Goal: Entertainment & Leisure: Browse casually

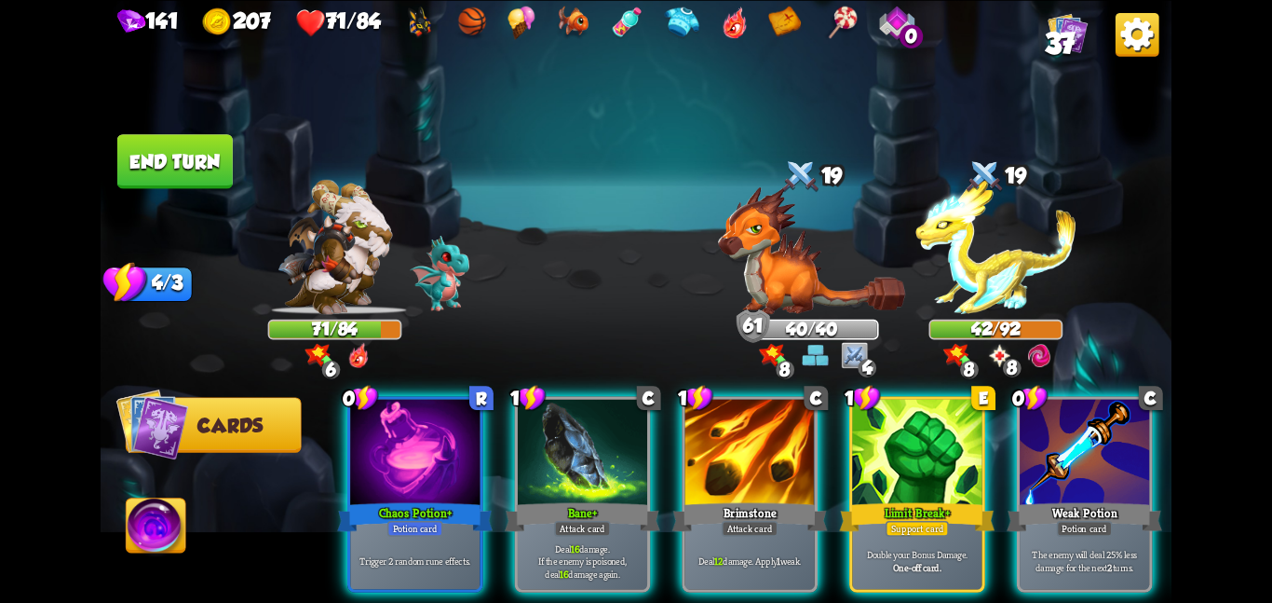
scroll to position [0, 177]
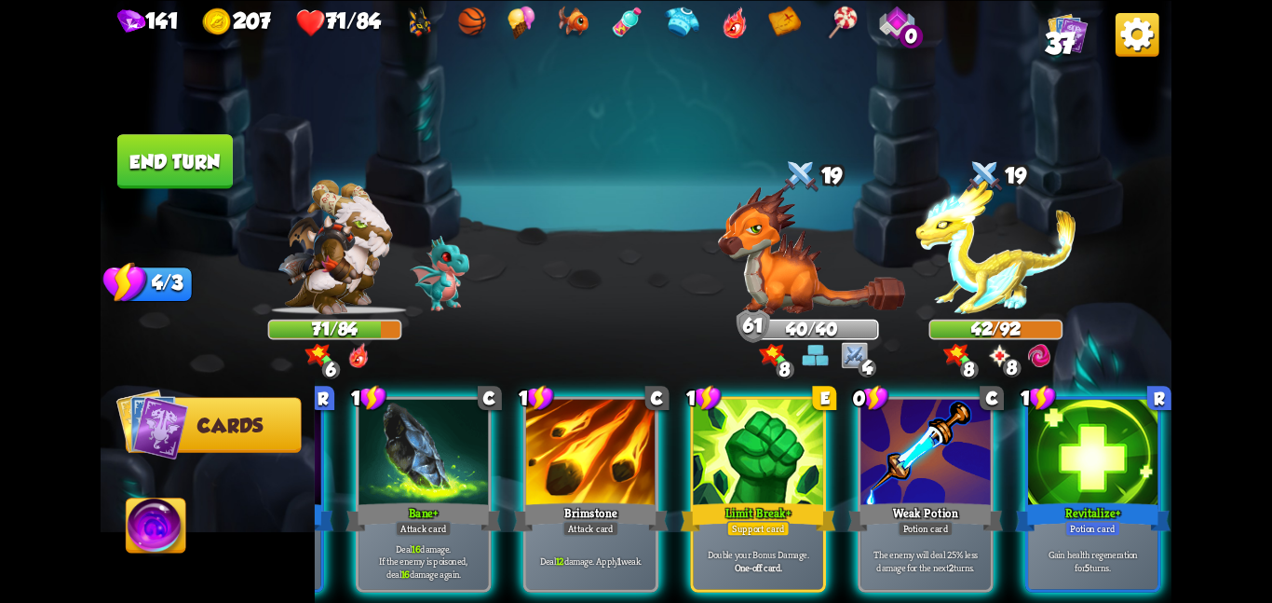
click at [919, 499] on div "Weak Potion" at bounding box center [926, 516] width 156 height 34
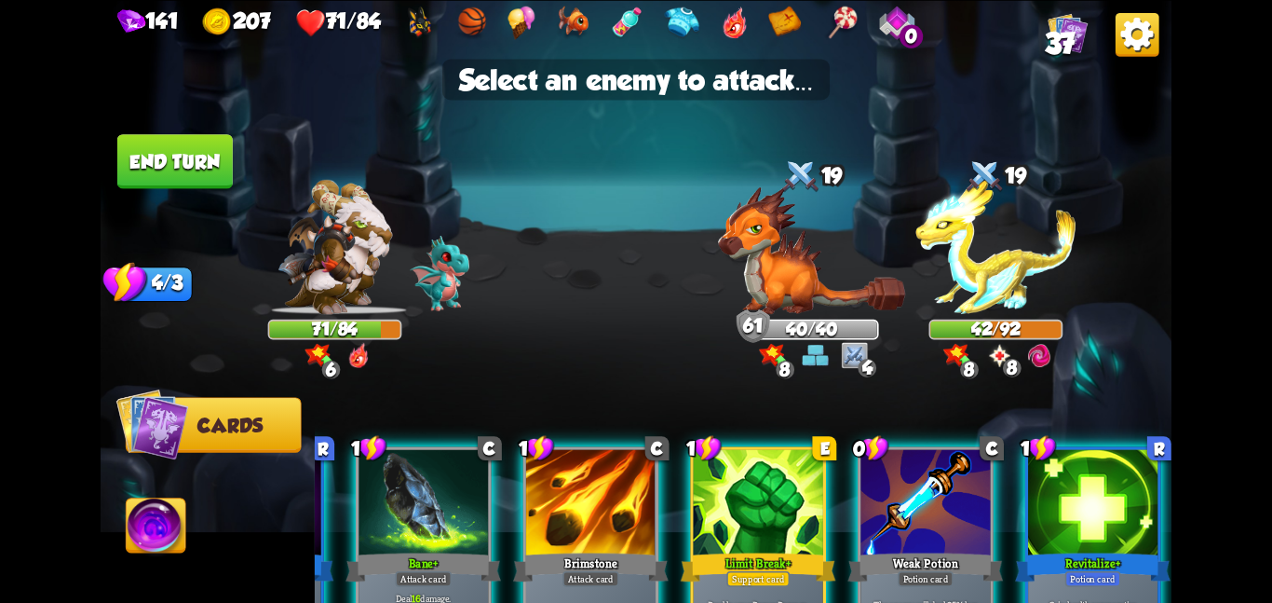
click at [919, 479] on div at bounding box center [925, 503] width 129 height 109
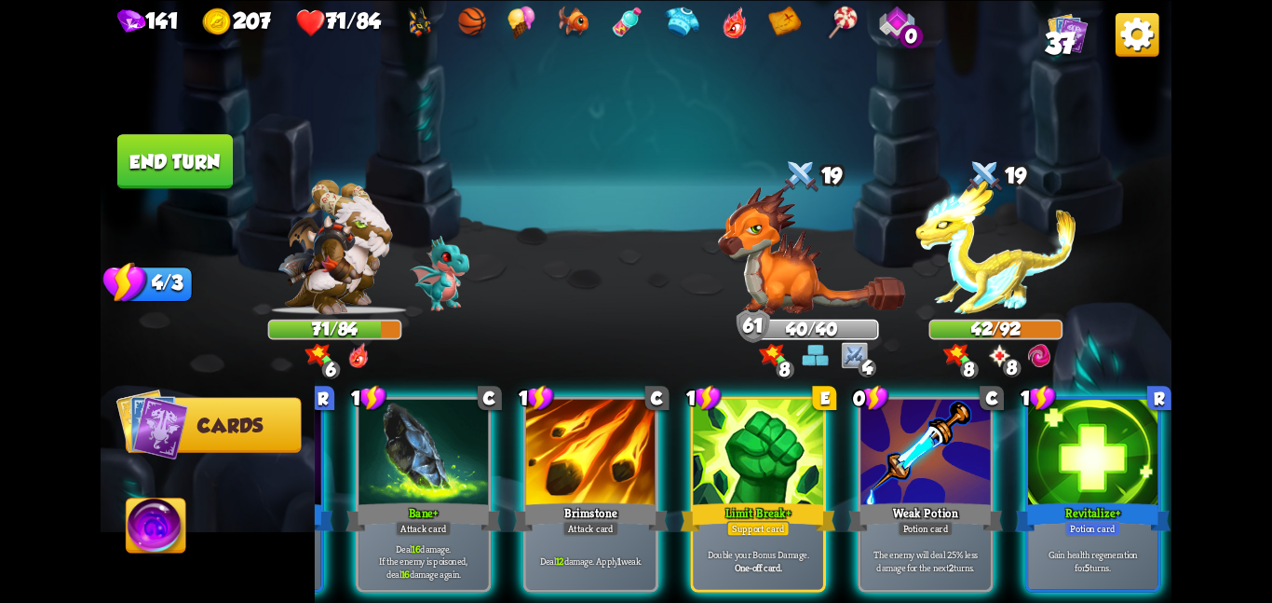
click at [919, 499] on div "Weak Potion" at bounding box center [926, 516] width 156 height 34
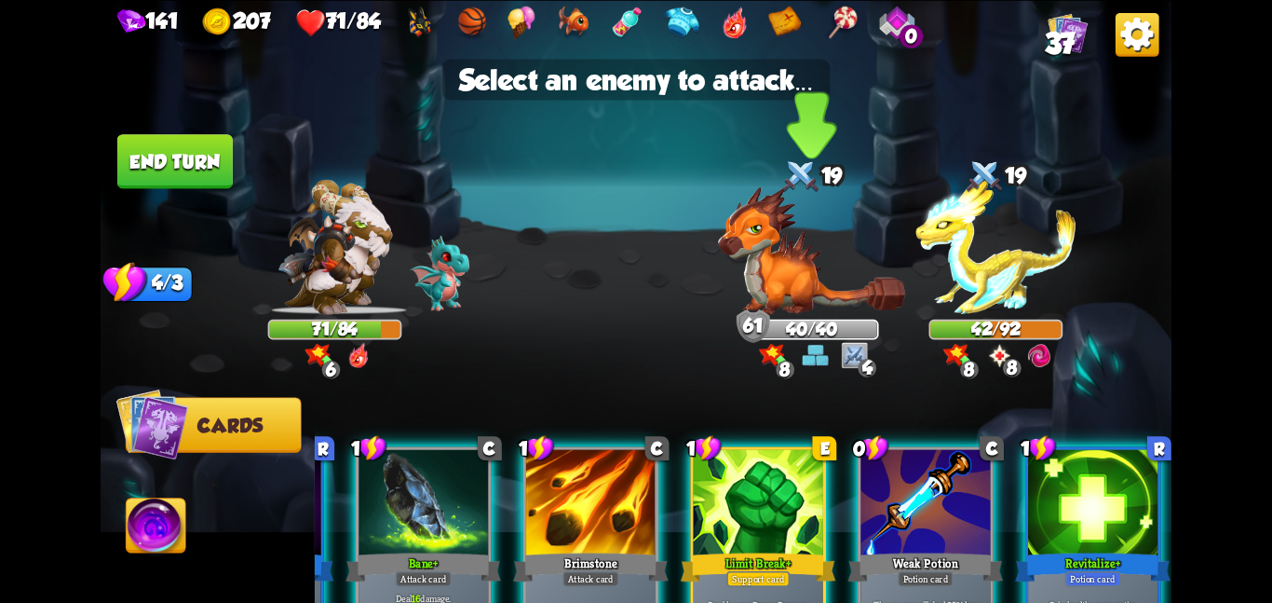
click at [821, 322] on div "40/40" at bounding box center [812, 328] width 130 height 17
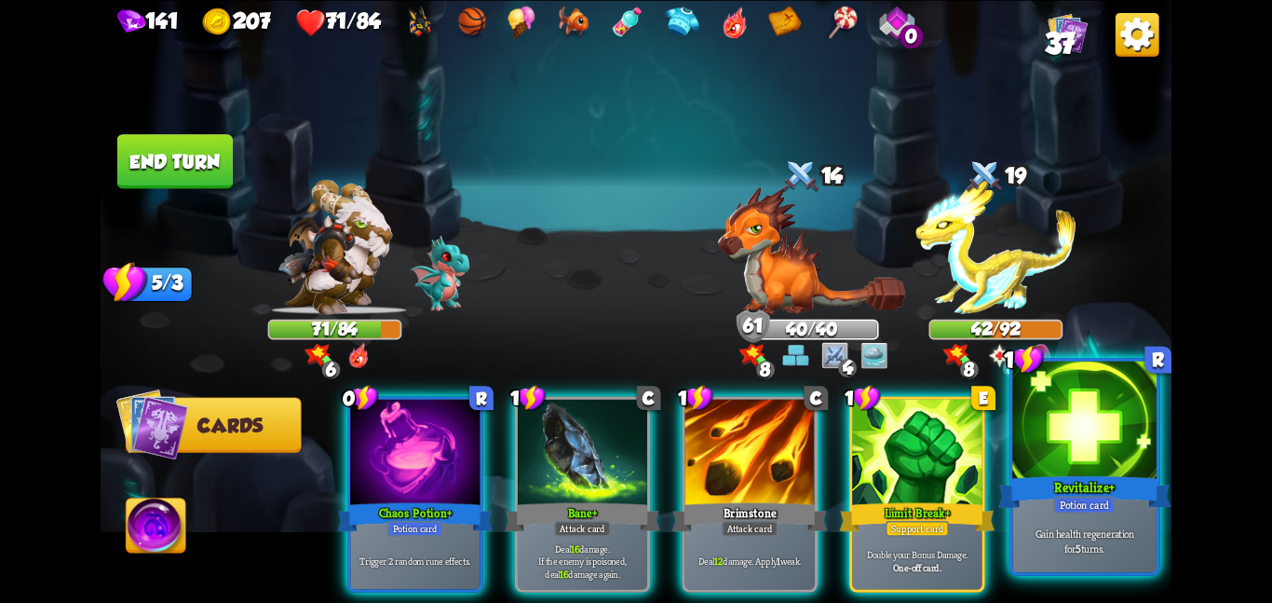
click at [1030, 464] on div at bounding box center [1084, 420] width 144 height 121
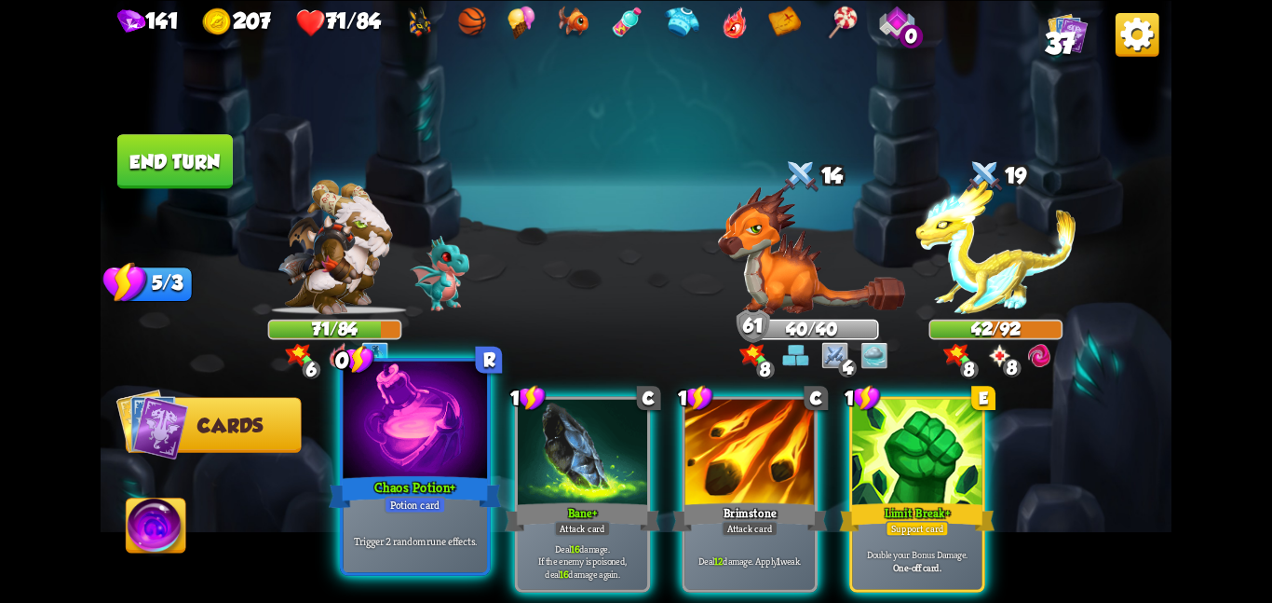
click at [429, 469] on div at bounding box center [415, 420] width 144 height 121
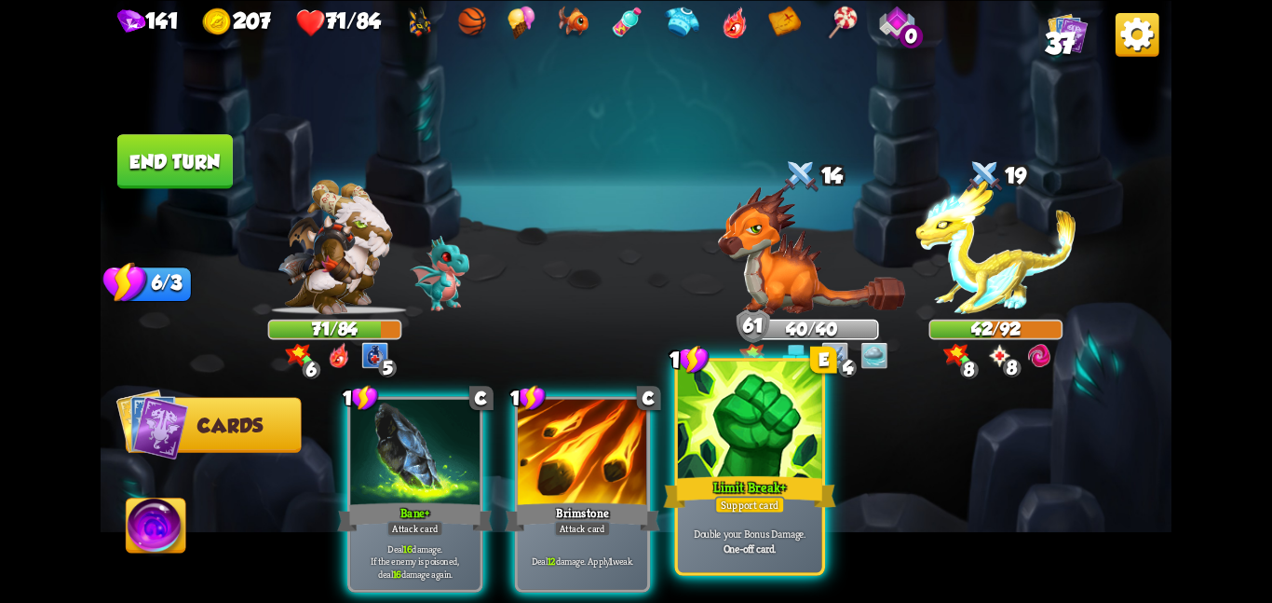
click at [744, 428] on div at bounding box center [750, 420] width 144 height 121
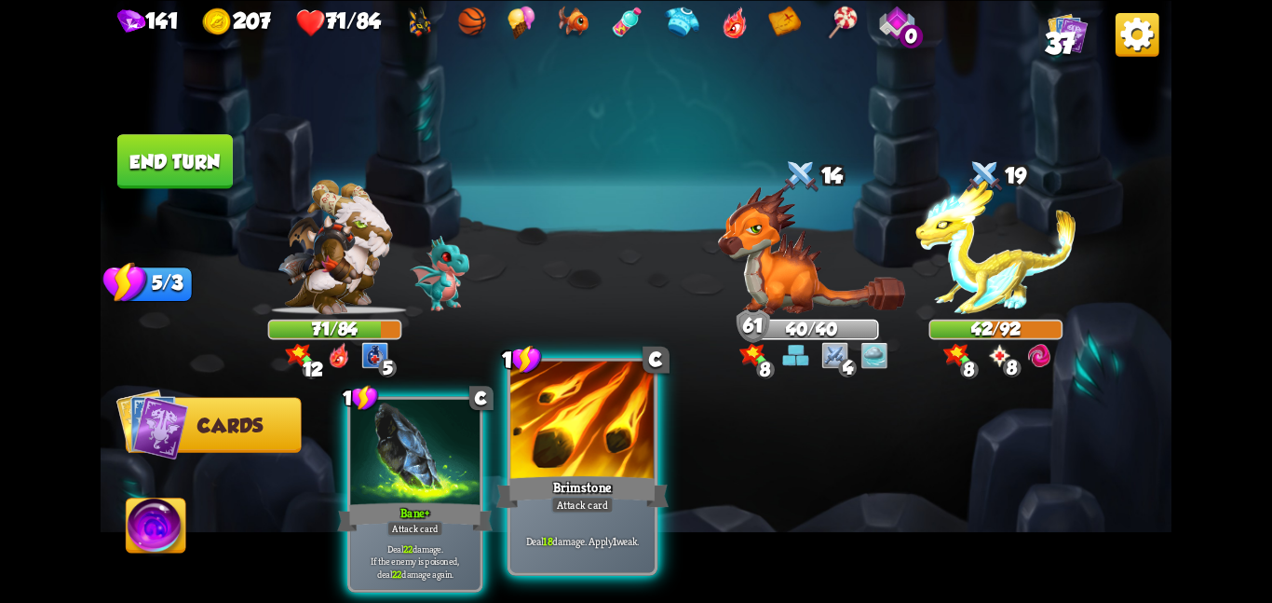
click at [591, 471] on div at bounding box center [582, 420] width 144 height 121
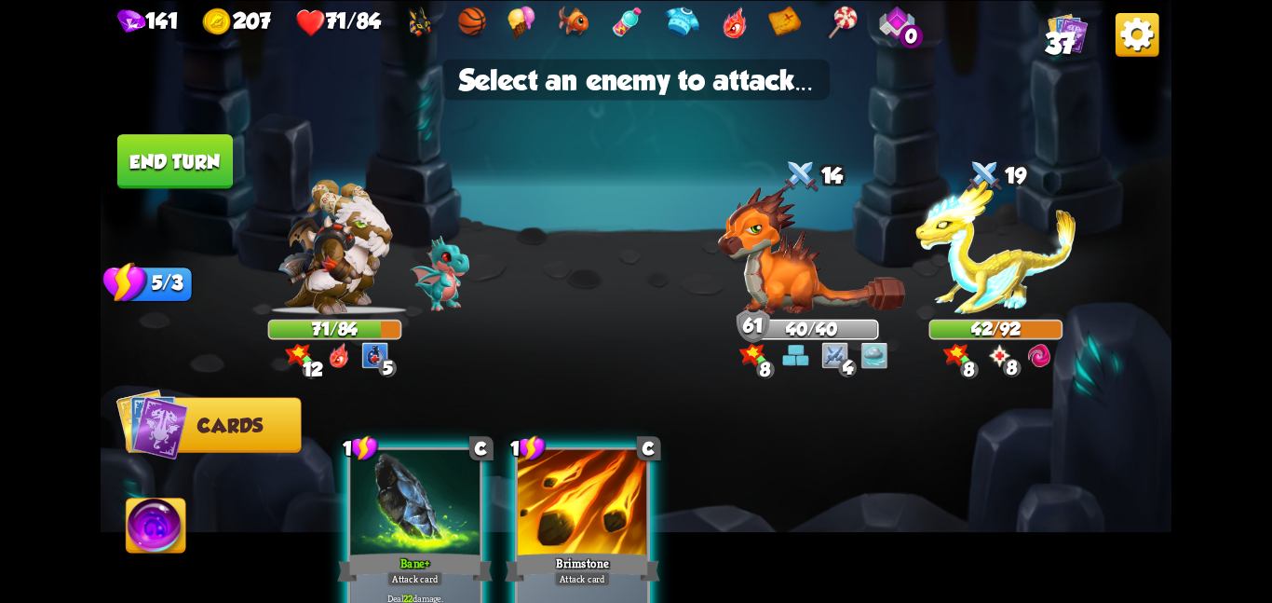
click at [610, 508] on div at bounding box center [582, 503] width 129 height 109
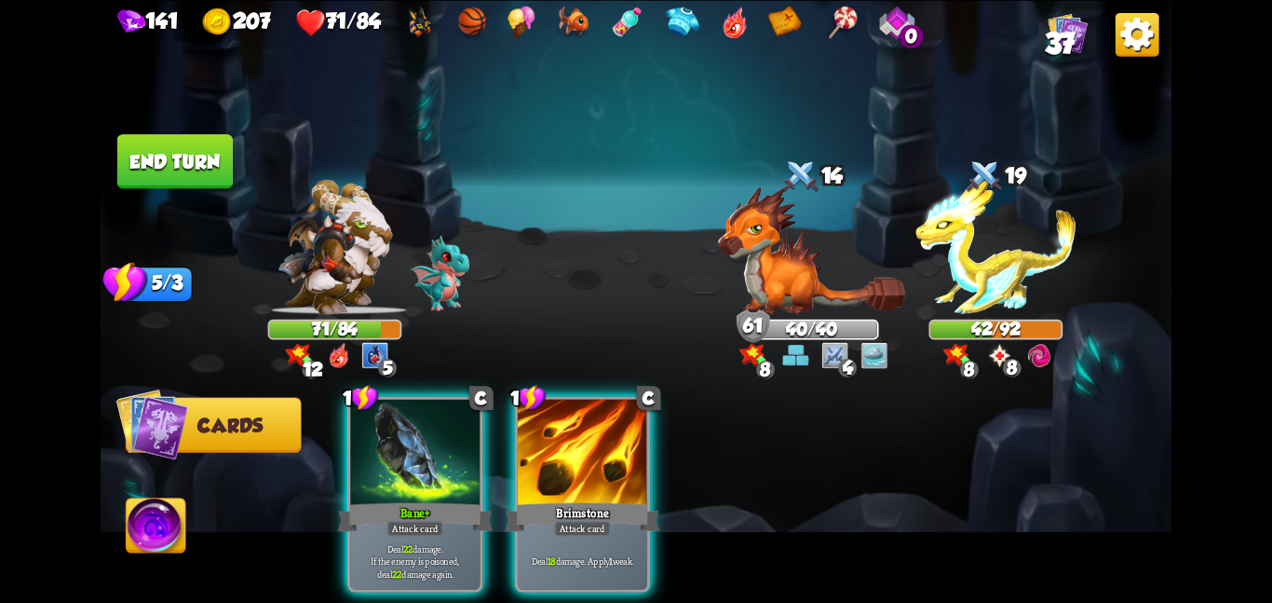
click at [199, 174] on button "End turn" at bounding box center [174, 161] width 115 height 54
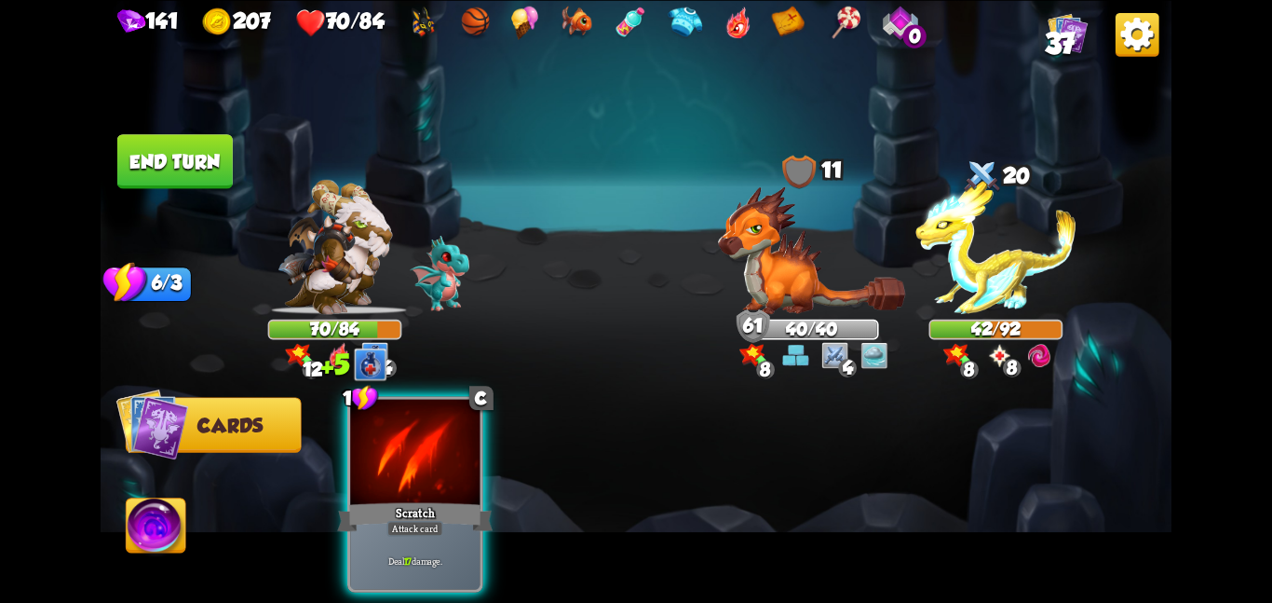
click at [151, 169] on button "End turn" at bounding box center [174, 161] width 115 height 54
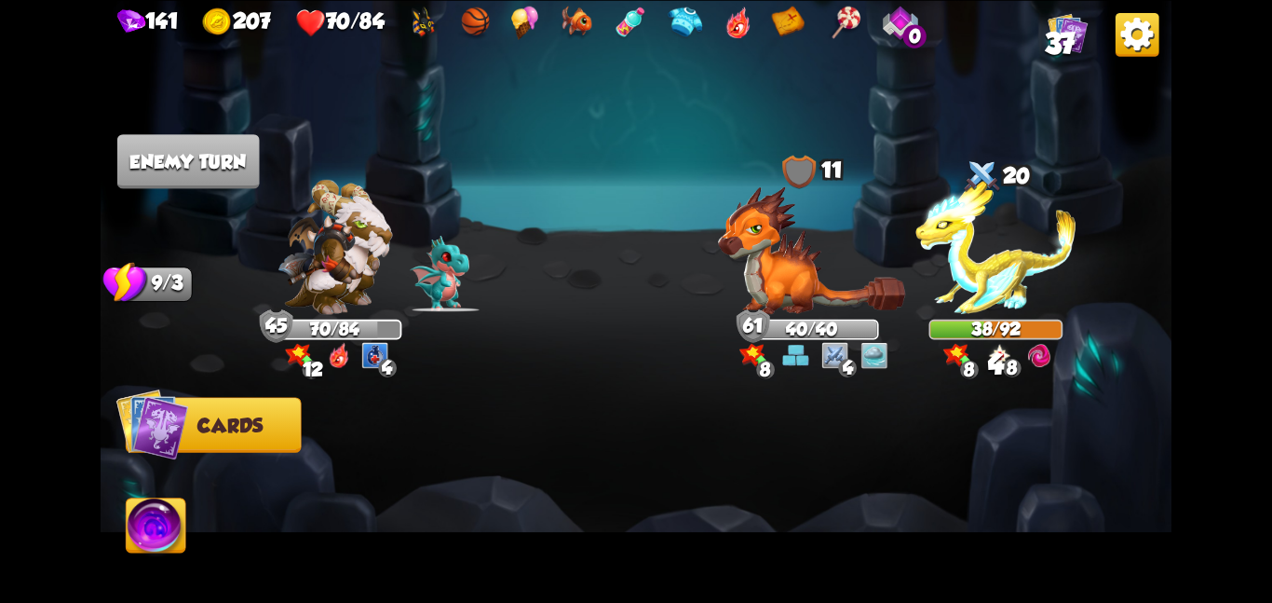
click at [1060, 34] on span "37" at bounding box center [1060, 43] width 31 height 33
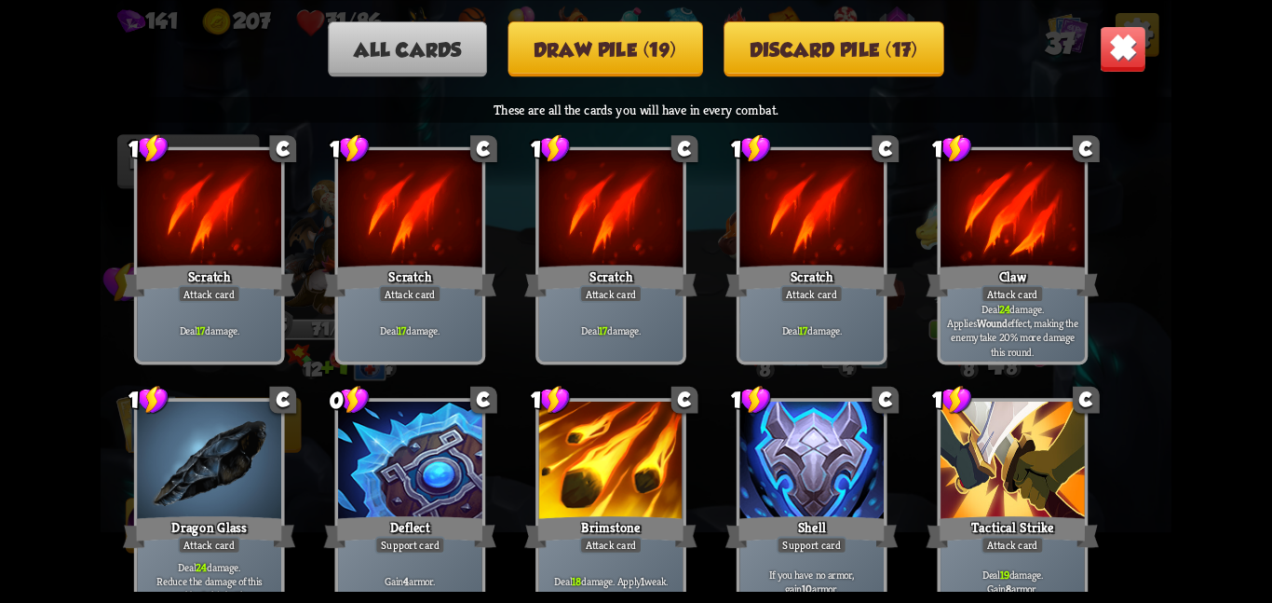
click at [1120, 28] on img at bounding box center [1123, 48] width 47 height 47
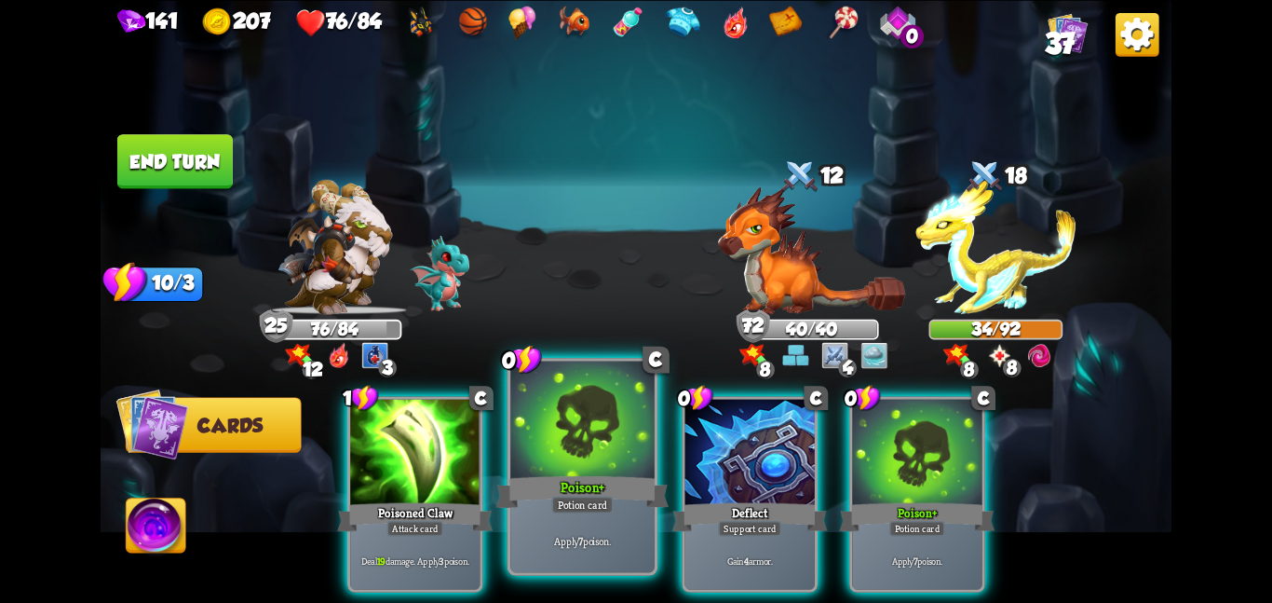
click at [574, 438] on div at bounding box center [582, 420] width 144 height 121
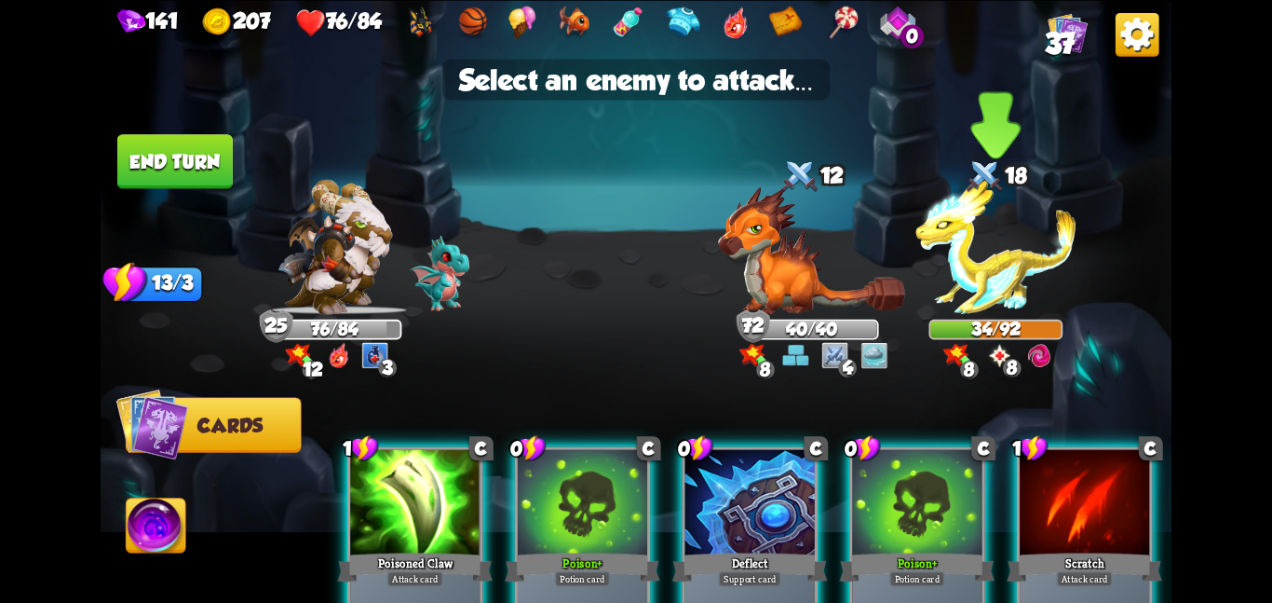
click at [971, 268] on img at bounding box center [996, 247] width 161 height 134
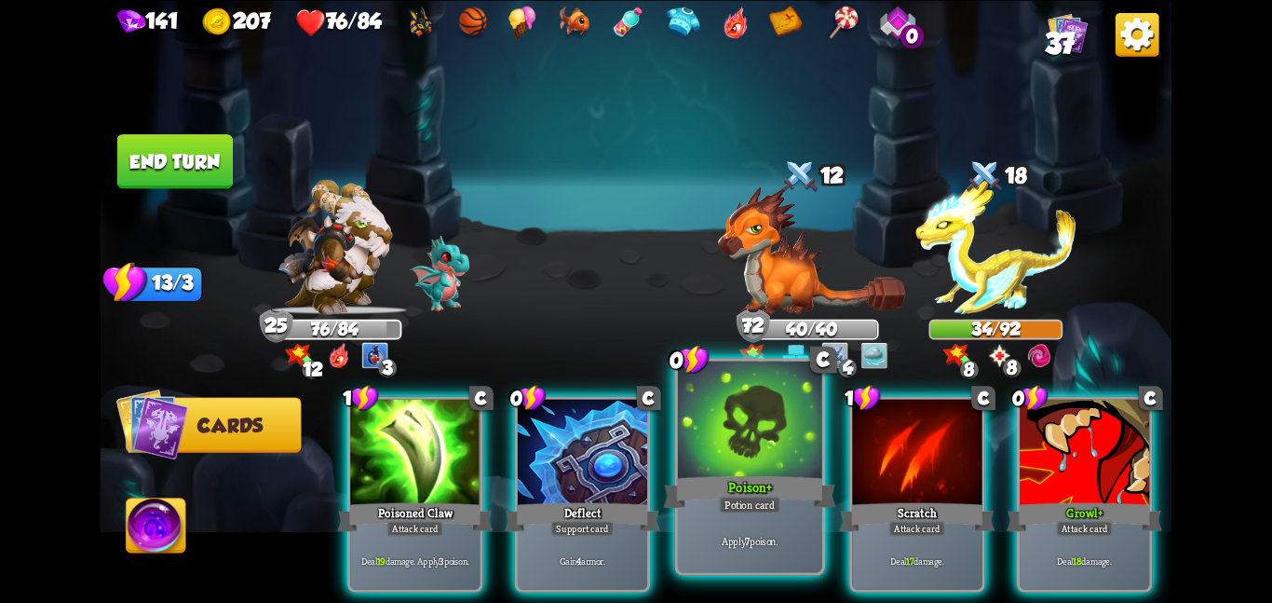
click at [793, 480] on div "Poison +" at bounding box center [749, 491] width 172 height 38
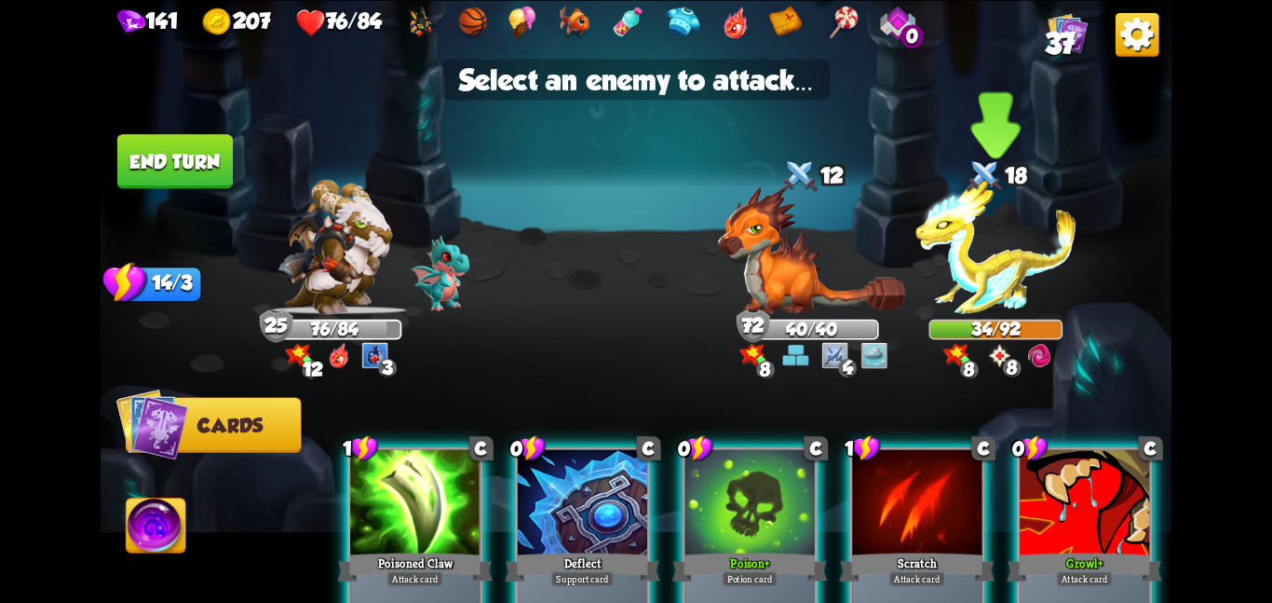
click at [1042, 275] on img at bounding box center [996, 247] width 161 height 134
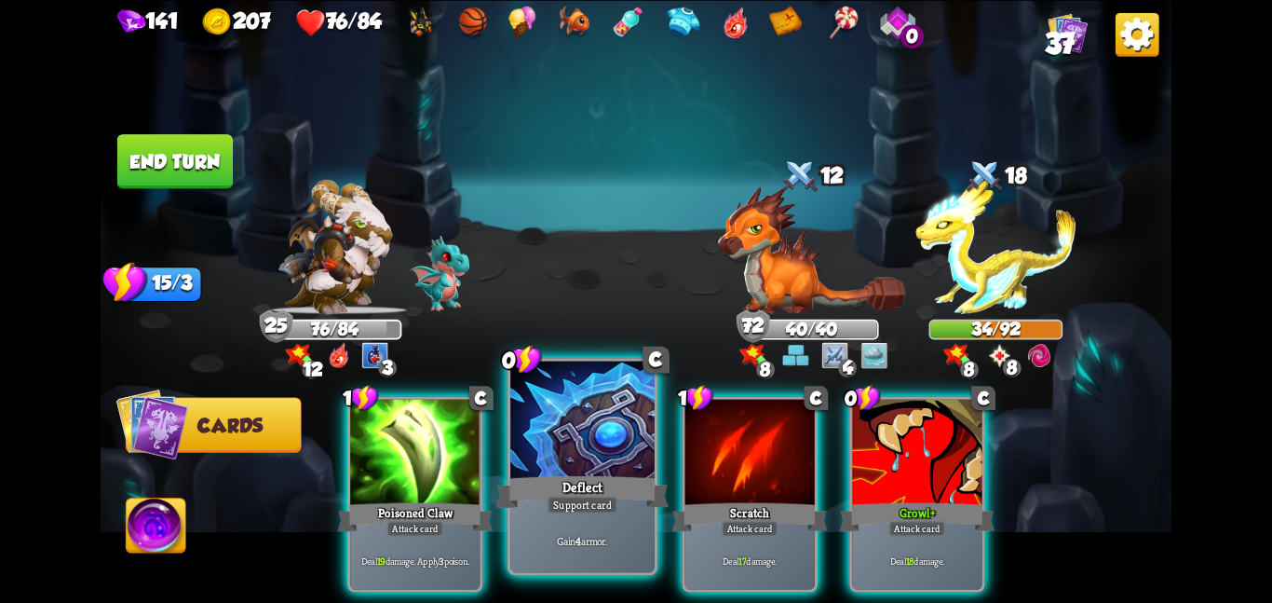
click at [598, 457] on div at bounding box center [582, 420] width 144 height 121
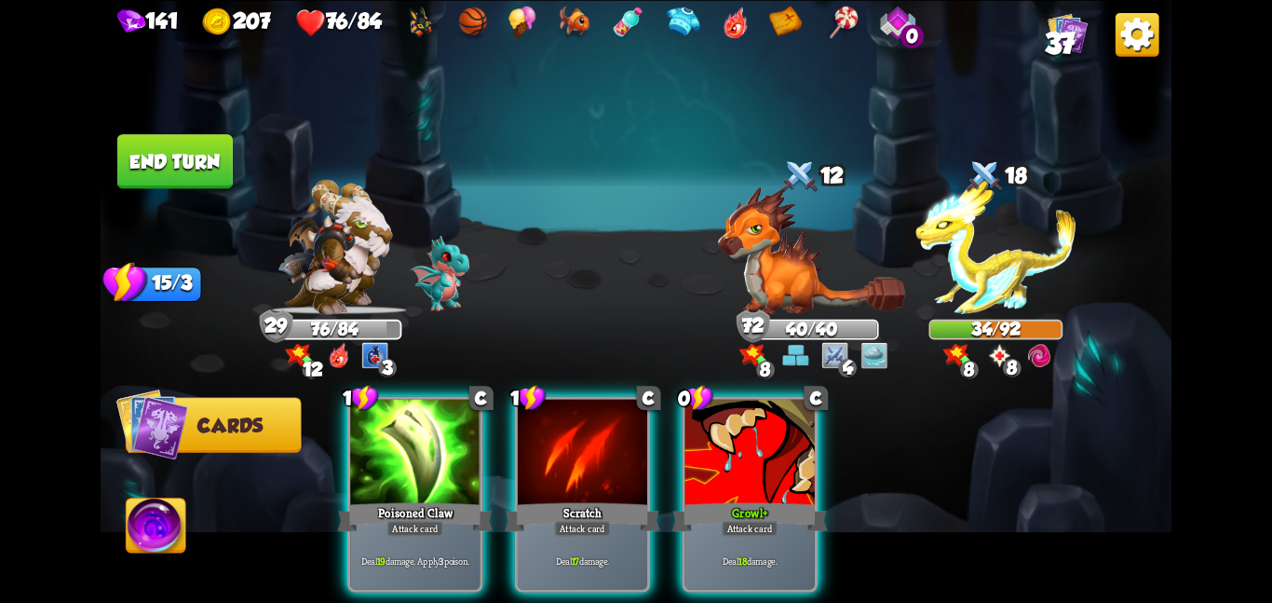
click at [170, 164] on button "End turn" at bounding box center [174, 161] width 115 height 54
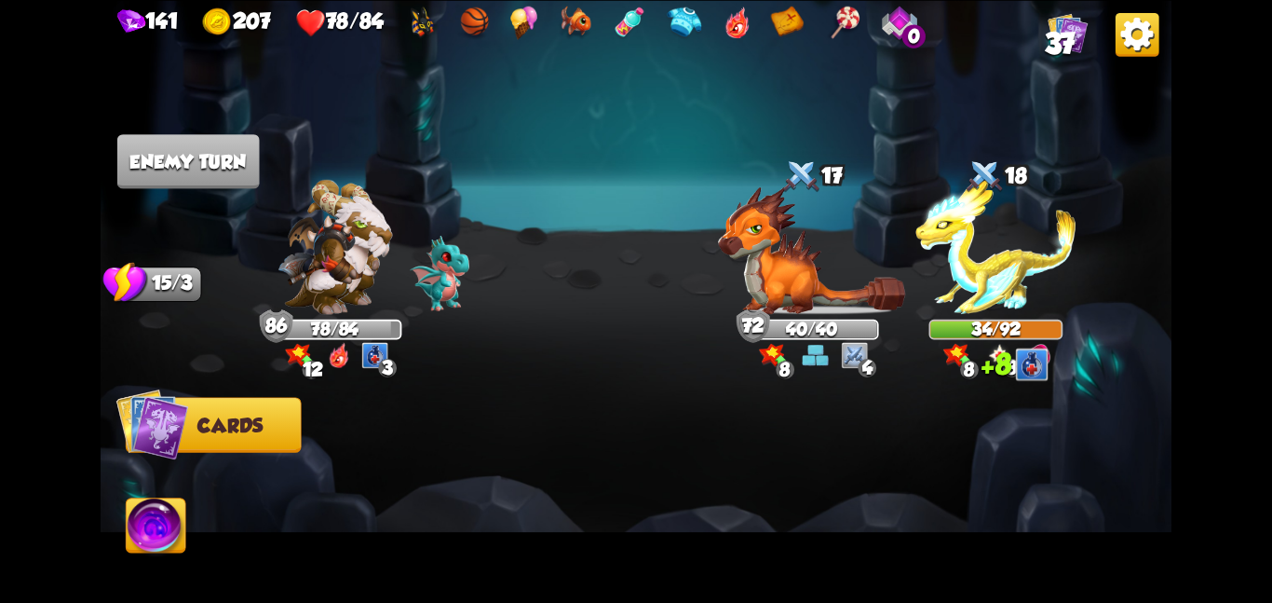
click at [581, 125] on img at bounding box center [636, 301] width 1071 height 603
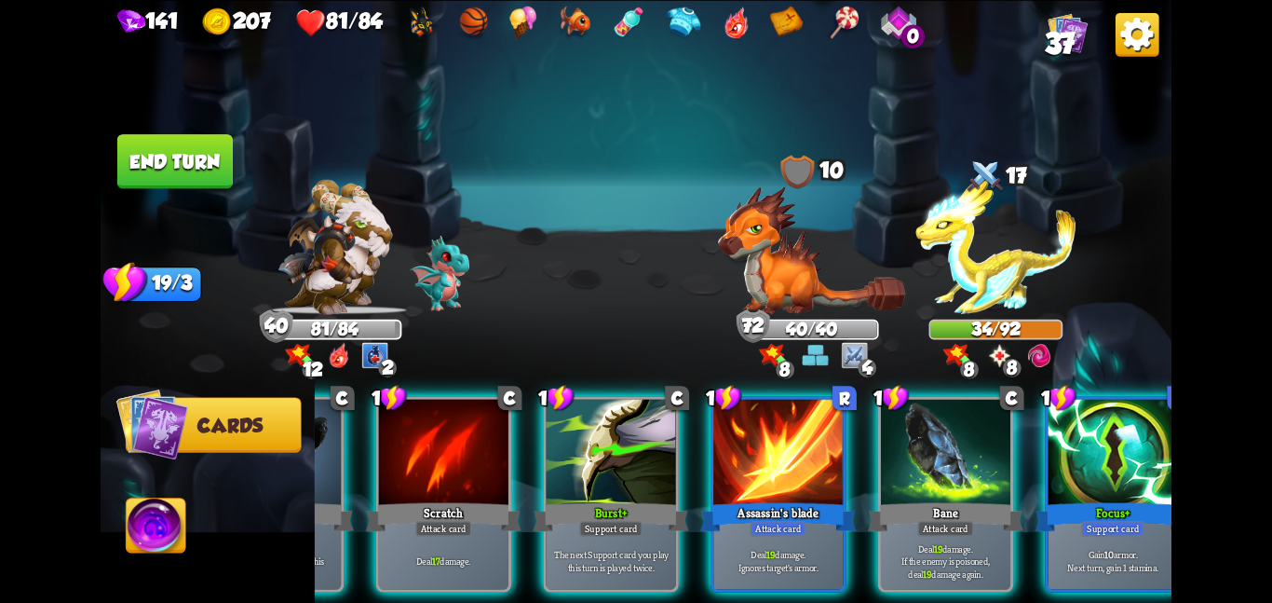
scroll to position [0, 177]
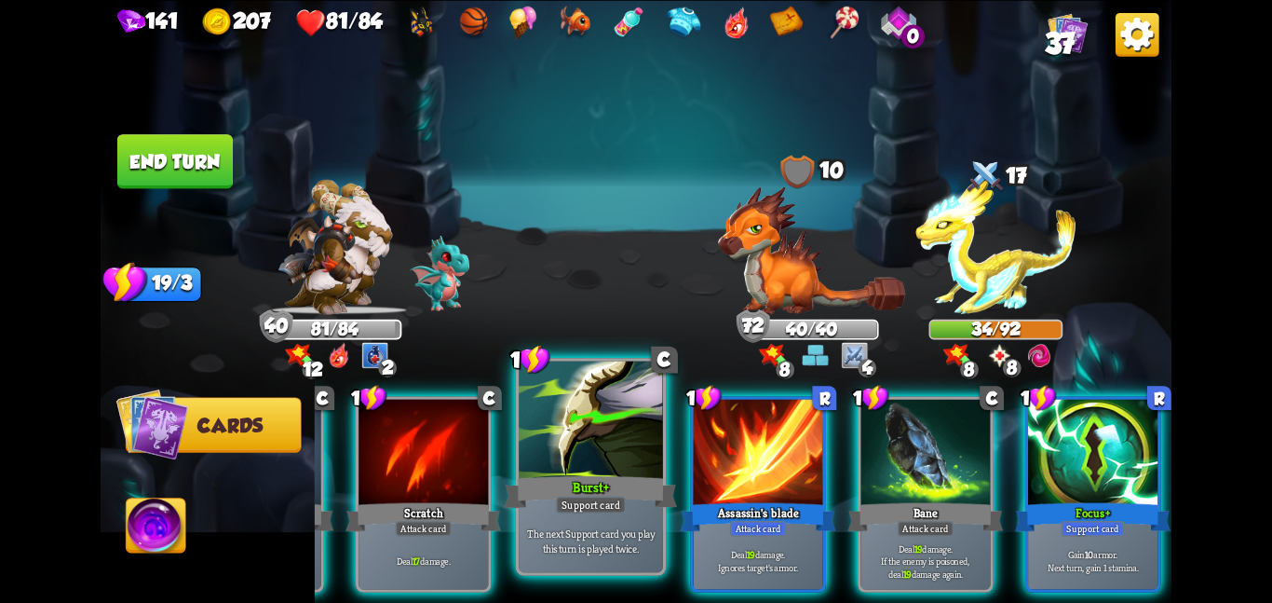
click at [610, 481] on div "Burst +" at bounding box center [591, 491] width 172 height 38
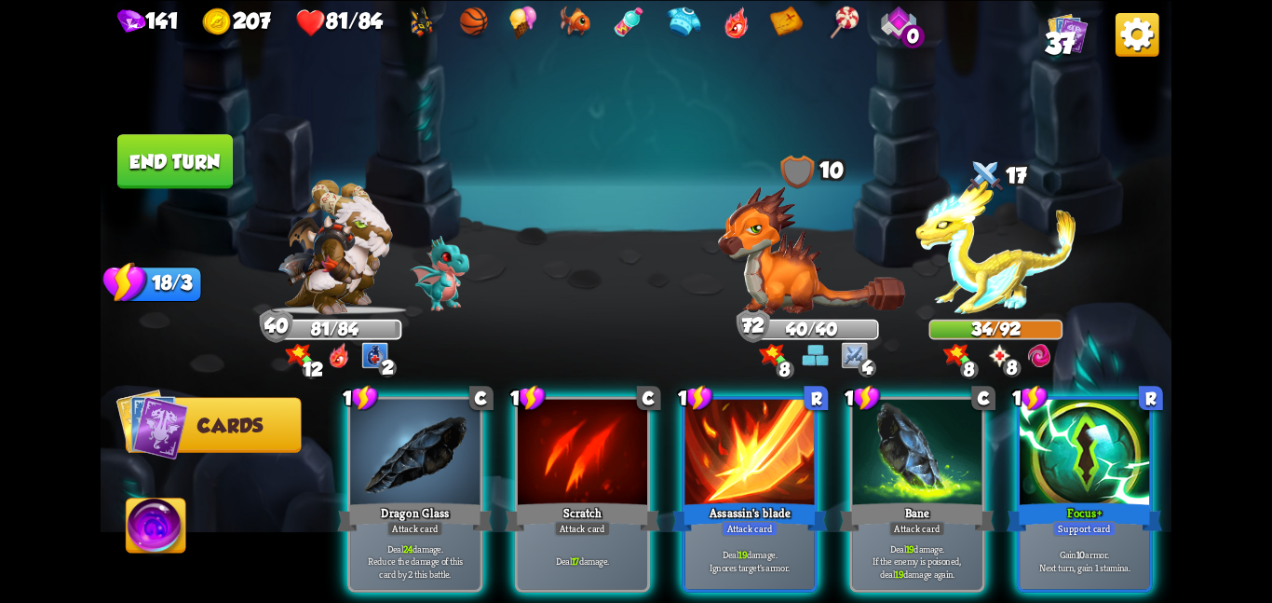
scroll to position [0, 0]
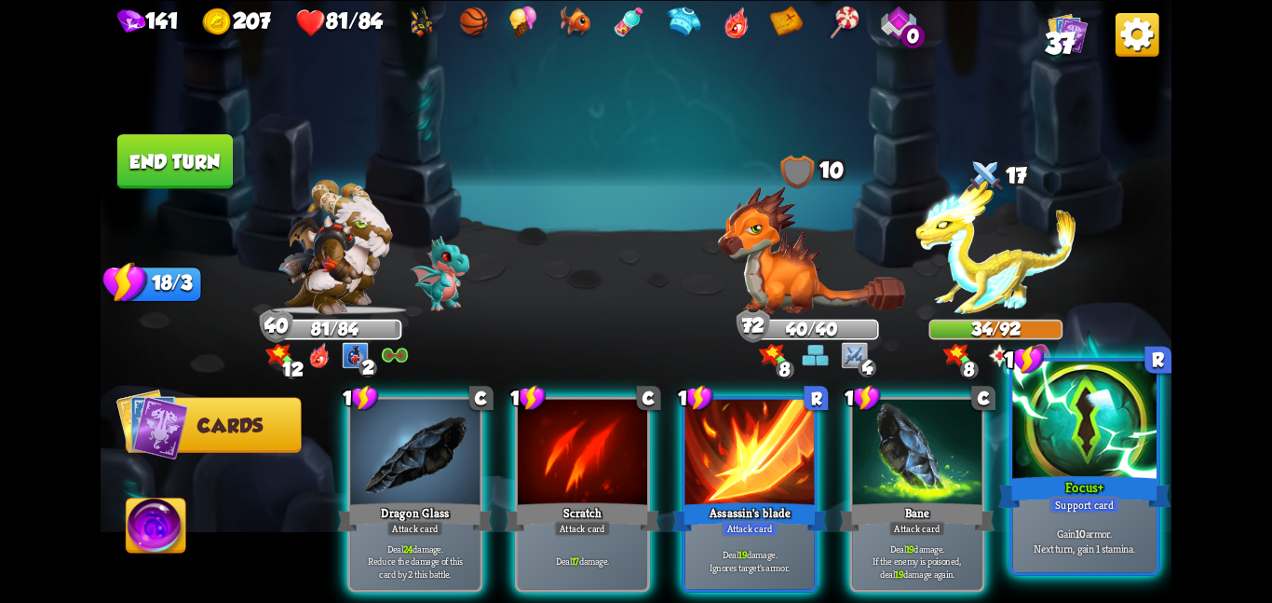
click at [1091, 428] on div at bounding box center [1084, 420] width 144 height 121
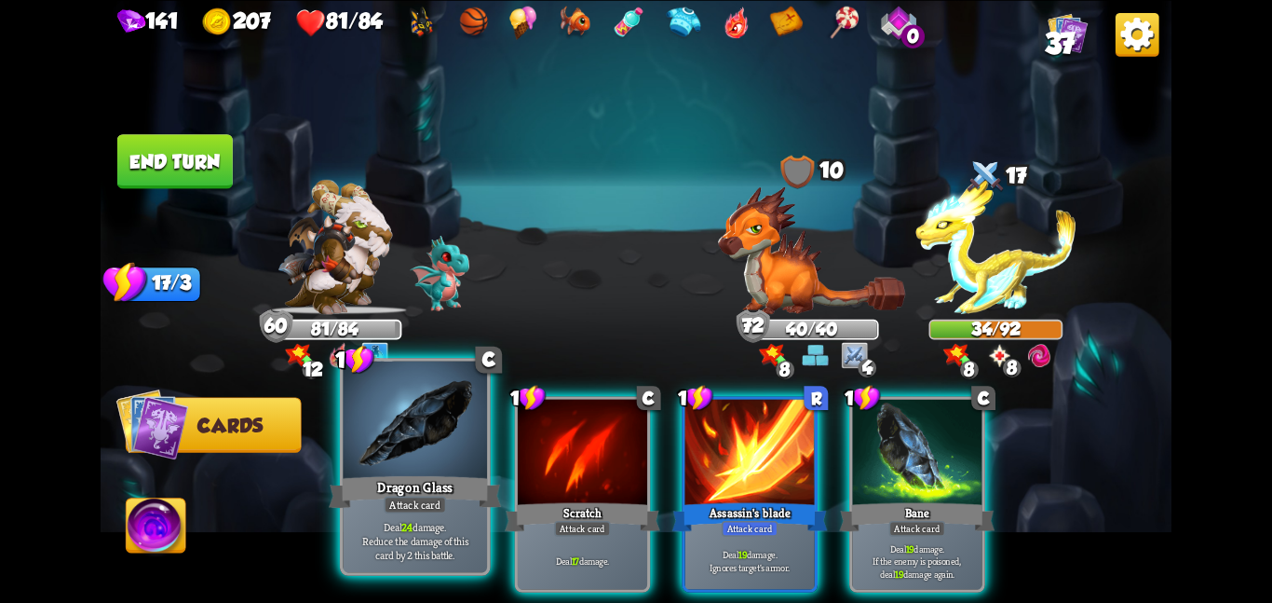
click at [428, 464] on div at bounding box center [415, 420] width 144 height 121
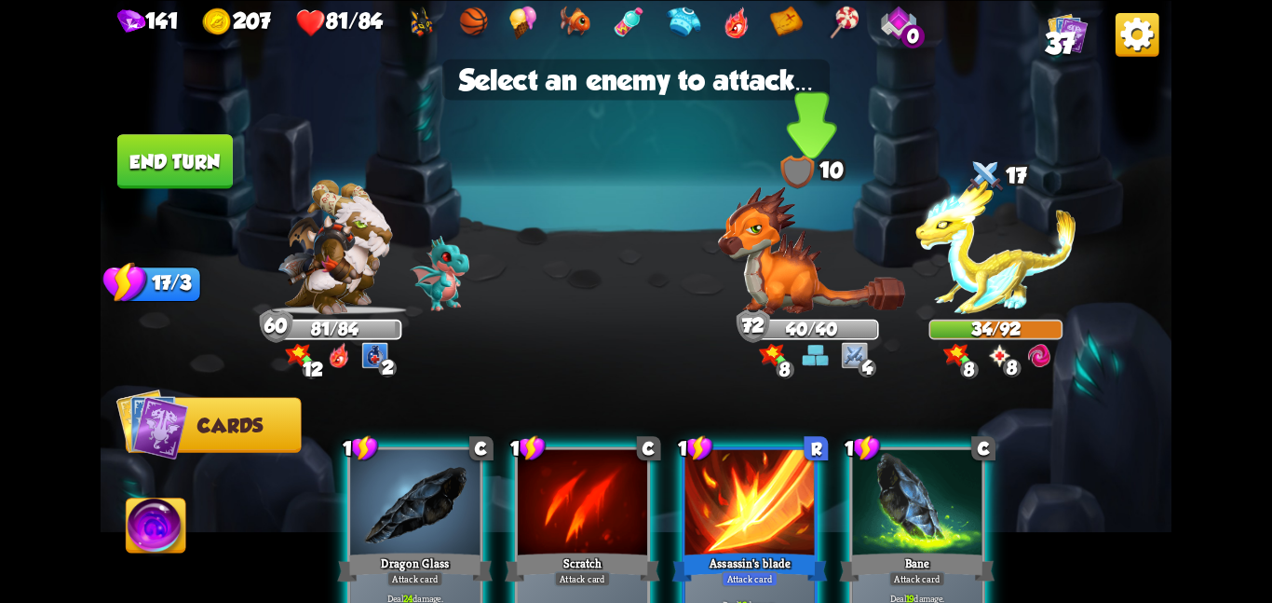
click at [768, 239] on img at bounding box center [811, 249] width 187 height 129
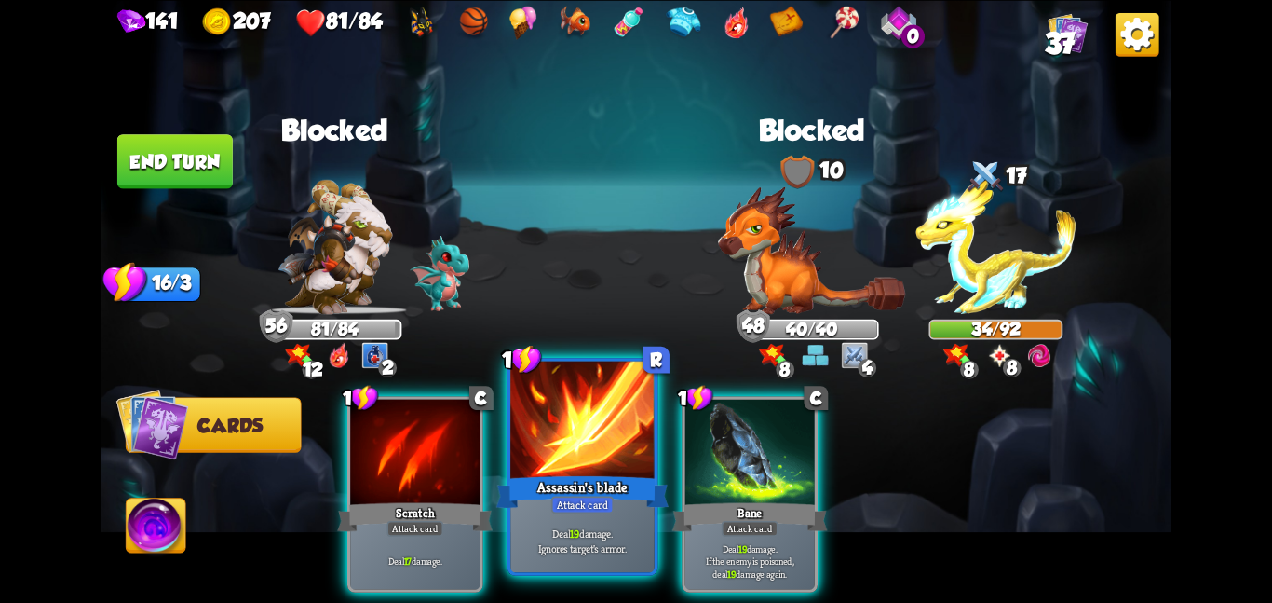
click at [531, 454] on div at bounding box center [582, 420] width 144 height 121
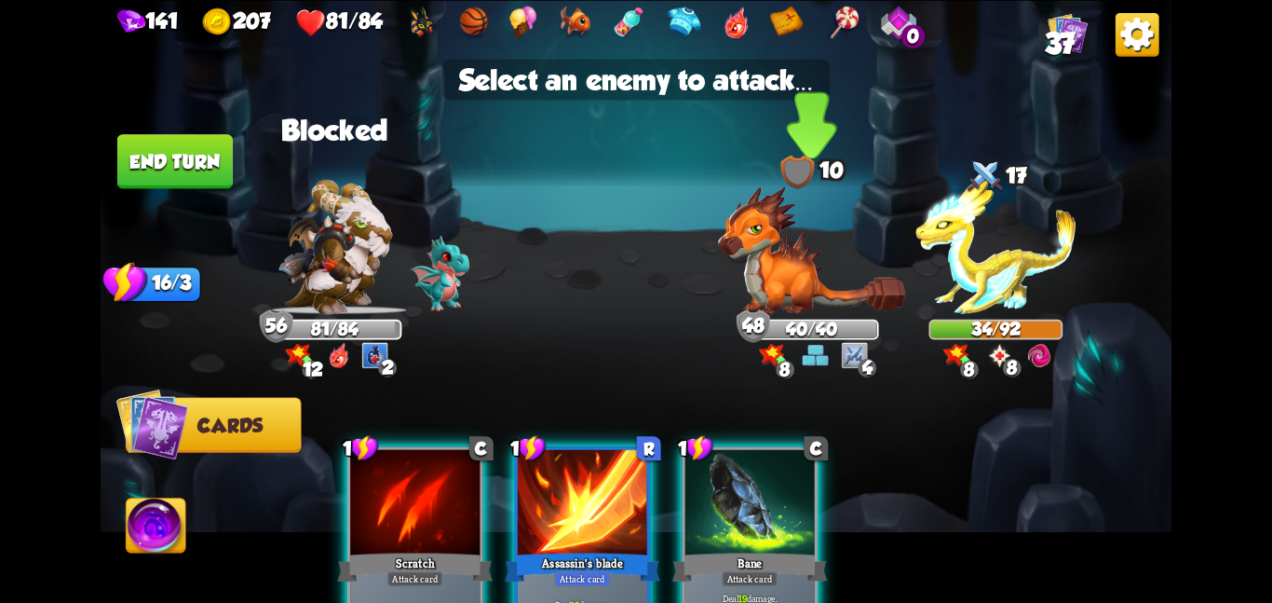
click at [738, 246] on img at bounding box center [811, 249] width 187 height 129
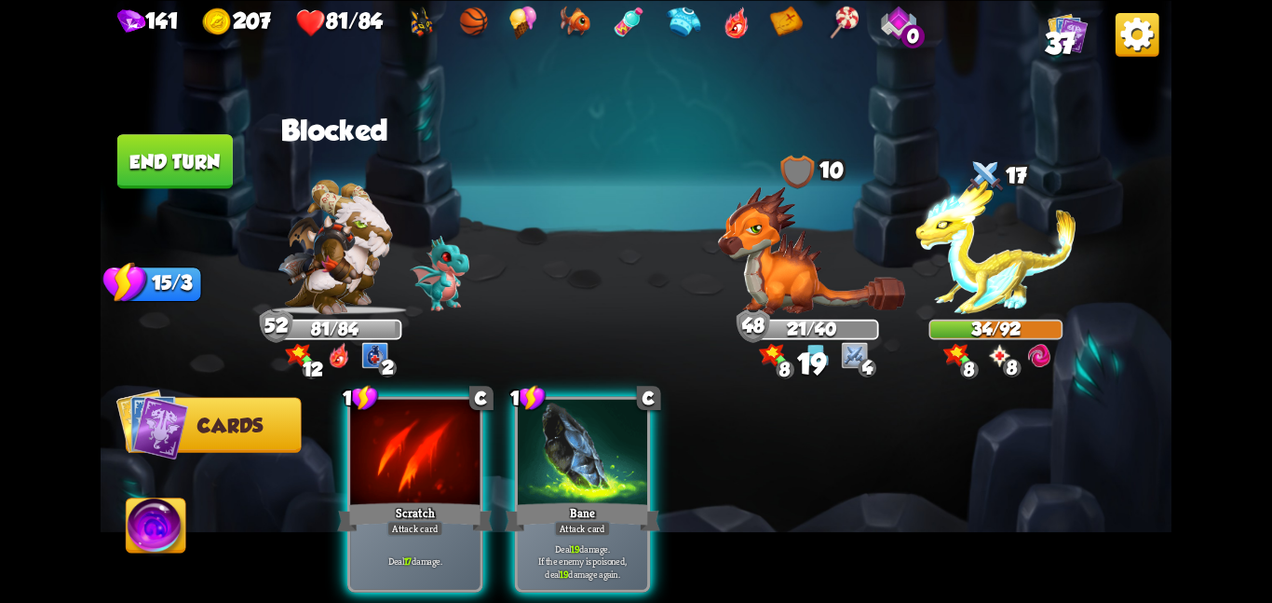
click at [170, 172] on button "End turn" at bounding box center [174, 161] width 115 height 54
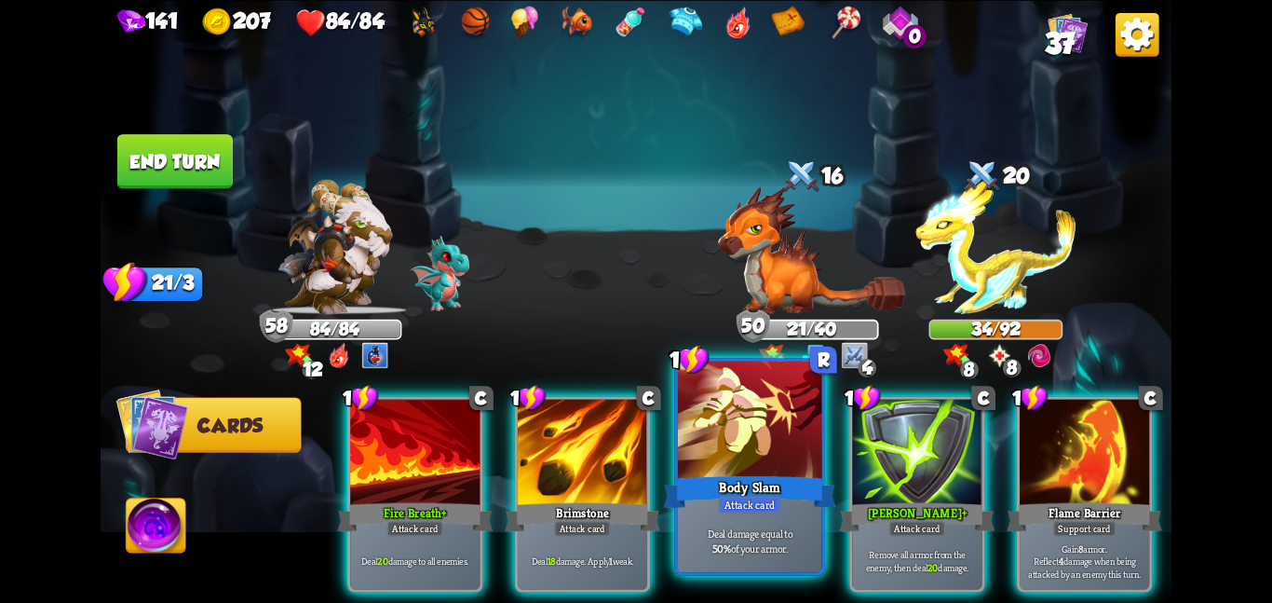
click at [748, 438] on div at bounding box center [750, 420] width 144 height 121
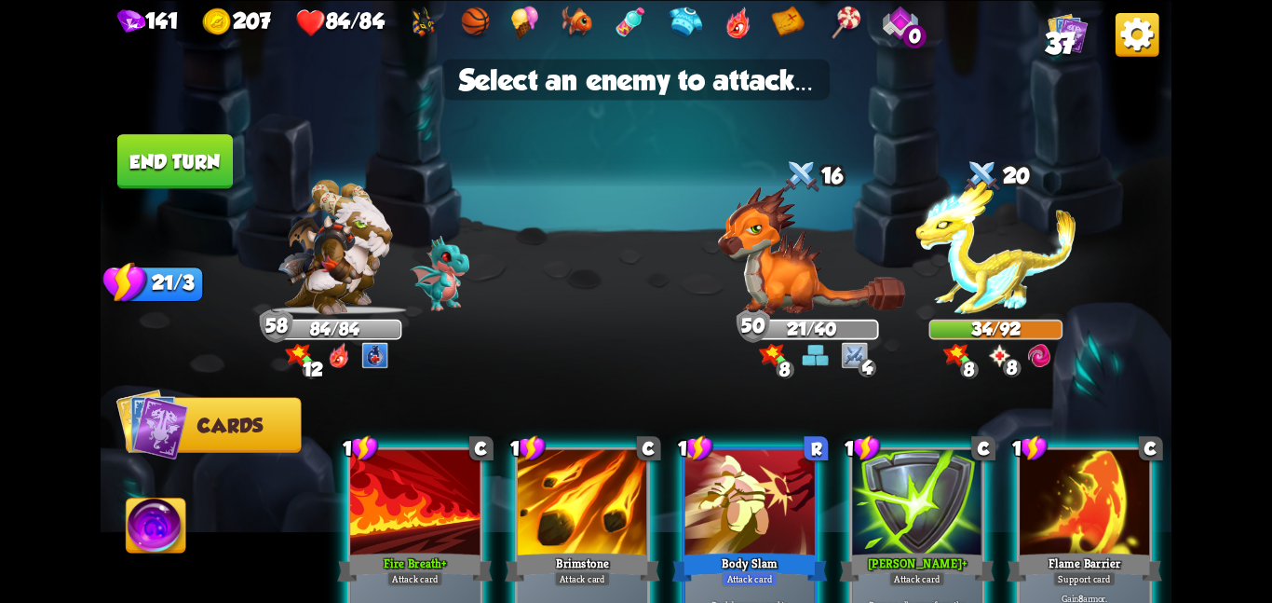
click at [762, 472] on div at bounding box center [750, 503] width 129 height 109
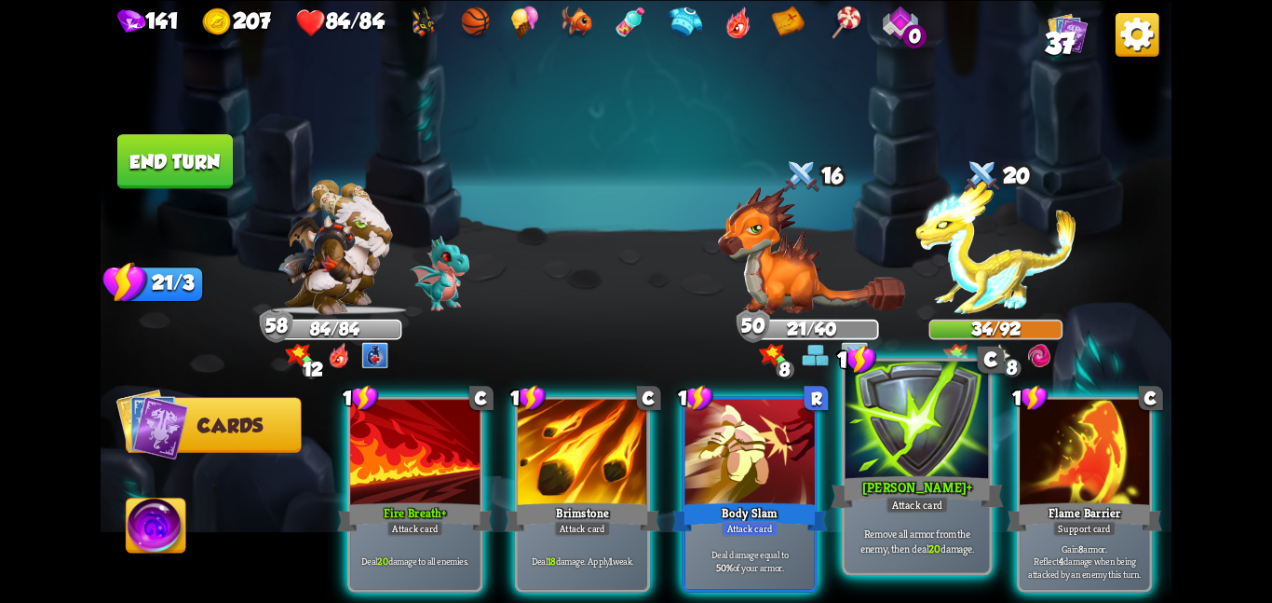
click at [889, 442] on div at bounding box center [918, 420] width 144 height 121
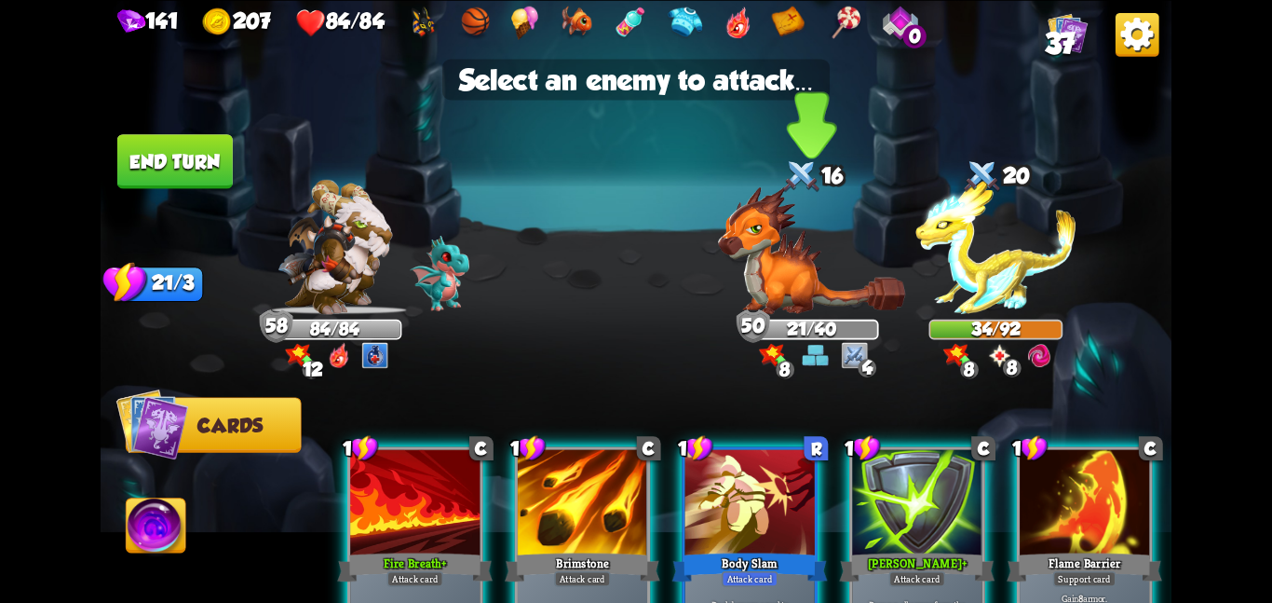
click at [789, 249] on img at bounding box center [811, 249] width 187 height 129
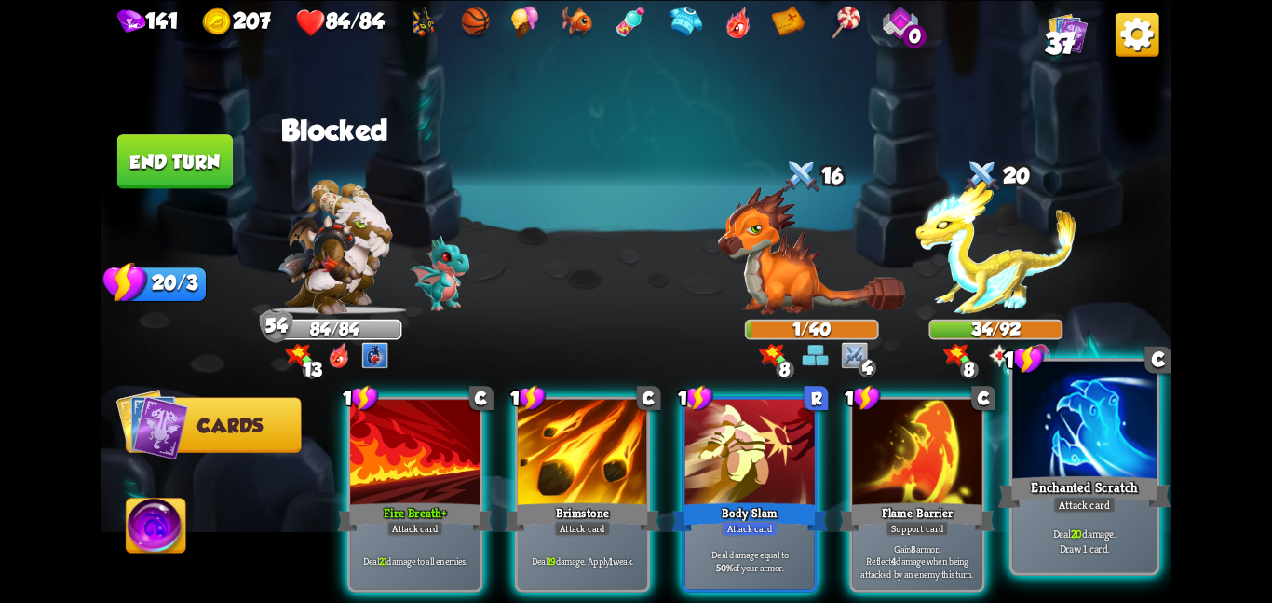
click at [1065, 414] on div at bounding box center [1084, 420] width 144 height 121
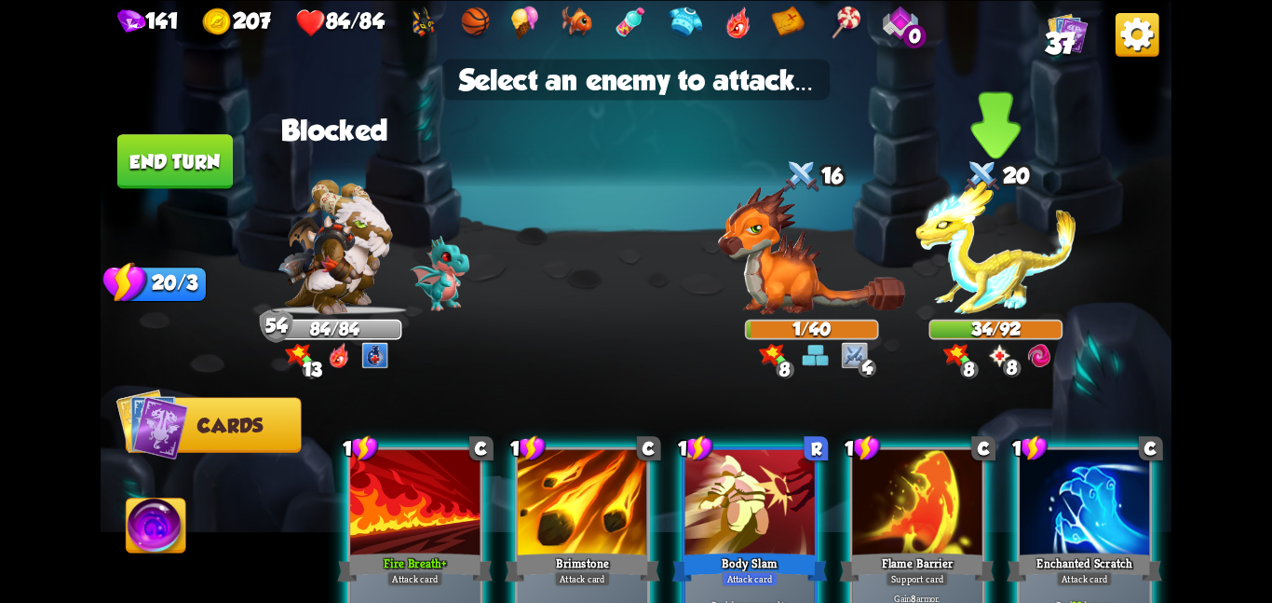
click at [1016, 272] on img at bounding box center [996, 247] width 161 height 134
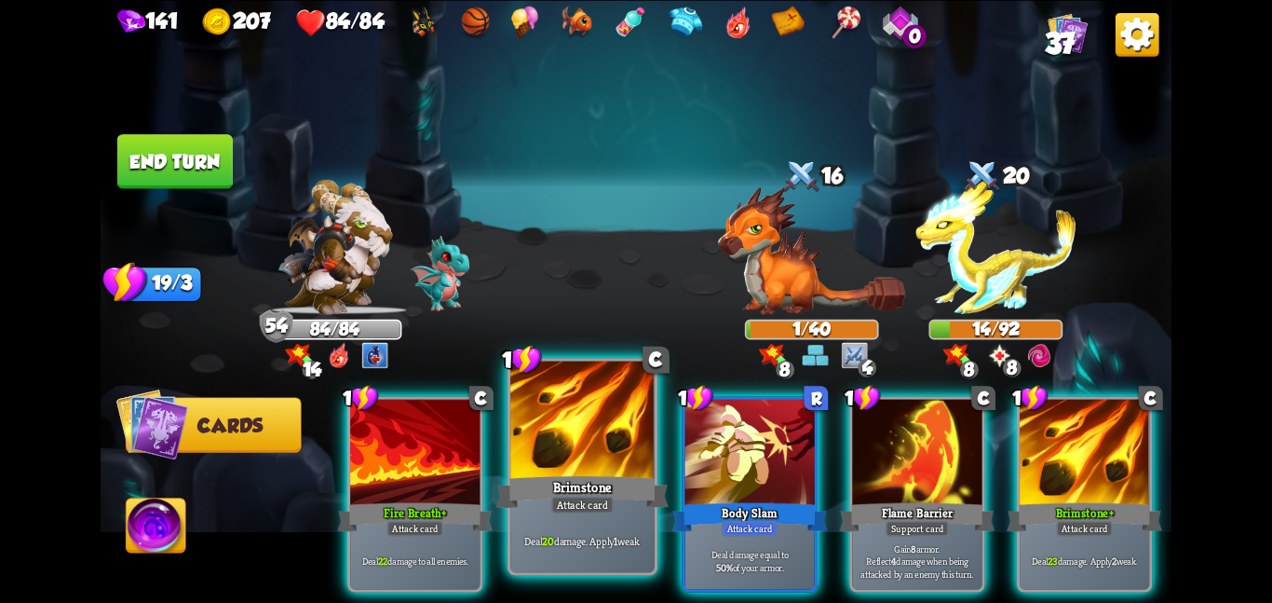
click at [611, 525] on div "Deal 20 damage. Apply 1 weak." at bounding box center [582, 540] width 144 height 62
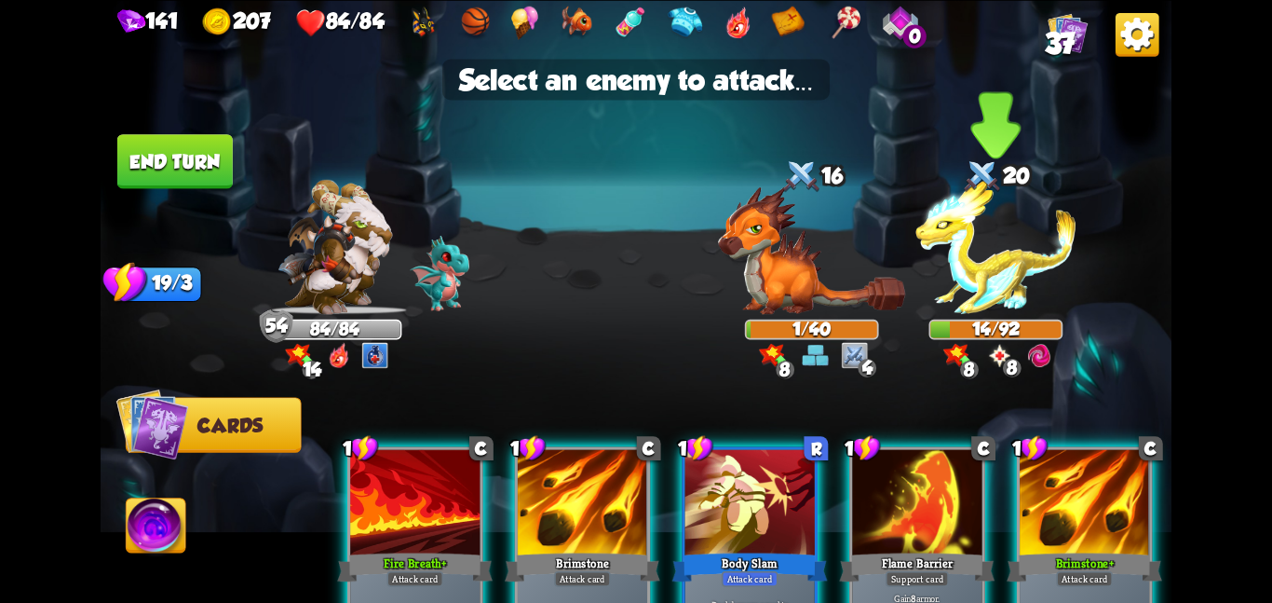
click at [996, 230] on img at bounding box center [996, 247] width 161 height 134
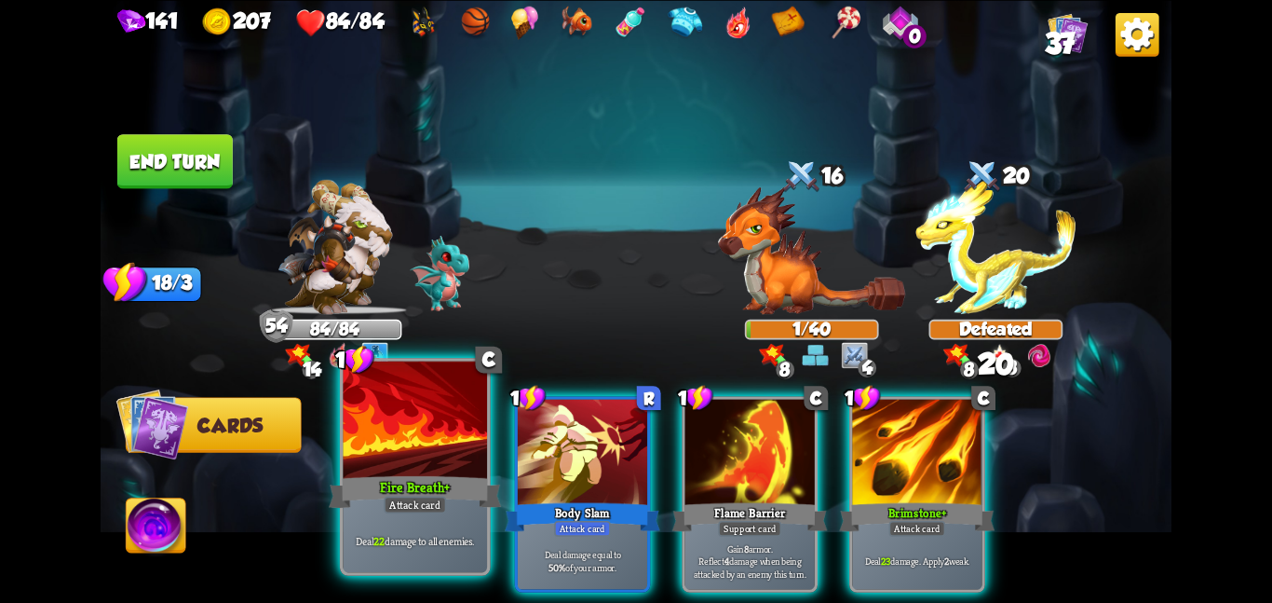
click at [378, 451] on div at bounding box center [415, 420] width 144 height 121
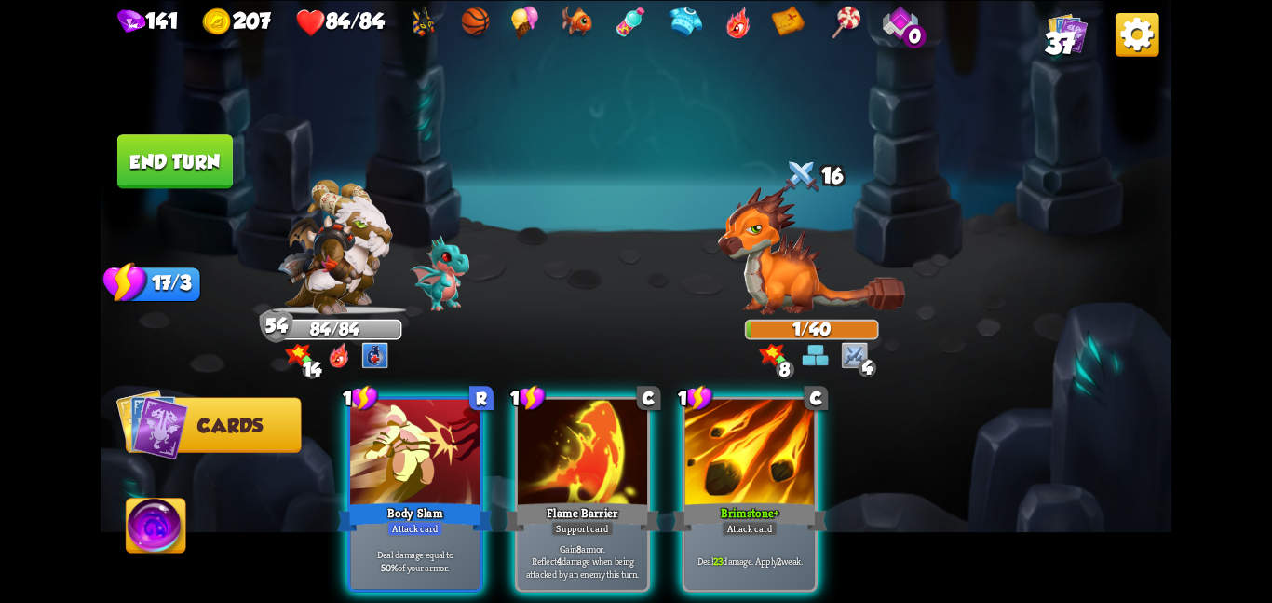
click at [208, 170] on button "End turn" at bounding box center [174, 161] width 115 height 54
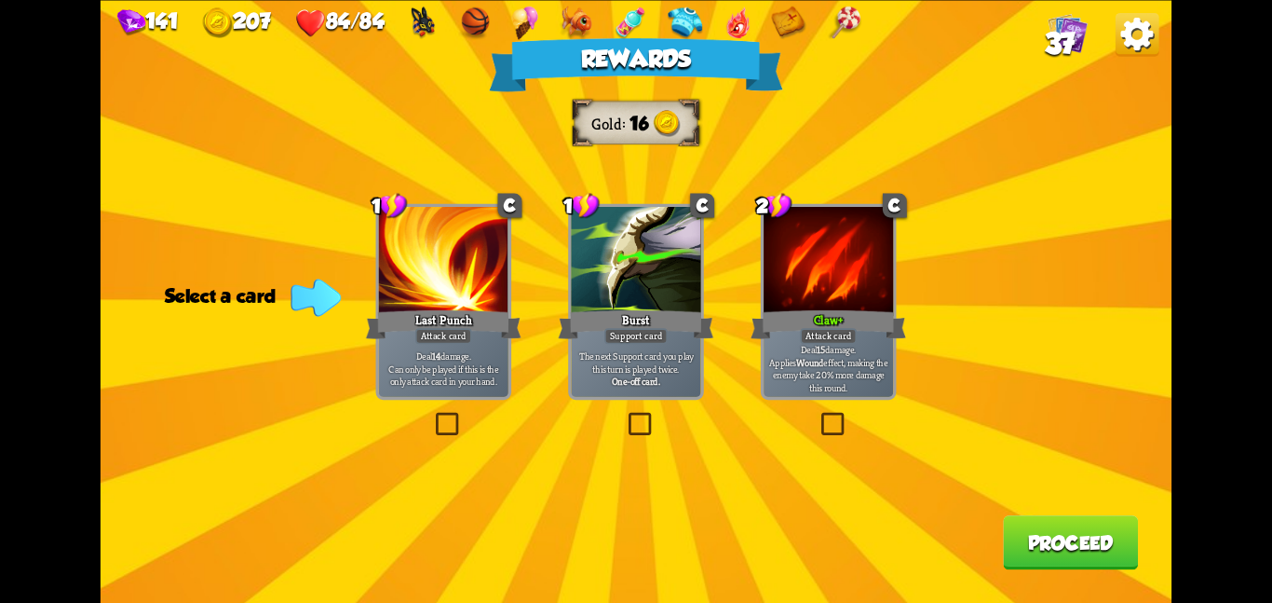
click at [819, 325] on div "Claw +" at bounding box center [829, 323] width 156 height 34
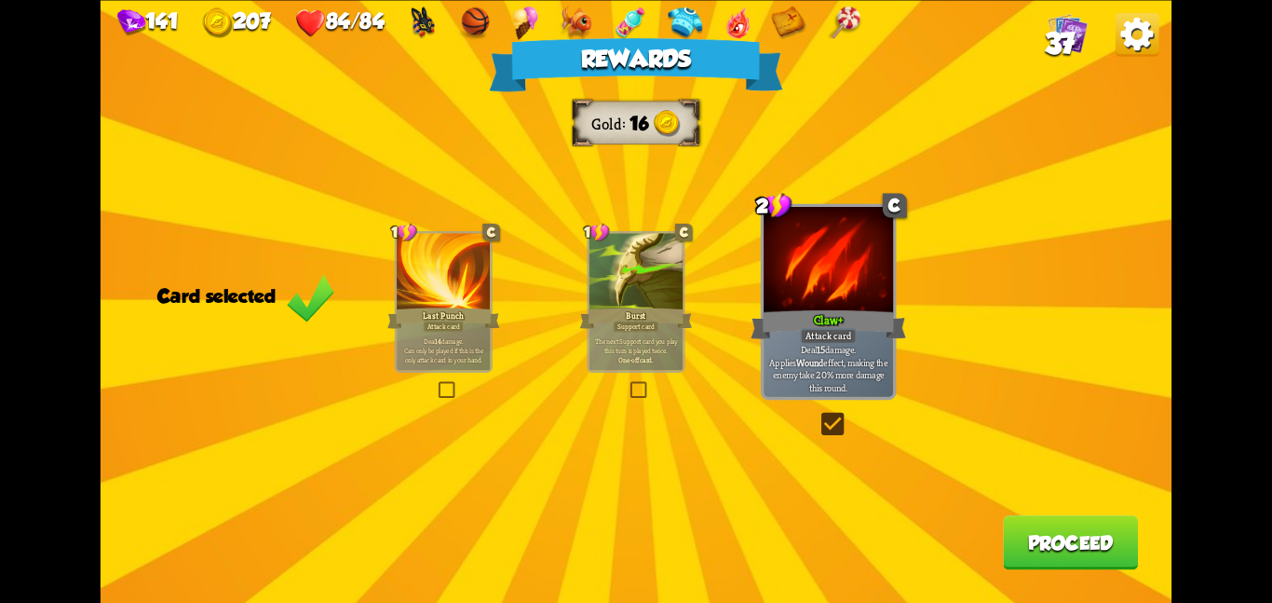
click at [1033, 539] on button "Proceed" at bounding box center [1070, 542] width 135 height 54
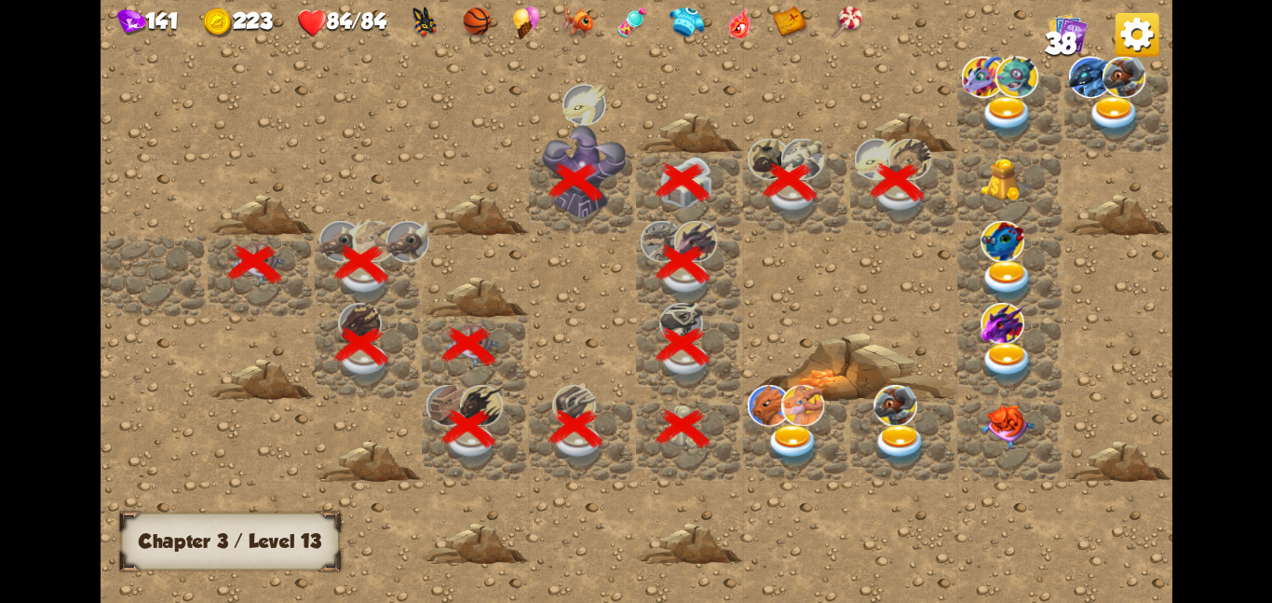
scroll to position [0, 358]
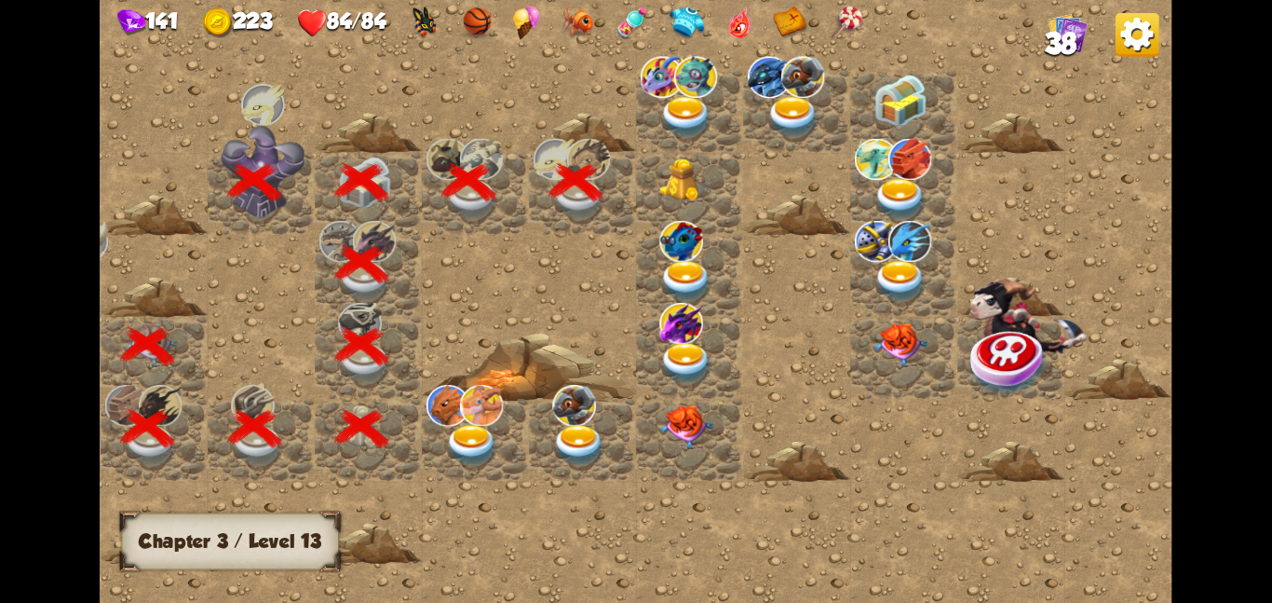
click at [677, 184] on img at bounding box center [686, 179] width 54 height 44
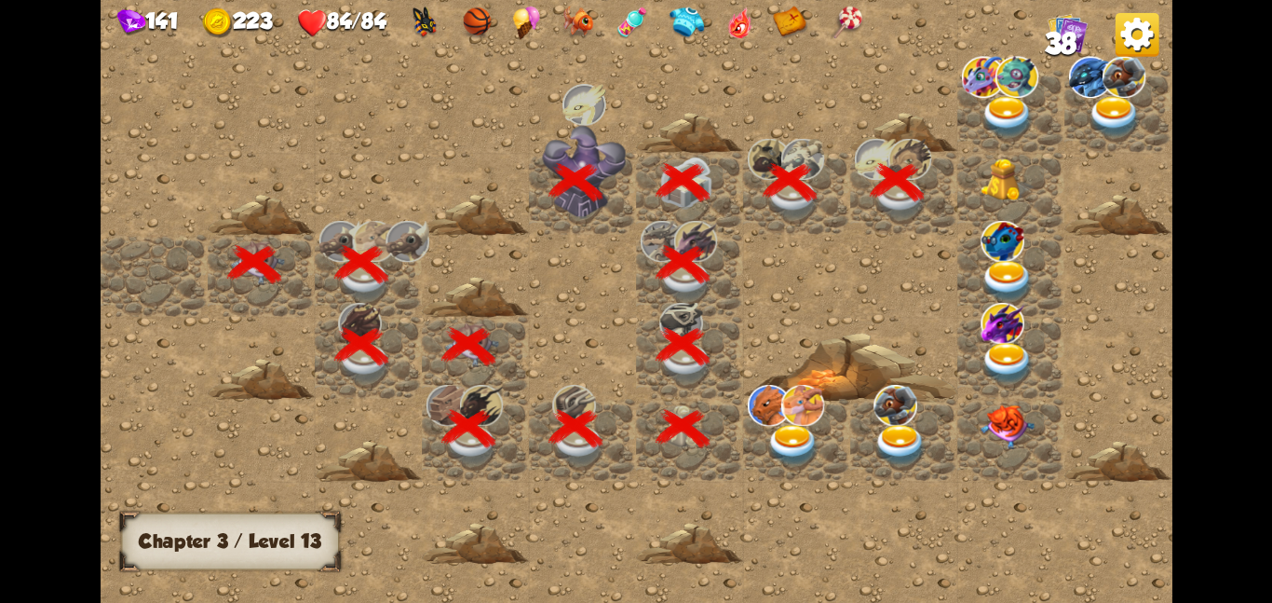
scroll to position [0, 358]
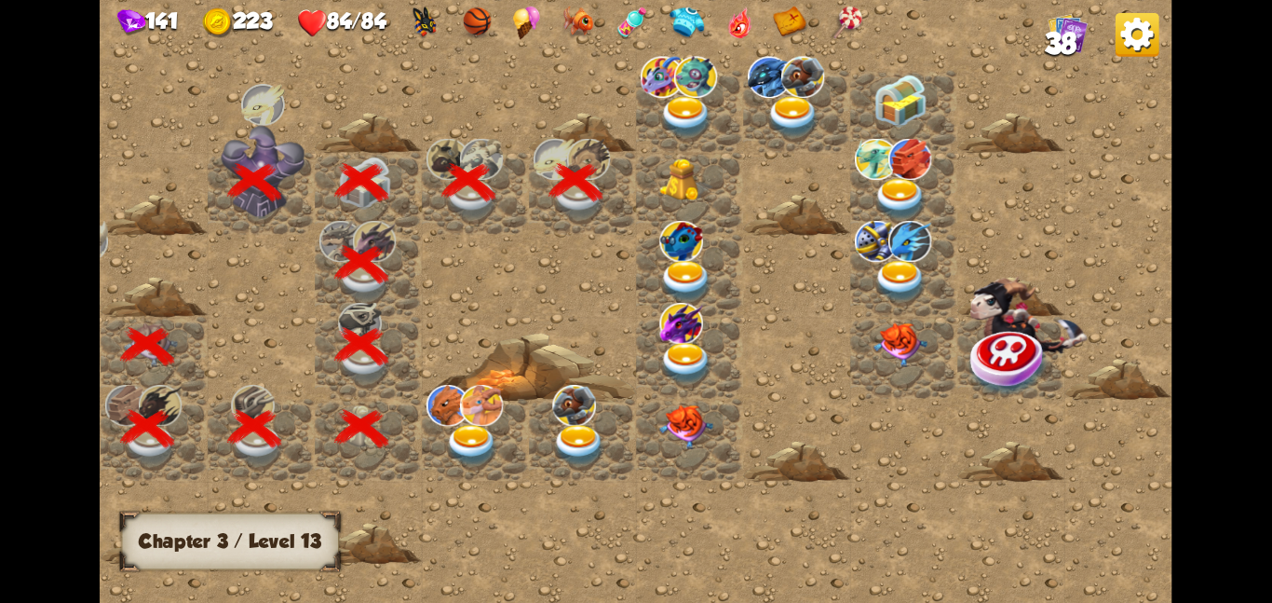
click at [634, 198] on div at bounding box center [582, 193] width 107 height 82
click at [673, 186] on img at bounding box center [686, 179] width 54 height 44
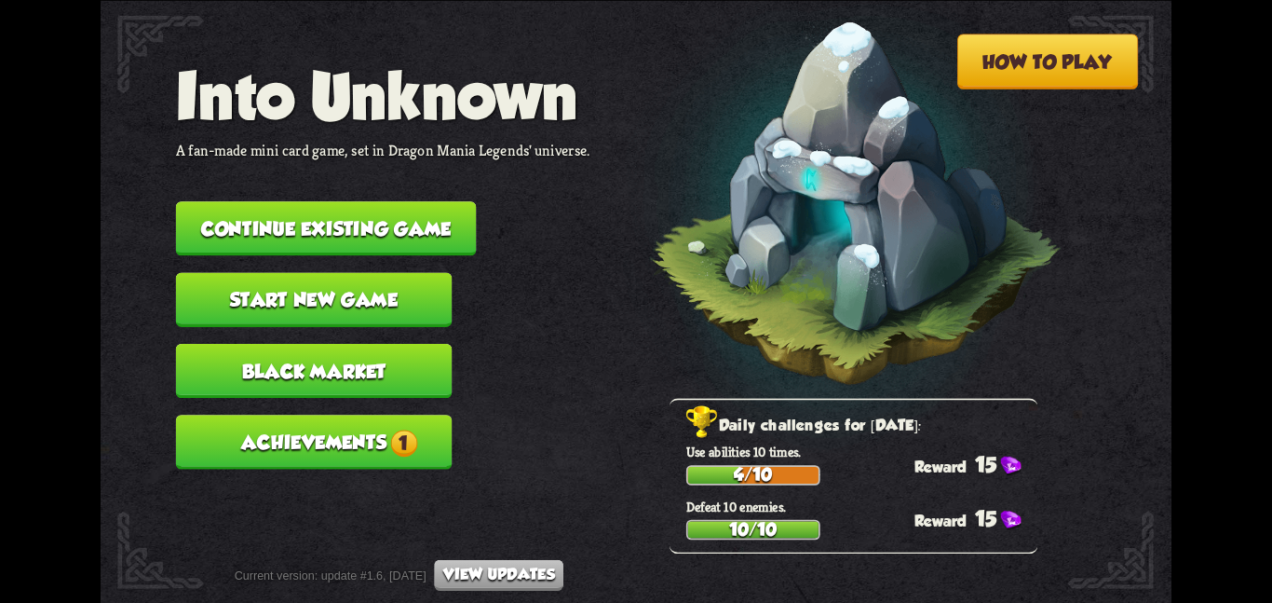
click at [422, 201] on button "Continue existing game" at bounding box center [326, 228] width 301 height 54
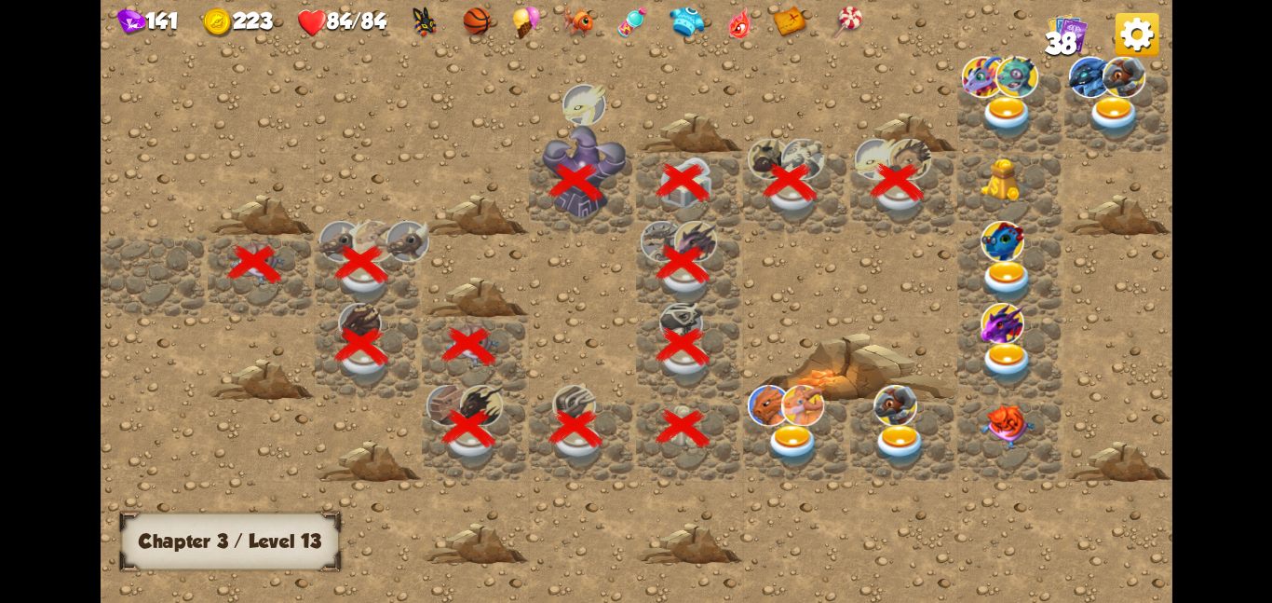
scroll to position [0, 358]
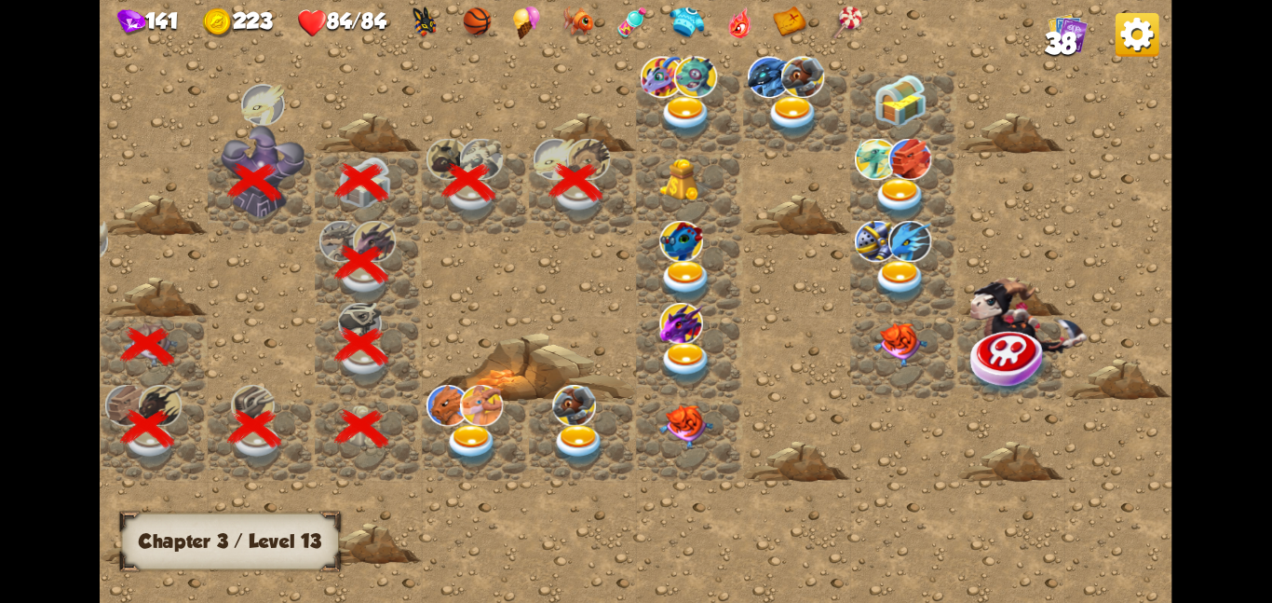
click at [707, 182] on img at bounding box center [686, 179] width 54 height 44
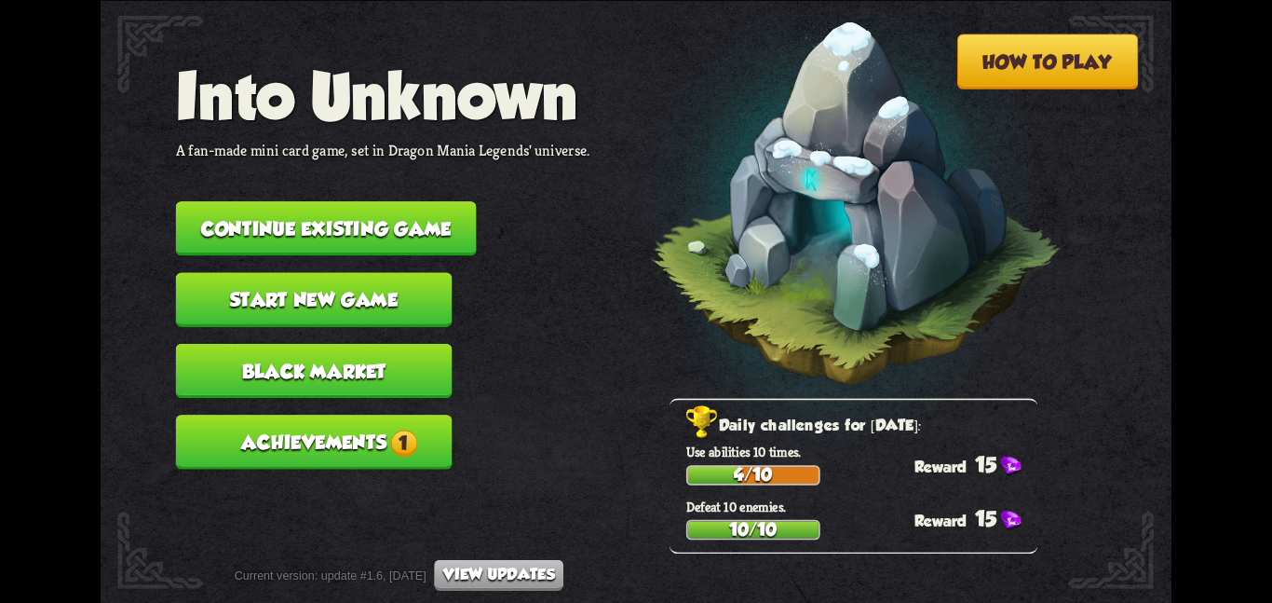
click at [367, 201] on button "Continue existing game" at bounding box center [326, 228] width 301 height 54
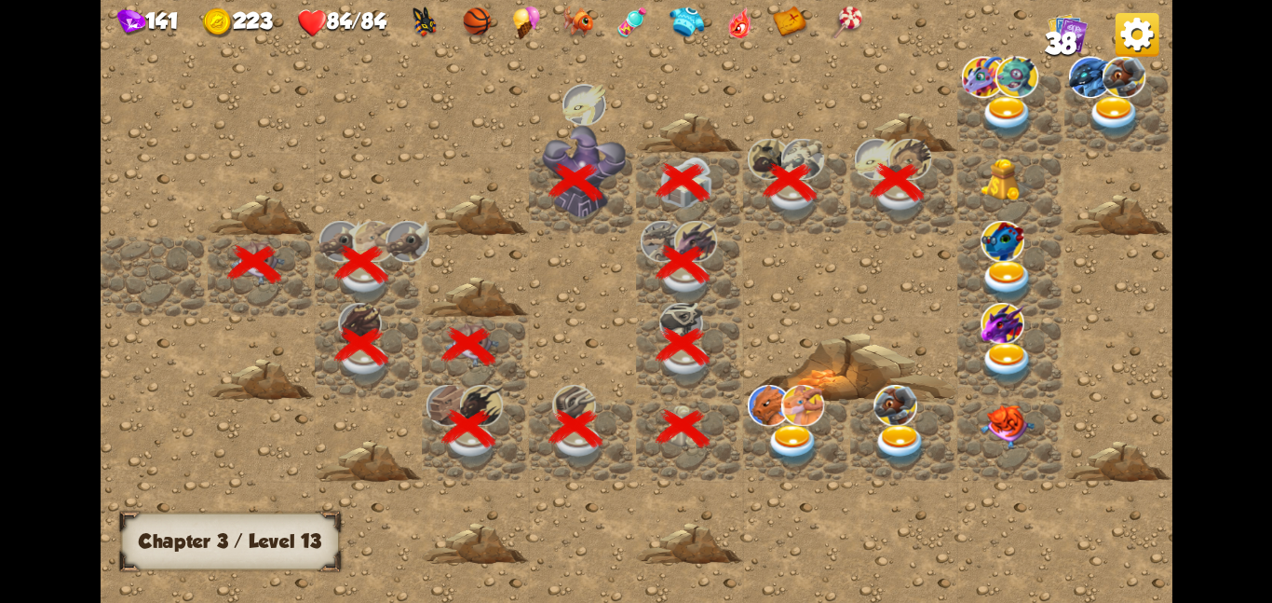
scroll to position [0, 358]
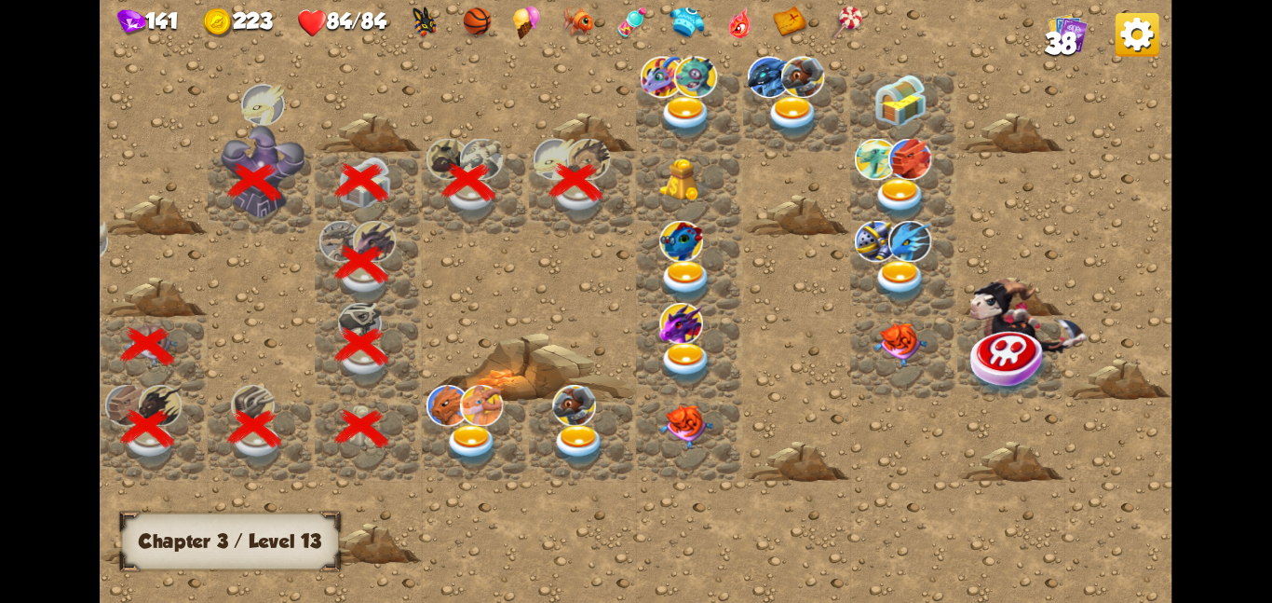
click at [681, 168] on img at bounding box center [686, 179] width 54 height 44
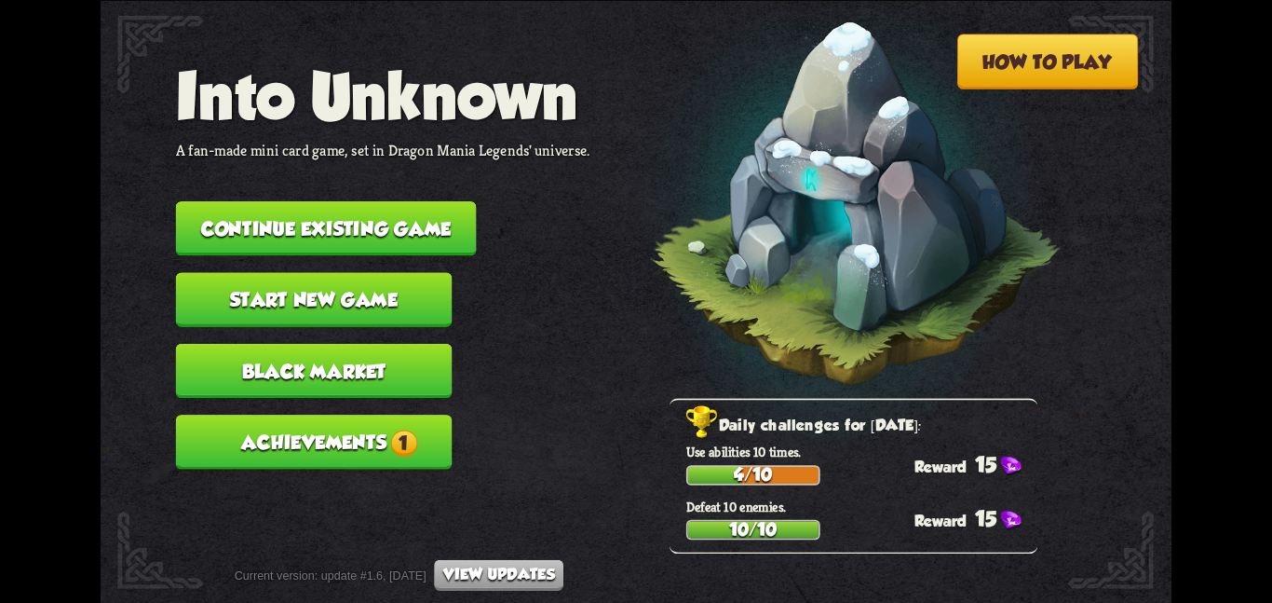
click at [292, 211] on button "Continue existing game" at bounding box center [326, 228] width 301 height 54
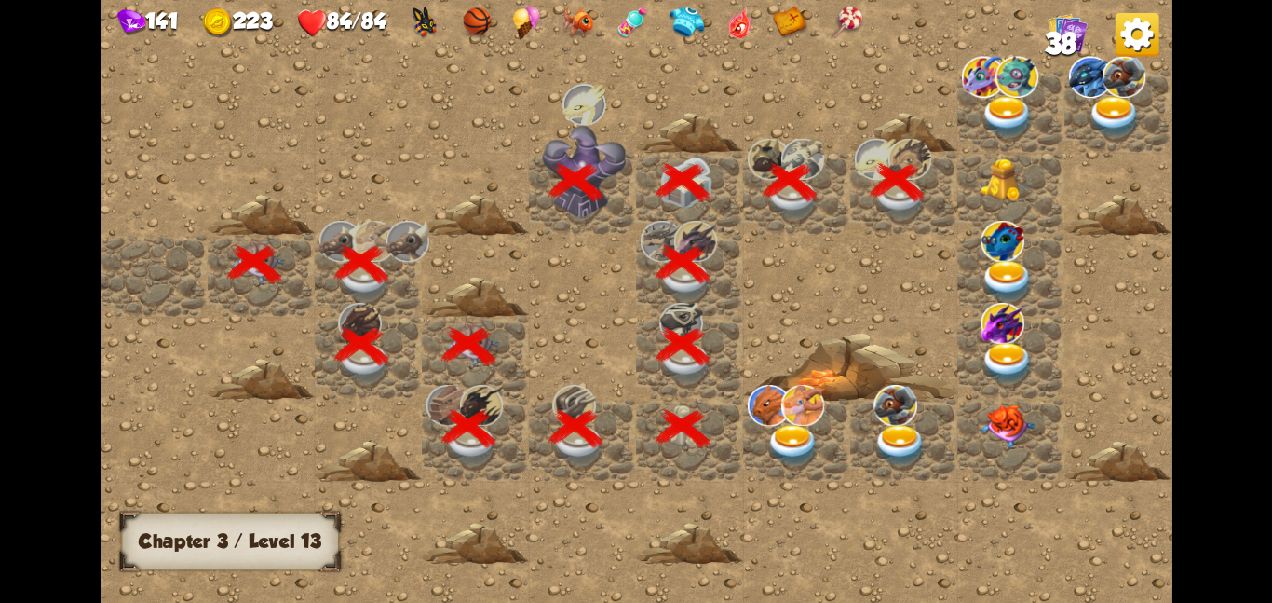
scroll to position [0, 358]
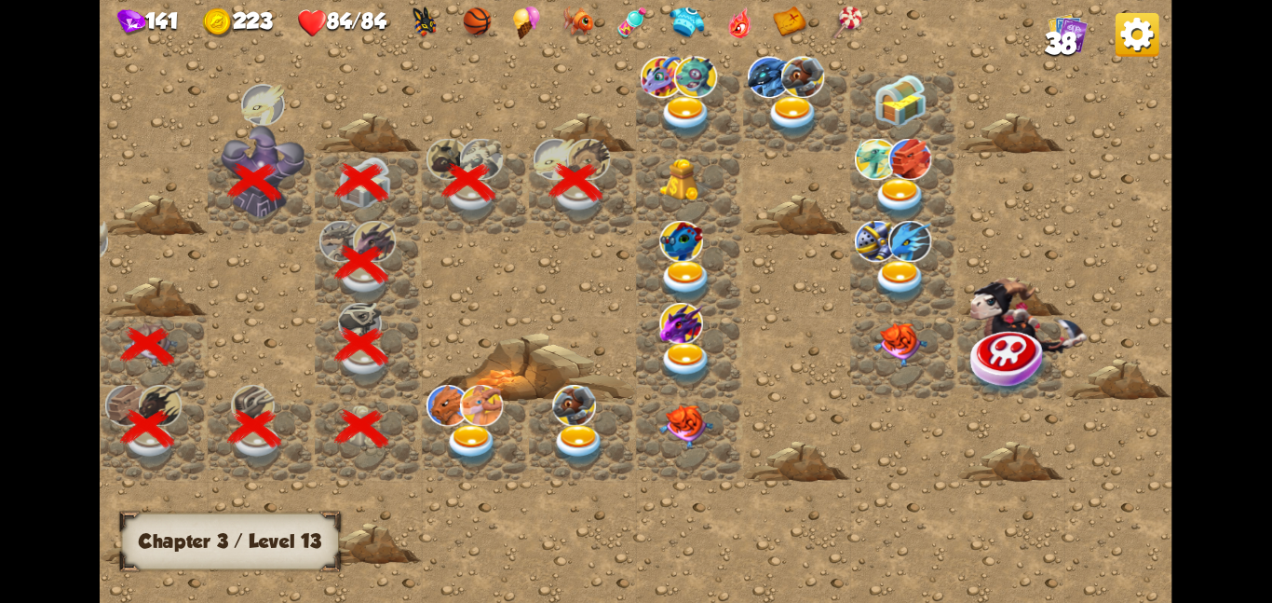
click at [680, 183] on img at bounding box center [686, 179] width 54 height 44
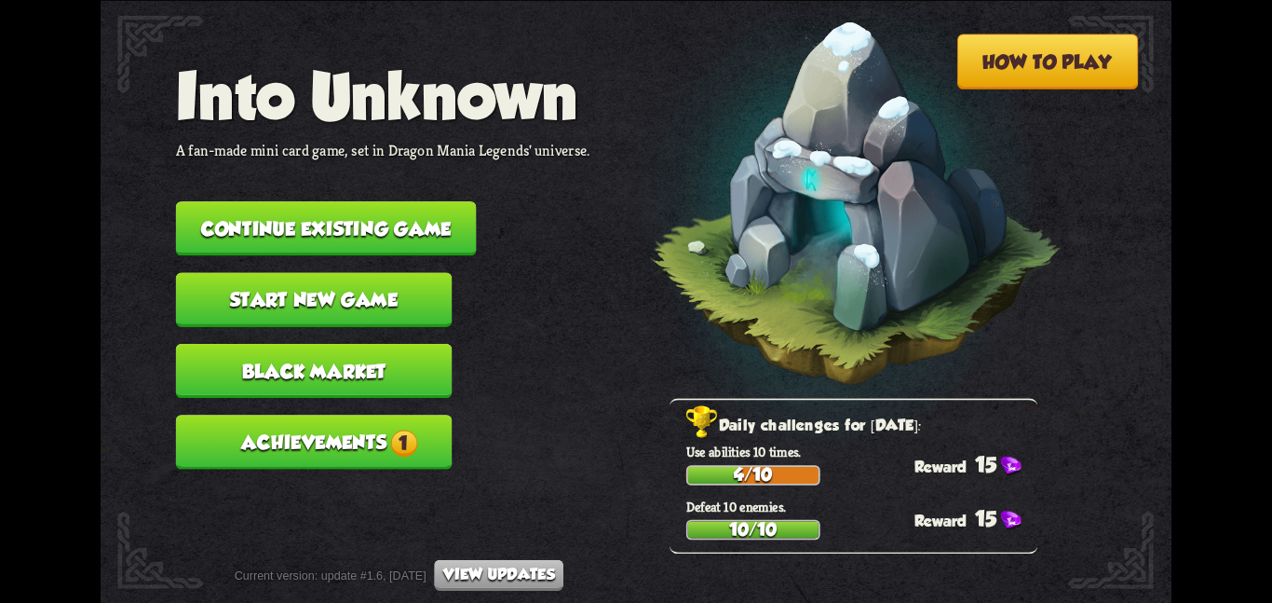
click at [313, 201] on button "Continue existing game" at bounding box center [326, 228] width 301 height 54
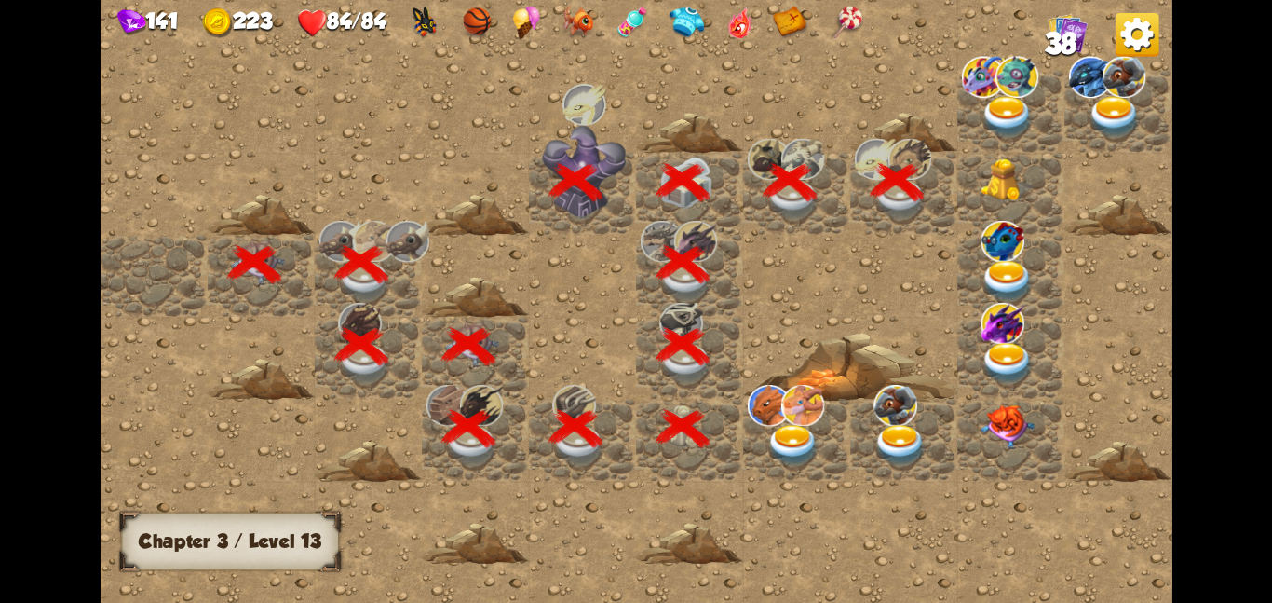
scroll to position [0, 358]
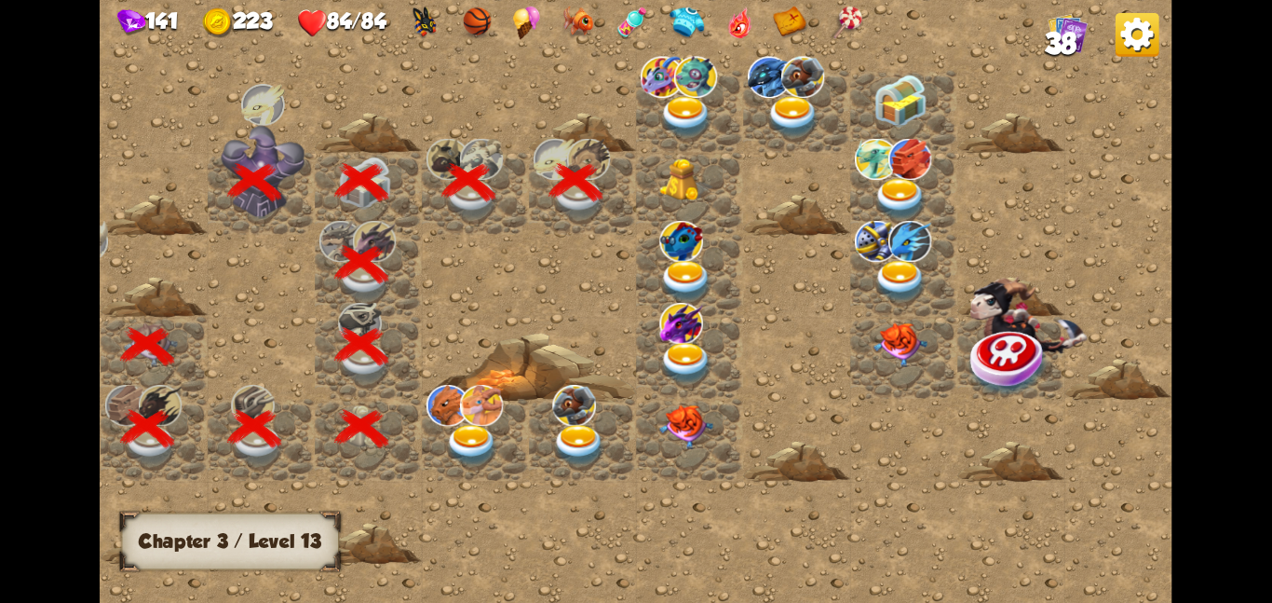
click at [651, 174] on div at bounding box center [689, 193] width 107 height 82
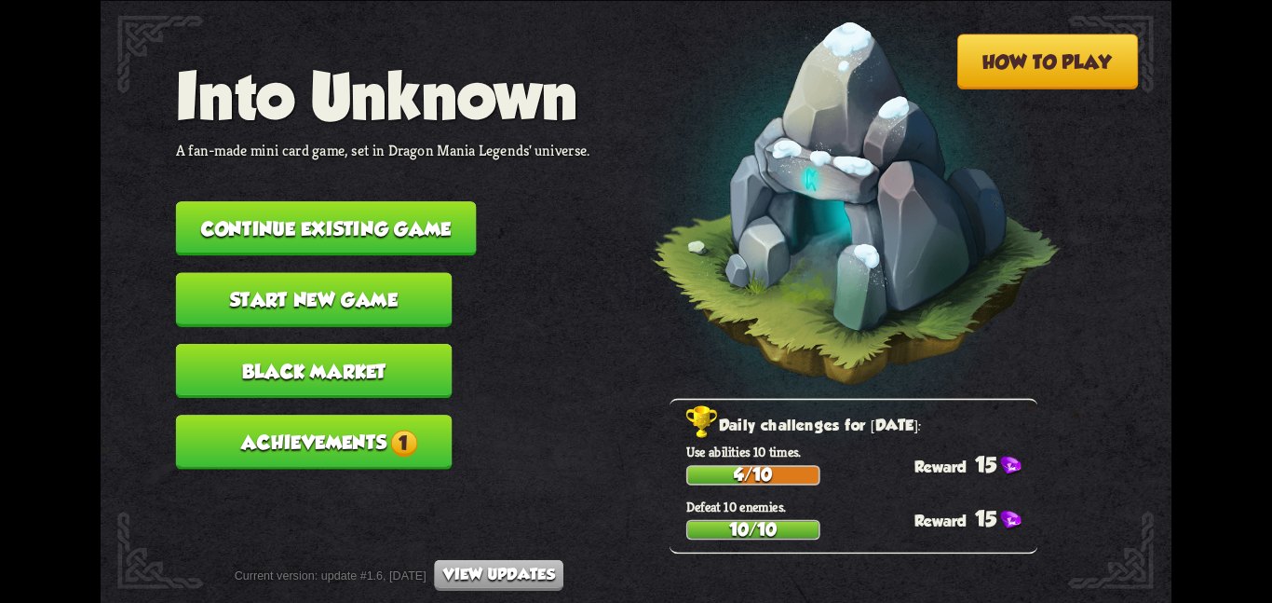
click at [259, 201] on button "Continue existing game" at bounding box center [326, 228] width 301 height 54
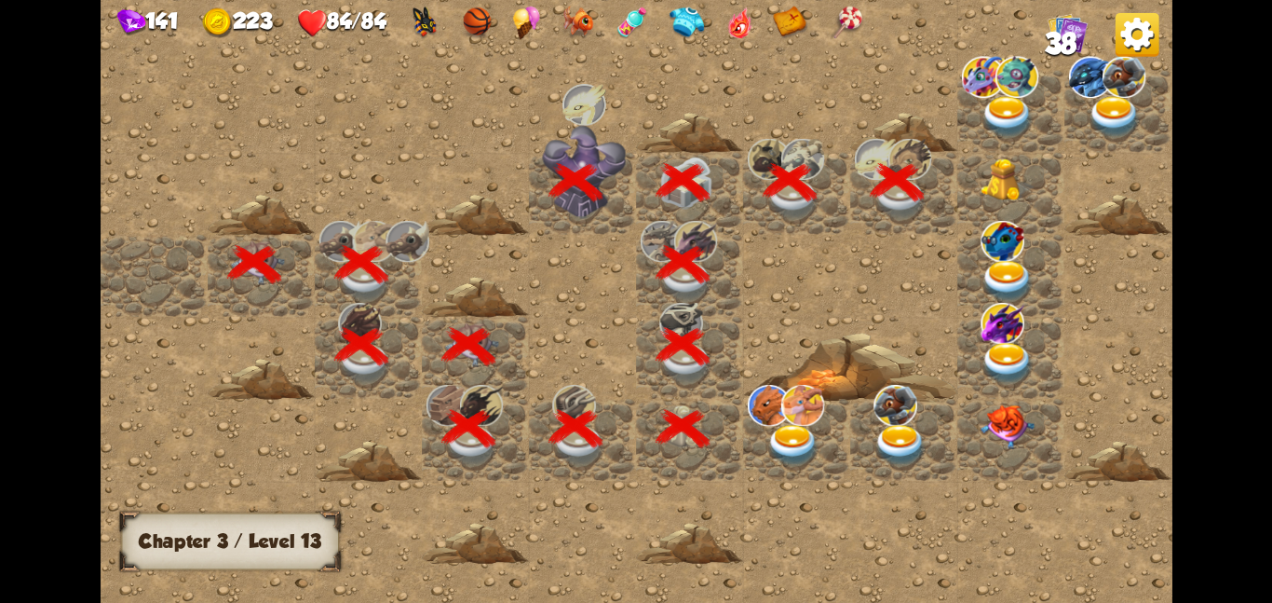
scroll to position [0, 358]
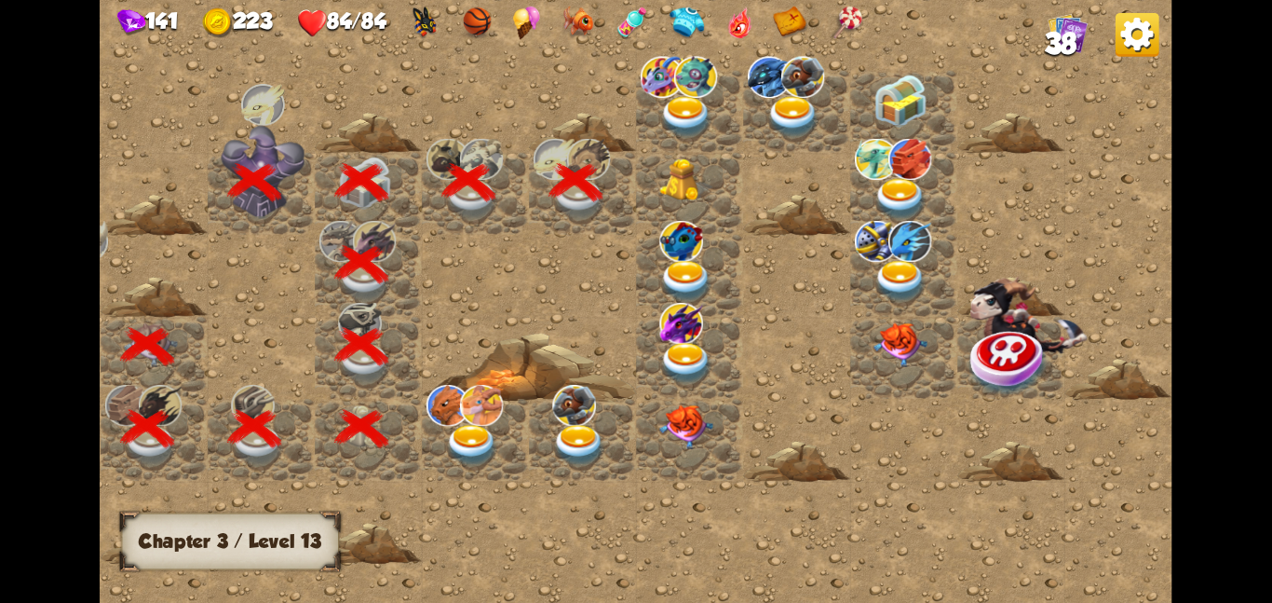
click at [666, 193] on img at bounding box center [686, 179] width 54 height 44
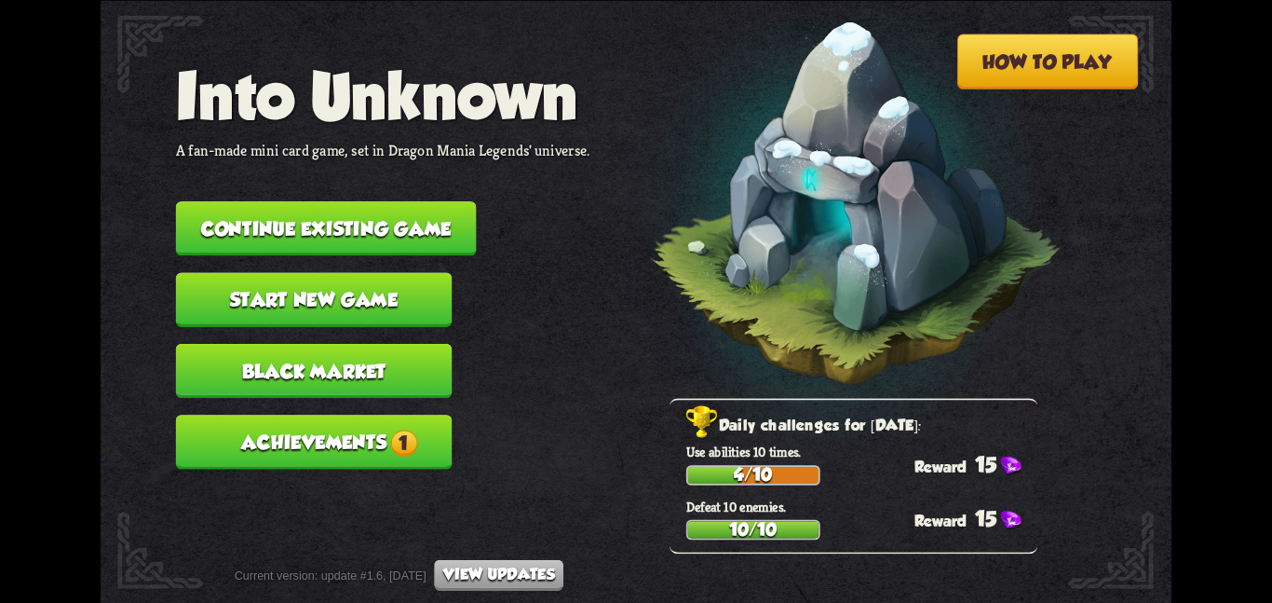
click at [402, 205] on button "Continue existing game" at bounding box center [326, 228] width 301 height 54
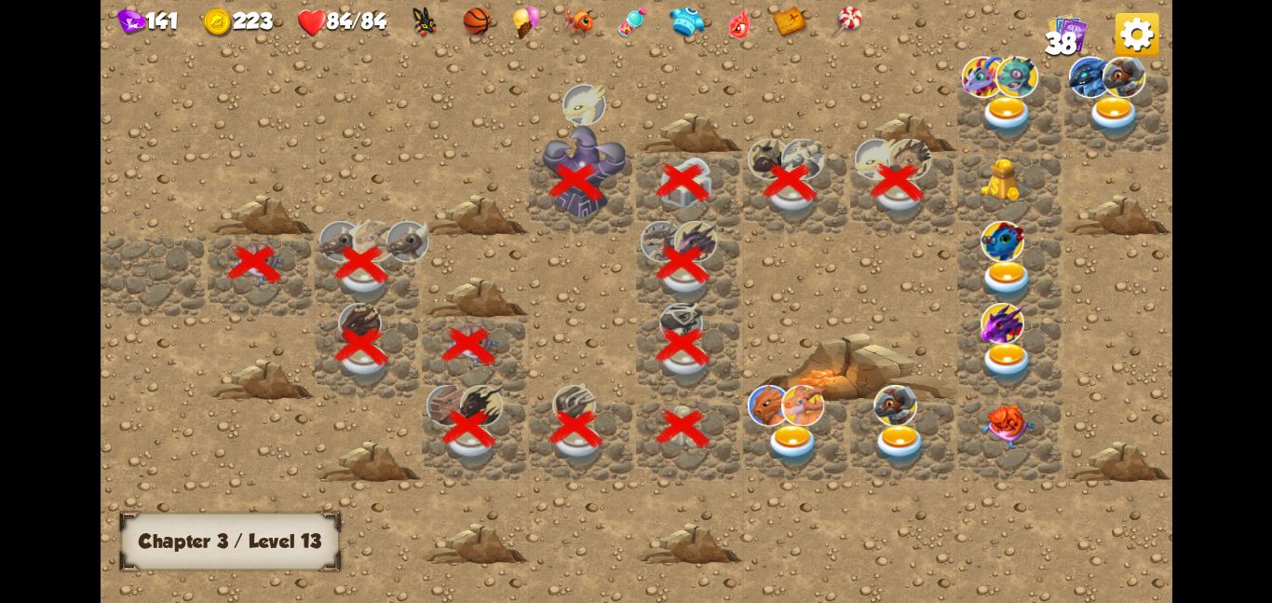
scroll to position [0, 358]
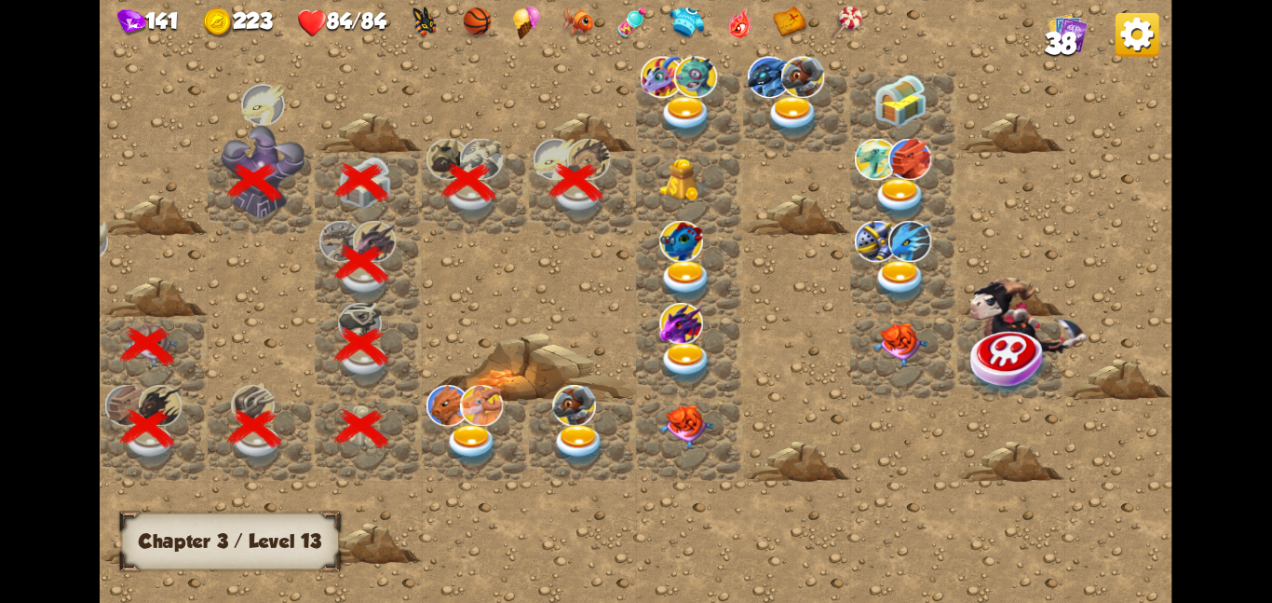
click at [689, 193] on img at bounding box center [686, 179] width 54 height 44
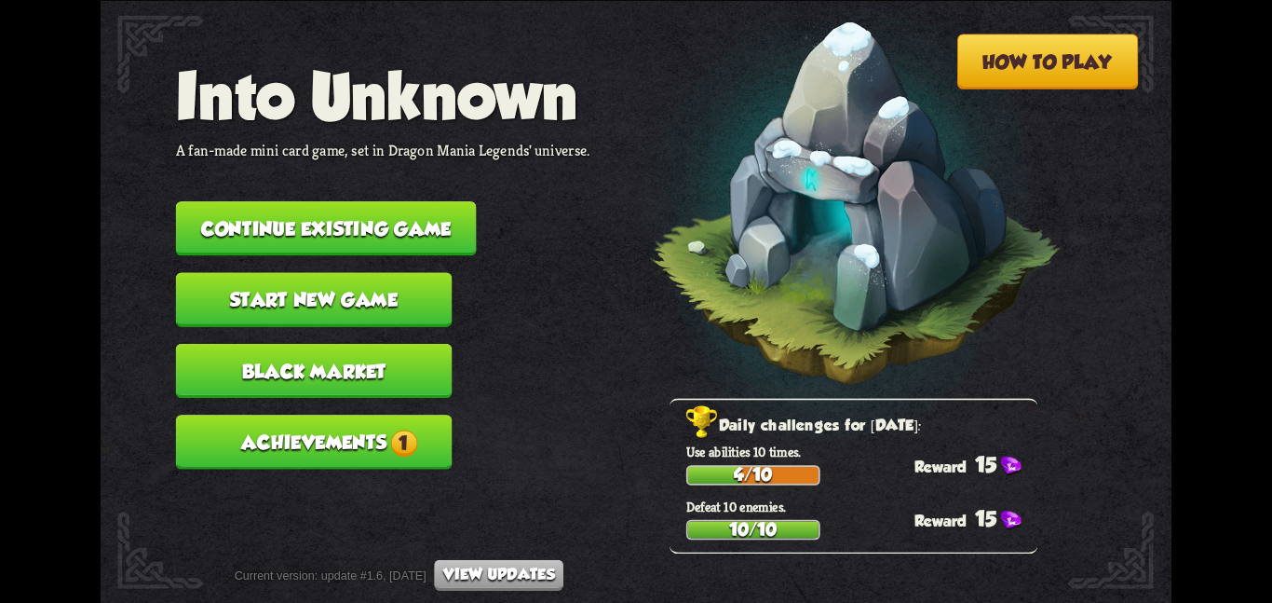
click at [413, 201] on button "Continue existing game" at bounding box center [326, 228] width 301 height 54
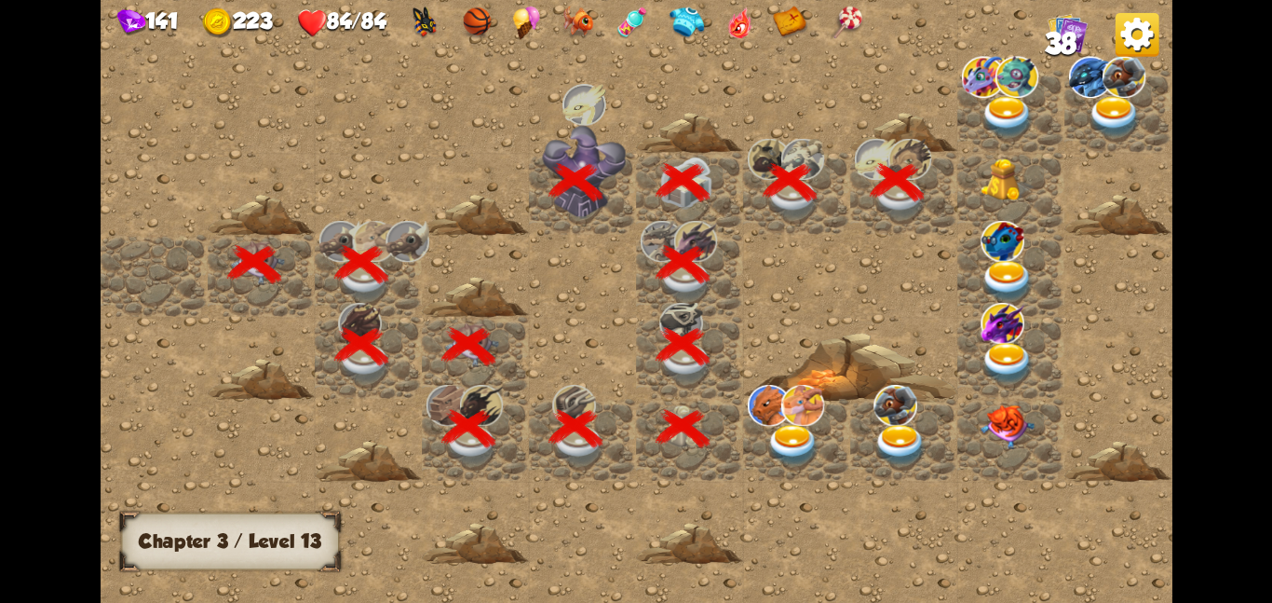
scroll to position [0, 358]
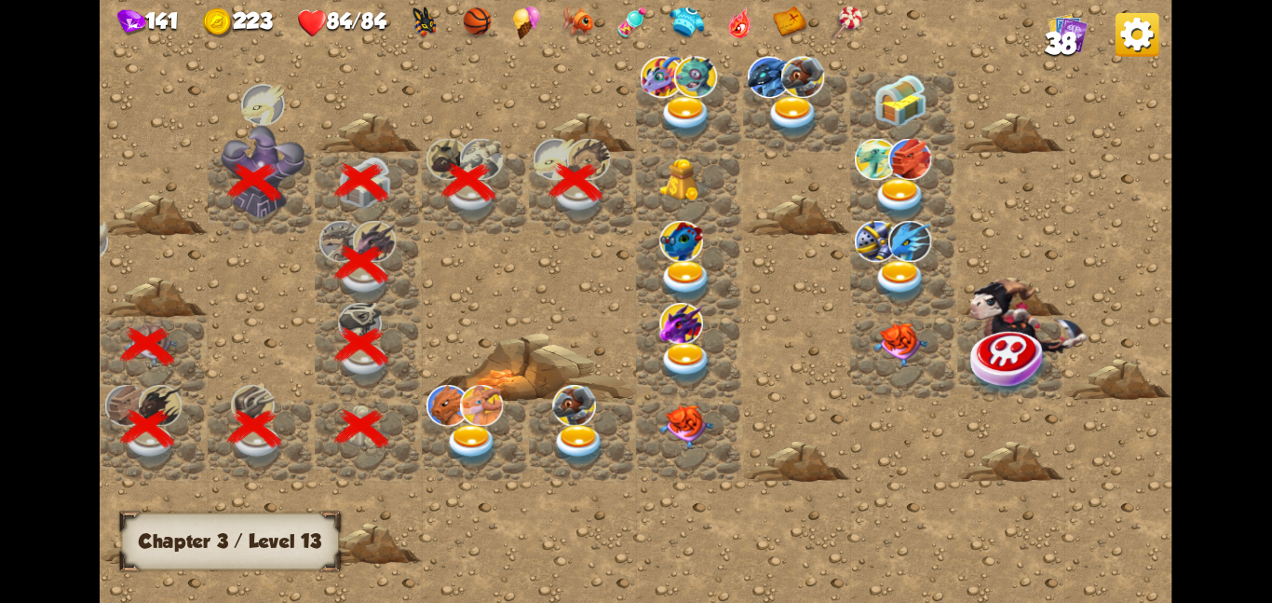
click at [694, 170] on img at bounding box center [686, 179] width 54 height 44
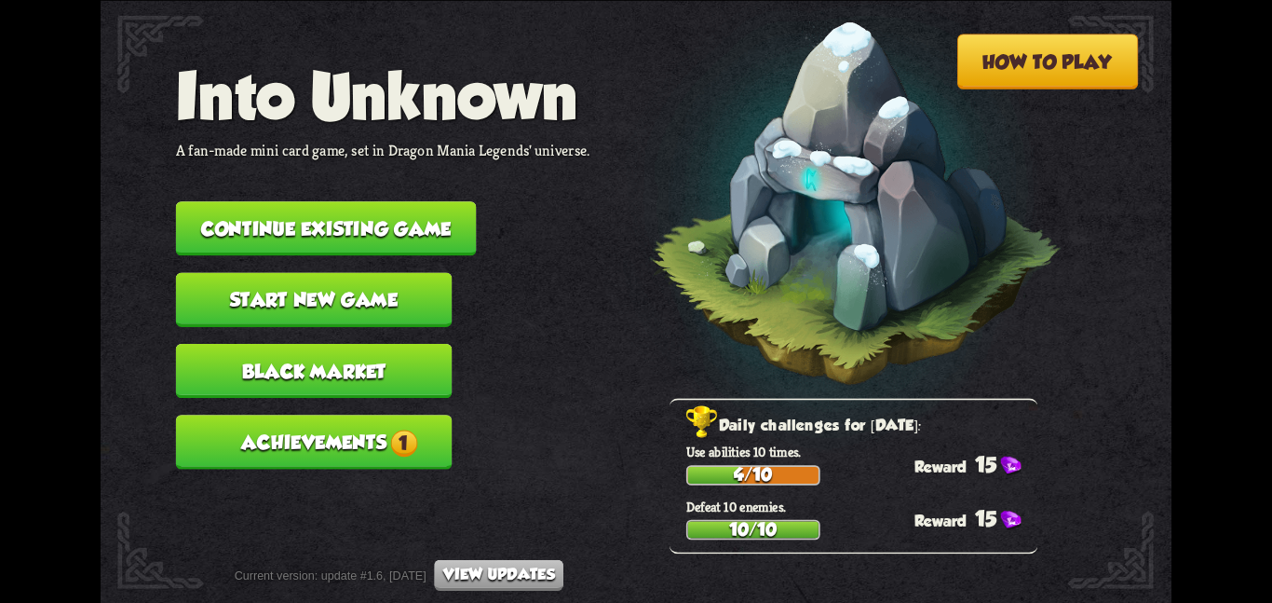
click at [353, 212] on button "Continue existing game" at bounding box center [326, 228] width 301 height 54
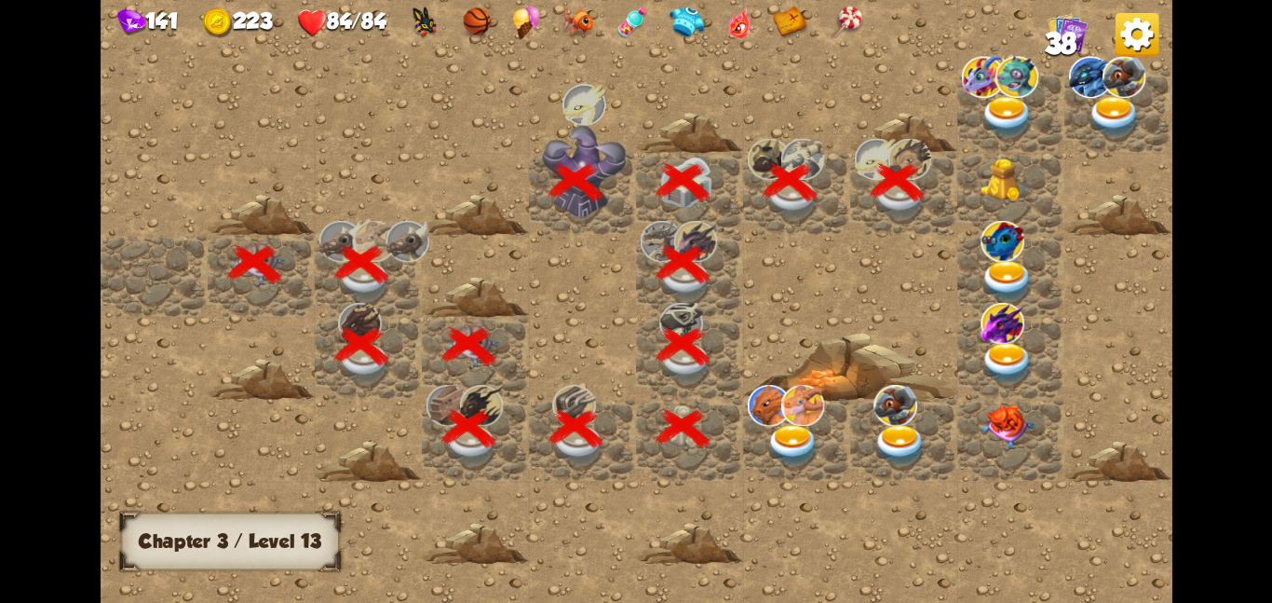
scroll to position [0, 358]
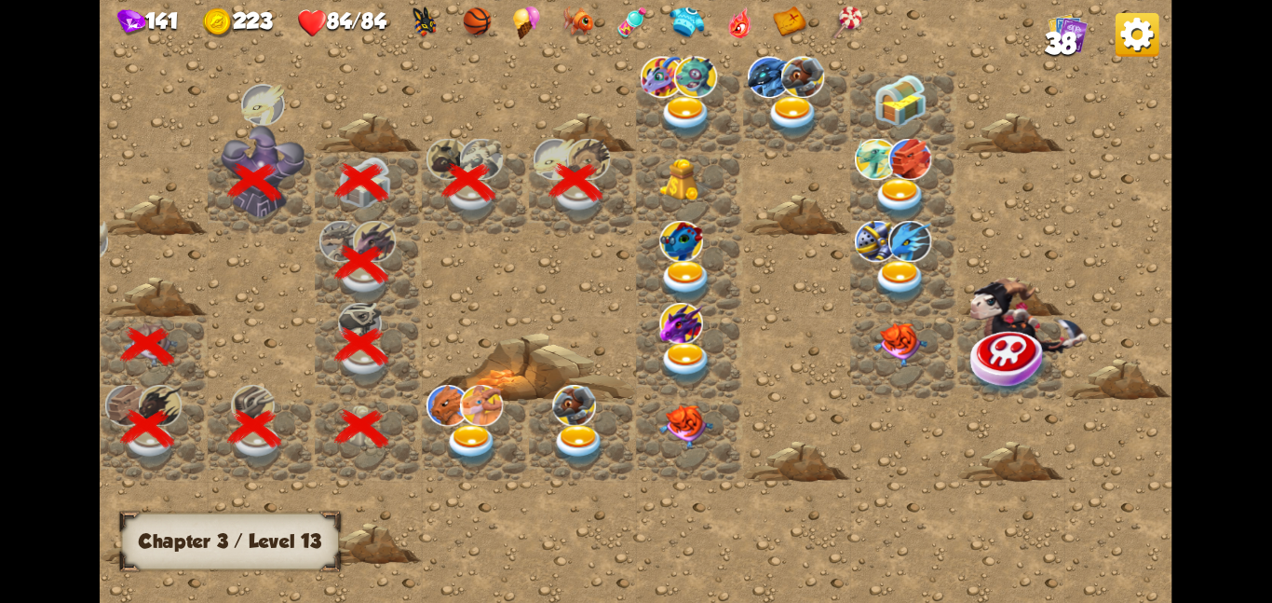
click at [644, 164] on div at bounding box center [689, 193] width 107 height 82
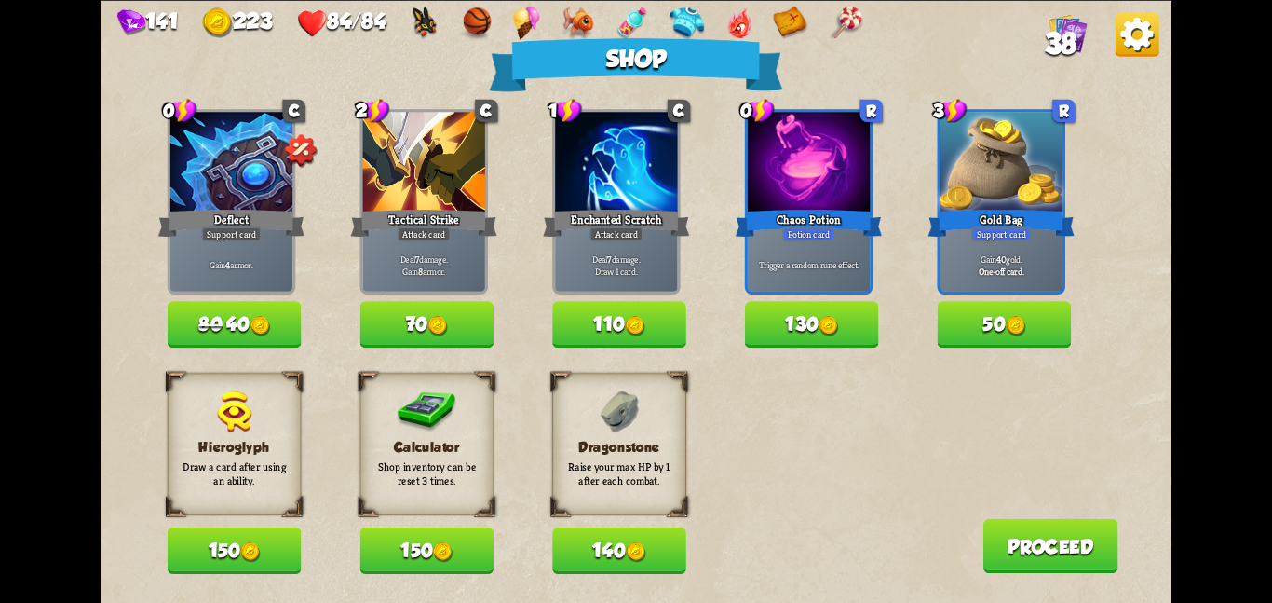
click at [395, 544] on button "150" at bounding box center [427, 550] width 134 height 47
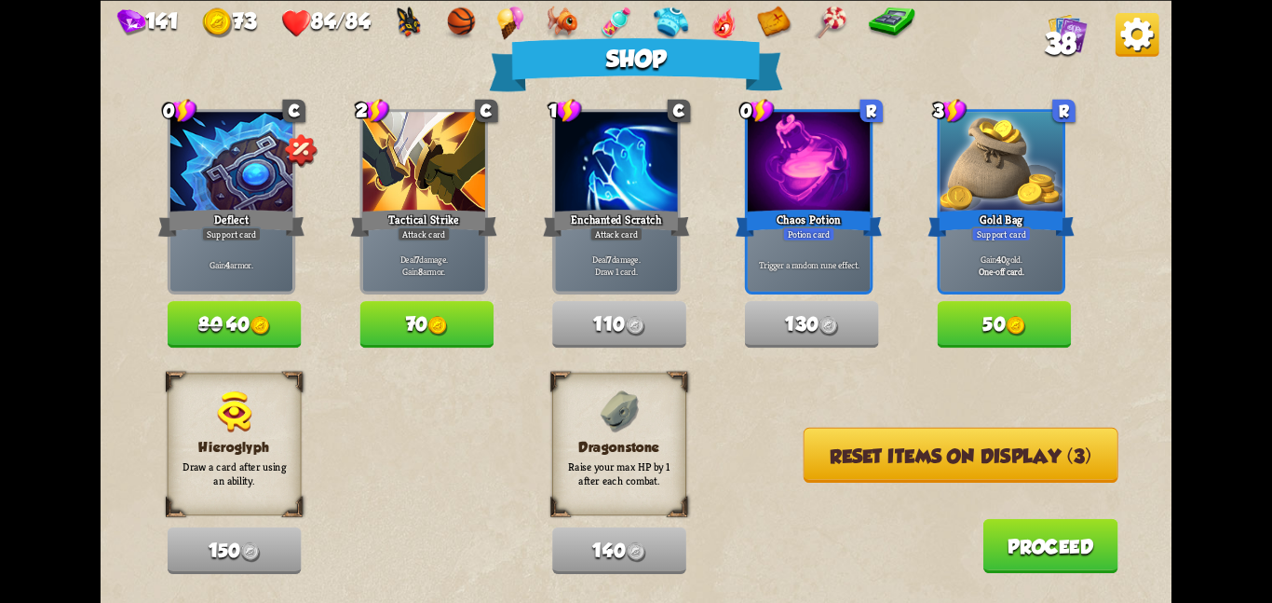
click at [882, 461] on button "Reset items on display (3)" at bounding box center [961, 454] width 315 height 55
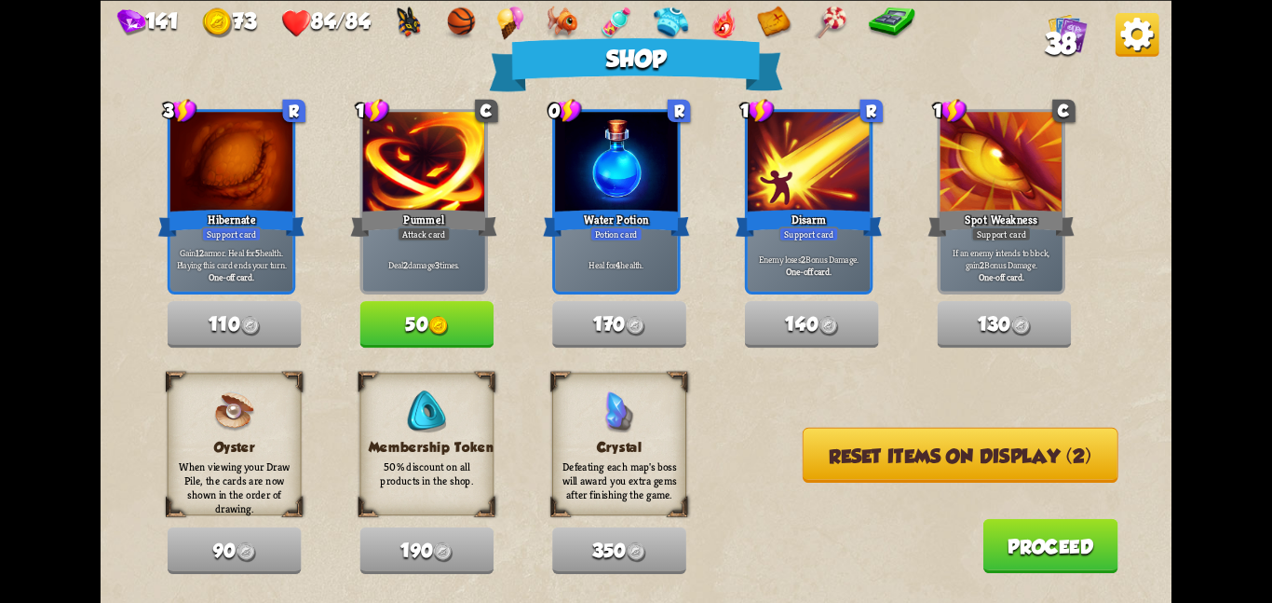
click at [882, 461] on button "Reset items on display (2)" at bounding box center [961, 454] width 316 height 55
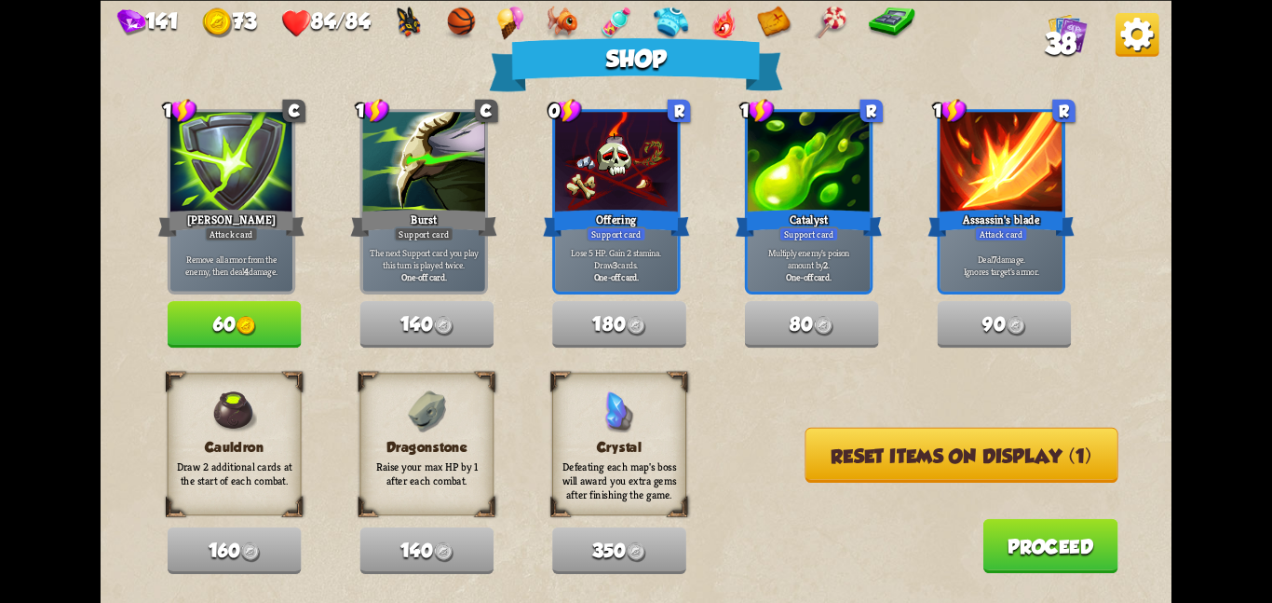
click at [882, 461] on button "Reset items on display (1)" at bounding box center [962, 454] width 313 height 55
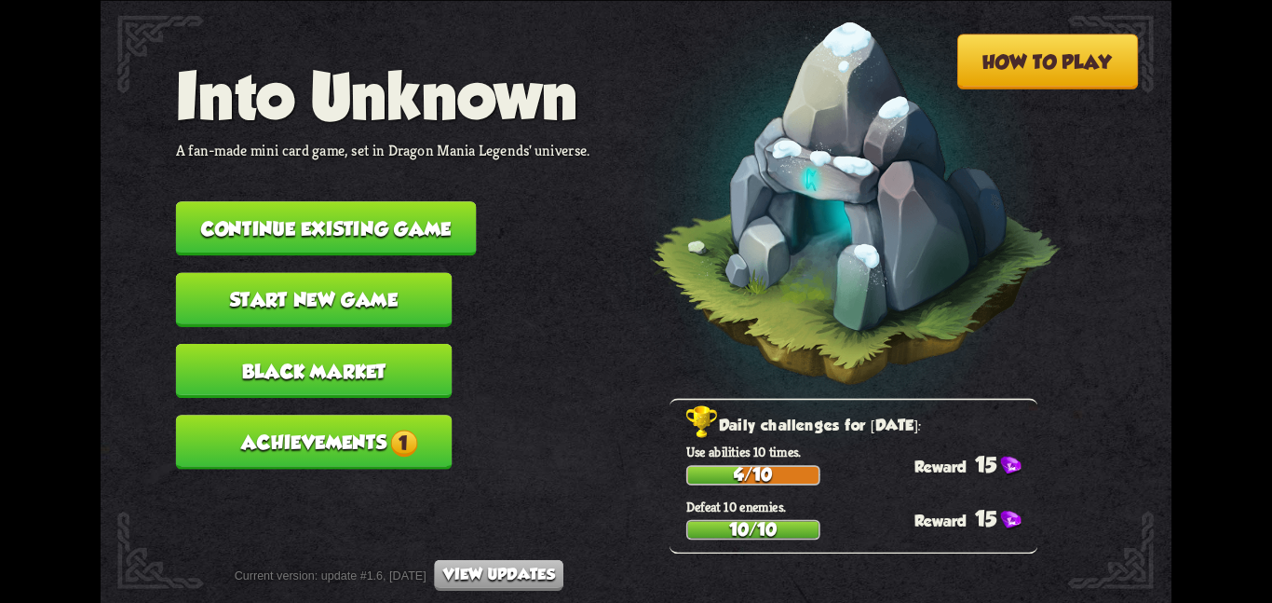
click at [319, 213] on button "Continue existing game" at bounding box center [326, 228] width 301 height 54
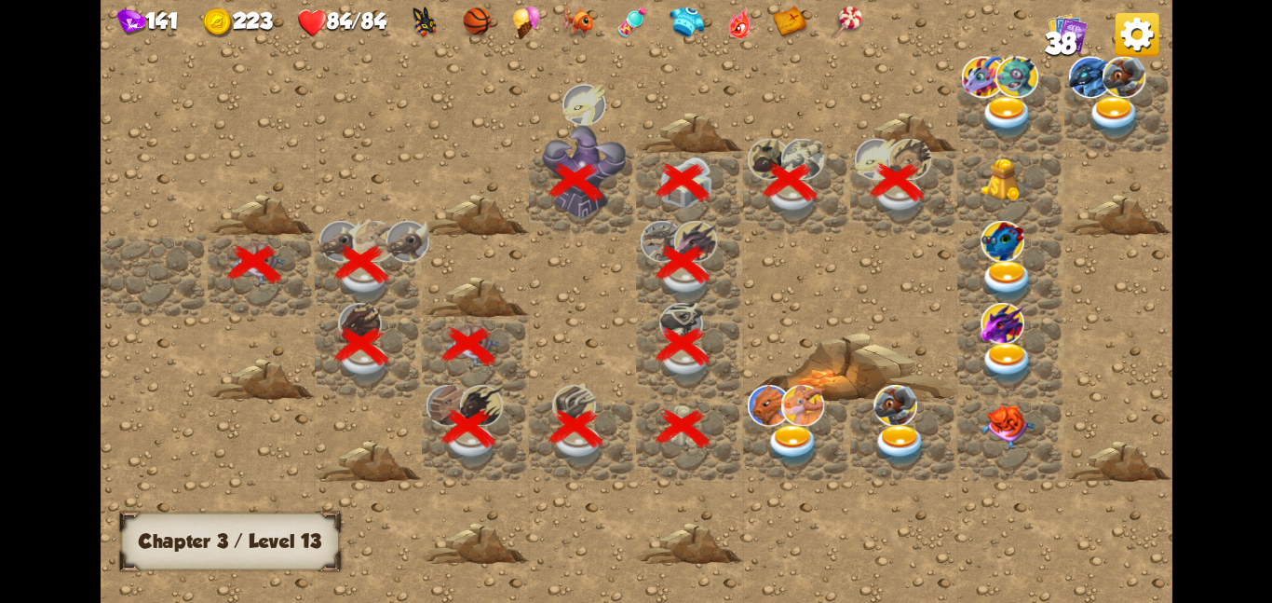
scroll to position [0, 358]
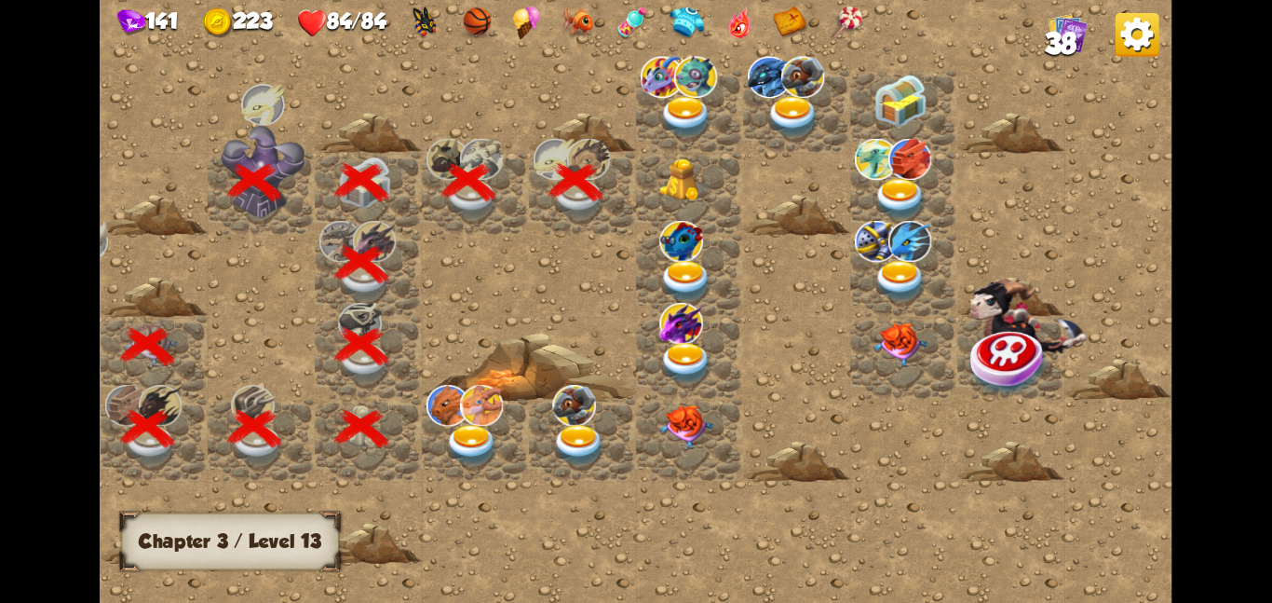
click at [681, 203] on div at bounding box center [689, 193] width 107 height 82
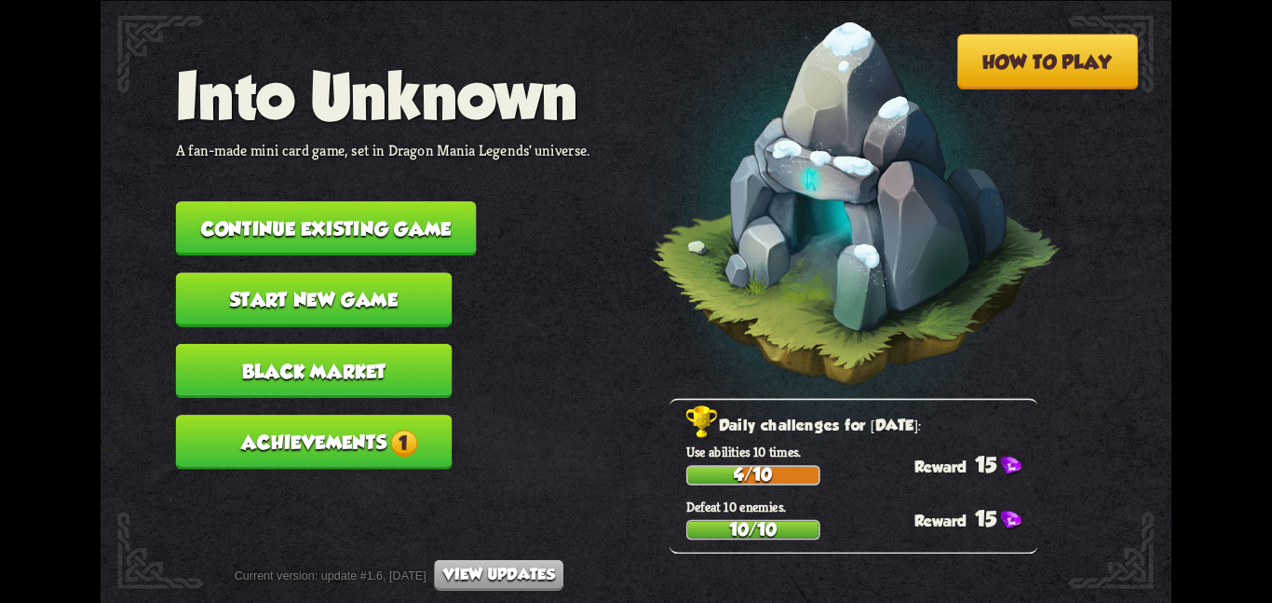
click at [345, 217] on button "Continue existing game" at bounding box center [326, 228] width 301 height 54
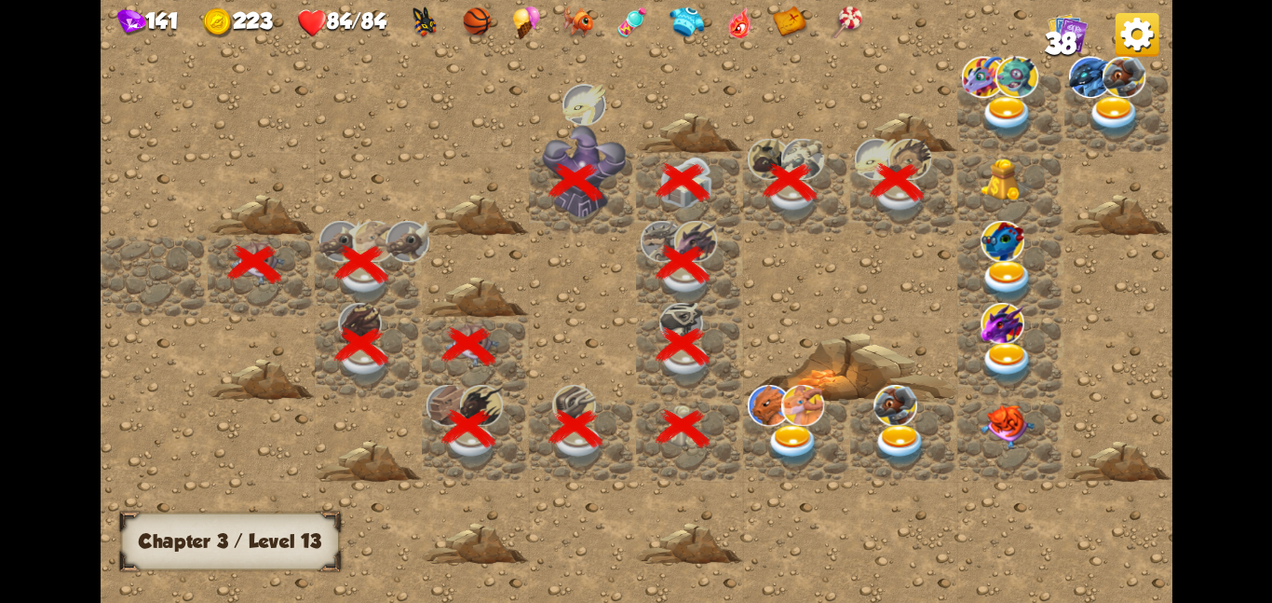
scroll to position [0, 358]
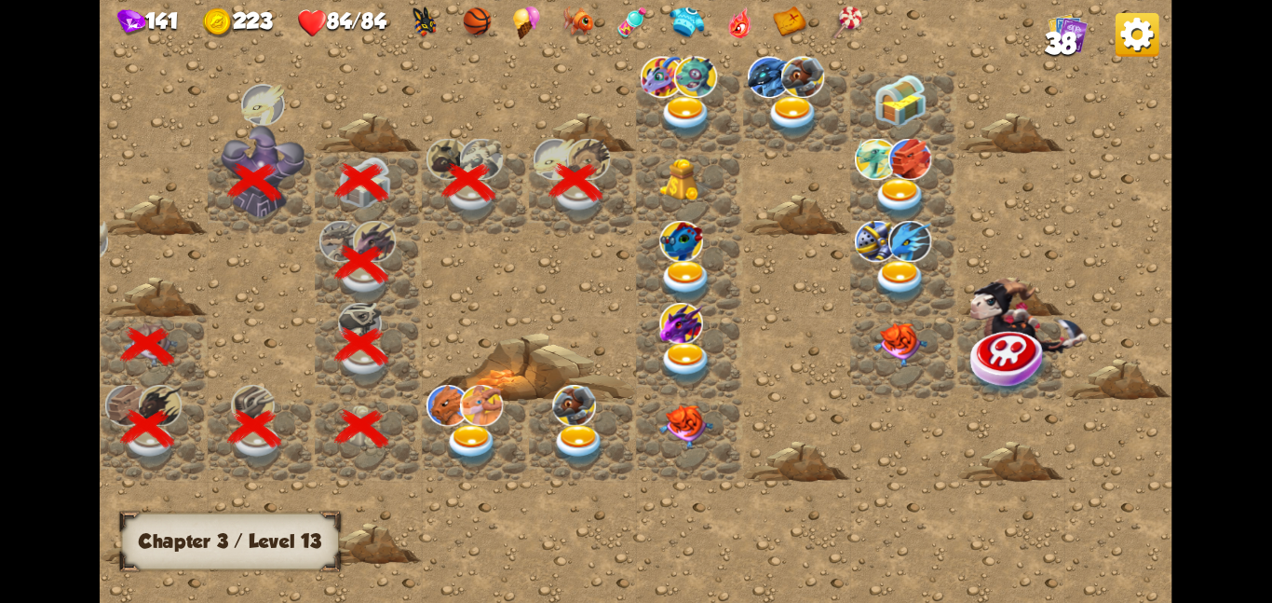
click at [700, 182] on img at bounding box center [686, 179] width 54 height 44
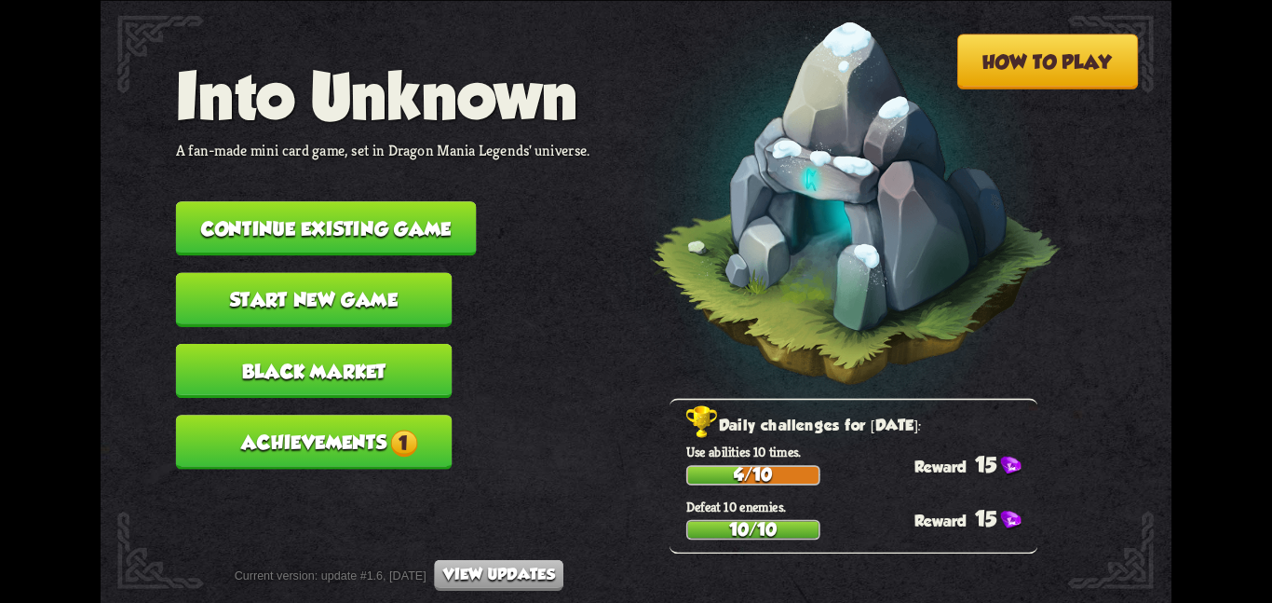
click at [343, 201] on button "Continue existing game" at bounding box center [326, 228] width 301 height 54
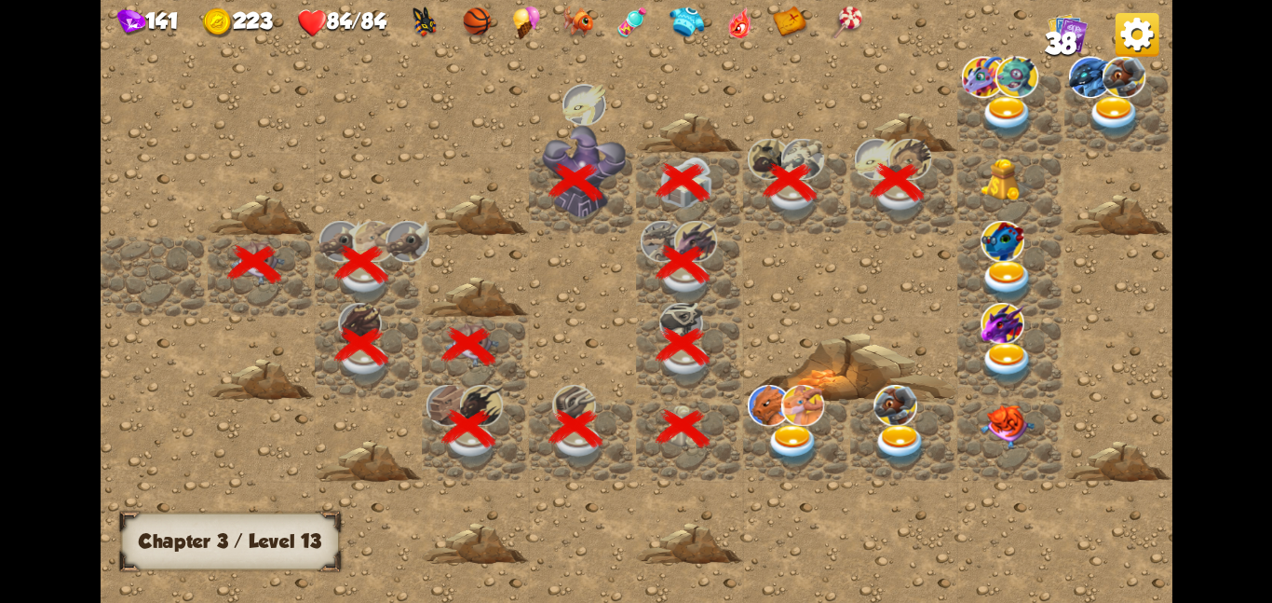
scroll to position [0, 358]
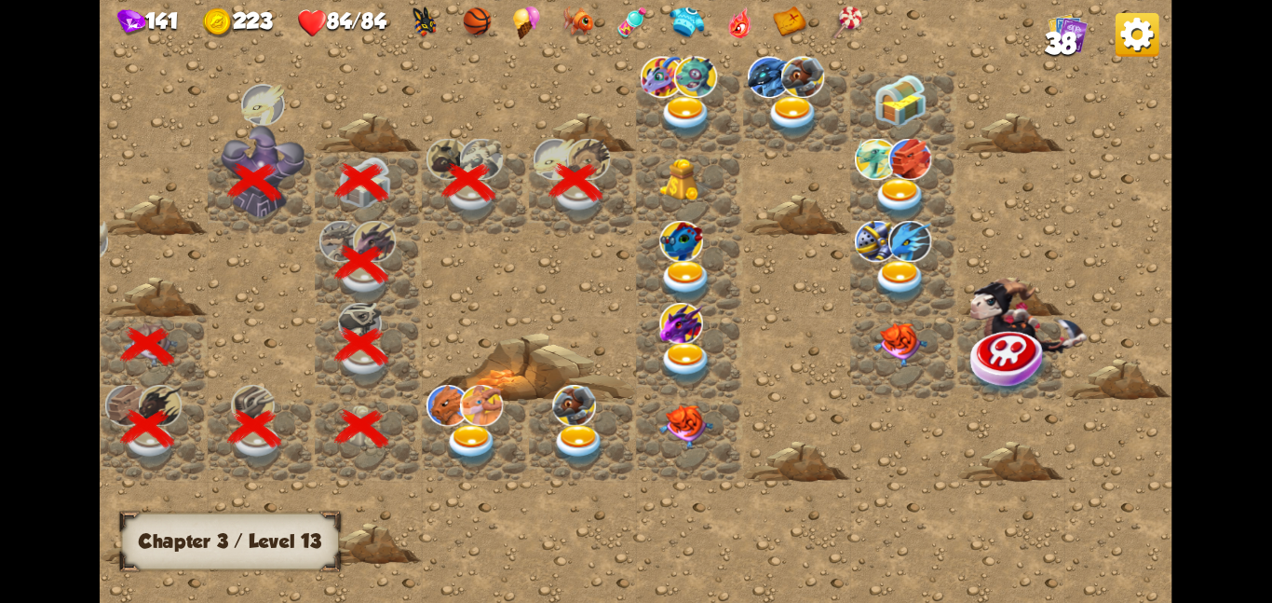
click at [703, 172] on img at bounding box center [686, 179] width 54 height 44
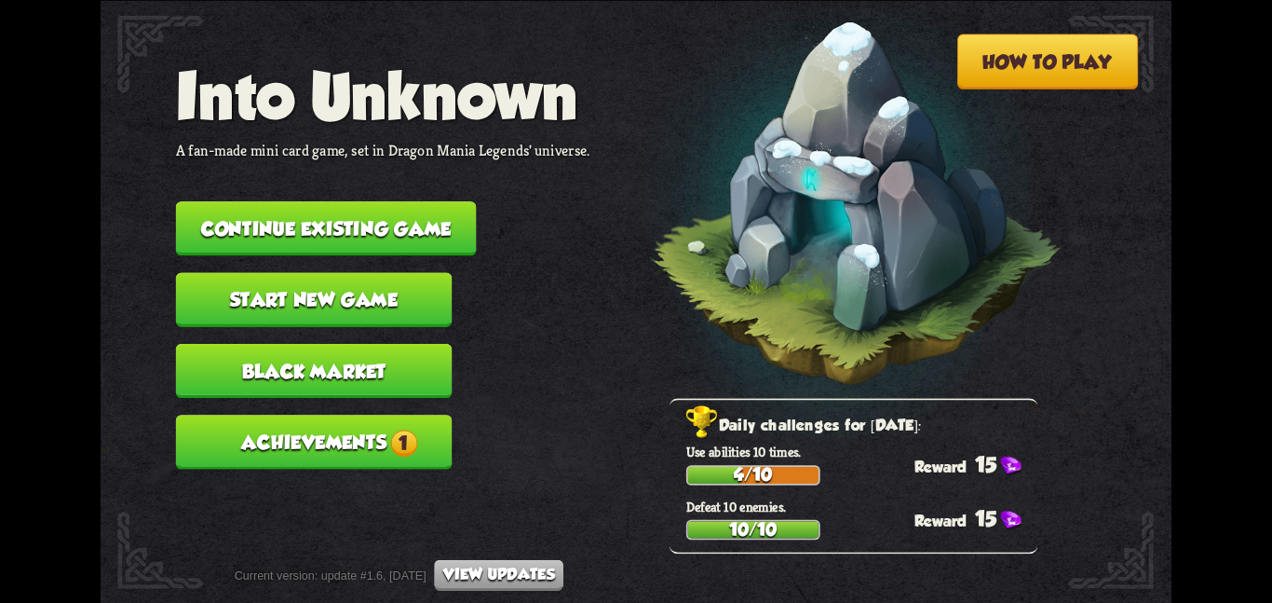
click at [441, 211] on button "Continue existing game" at bounding box center [326, 228] width 301 height 54
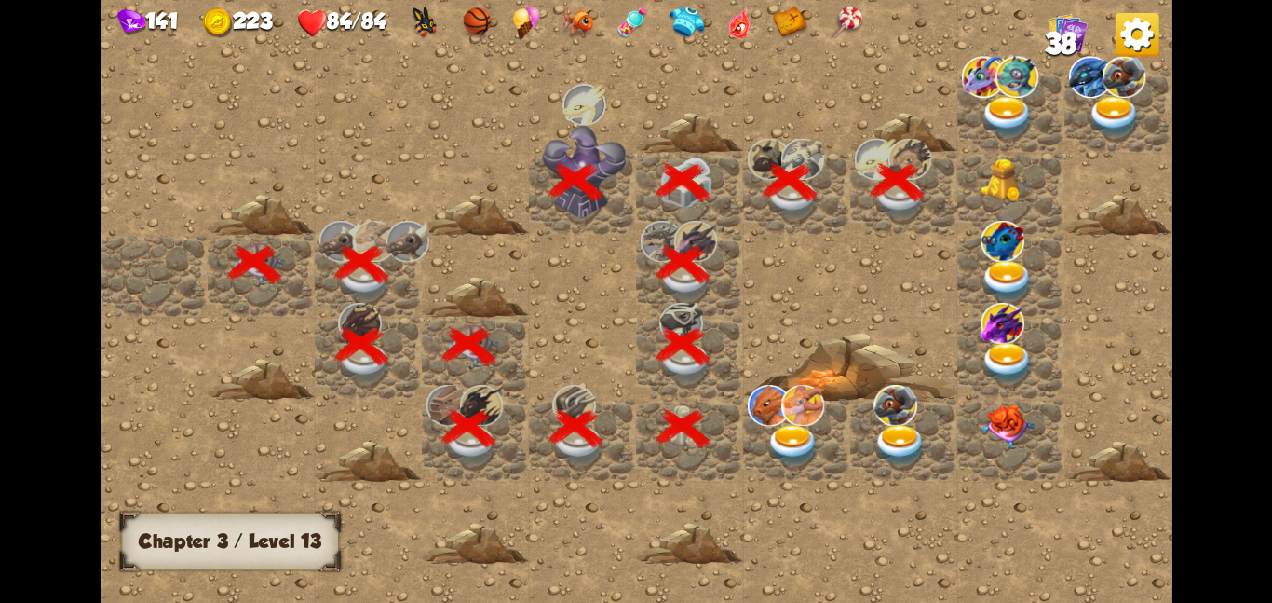
scroll to position [0, 358]
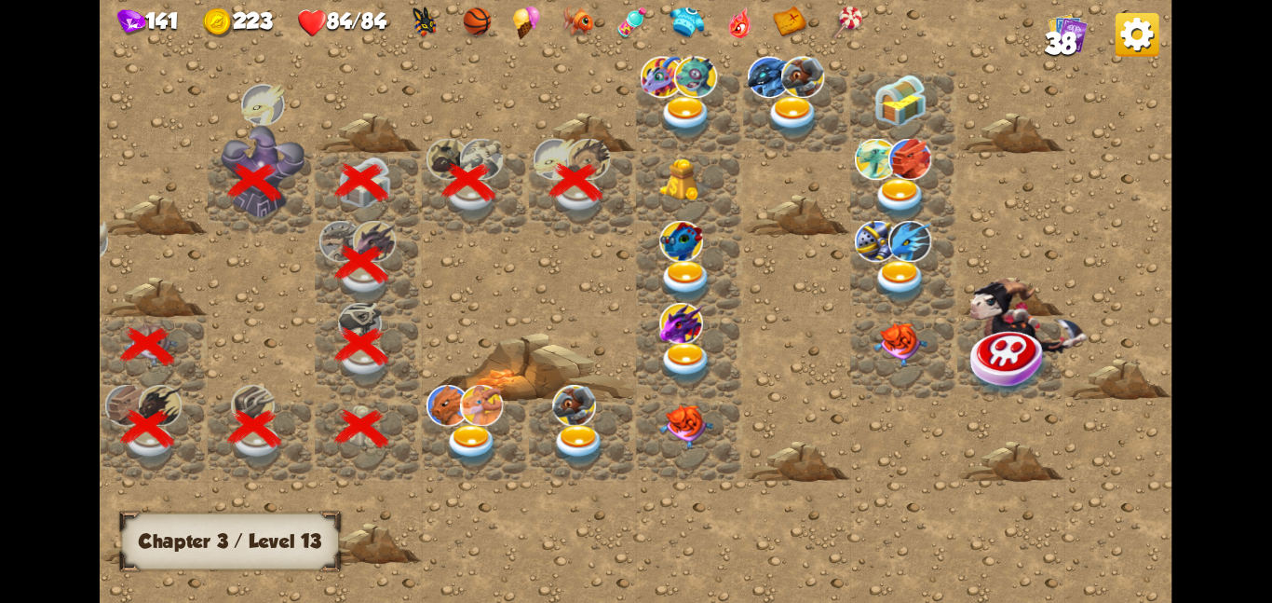
click at [670, 203] on div at bounding box center [689, 193] width 107 height 82
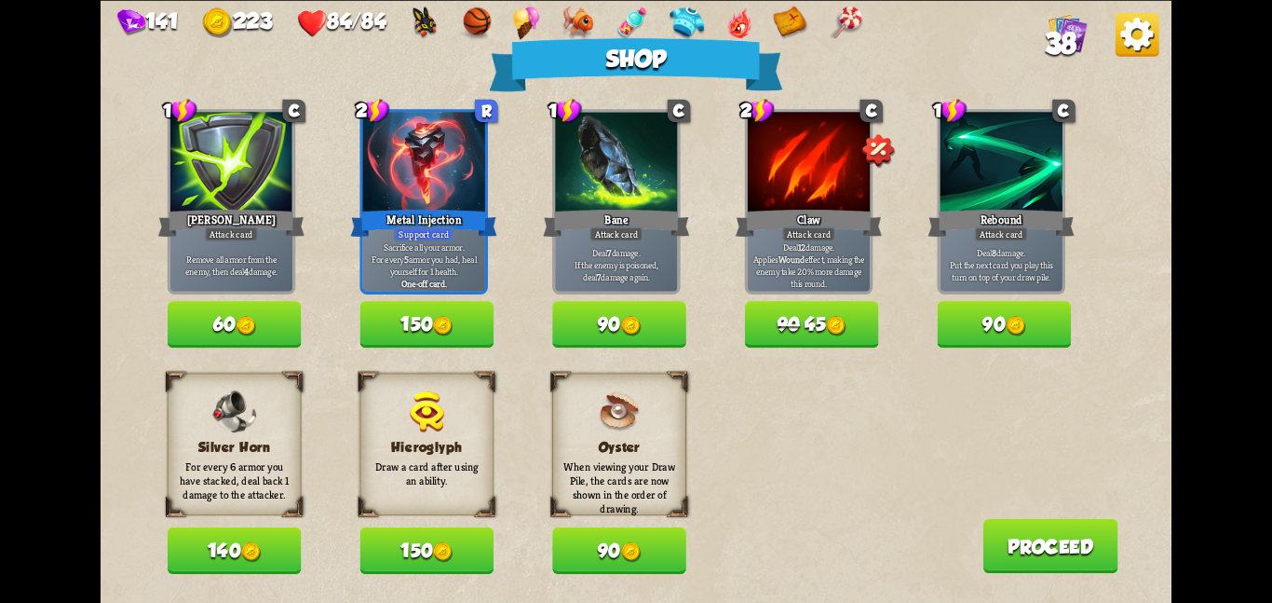
click at [232, 539] on button "140" at bounding box center [235, 550] width 134 height 47
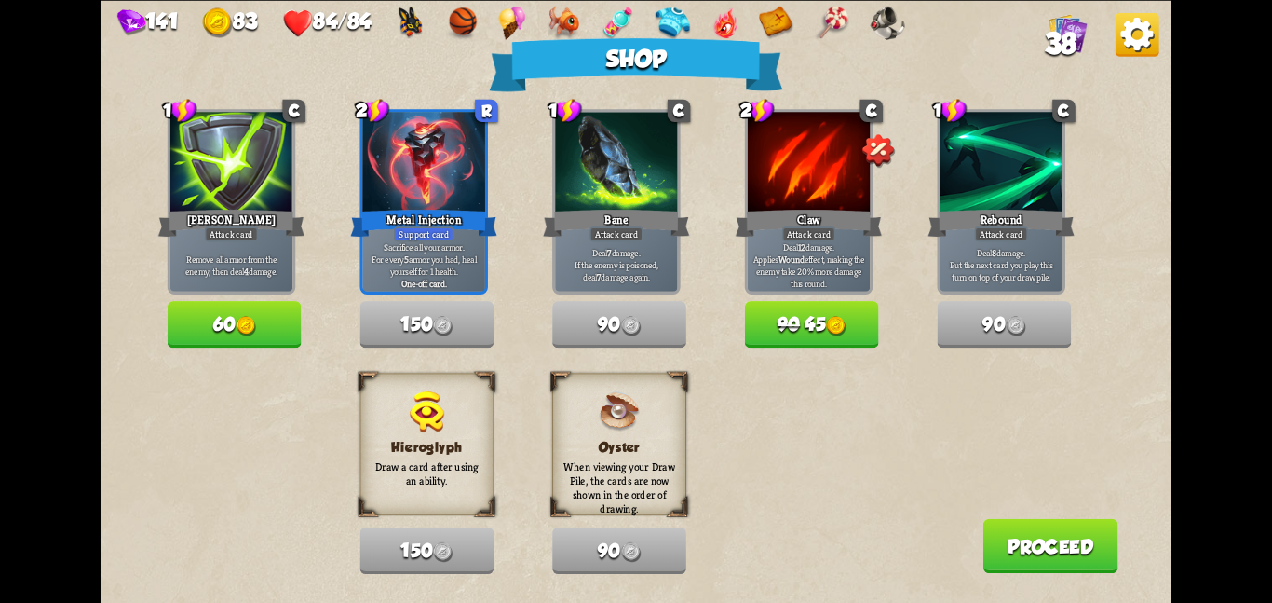
click at [1008, 549] on button "Proceed" at bounding box center [1050, 545] width 135 height 54
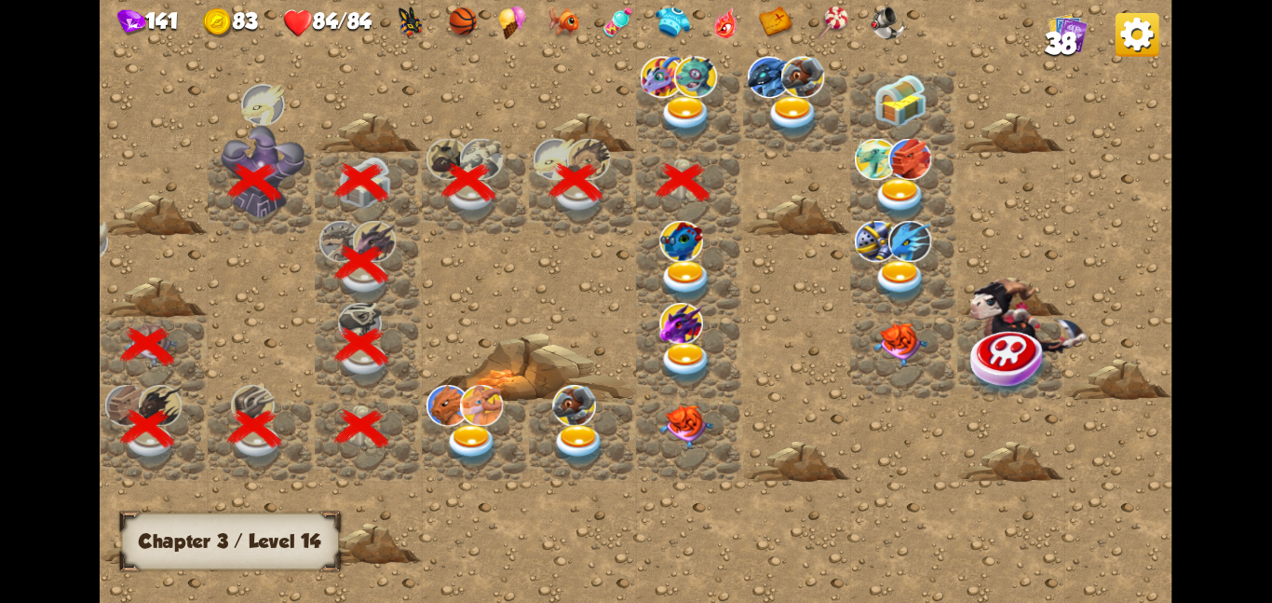
click at [691, 95] on img at bounding box center [686, 116] width 54 height 42
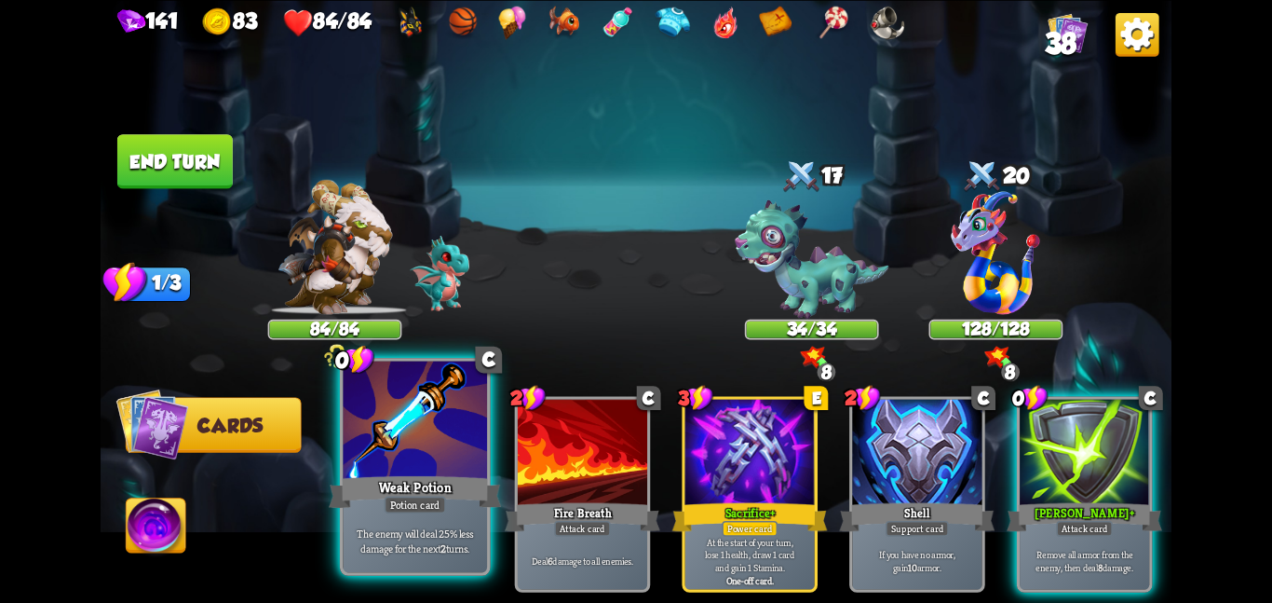
click at [407, 436] on div at bounding box center [415, 420] width 144 height 121
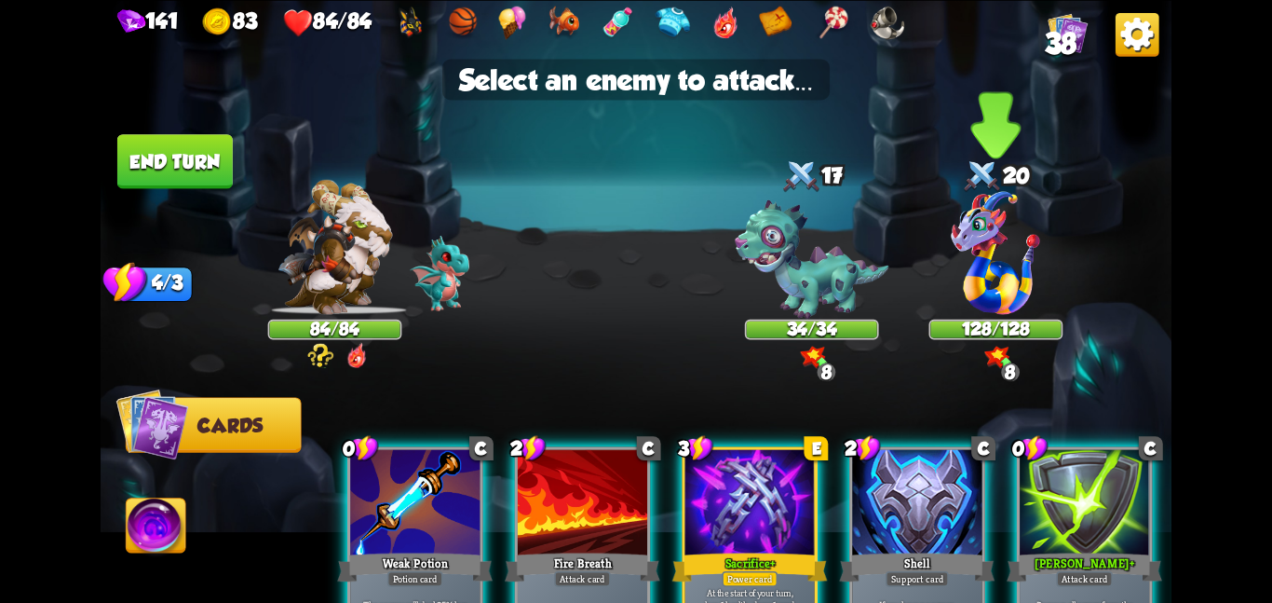
click at [941, 273] on div at bounding box center [997, 255] width 134 height 117
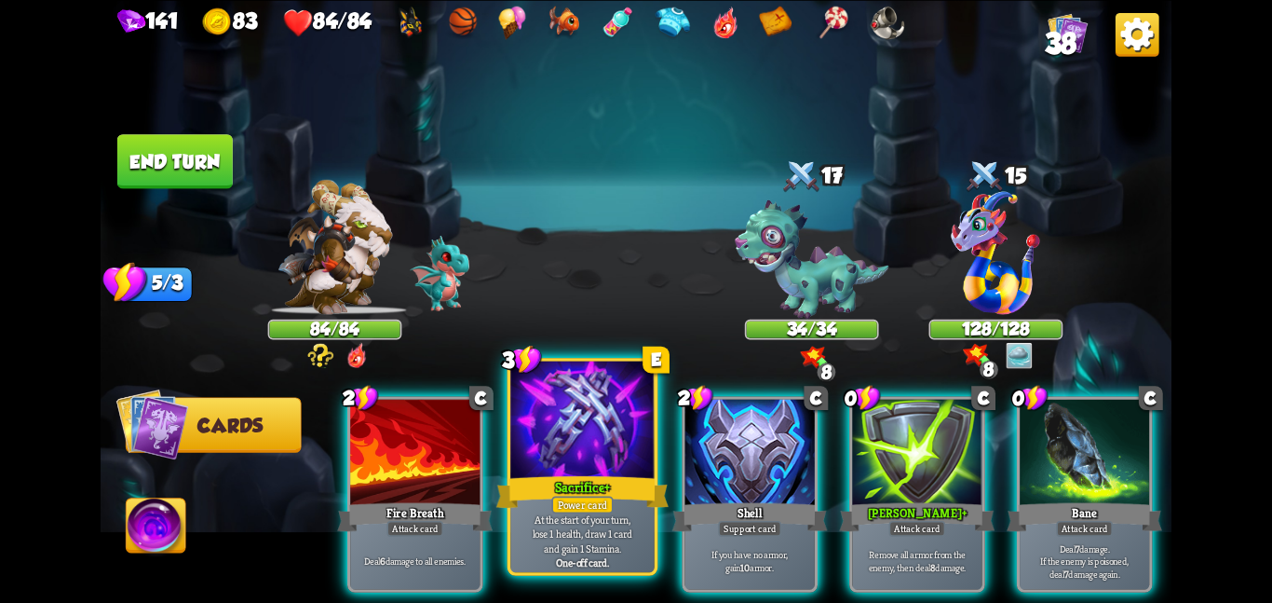
click at [583, 417] on div at bounding box center [582, 420] width 144 height 121
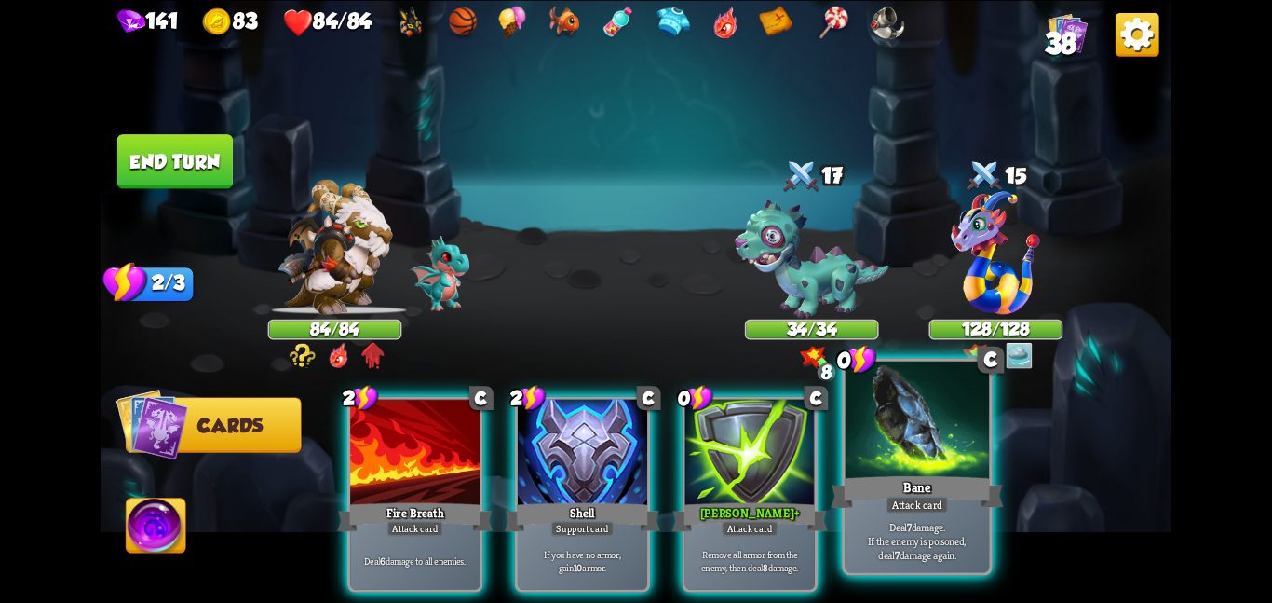
click at [858, 403] on div at bounding box center [918, 420] width 144 height 121
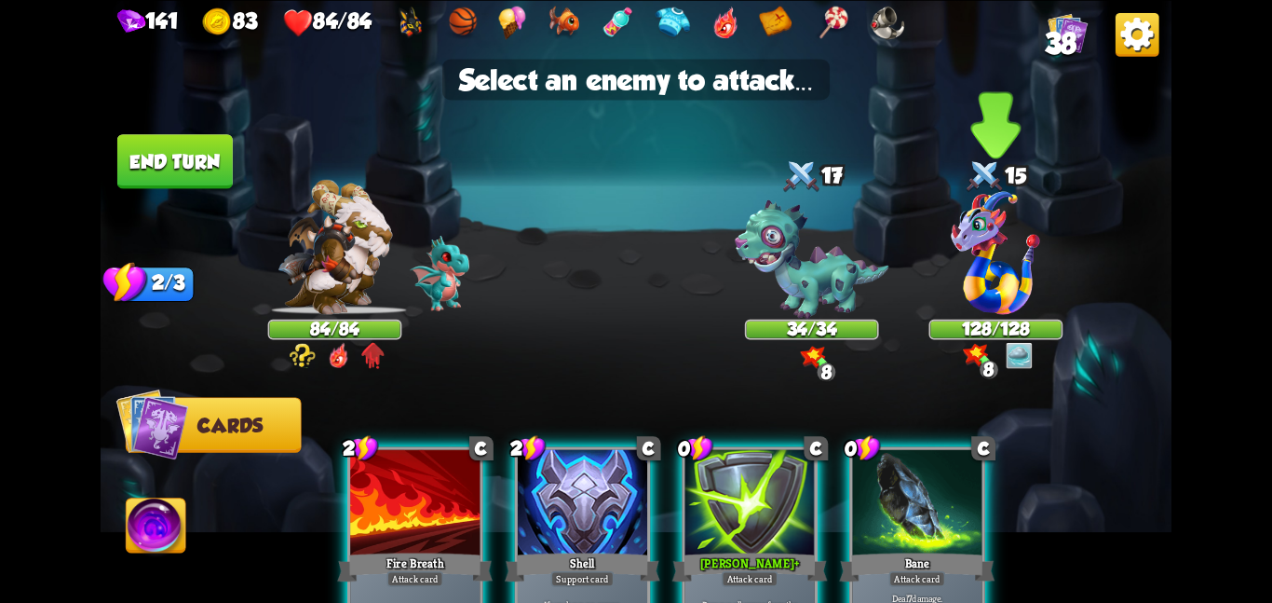
click at [973, 325] on div "128/128" at bounding box center [995, 328] width 130 height 17
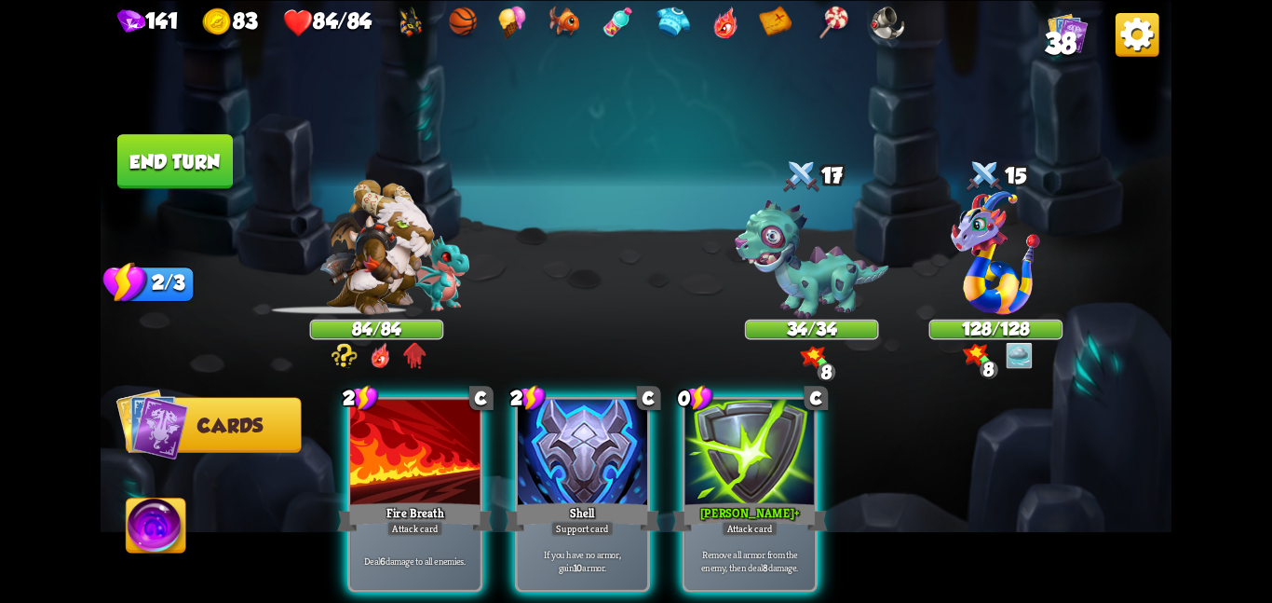
click at [655, 476] on div "2 C Fire Breath Attack card Deal 6 damage to all enemies. 2 C Shell Support car…" at bounding box center [743, 468] width 857 height 268
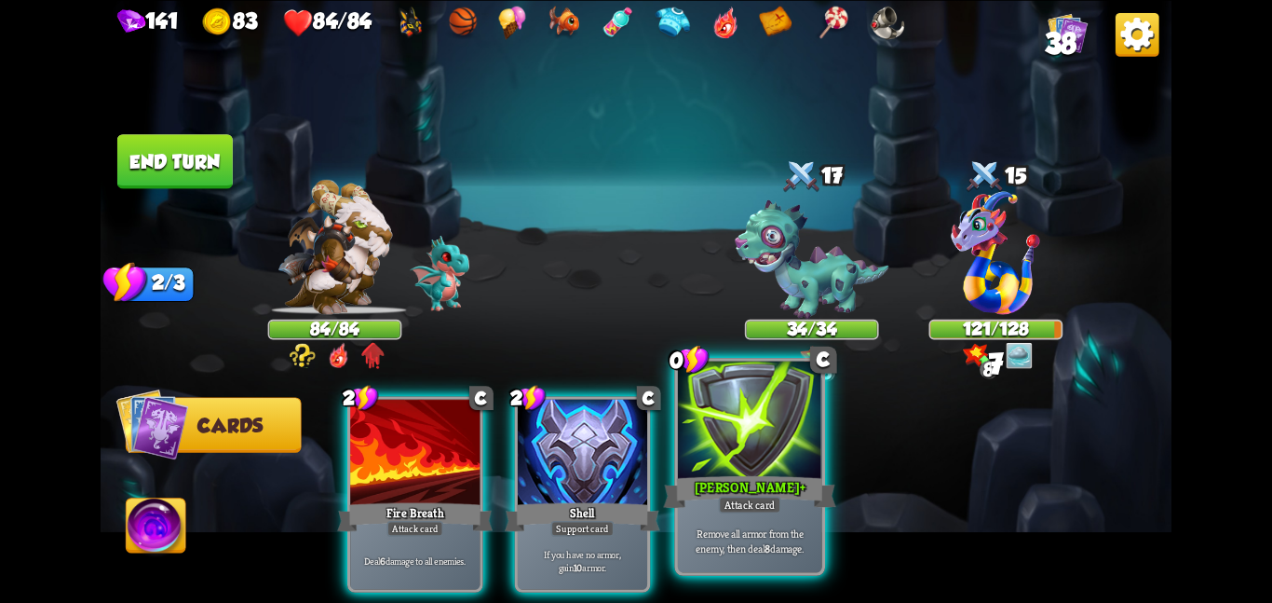
click at [771, 441] on div at bounding box center [750, 420] width 144 height 121
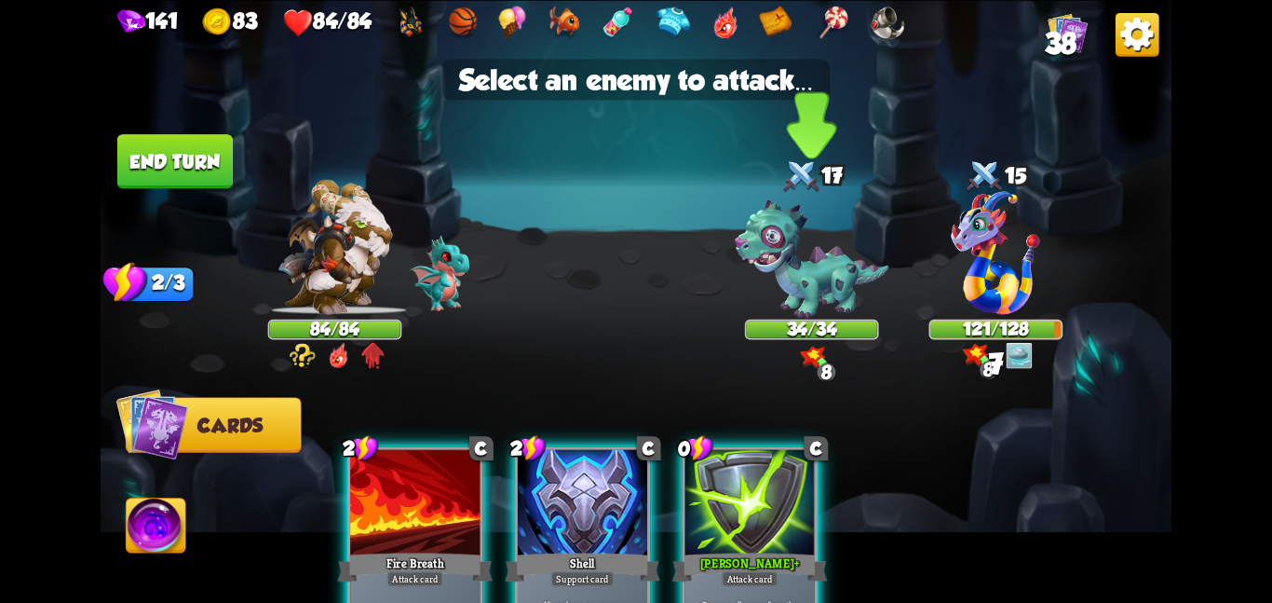
click at [767, 251] on img at bounding box center [812, 258] width 154 height 119
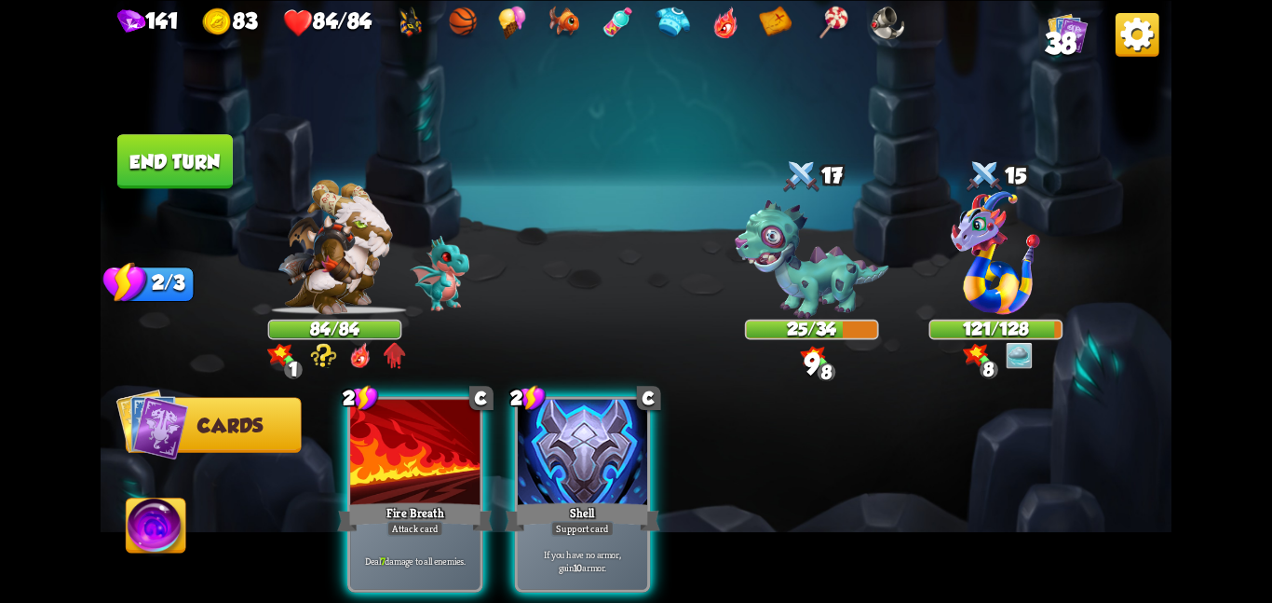
click at [195, 167] on button "End turn" at bounding box center [174, 161] width 115 height 54
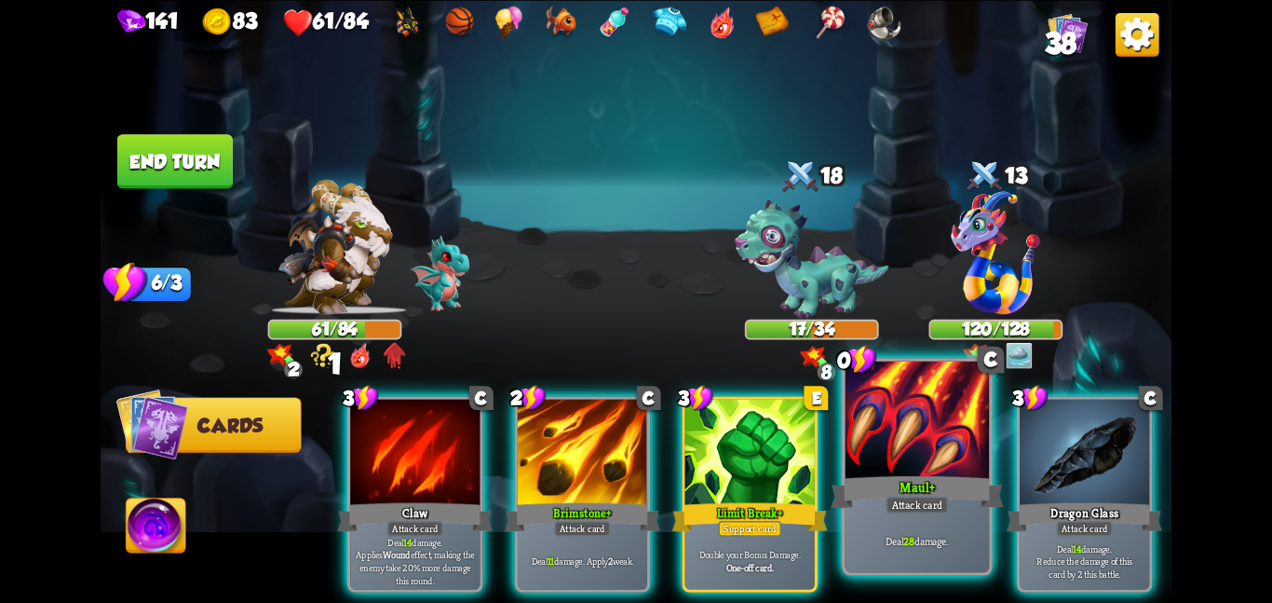
click at [965, 427] on div at bounding box center [918, 420] width 144 height 121
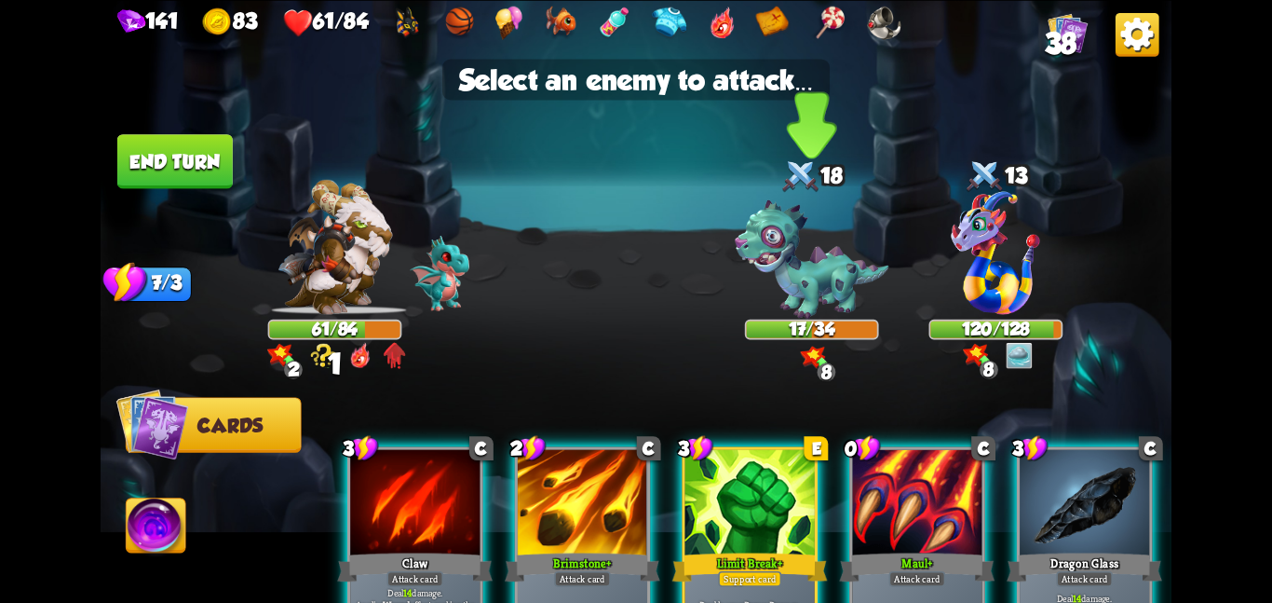
click at [828, 277] on img at bounding box center [812, 258] width 154 height 119
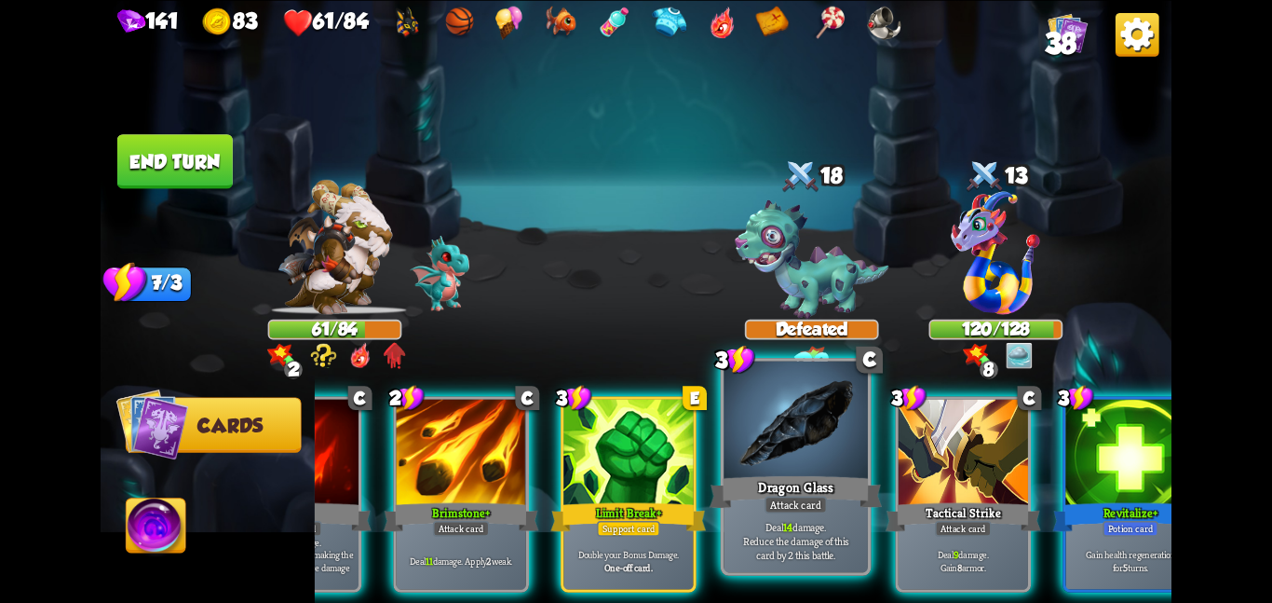
scroll to position [0, 177]
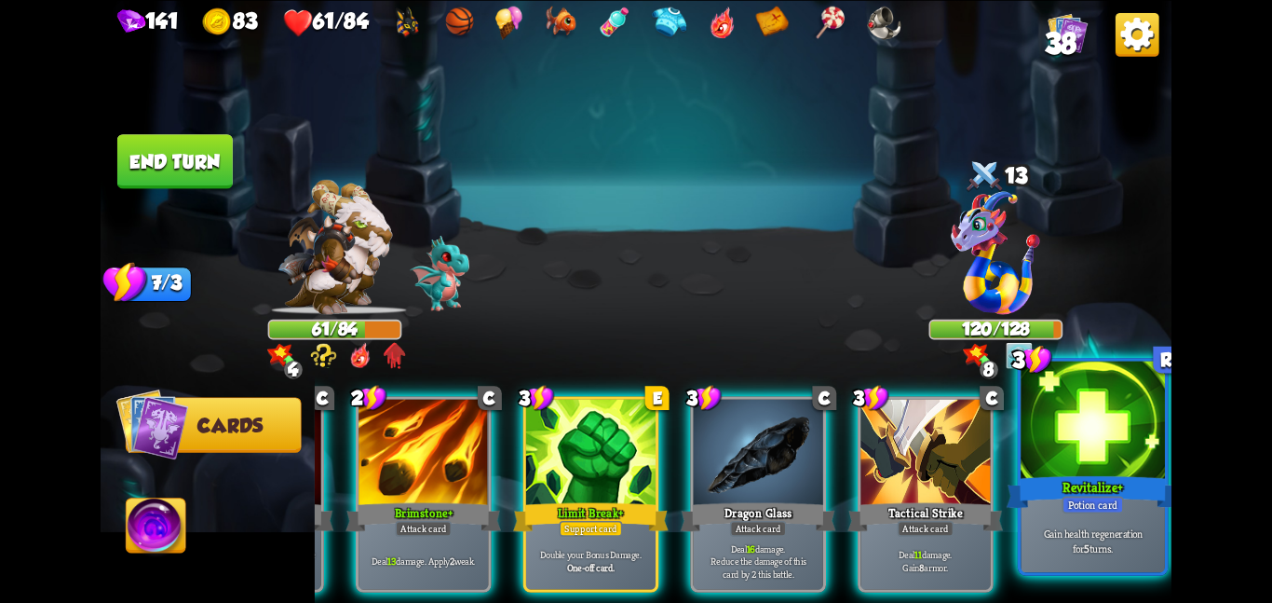
click at [1073, 418] on div at bounding box center [1093, 420] width 144 height 121
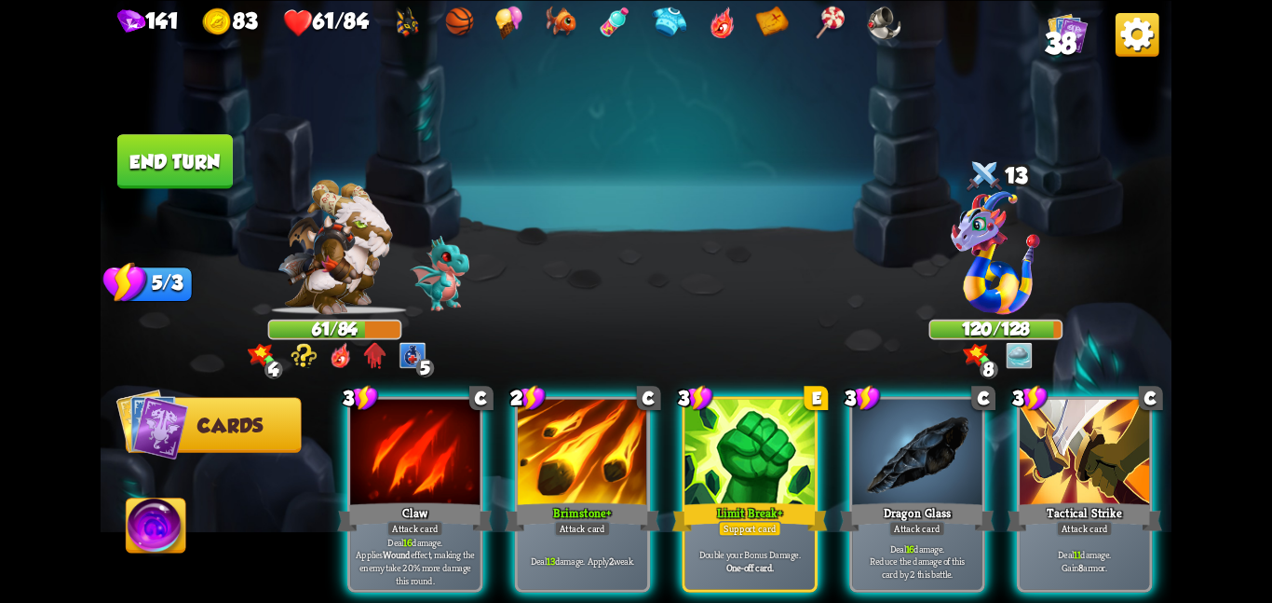
click at [163, 140] on button "End turn" at bounding box center [174, 161] width 115 height 54
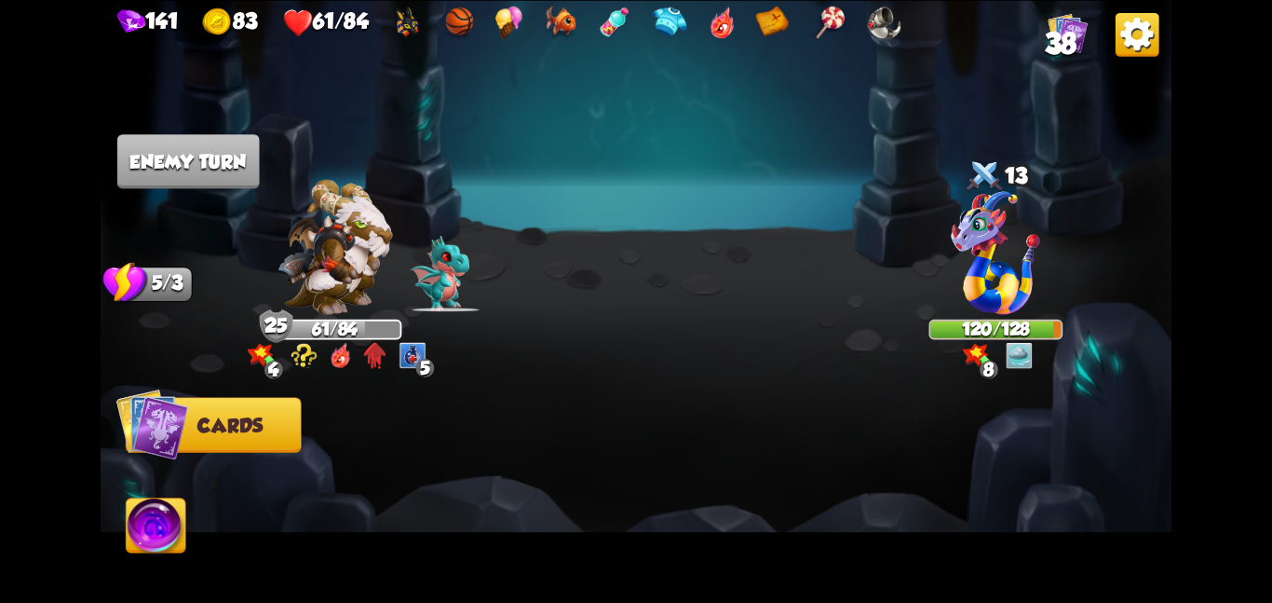
click at [399, 129] on img at bounding box center [636, 301] width 1071 height 603
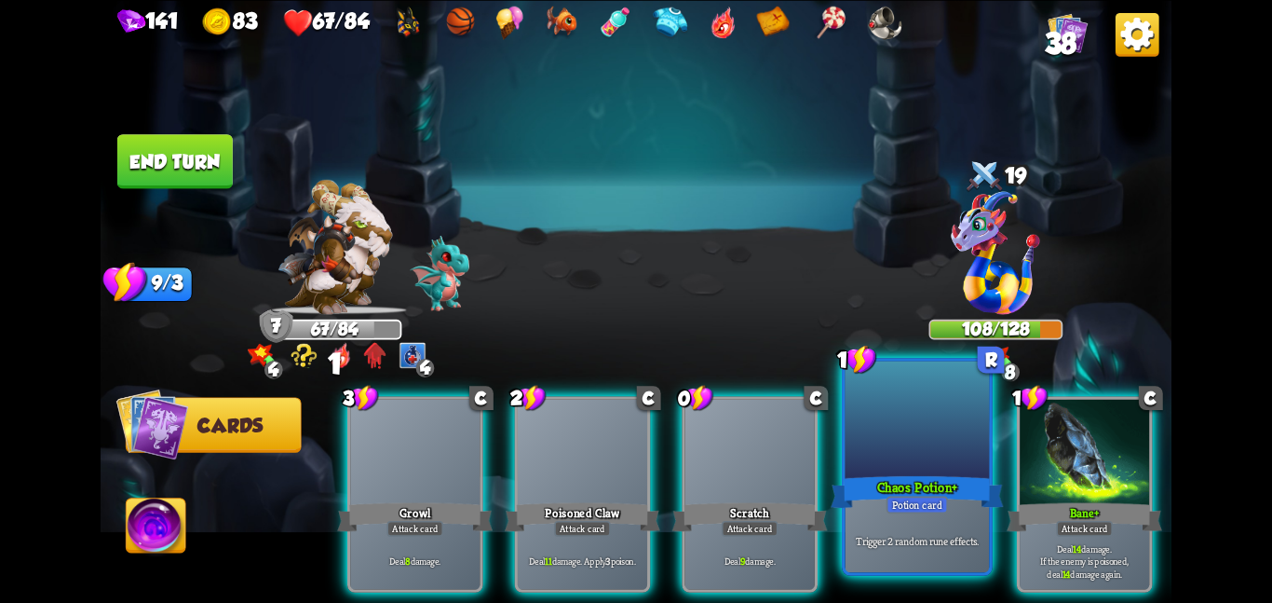
click at [916, 428] on div at bounding box center [918, 420] width 144 height 121
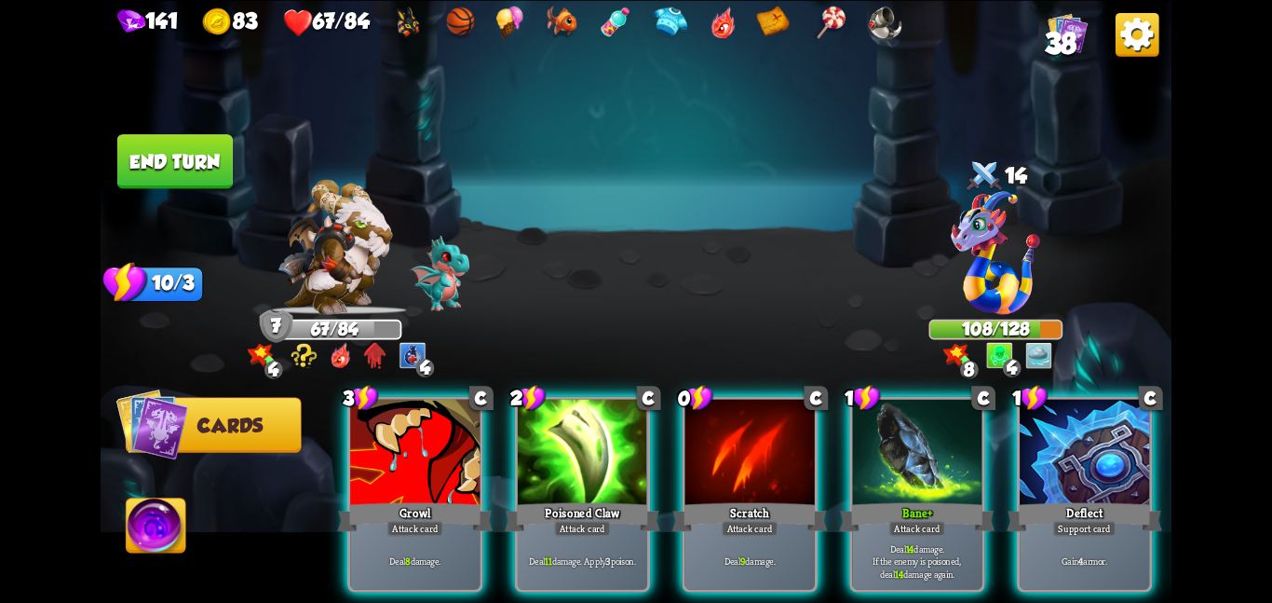
scroll to position [0, 177]
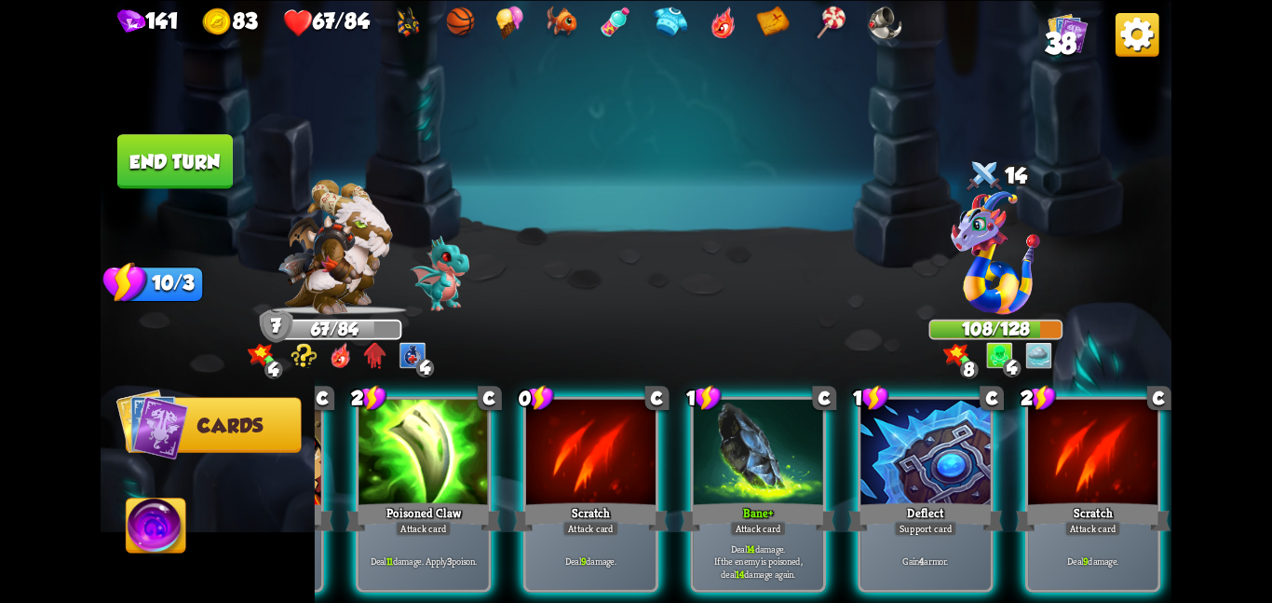
click at [178, 156] on button "End turn" at bounding box center [174, 161] width 115 height 54
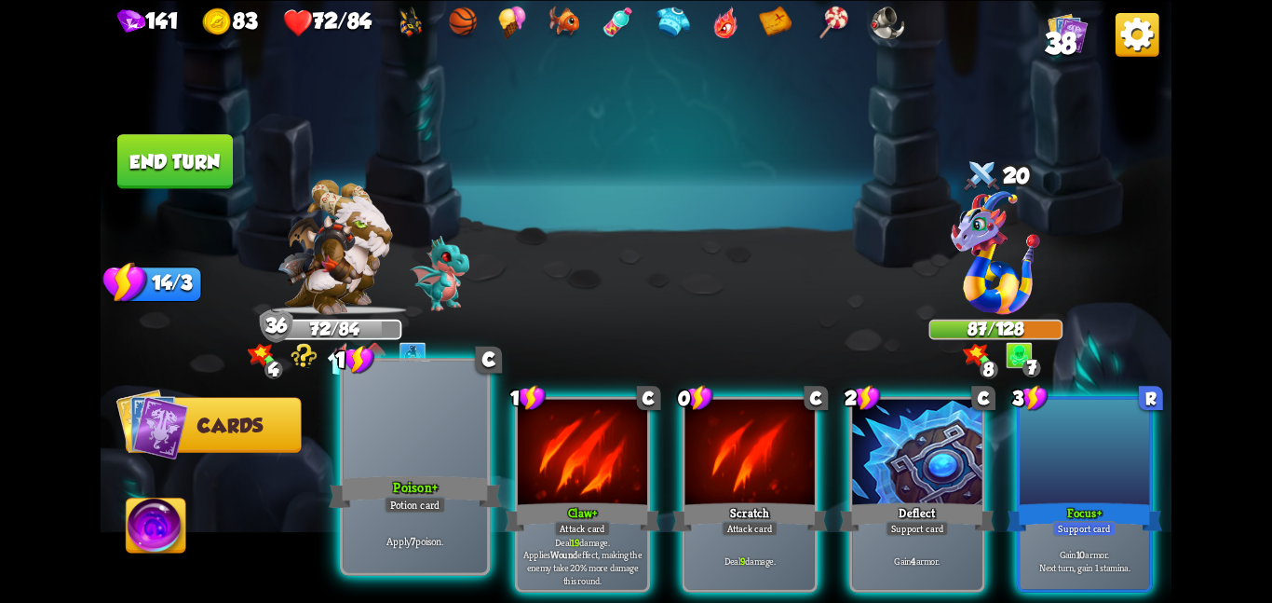
click at [410, 417] on div at bounding box center [415, 420] width 144 height 121
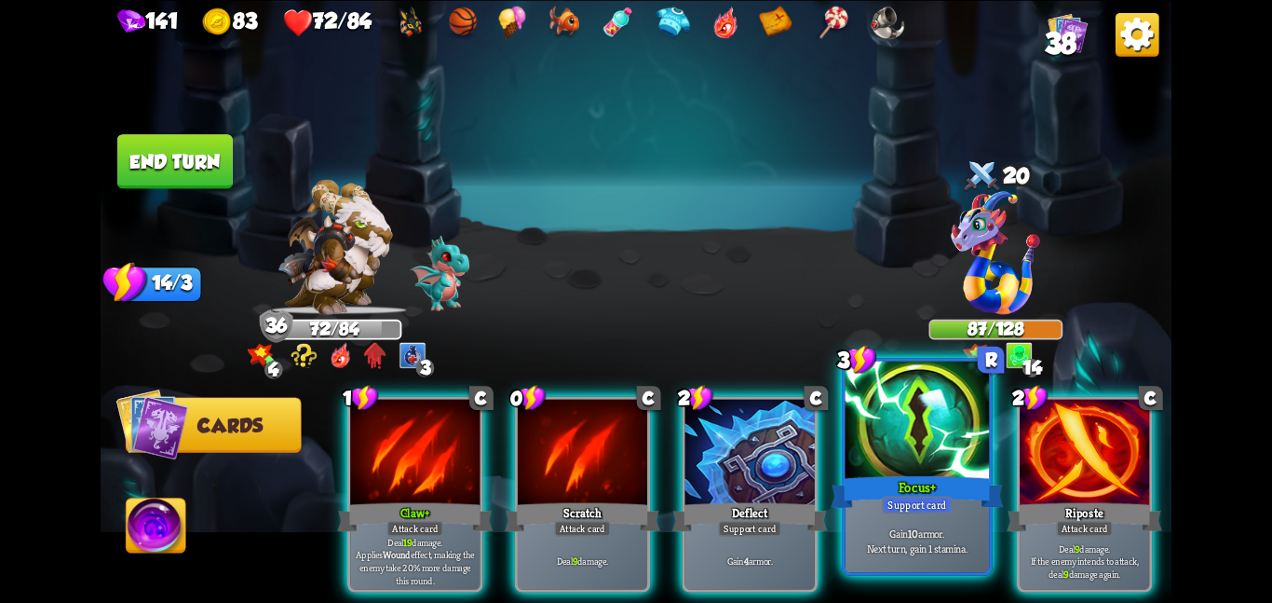
scroll to position [0, 177]
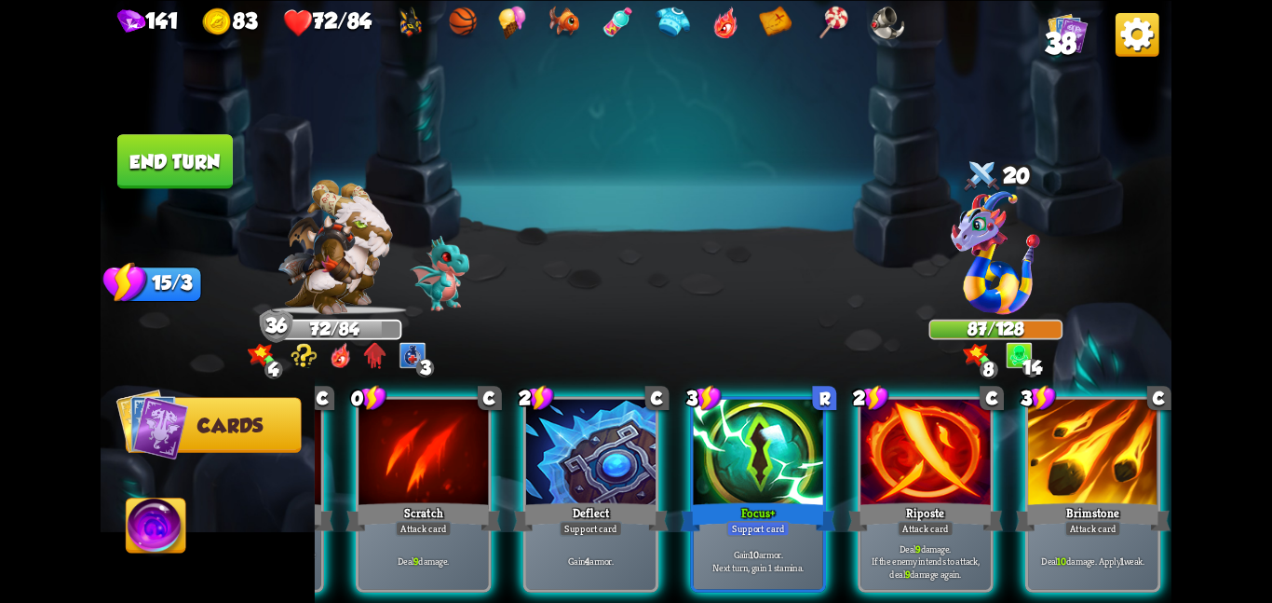
click at [152, 156] on button "End turn" at bounding box center [174, 161] width 115 height 54
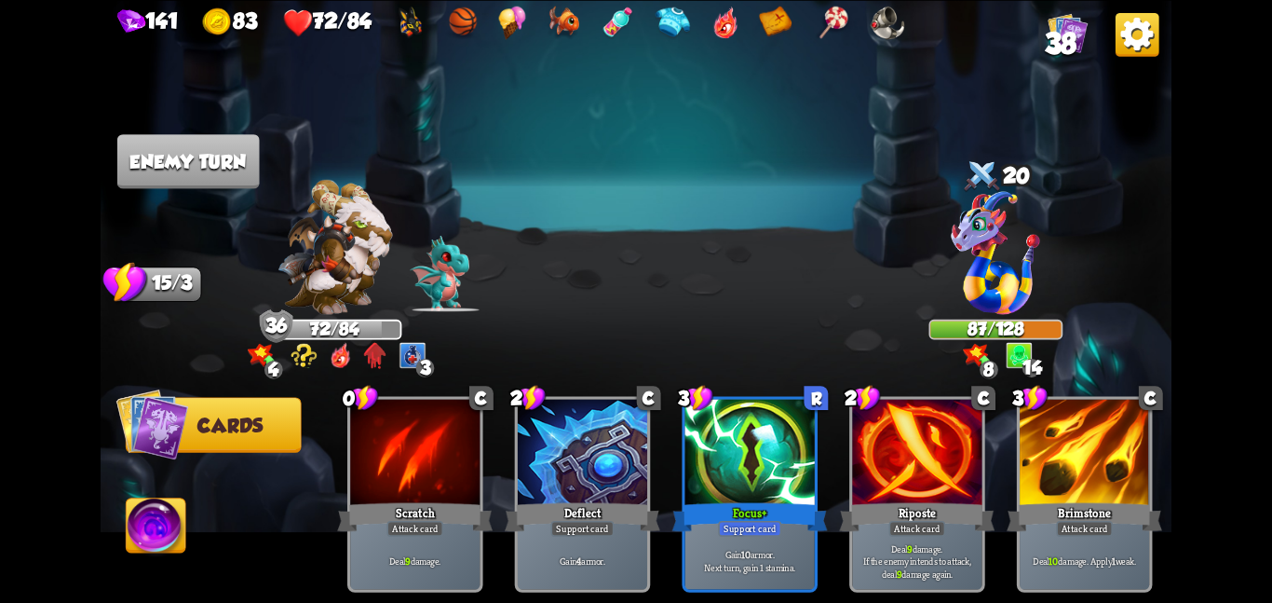
scroll to position [0, 0]
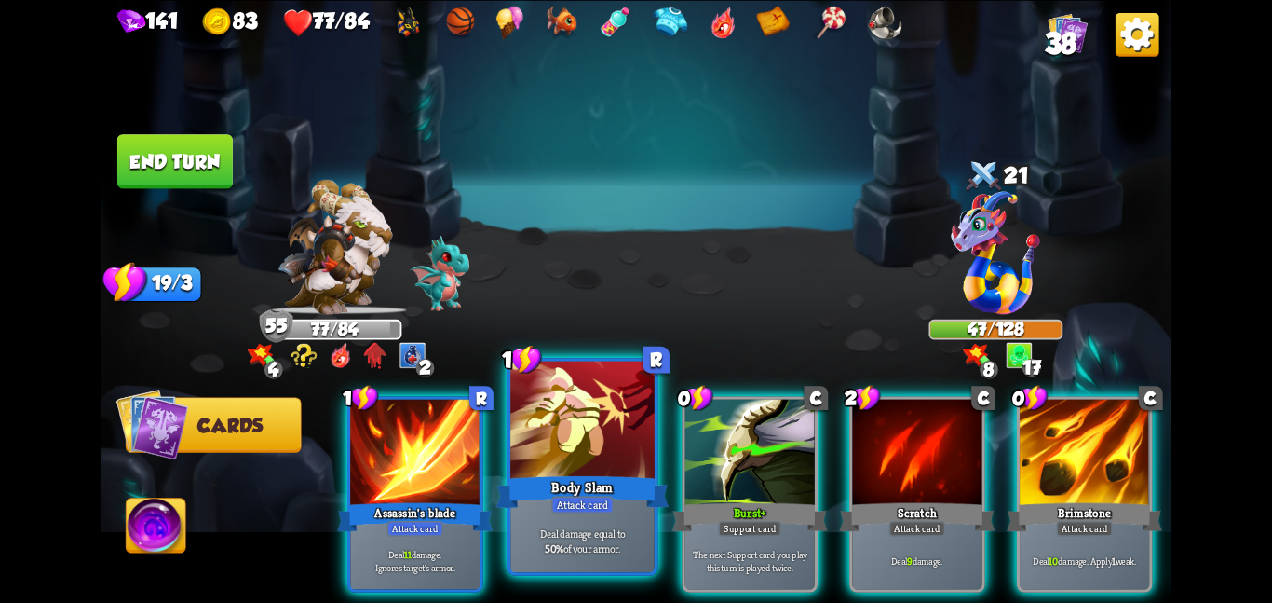
click at [564, 468] on div at bounding box center [582, 420] width 144 height 121
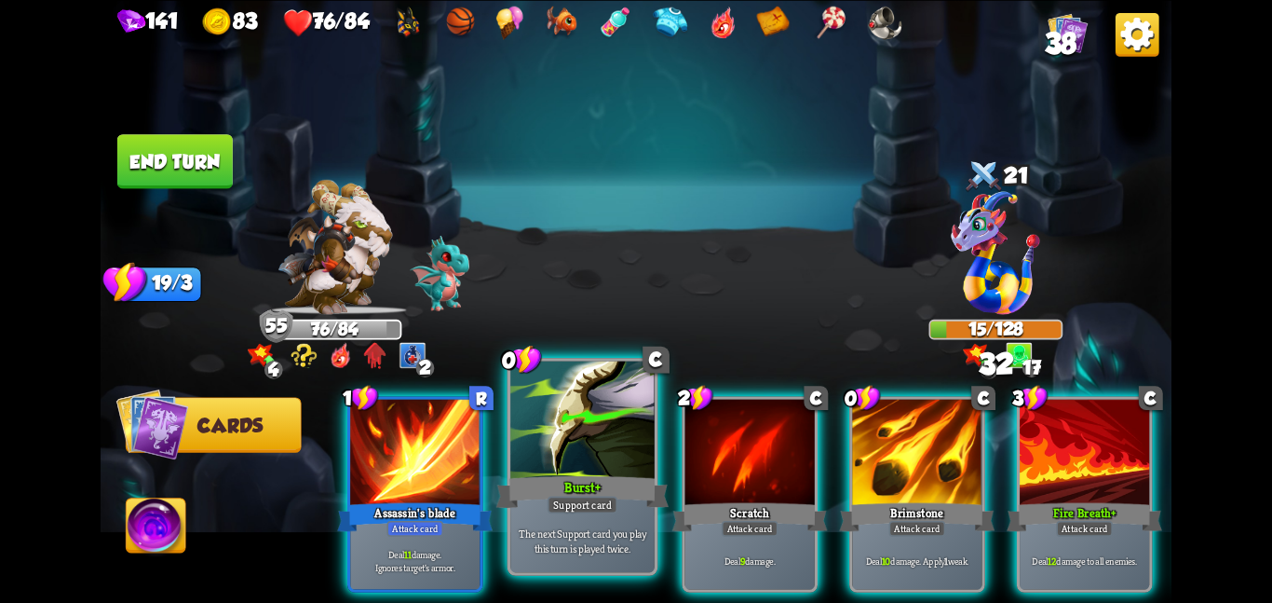
click at [536, 414] on div at bounding box center [582, 420] width 144 height 121
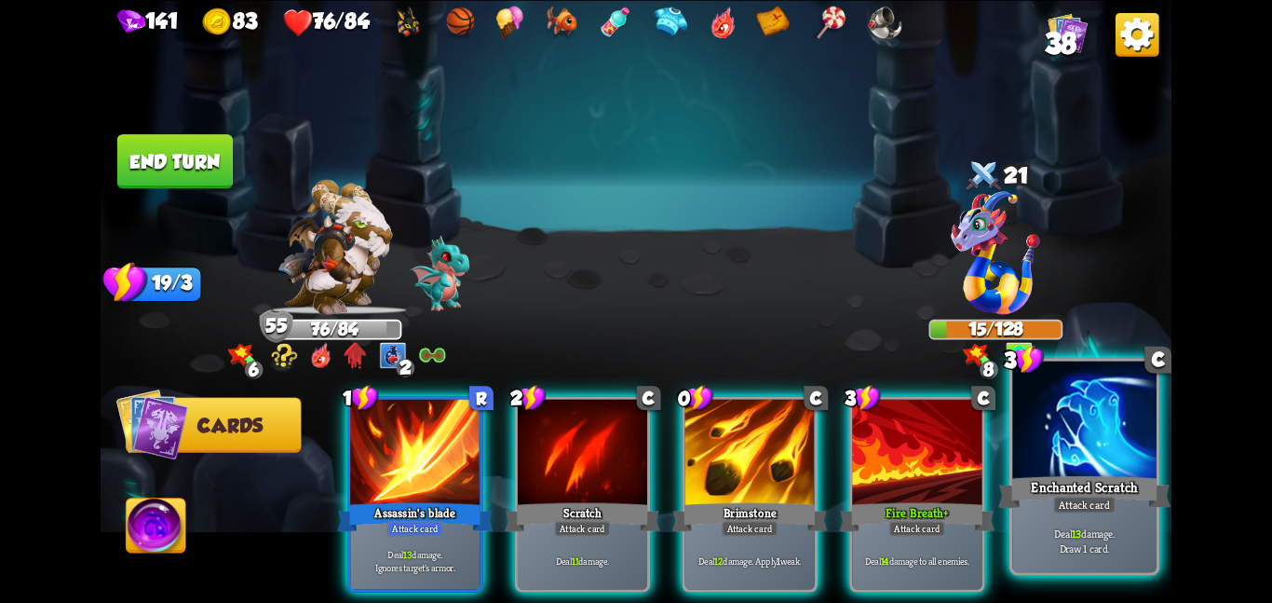
click at [1017, 425] on div at bounding box center [1084, 420] width 144 height 121
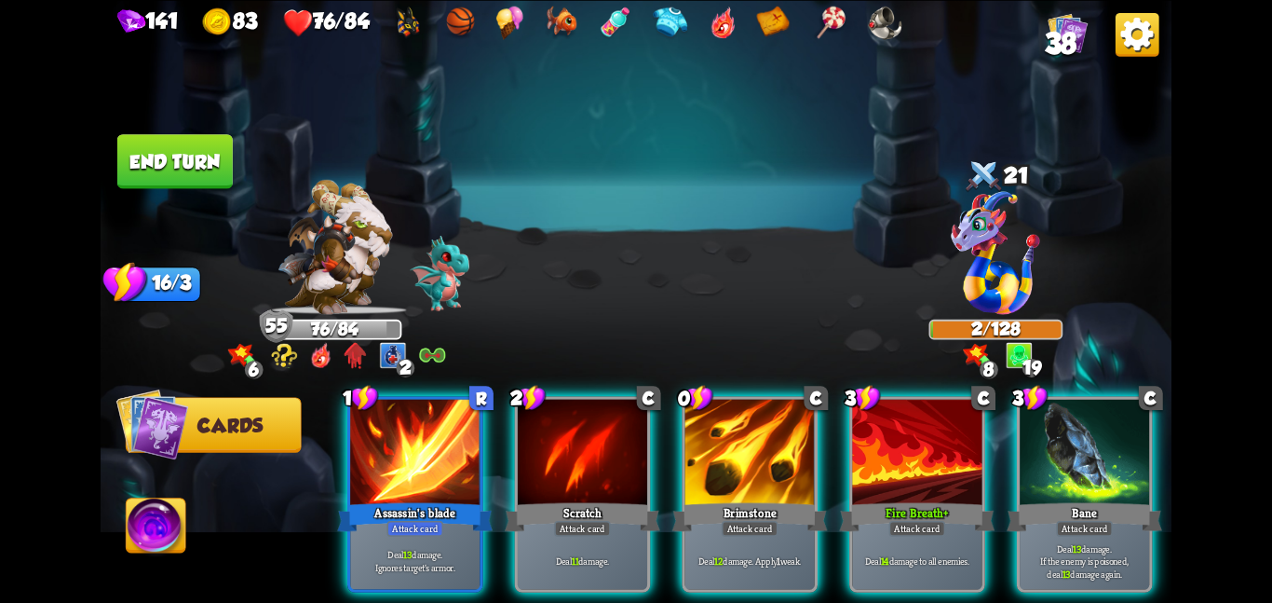
click at [177, 155] on button "End turn" at bounding box center [174, 161] width 115 height 54
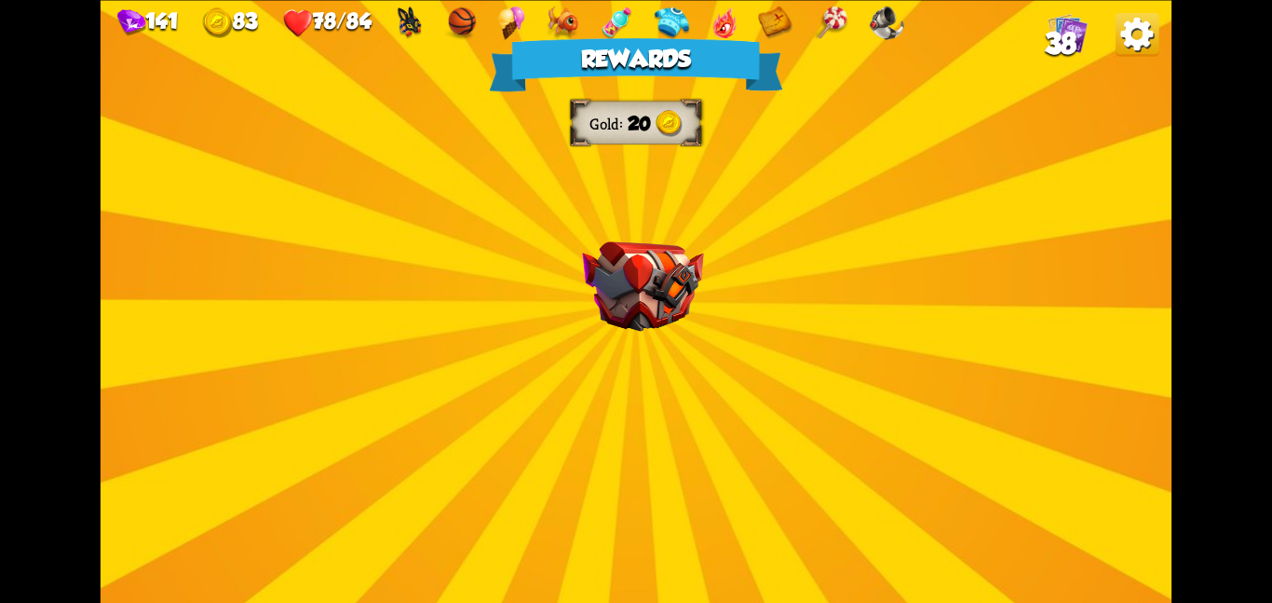
click at [578, 214] on div "Rewards Gold 20 Select a card 0 C Deflect + Support card Gain 6 armor. 1 C Spot…" at bounding box center [636, 301] width 1071 height 603
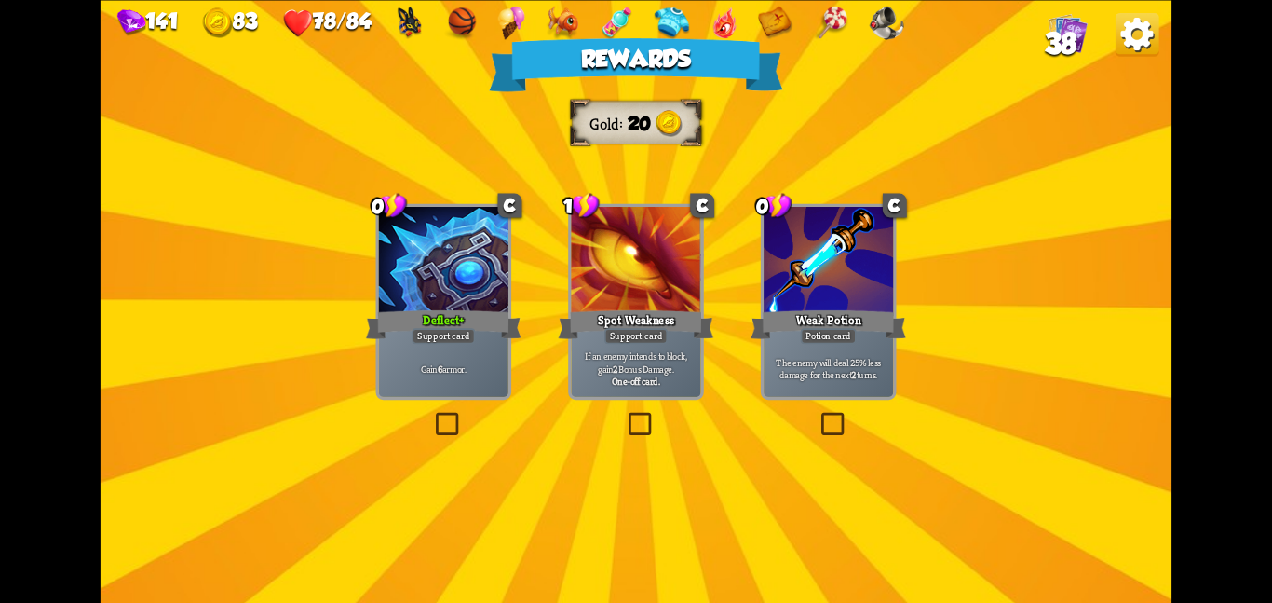
click at [498, 238] on div at bounding box center [443, 261] width 129 height 109
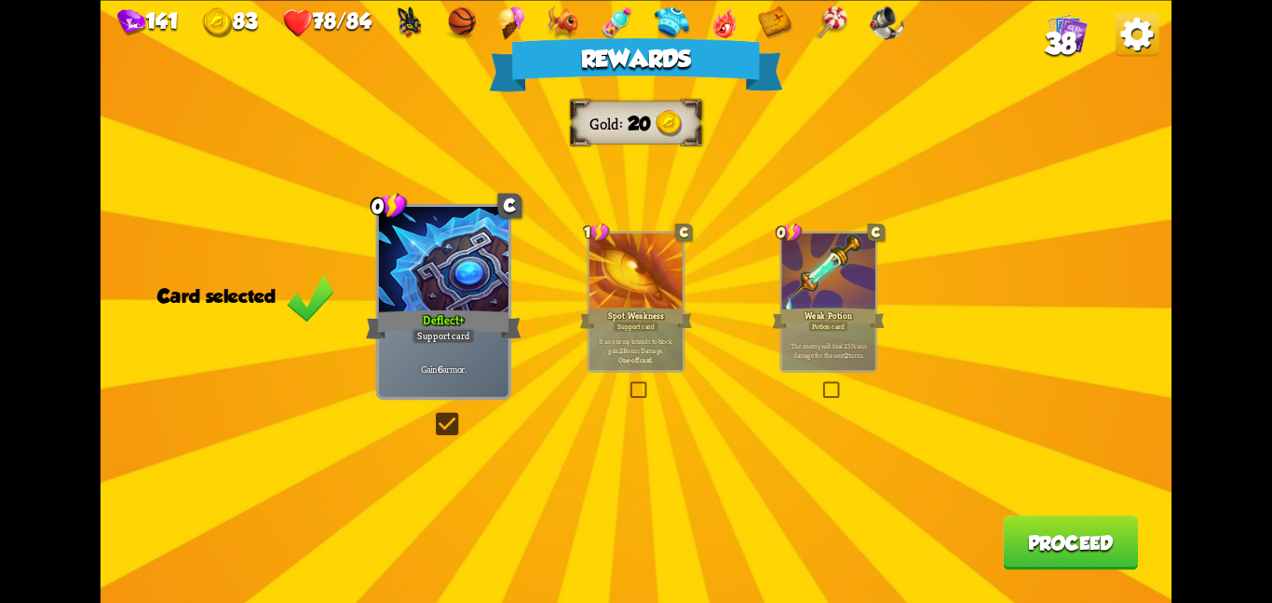
click at [1089, 552] on button "Proceed" at bounding box center [1070, 542] width 135 height 54
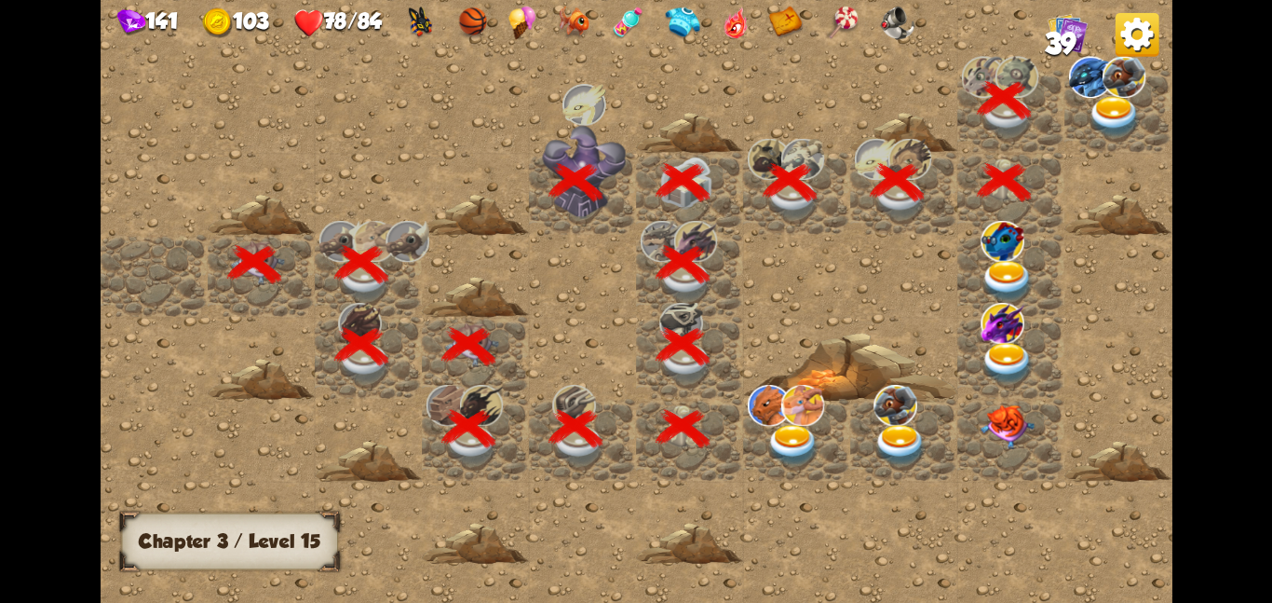
scroll to position [0, 358]
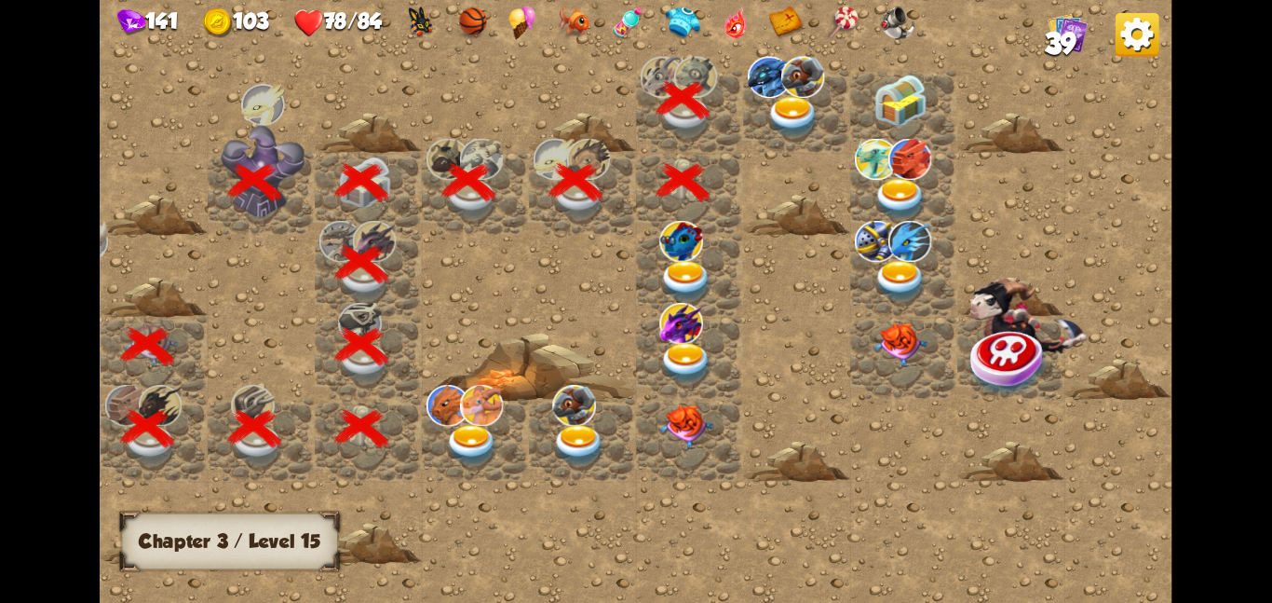
click at [823, 94] on img at bounding box center [803, 75] width 44 height 41
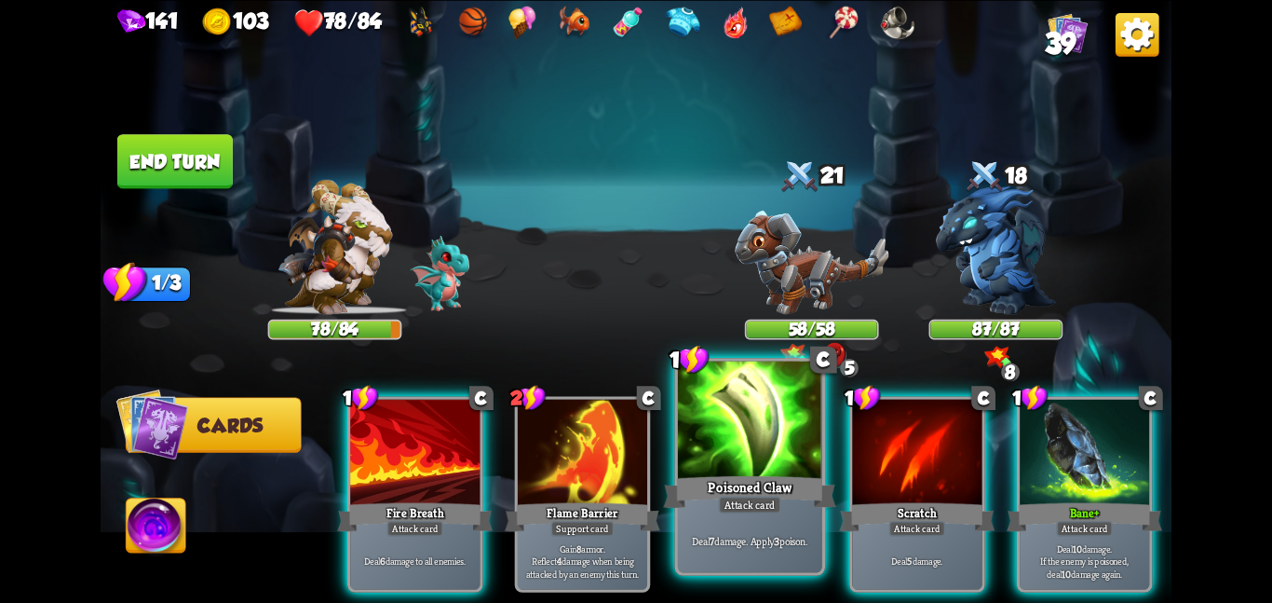
scroll to position [0, 177]
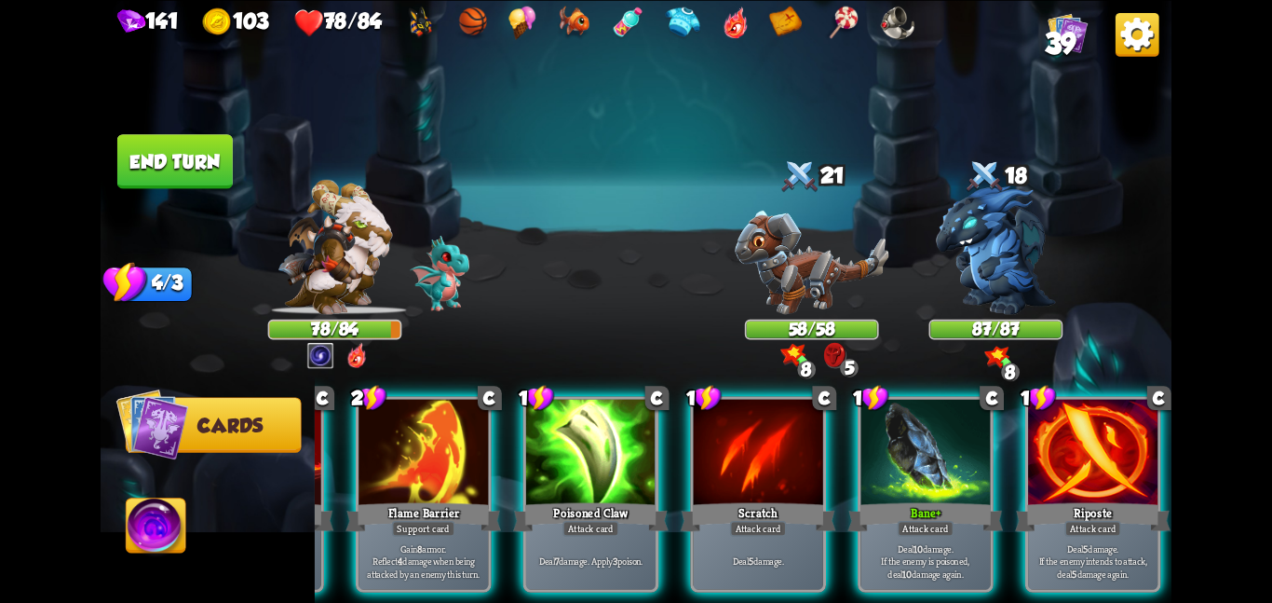
click at [130, 123] on img at bounding box center [636, 301] width 1071 height 603
click at [155, 142] on button "End turn" at bounding box center [174, 161] width 115 height 54
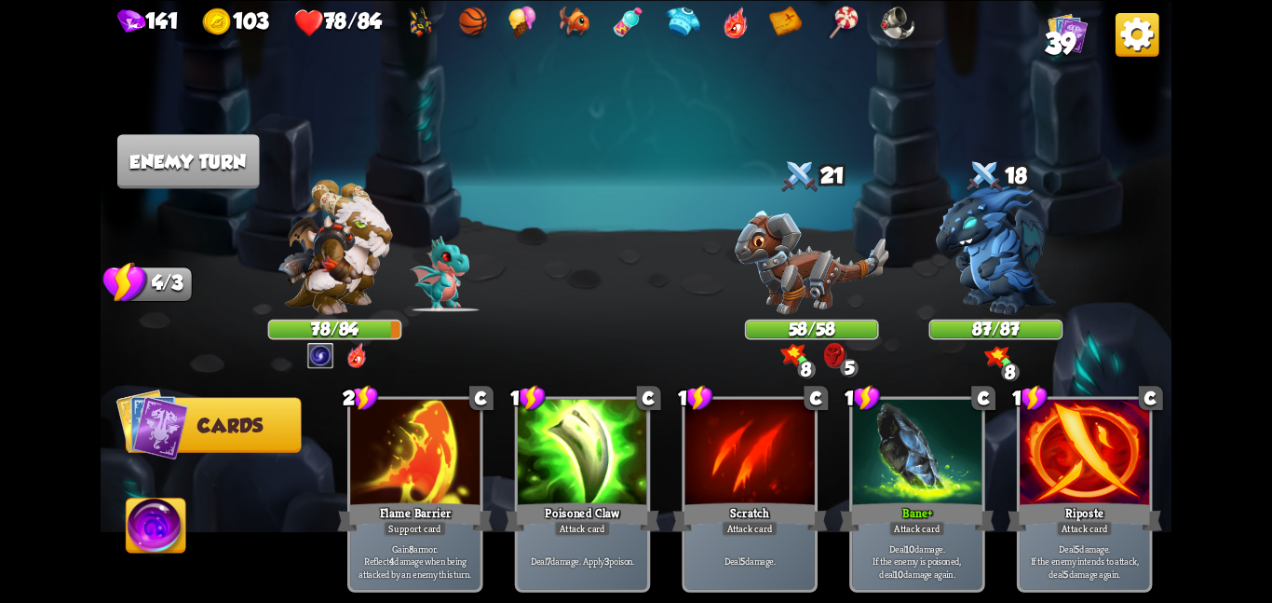
scroll to position [0, 0]
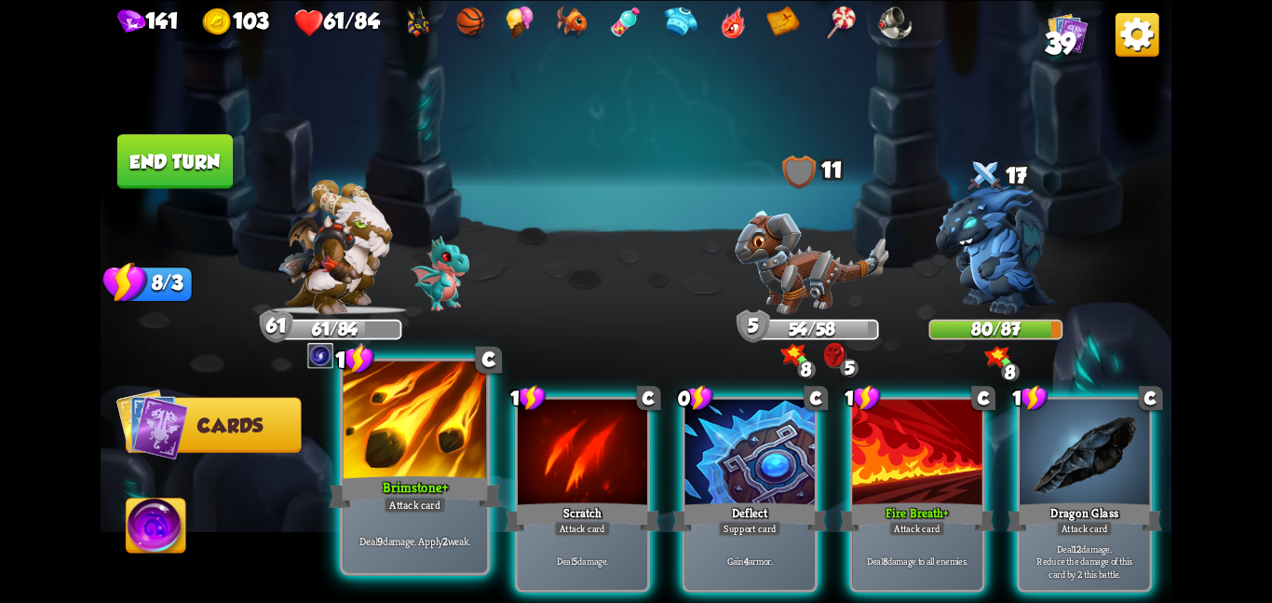
click at [423, 500] on div "Attack card" at bounding box center [415, 505] width 62 height 18
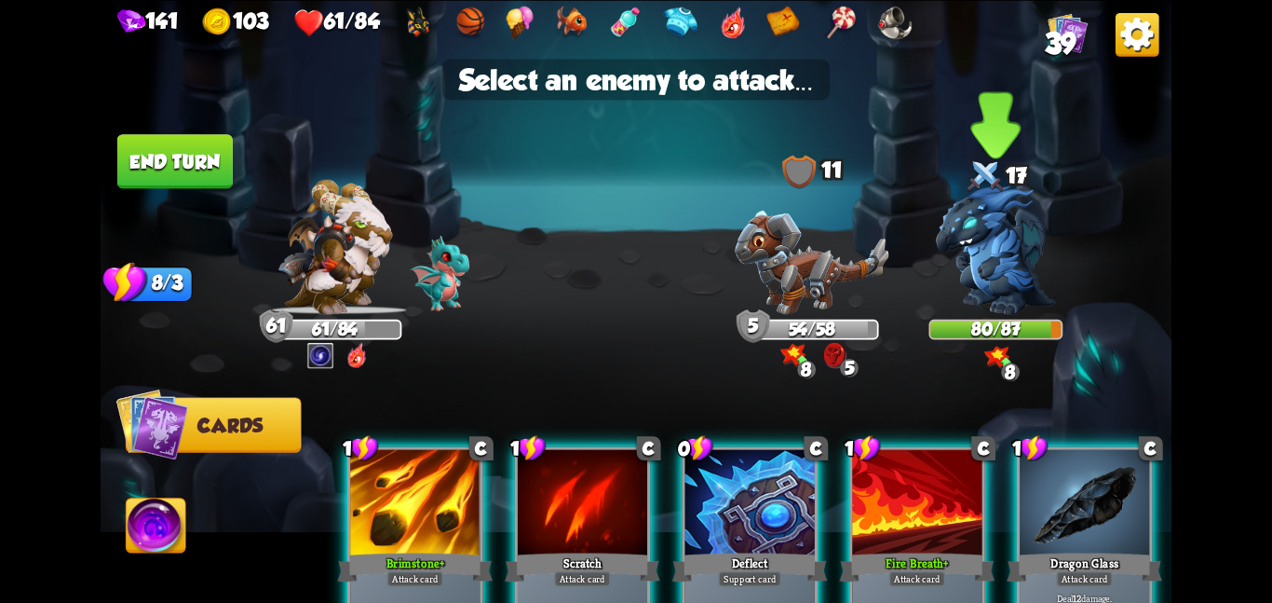
click at [1022, 267] on img at bounding box center [996, 249] width 120 height 129
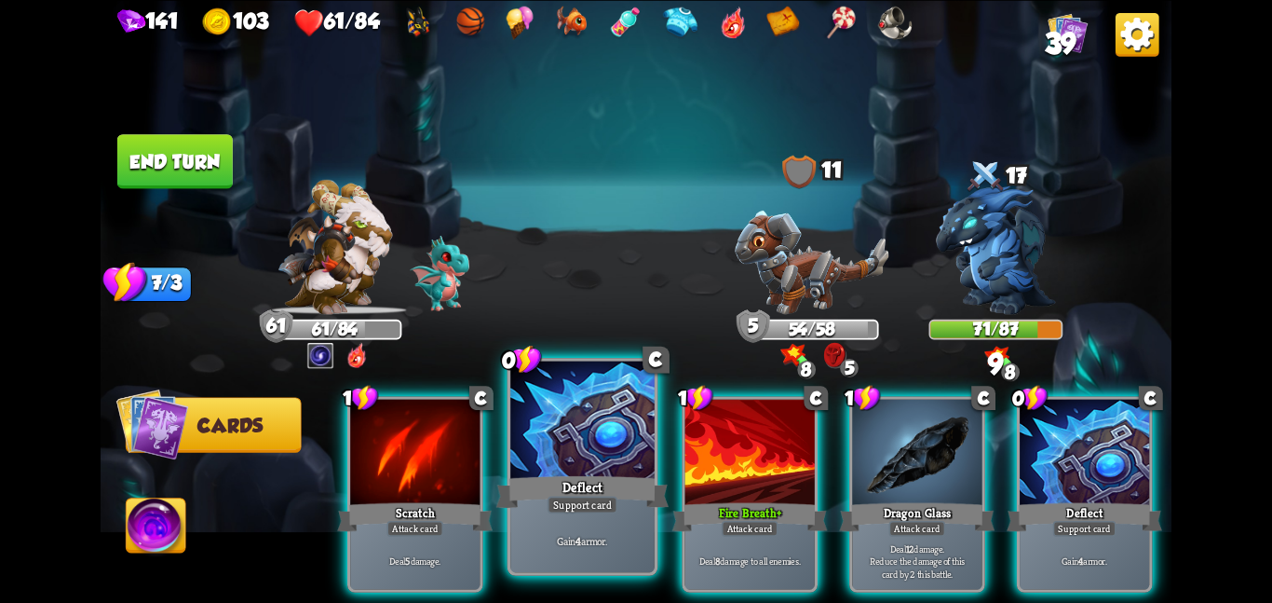
click at [599, 425] on div at bounding box center [582, 420] width 144 height 121
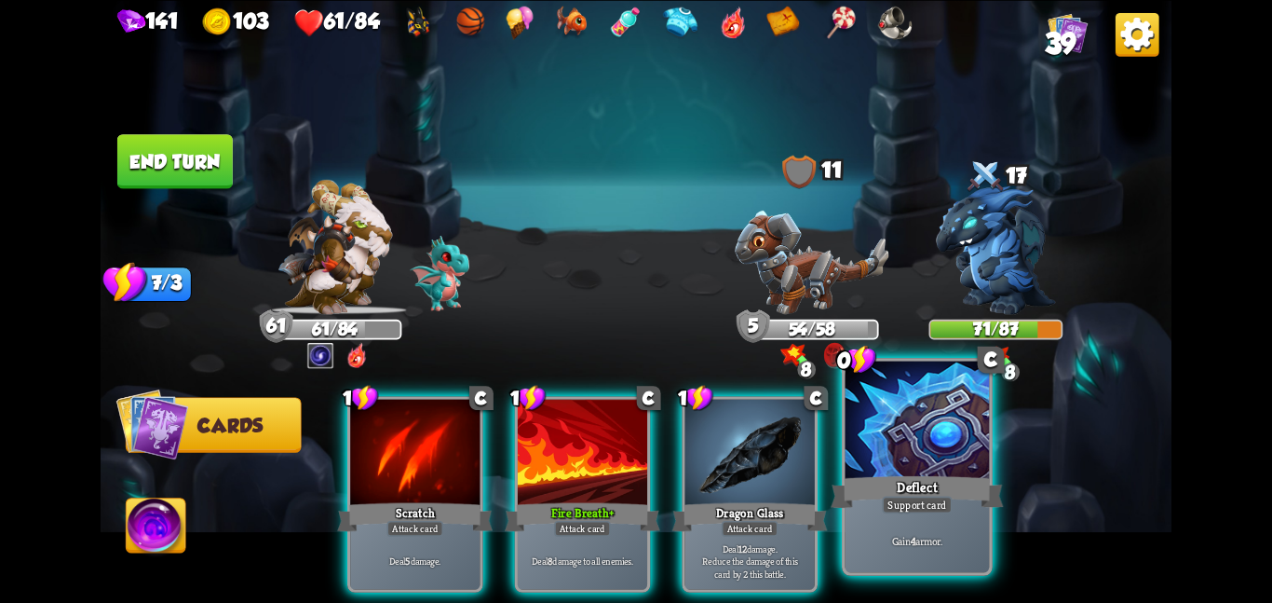
click at [975, 405] on div at bounding box center [918, 420] width 144 height 121
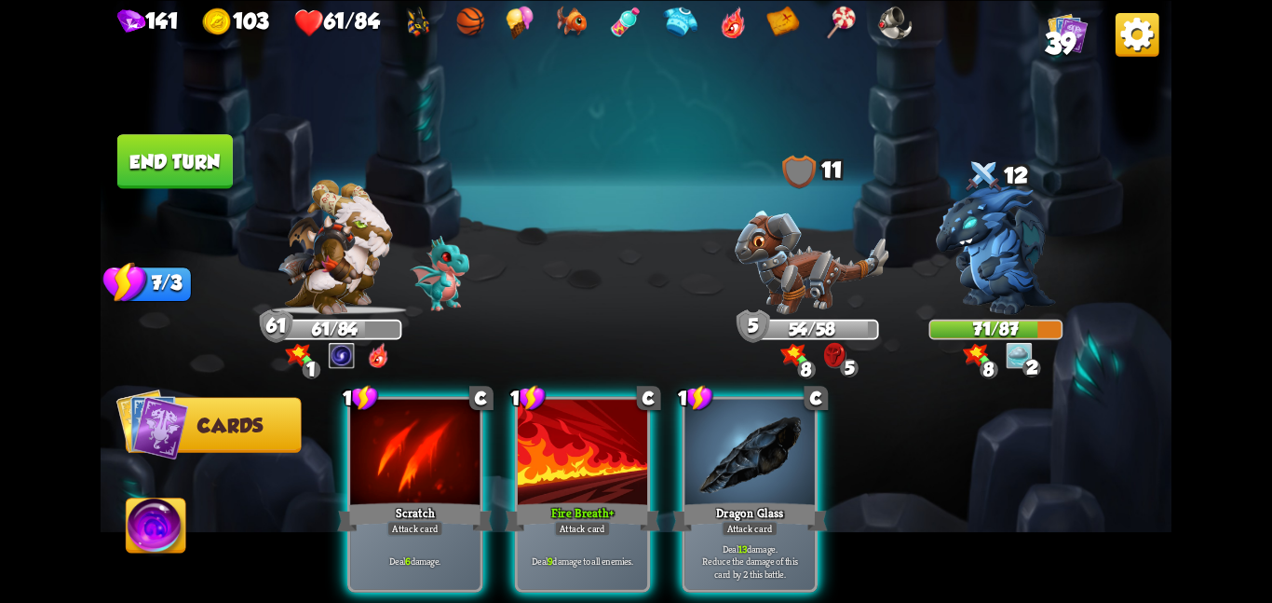
click at [211, 166] on button "End turn" at bounding box center [174, 161] width 115 height 54
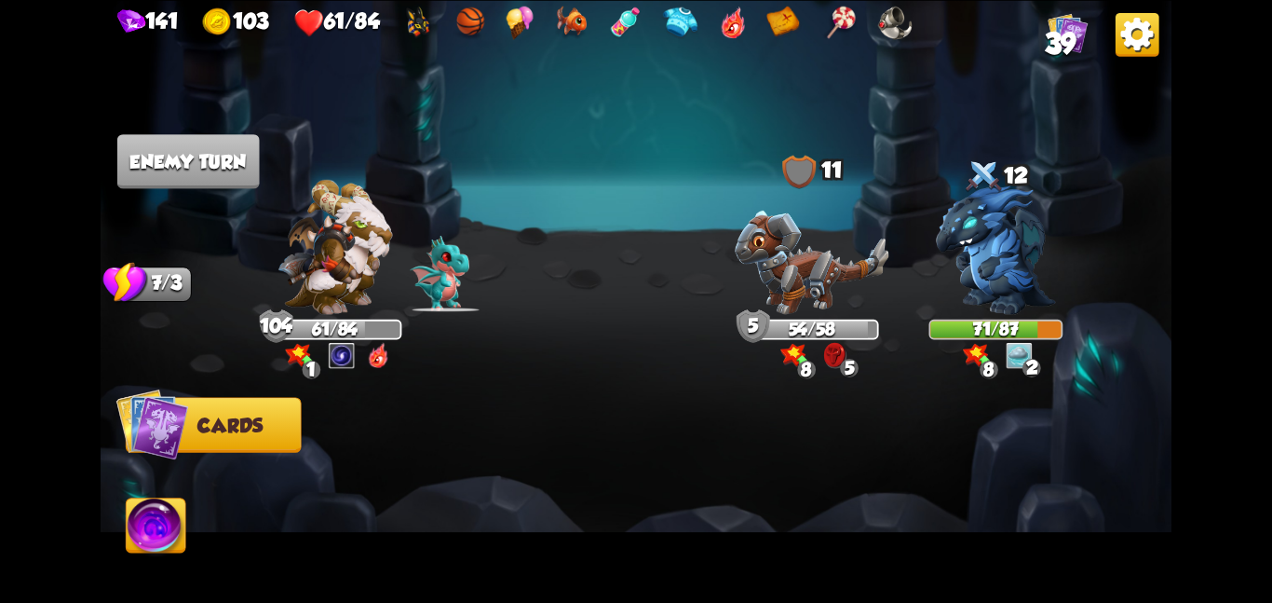
click at [335, 222] on img at bounding box center [335, 246] width 115 height 135
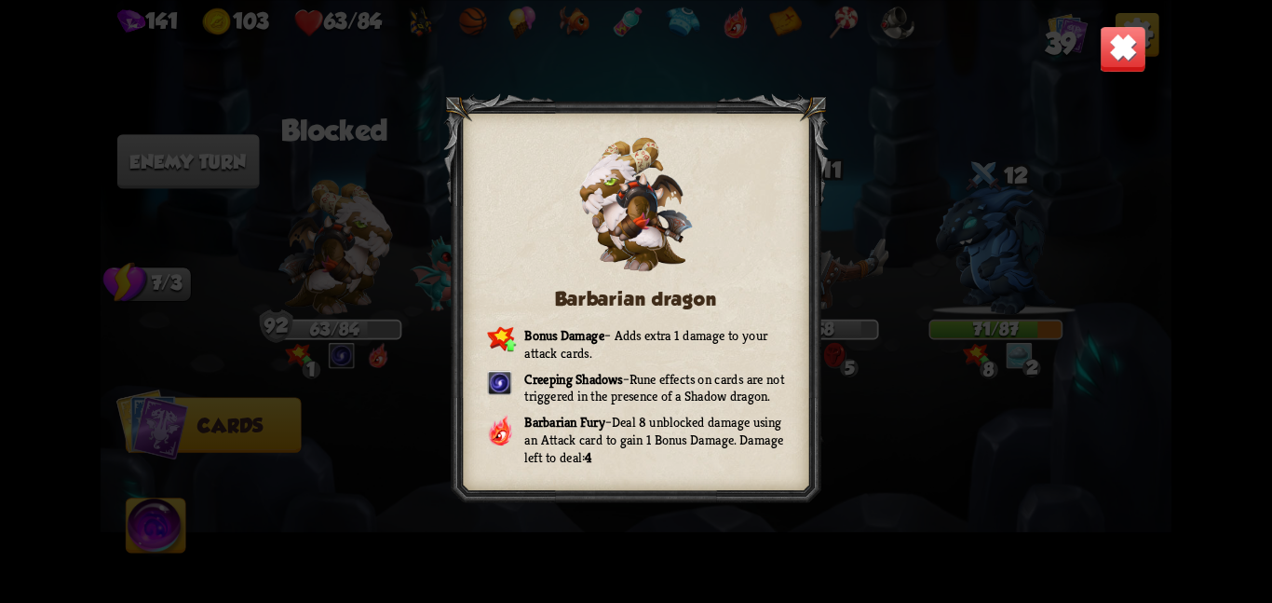
click at [1101, 67] on img at bounding box center [1123, 48] width 47 height 47
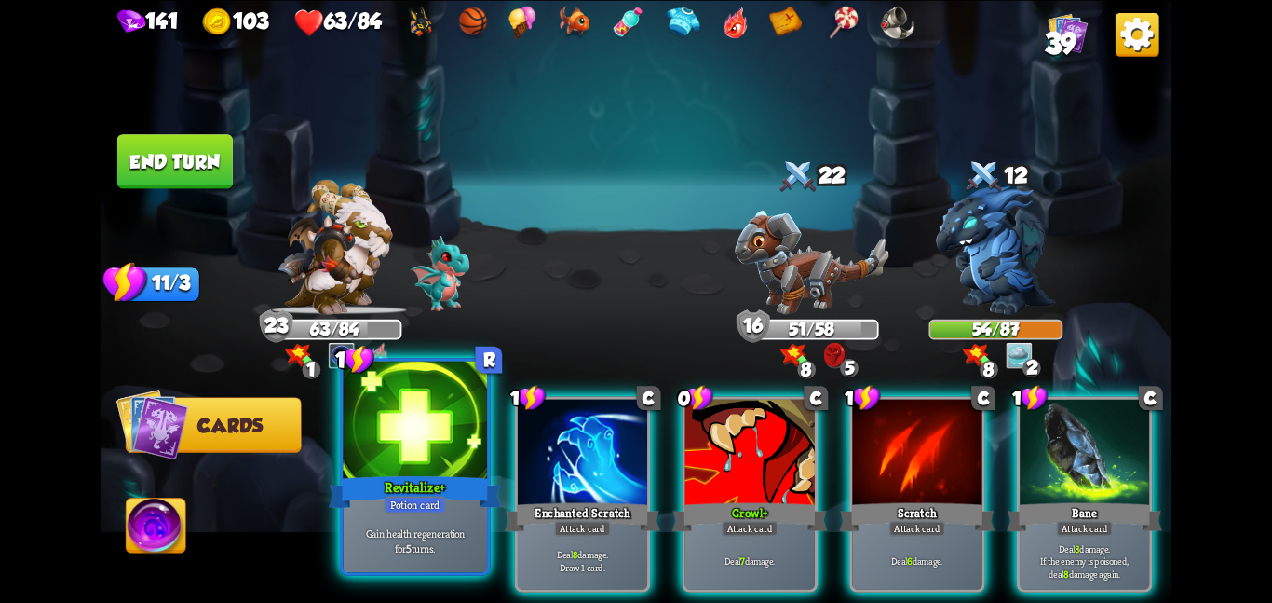
click at [414, 408] on div at bounding box center [415, 420] width 144 height 121
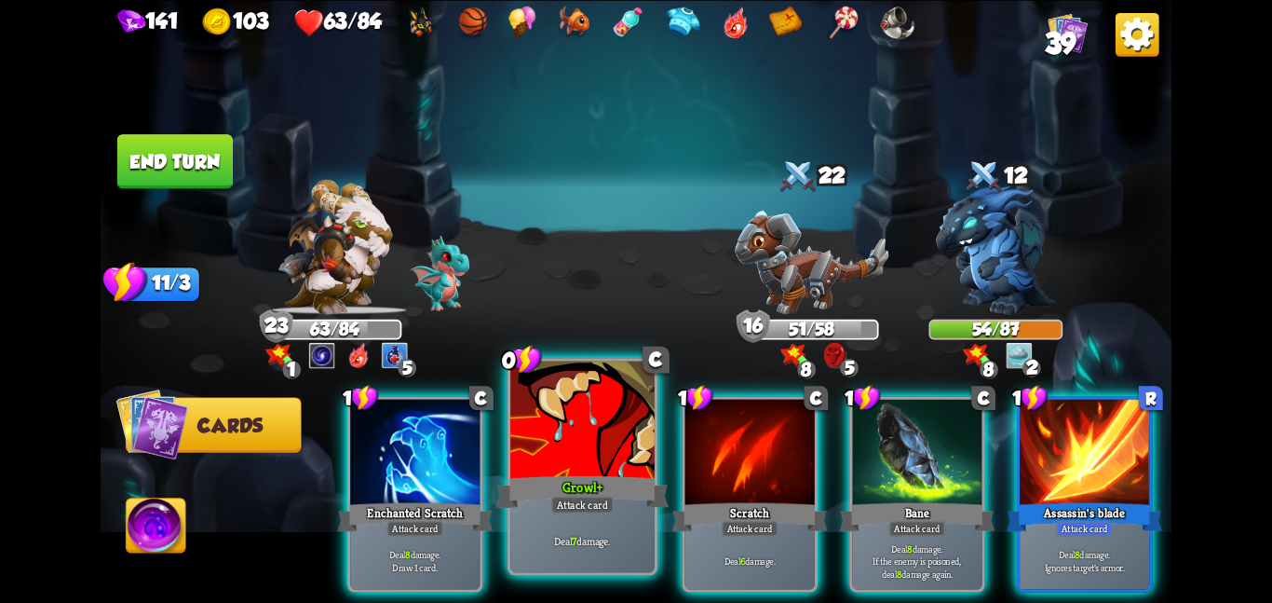
click at [597, 410] on div at bounding box center [582, 420] width 144 height 121
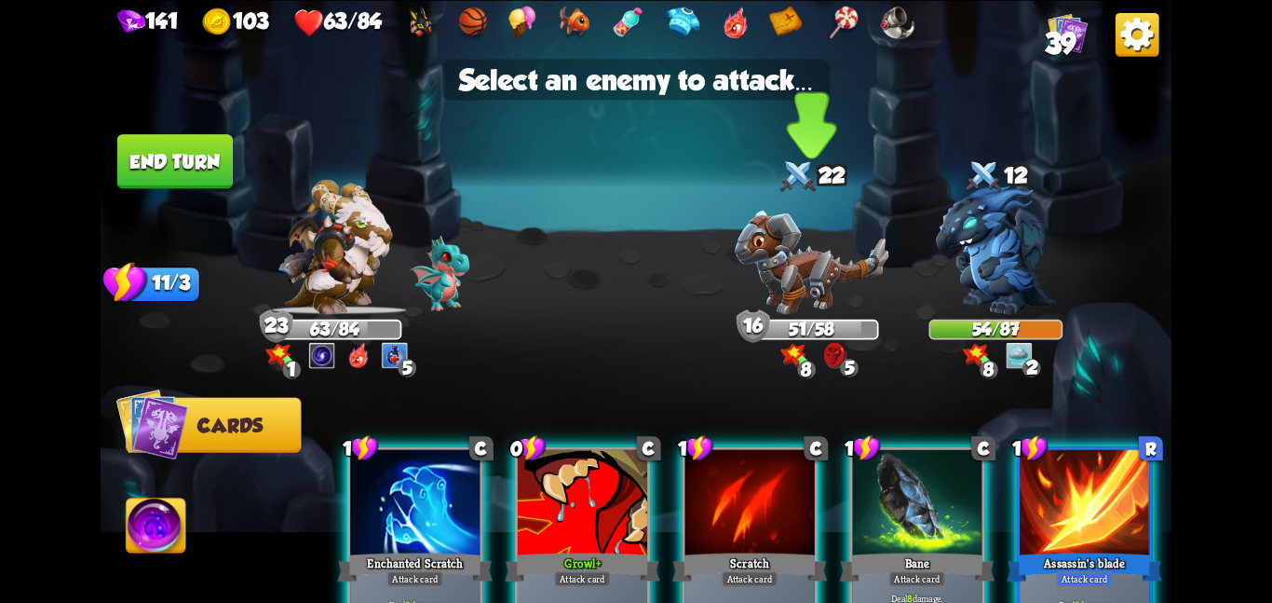
click at [815, 265] on img at bounding box center [812, 262] width 154 height 104
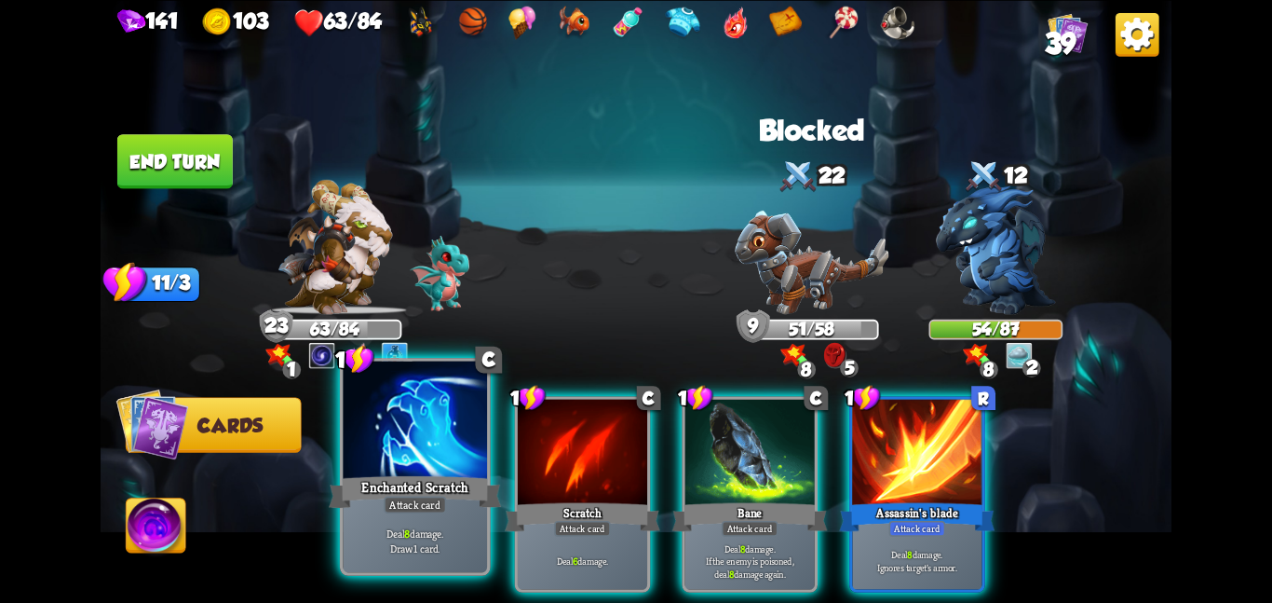
click at [389, 407] on div at bounding box center [415, 420] width 144 height 121
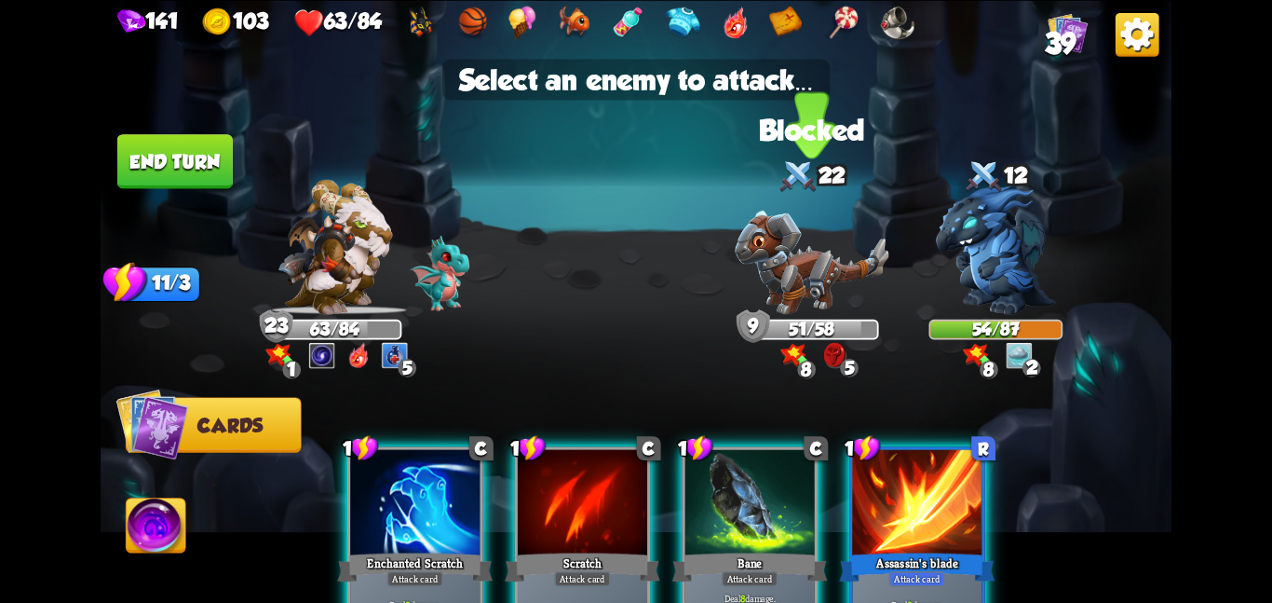
click at [824, 270] on img at bounding box center [812, 262] width 154 height 104
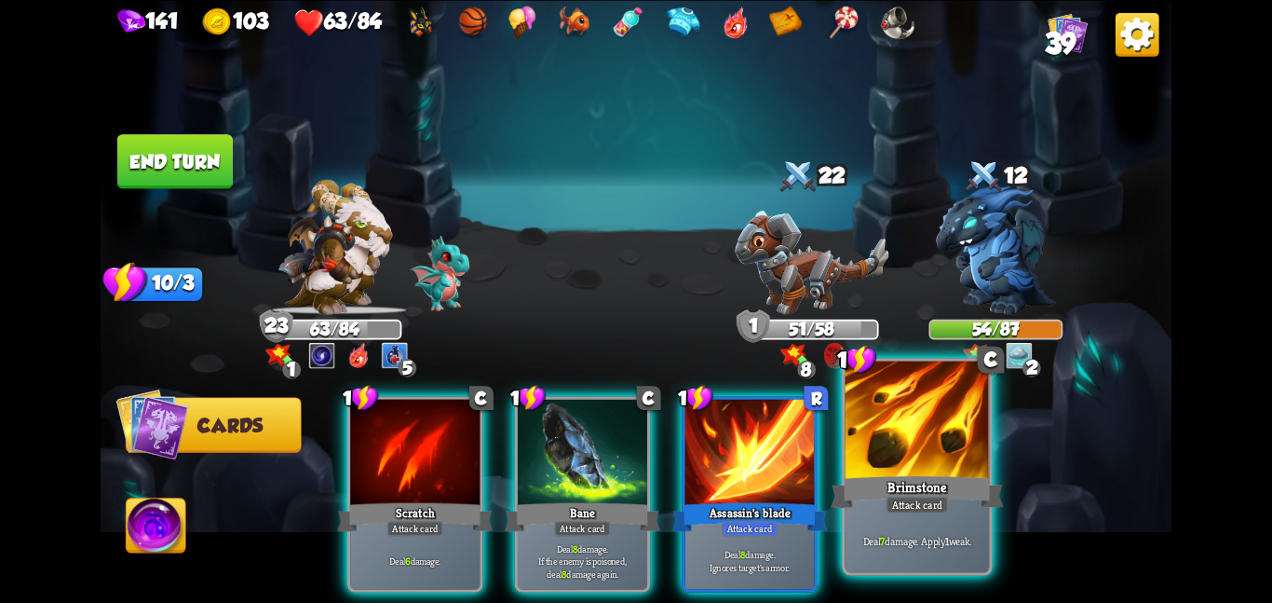
click at [953, 436] on div at bounding box center [918, 420] width 144 height 121
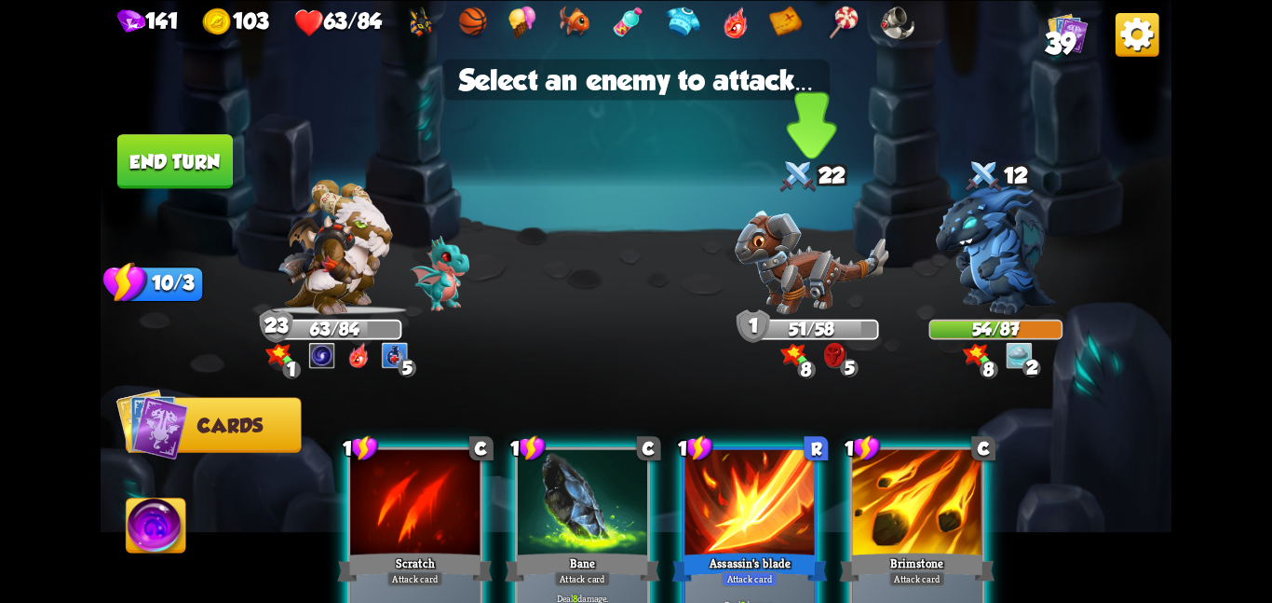
click at [824, 265] on img at bounding box center [812, 262] width 154 height 104
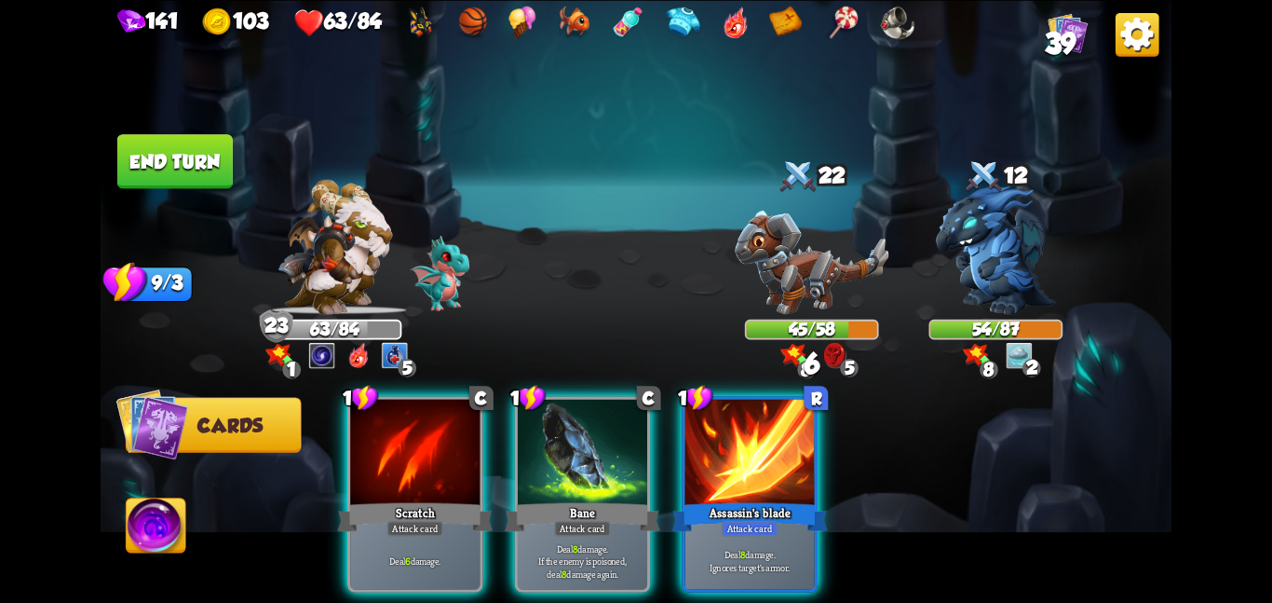
click at [193, 140] on button "End turn" at bounding box center [174, 161] width 115 height 54
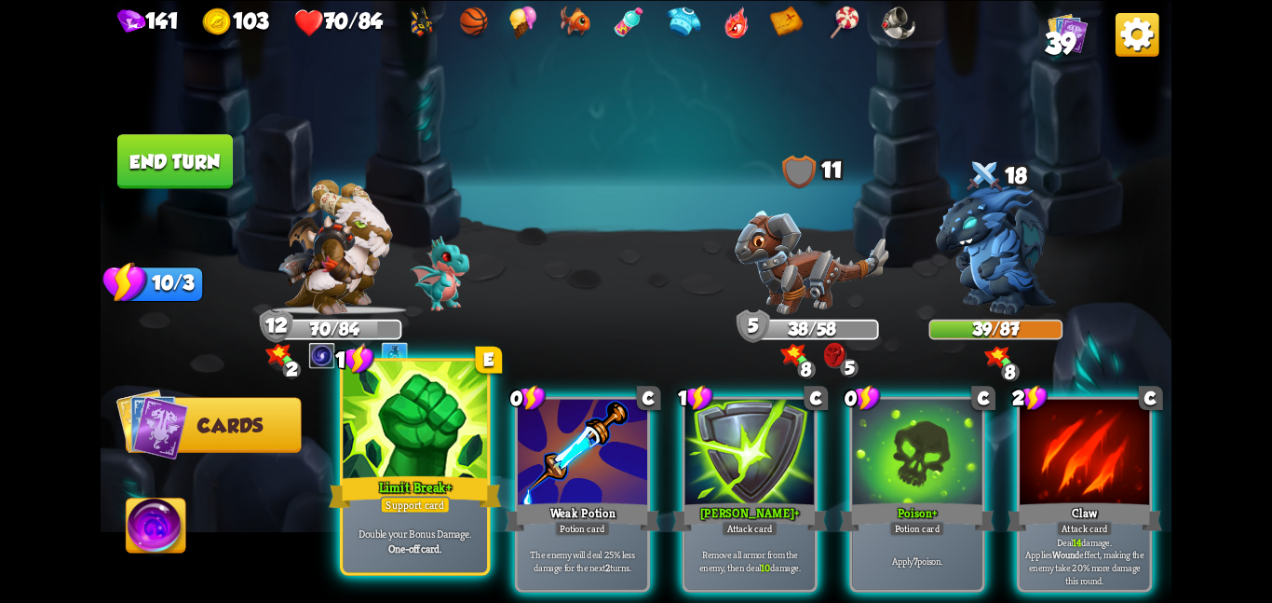
click at [437, 428] on div at bounding box center [415, 420] width 144 height 121
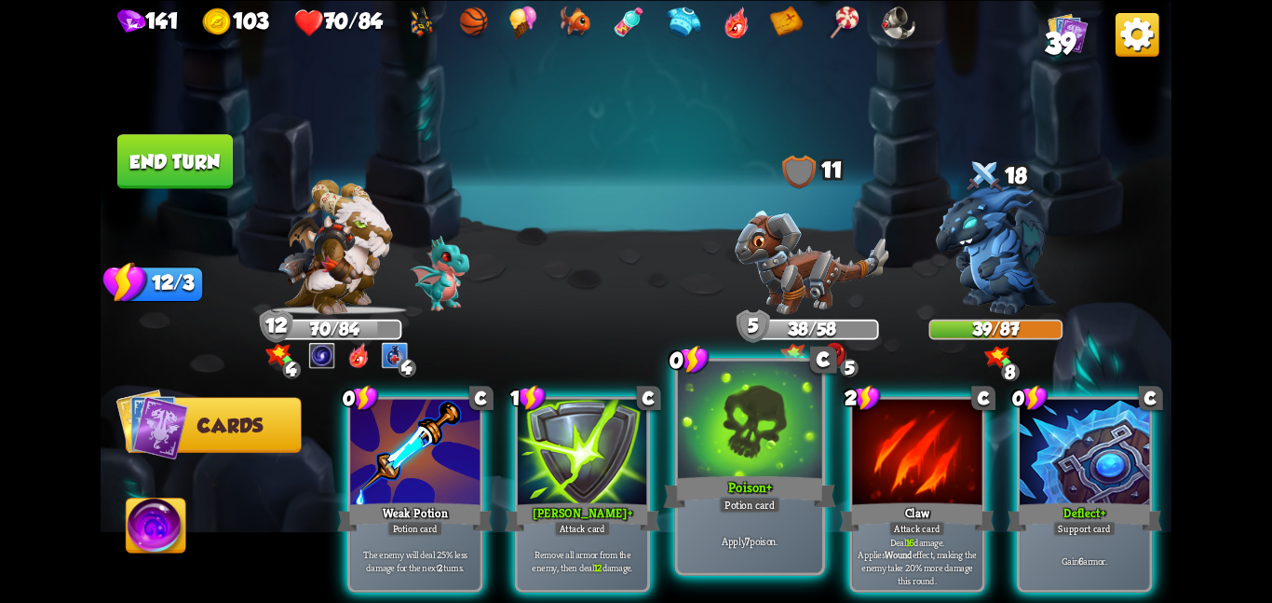
click at [789, 466] on div at bounding box center [750, 420] width 144 height 121
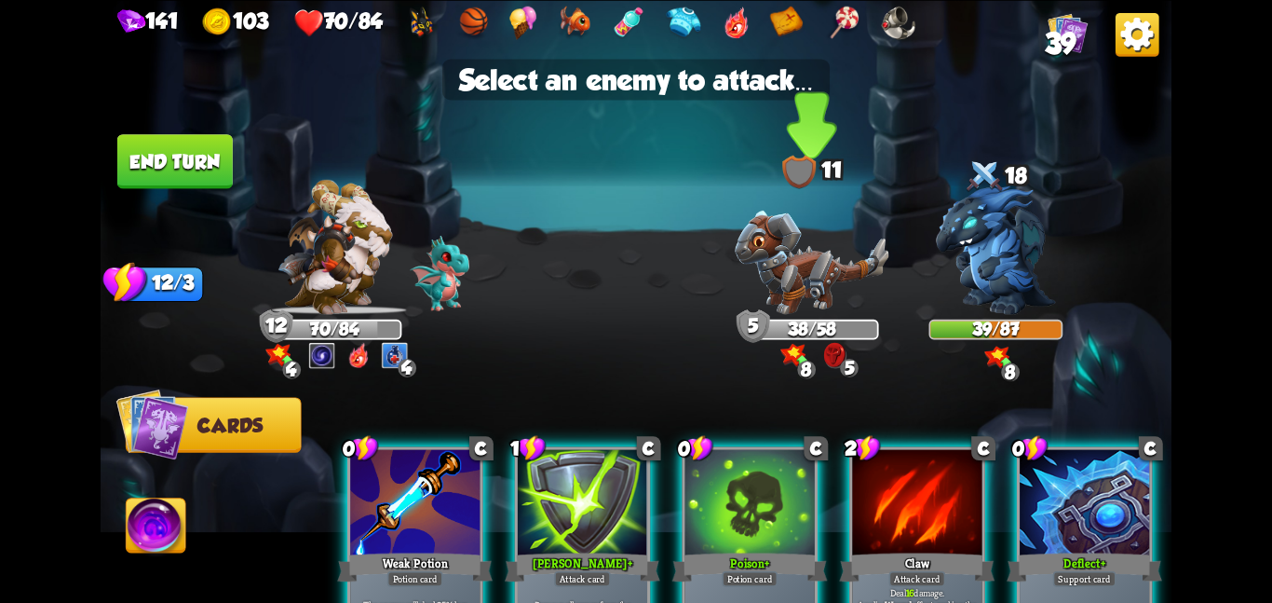
click at [780, 243] on img at bounding box center [812, 262] width 154 height 104
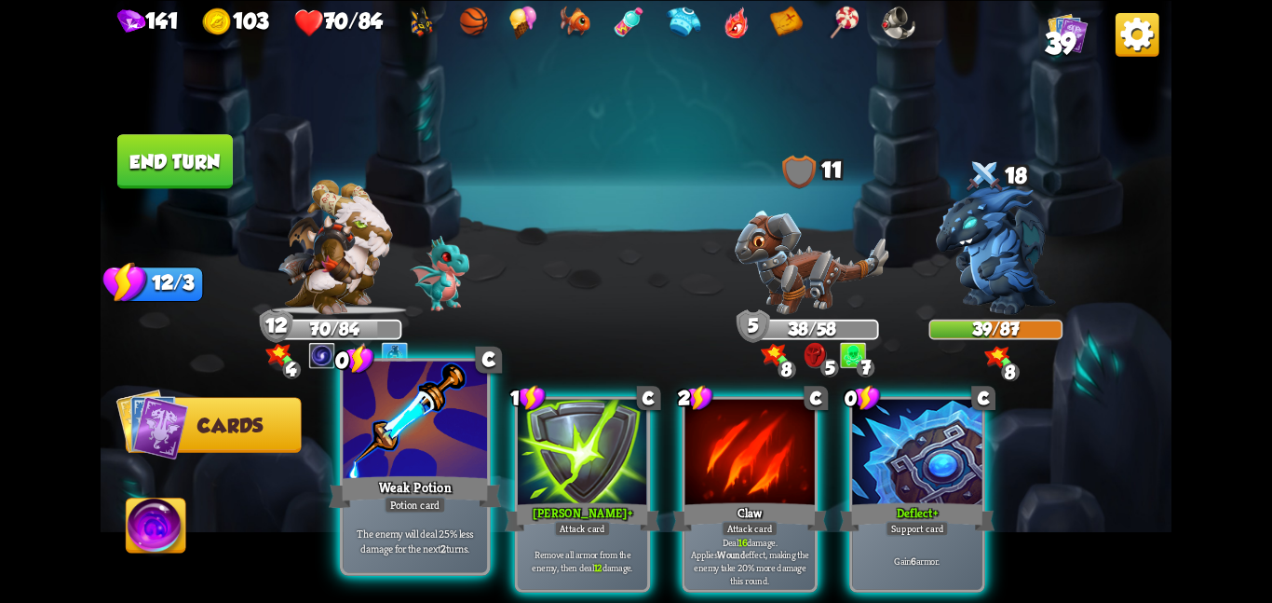
click at [406, 409] on div at bounding box center [415, 420] width 144 height 121
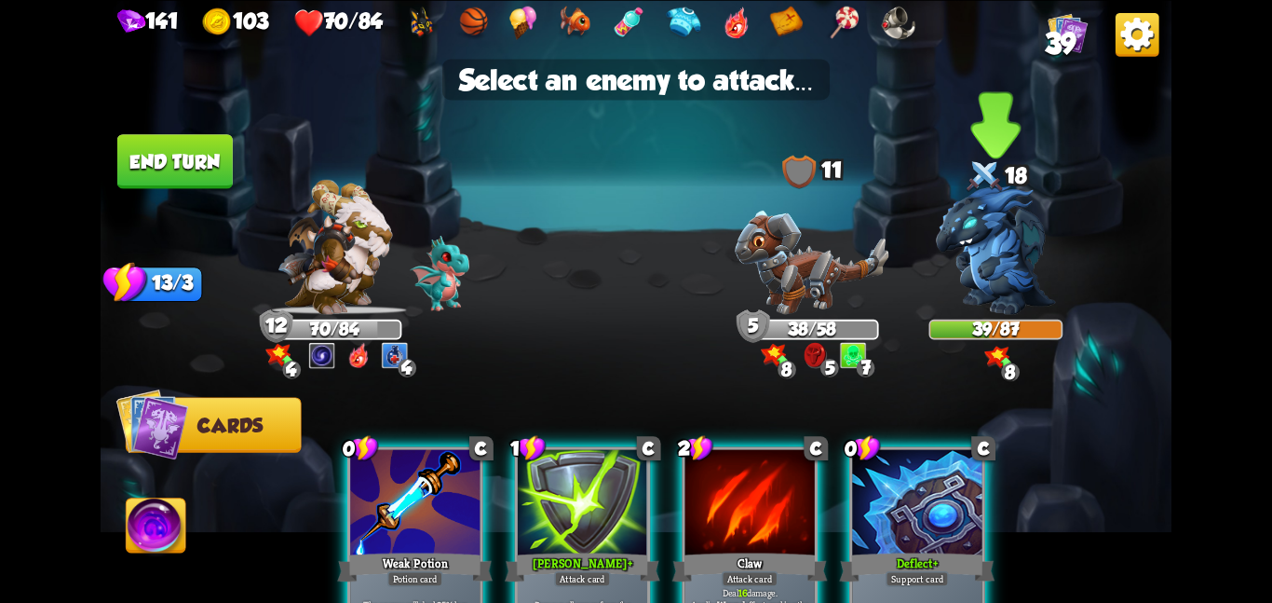
click at [991, 269] on img at bounding box center [996, 249] width 120 height 129
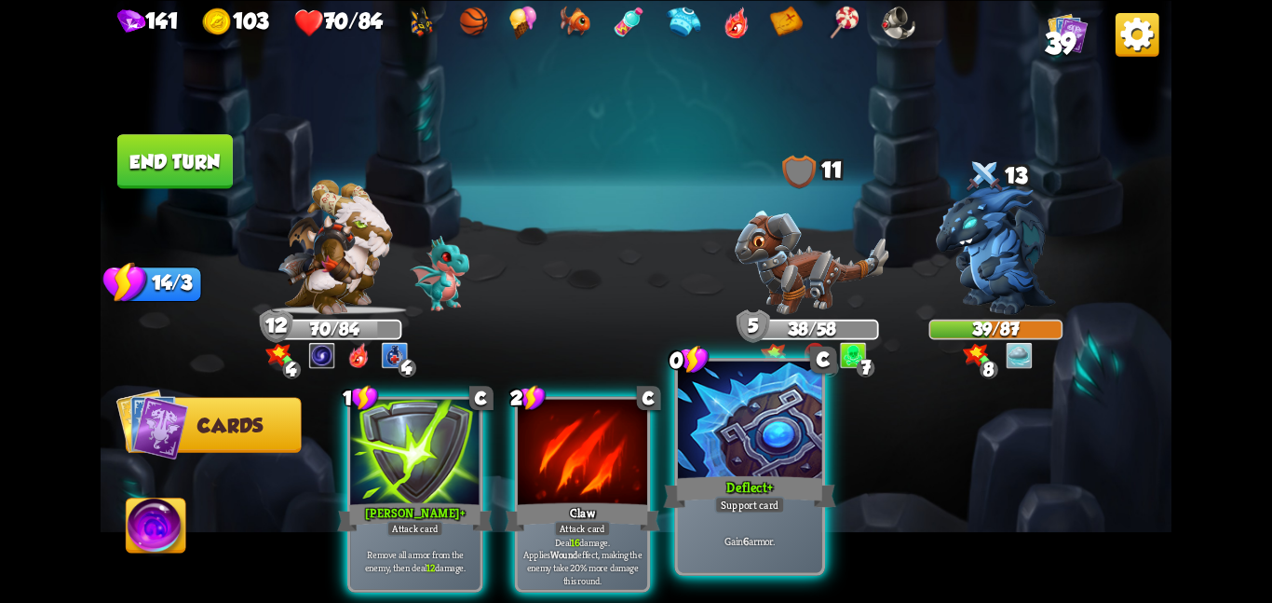
click at [700, 476] on div "Deflect +" at bounding box center [749, 491] width 172 height 38
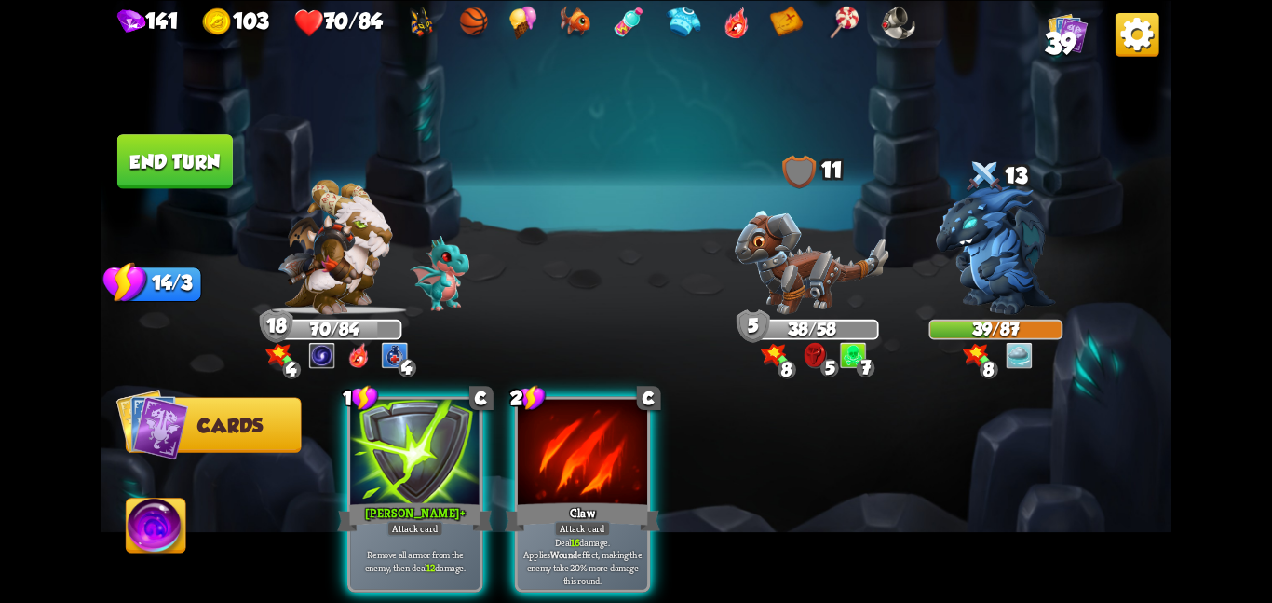
click at [131, 146] on button "End turn" at bounding box center [174, 161] width 115 height 54
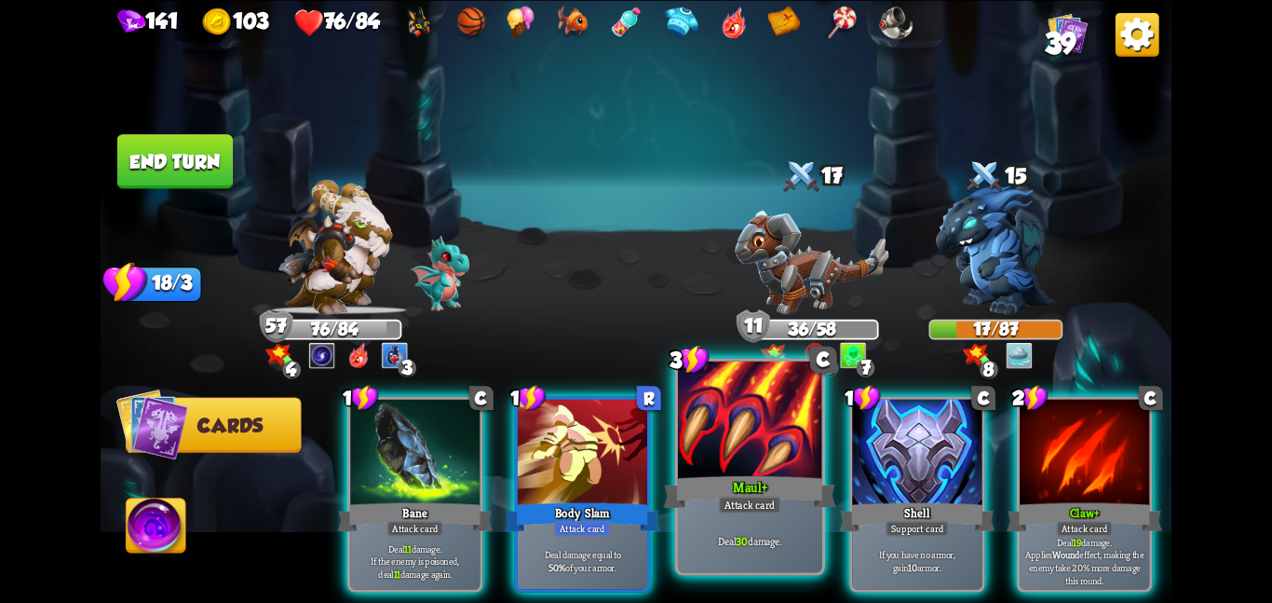
scroll to position [0, 177]
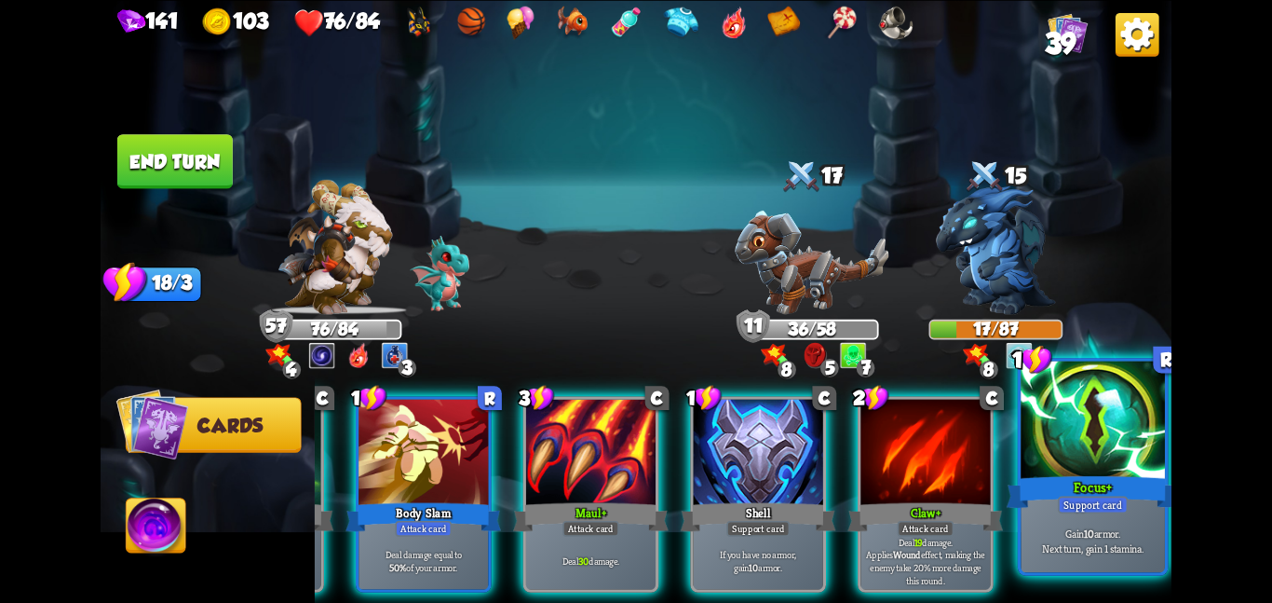
click at [1106, 392] on div at bounding box center [1093, 420] width 144 height 121
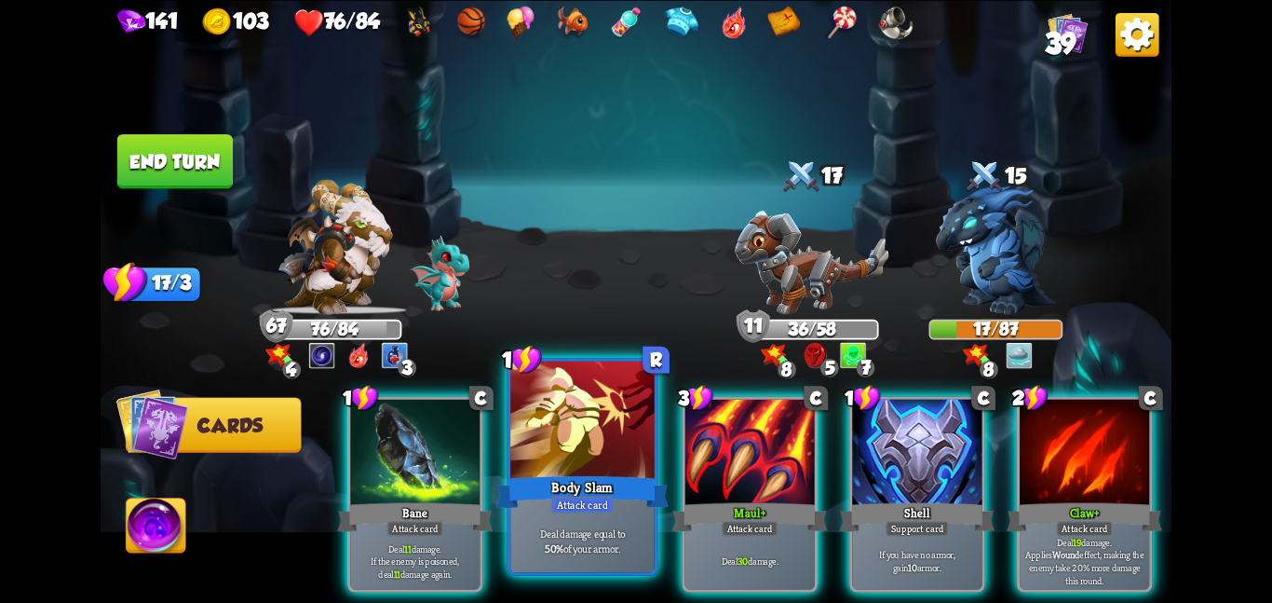
click at [589, 433] on div at bounding box center [582, 420] width 144 height 121
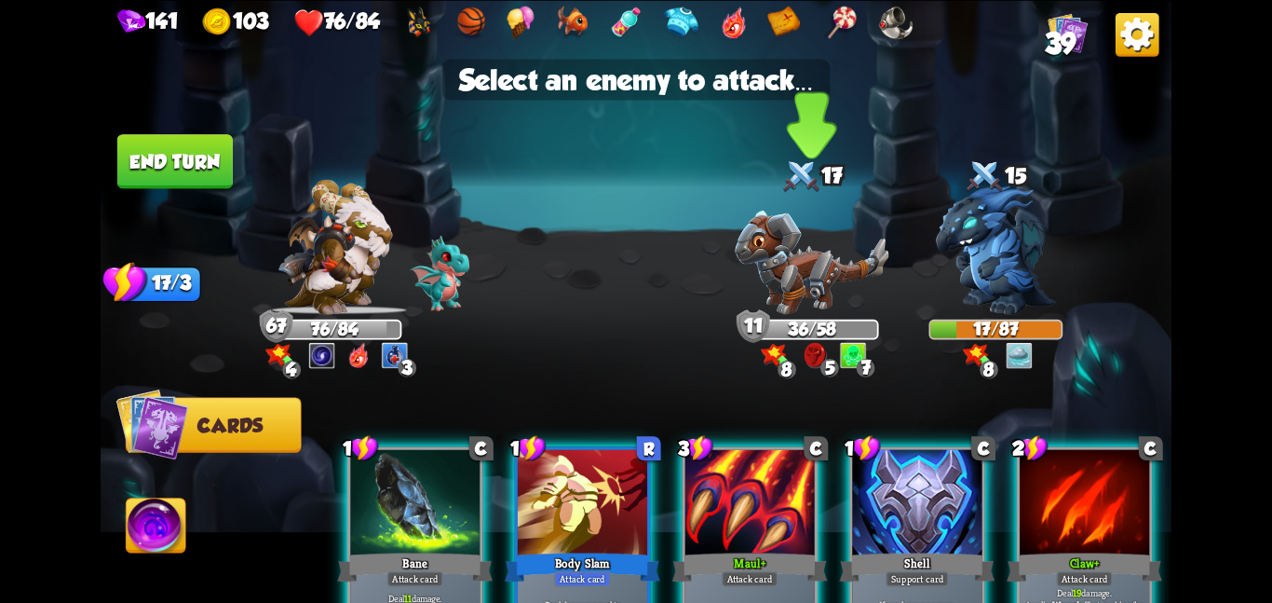
click at [773, 259] on img at bounding box center [812, 262] width 154 height 104
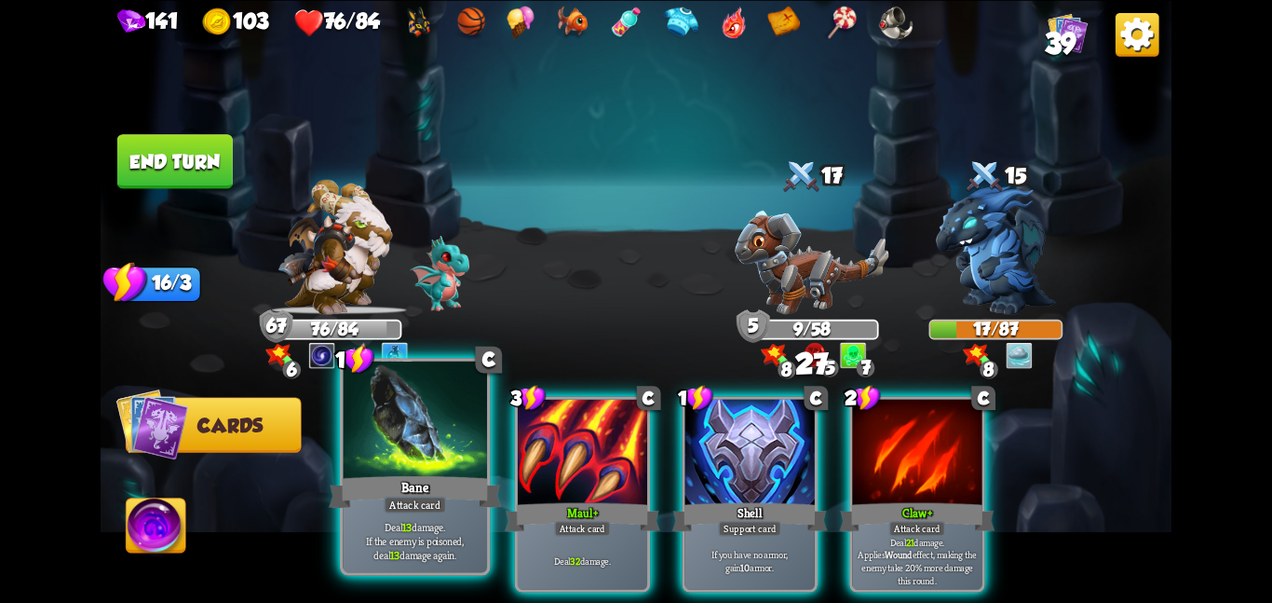
click at [408, 514] on div "Deal 13 damage. If the enemy is poisoned, deal 13 damage again." at bounding box center [415, 540] width 144 height 62
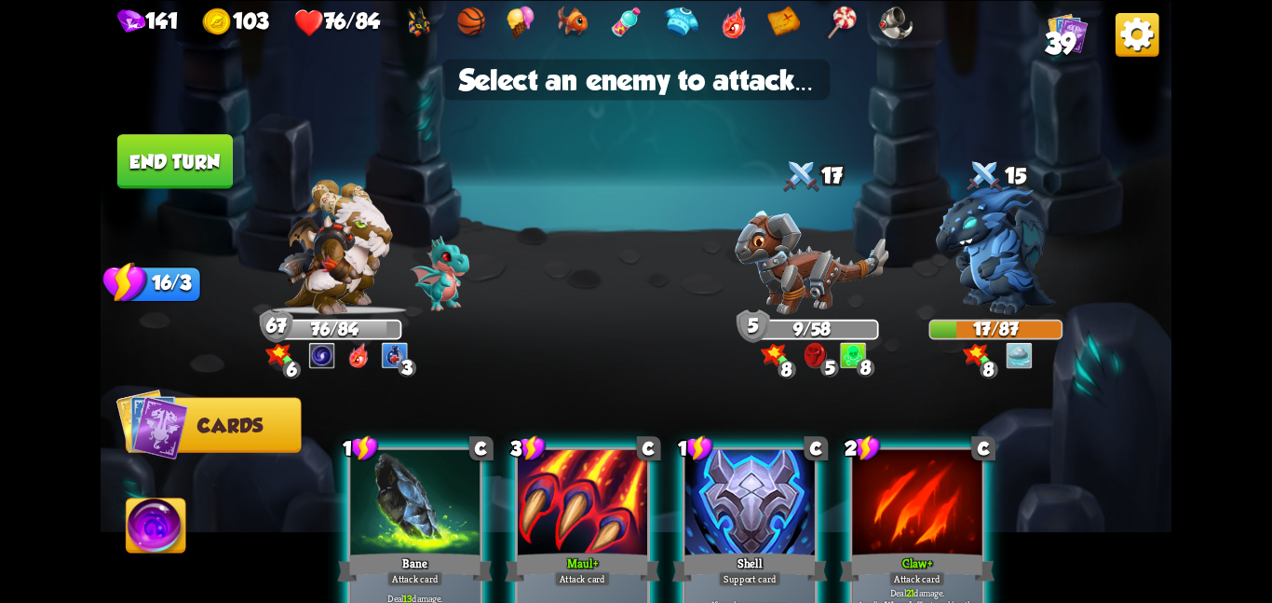
click at [412, 499] on div at bounding box center [414, 503] width 129 height 109
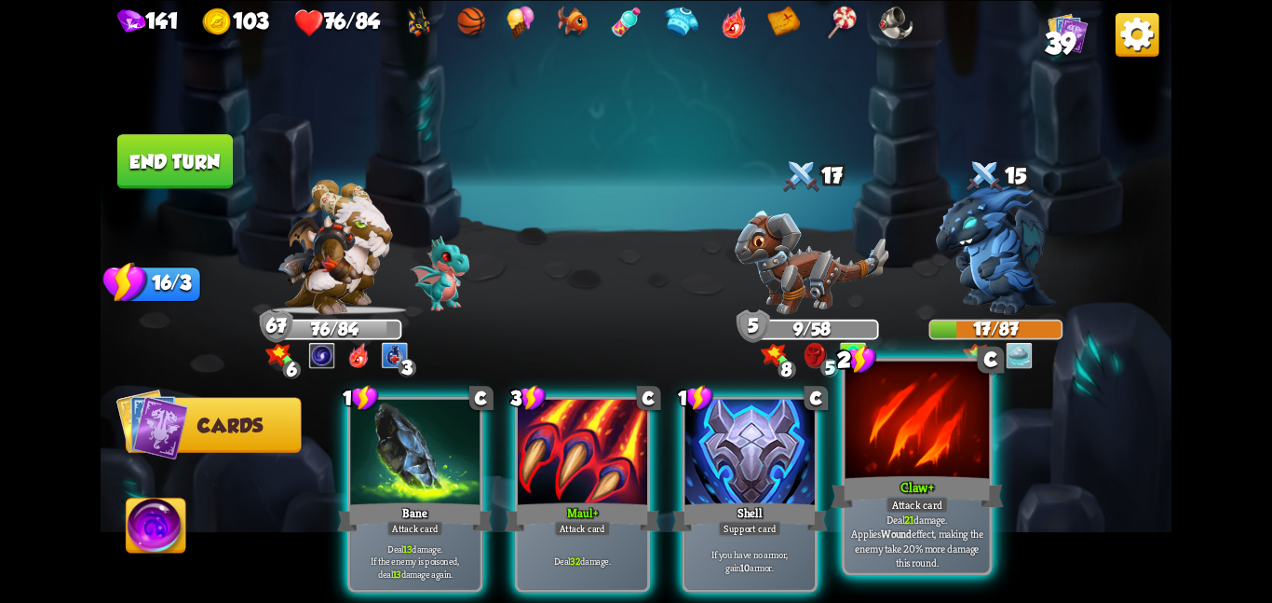
click at [866, 442] on div at bounding box center [918, 420] width 144 height 121
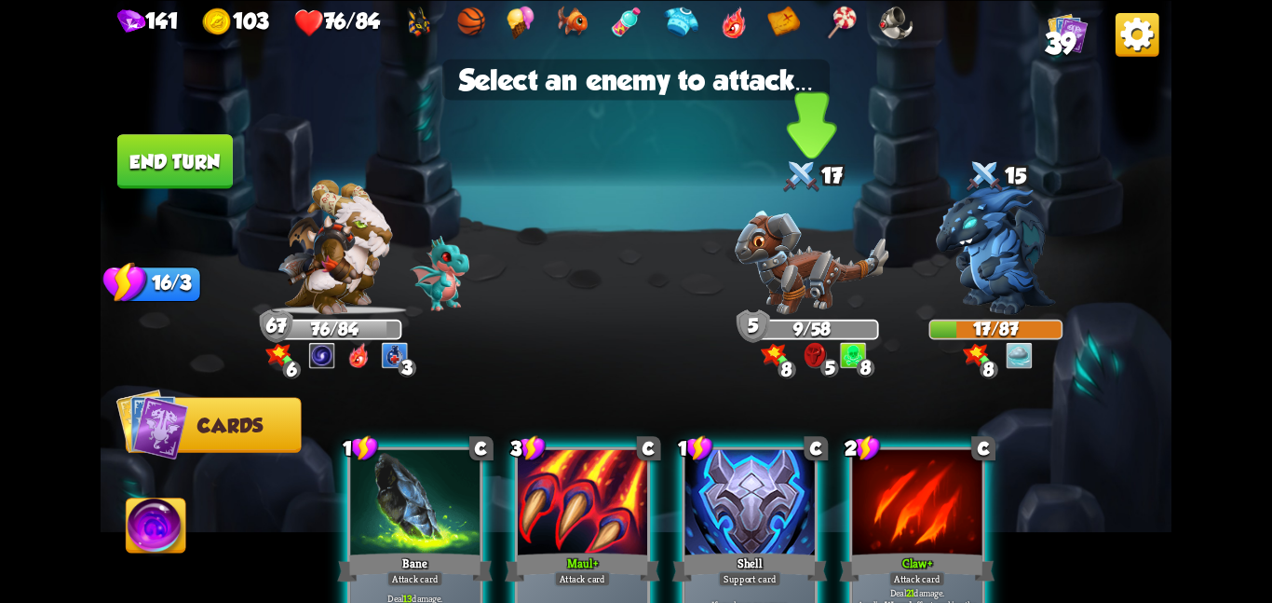
click at [848, 266] on img at bounding box center [812, 262] width 154 height 104
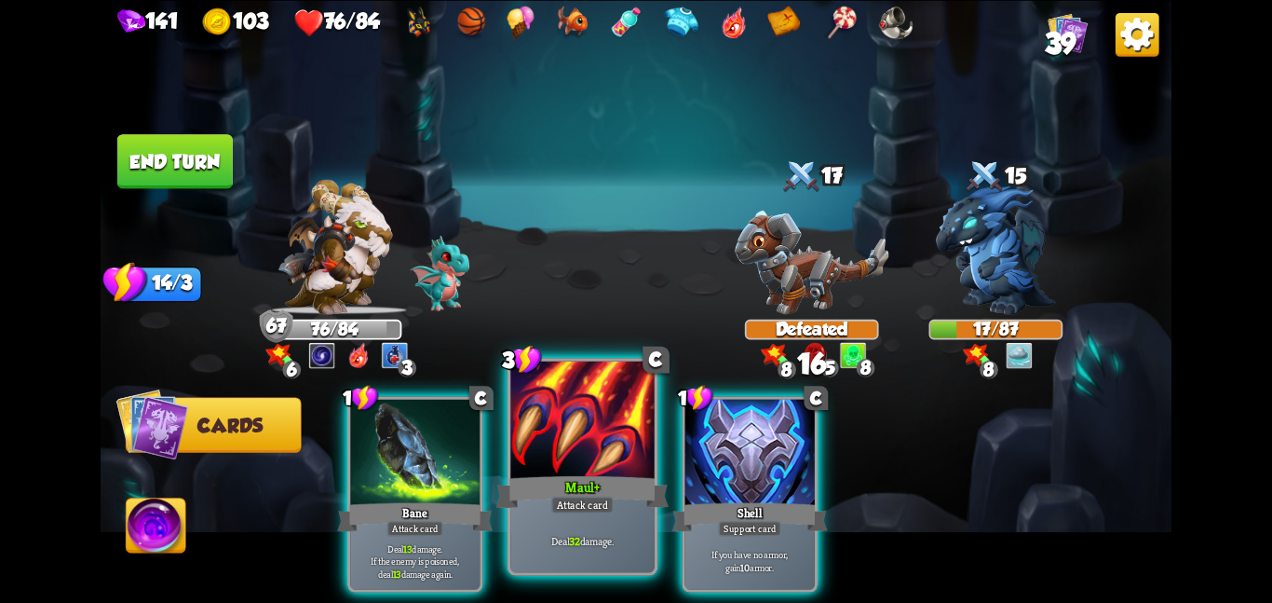
click at [637, 416] on div at bounding box center [582, 420] width 144 height 121
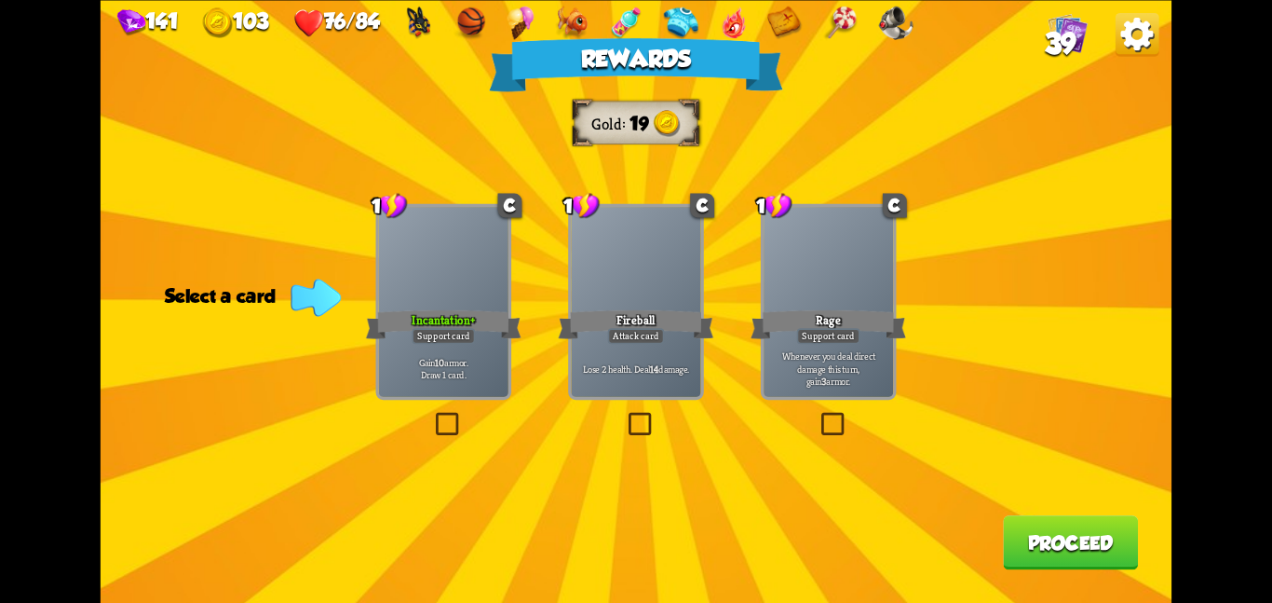
click at [487, 290] on div at bounding box center [443, 261] width 129 height 109
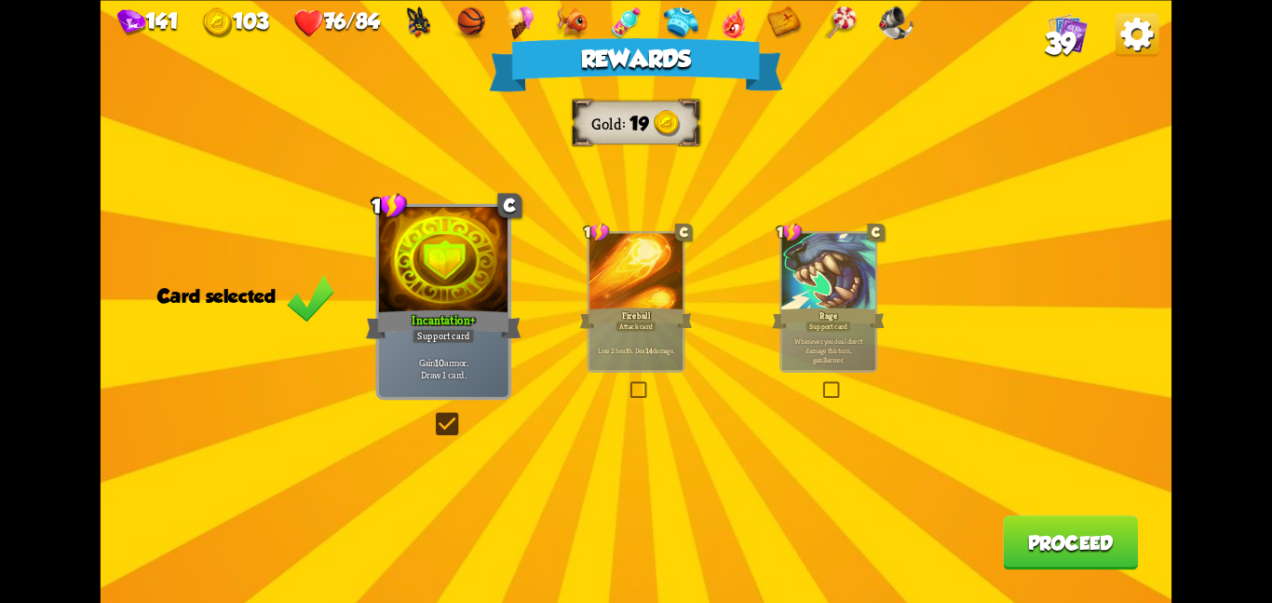
click at [1009, 525] on button "Proceed" at bounding box center [1070, 542] width 135 height 54
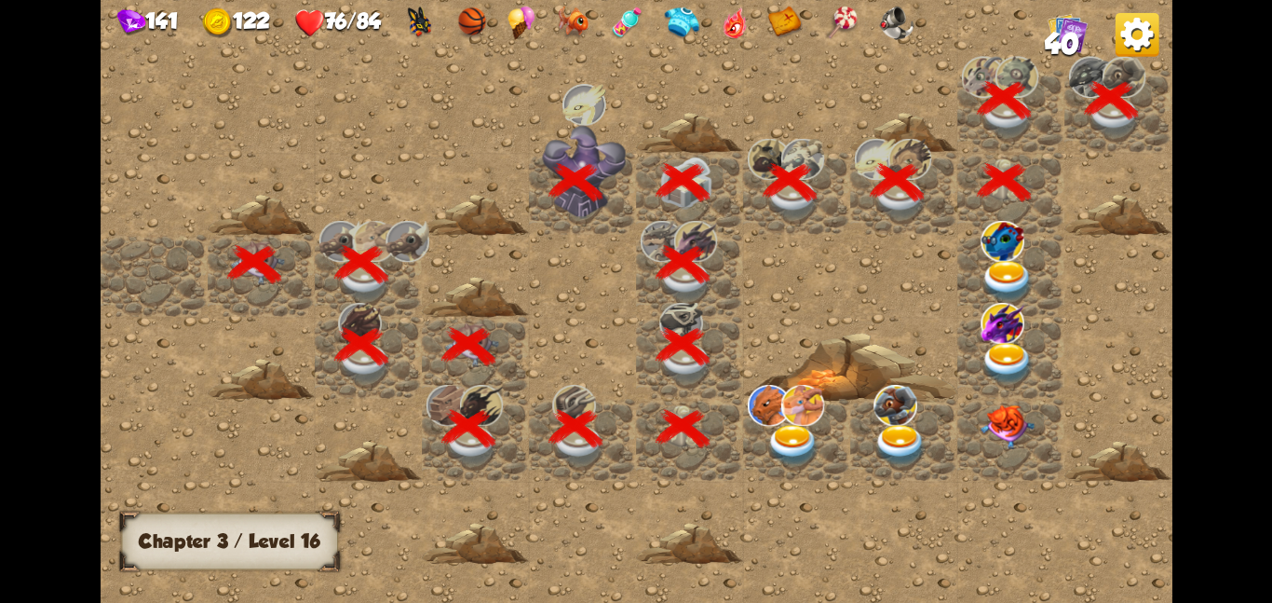
scroll to position [0, 358]
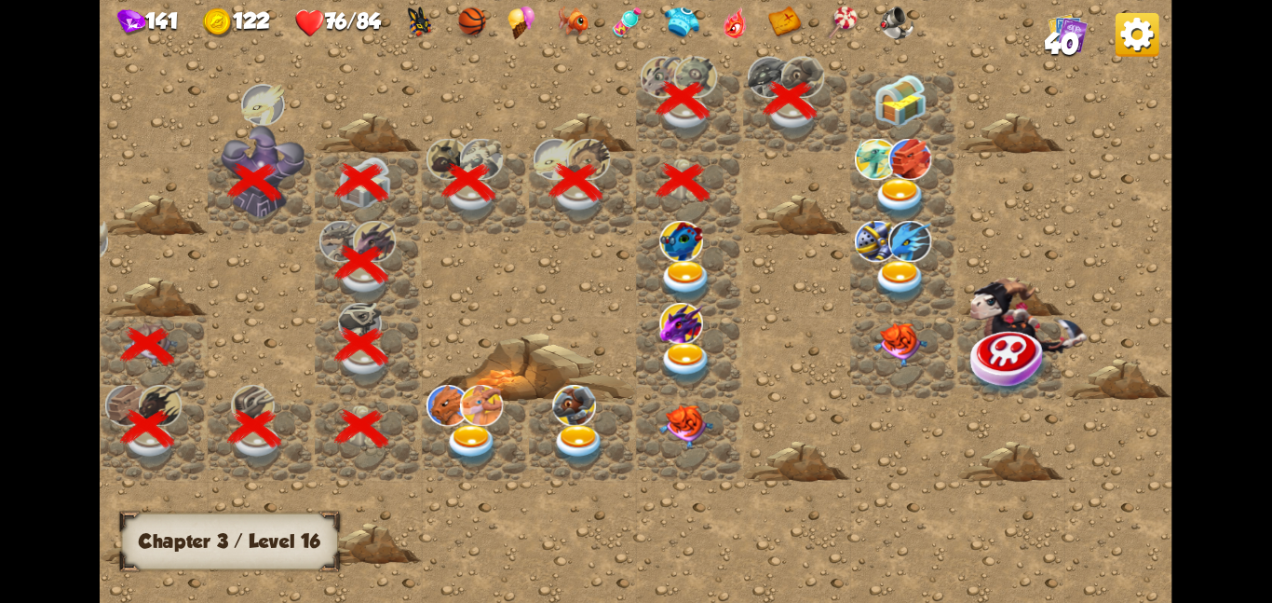
click at [885, 108] on img at bounding box center [901, 100] width 54 height 53
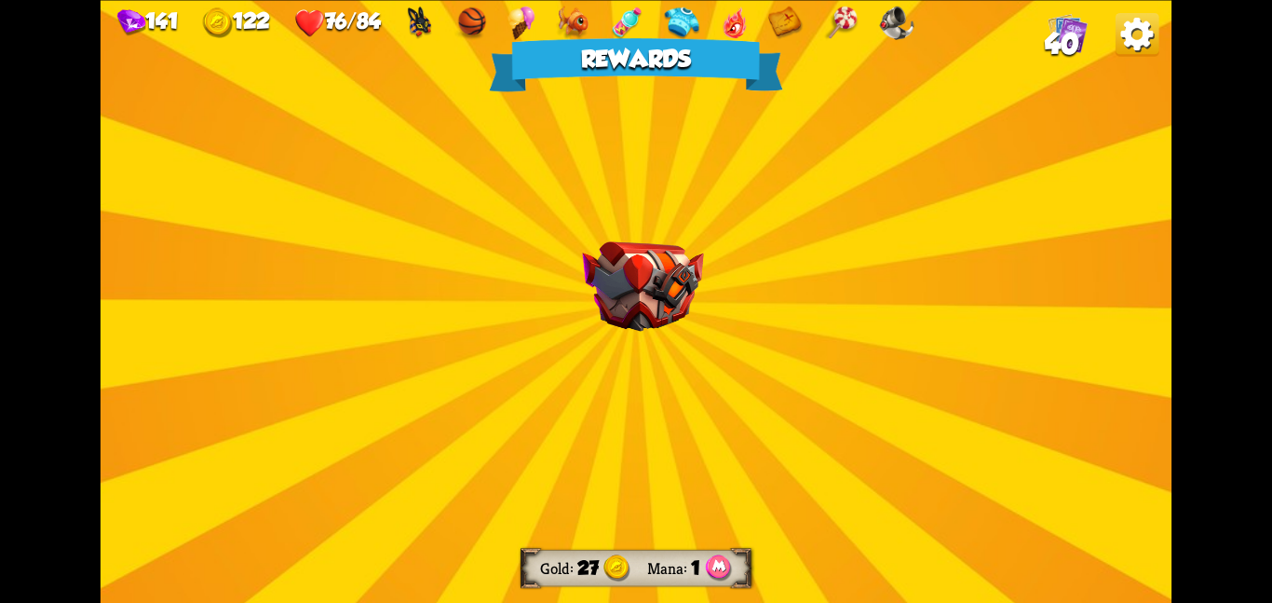
click at [639, 203] on div "Rewards Gold 27 Mana 1 Select a card 1 R Disarm Support card Enemy loses 2 Bonu…" at bounding box center [636, 301] width 1071 height 603
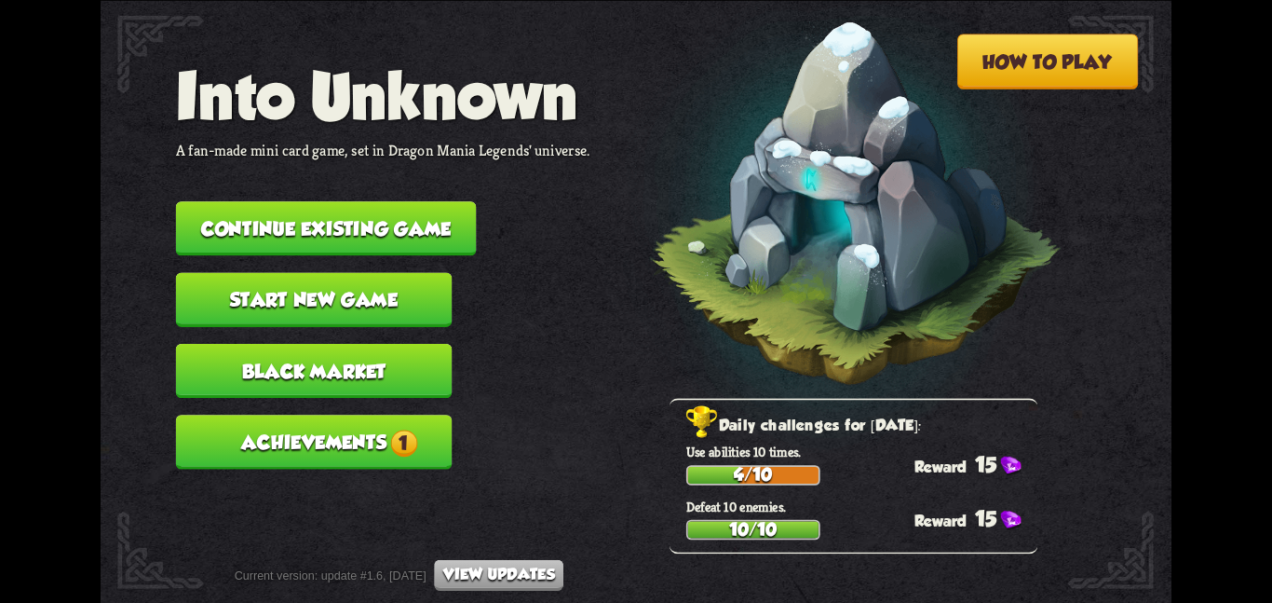
click at [262, 204] on button "Continue existing game" at bounding box center [326, 228] width 301 height 54
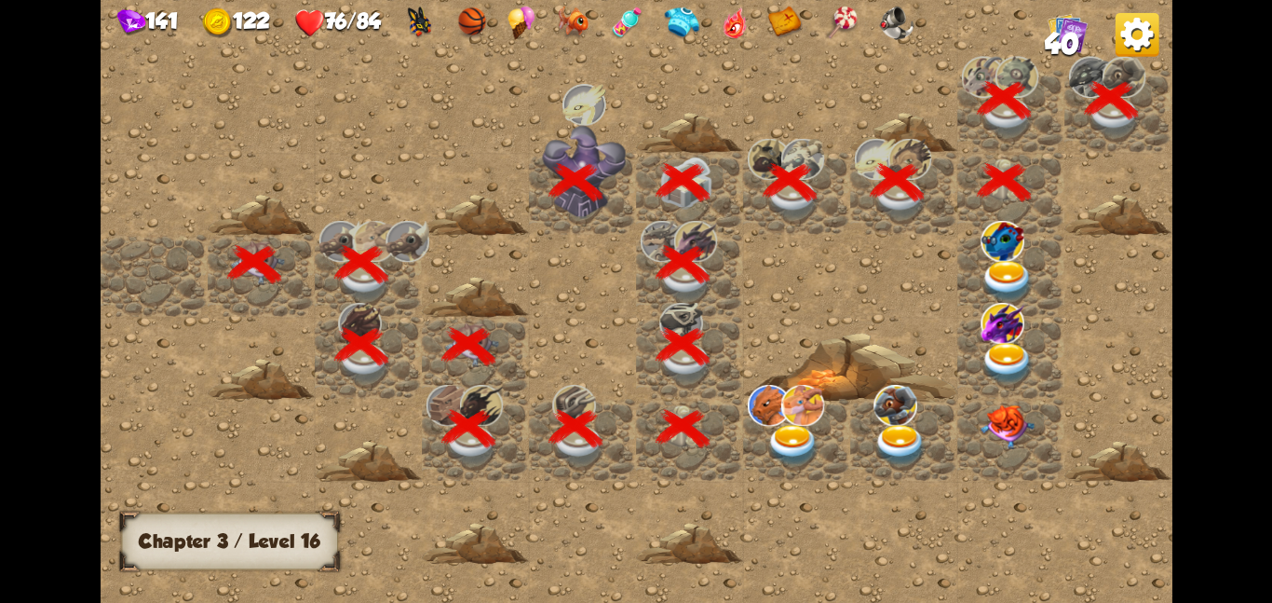
scroll to position [0, 358]
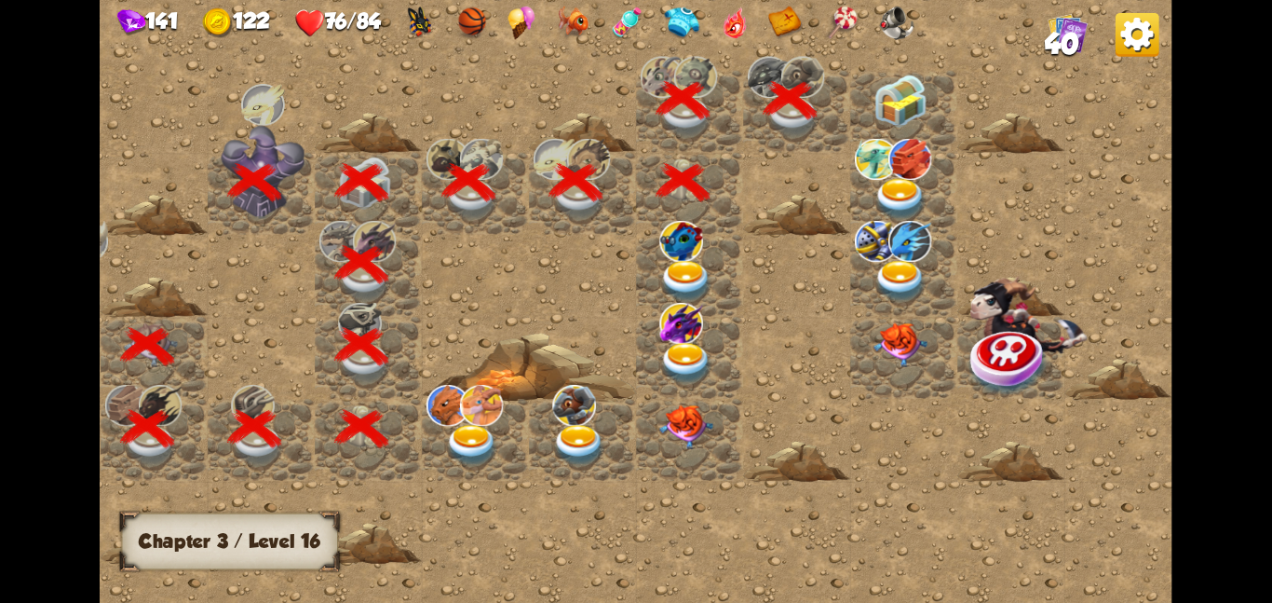
click at [867, 107] on div at bounding box center [903, 111] width 107 height 82
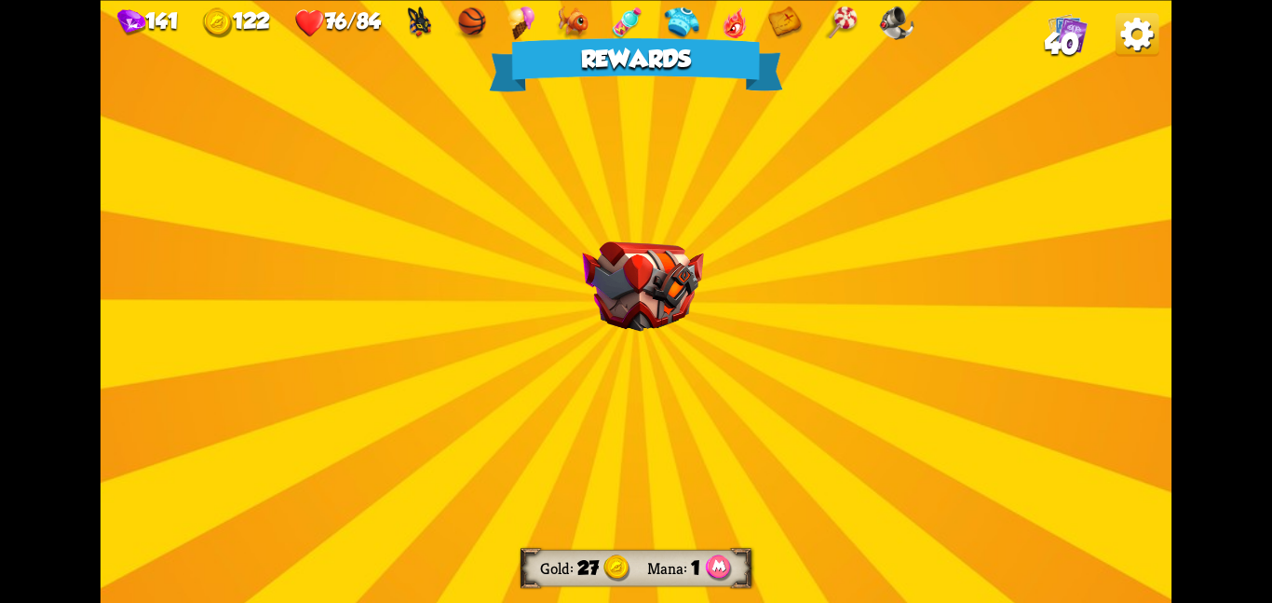
click at [565, 243] on div "Rewards Gold 27 Mana 1 Select a card 0 R Protection Potion + Potion card Gain 5…" at bounding box center [636, 301] width 1071 height 603
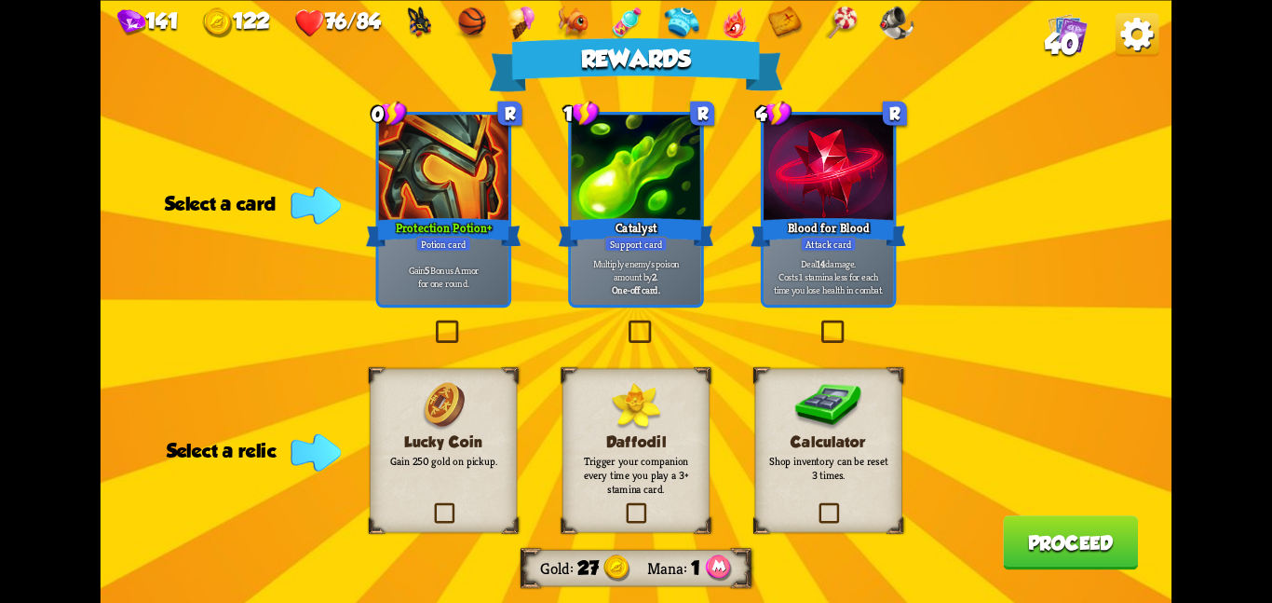
click at [580, 278] on p "Multiply enemy's poison amount by 2 ." at bounding box center [636, 269] width 123 height 25
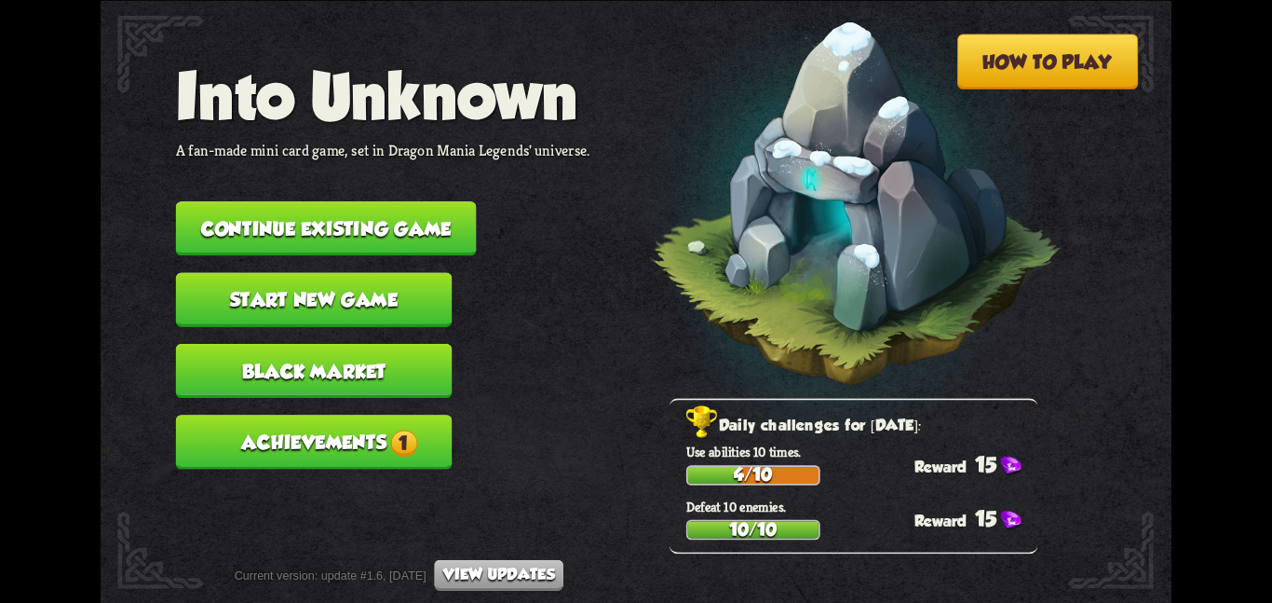
click at [268, 229] on button "Continue existing game" at bounding box center [326, 228] width 301 height 54
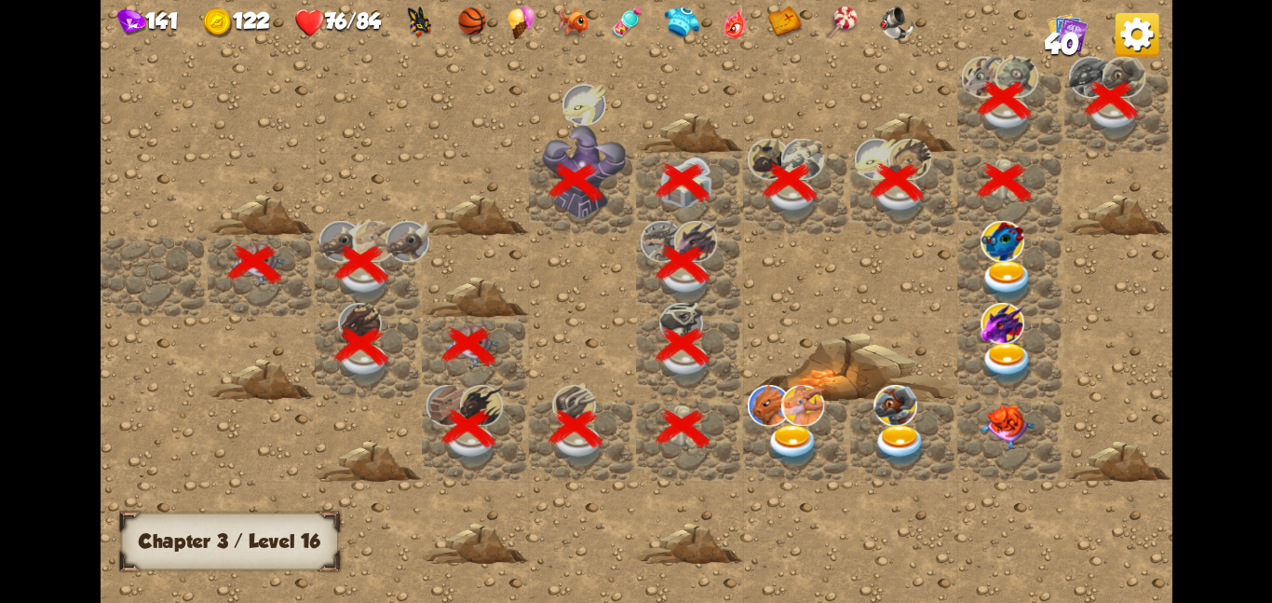
scroll to position [0, 358]
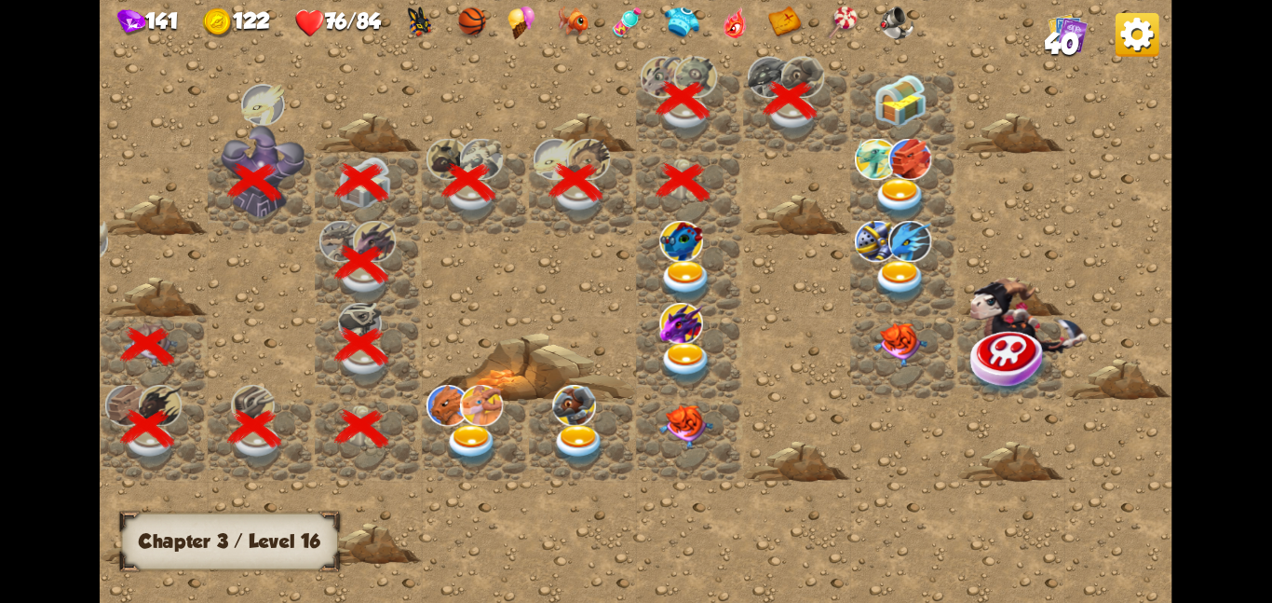
click at [903, 111] on img at bounding box center [901, 100] width 54 height 53
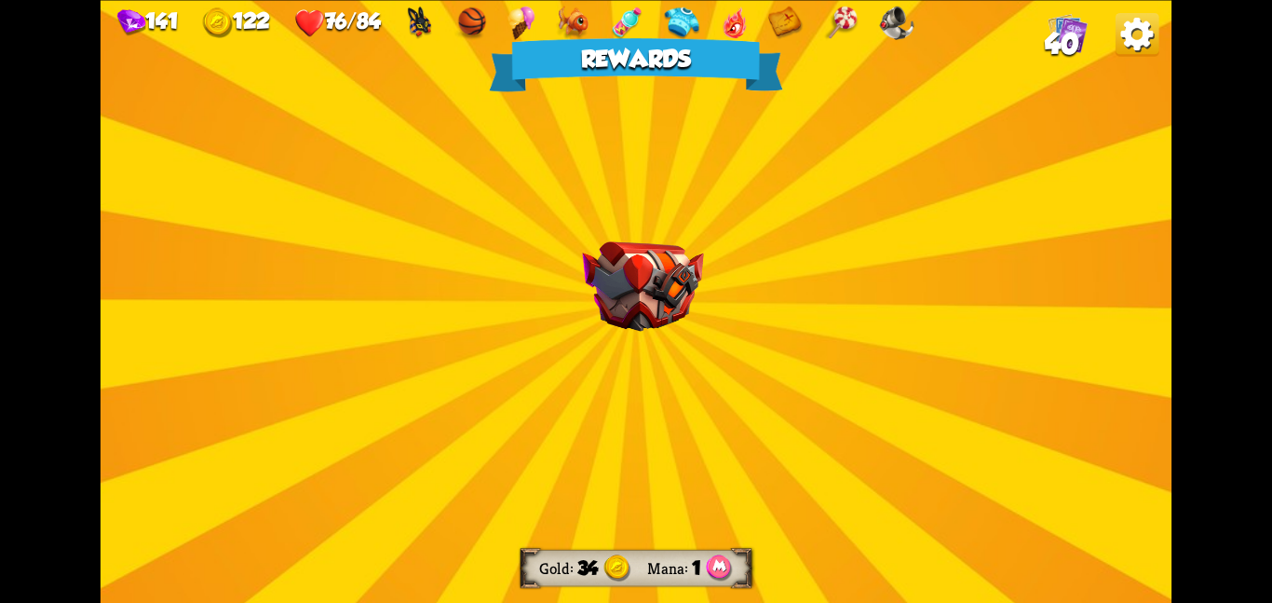
click at [580, 186] on div "Rewards Gold 34 Mana 1 Select a card 3 R Energy Strike Attack card Deal 7 damag…" at bounding box center [636, 301] width 1071 height 603
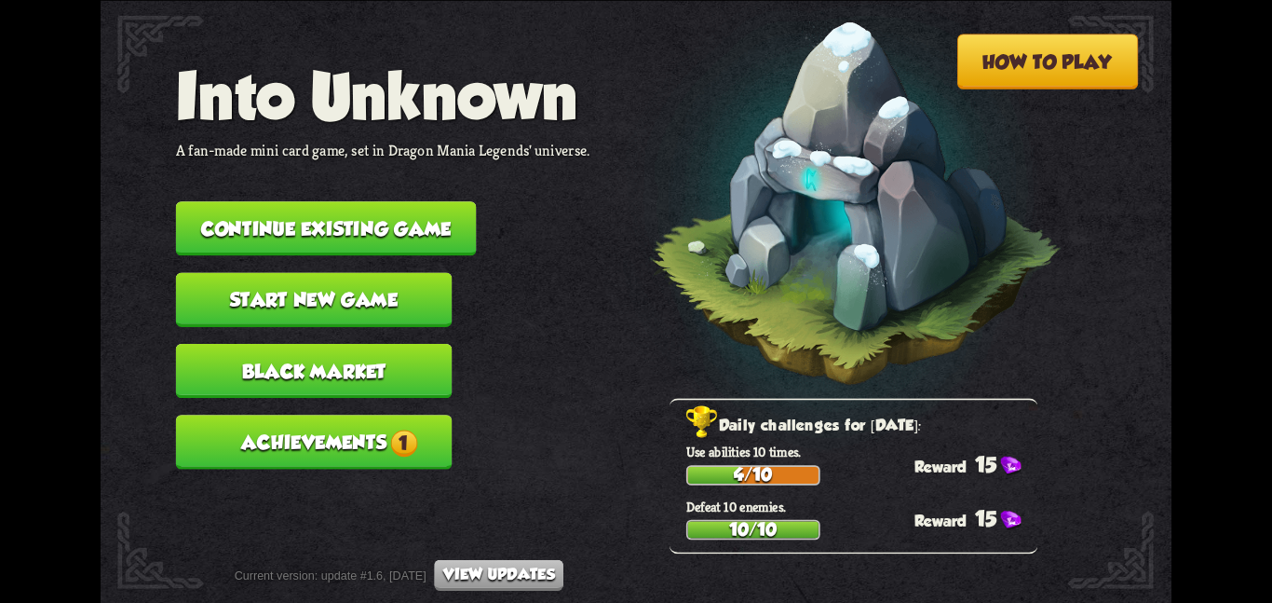
click at [231, 201] on button "Continue existing game" at bounding box center [326, 228] width 301 height 54
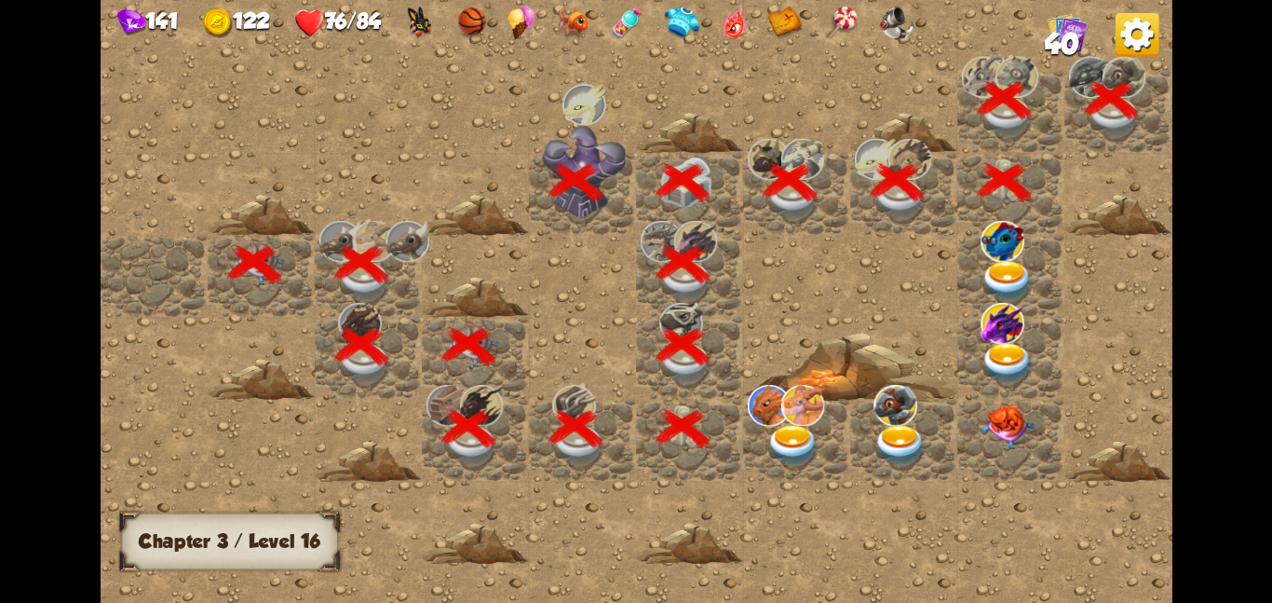
scroll to position [0, 358]
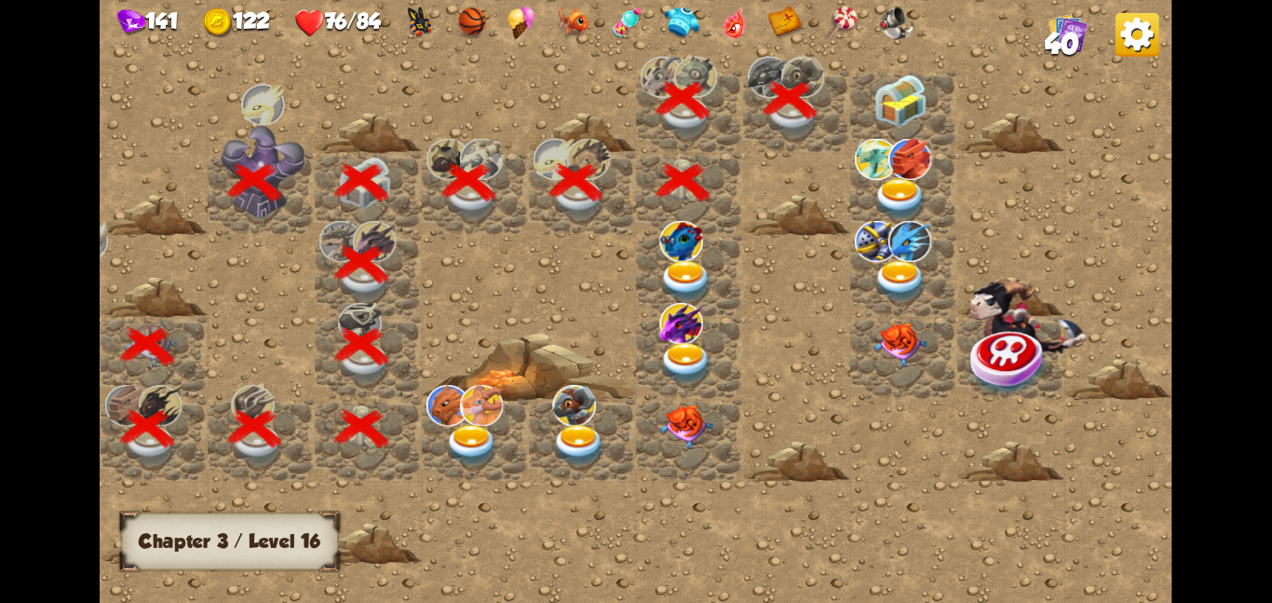
click at [882, 89] on img at bounding box center [901, 100] width 54 height 53
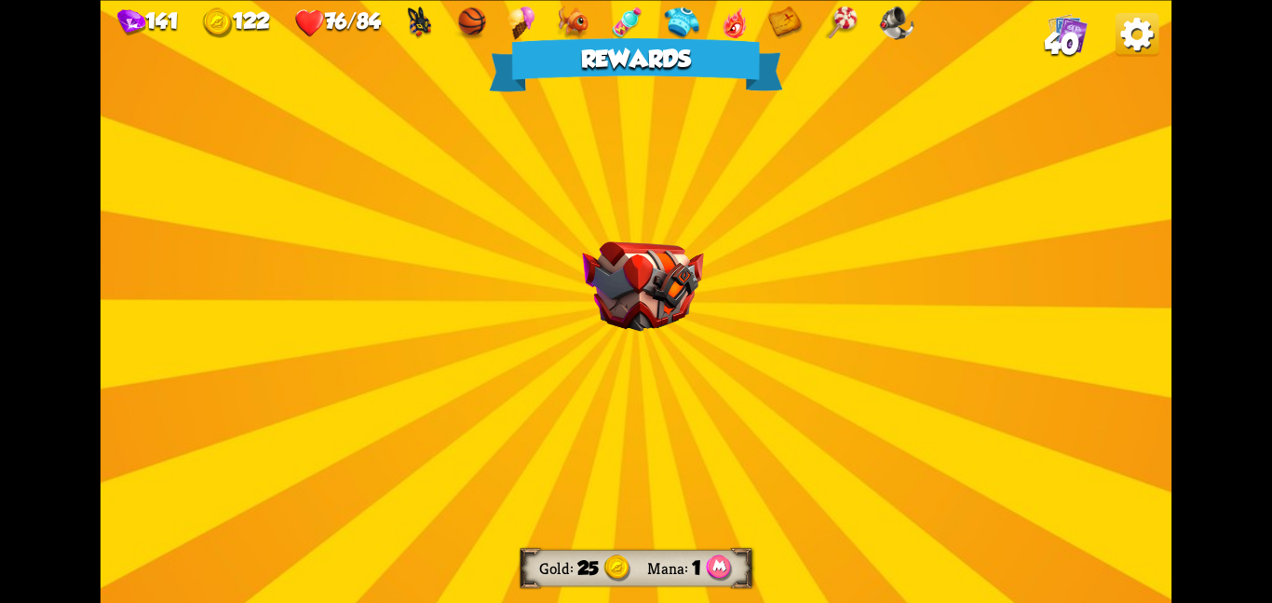
click at [585, 144] on div "Rewards Gold 25 Mana 1 Select a card 0 R Water Potion Potion card Heal for 4 he…" at bounding box center [636, 301] width 1071 height 603
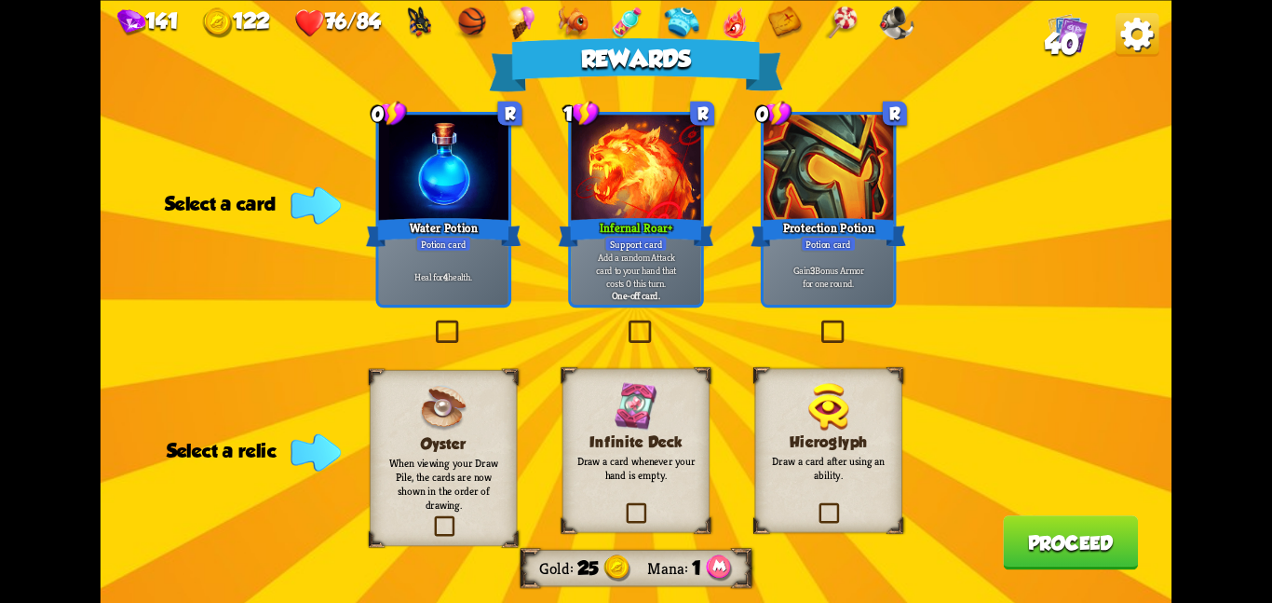
click at [588, 468] on p "Draw a card whenever your hand is empty." at bounding box center [636, 468] width 119 height 28
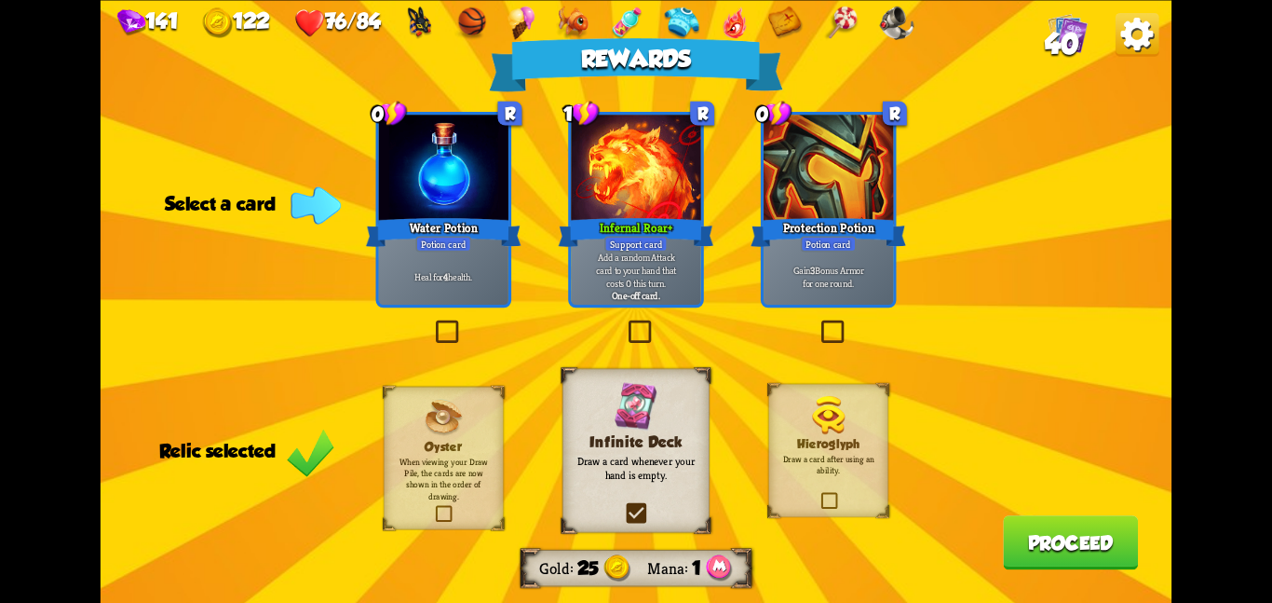
click at [434, 184] on div at bounding box center [443, 169] width 129 height 109
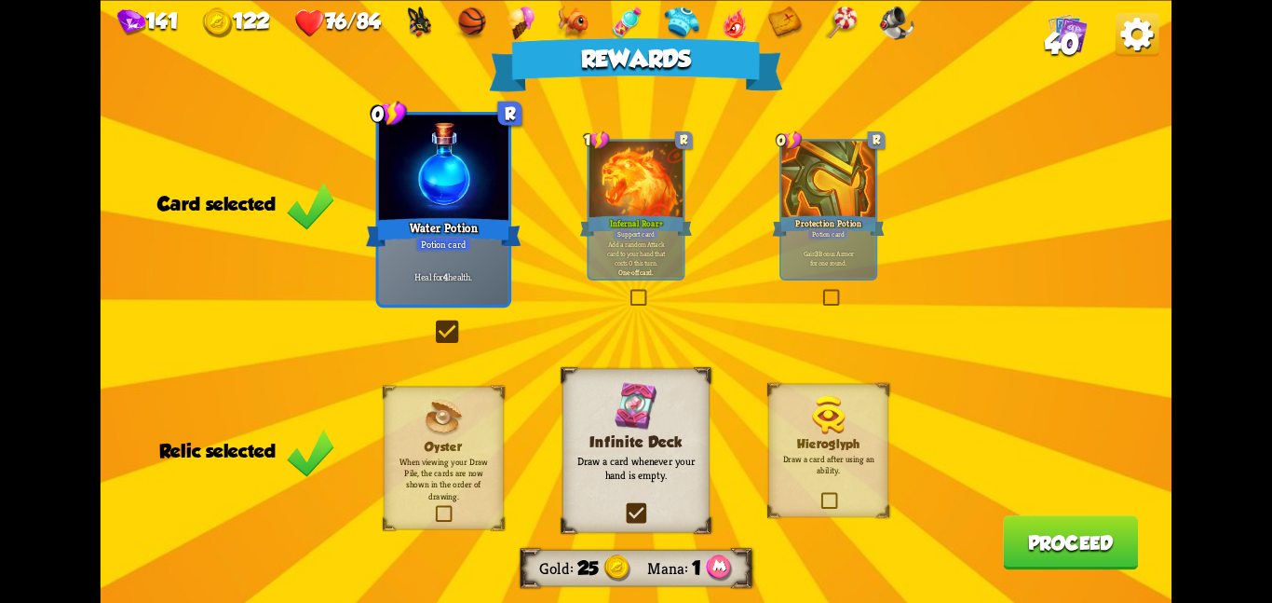
click at [1052, 545] on button "Proceed" at bounding box center [1070, 542] width 135 height 54
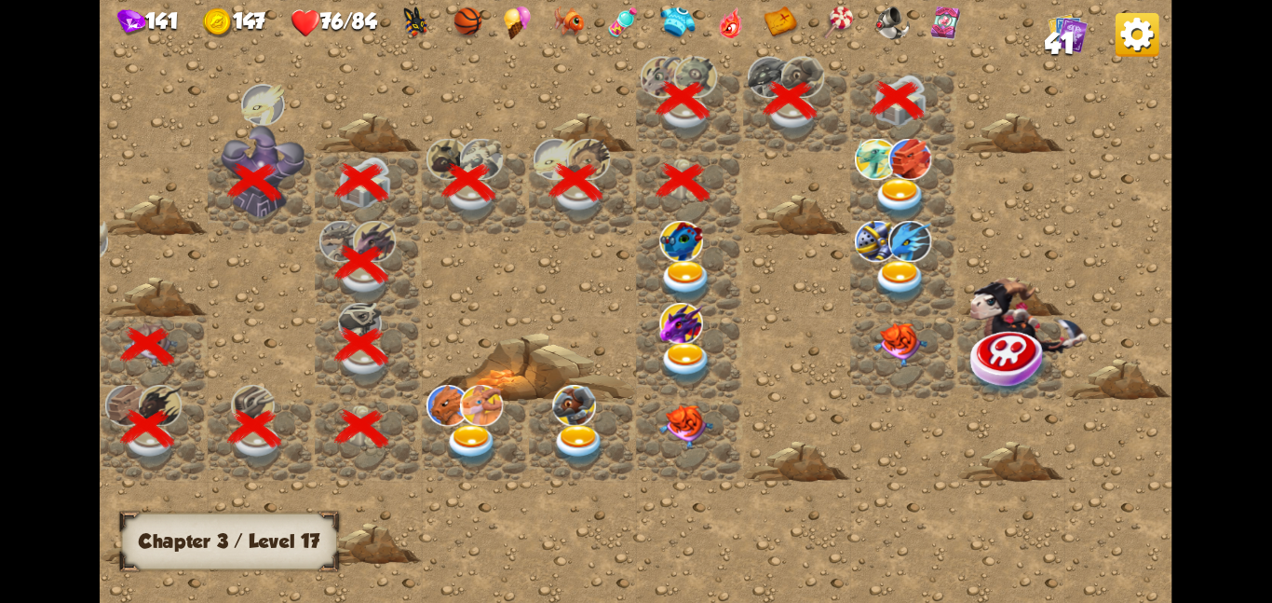
click at [910, 156] on img at bounding box center [910, 158] width 44 height 41
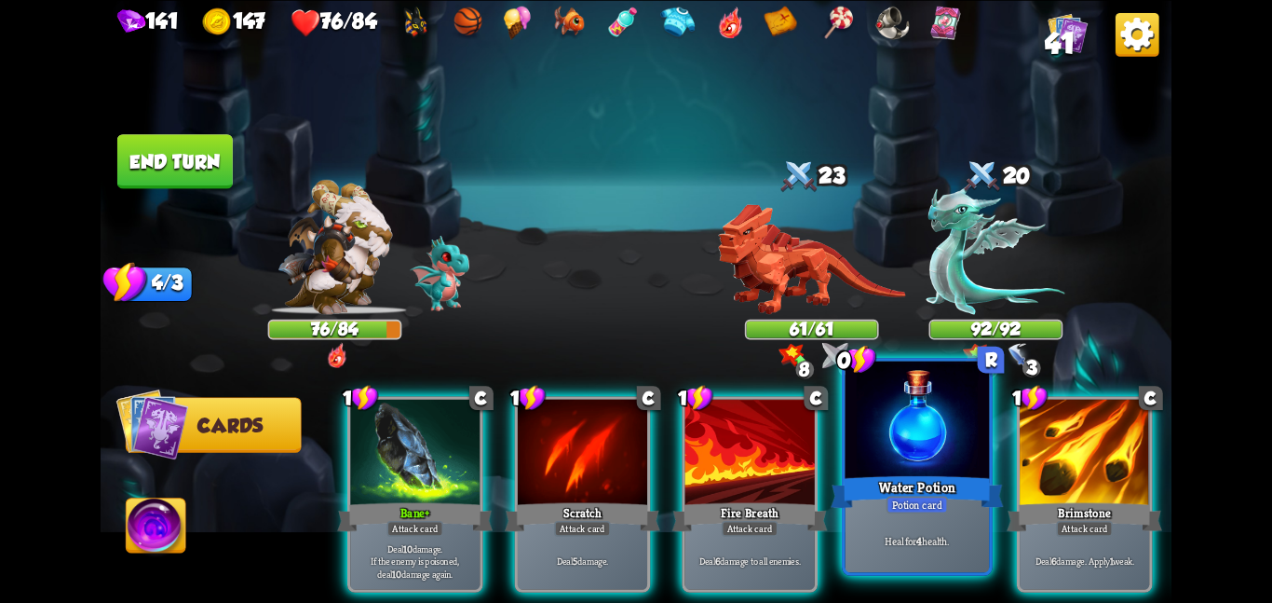
click at [856, 423] on div at bounding box center [918, 420] width 144 height 121
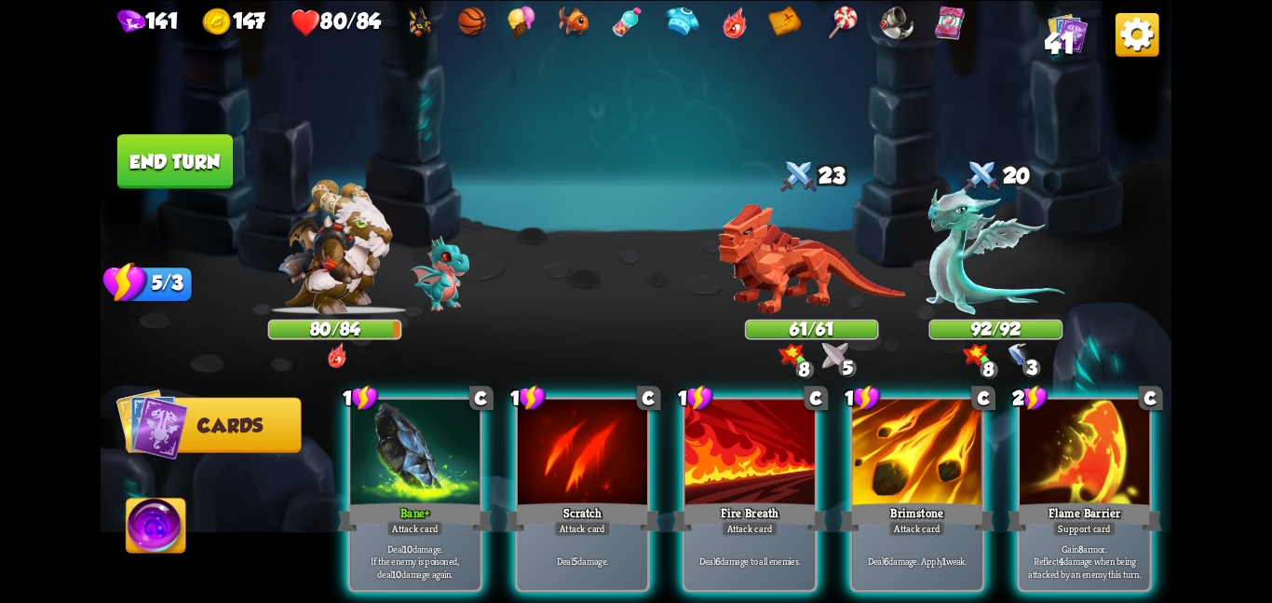
click at [217, 143] on button "End turn" at bounding box center [174, 161] width 115 height 54
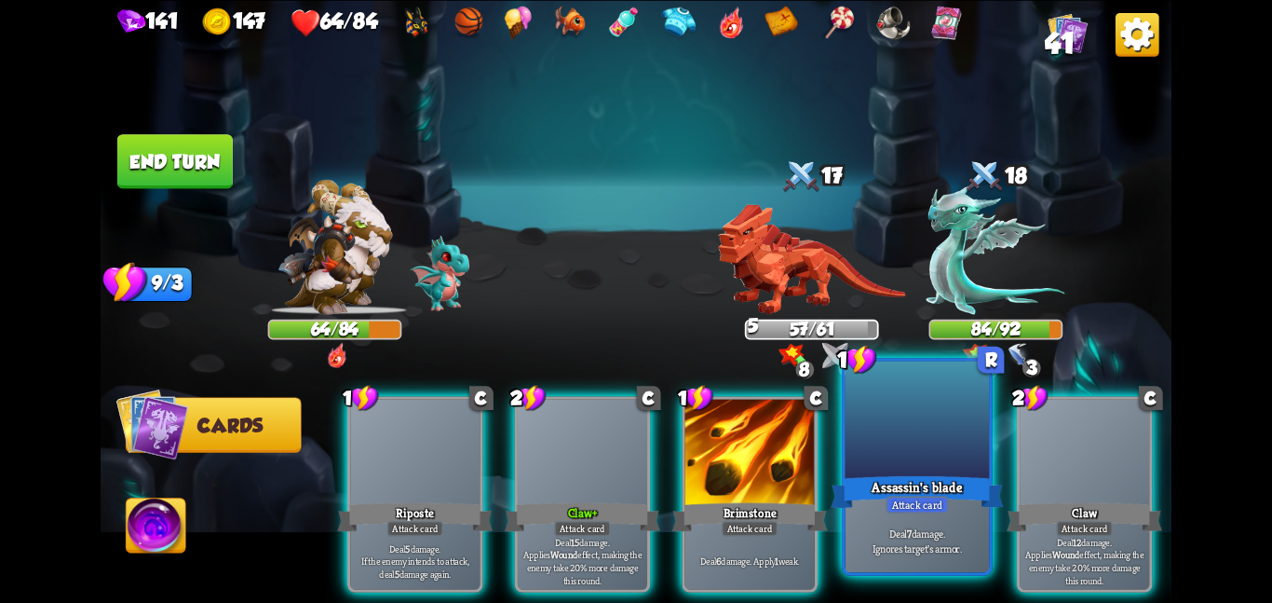
scroll to position [0, 177]
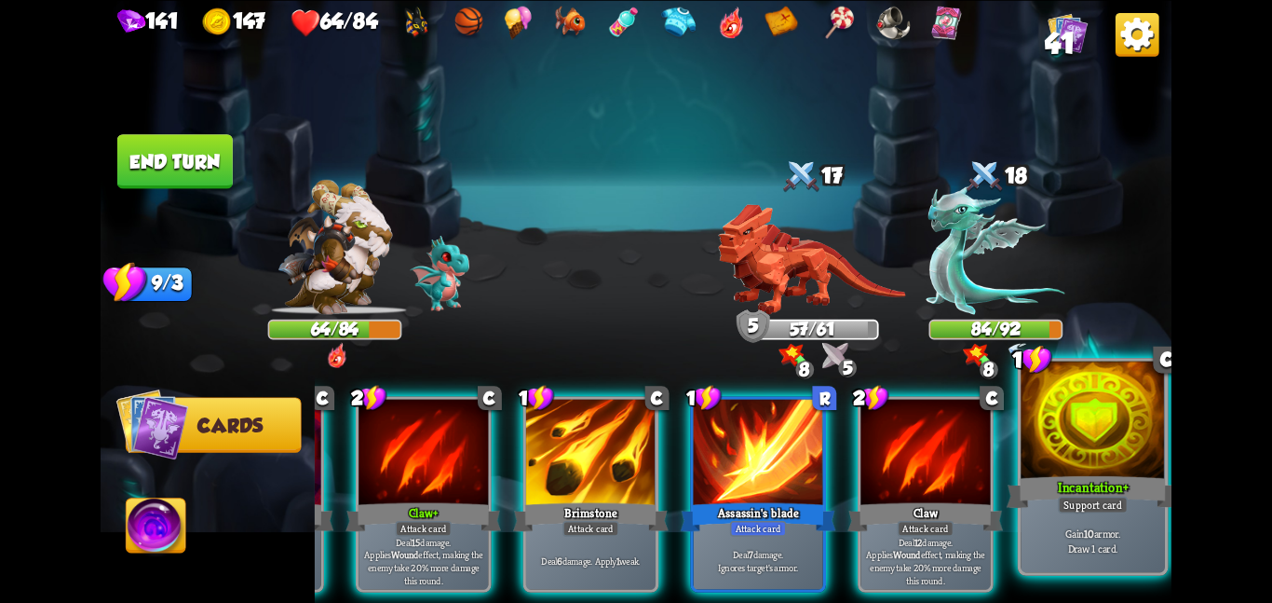
click at [1132, 426] on div at bounding box center [1093, 420] width 144 height 121
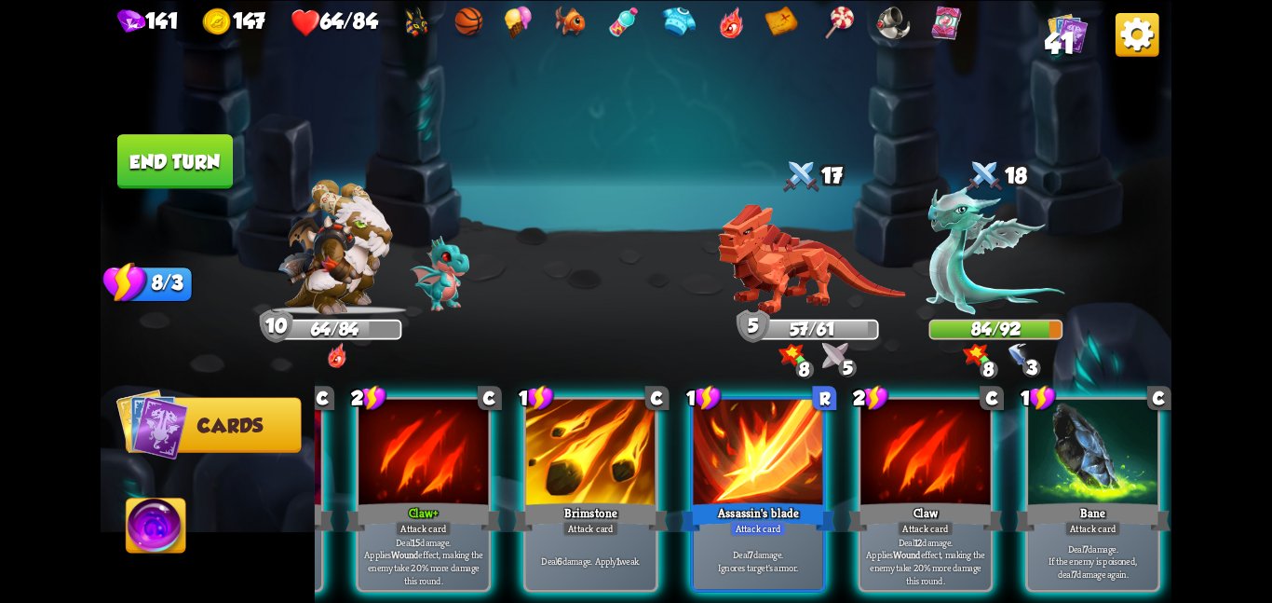
click at [164, 148] on button "End turn" at bounding box center [174, 161] width 115 height 54
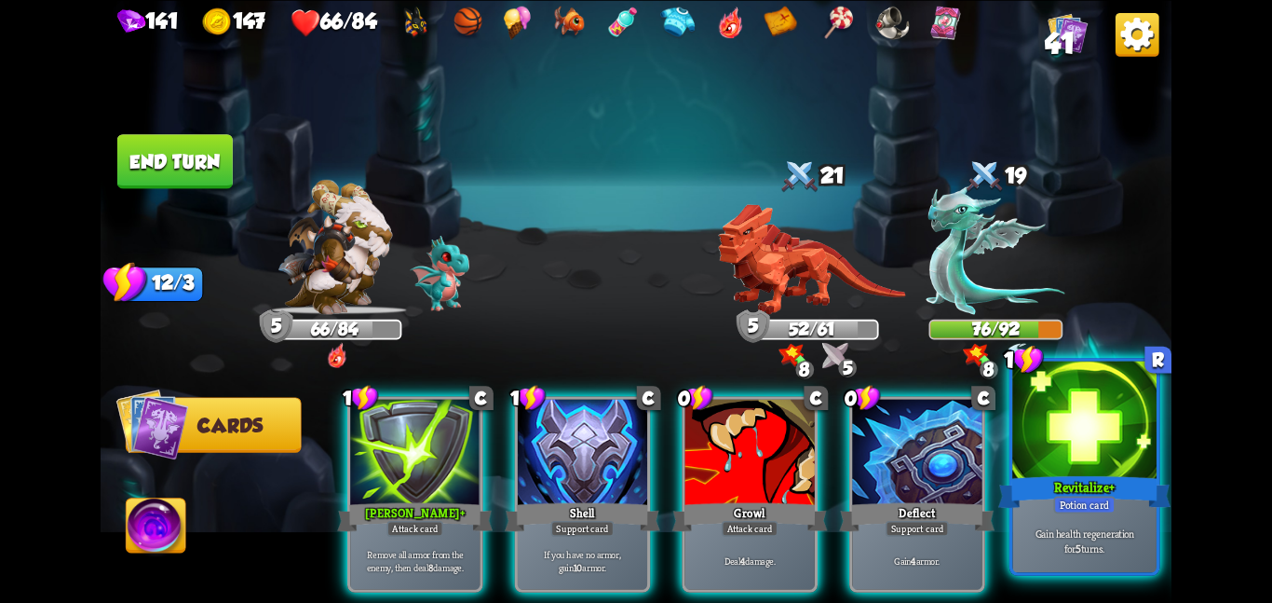
click at [1028, 466] on div at bounding box center [1084, 420] width 144 height 121
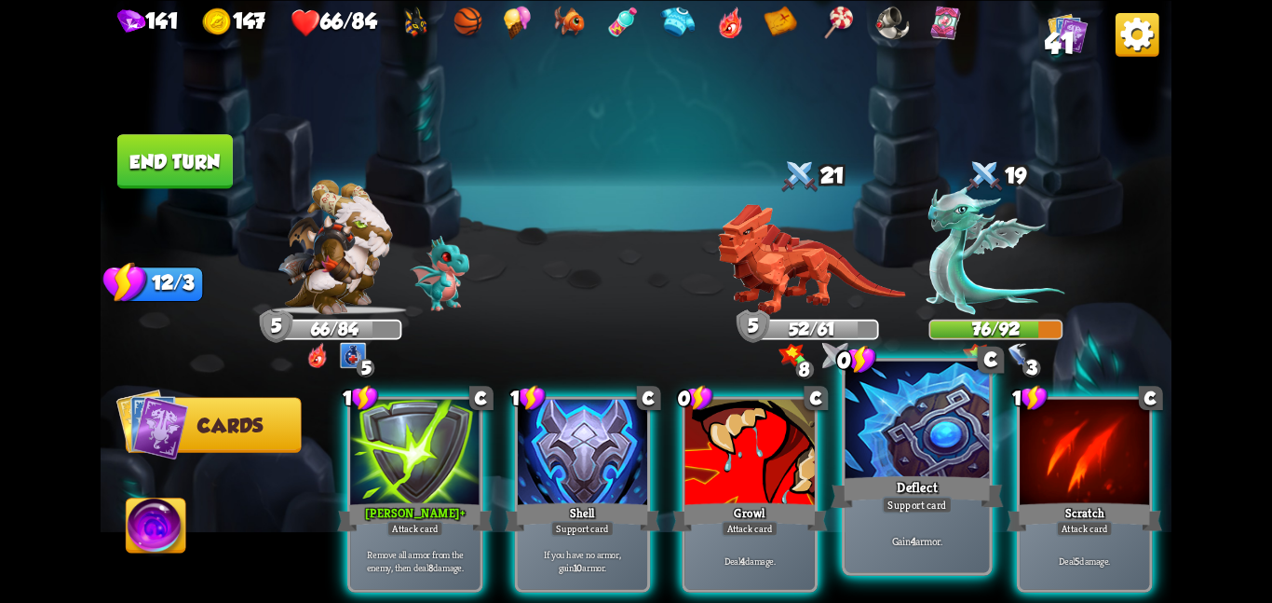
click at [897, 464] on div at bounding box center [918, 420] width 144 height 121
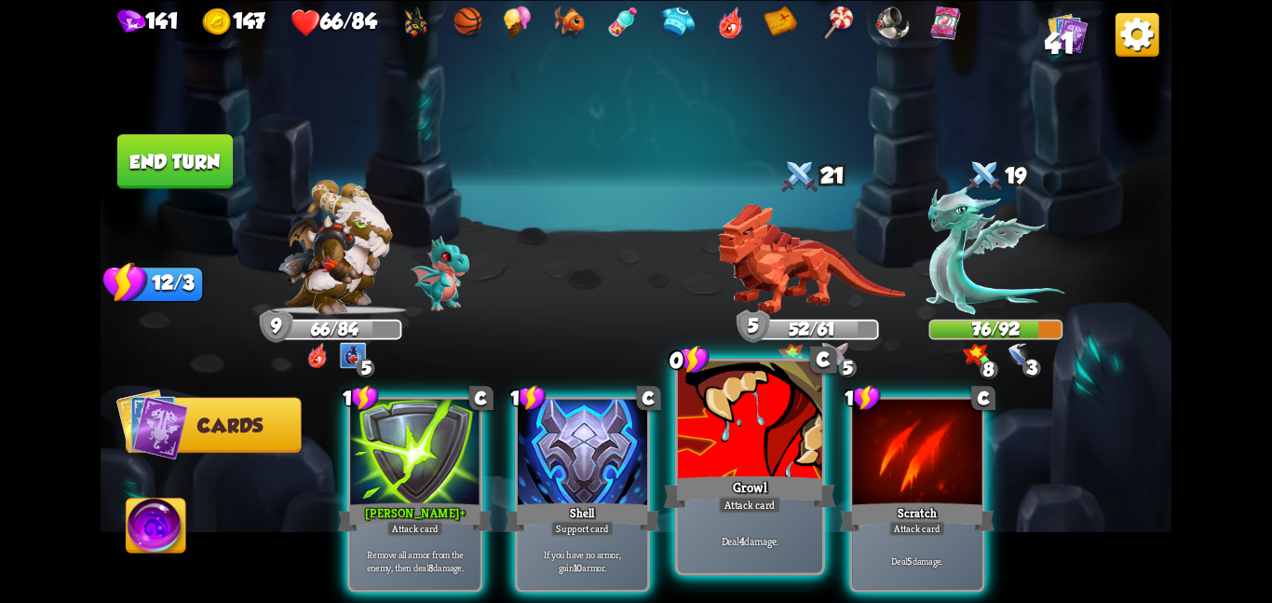
click at [772, 438] on div at bounding box center [750, 420] width 144 height 121
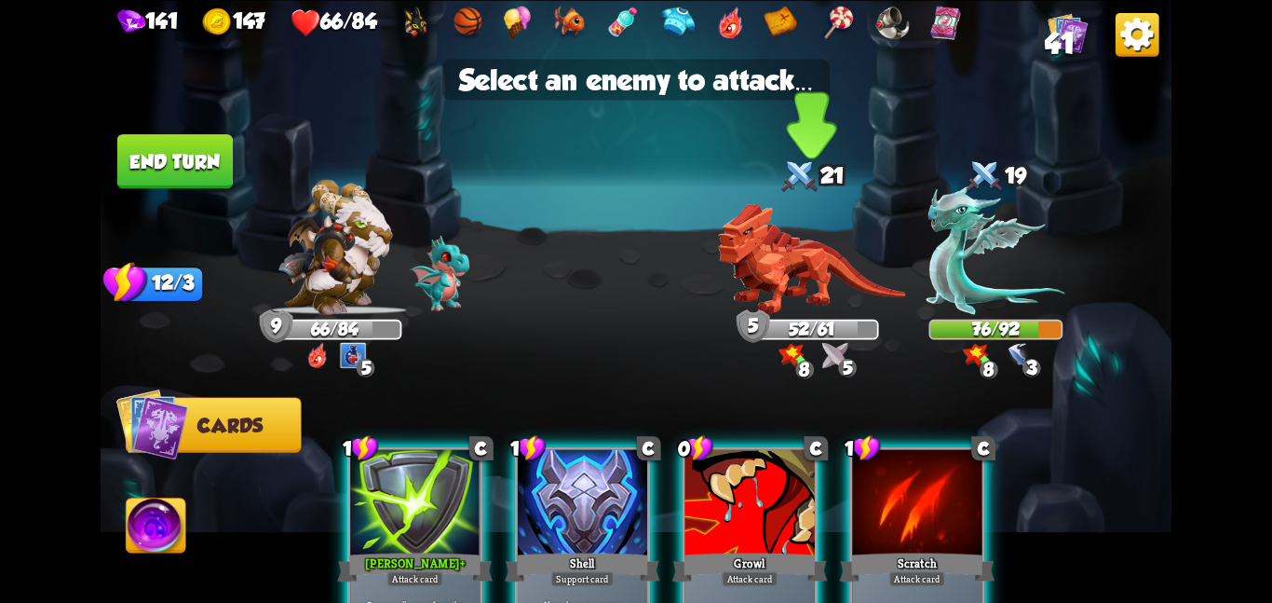
click at [764, 261] on img at bounding box center [811, 258] width 187 height 111
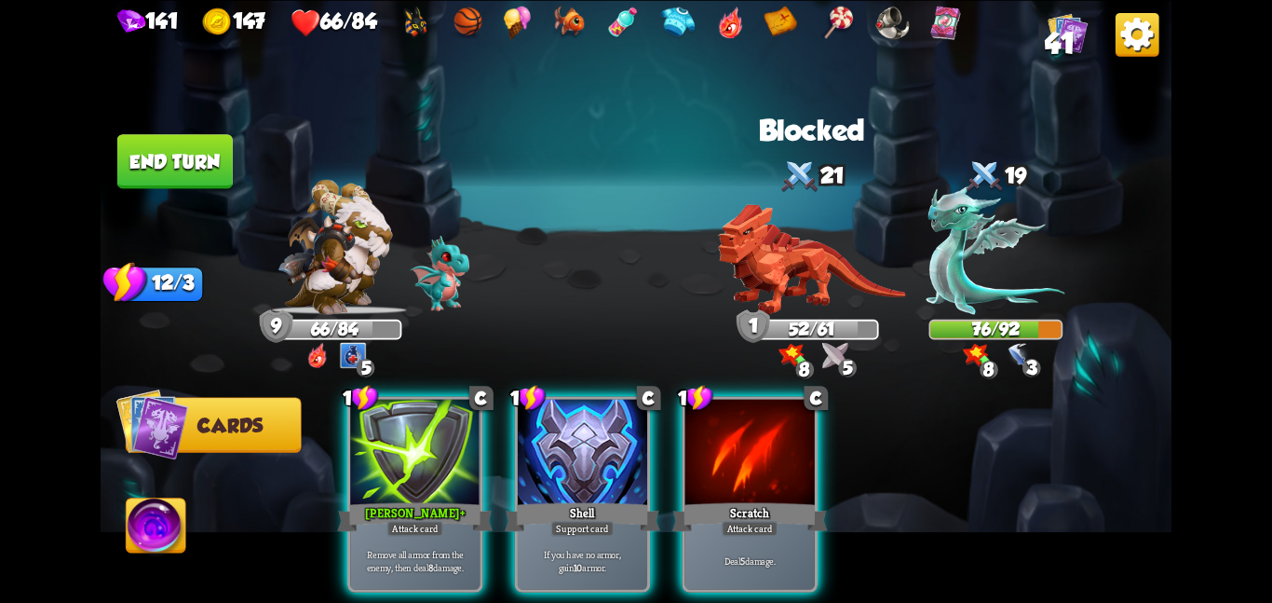
click at [215, 183] on button "End turn" at bounding box center [174, 161] width 115 height 54
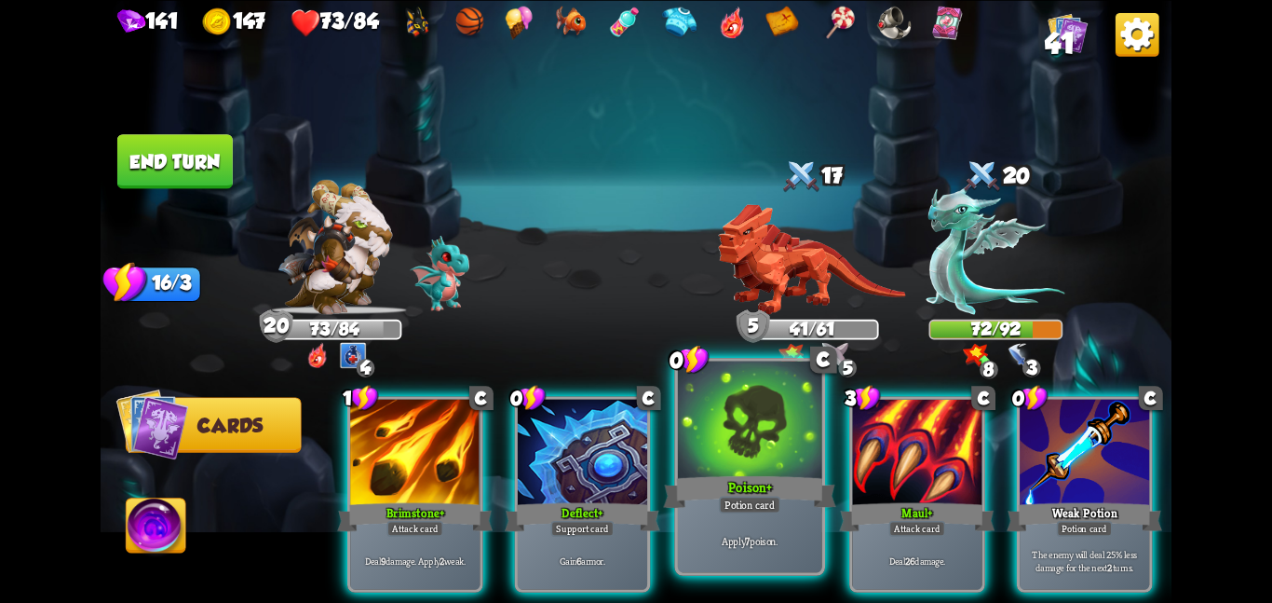
click at [726, 494] on div "Poison +" at bounding box center [749, 491] width 172 height 38
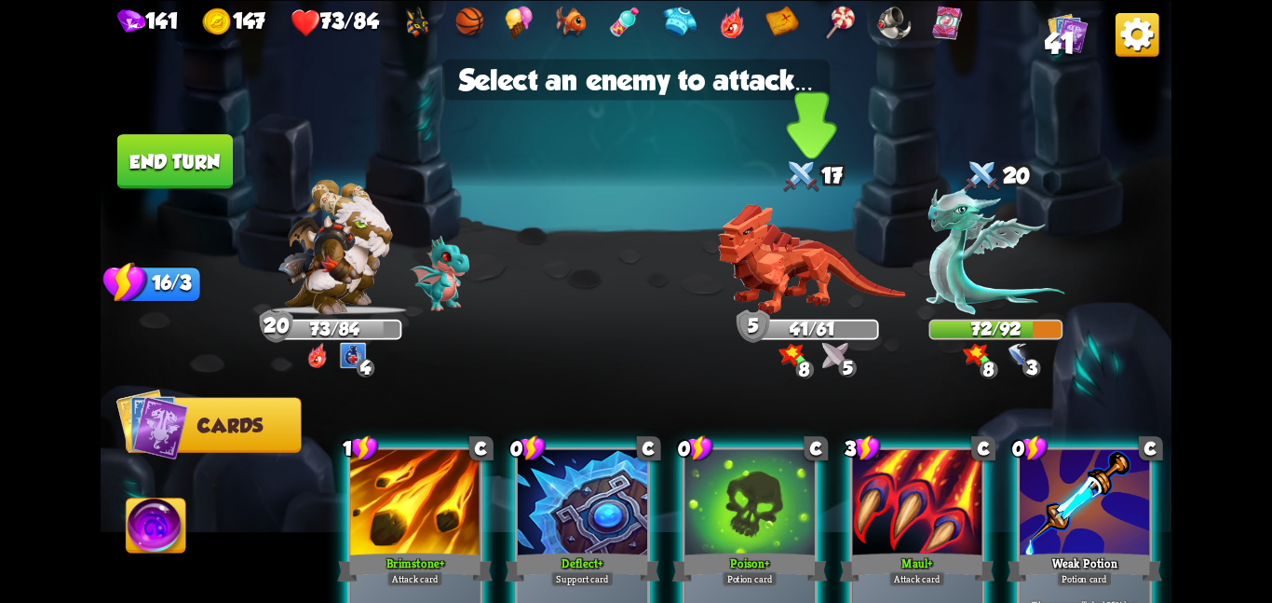
click at [760, 330] on div "5" at bounding box center [754, 326] width 34 height 34
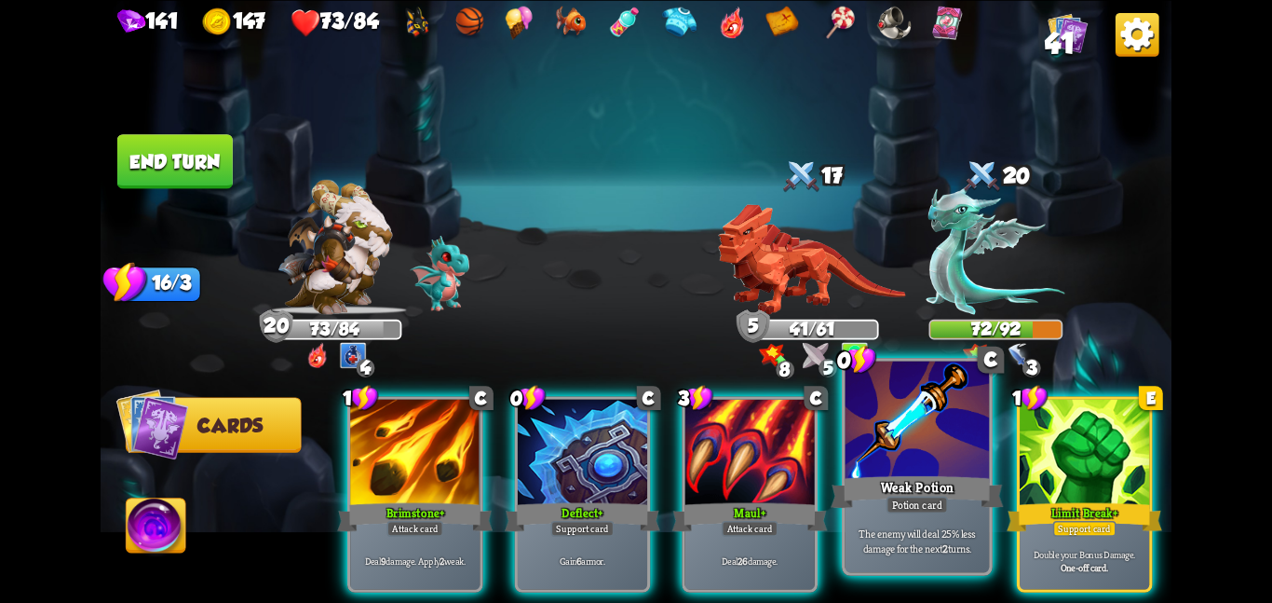
click at [971, 432] on div at bounding box center [918, 420] width 144 height 121
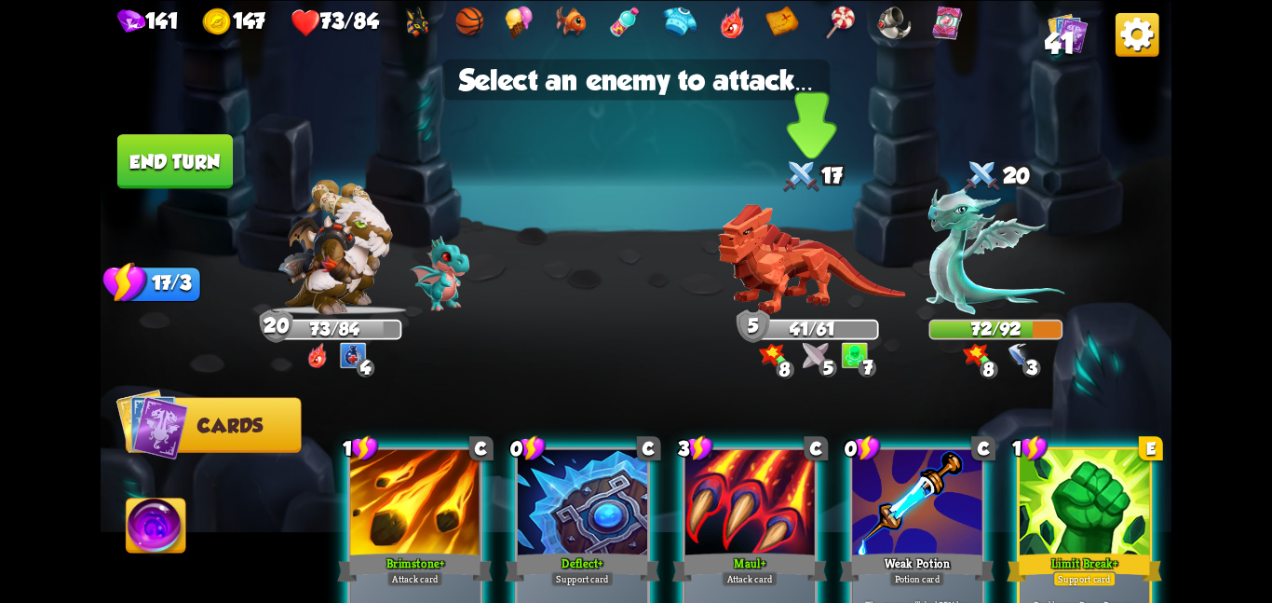
click at [786, 255] on img at bounding box center [811, 258] width 187 height 111
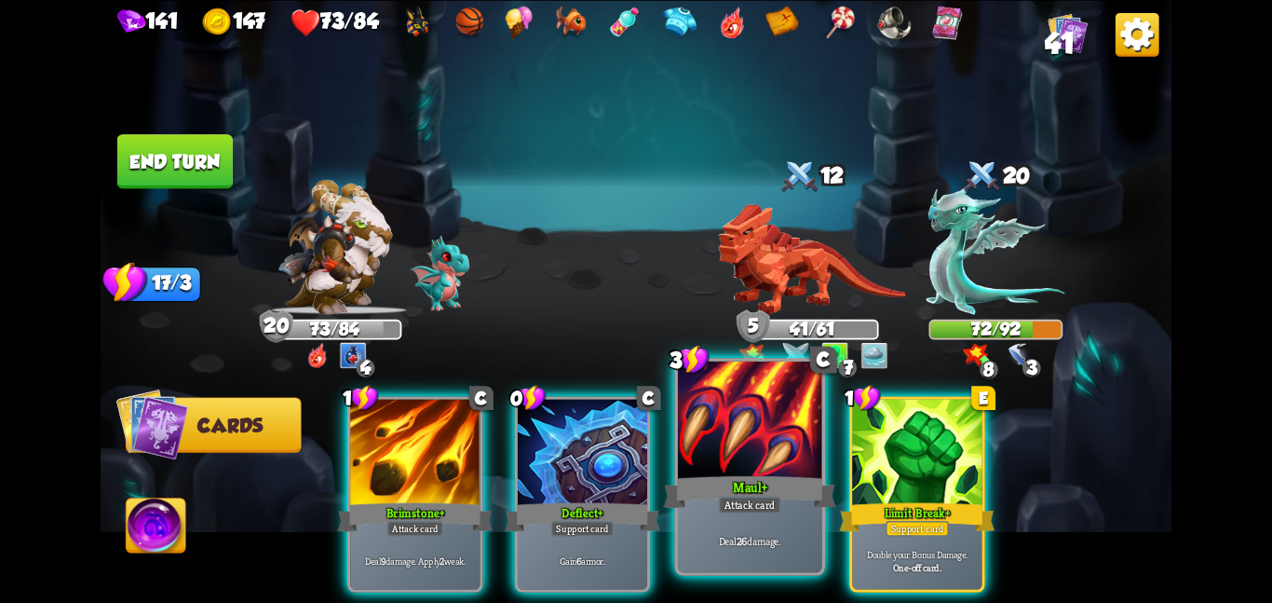
click at [745, 397] on div at bounding box center [750, 420] width 144 height 121
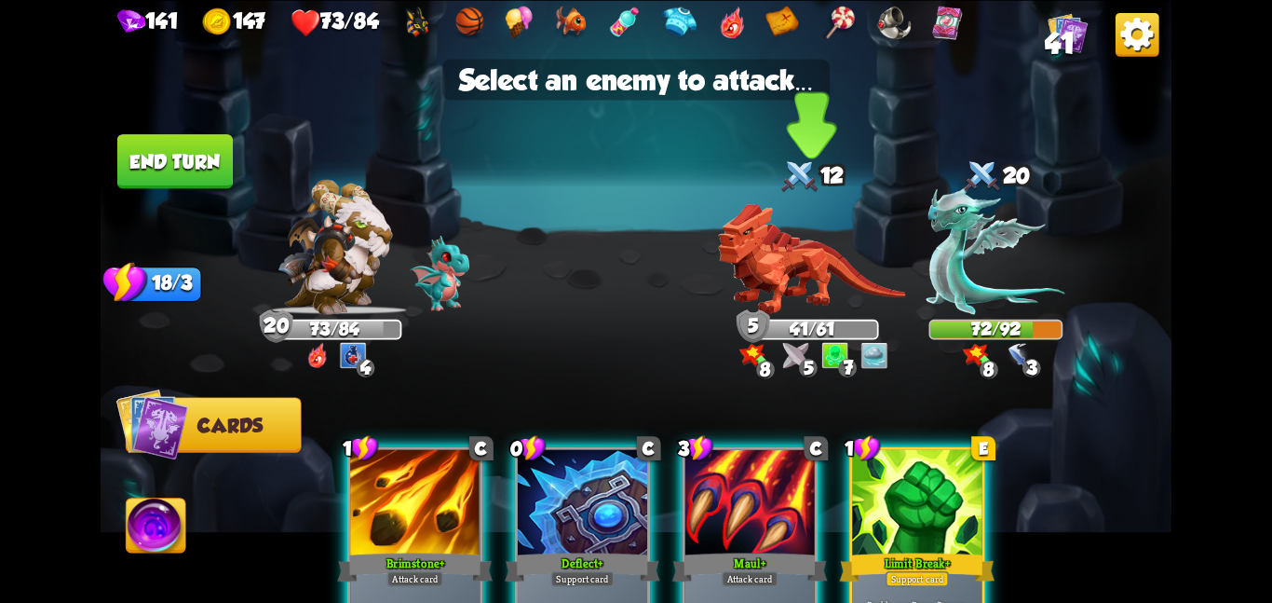
click at [777, 308] on img at bounding box center [811, 258] width 187 height 111
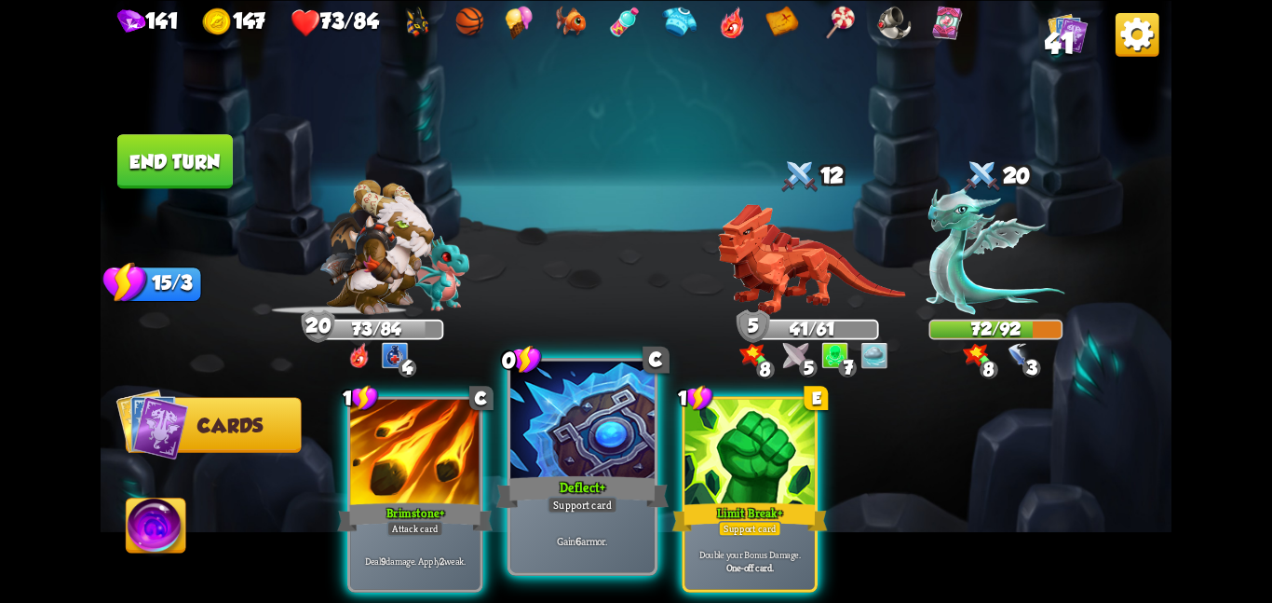
click at [537, 524] on div "Gain 6 armor." at bounding box center [582, 540] width 144 height 62
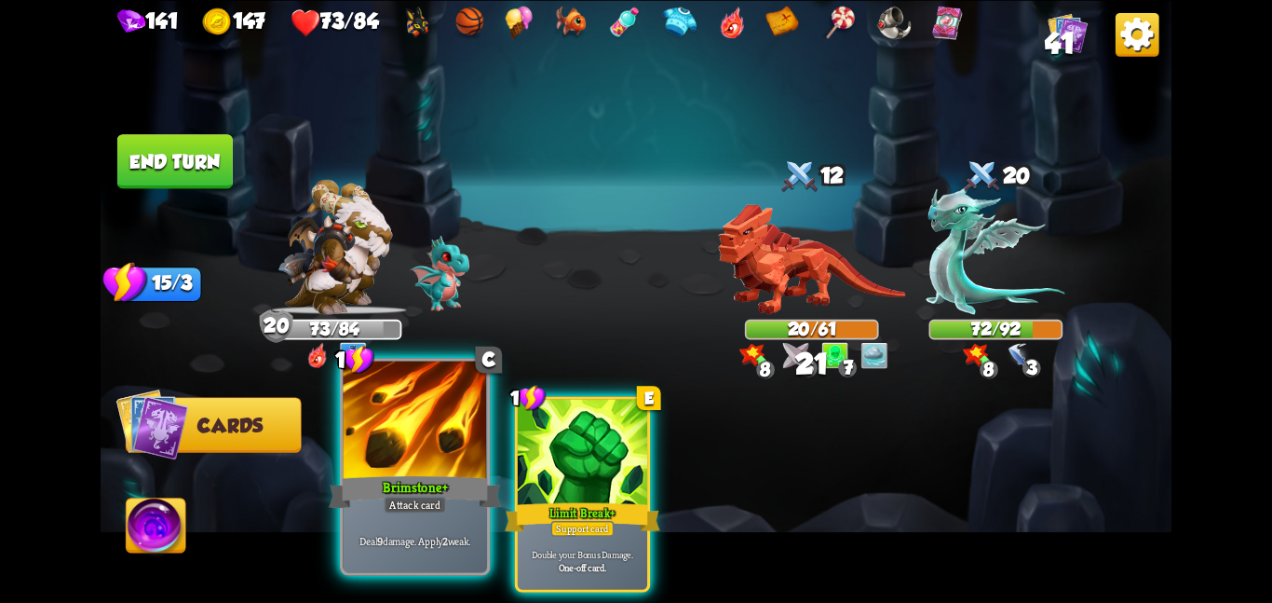
click at [436, 505] on div "Attack card" at bounding box center [415, 505] width 62 height 18
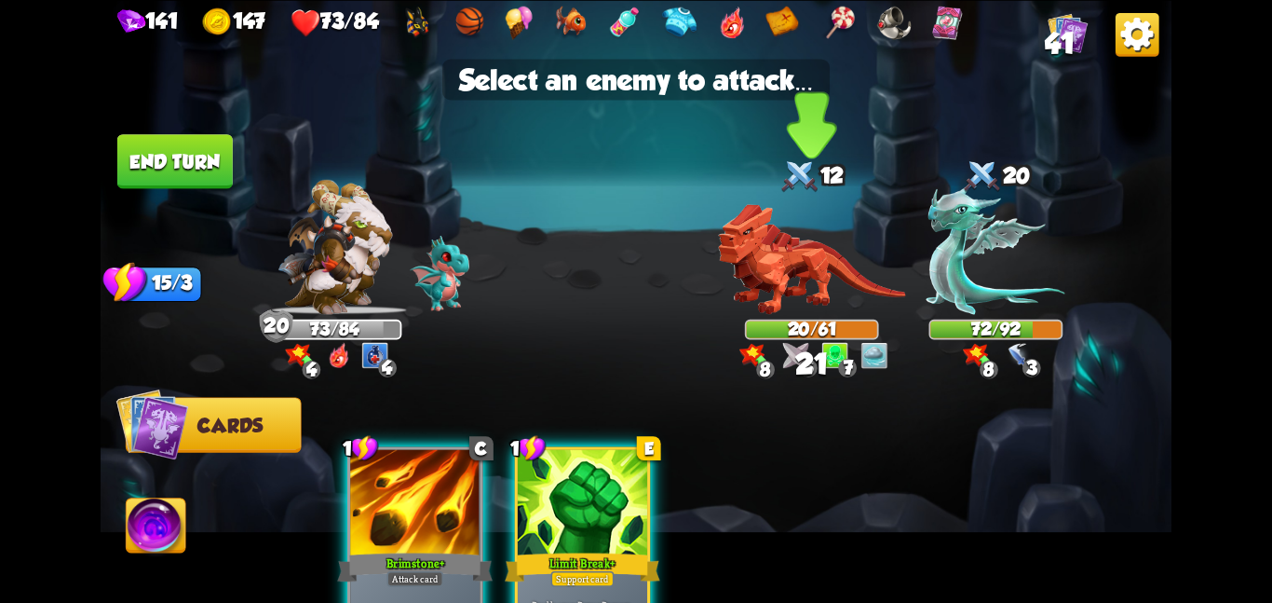
click at [789, 289] on img at bounding box center [811, 258] width 187 height 111
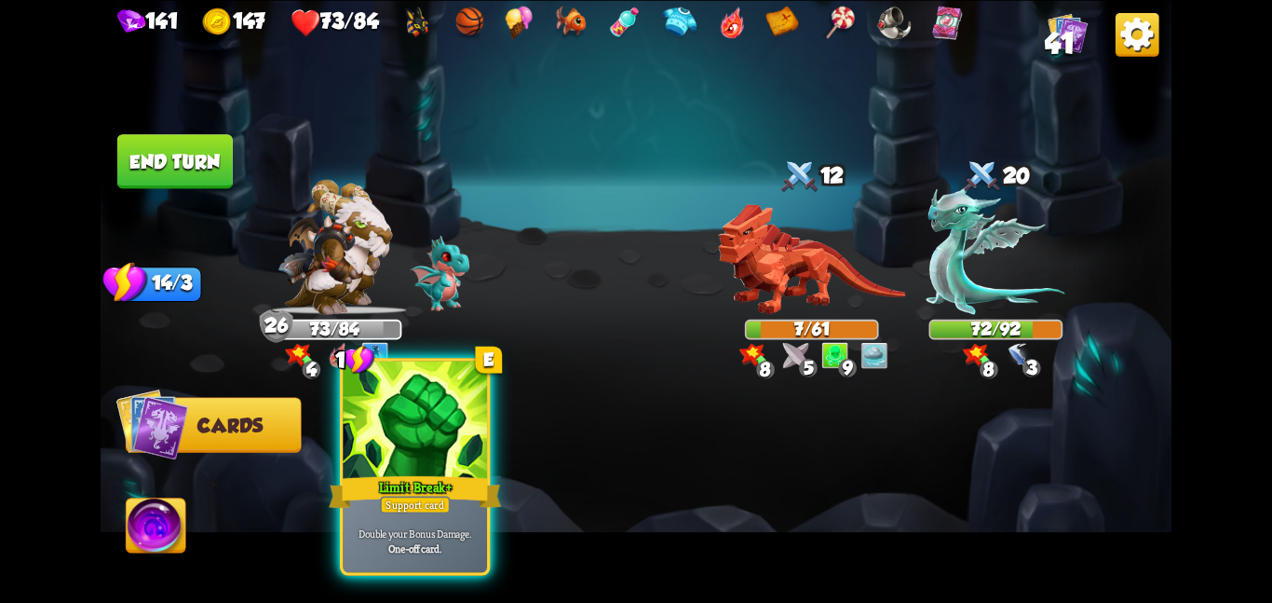
click at [438, 454] on div at bounding box center [415, 420] width 144 height 121
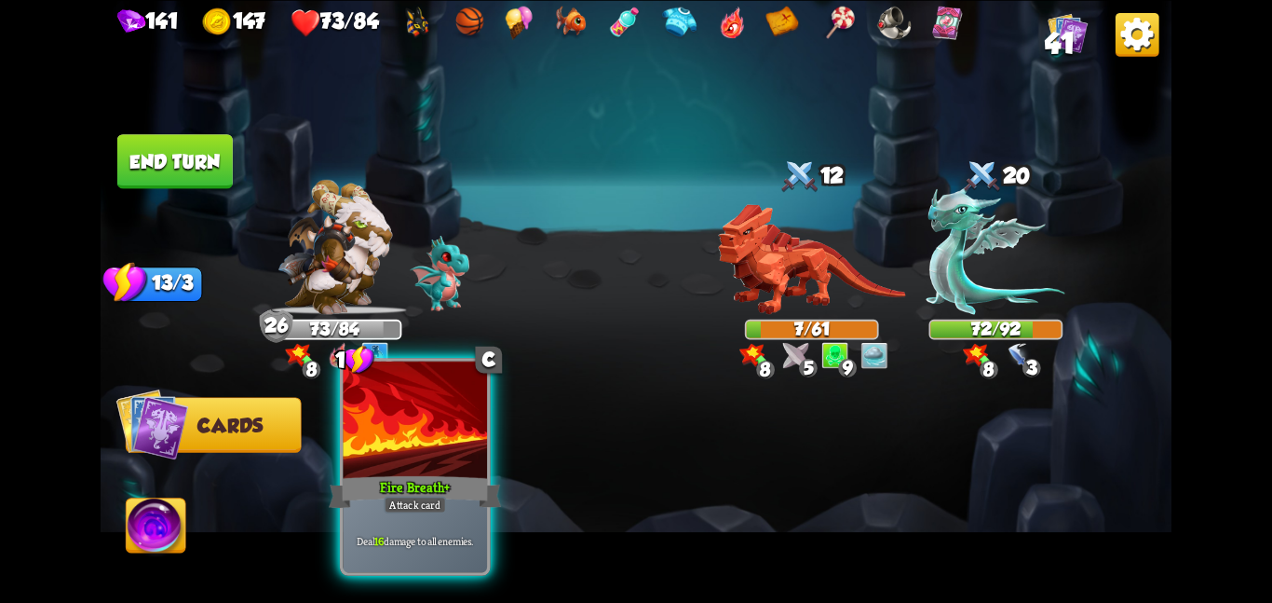
click at [373, 448] on div at bounding box center [415, 420] width 144 height 121
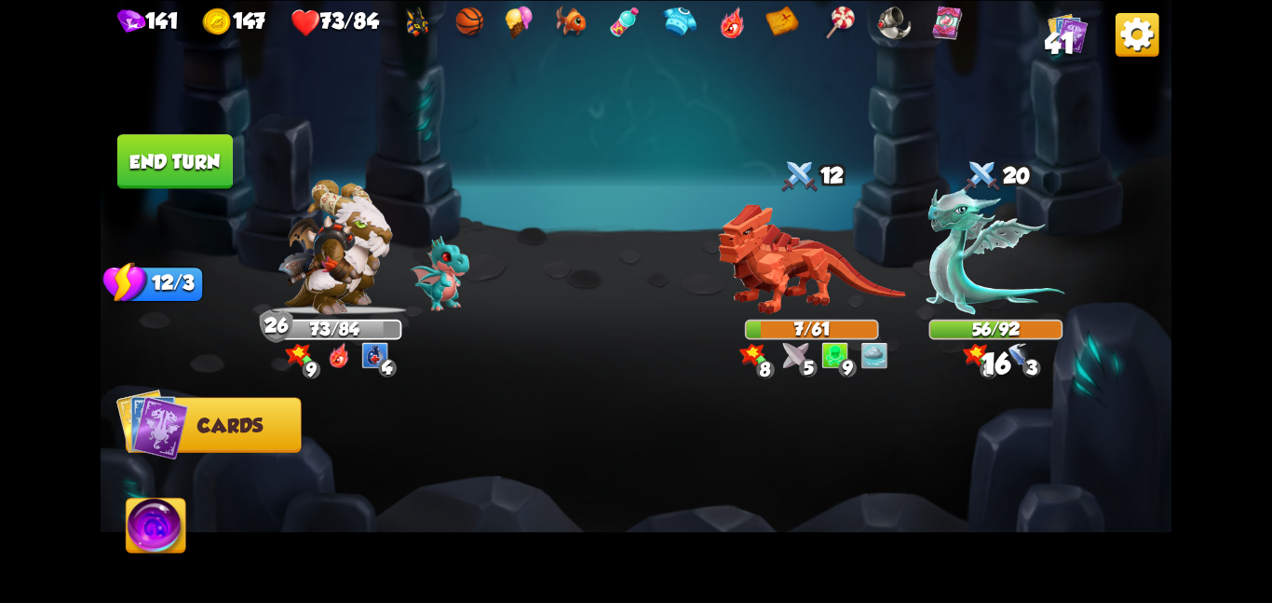
click at [352, 310] on img at bounding box center [335, 246] width 115 height 135
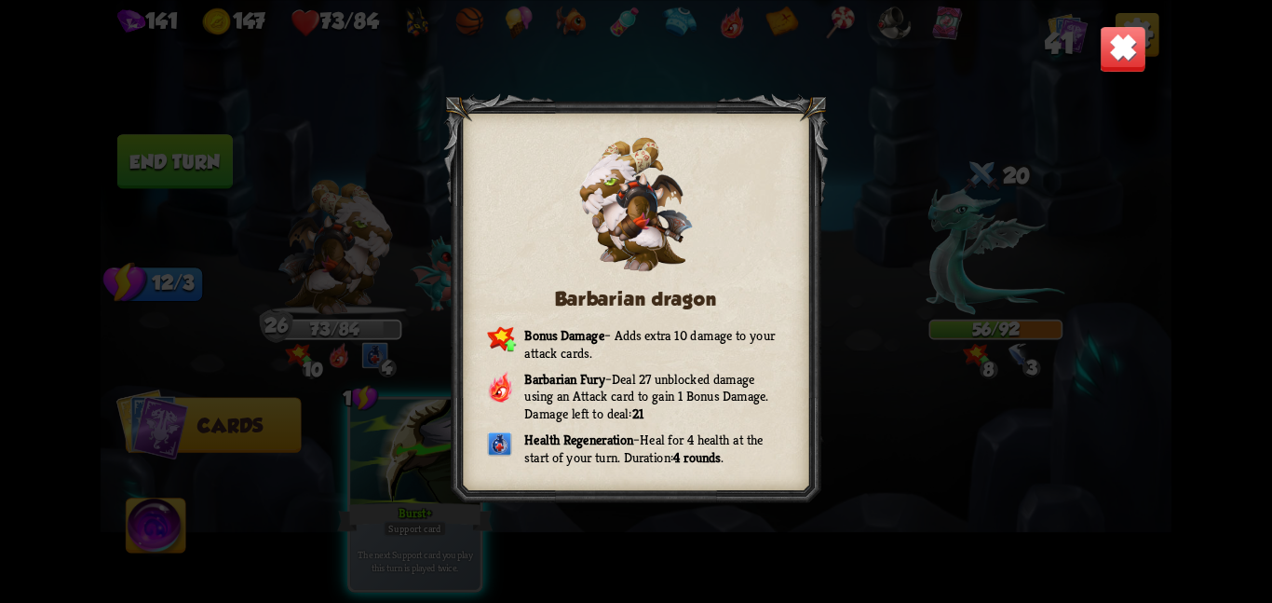
click at [1110, 65] on img at bounding box center [1123, 48] width 47 height 47
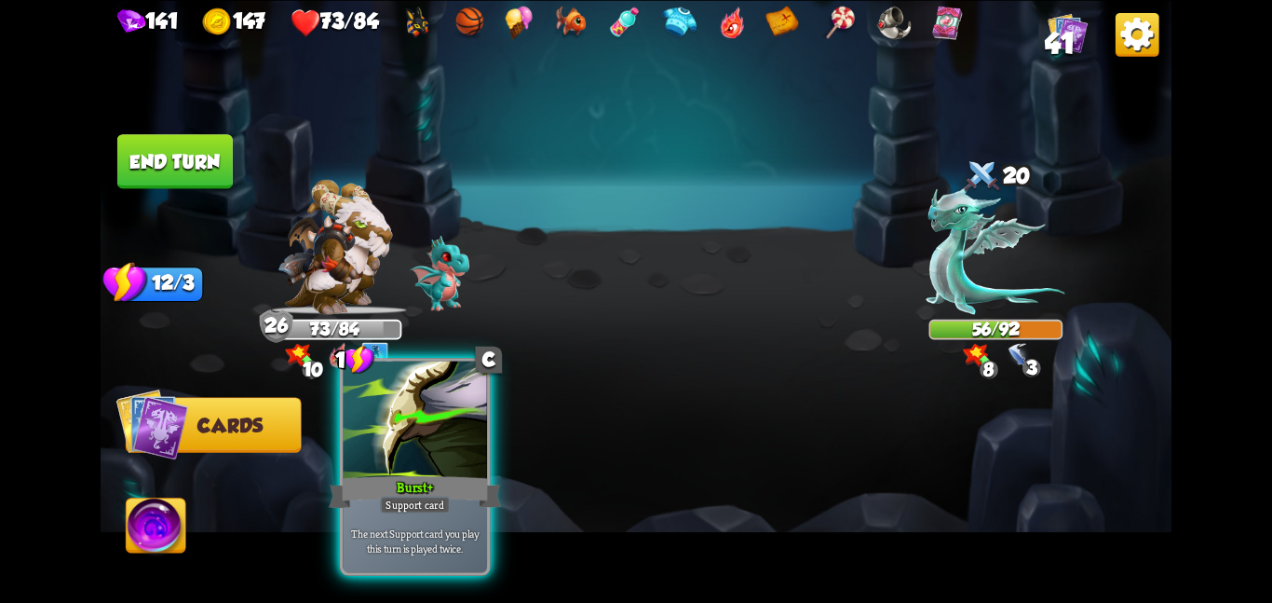
click at [424, 454] on div at bounding box center [415, 420] width 144 height 121
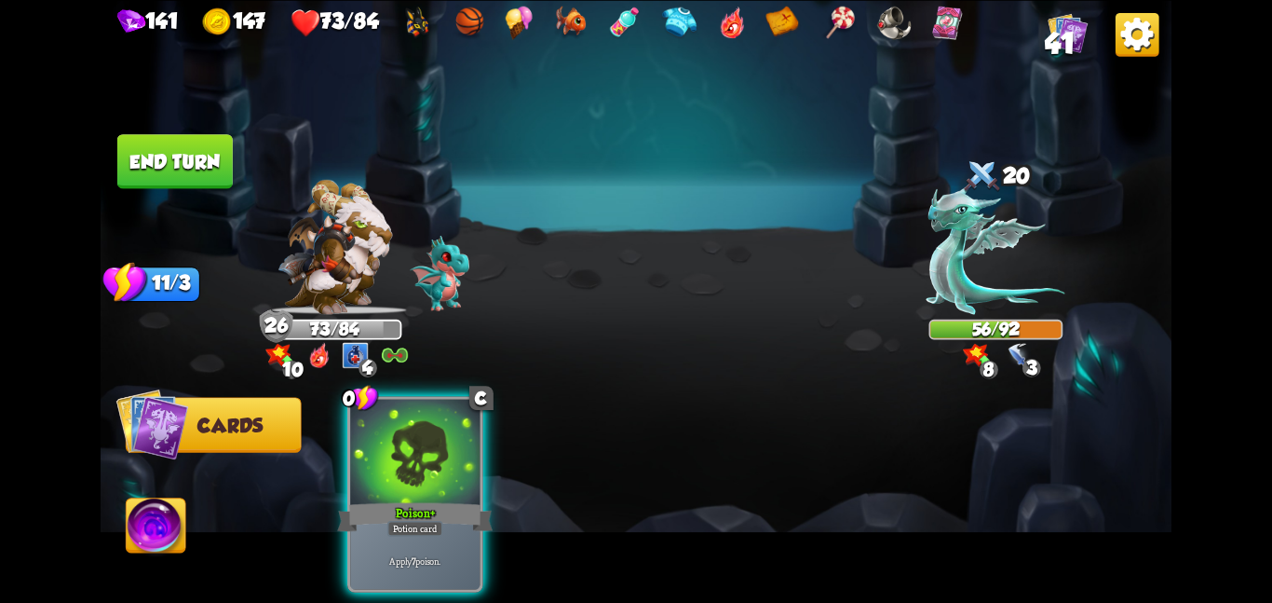
click at [424, 454] on div at bounding box center [414, 453] width 129 height 109
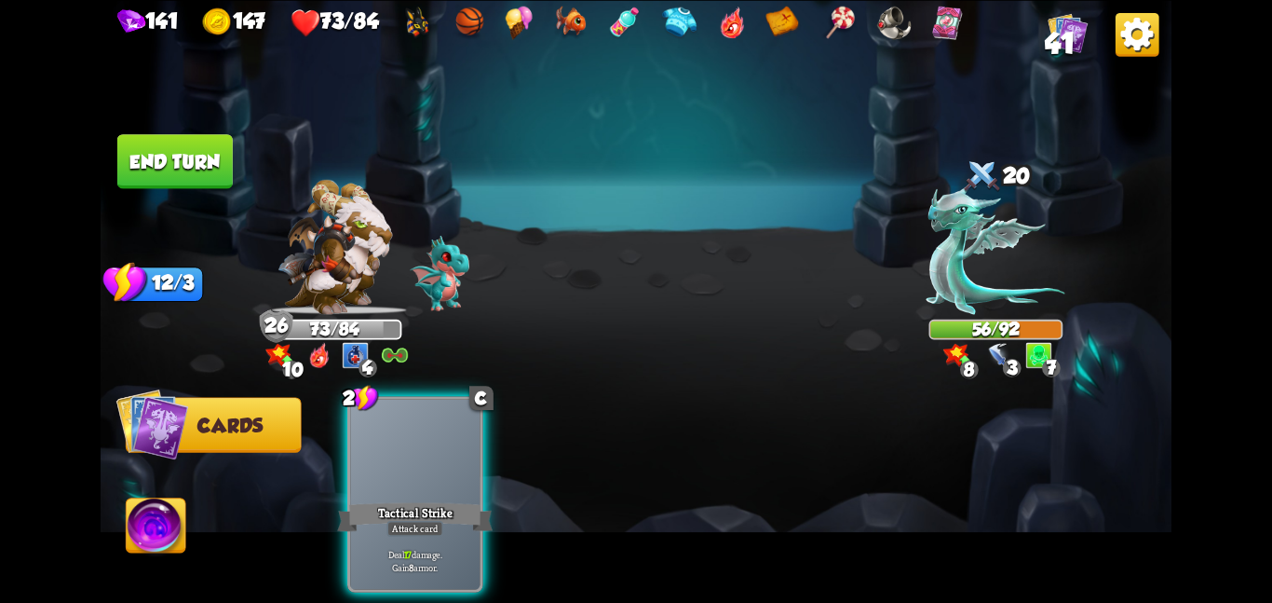
click at [424, 454] on div at bounding box center [414, 453] width 129 height 109
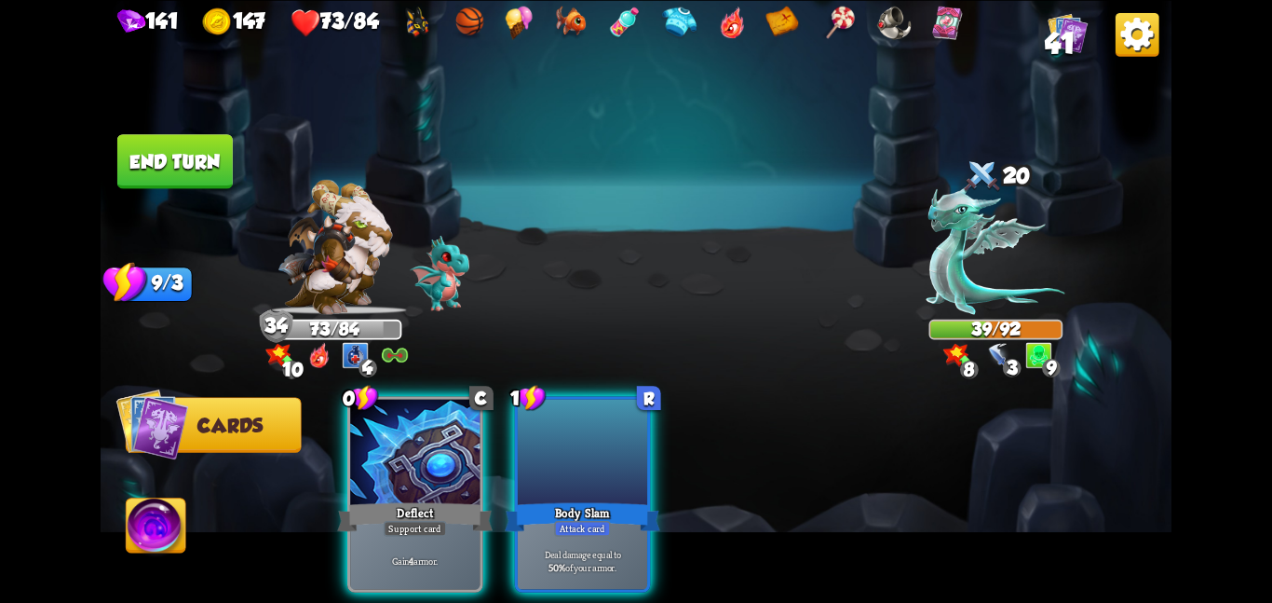
click at [424, 454] on div at bounding box center [414, 453] width 129 height 109
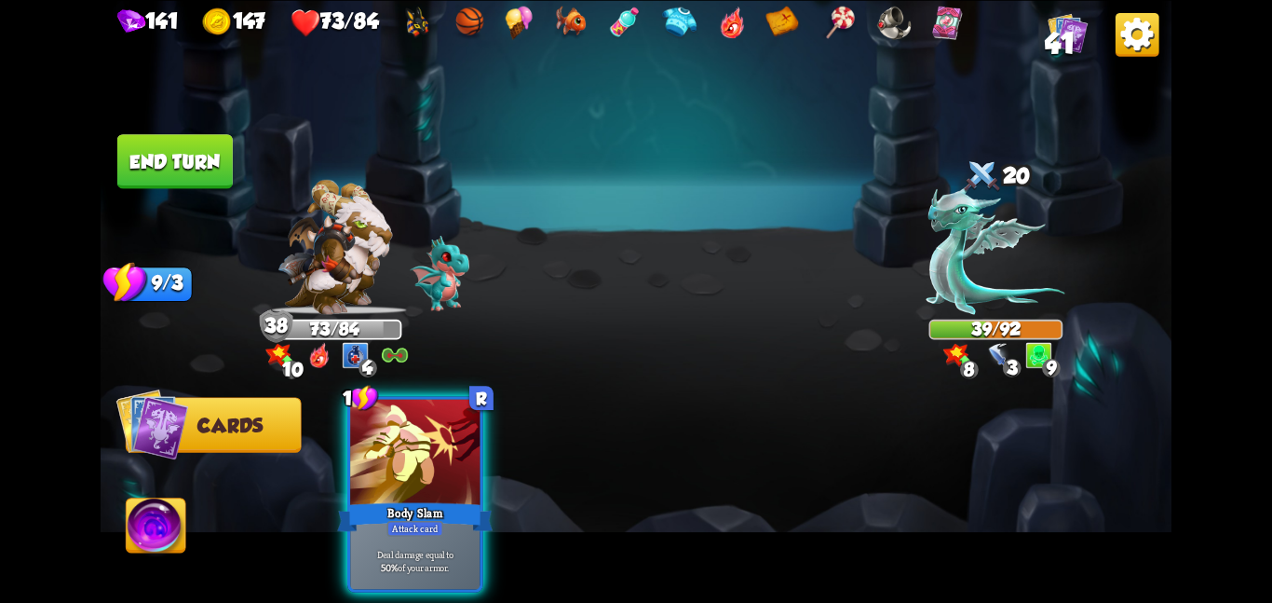
click at [424, 454] on div at bounding box center [414, 453] width 129 height 109
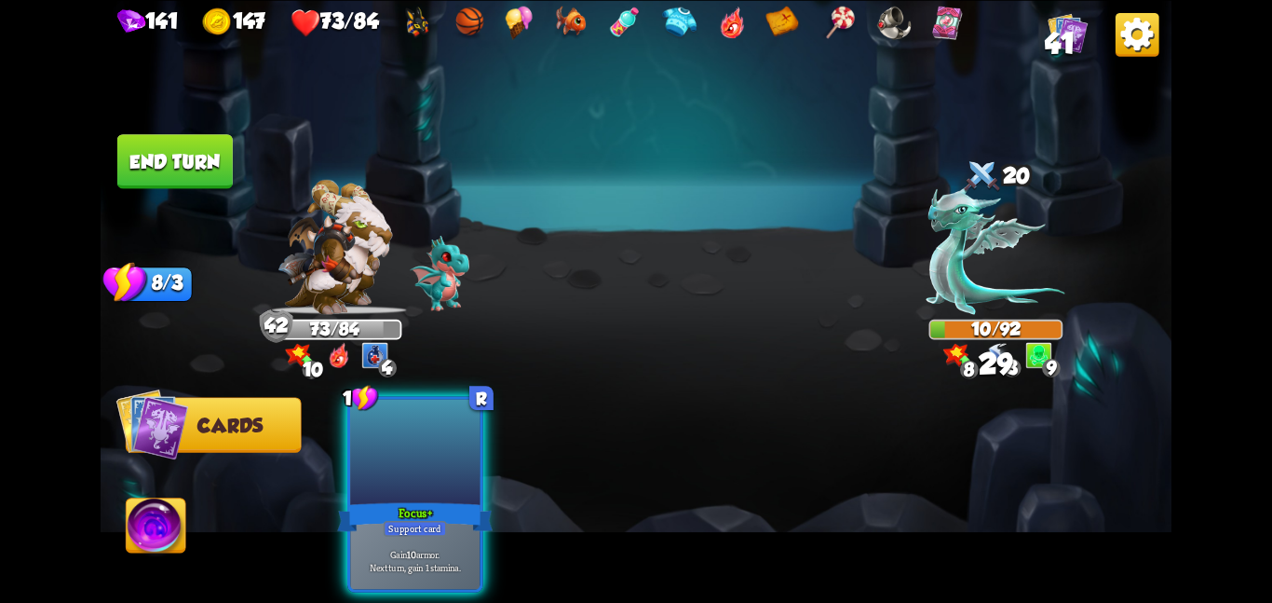
click at [424, 454] on div at bounding box center [414, 453] width 129 height 109
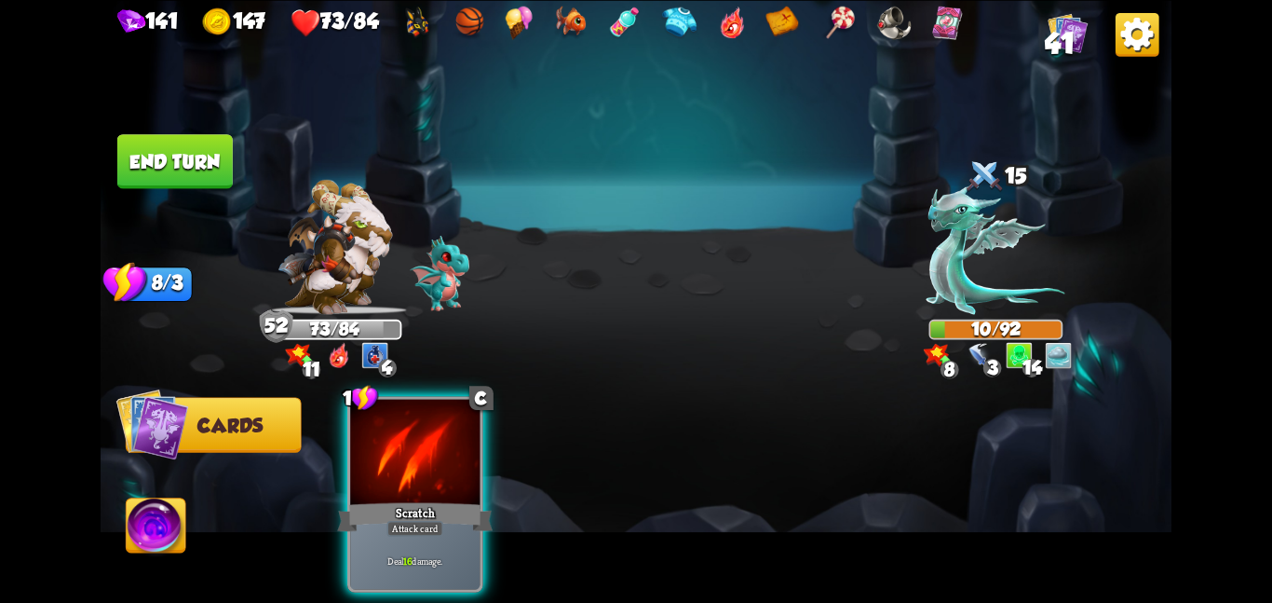
click at [424, 454] on div at bounding box center [414, 453] width 129 height 109
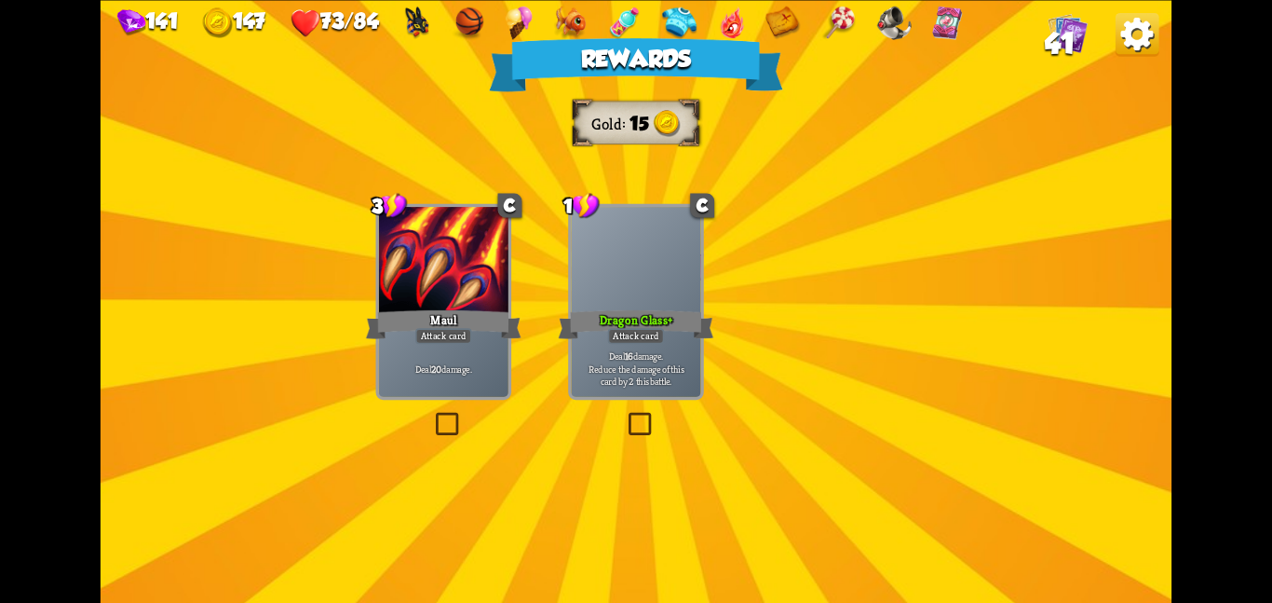
click at [618, 308] on img at bounding box center [642, 286] width 121 height 90
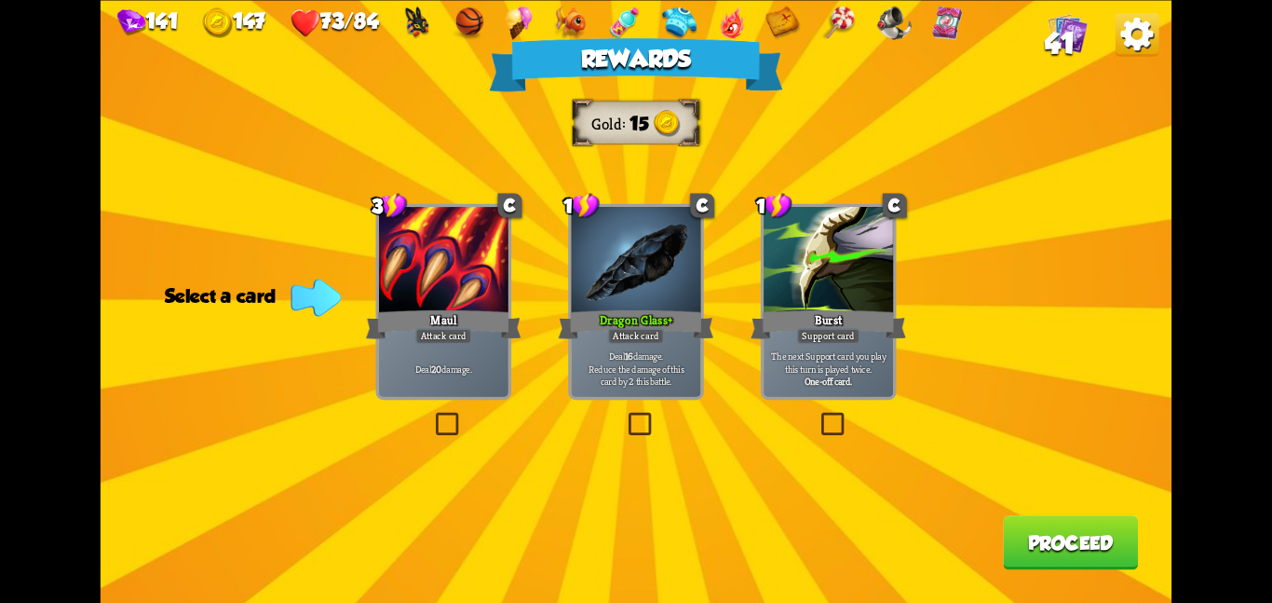
click at [647, 308] on div "Dragon Glass +" at bounding box center [637, 323] width 156 height 34
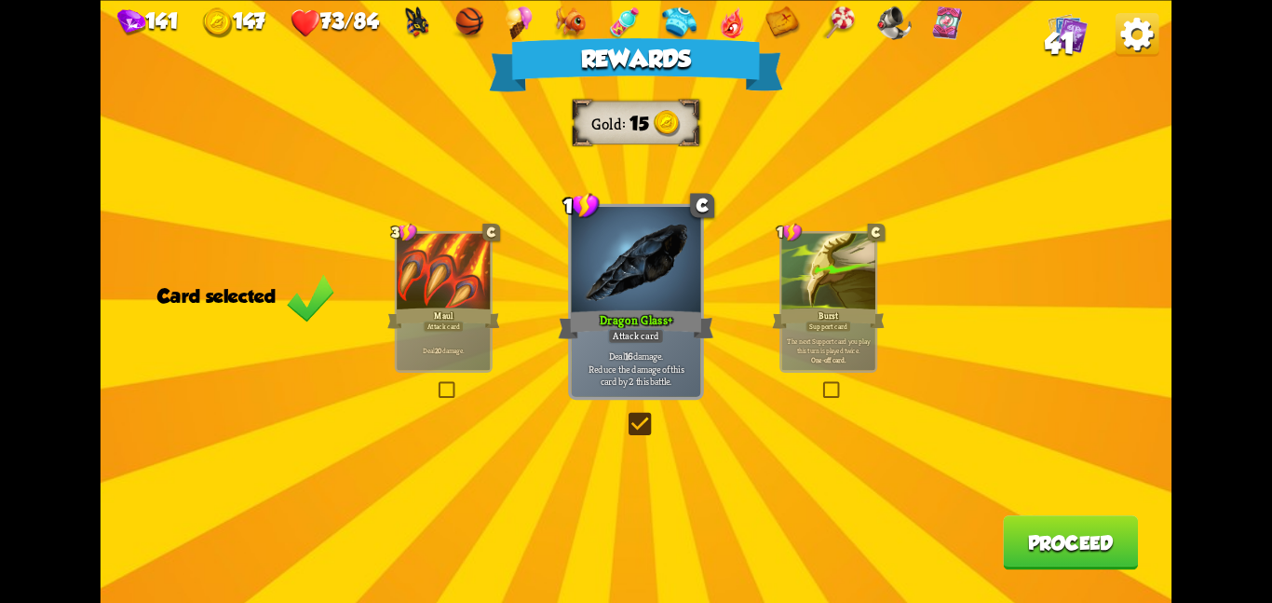
click at [1127, 535] on button "Proceed" at bounding box center [1070, 542] width 135 height 54
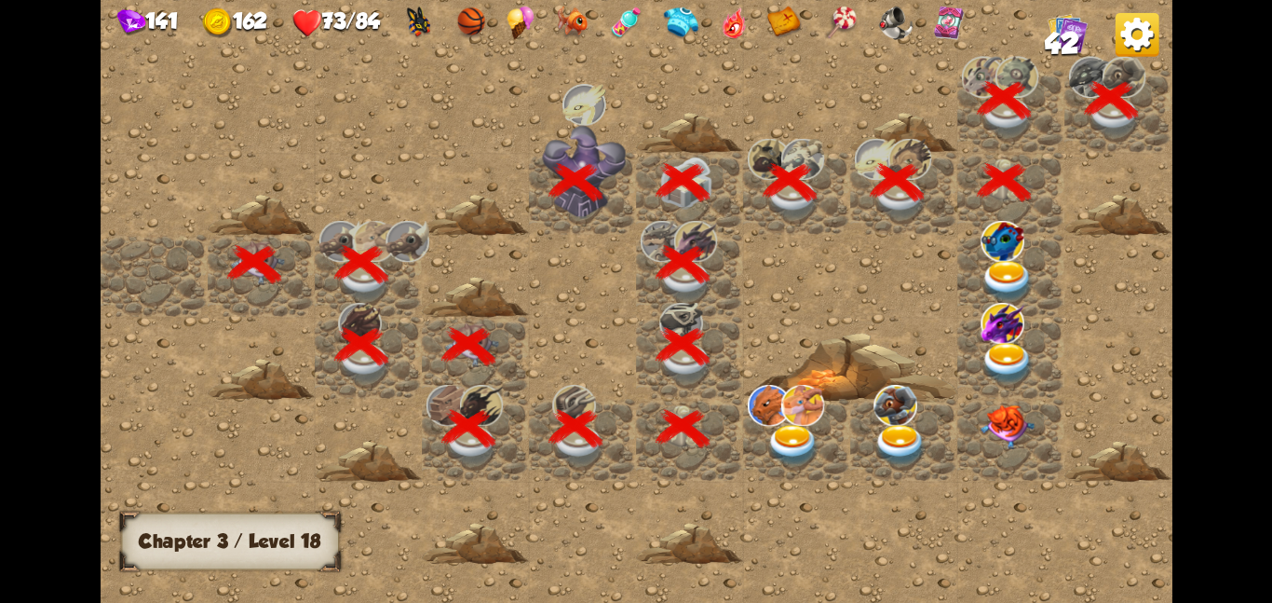
scroll to position [0, 358]
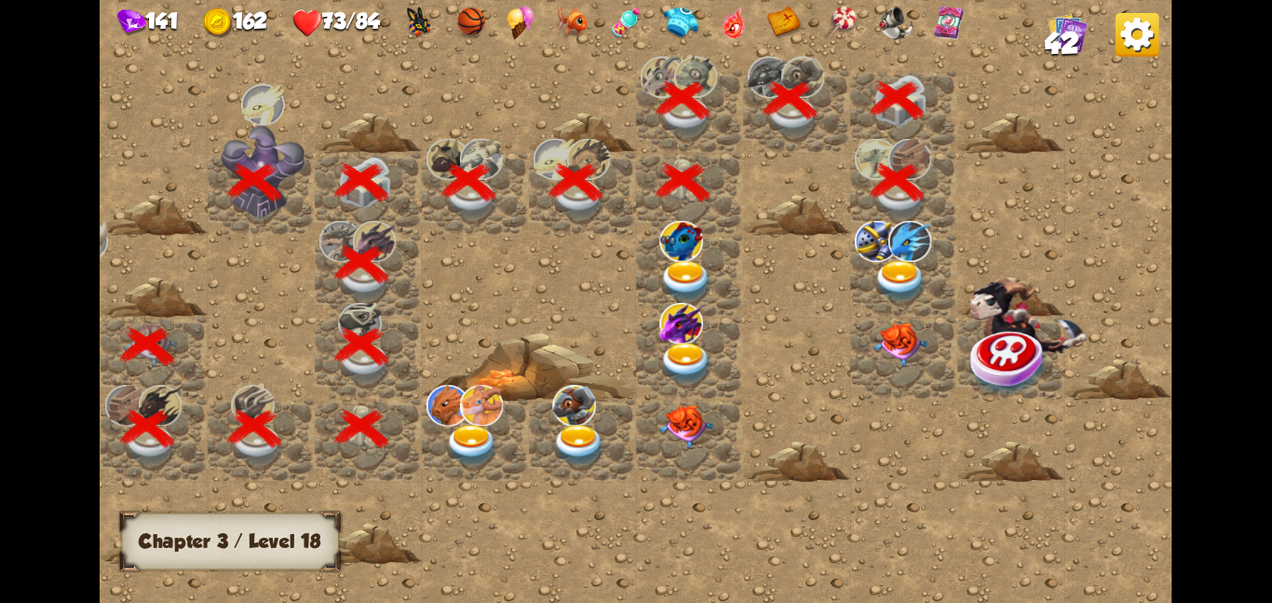
click at [871, 256] on img at bounding box center [877, 240] width 44 height 41
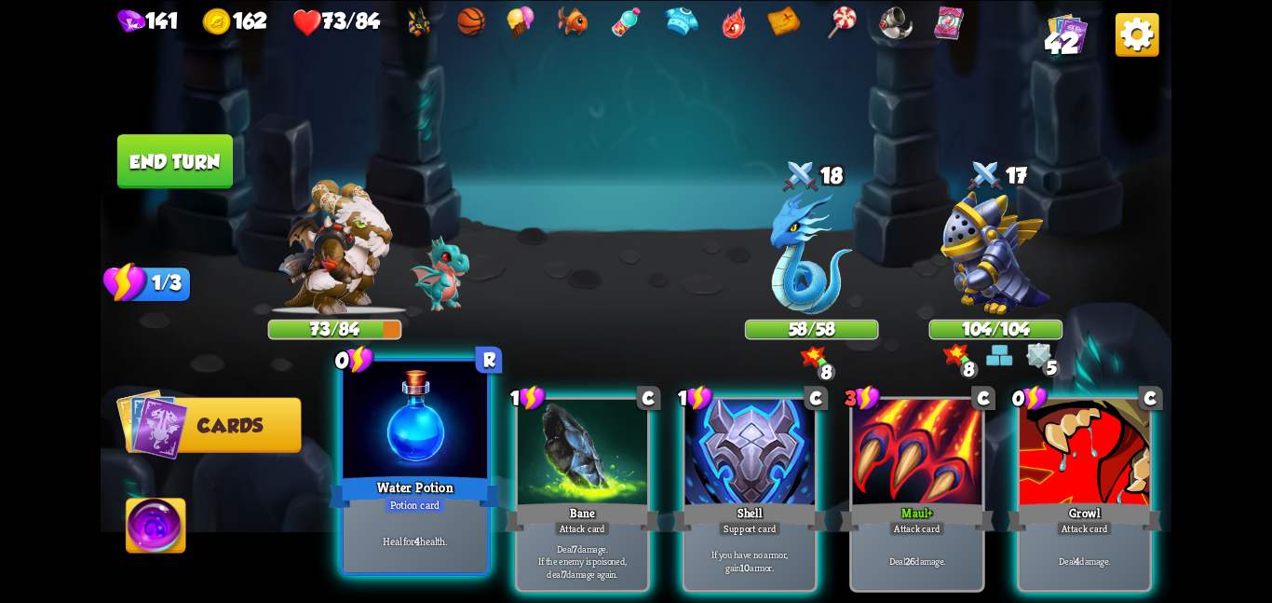
click at [455, 538] on p "Heal for 4 health." at bounding box center [414, 540] width 137 height 14
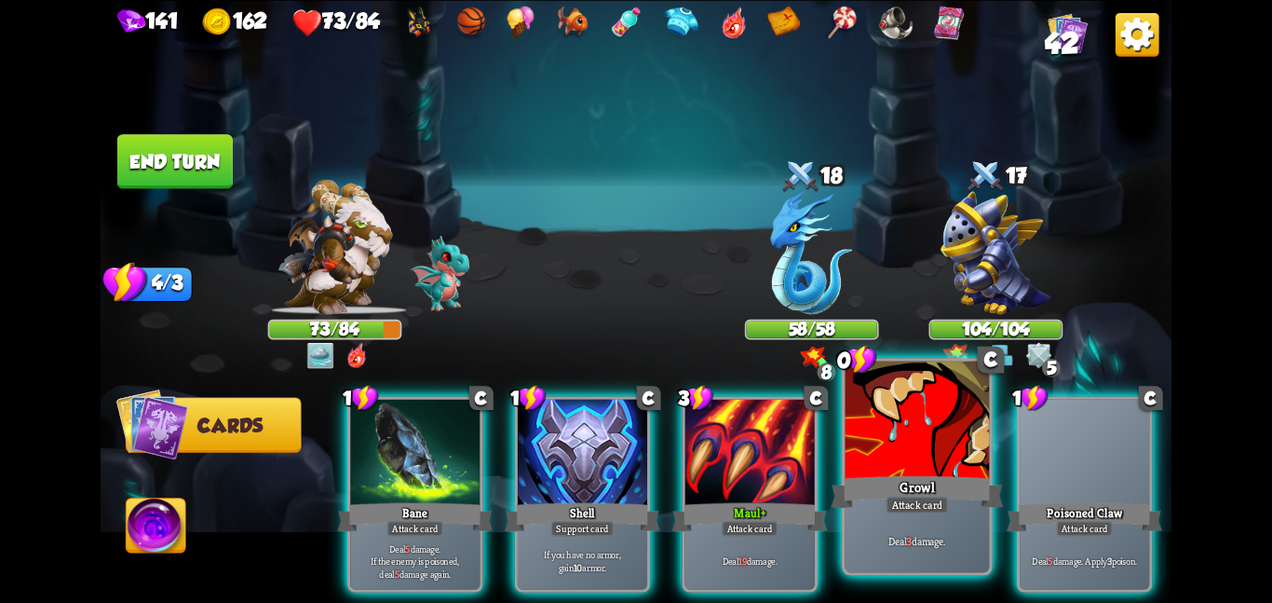
click at [957, 486] on div "Growl" at bounding box center [917, 491] width 172 height 38
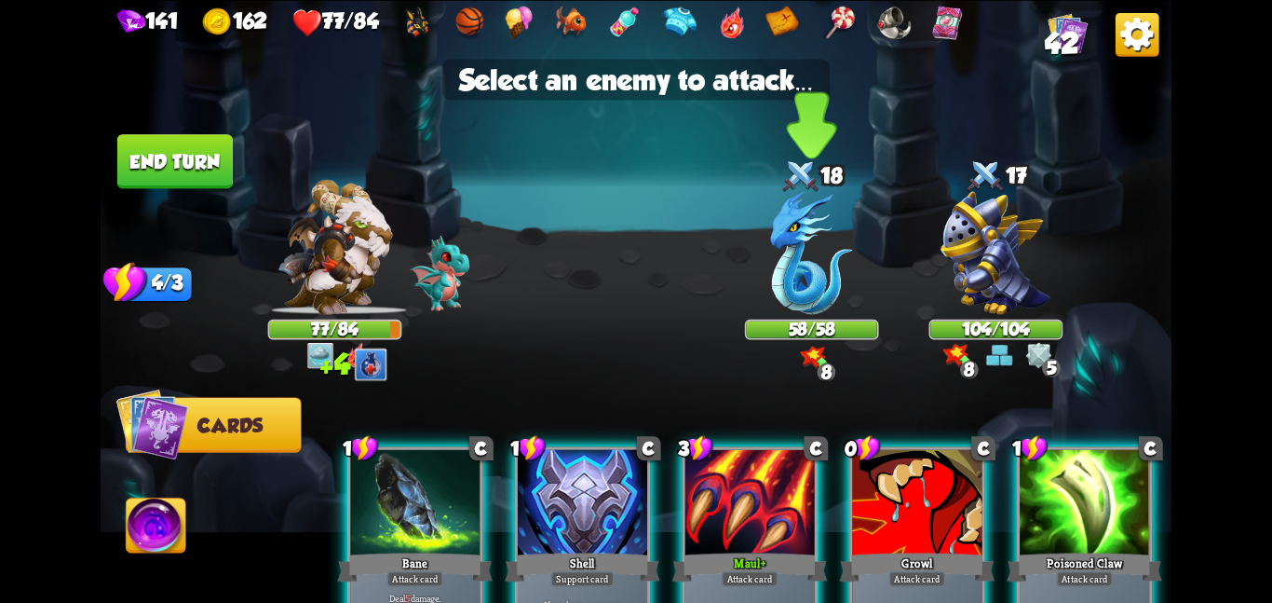
click at [857, 254] on div at bounding box center [812, 255] width 134 height 117
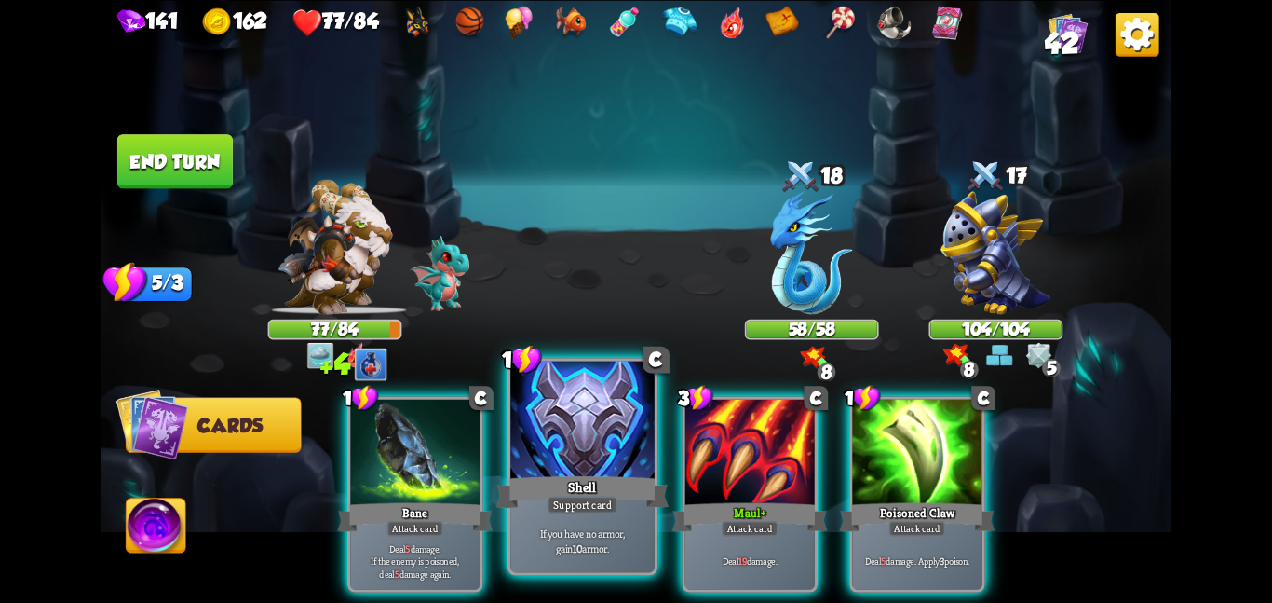
click at [590, 464] on div at bounding box center [582, 420] width 144 height 121
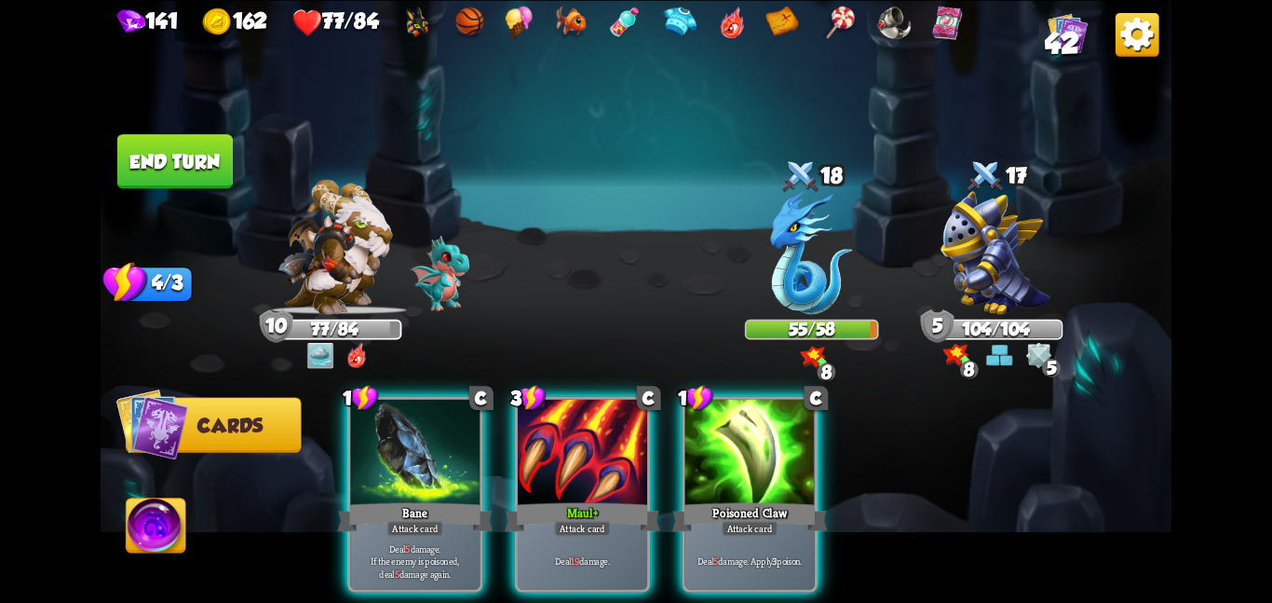
click at [180, 149] on button "End turn" at bounding box center [174, 161] width 115 height 54
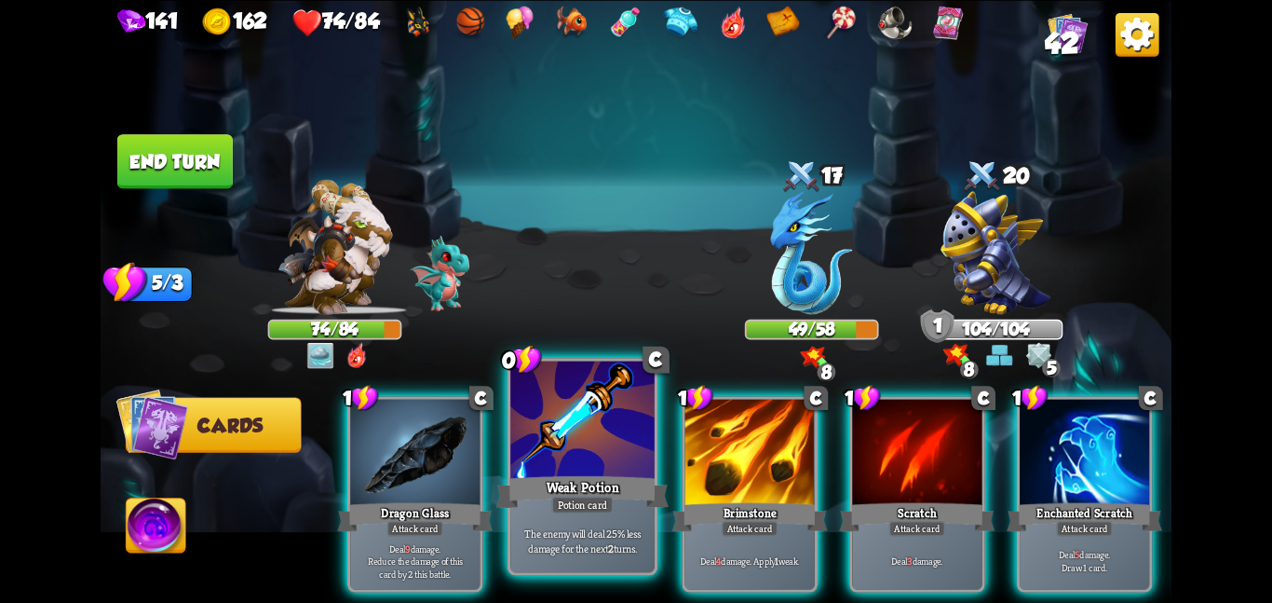
click at [551, 434] on div at bounding box center [582, 420] width 144 height 121
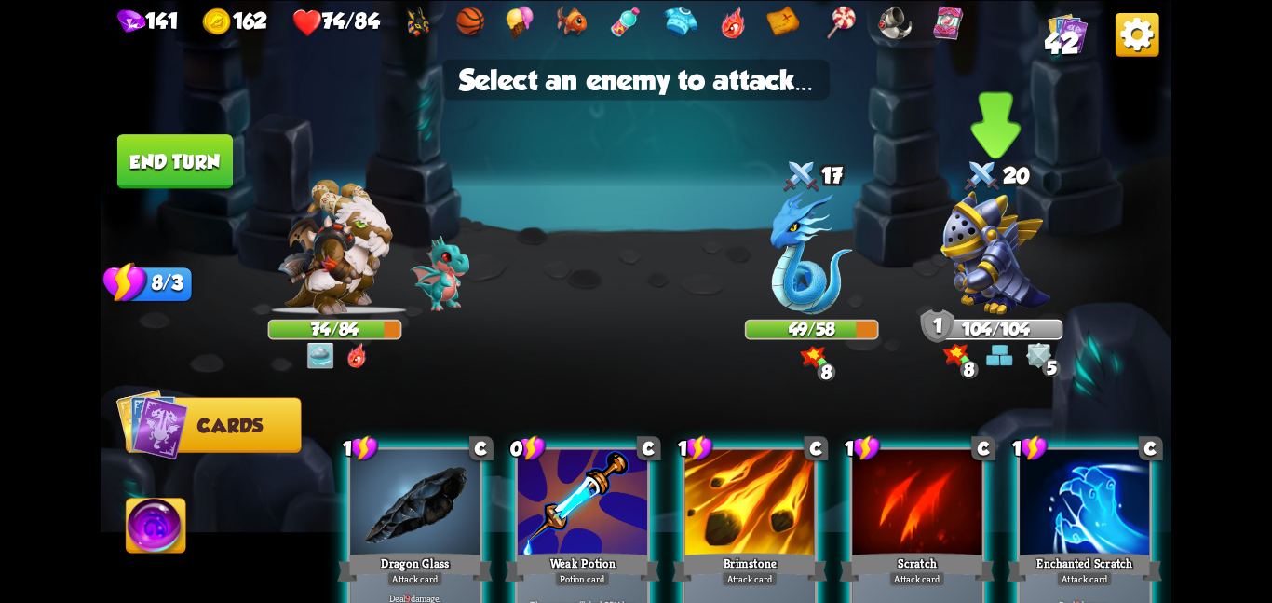
click at [959, 235] on img at bounding box center [996, 252] width 110 height 123
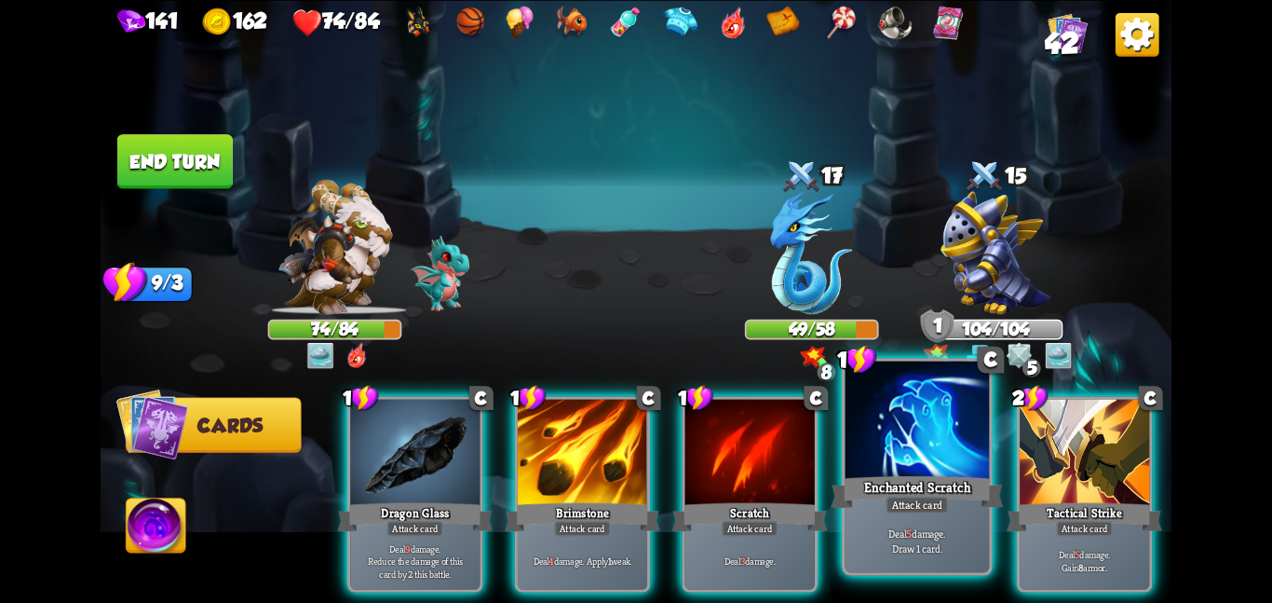
click at [860, 466] on div at bounding box center [918, 420] width 144 height 121
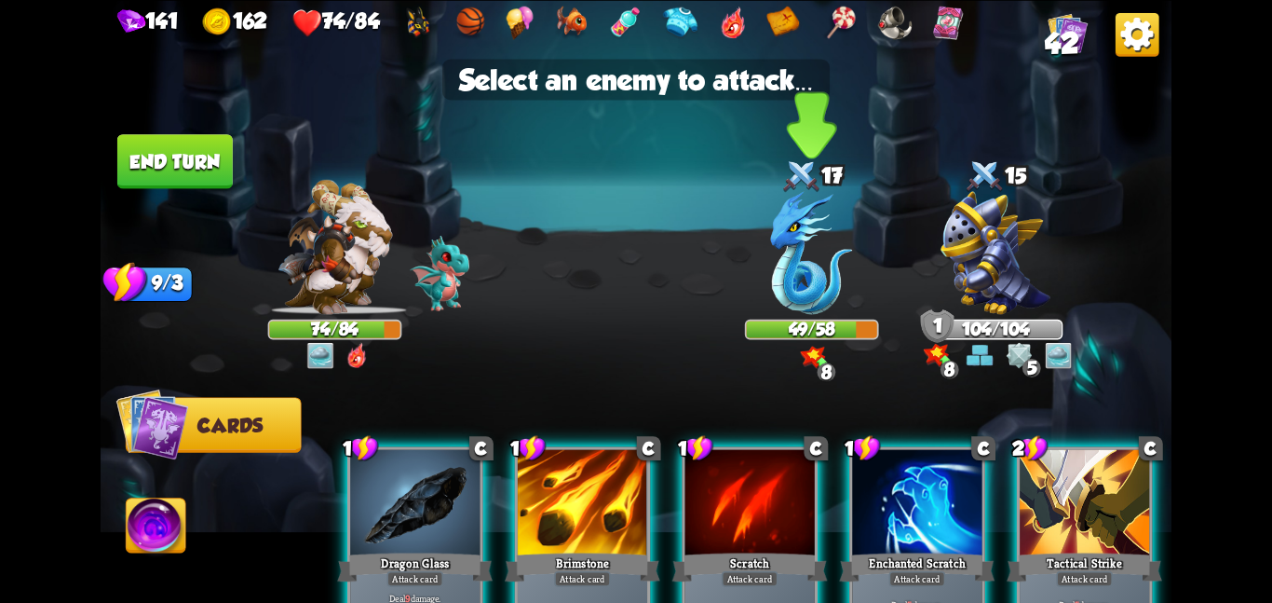
click at [763, 219] on div at bounding box center [812, 255] width 134 height 117
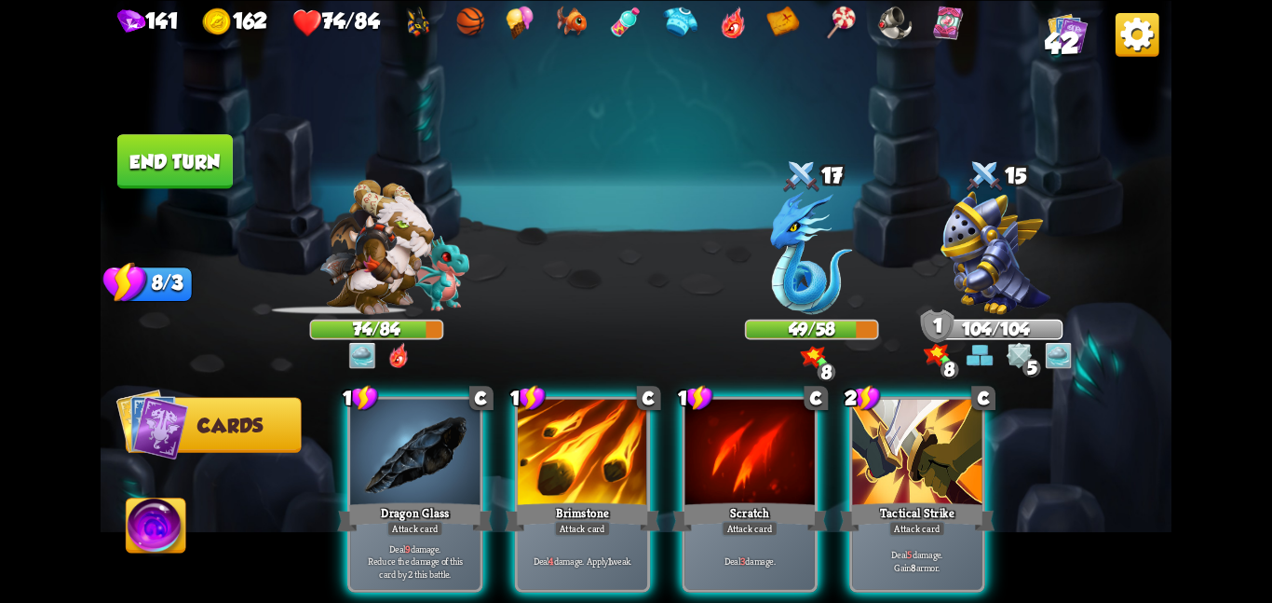
click at [837, 399] on div "1 C Dragon Glass Attack card Deal 9 damage. Reduce the damage of this card by 2…" at bounding box center [743, 468] width 857 height 268
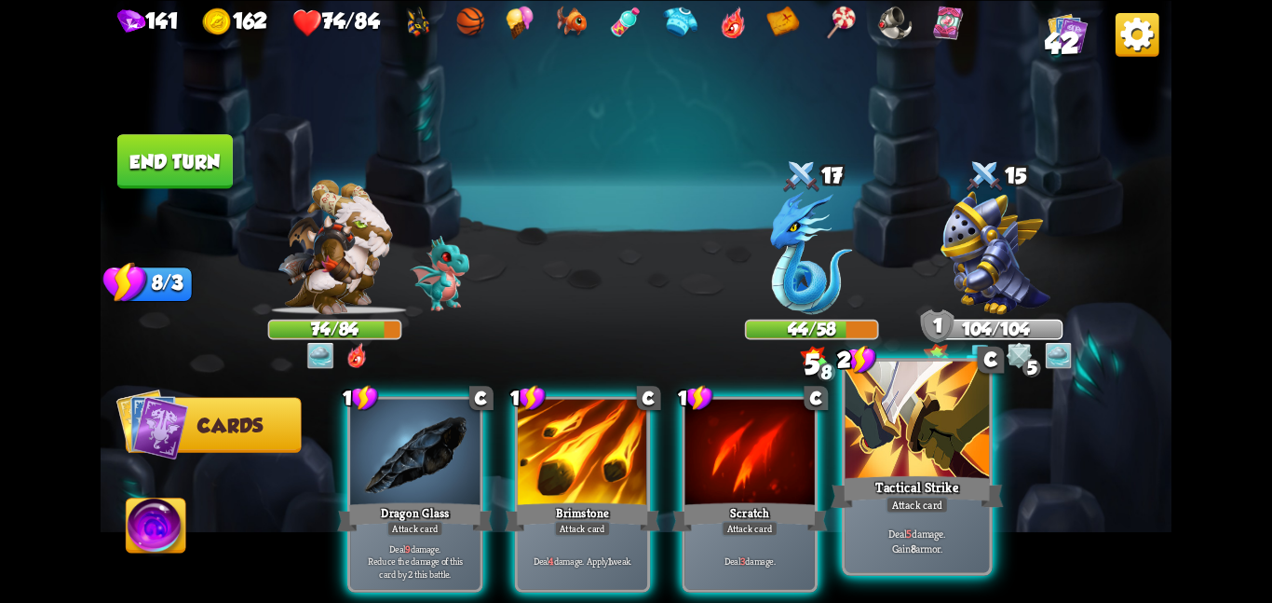
click at [866, 424] on div at bounding box center [918, 420] width 144 height 121
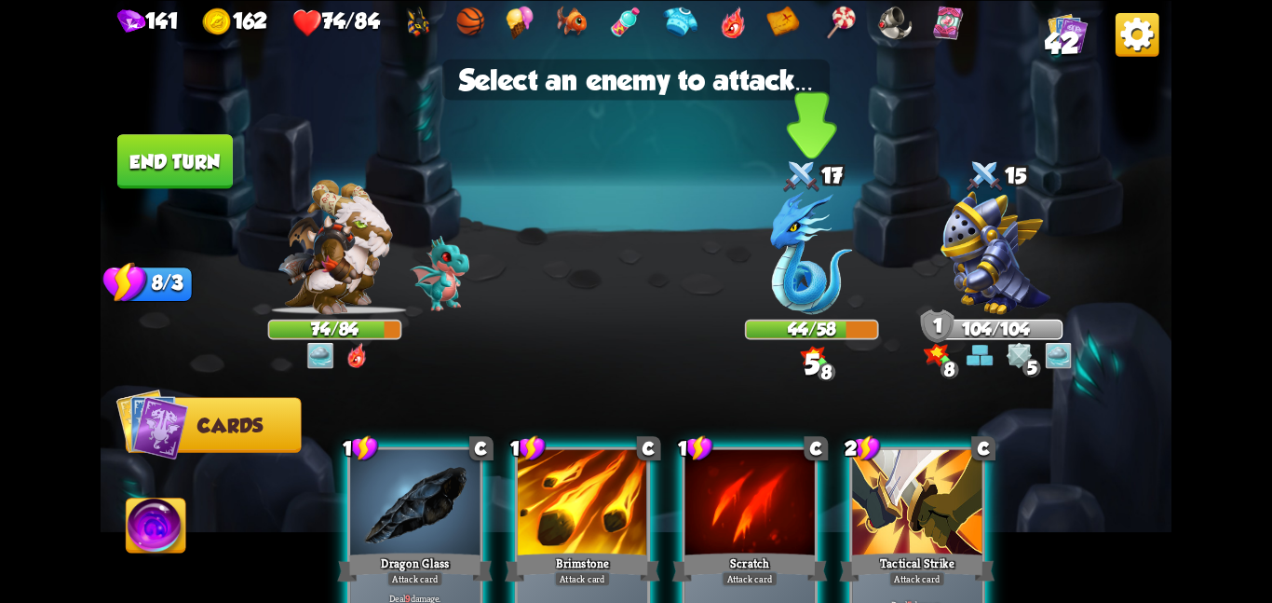
click at [807, 265] on img at bounding box center [812, 252] width 82 height 123
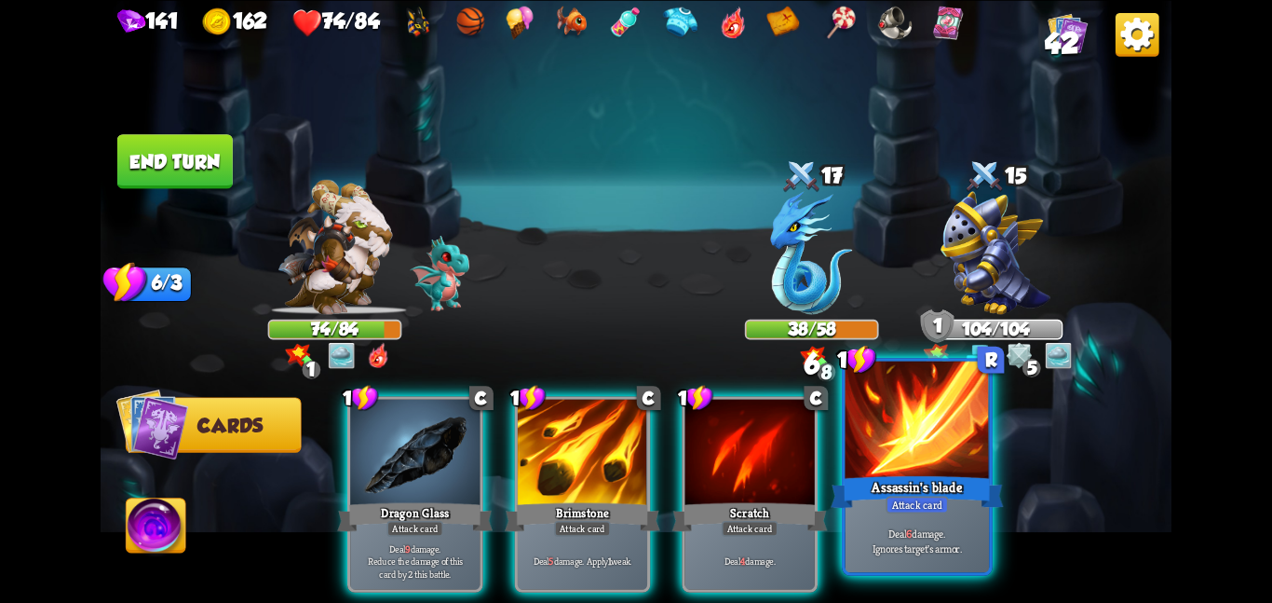
click at [905, 498] on div "Attack card" at bounding box center [917, 505] width 62 height 18
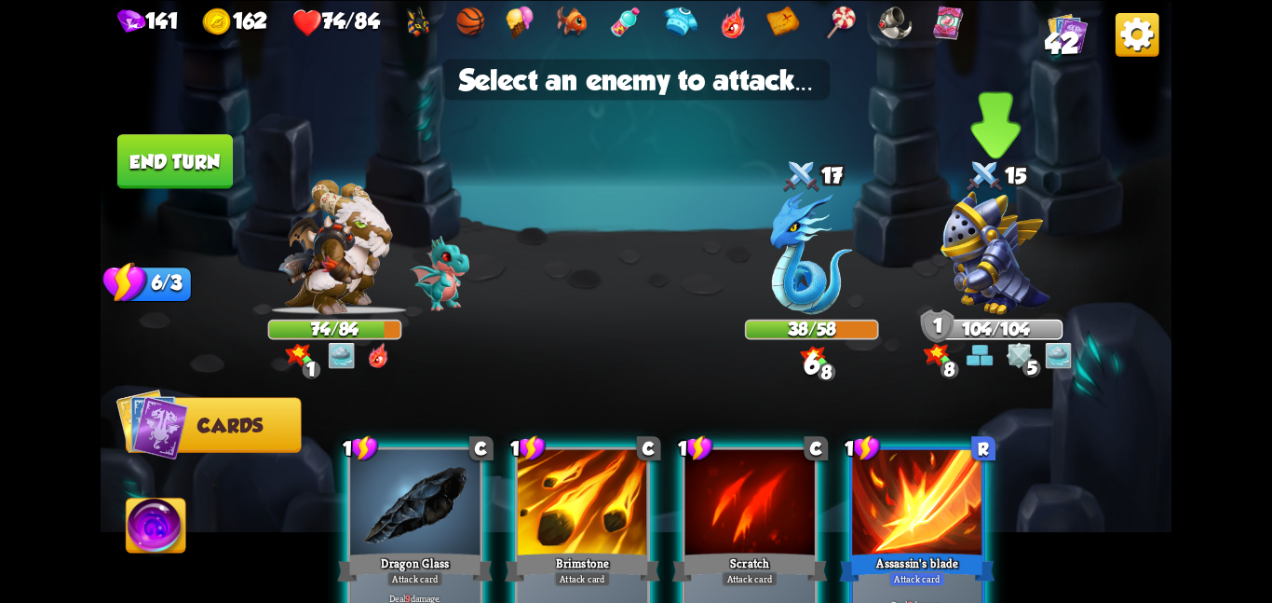
click at [1013, 233] on img at bounding box center [996, 252] width 110 height 123
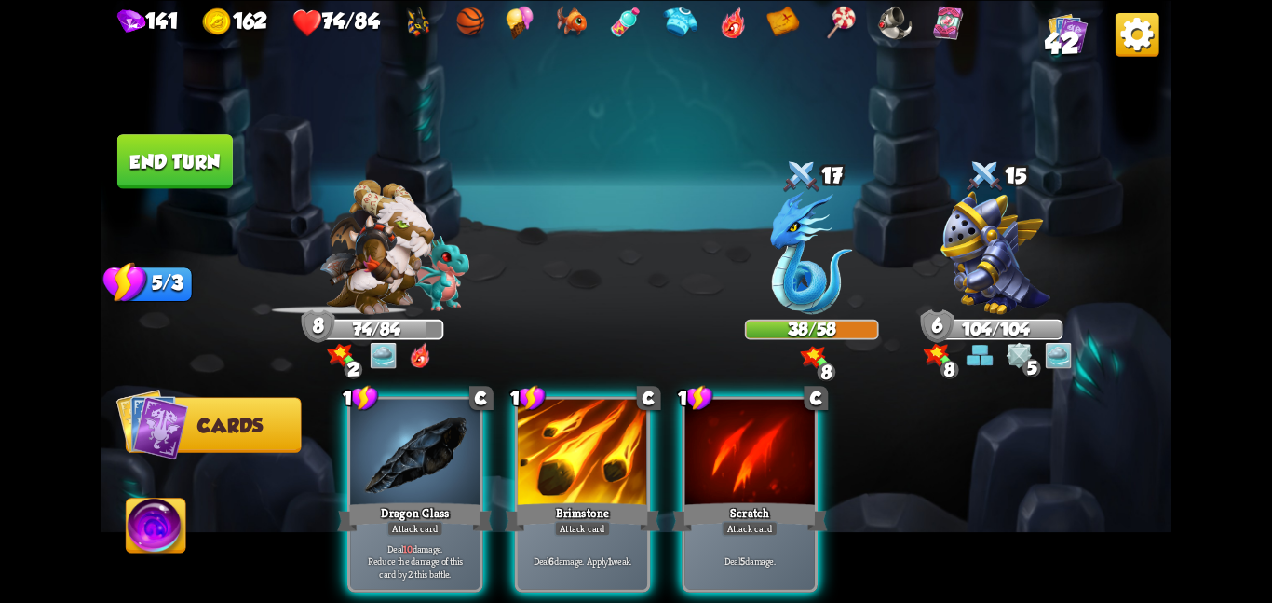
click at [144, 147] on button "End turn" at bounding box center [174, 161] width 115 height 54
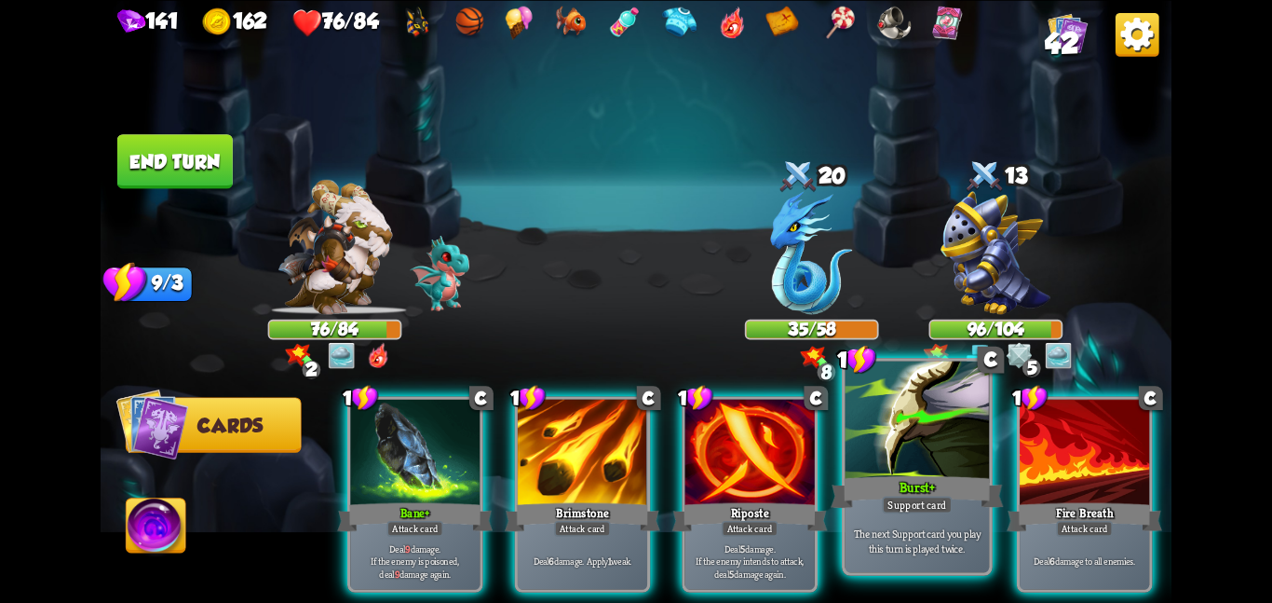
click at [862, 417] on div at bounding box center [918, 420] width 144 height 121
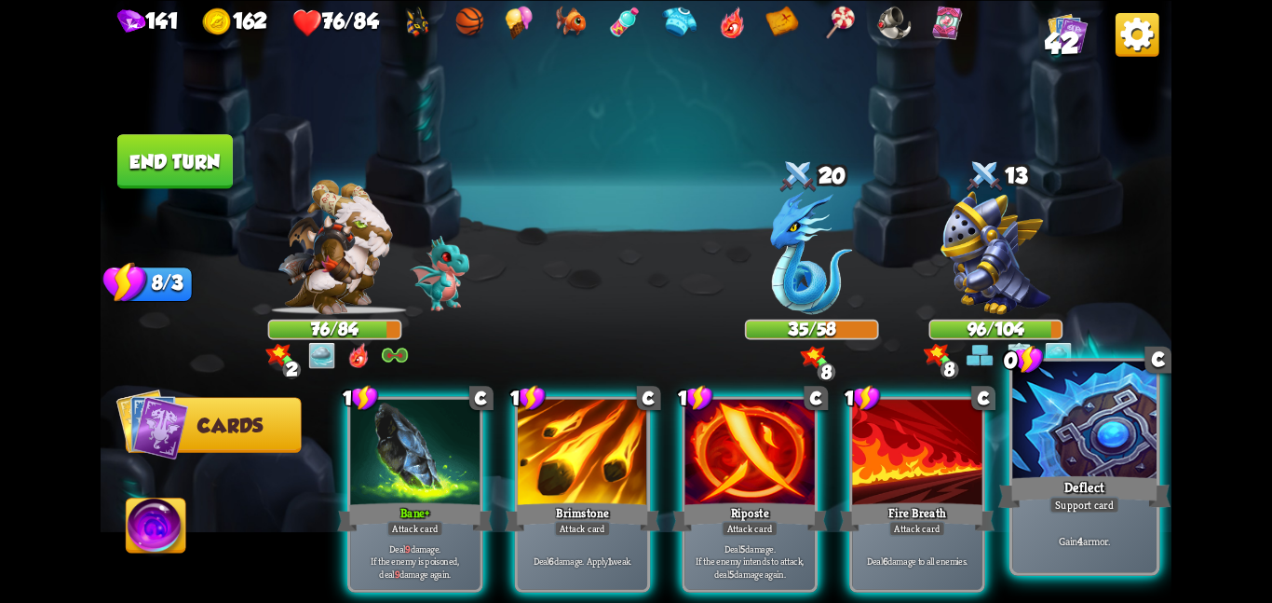
click at [1040, 408] on div at bounding box center [1084, 420] width 144 height 121
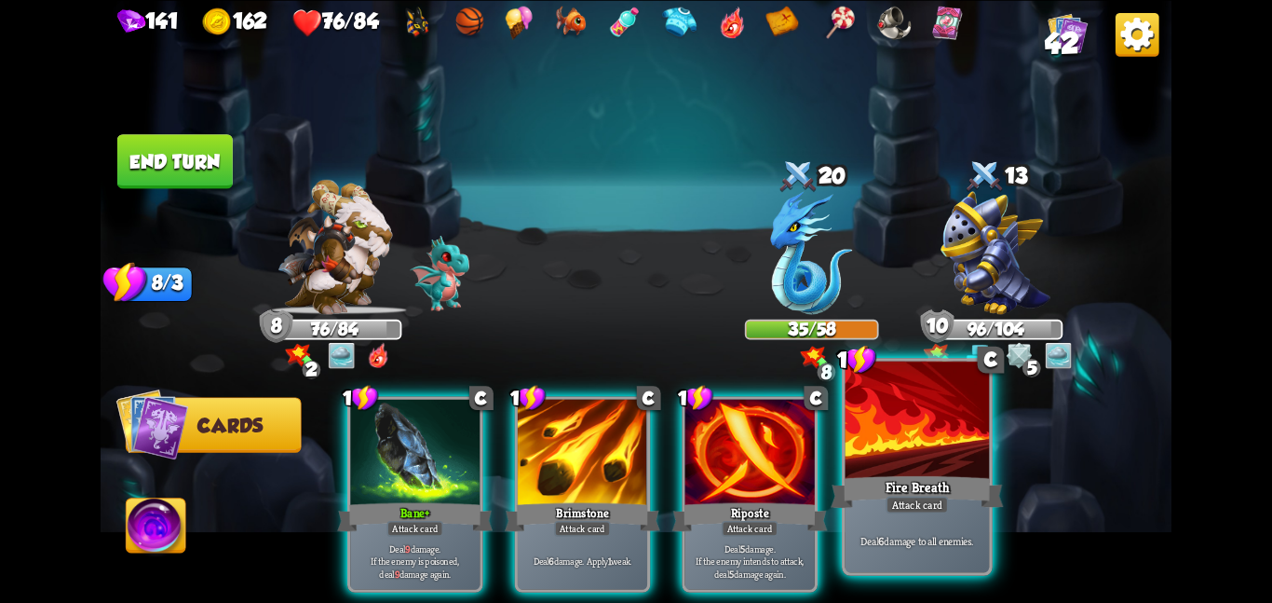
click at [906, 464] on div at bounding box center [918, 420] width 144 height 121
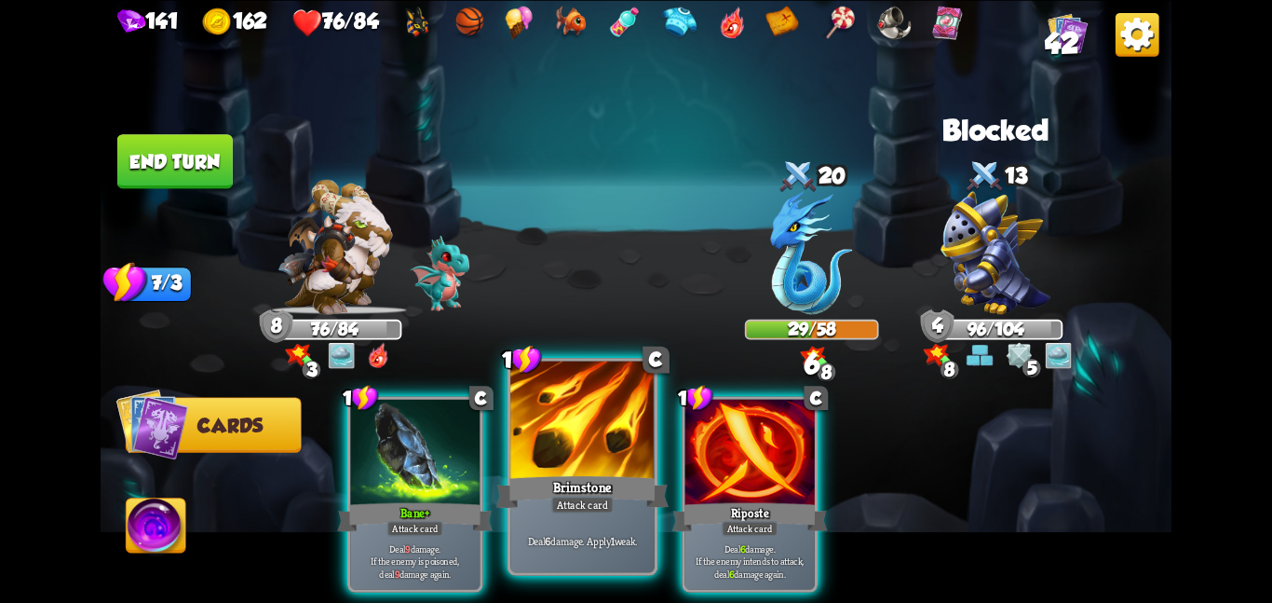
click at [640, 475] on div "Brimstone" at bounding box center [582, 491] width 172 height 38
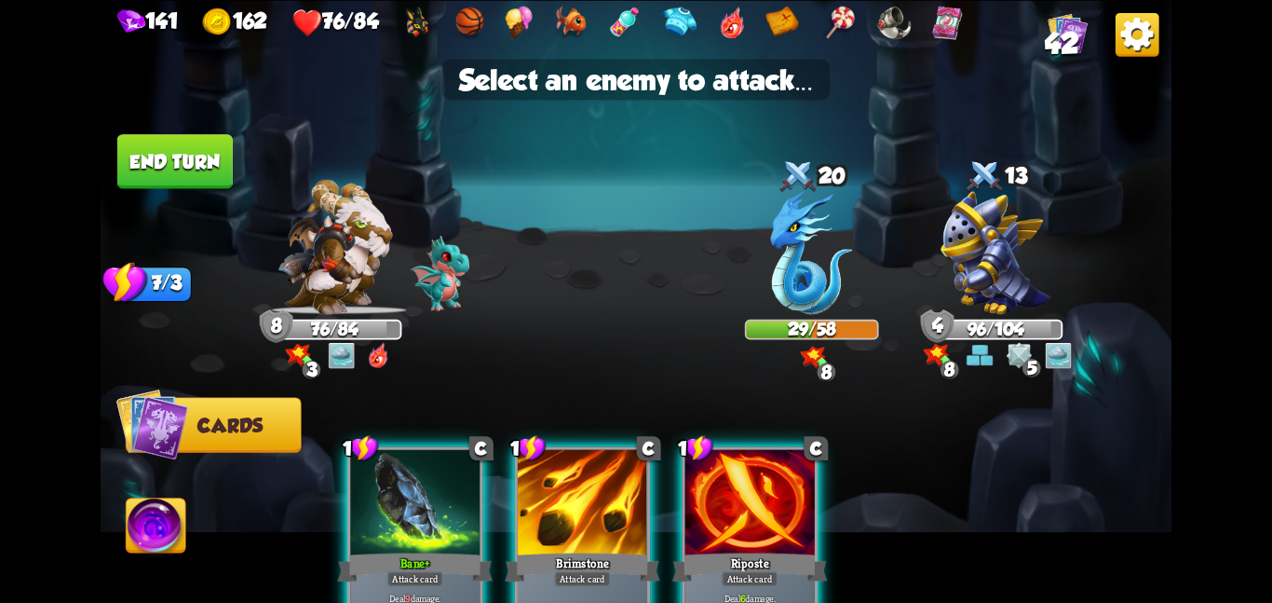
click at [777, 343] on img at bounding box center [636, 301] width 1071 height 603
click at [794, 313] on img at bounding box center [812, 252] width 82 height 123
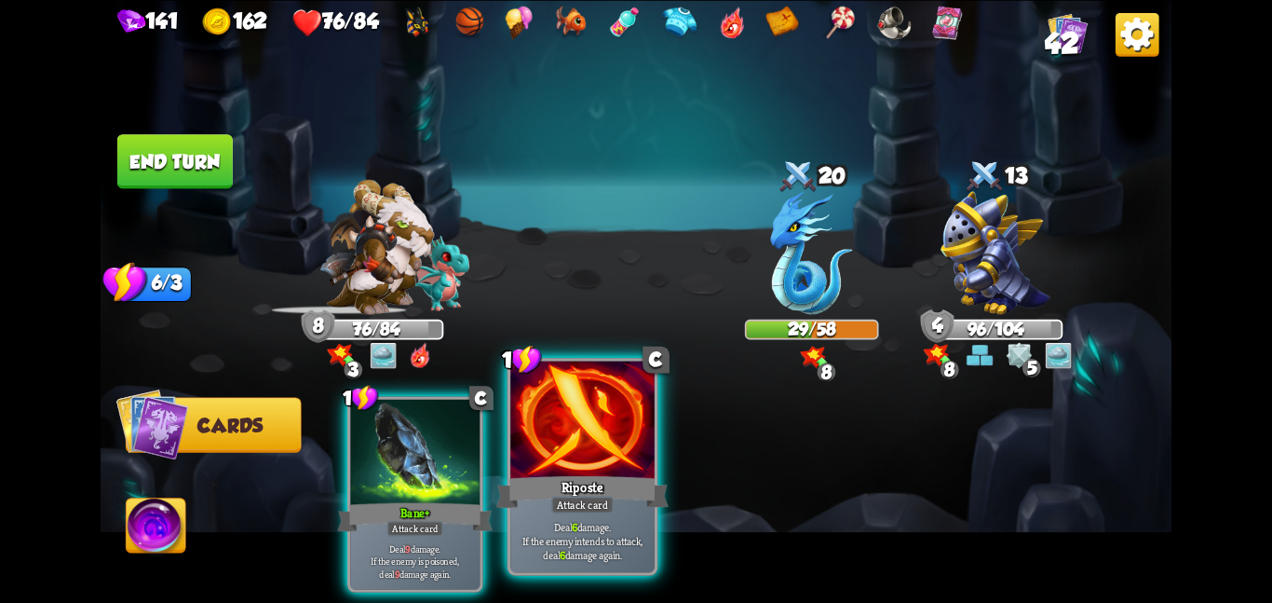
click at [615, 469] on div at bounding box center [582, 420] width 144 height 121
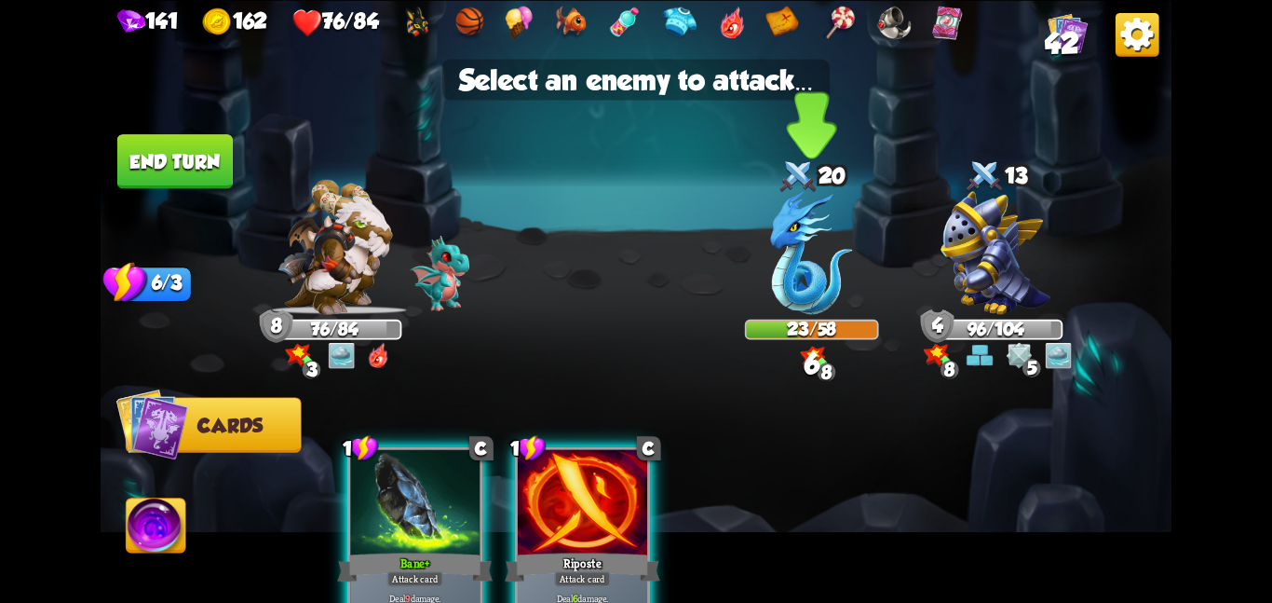
click at [773, 331] on div "23/58" at bounding box center [812, 328] width 130 height 17
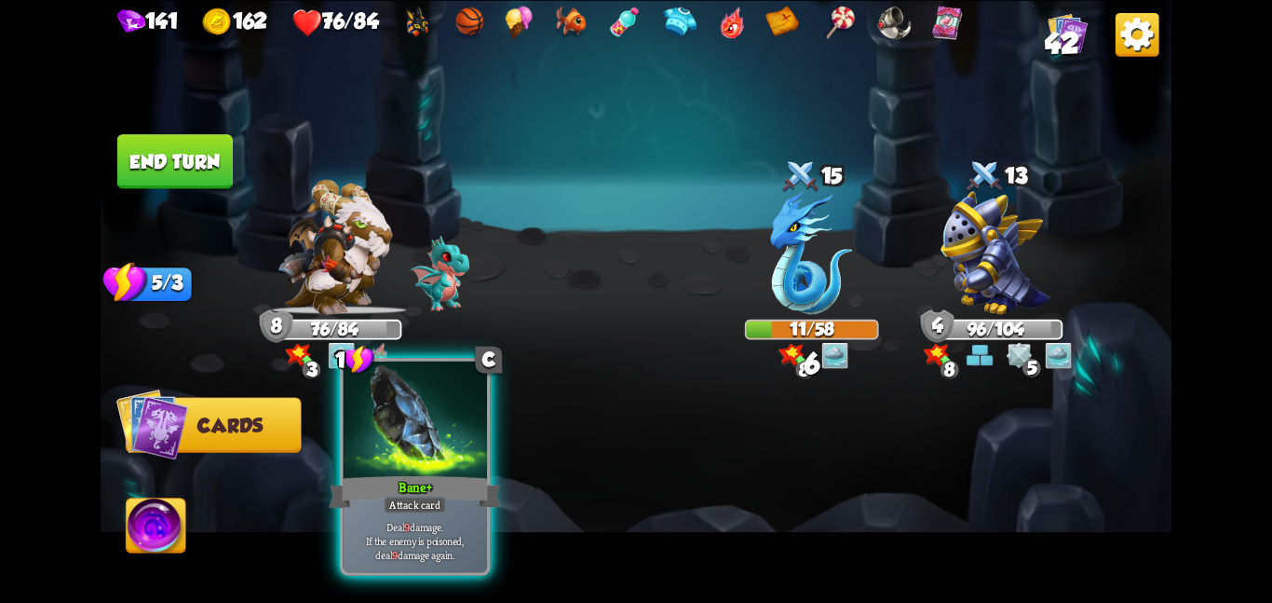
click at [447, 465] on div at bounding box center [415, 420] width 144 height 121
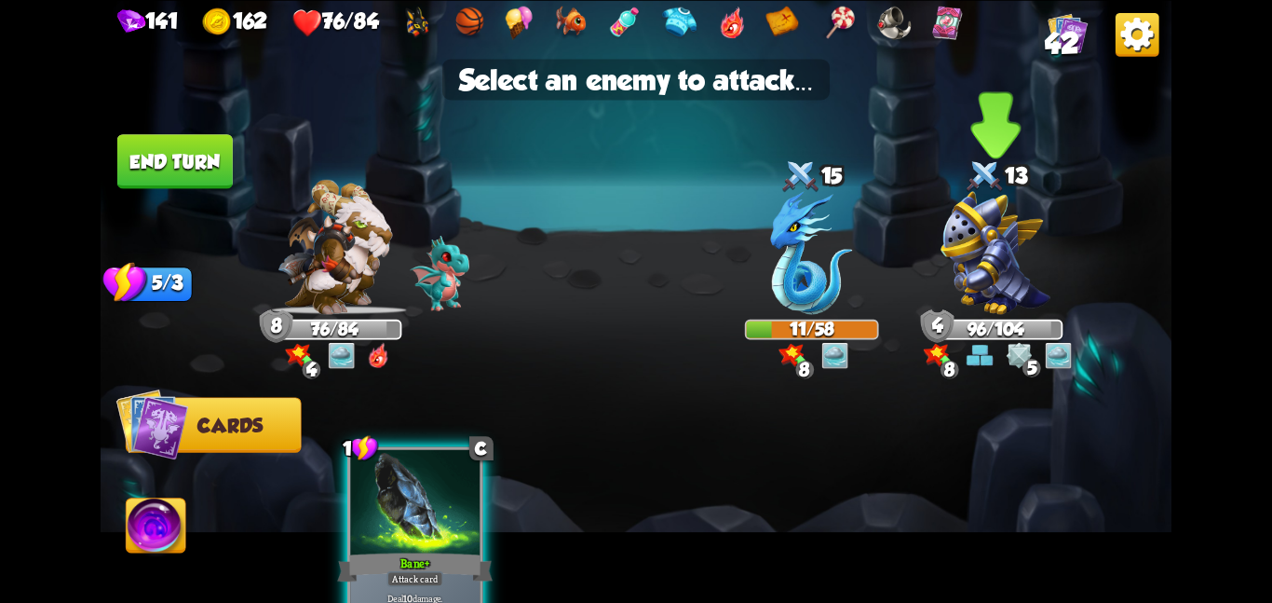
click at [941, 299] on img at bounding box center [996, 252] width 110 height 123
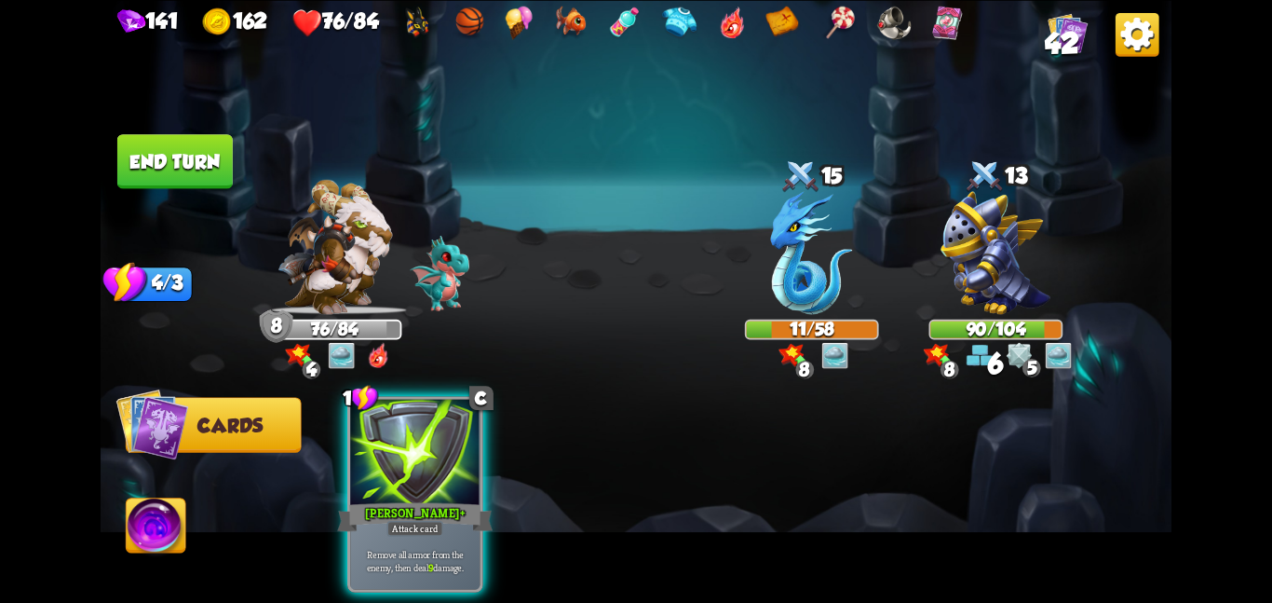
click at [142, 509] on img at bounding box center [157, 528] width 60 height 61
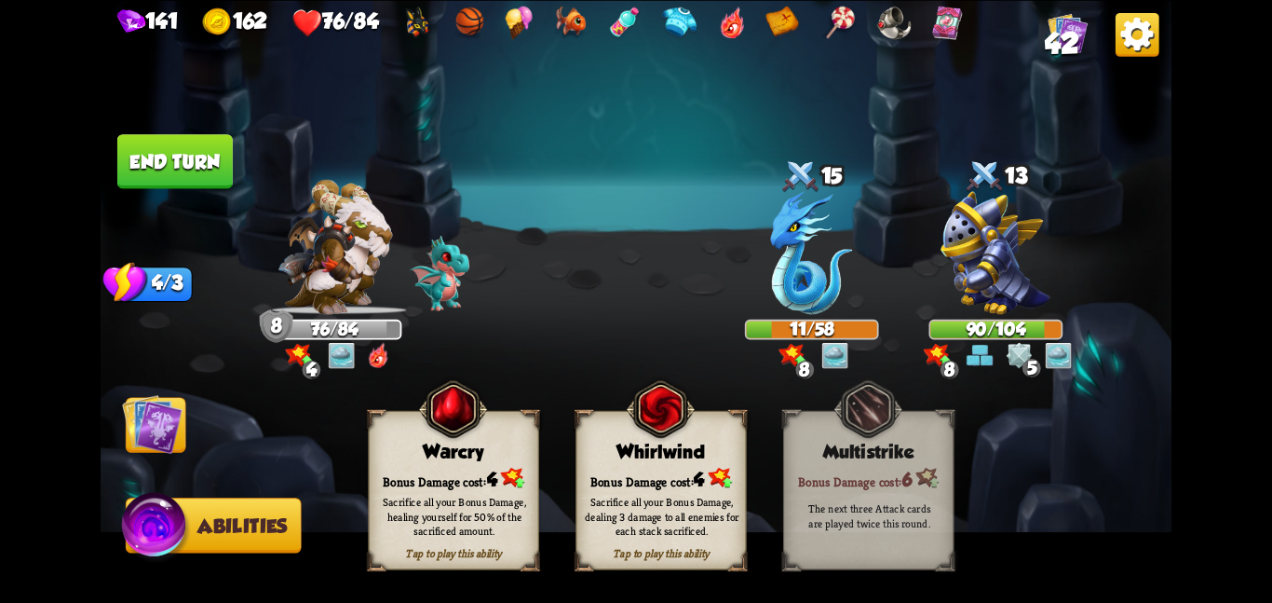
click at [169, 414] on img at bounding box center [152, 423] width 61 height 61
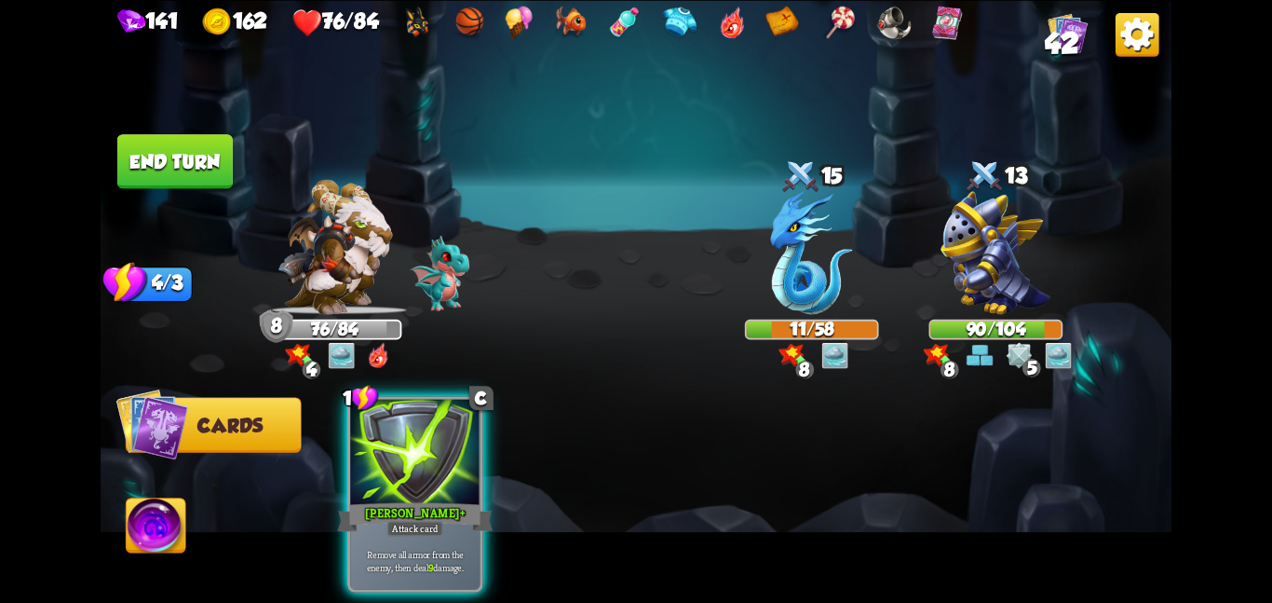
click at [208, 156] on button "End turn" at bounding box center [174, 161] width 115 height 54
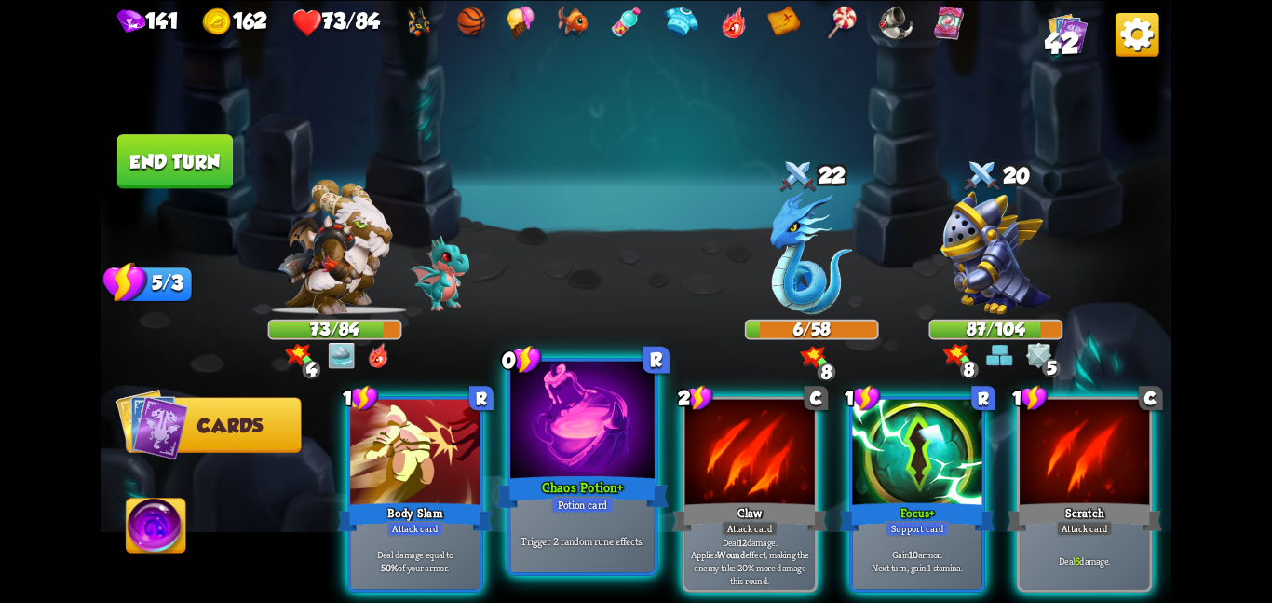
click at [539, 422] on div at bounding box center [582, 420] width 144 height 121
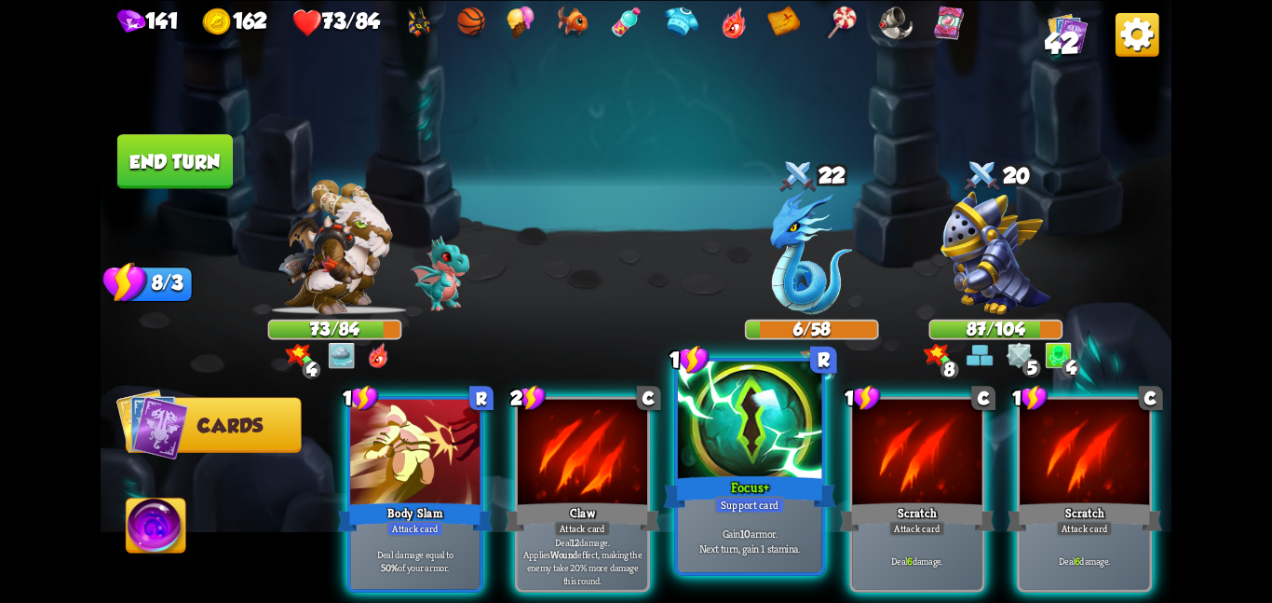
click at [797, 444] on div at bounding box center [750, 420] width 144 height 121
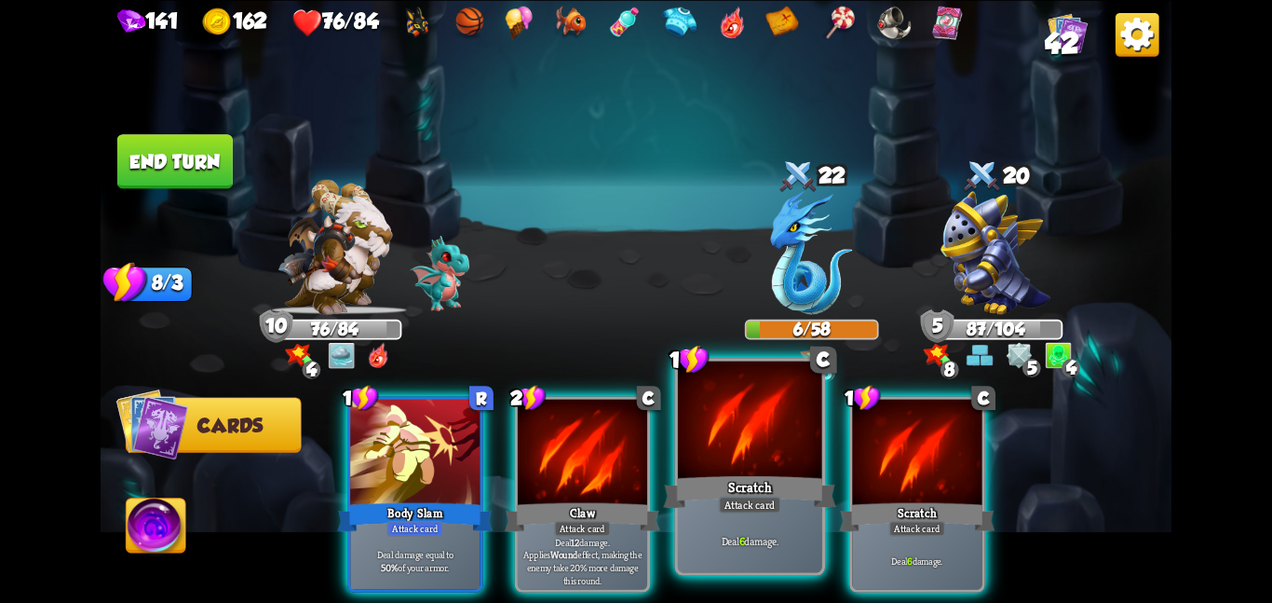
click at [724, 482] on div "Scratch" at bounding box center [749, 491] width 172 height 38
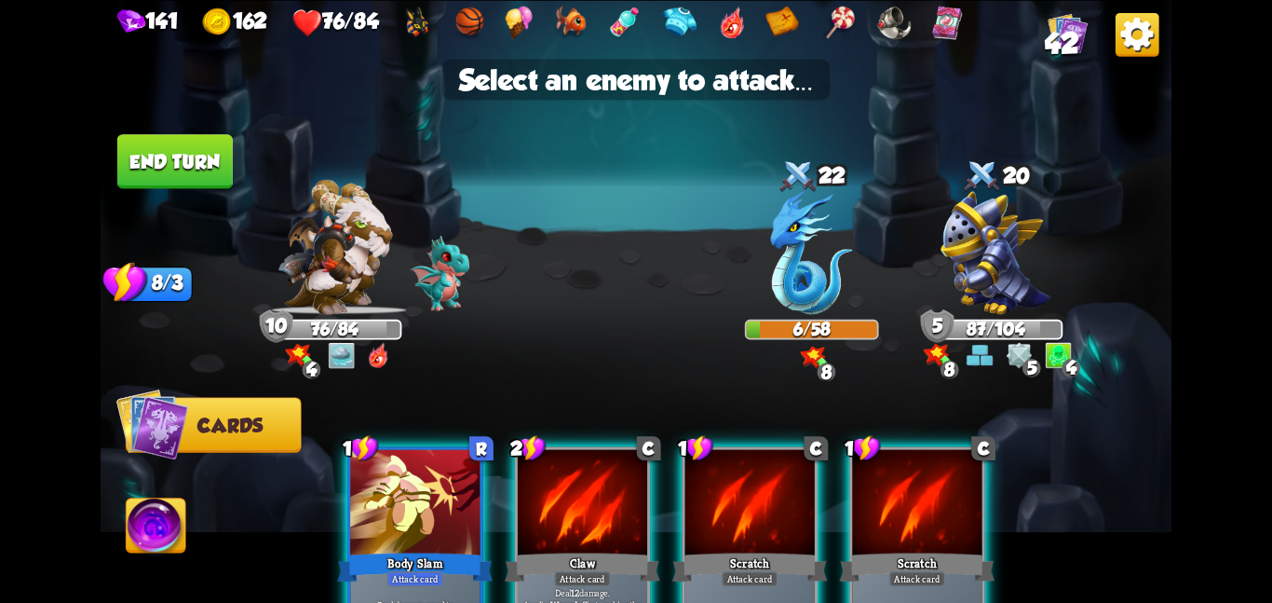
click at [754, 484] on div at bounding box center [750, 503] width 129 height 109
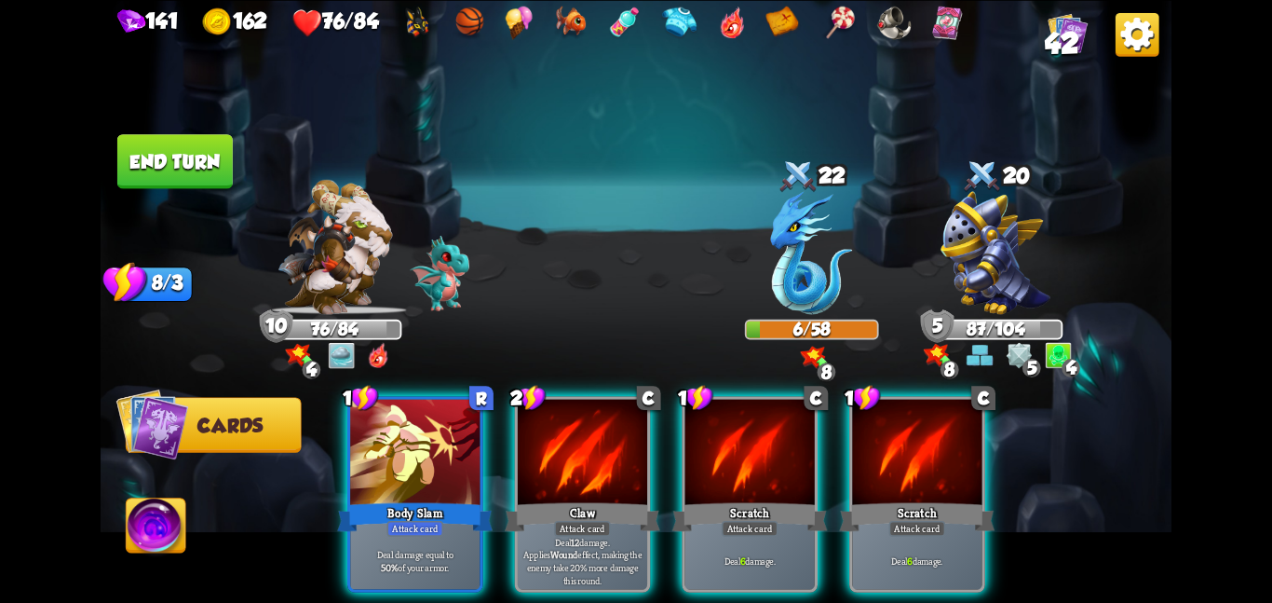
click at [167, 170] on button "End turn" at bounding box center [174, 161] width 115 height 54
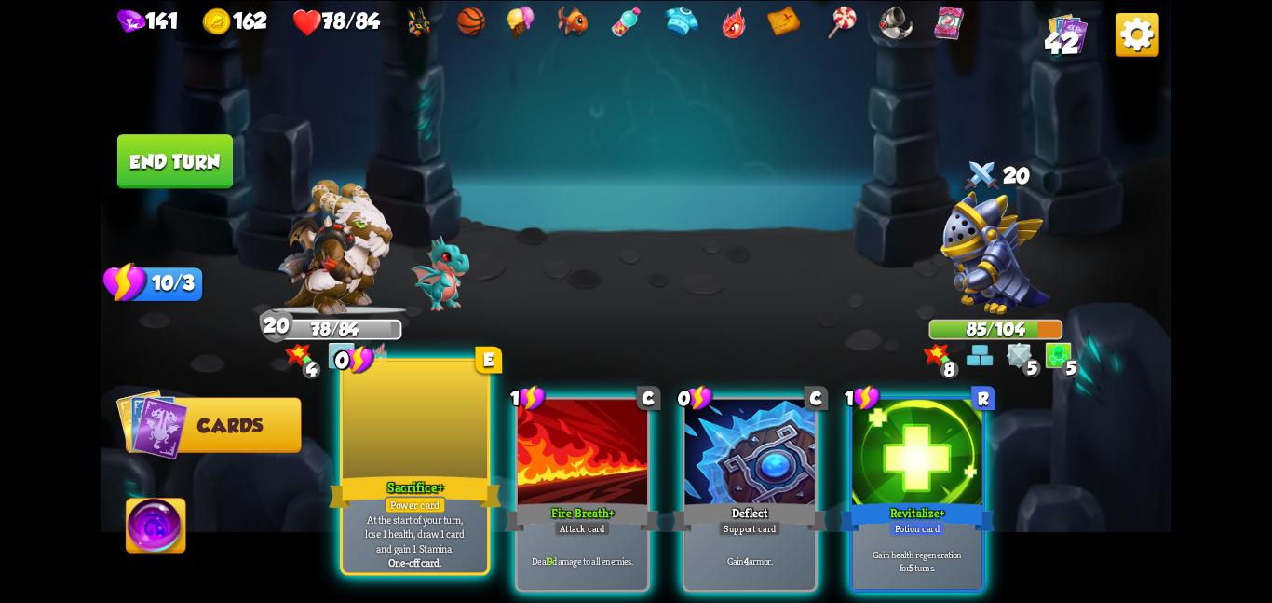
click at [422, 460] on div at bounding box center [415, 420] width 144 height 121
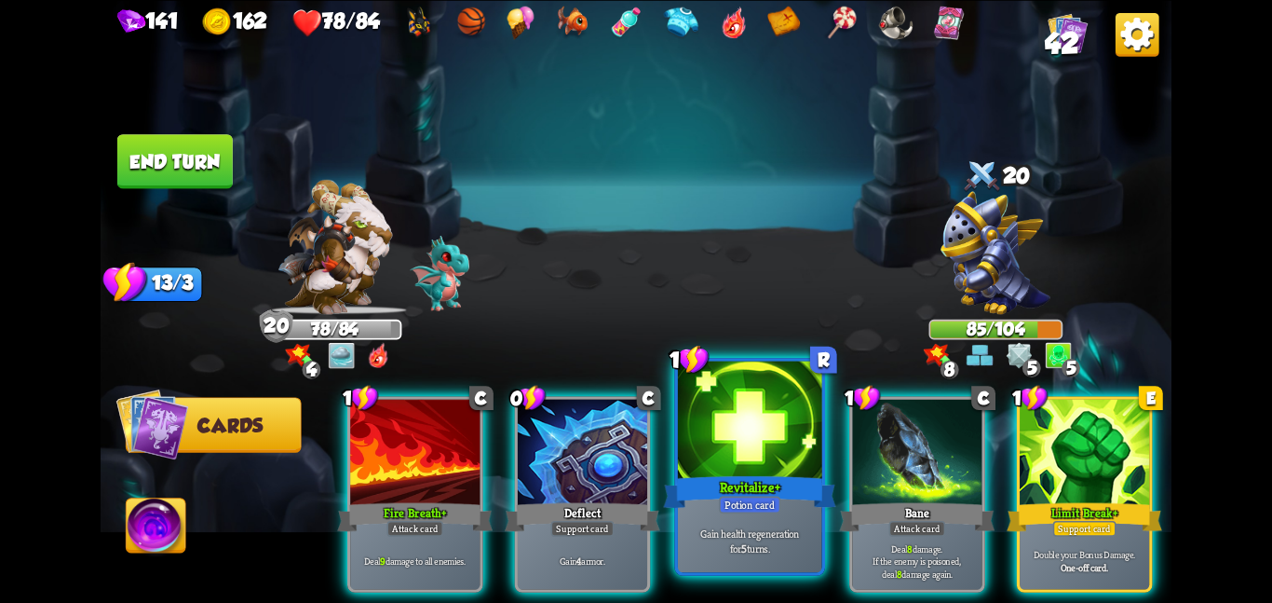
click at [757, 437] on div at bounding box center [750, 420] width 144 height 121
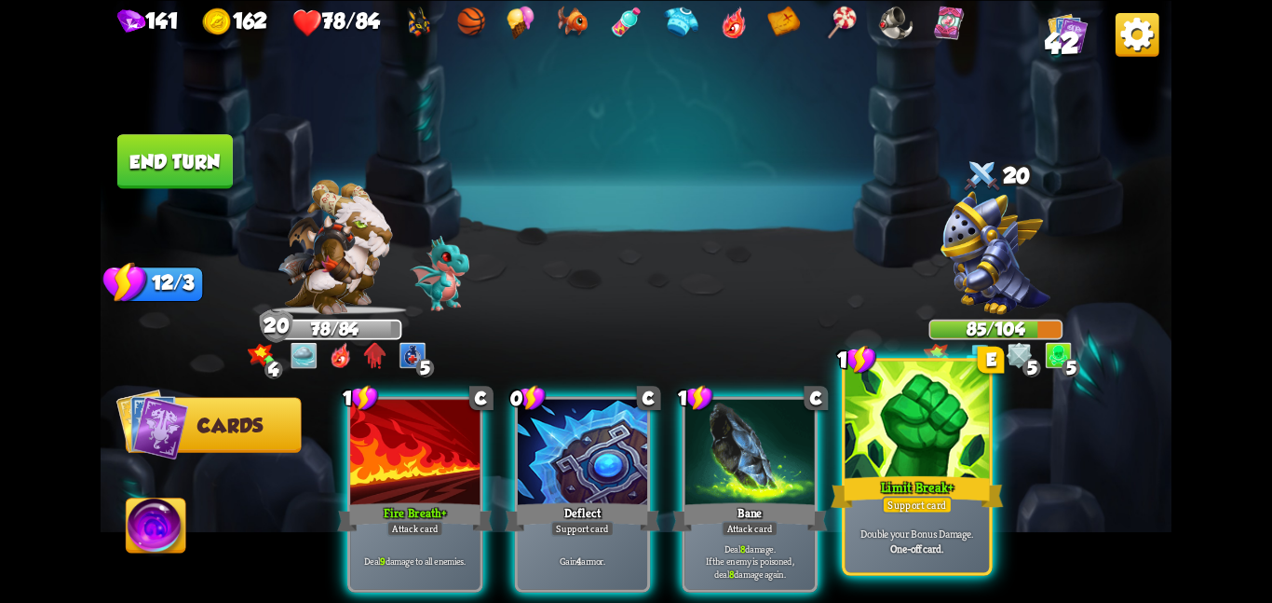
click at [931, 423] on div at bounding box center [918, 420] width 144 height 121
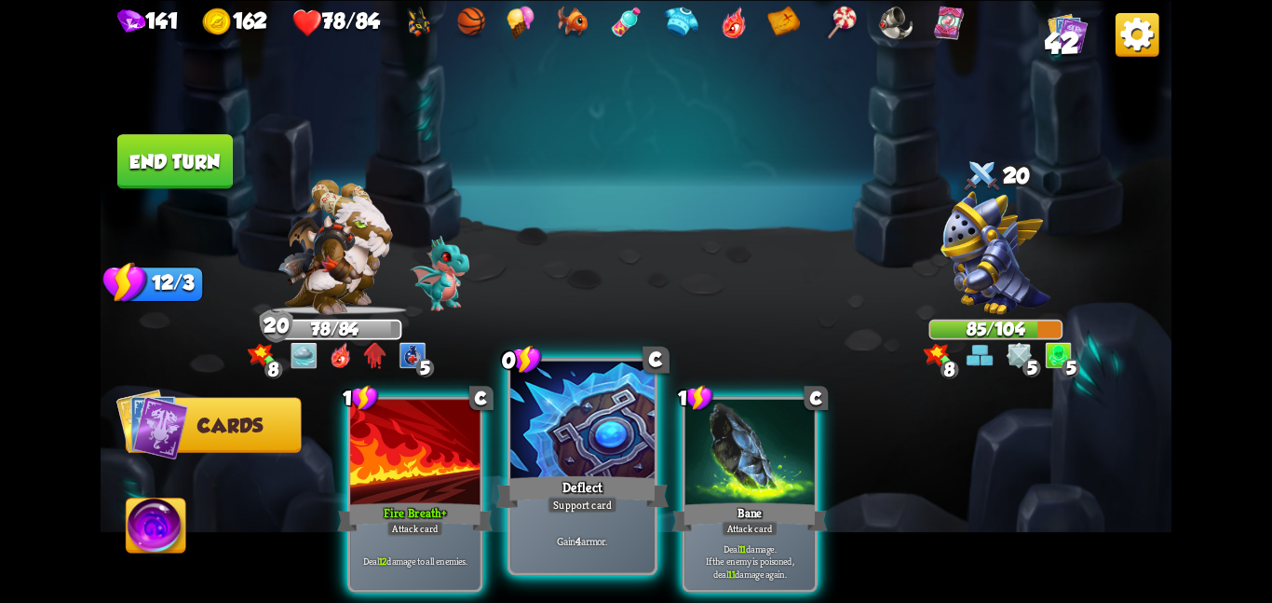
click at [540, 460] on div at bounding box center [582, 420] width 144 height 121
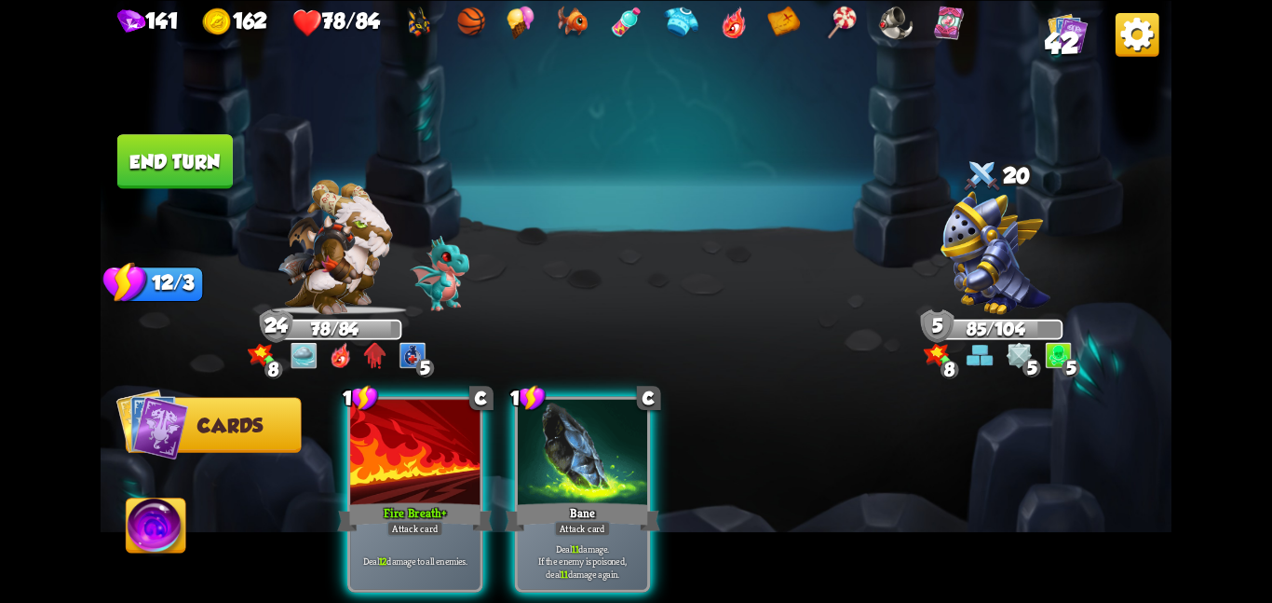
click at [158, 169] on button "End turn" at bounding box center [174, 161] width 115 height 54
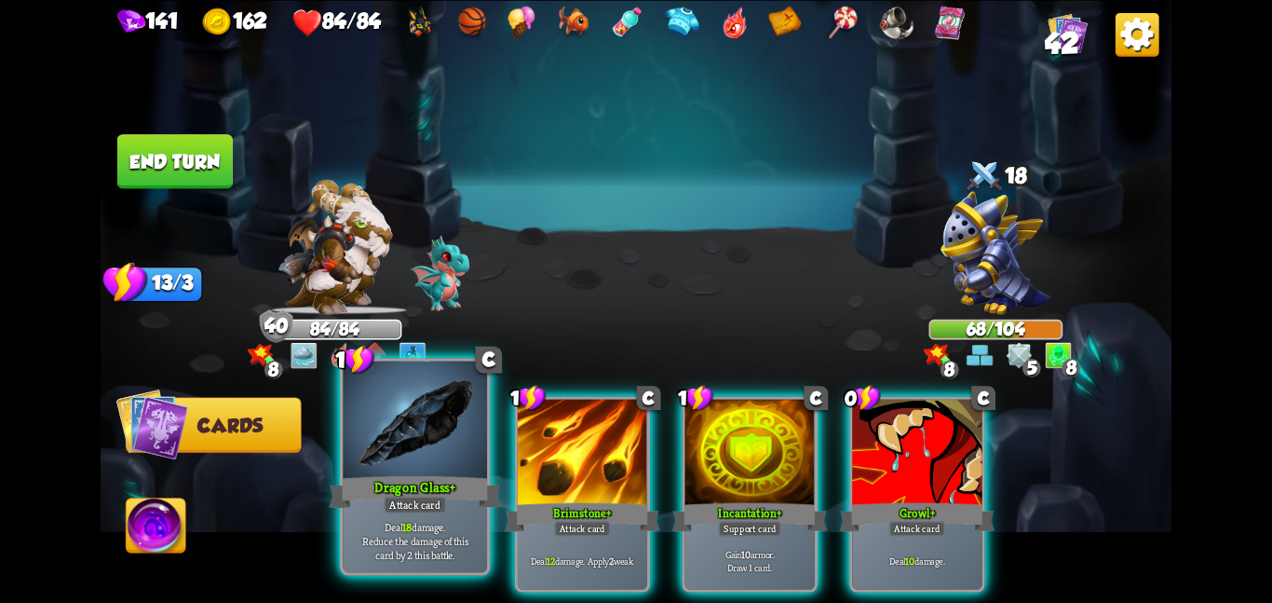
click at [417, 538] on p "Deal 18 damage. Reduce the damage of this card by 2 this battle." at bounding box center [414, 540] width 137 height 43
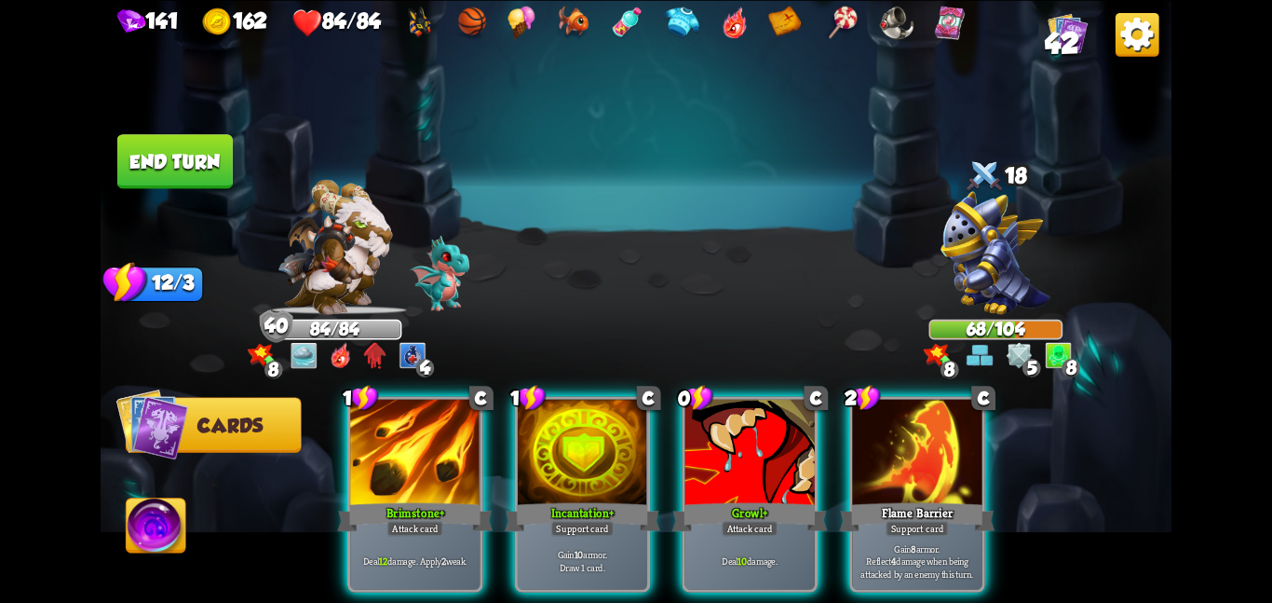
click at [417, 554] on p "Deal 12 damage. Apply 2 weak." at bounding box center [415, 560] width 123 height 13
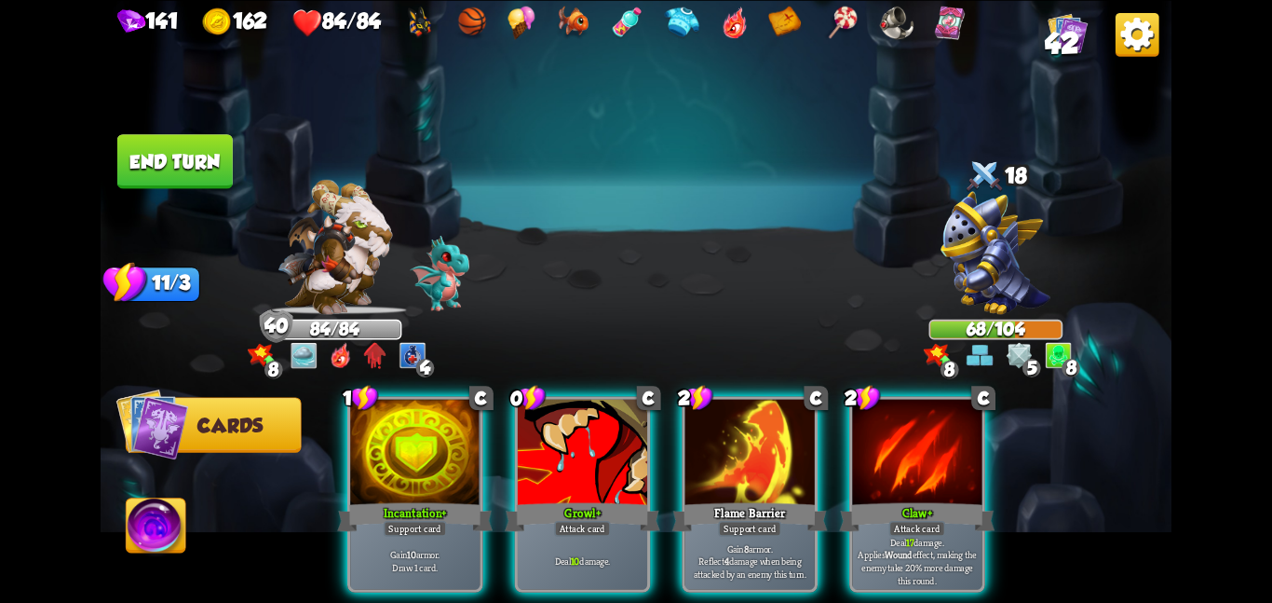
click at [417, 548] on p "Gain 10 armor. Draw 1 card." at bounding box center [415, 560] width 123 height 25
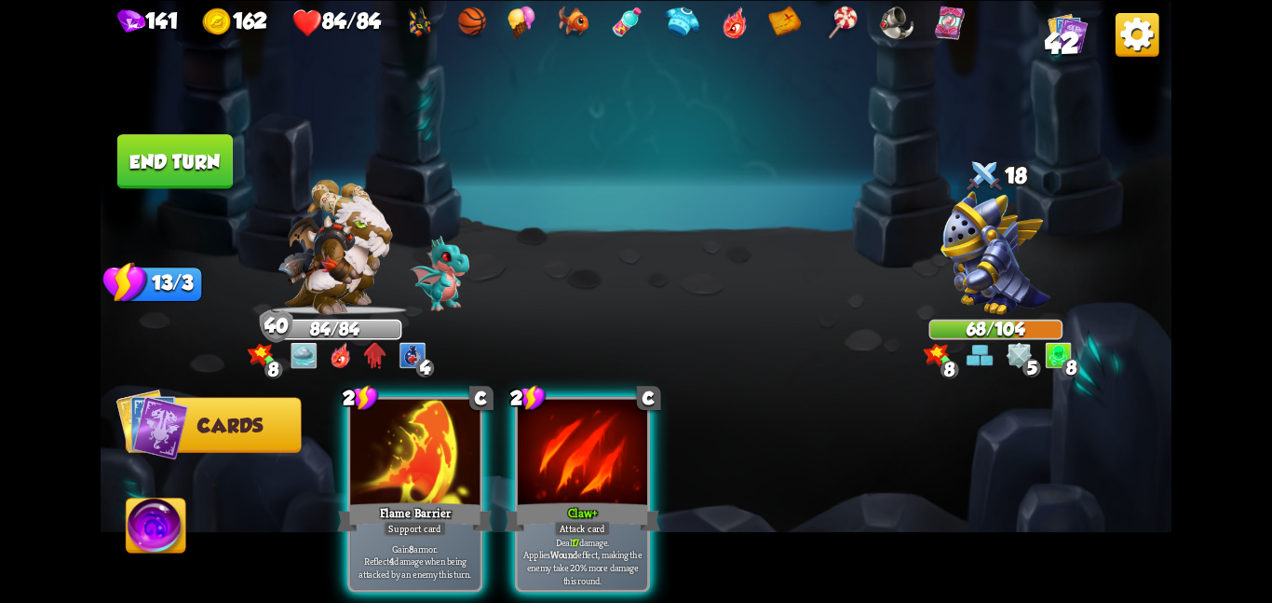
click at [417, 541] on p "Gain 8 armor. Reflect 4 damage when being attacked by an enemy this turn." at bounding box center [415, 560] width 123 height 38
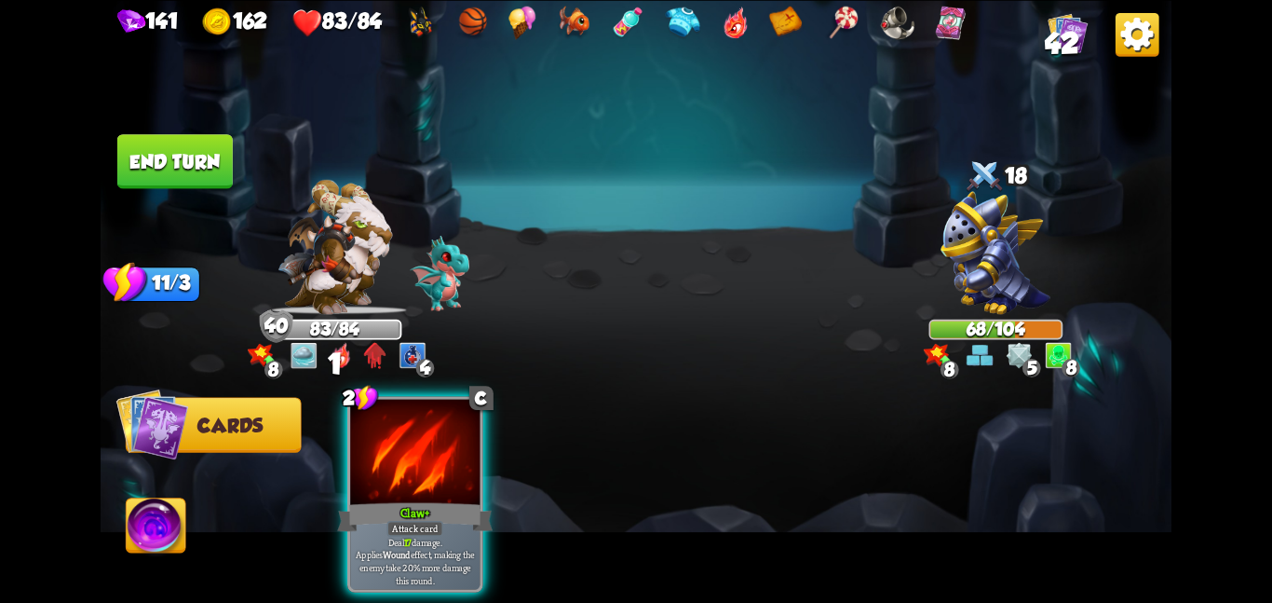
click at [417, 538] on p "Deal 17 damage. Applies Wound effect, making the enemy take 20% more damage thi…" at bounding box center [415, 560] width 123 height 51
click at [417, 538] on div "2 C Claw + Attack card Deal 17 damage. Applies Wound effect, making the enemy t…" at bounding box center [743, 468] width 857 height 268
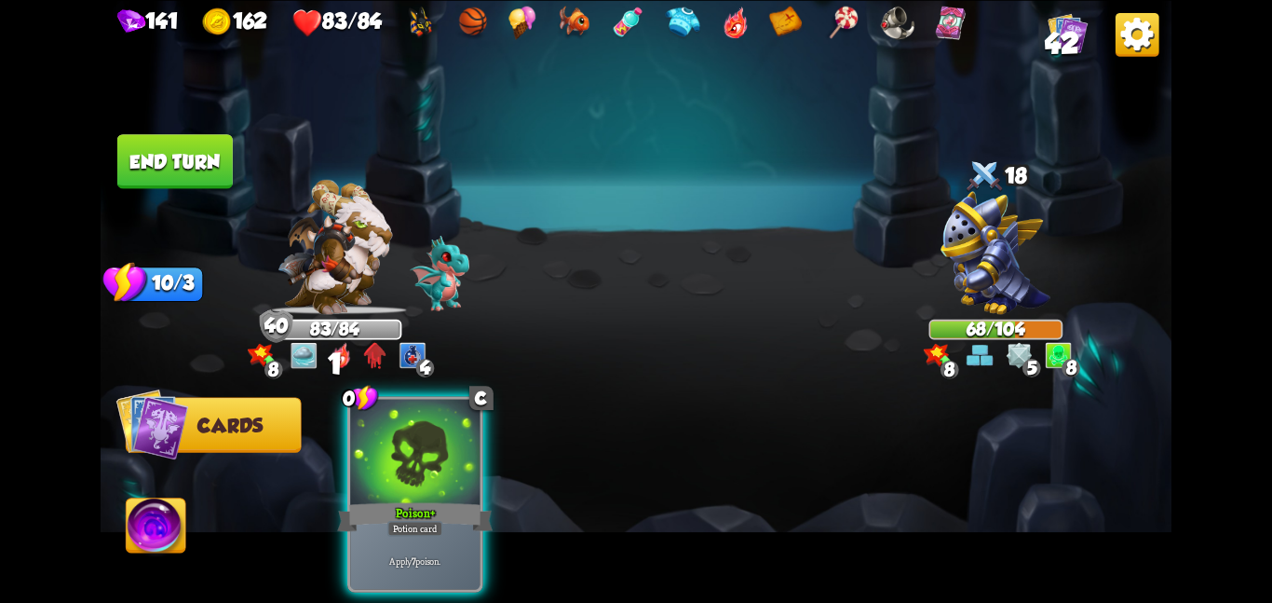
click at [417, 554] on p "Apply 7 poison." at bounding box center [415, 560] width 123 height 13
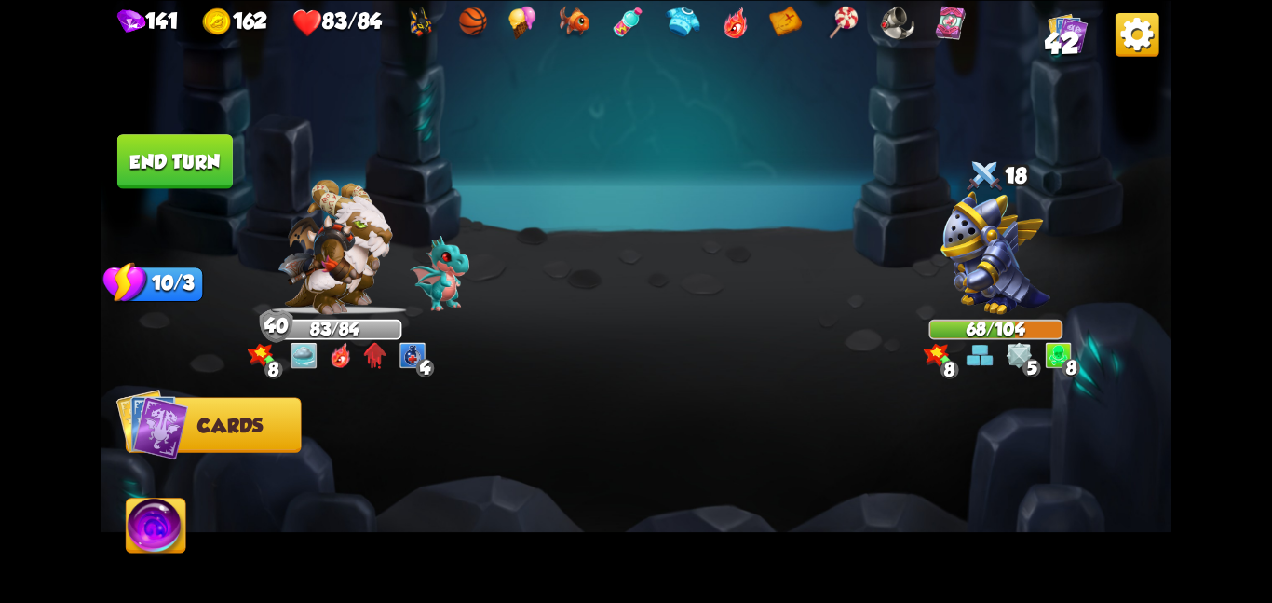
click at [417, 538] on div at bounding box center [743, 468] width 857 height 268
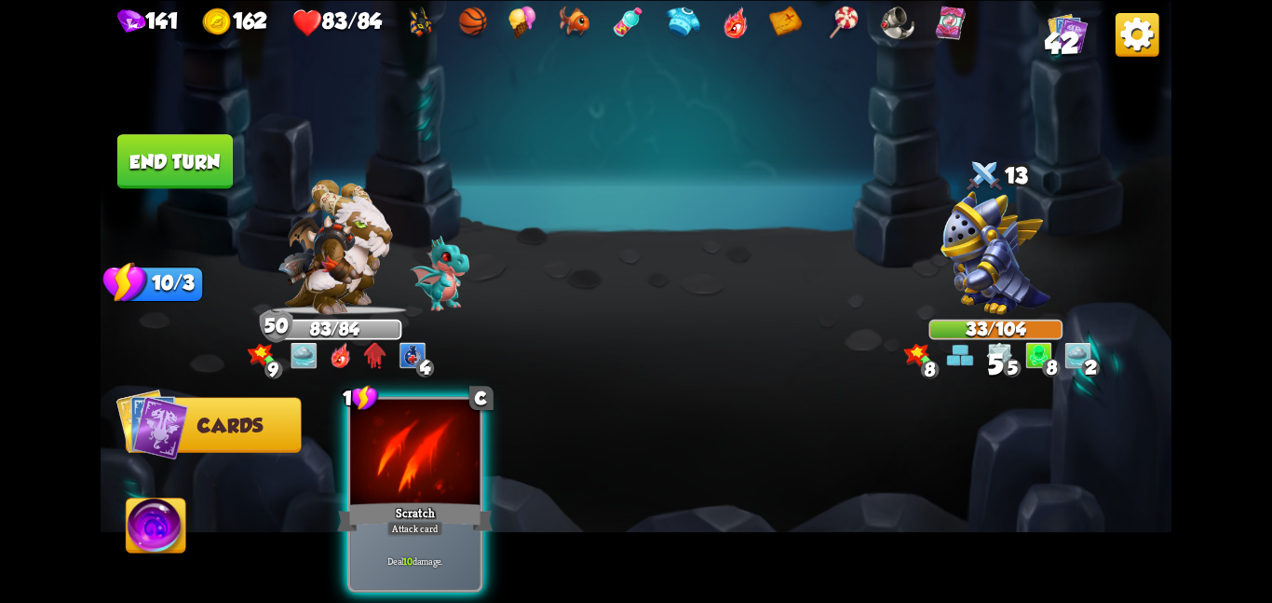
click at [360, 504] on div "Scratch" at bounding box center [415, 516] width 156 height 34
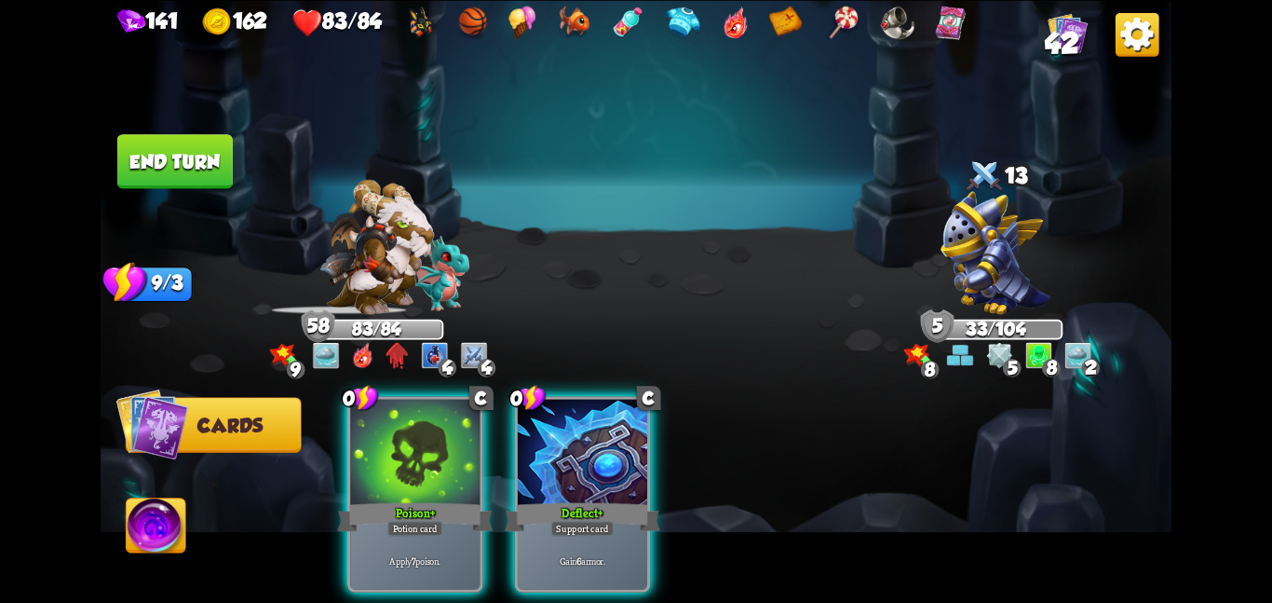
click at [360, 504] on div "Poison +" at bounding box center [415, 516] width 156 height 34
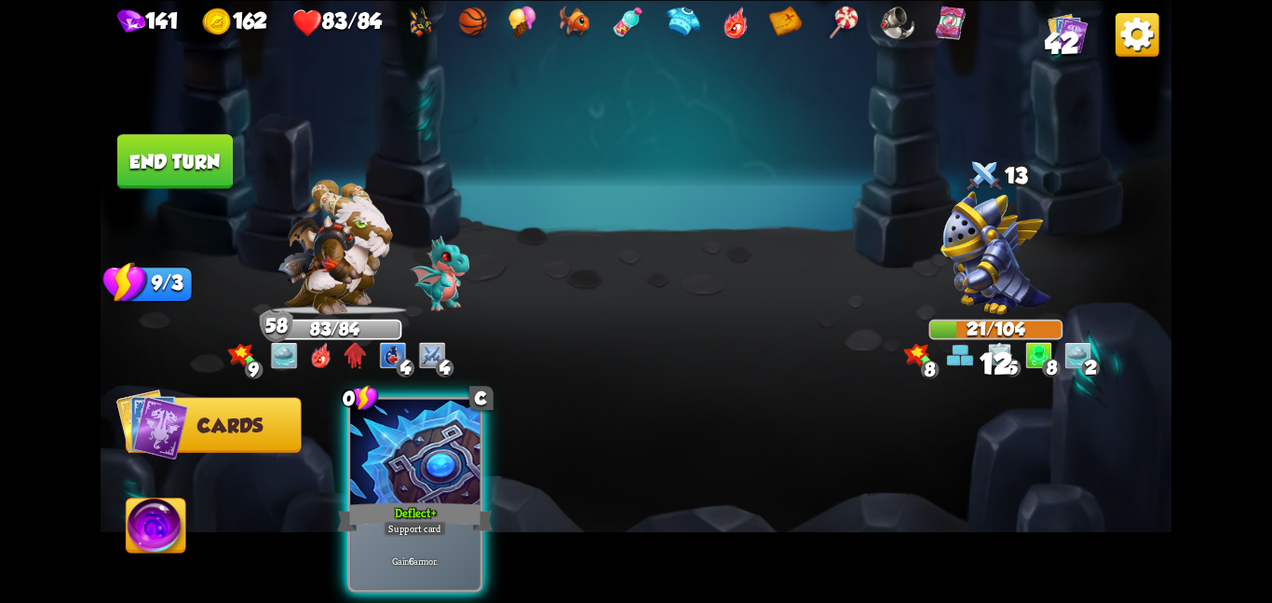
click at [360, 504] on div "Deflect +" at bounding box center [415, 516] width 156 height 34
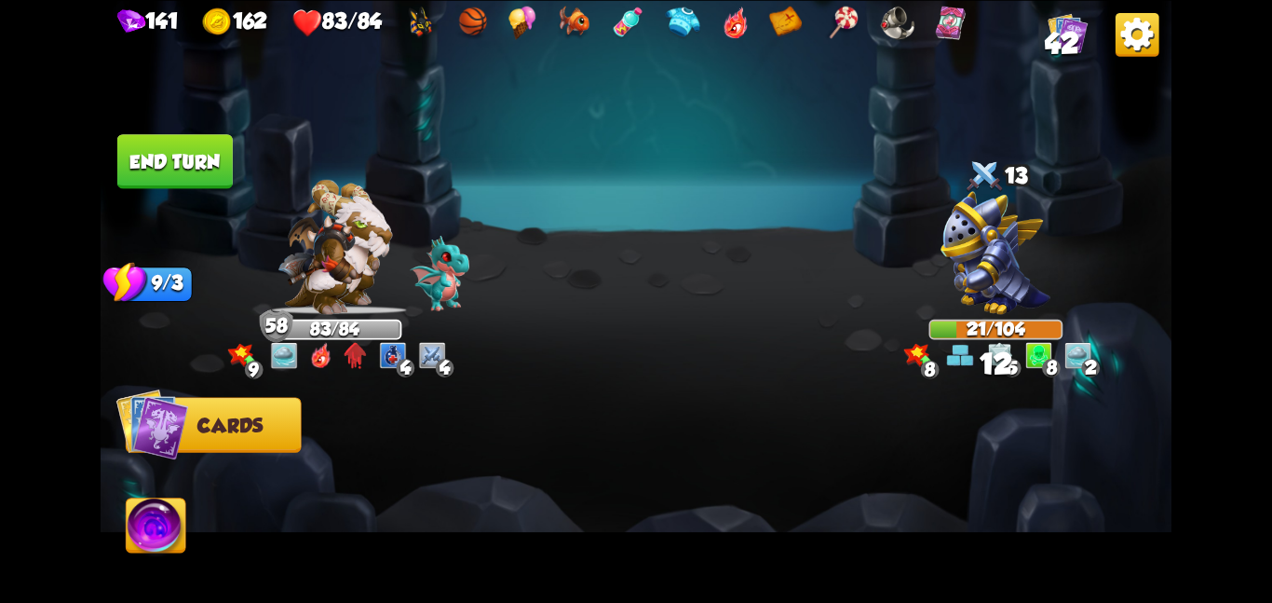
click at [360, 504] on div at bounding box center [743, 468] width 857 height 268
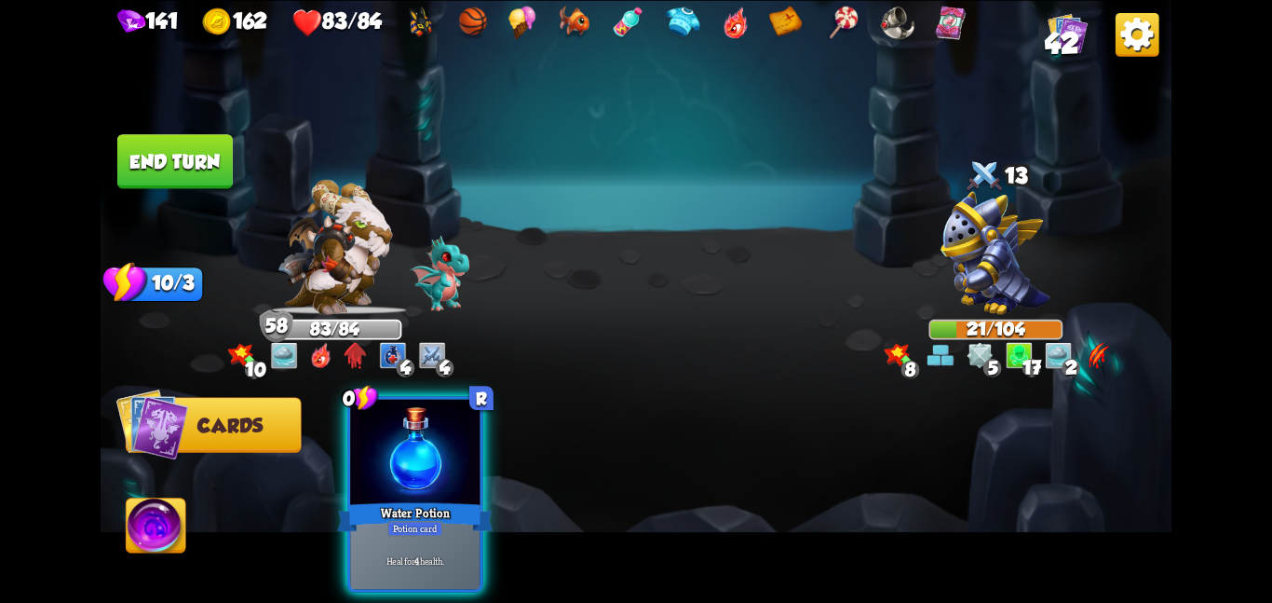
click at [360, 504] on div "Water Potion" at bounding box center [415, 516] width 156 height 34
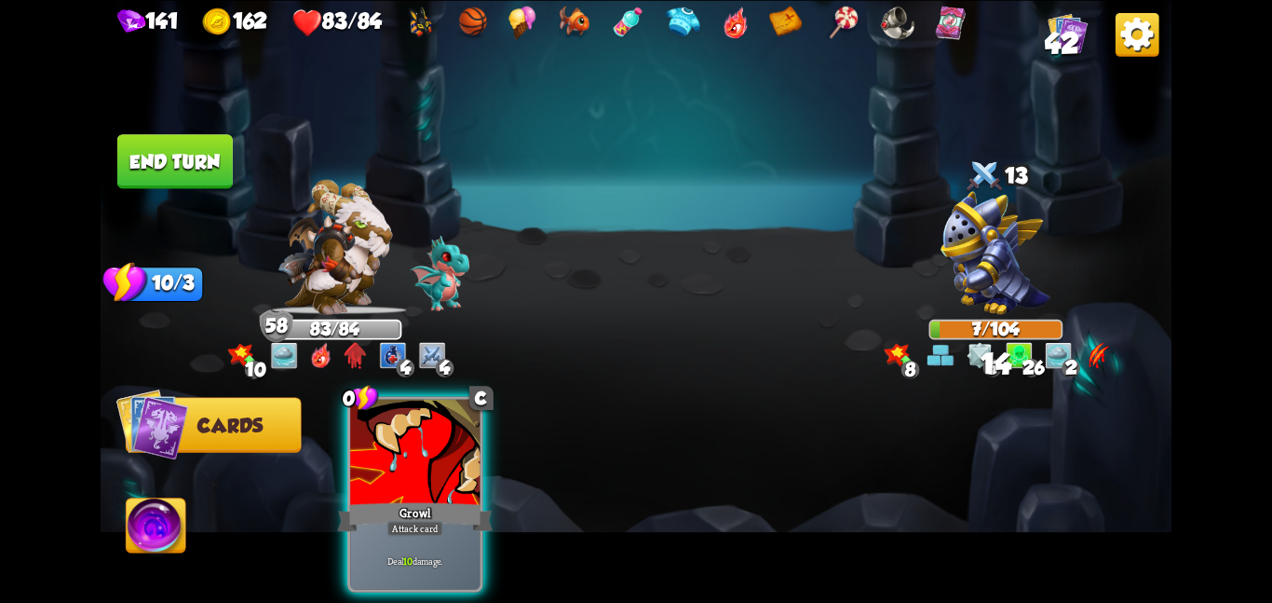
click at [360, 504] on div "Growl" at bounding box center [415, 516] width 156 height 34
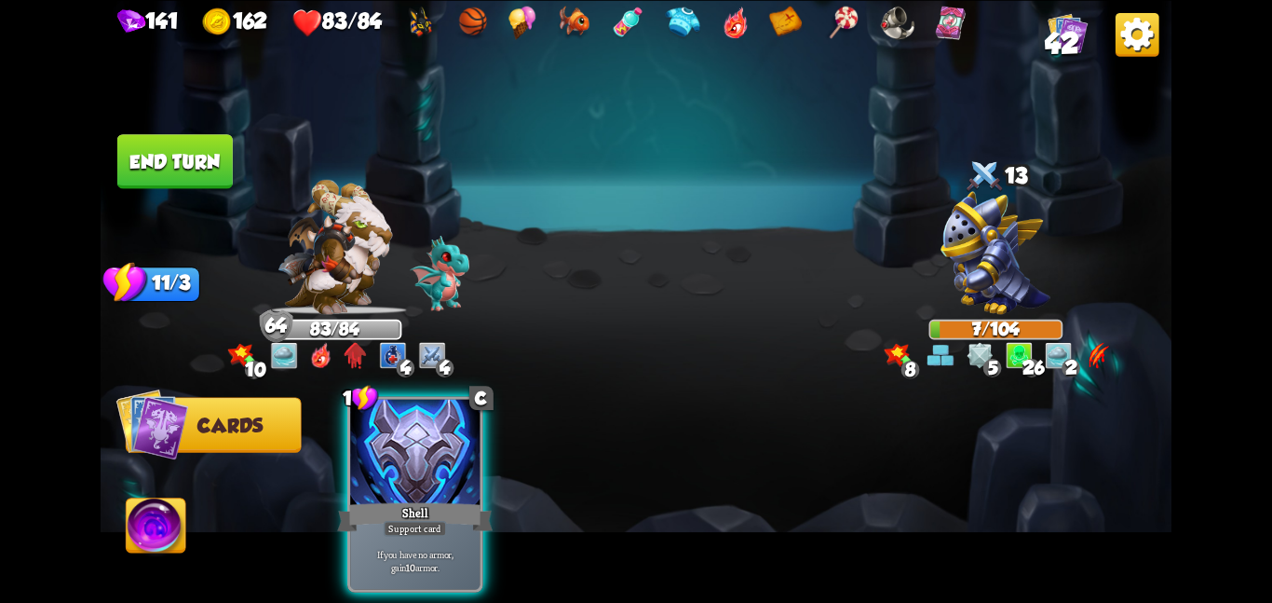
click at [360, 504] on div "Shell" at bounding box center [415, 516] width 156 height 34
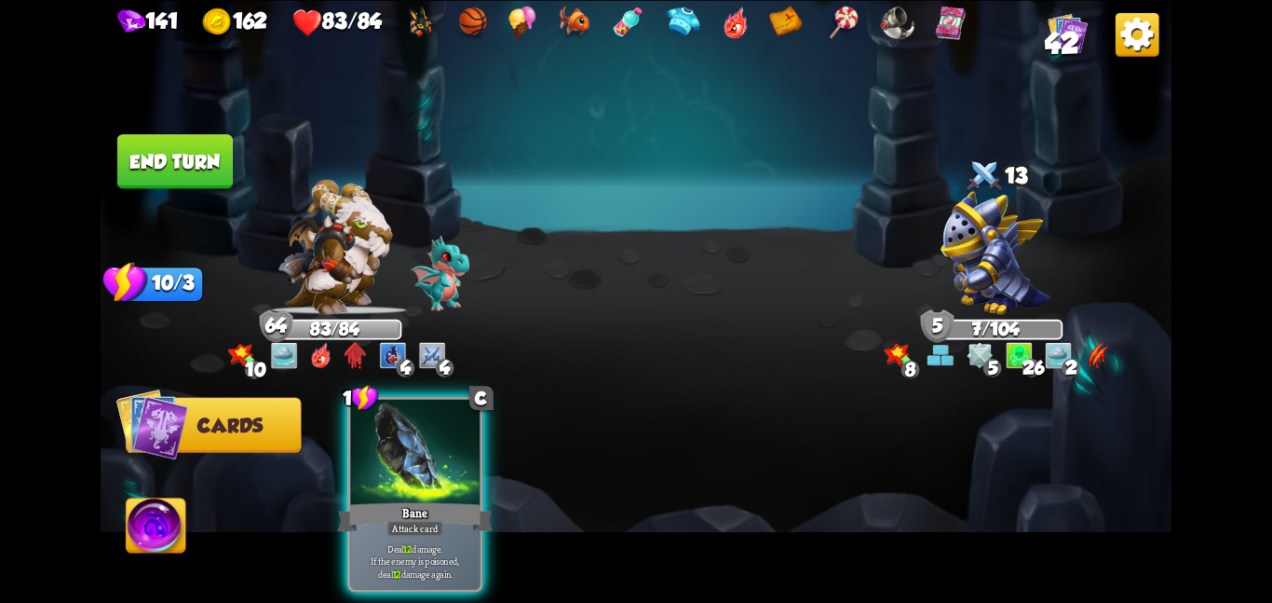
click at [360, 504] on div "Bane" at bounding box center [415, 516] width 156 height 34
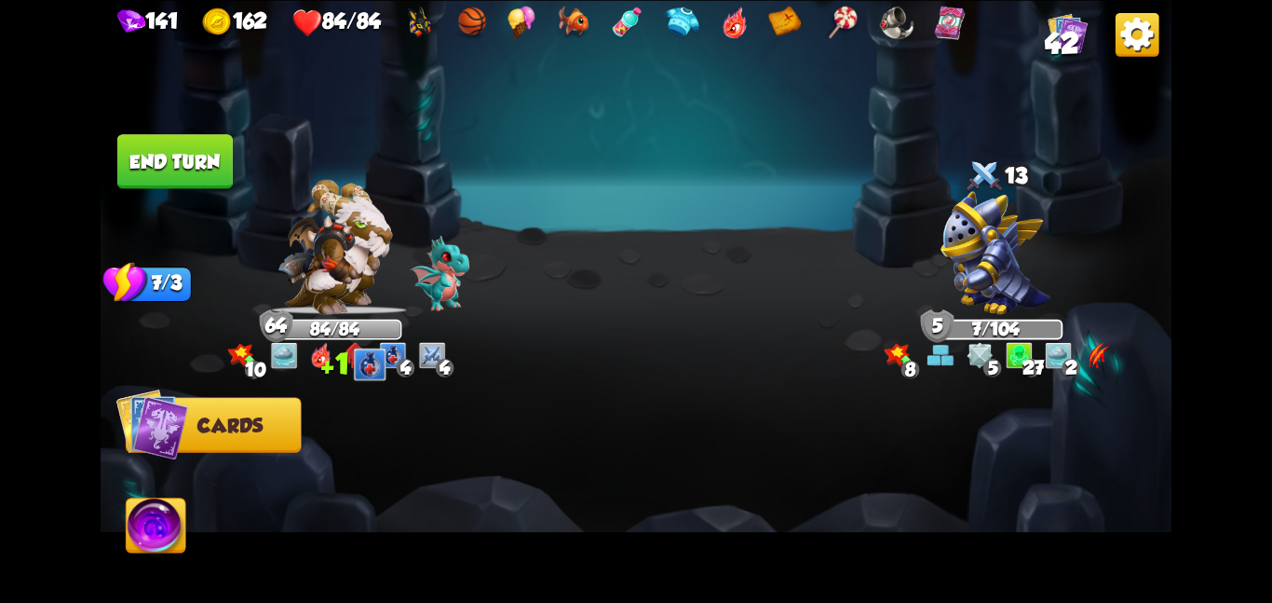
click at [360, 504] on div at bounding box center [743, 468] width 857 height 268
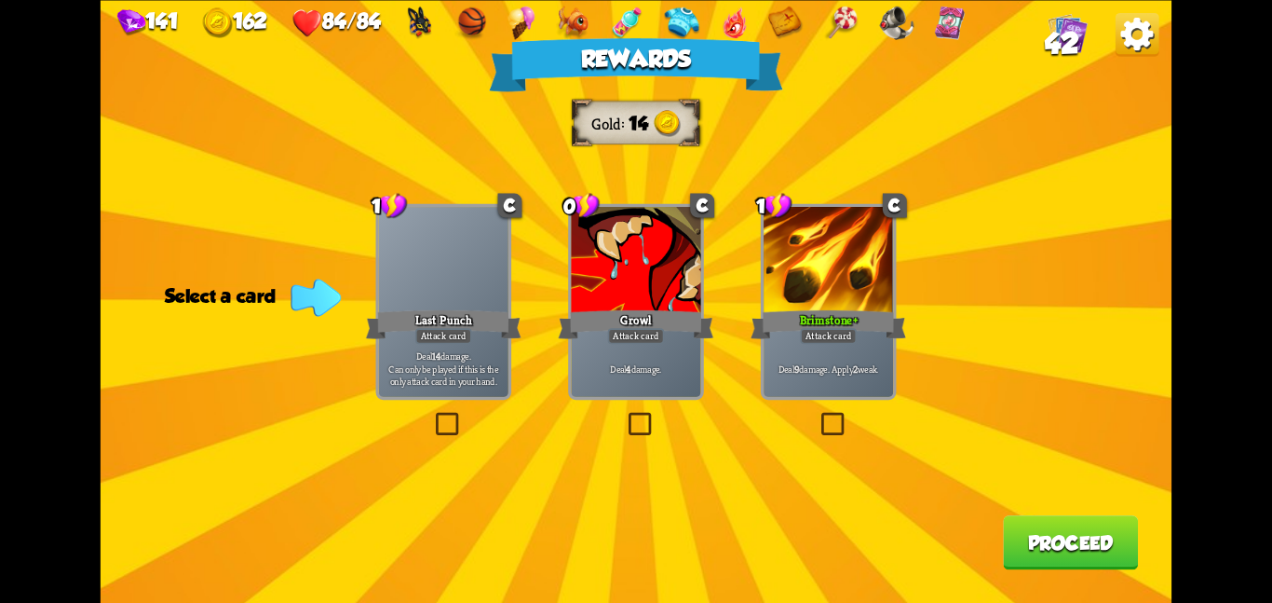
click at [757, 277] on div "Rewards Gold 14 Select a card 1 C Last Punch Attack card Deal 14 damage. Can on…" at bounding box center [636, 301] width 1071 height 603
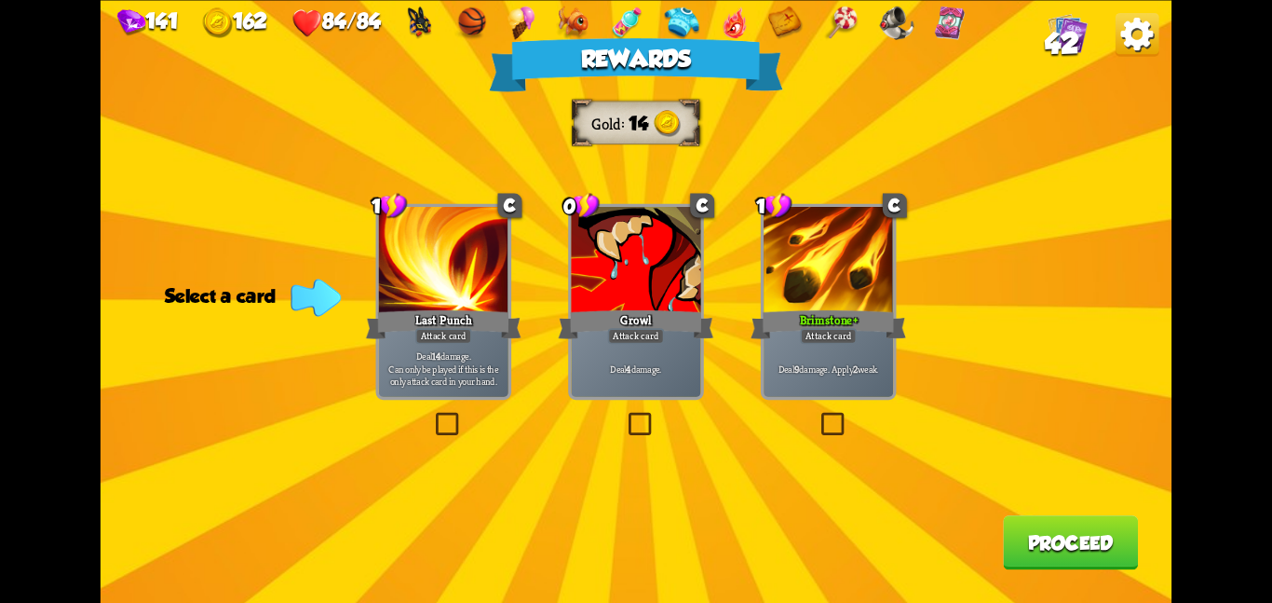
click at [774, 280] on div at bounding box center [828, 261] width 129 height 109
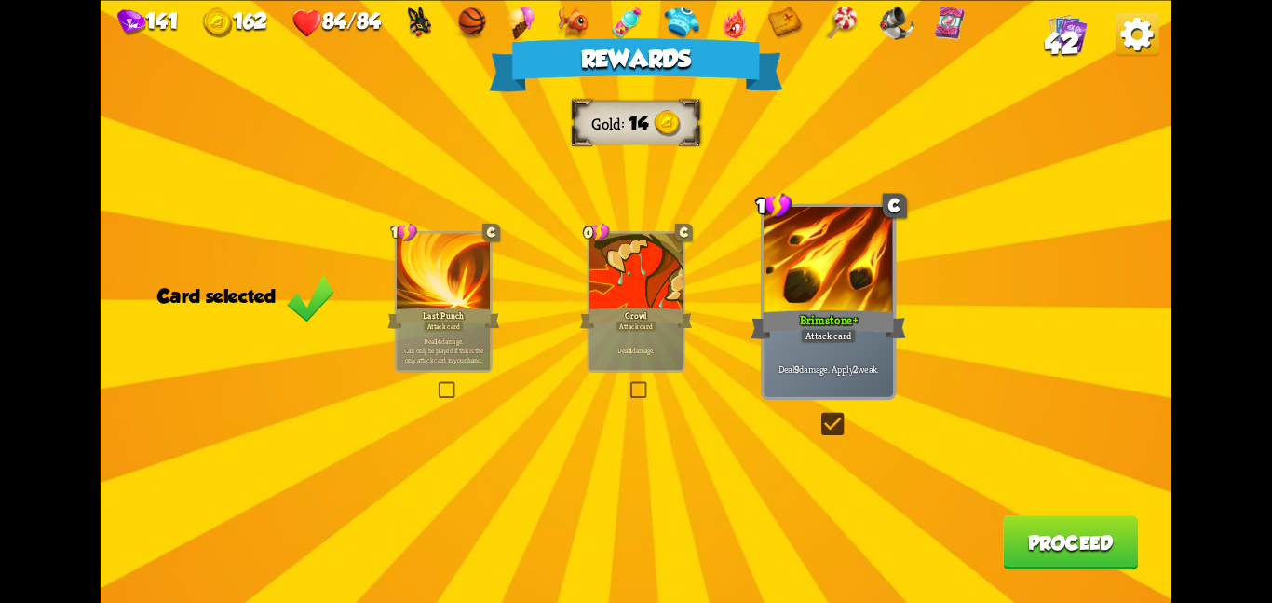
click at [1052, 559] on button "Proceed" at bounding box center [1070, 542] width 135 height 54
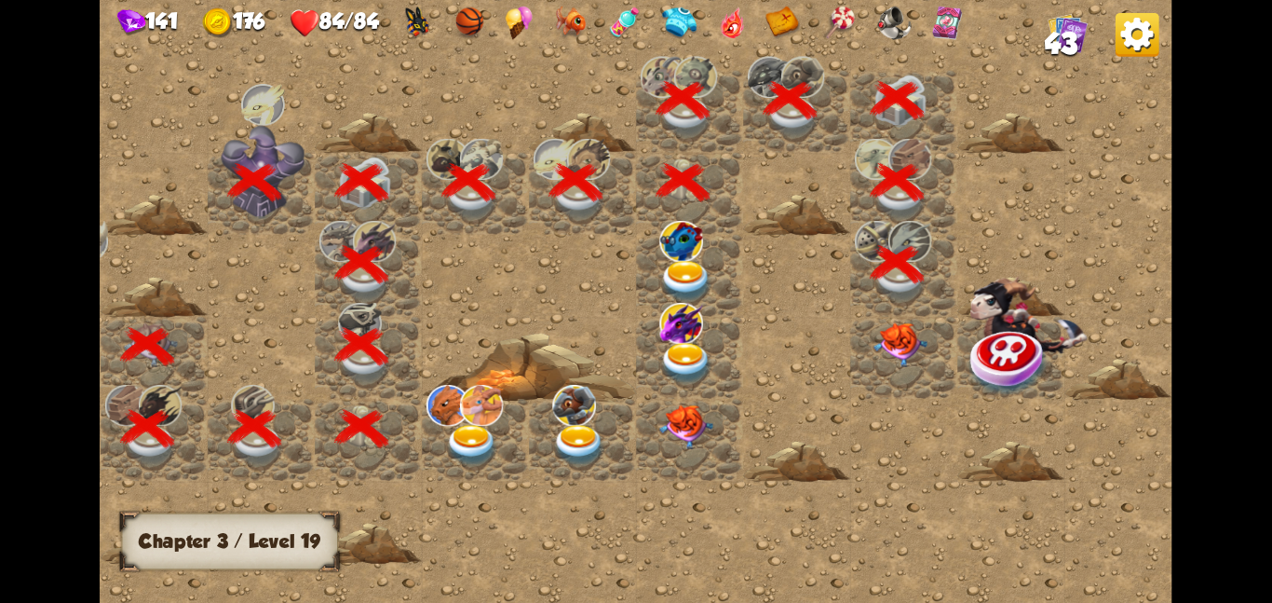
click at [888, 342] on img at bounding box center [901, 343] width 54 height 45
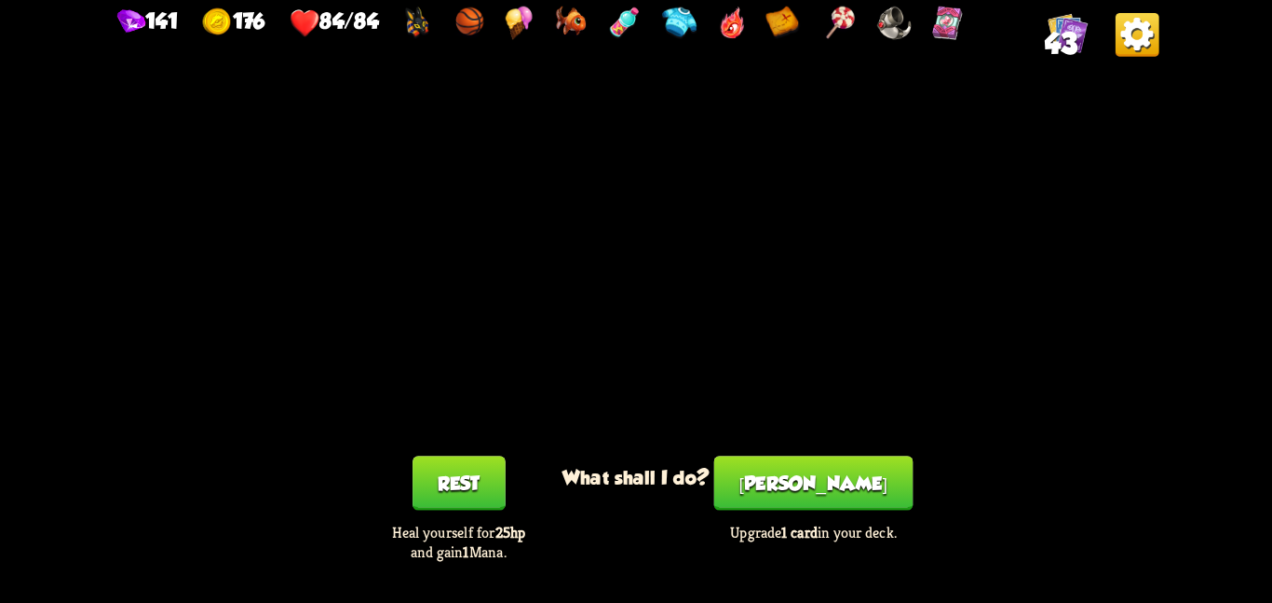
click at [749, 507] on div "Smith Upgrade 1 card in your deck." at bounding box center [813, 507] width 214 height 105
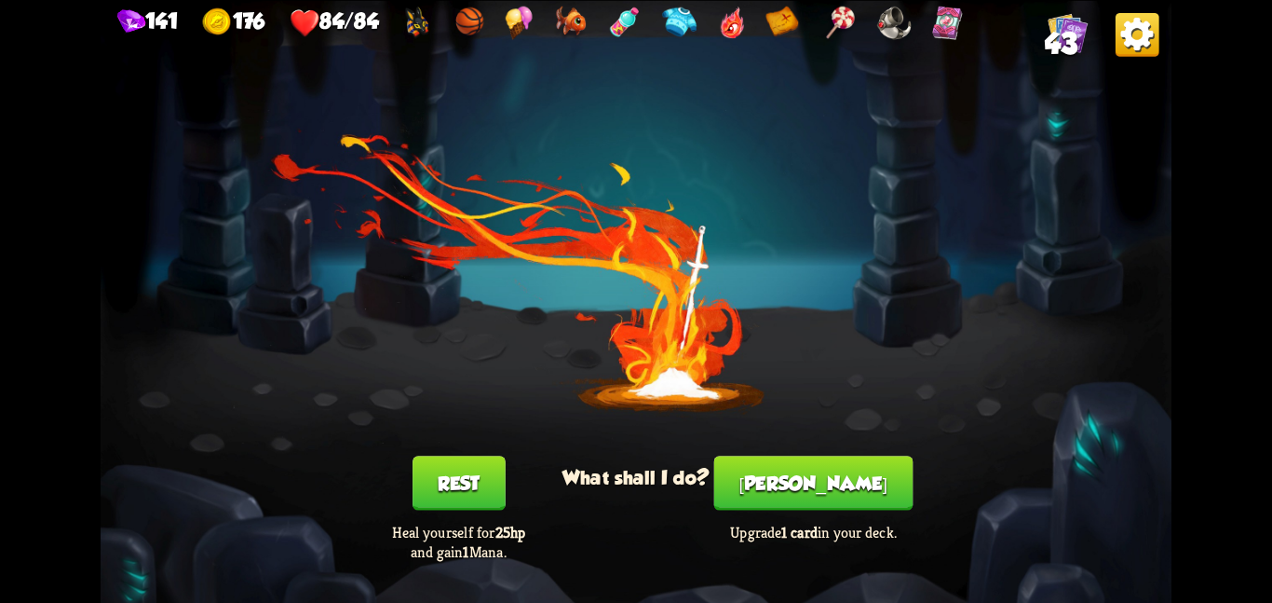
click at [796, 486] on button "[PERSON_NAME]" at bounding box center [813, 482] width 199 height 54
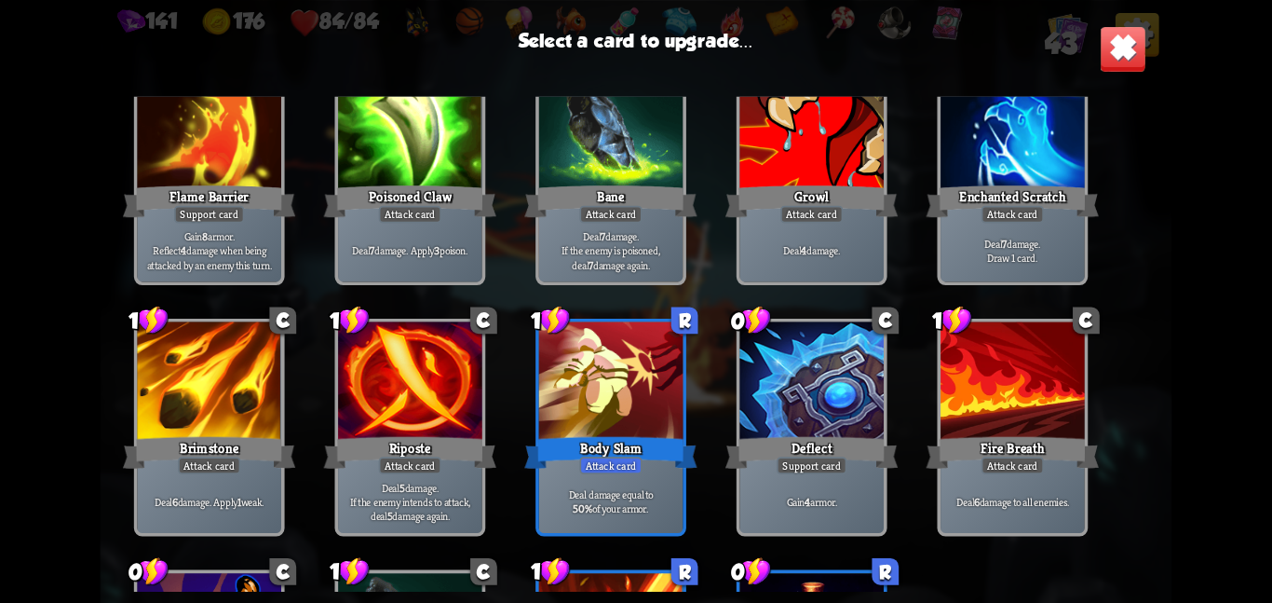
scroll to position [865, 0]
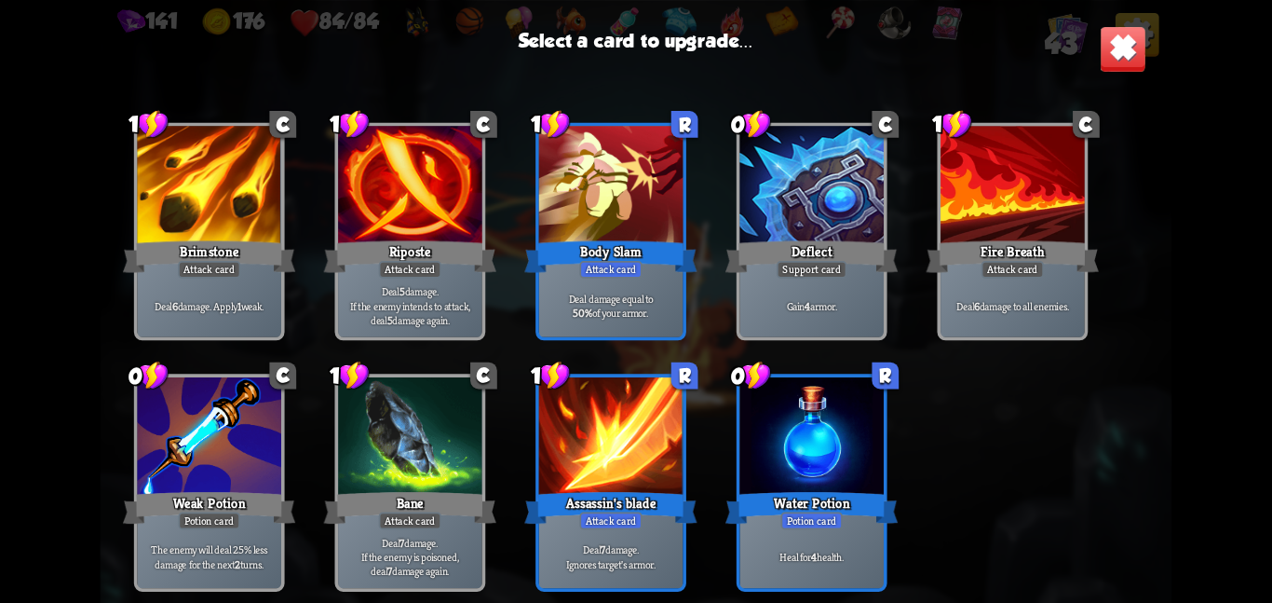
click at [643, 502] on div "Assassin's blade" at bounding box center [610, 507] width 172 height 38
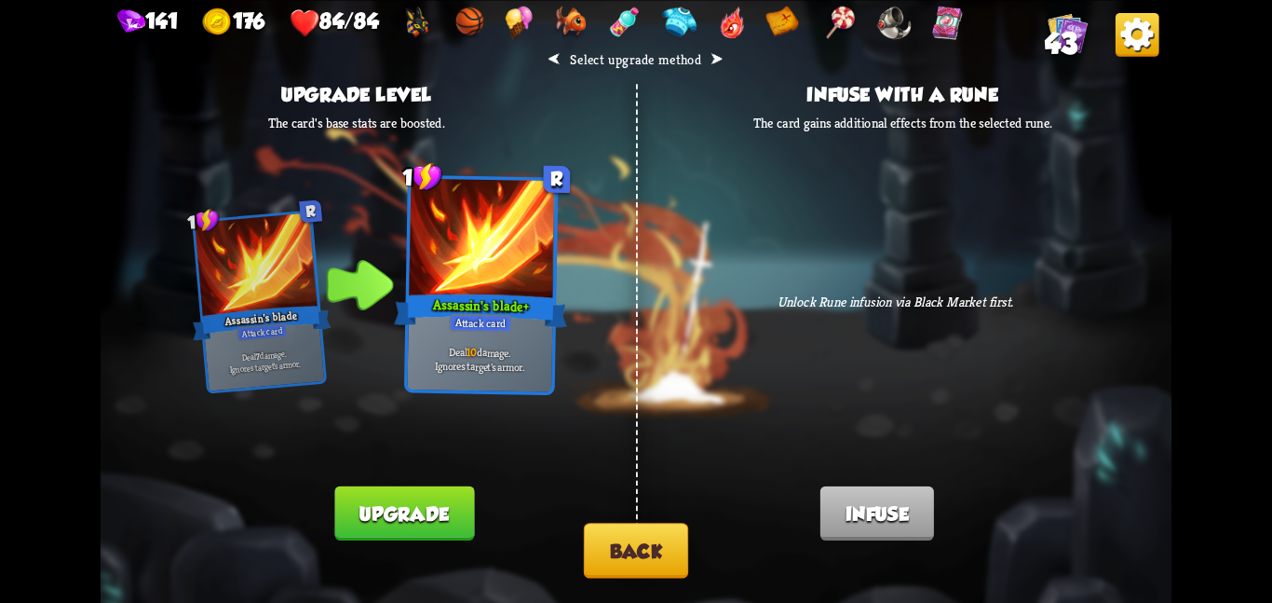
click at [435, 519] on button "Upgrade" at bounding box center [405, 512] width 140 height 54
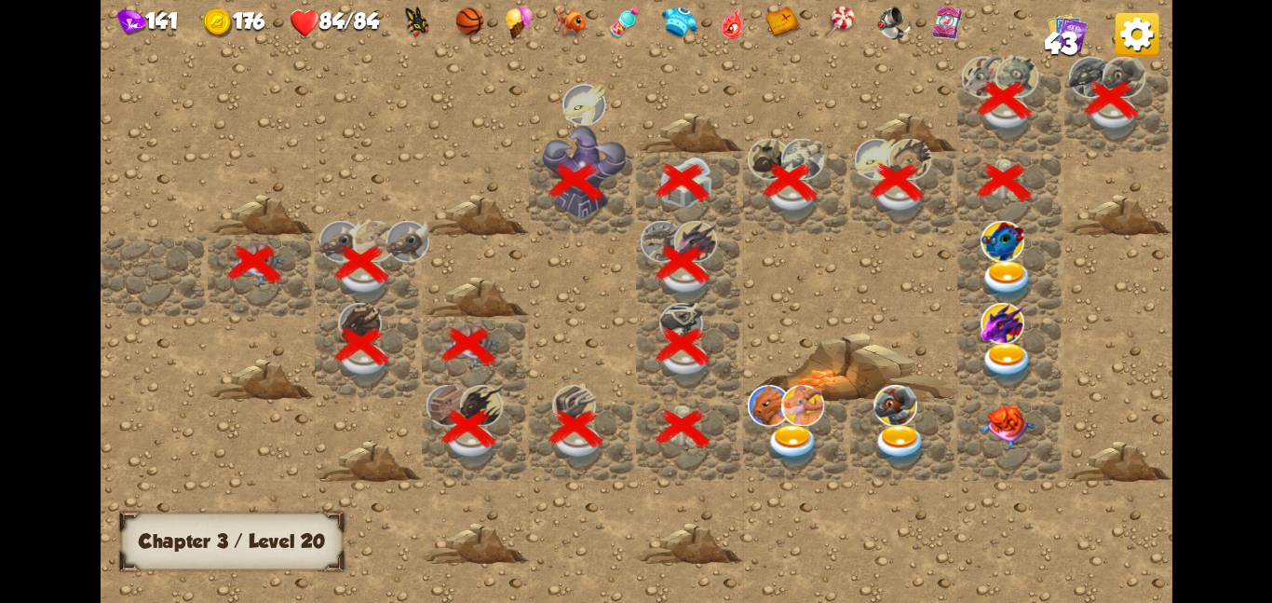
scroll to position [0, 358]
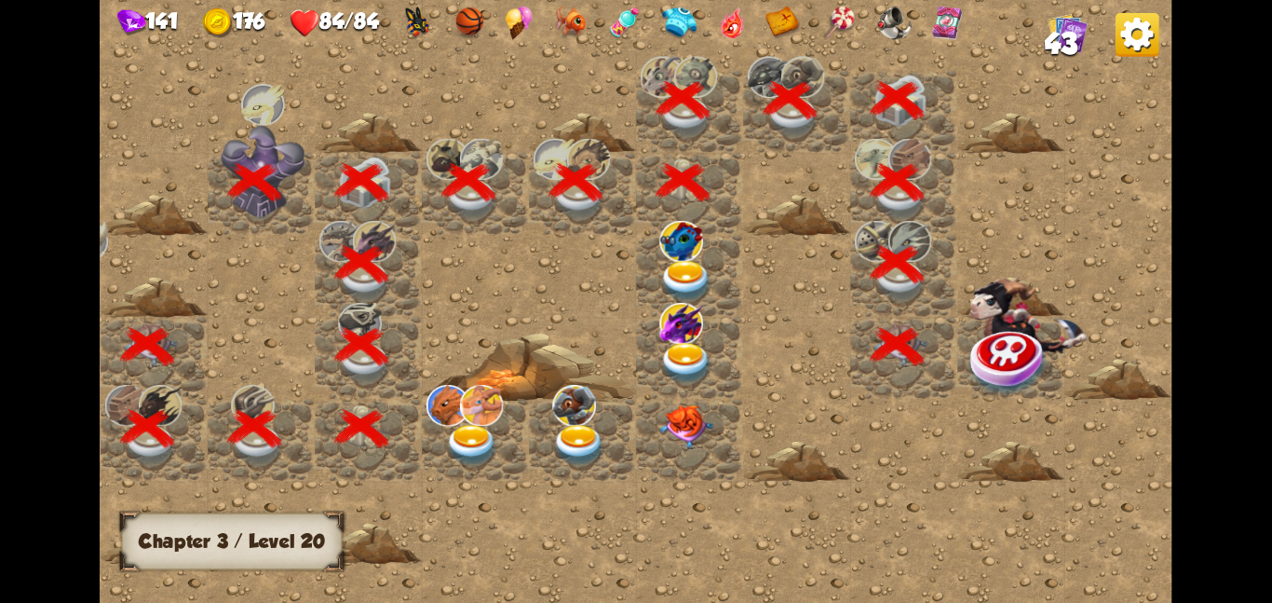
click at [1000, 382] on img at bounding box center [1010, 361] width 80 height 70
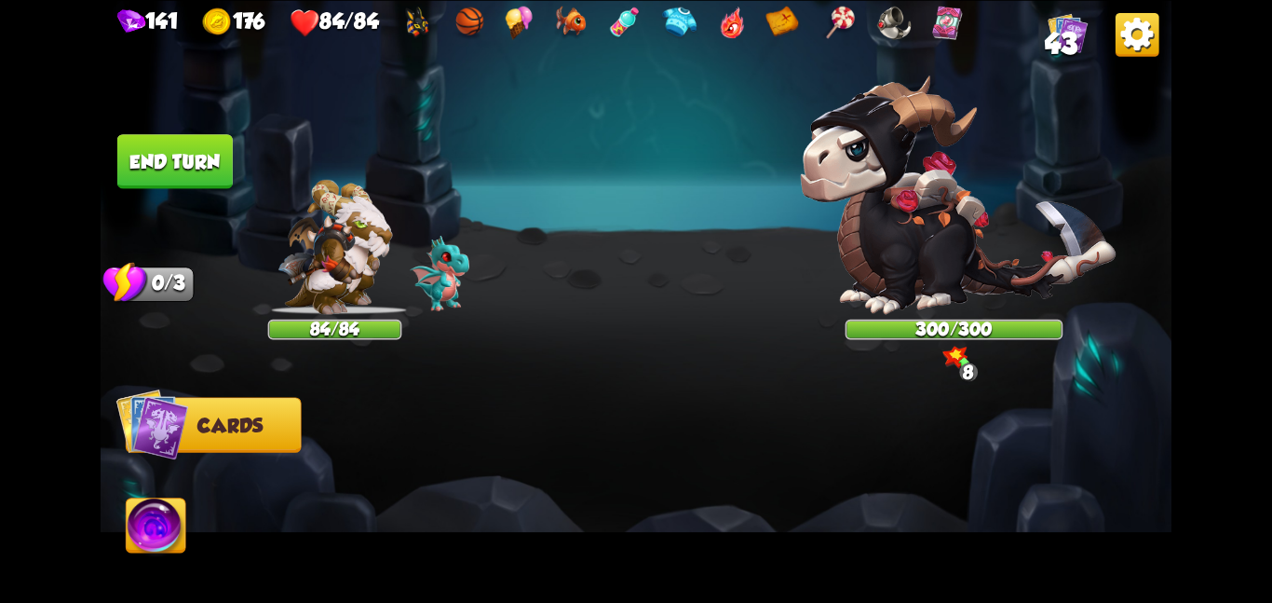
click at [984, 184] on img at bounding box center [959, 194] width 316 height 238
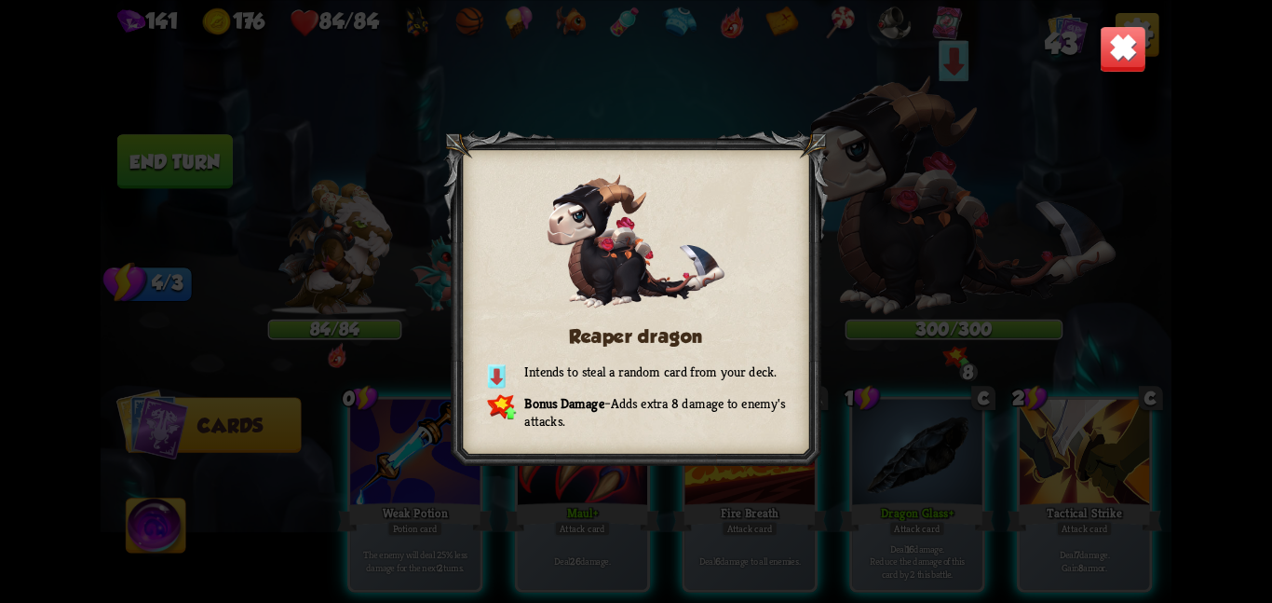
click at [1124, 58] on img at bounding box center [1123, 48] width 47 height 47
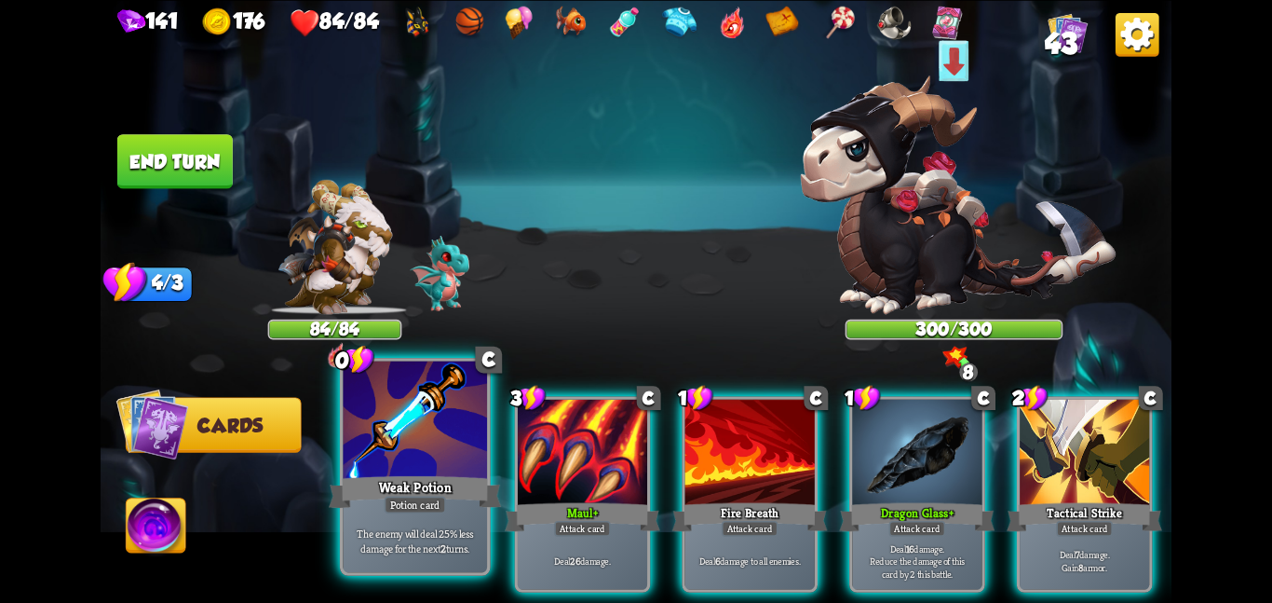
click at [479, 404] on div at bounding box center [415, 420] width 144 height 121
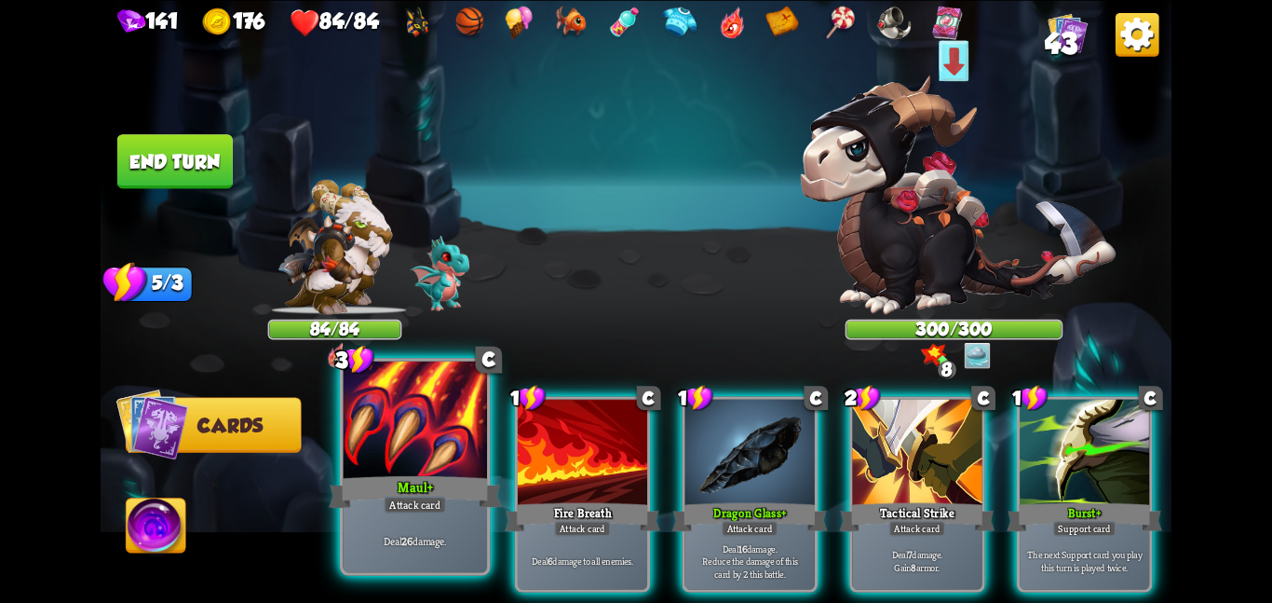
click at [478, 453] on div at bounding box center [415, 420] width 144 height 121
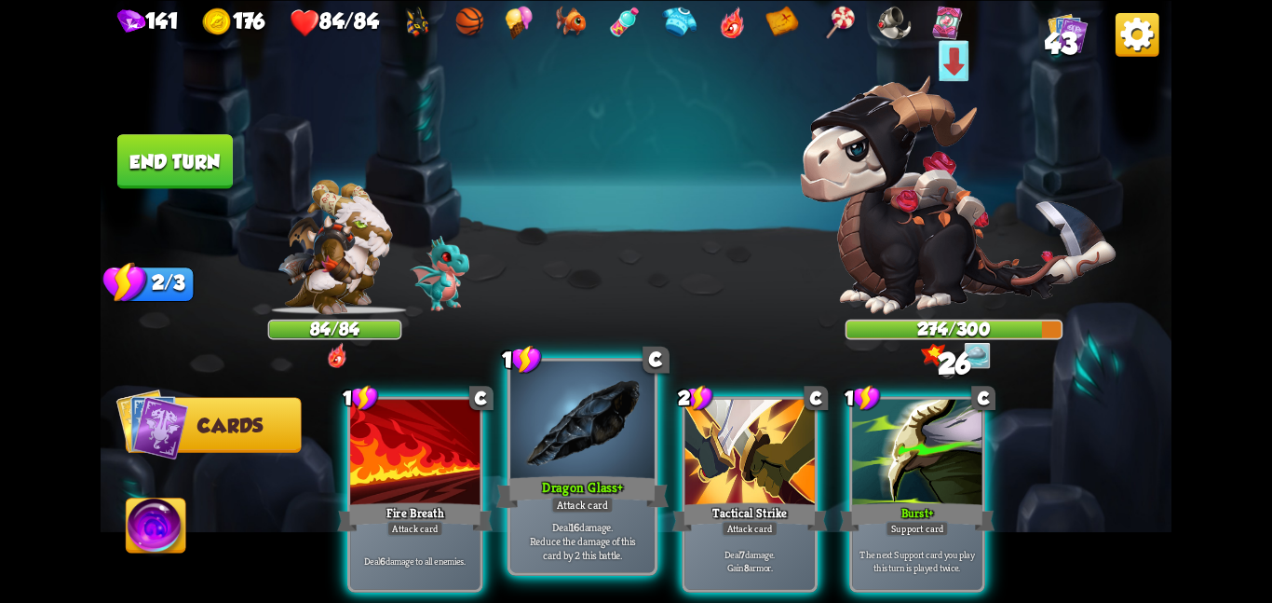
click at [591, 443] on div at bounding box center [582, 420] width 144 height 121
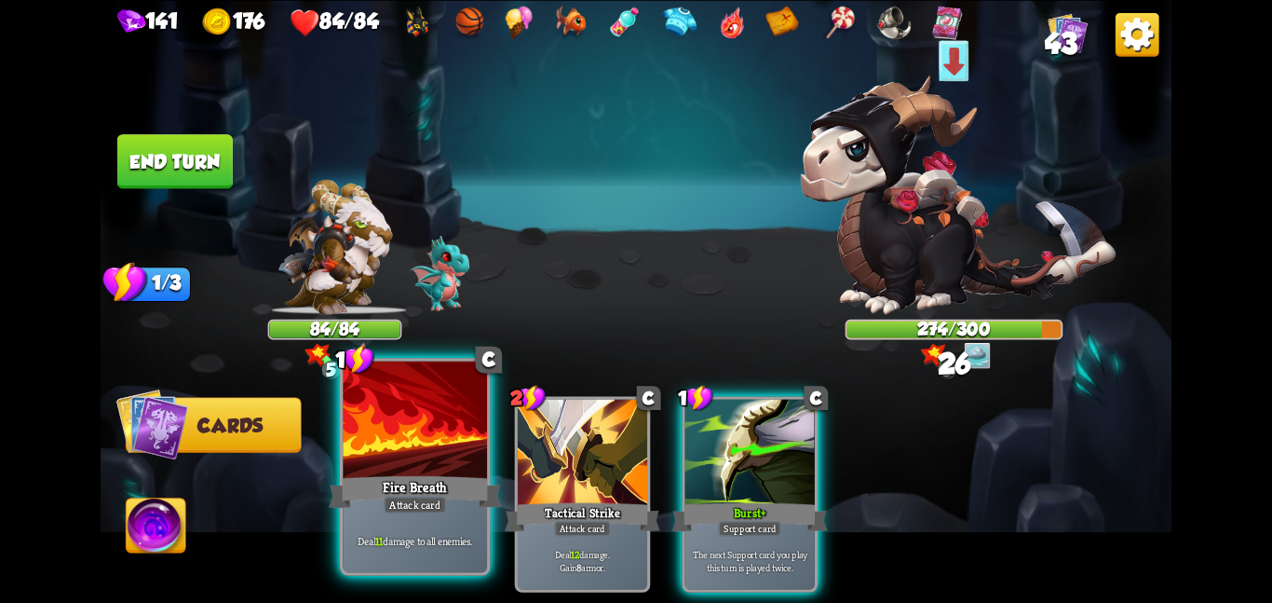
click at [414, 464] on div at bounding box center [415, 420] width 144 height 121
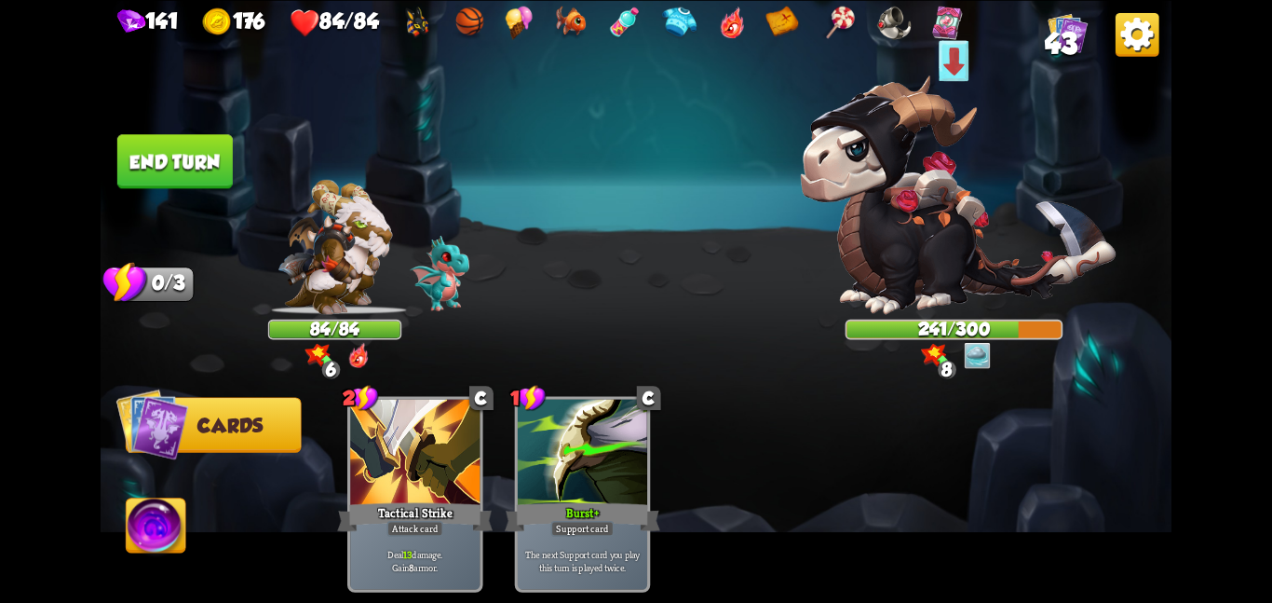
click at [172, 143] on button "End turn" at bounding box center [174, 161] width 115 height 54
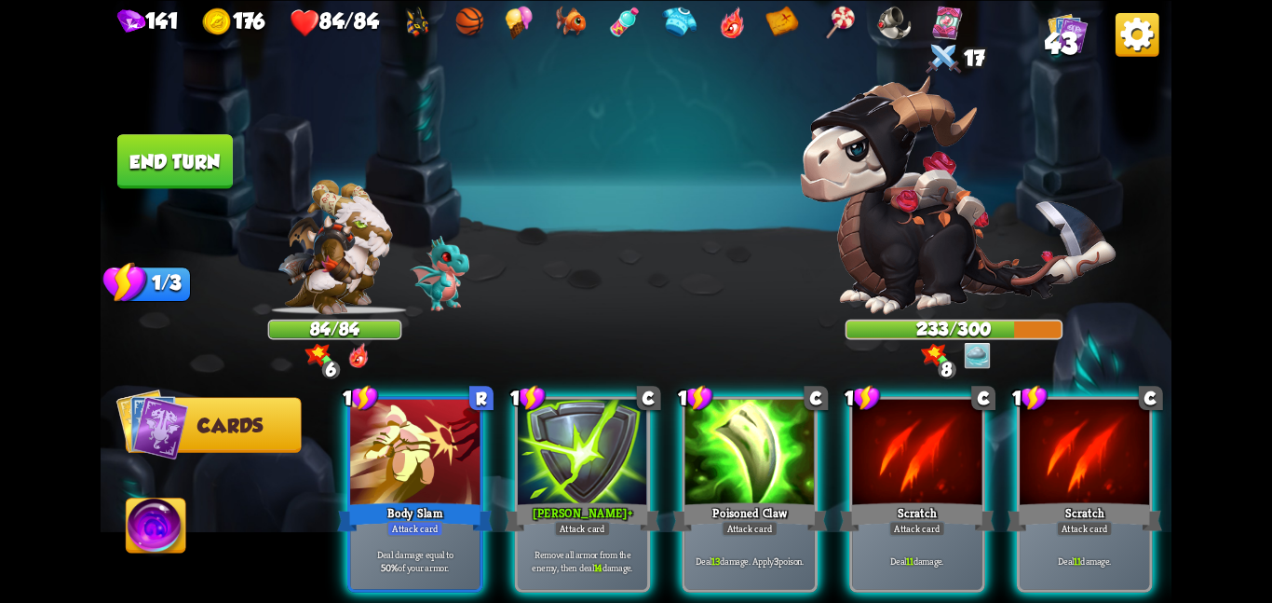
click at [808, 457] on div at bounding box center [750, 453] width 129 height 109
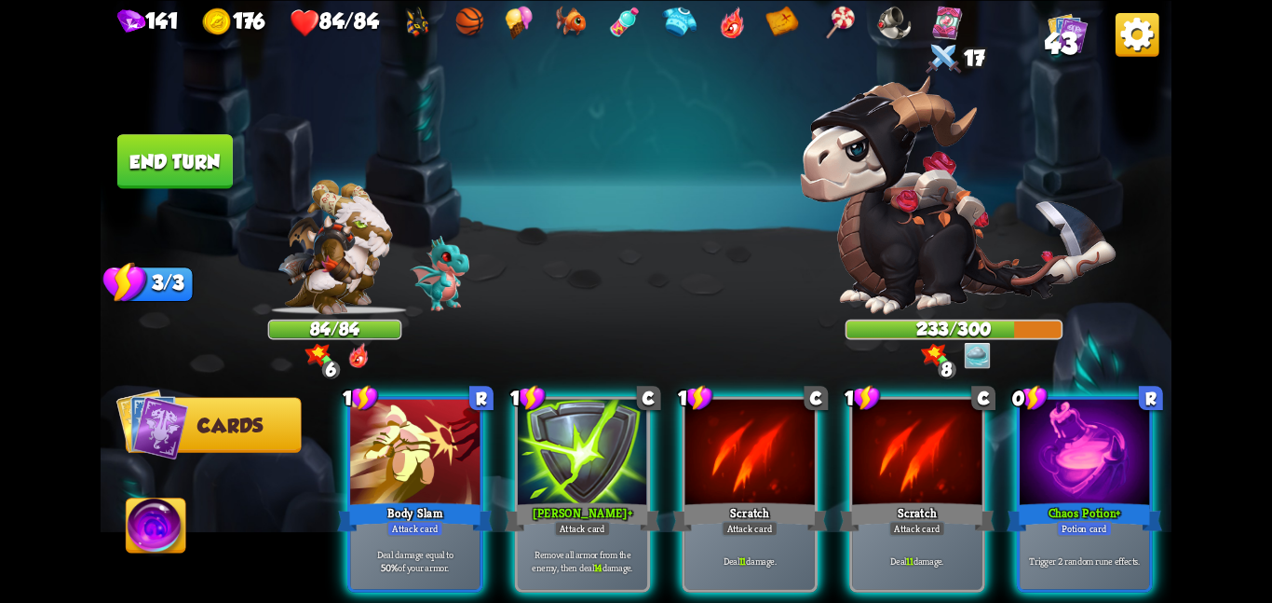
click at [808, 457] on div at bounding box center [750, 453] width 129 height 109
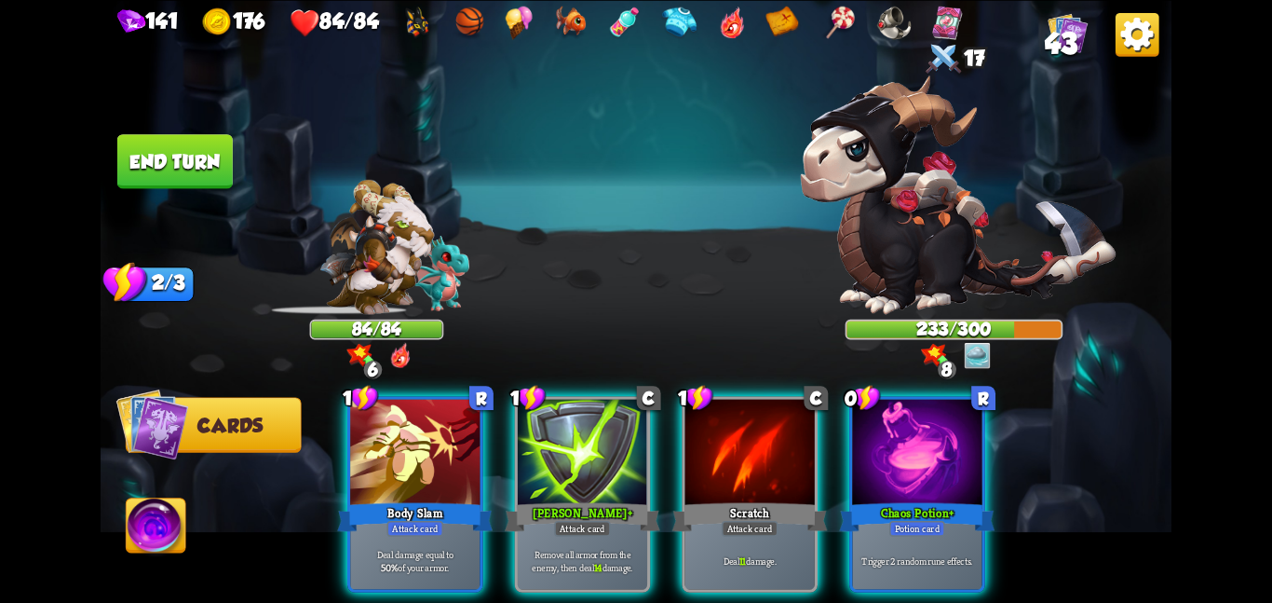
click at [808, 457] on div at bounding box center [750, 453] width 129 height 109
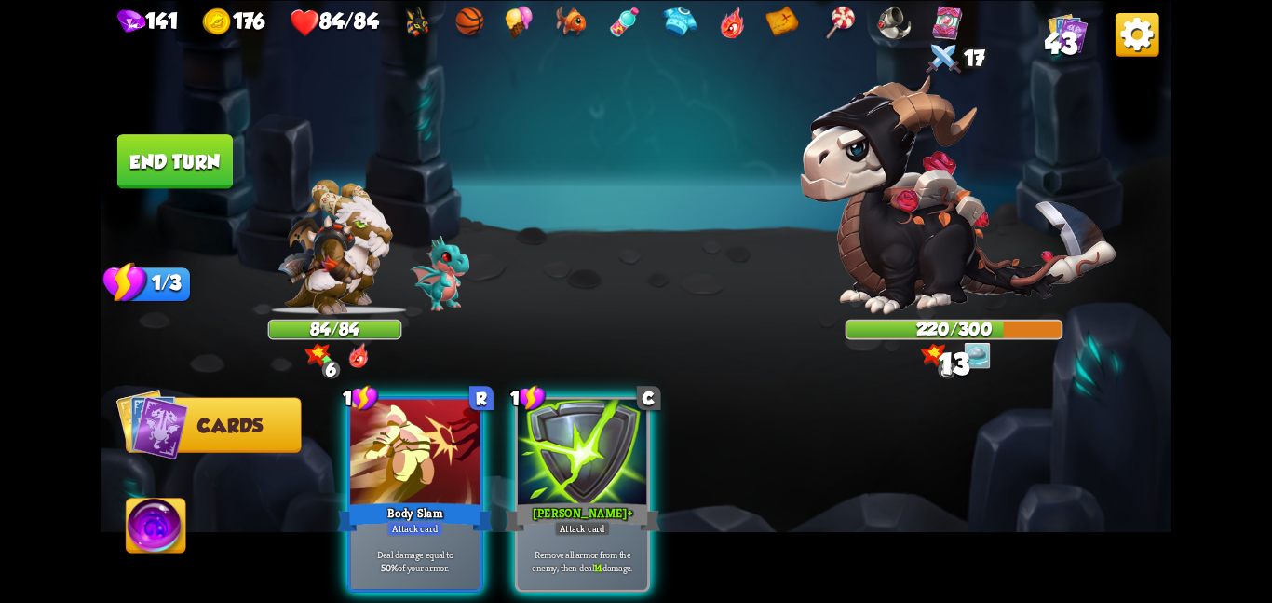
click at [808, 457] on div "1 R Body Slam Attack card Deal damage equal to 50% of your armor. 1 C Pierce + …" at bounding box center [743, 468] width 857 height 268
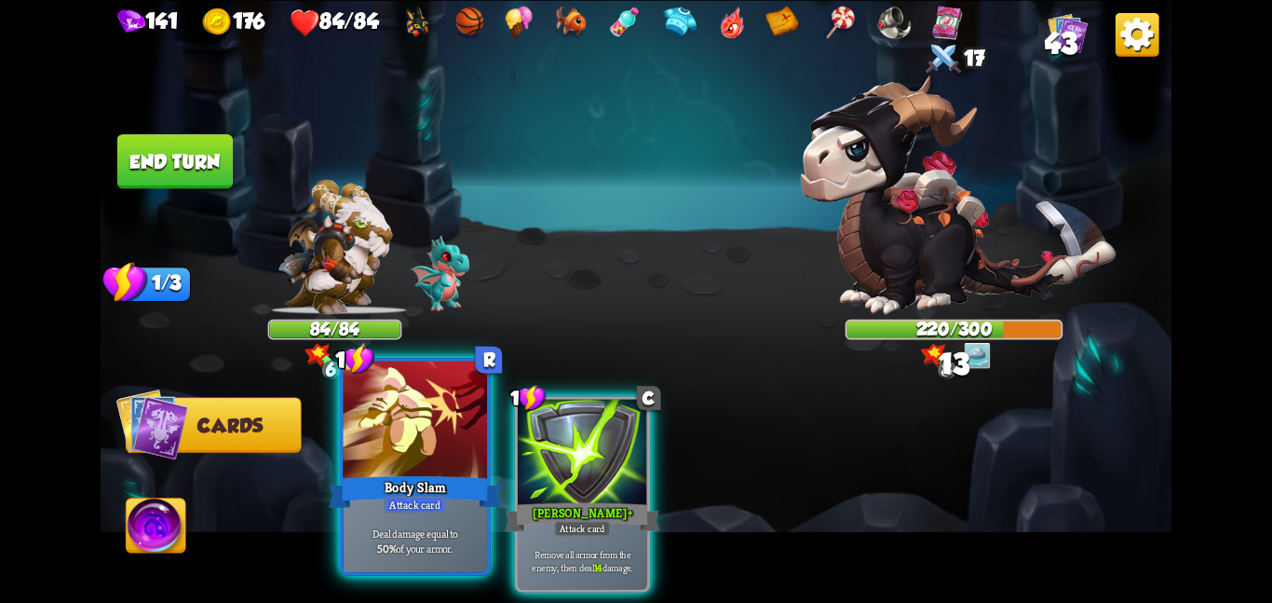
click at [400, 483] on div "Body Slam" at bounding box center [415, 491] width 172 height 38
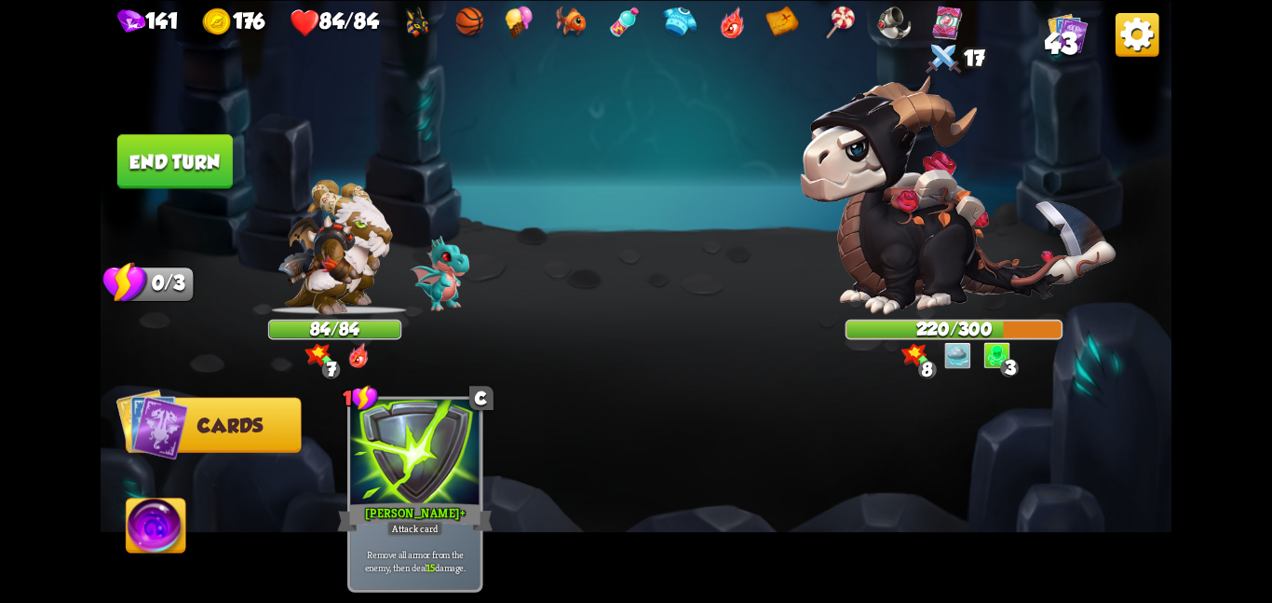
click at [134, 166] on button "End turn" at bounding box center [174, 161] width 115 height 54
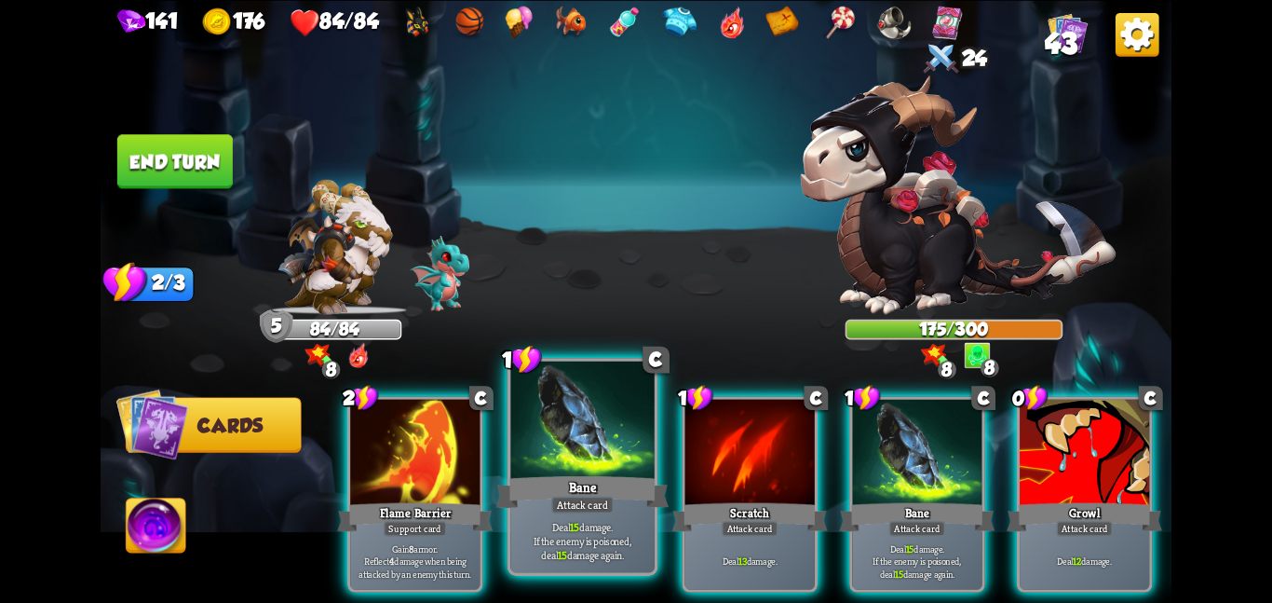
click at [592, 420] on div at bounding box center [582, 420] width 144 height 121
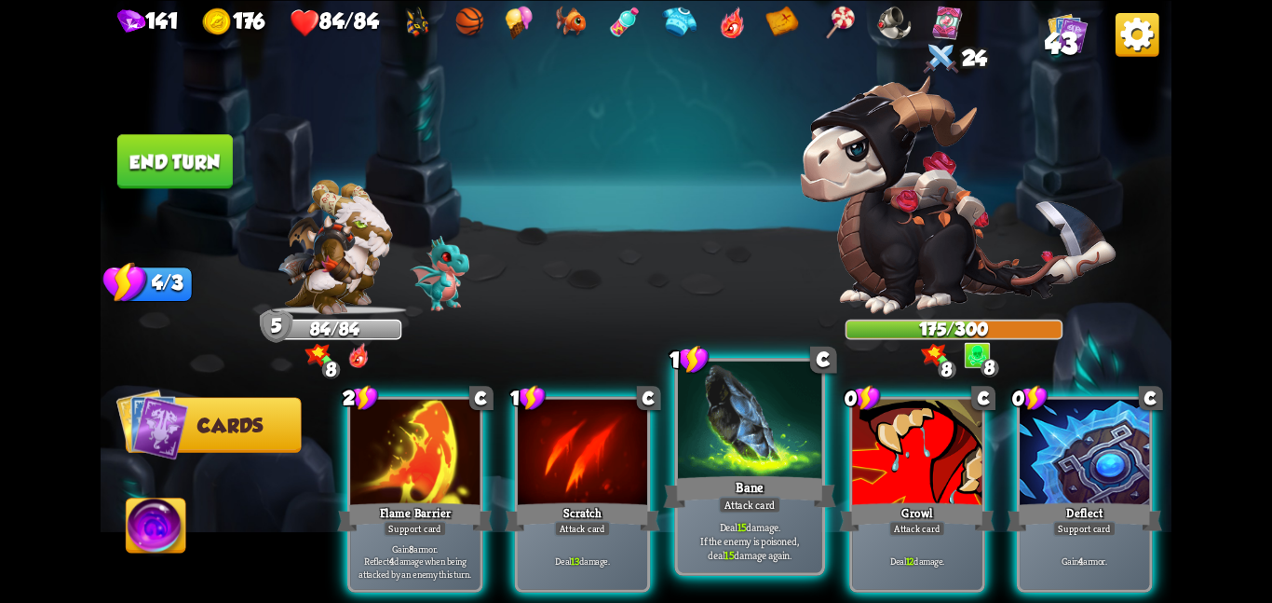
click at [799, 423] on div at bounding box center [750, 420] width 144 height 121
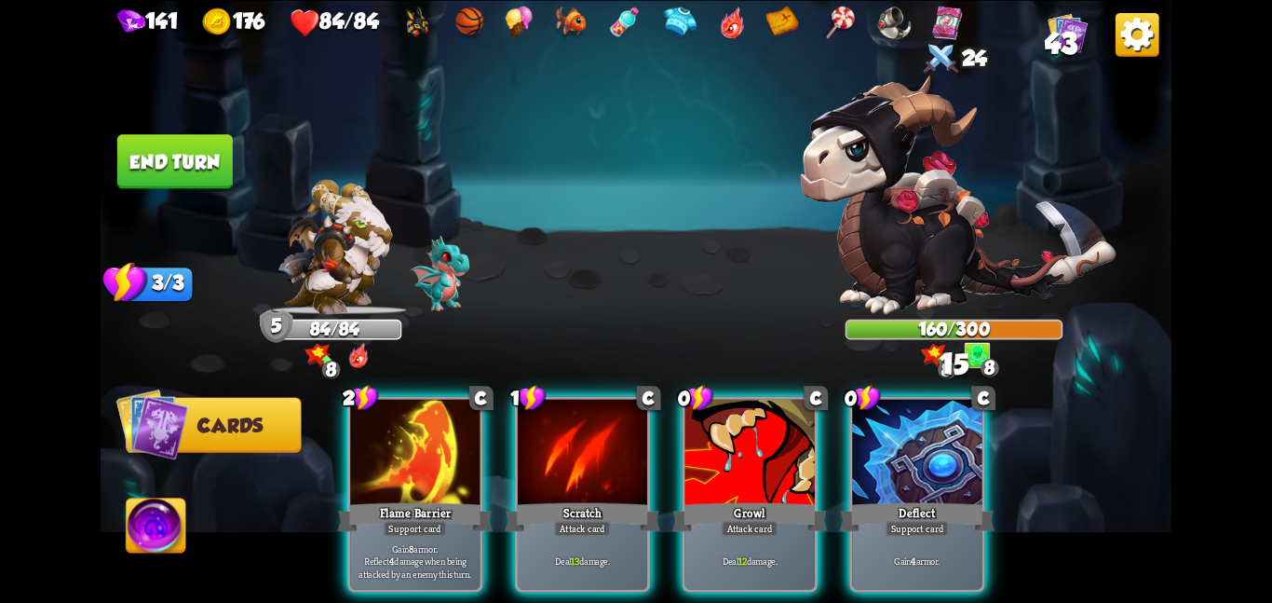
click at [799, 423] on div at bounding box center [750, 453] width 129 height 109
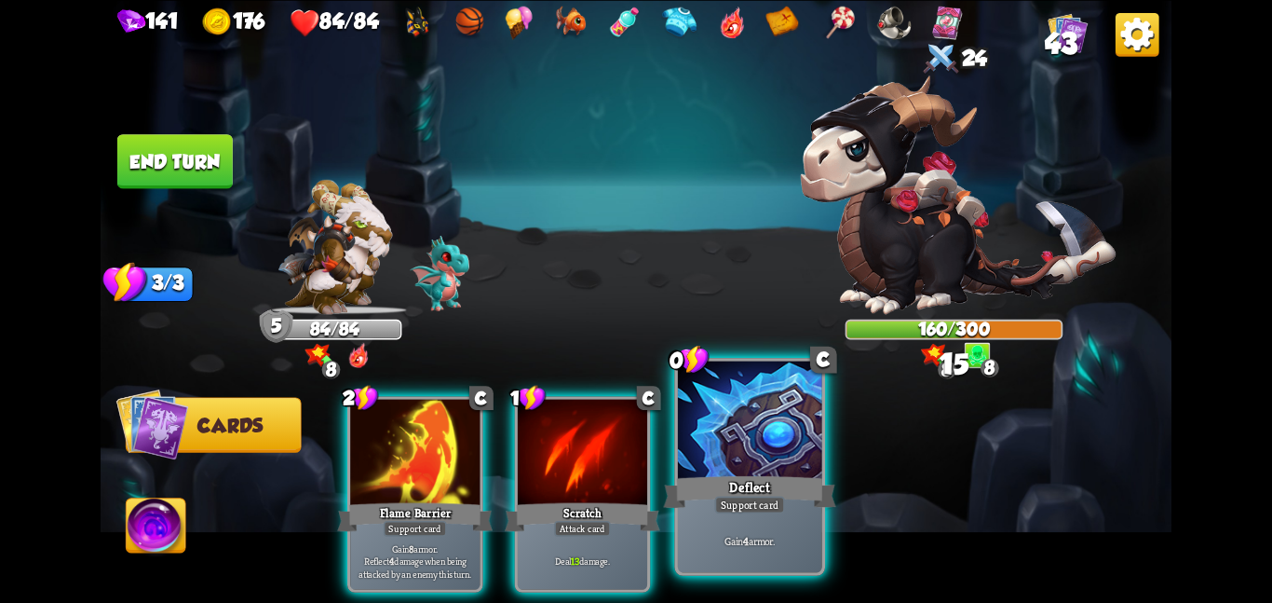
click at [781, 429] on div at bounding box center [750, 420] width 144 height 121
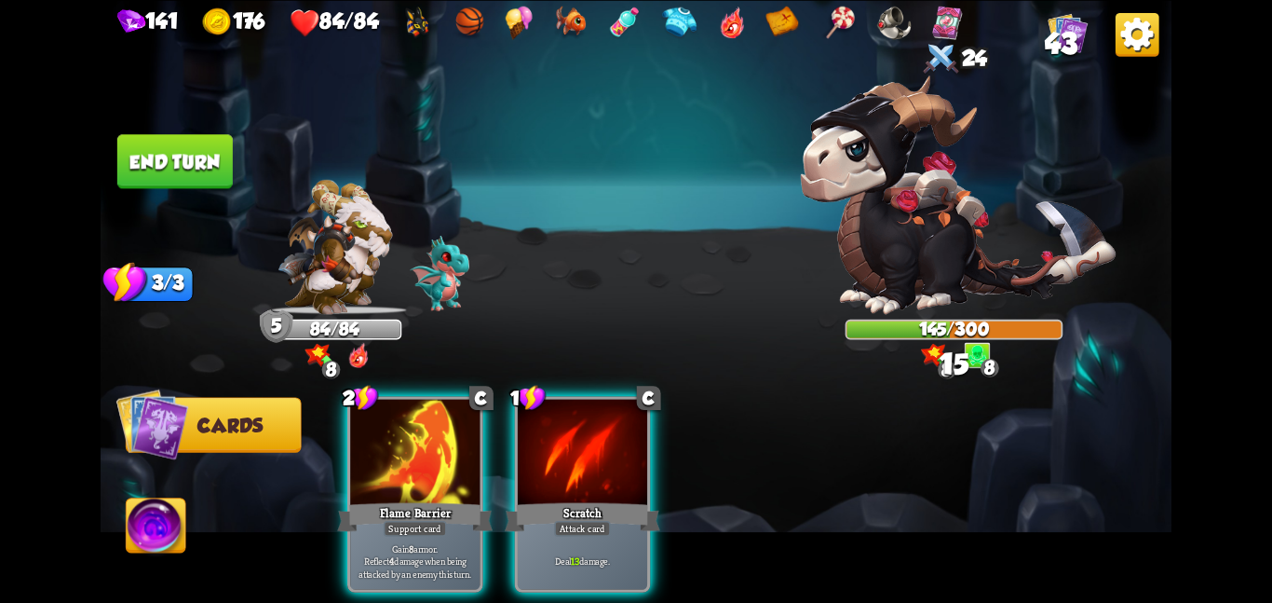
click at [194, 149] on button "End turn" at bounding box center [174, 161] width 115 height 54
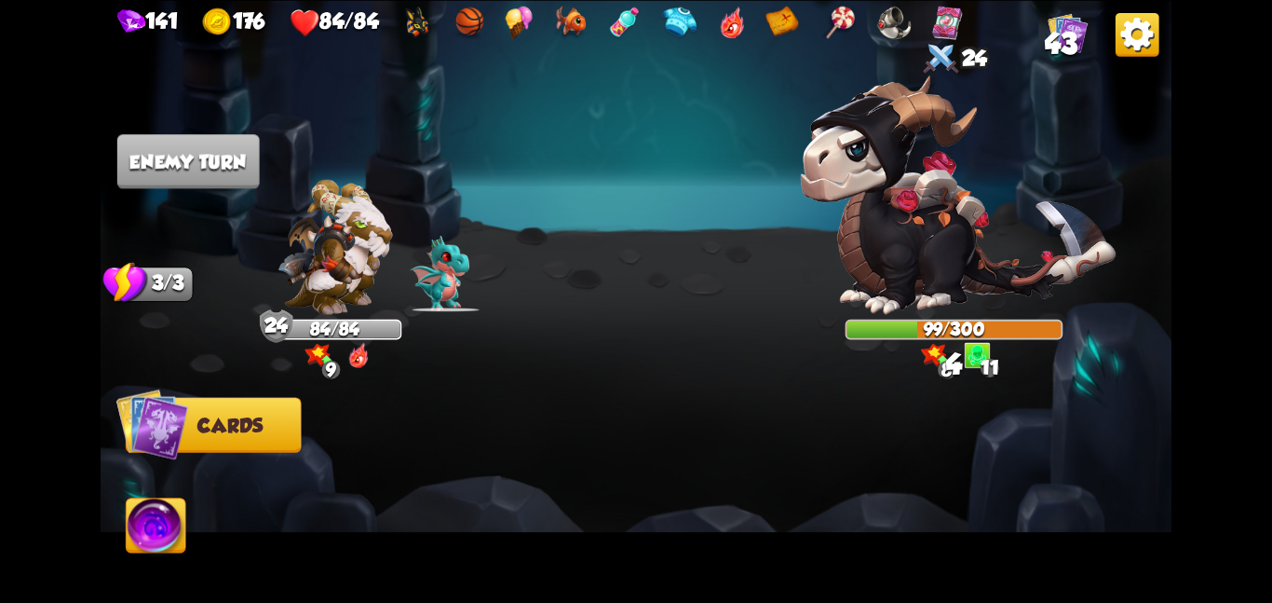
click at [968, 227] on img at bounding box center [959, 194] width 316 height 238
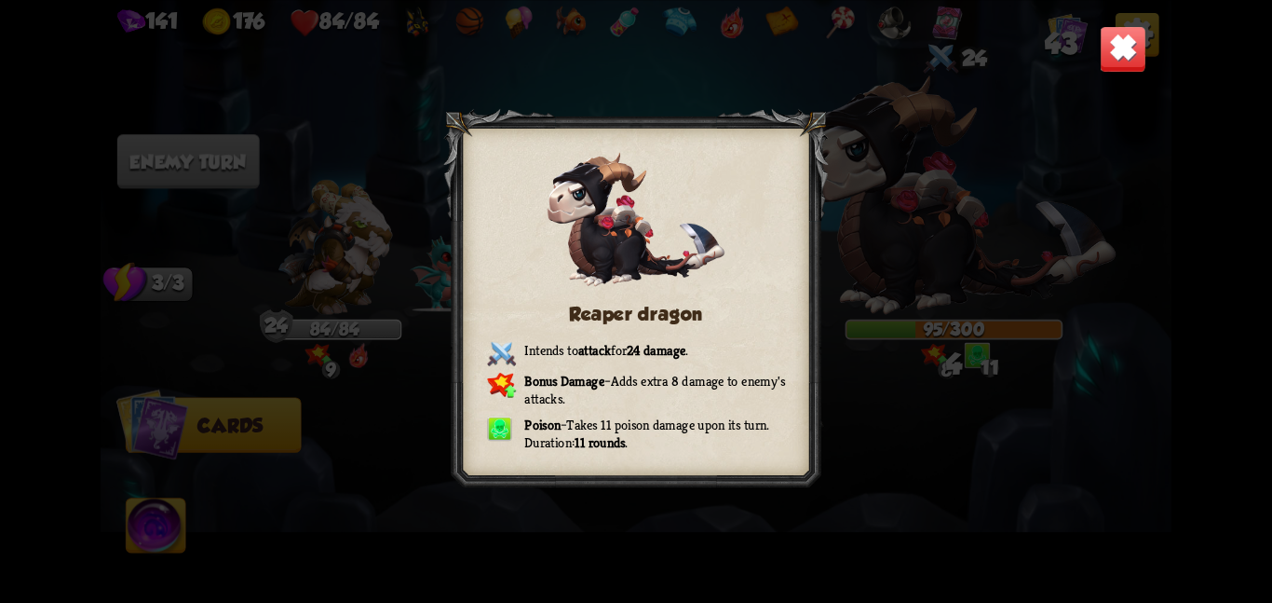
click at [1139, 54] on img at bounding box center [1123, 48] width 47 height 47
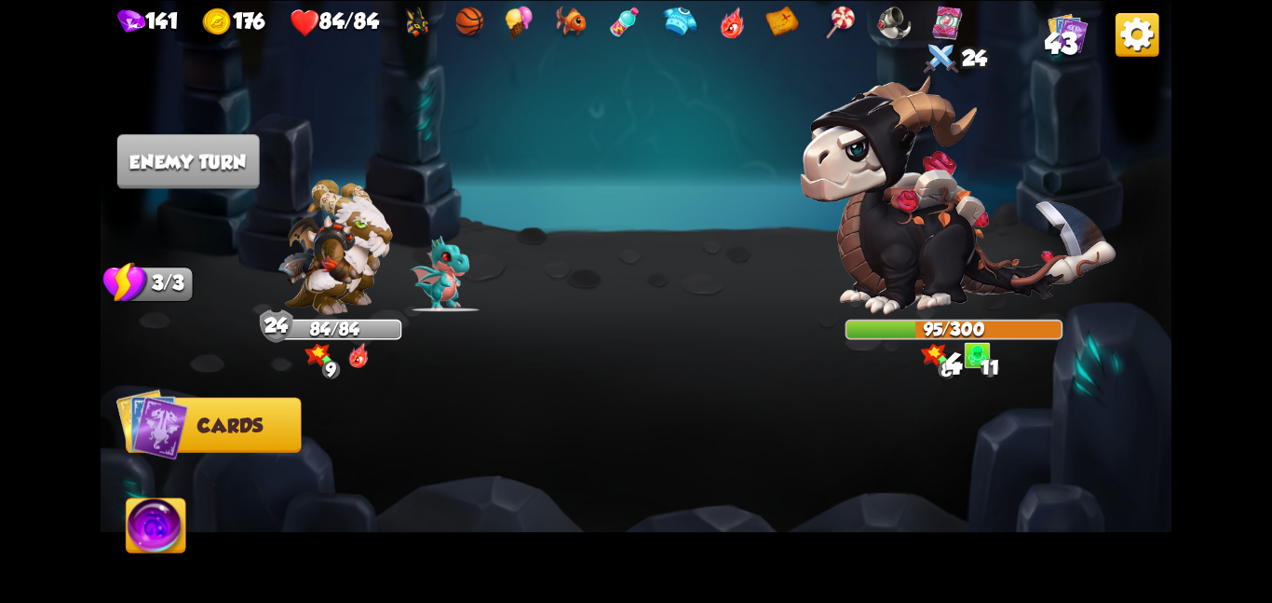
click at [1086, 45] on img at bounding box center [1068, 32] width 40 height 40
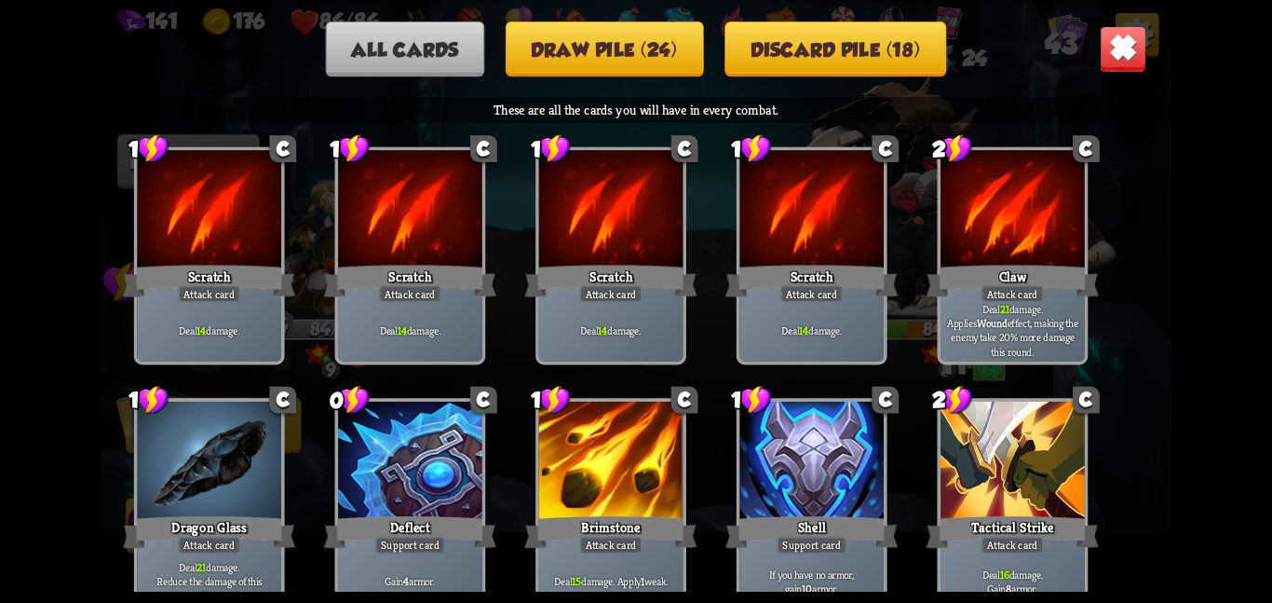
click at [1105, 43] on img at bounding box center [1123, 48] width 47 height 47
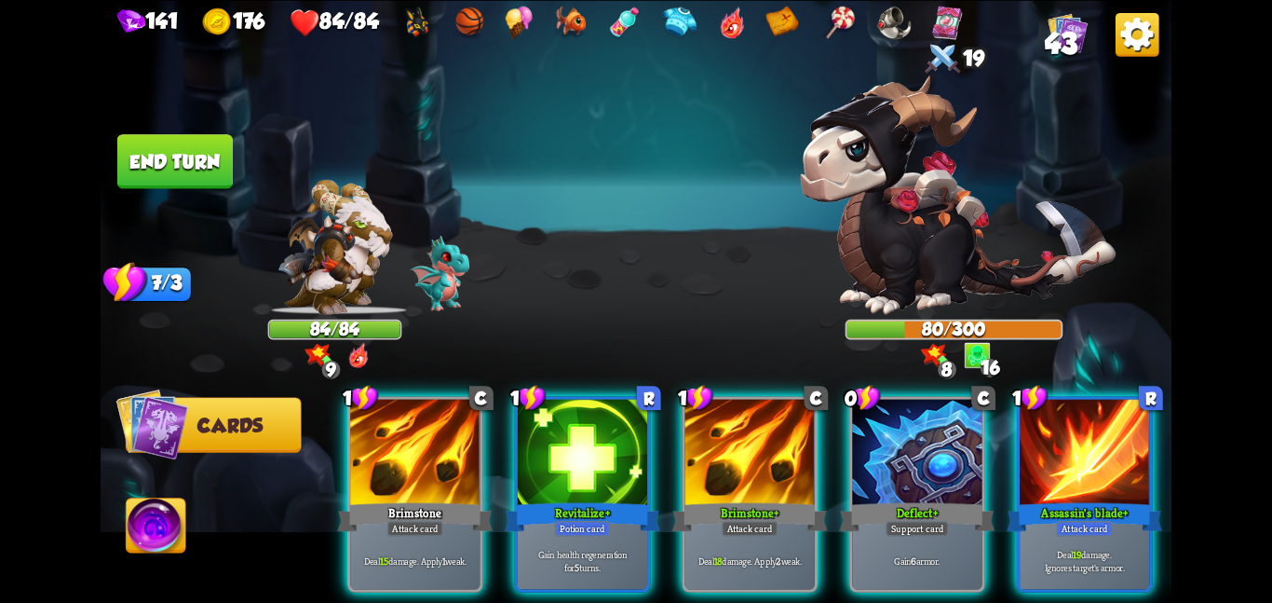
click at [1011, 479] on div "1 C Brimstone Attack card Deal 15 damage. Apply 1 weak. 1 R Revitalize + Potion…" at bounding box center [743, 468] width 857 height 268
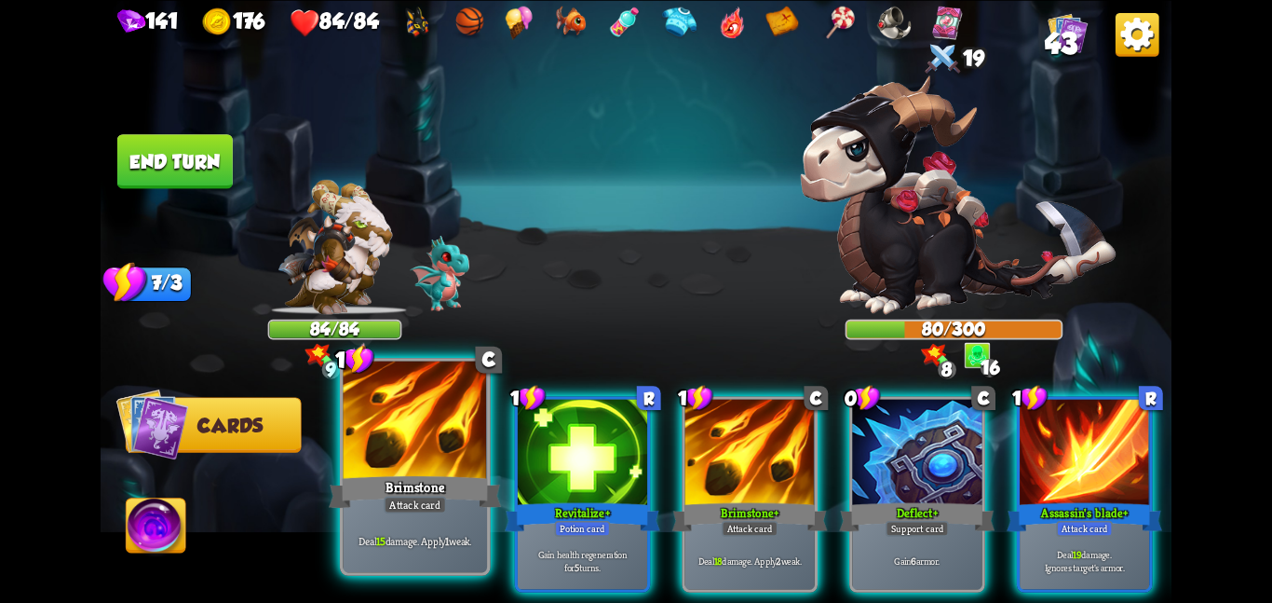
click at [481, 509] on div "Brimstone" at bounding box center [415, 491] width 172 height 38
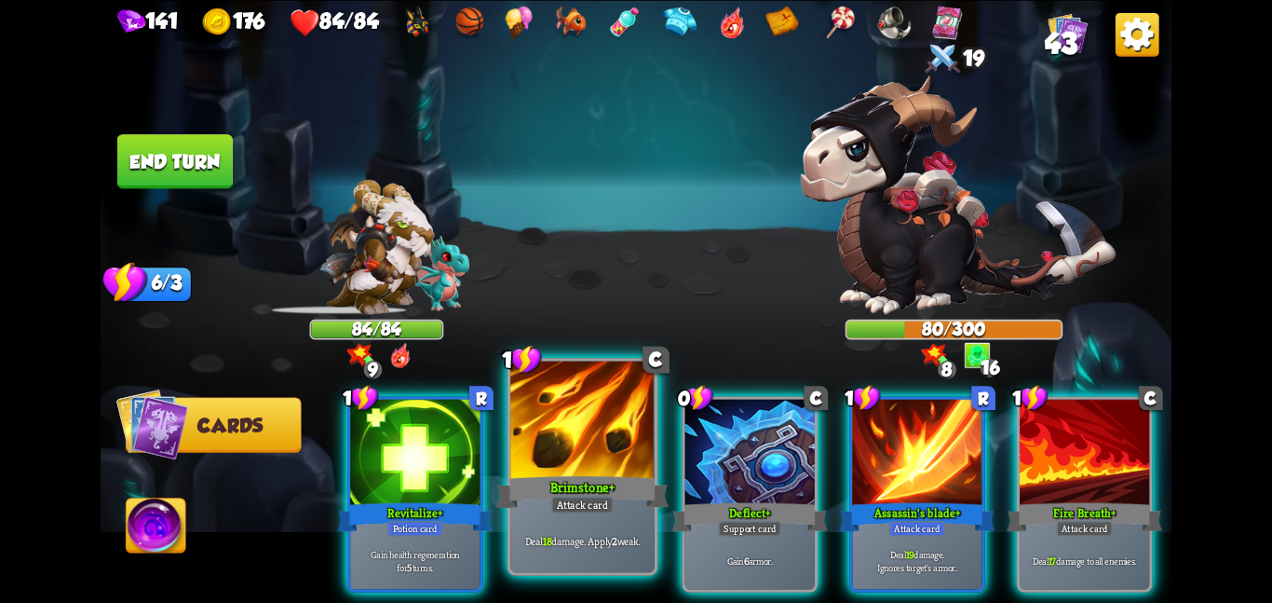
click at [598, 493] on div "Brimstone +" at bounding box center [582, 491] width 172 height 38
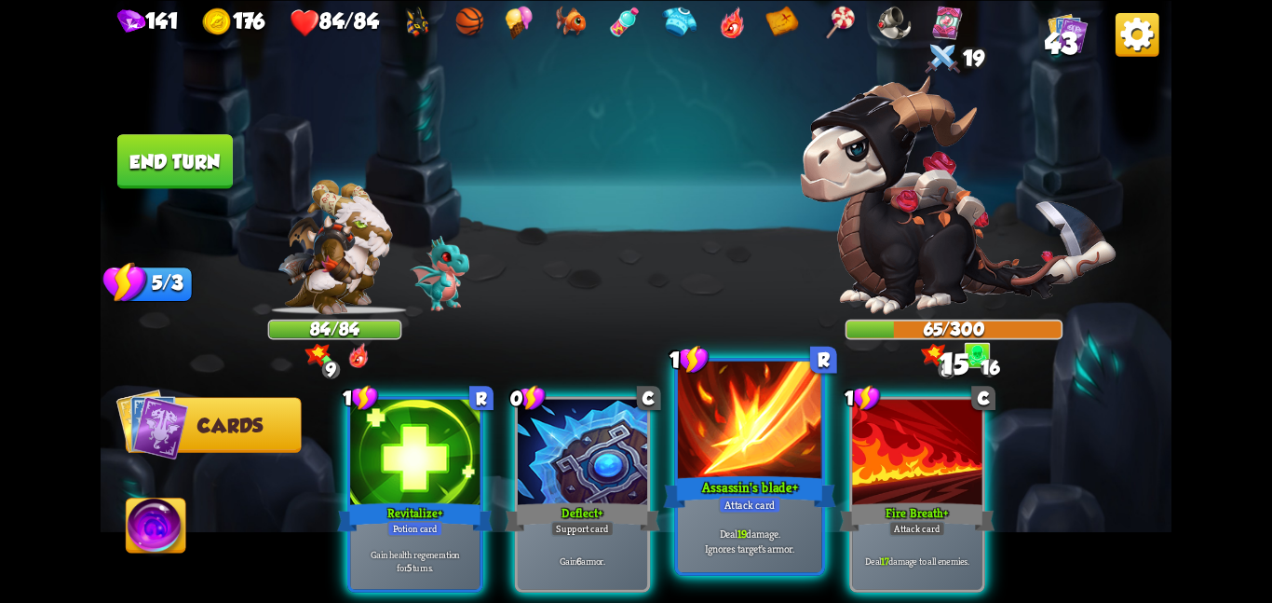
click at [686, 475] on div "Assassin's blade +" at bounding box center [749, 491] width 172 height 38
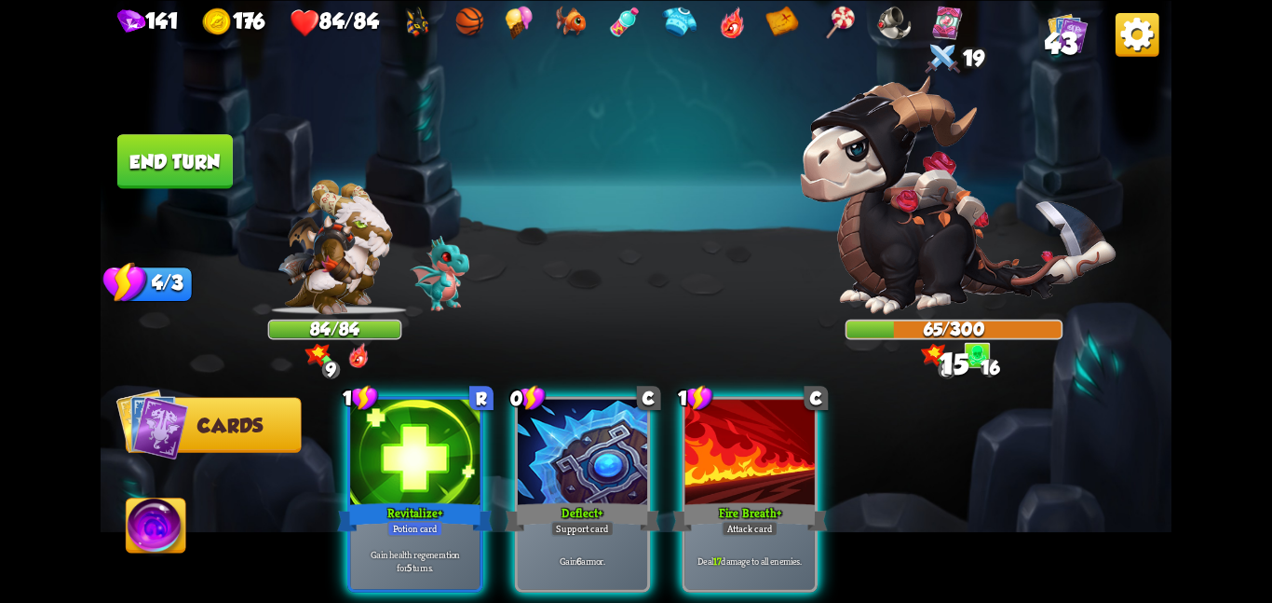
click at [686, 499] on div "Fire Breath +" at bounding box center [750, 516] width 156 height 34
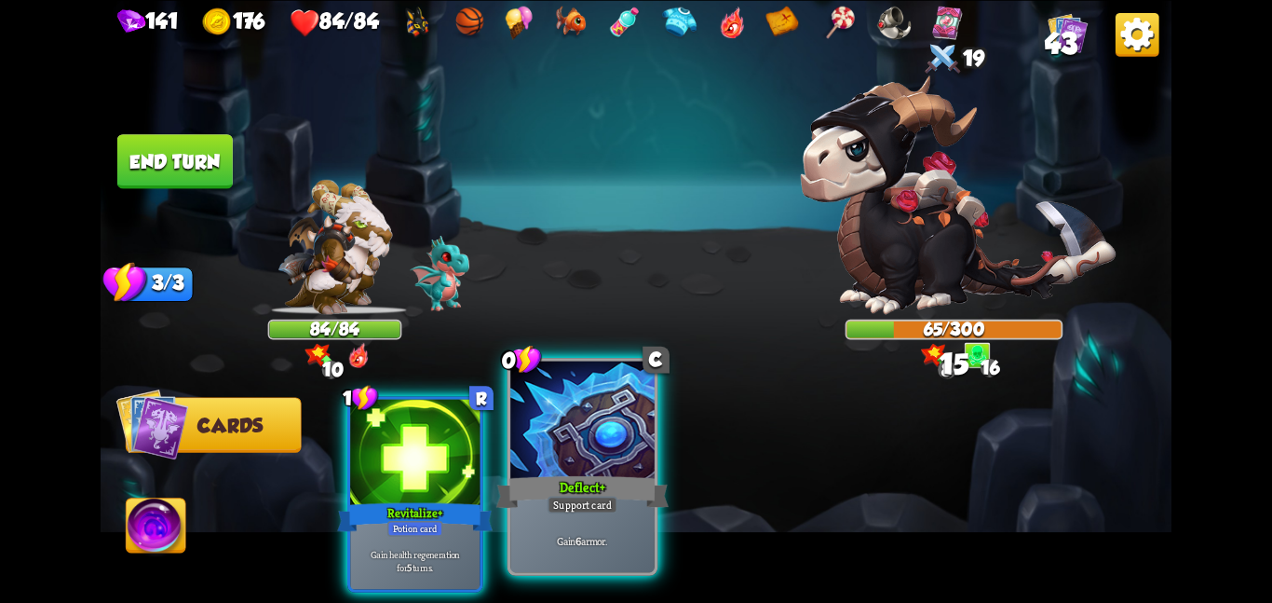
click at [620, 479] on div "Deflect +" at bounding box center [582, 491] width 172 height 38
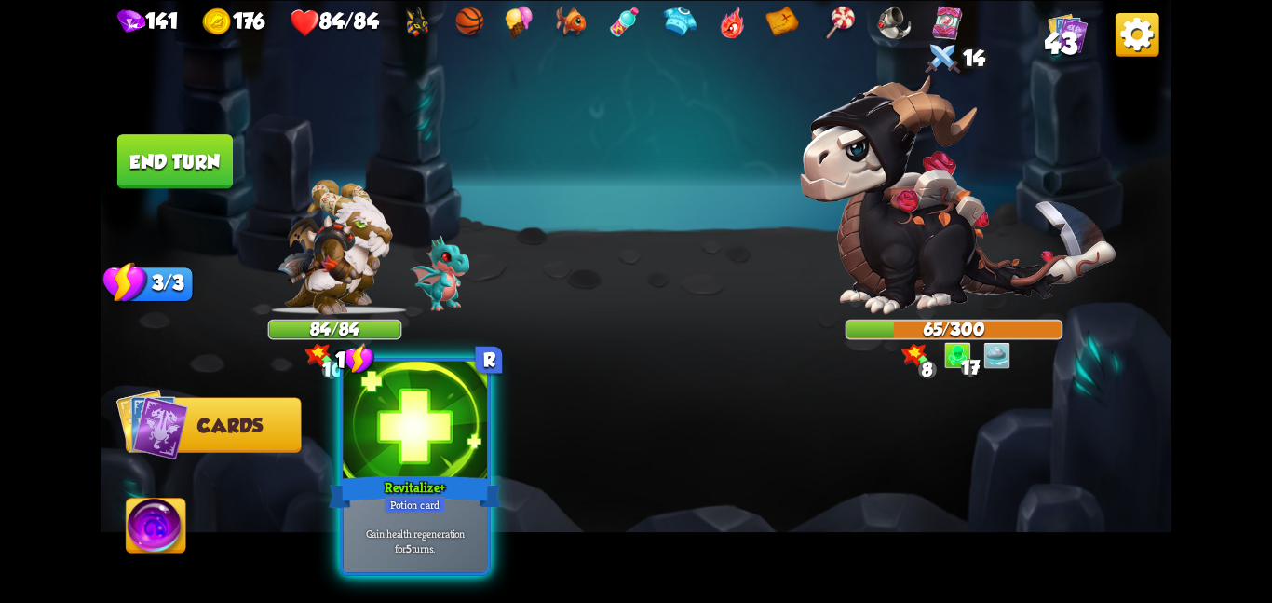
click at [347, 453] on div at bounding box center [415, 420] width 144 height 121
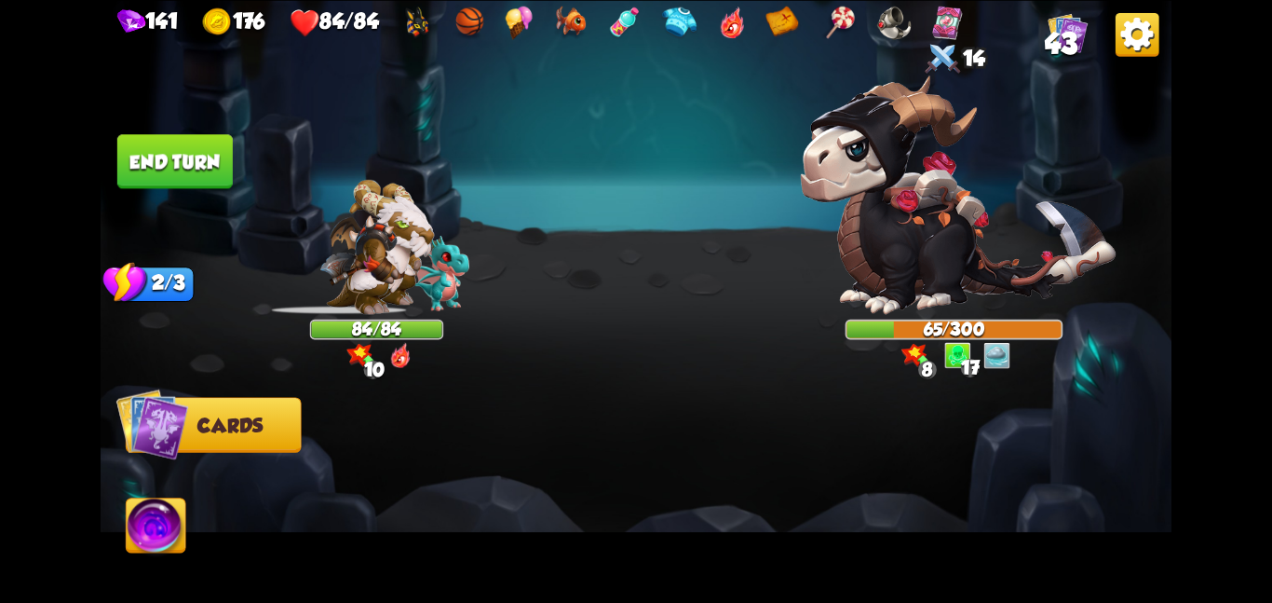
click at [183, 177] on button "End turn" at bounding box center [174, 161] width 115 height 54
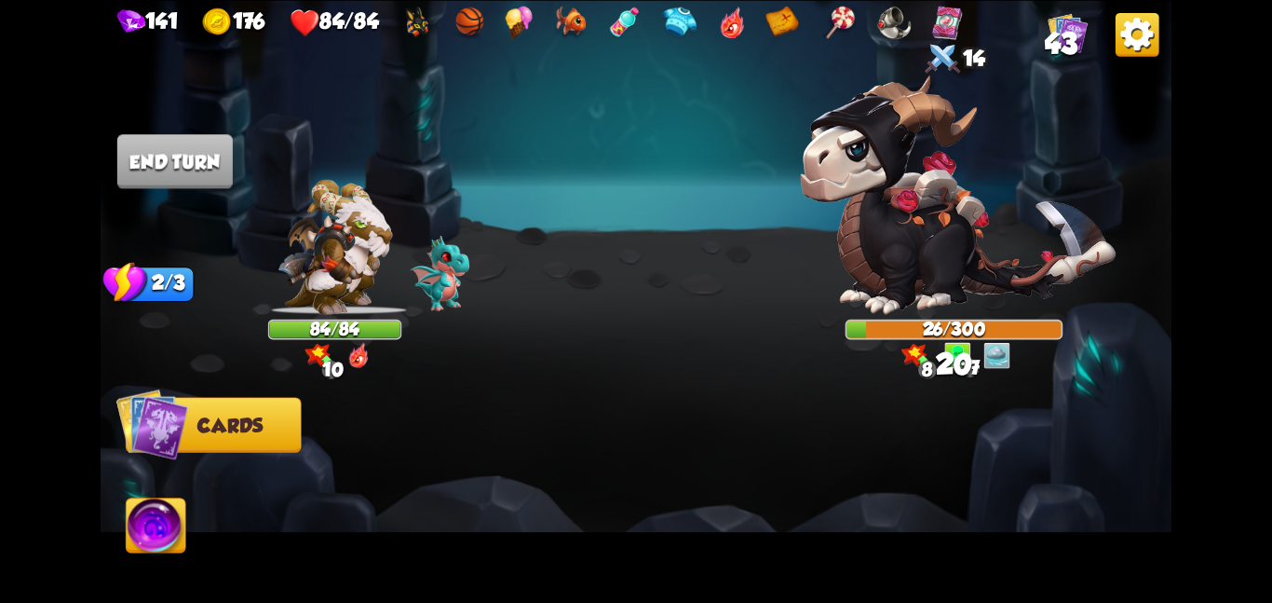
click at [138, 517] on img at bounding box center [157, 528] width 60 height 61
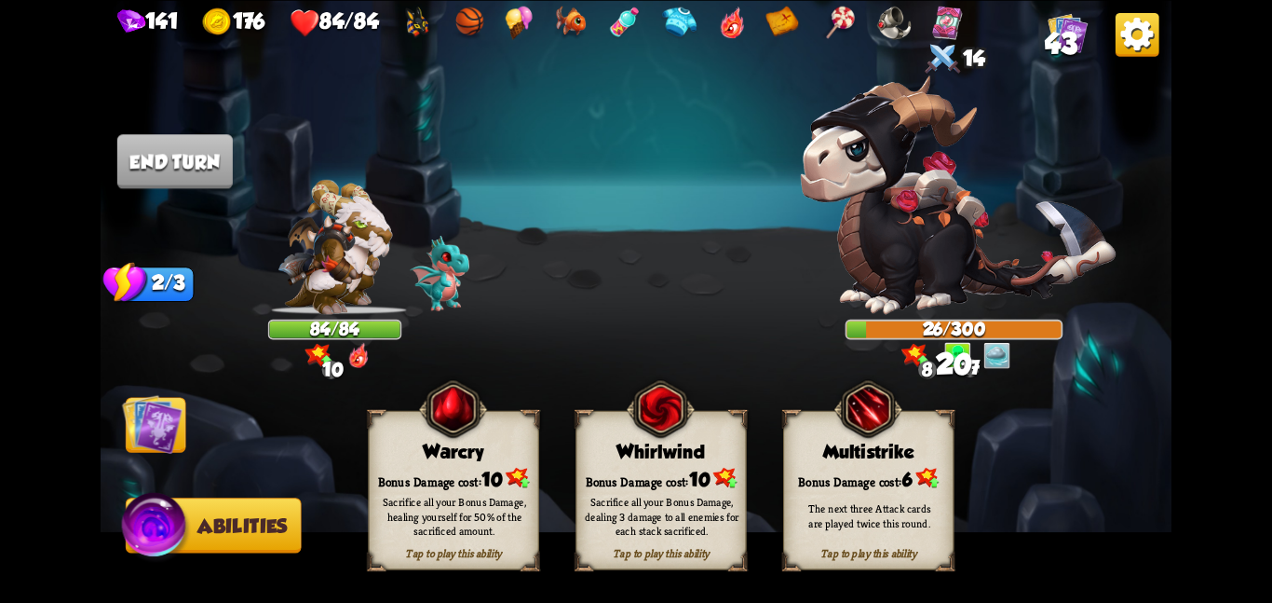
click at [508, 491] on div "Sacrifice all your Bonus Damage, healing yourself for 50% of the sacrificed amo…" at bounding box center [454, 515] width 170 height 67
click at [603, 475] on div "Bonus Damage cost: 10" at bounding box center [662, 478] width 170 height 24
click at [603, 475] on div "Bonus Damage cost: 11" at bounding box center [662, 478] width 170 height 24
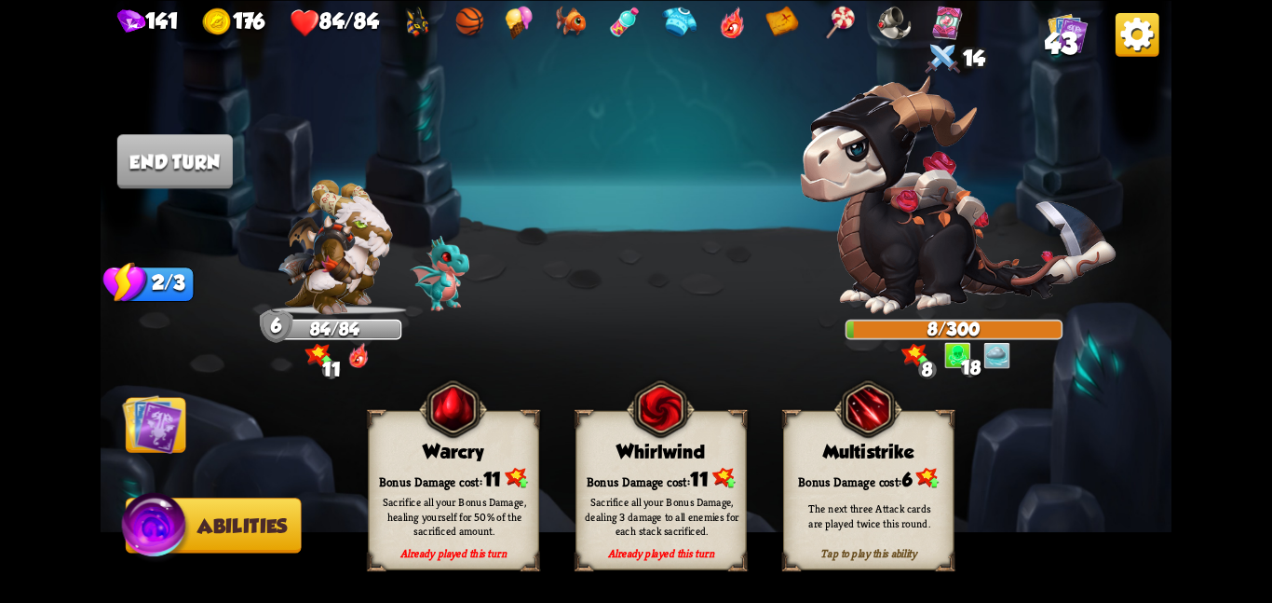
click at [610, 455] on div "Whirlwind" at bounding box center [662, 451] width 170 height 21
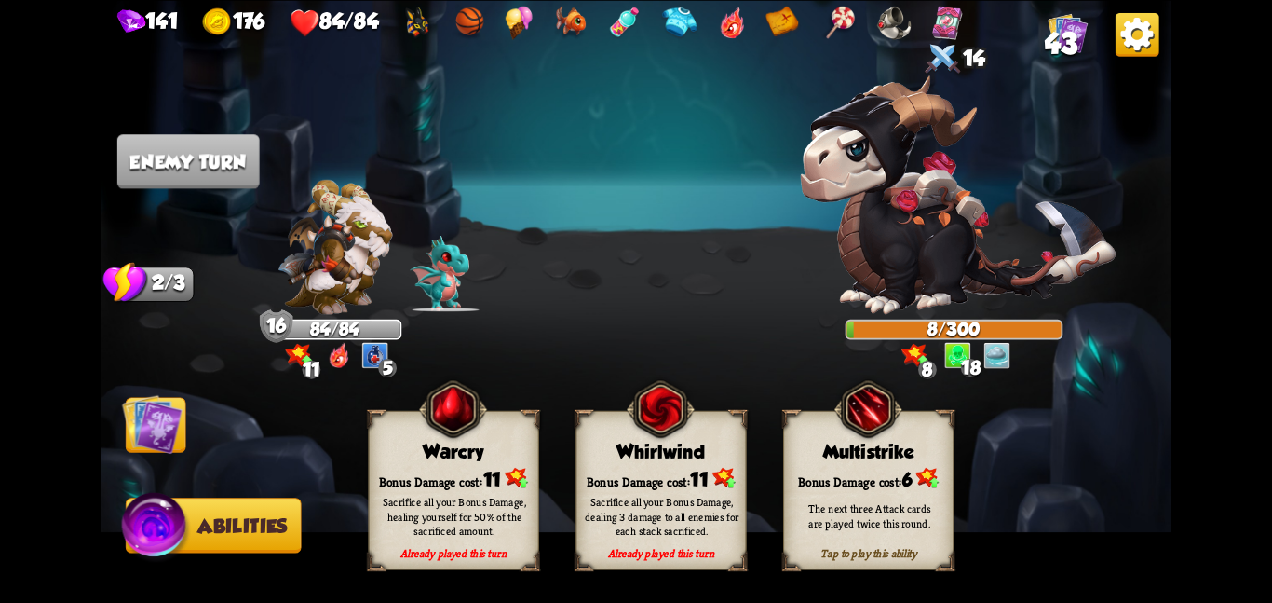
click at [652, 453] on div "Whirlwind" at bounding box center [662, 451] width 170 height 21
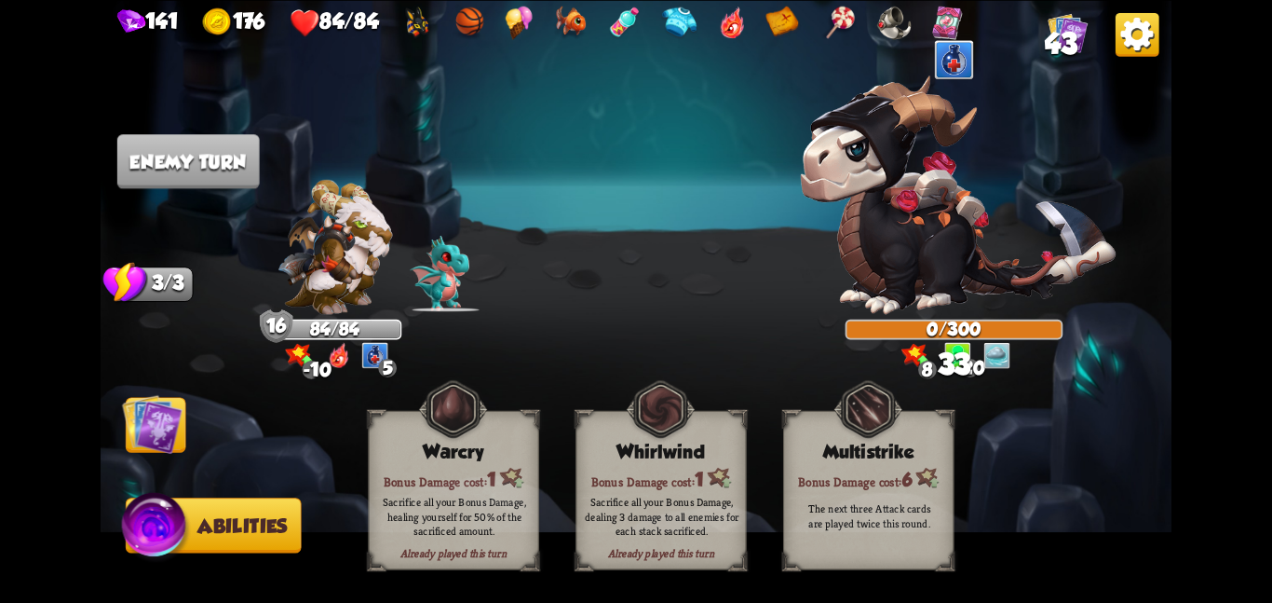
click at [158, 411] on img at bounding box center [152, 423] width 61 height 61
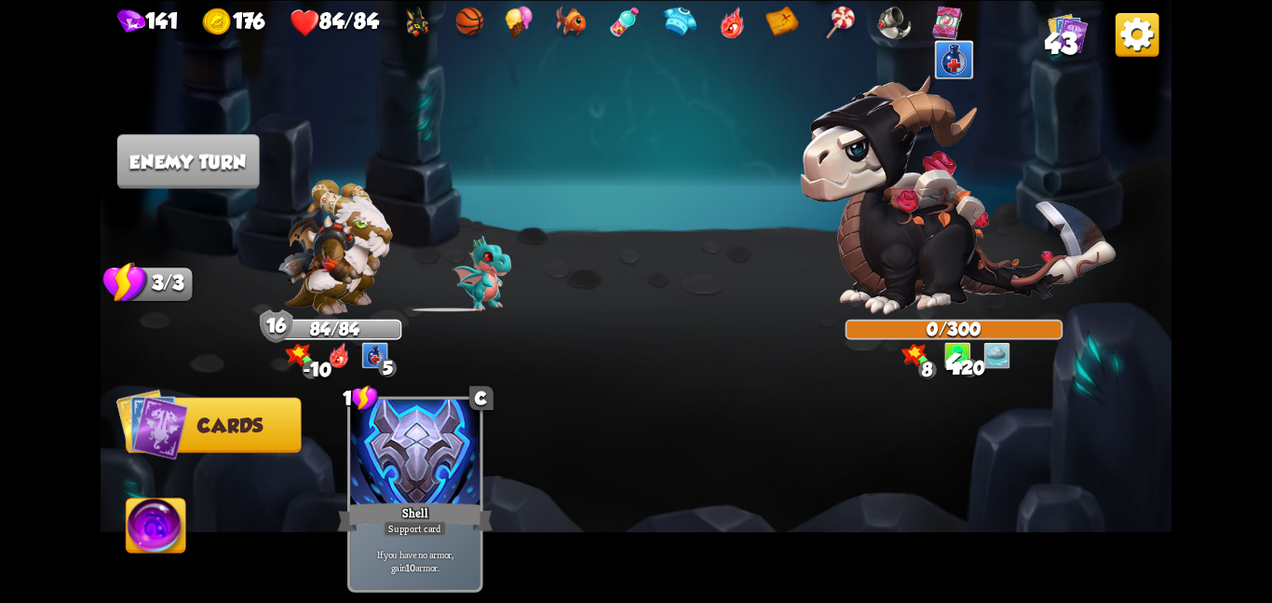
click at [838, 205] on img at bounding box center [959, 194] width 316 height 238
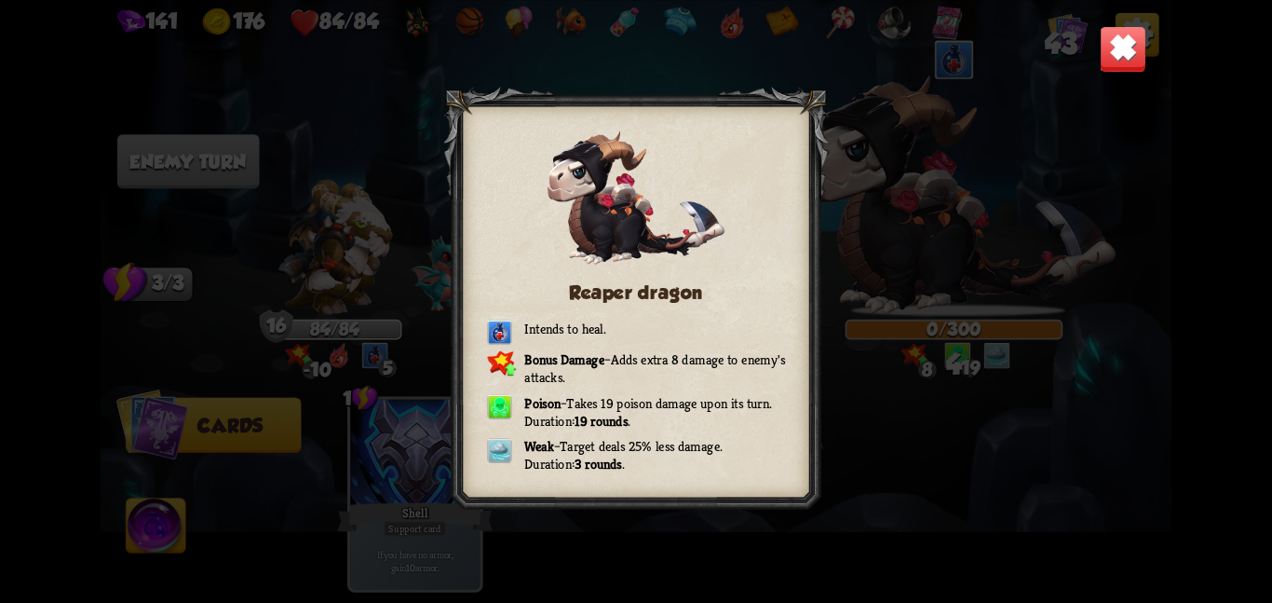
click at [1117, 64] on img at bounding box center [1123, 48] width 47 height 47
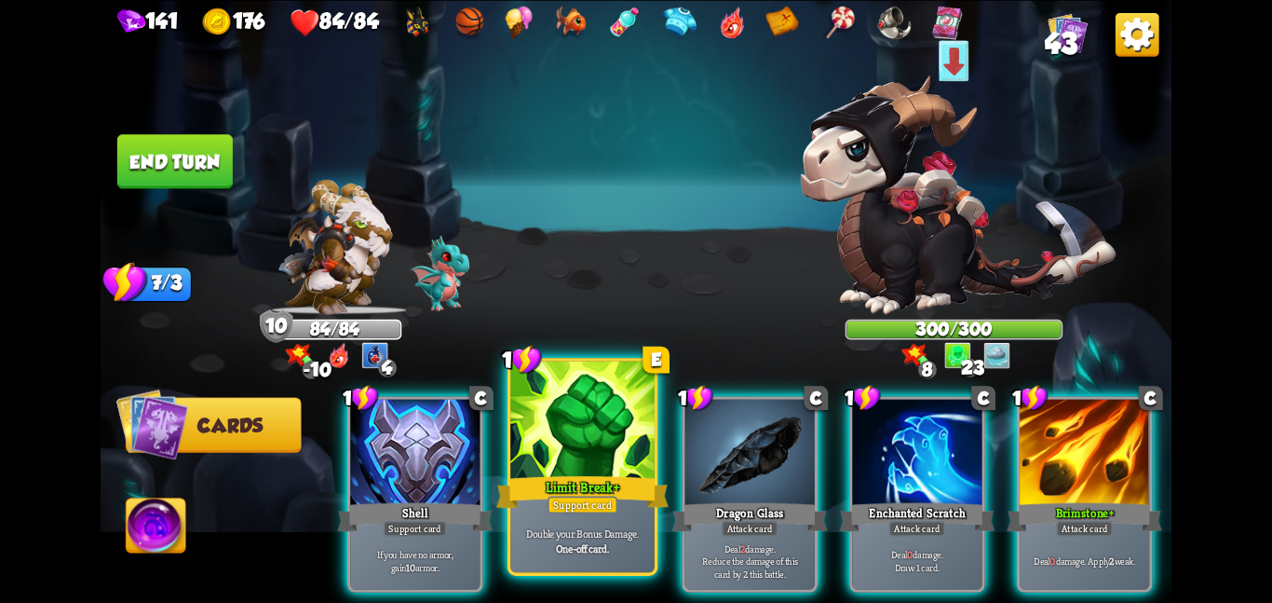
click at [552, 460] on div at bounding box center [582, 420] width 144 height 121
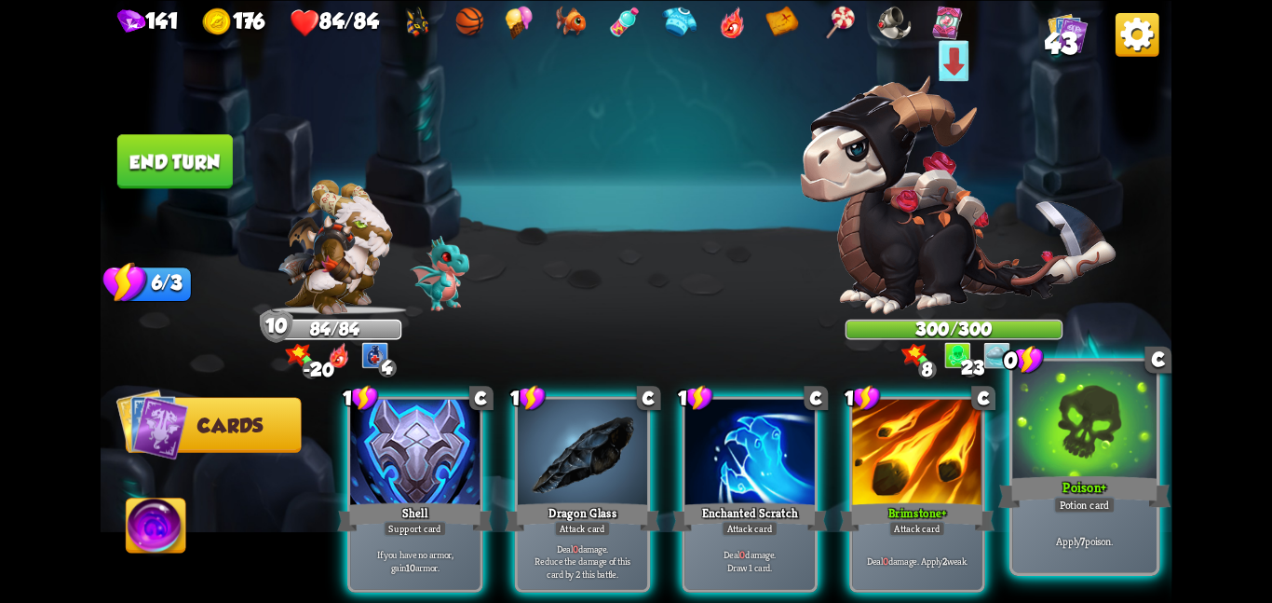
click at [1083, 407] on div at bounding box center [1084, 420] width 144 height 121
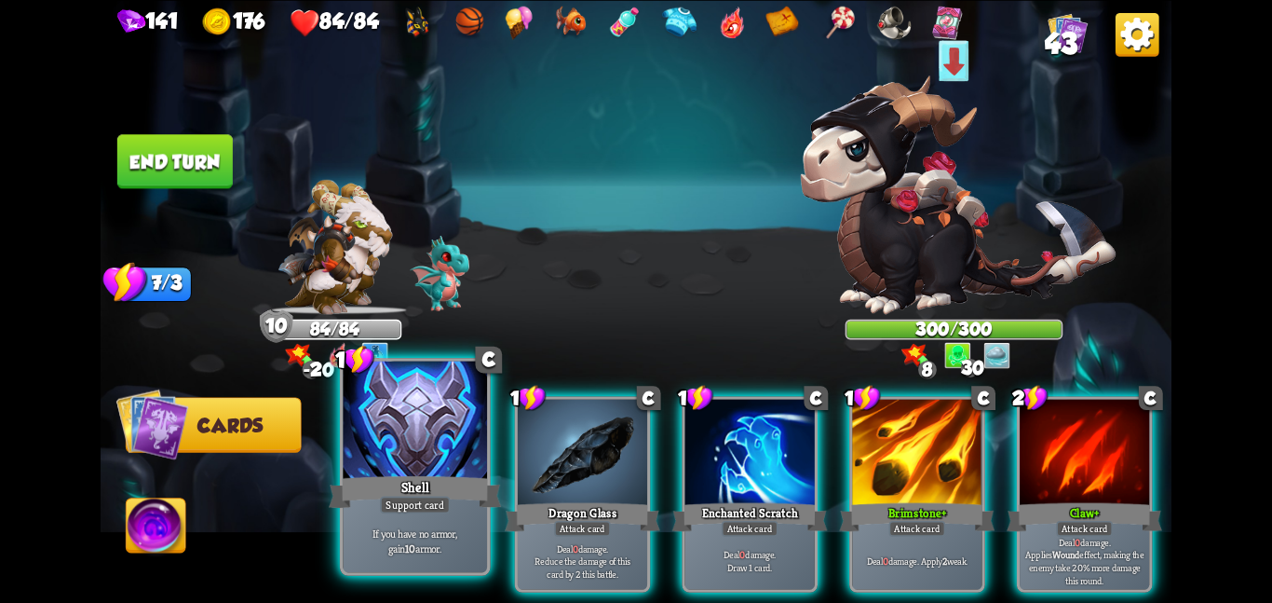
click at [389, 497] on div "Support card" at bounding box center [415, 505] width 70 height 18
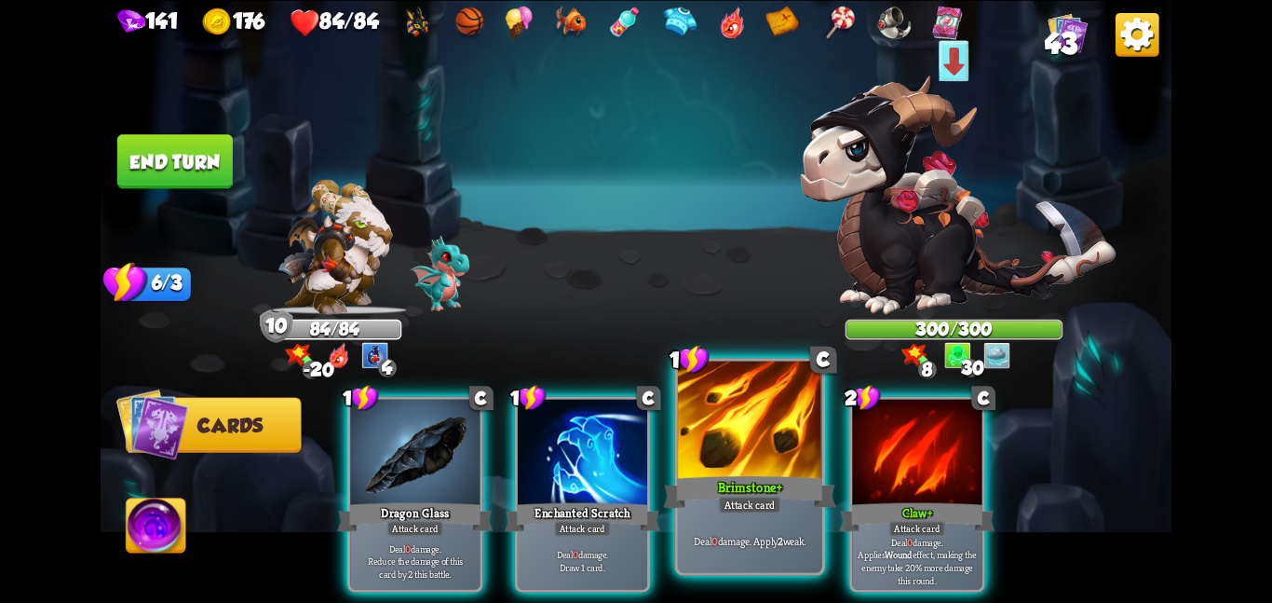
click at [718, 433] on div at bounding box center [750, 420] width 144 height 121
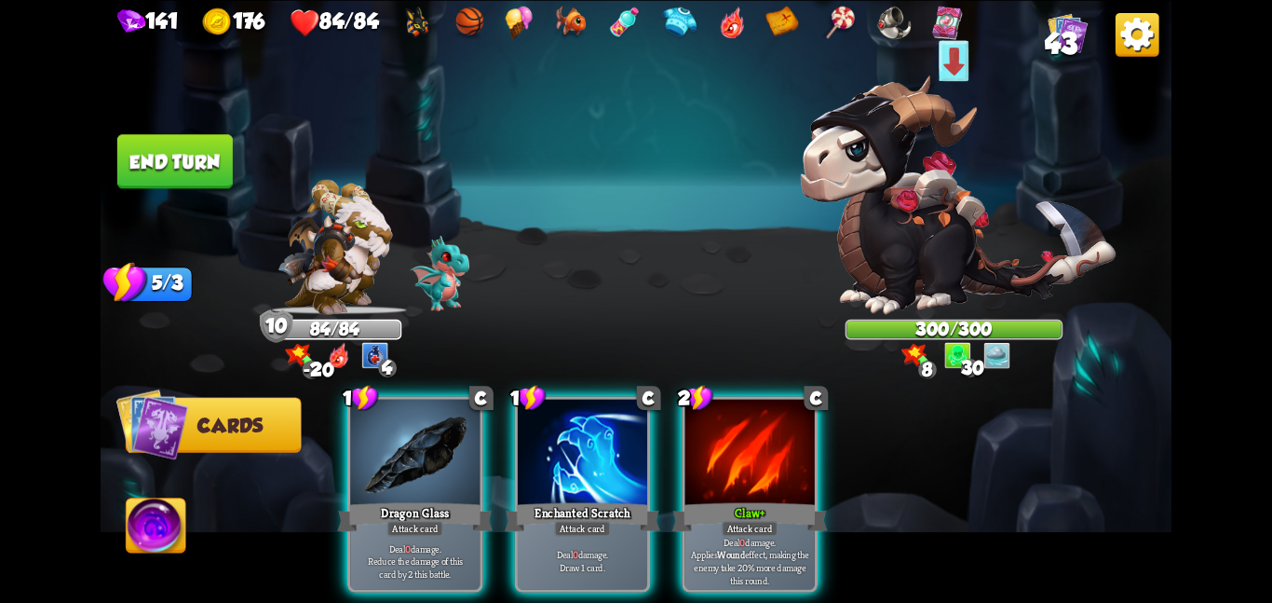
click at [185, 164] on button "End turn" at bounding box center [174, 161] width 115 height 54
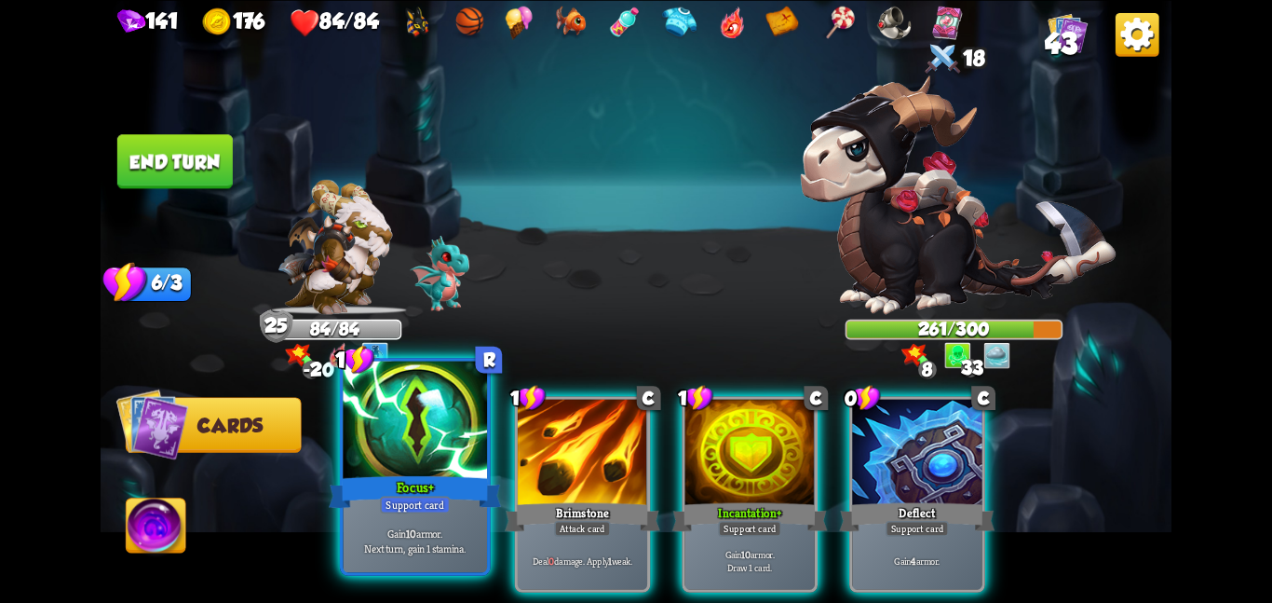
click at [441, 444] on div at bounding box center [415, 420] width 144 height 121
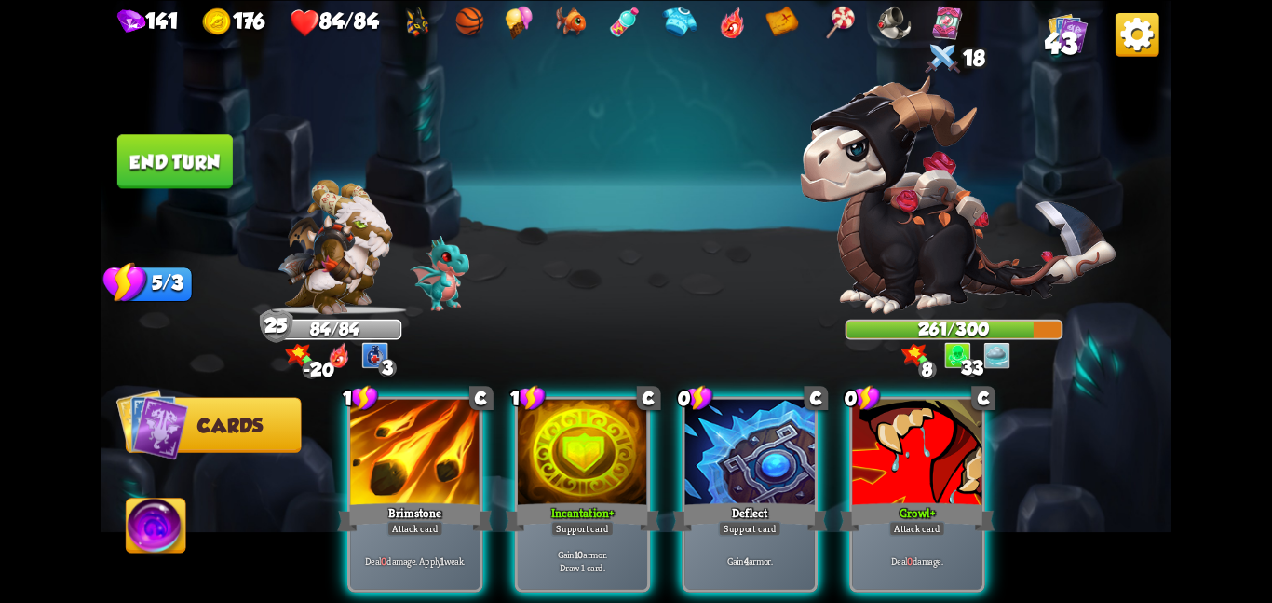
click at [441, 444] on div at bounding box center [414, 453] width 129 height 109
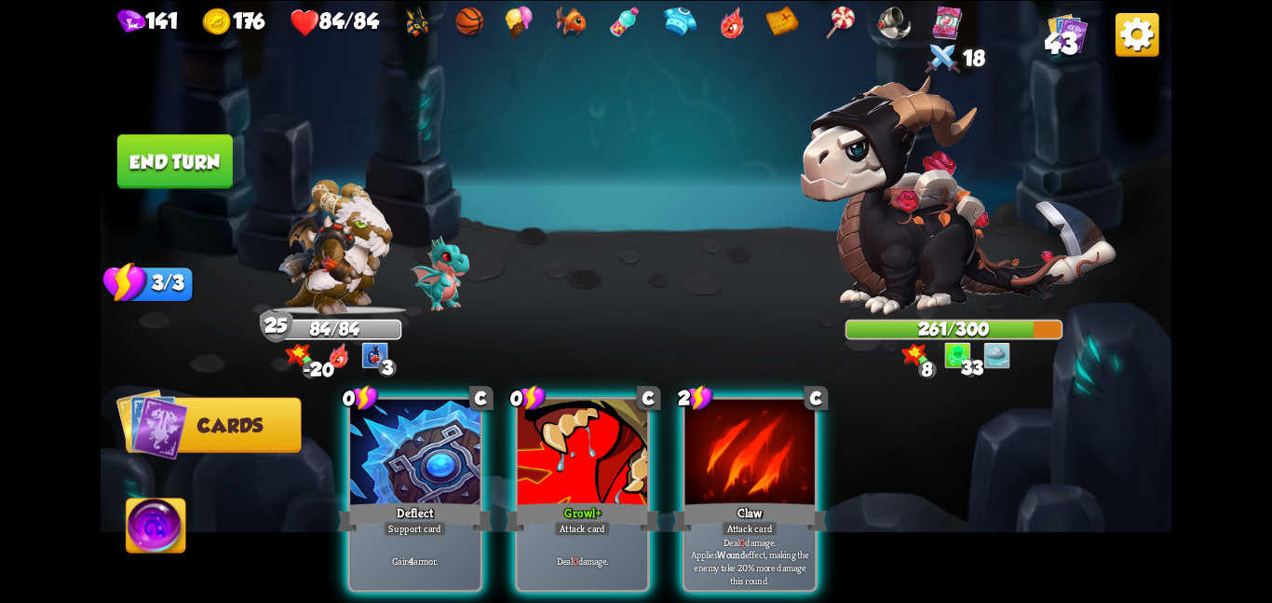
click at [441, 444] on div at bounding box center [414, 453] width 129 height 109
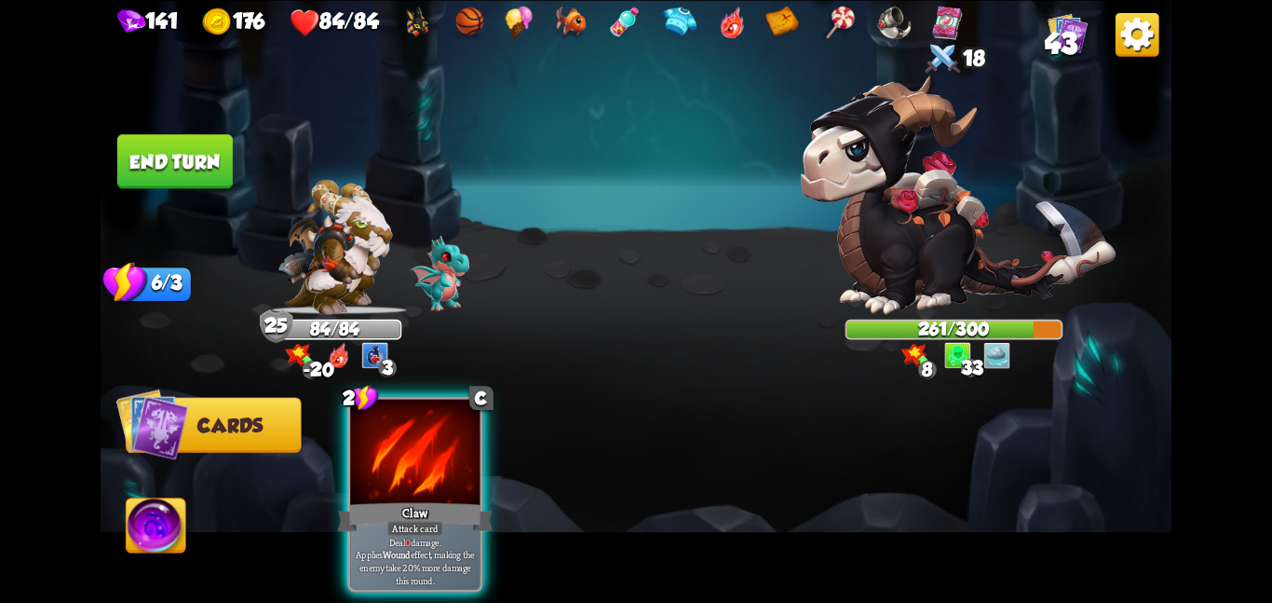
click at [441, 444] on div at bounding box center [414, 453] width 129 height 109
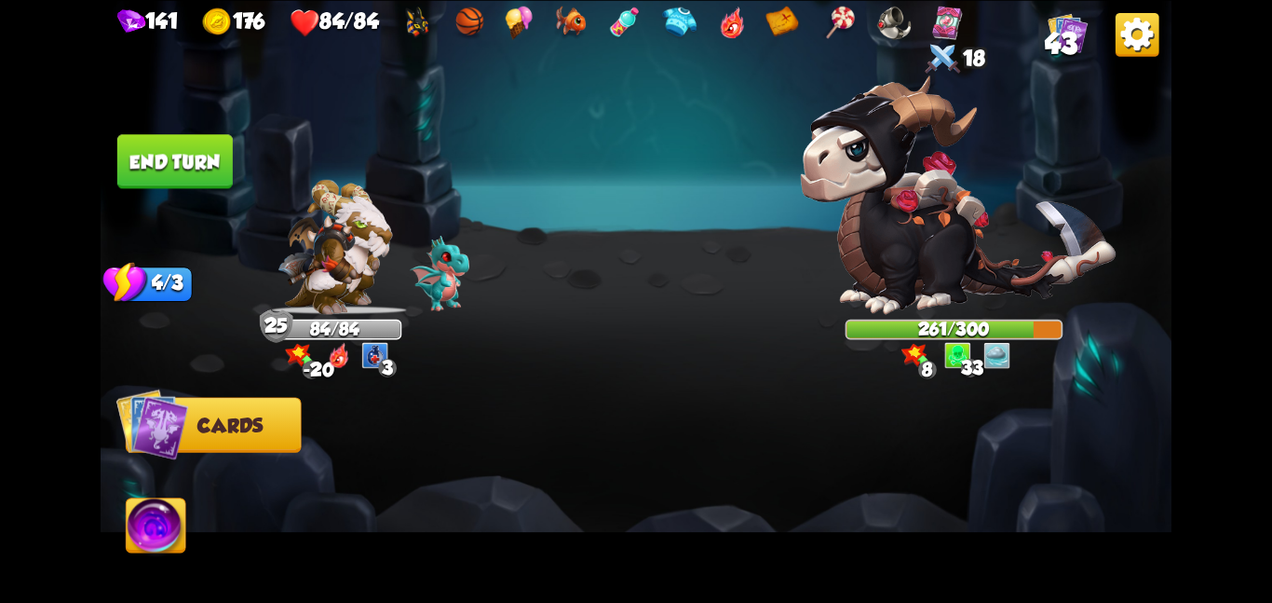
click at [441, 444] on div at bounding box center [743, 468] width 857 height 268
click at [188, 154] on button "End turn" at bounding box center [174, 161] width 115 height 54
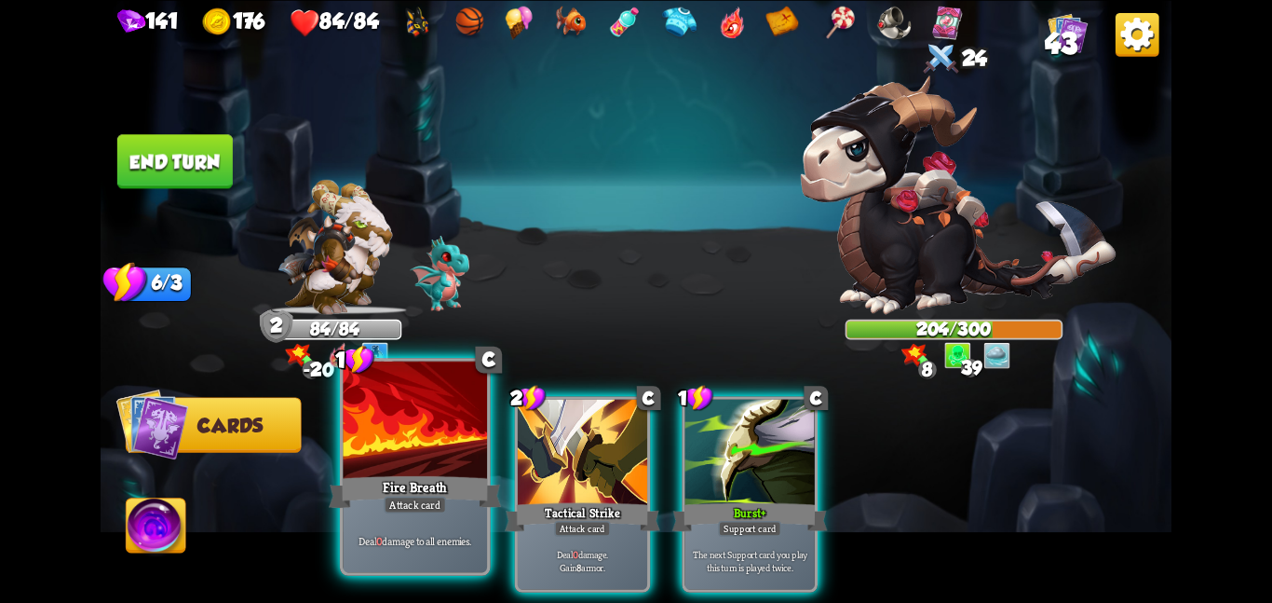
click at [482, 473] on div "Fire Breath" at bounding box center [415, 491] width 172 height 38
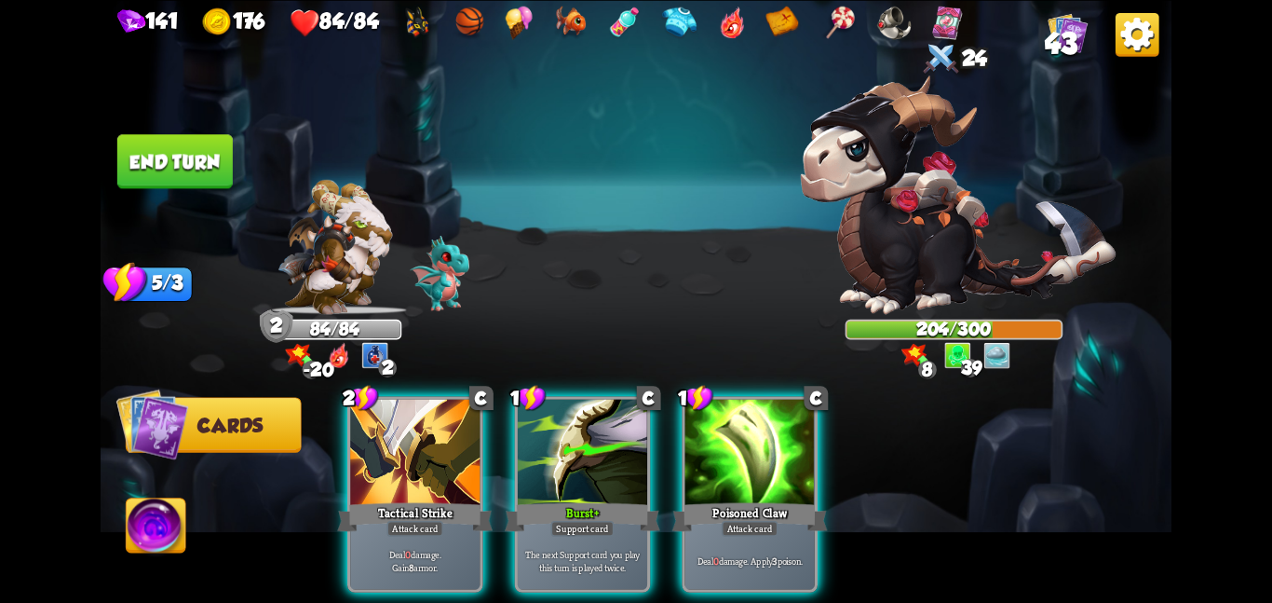
click at [482, 473] on div "2 C Tactical Strike Attack card Deal 0 damage. Gain 8 armor. 1 C Burst + Suppor…" at bounding box center [743, 468] width 857 height 268
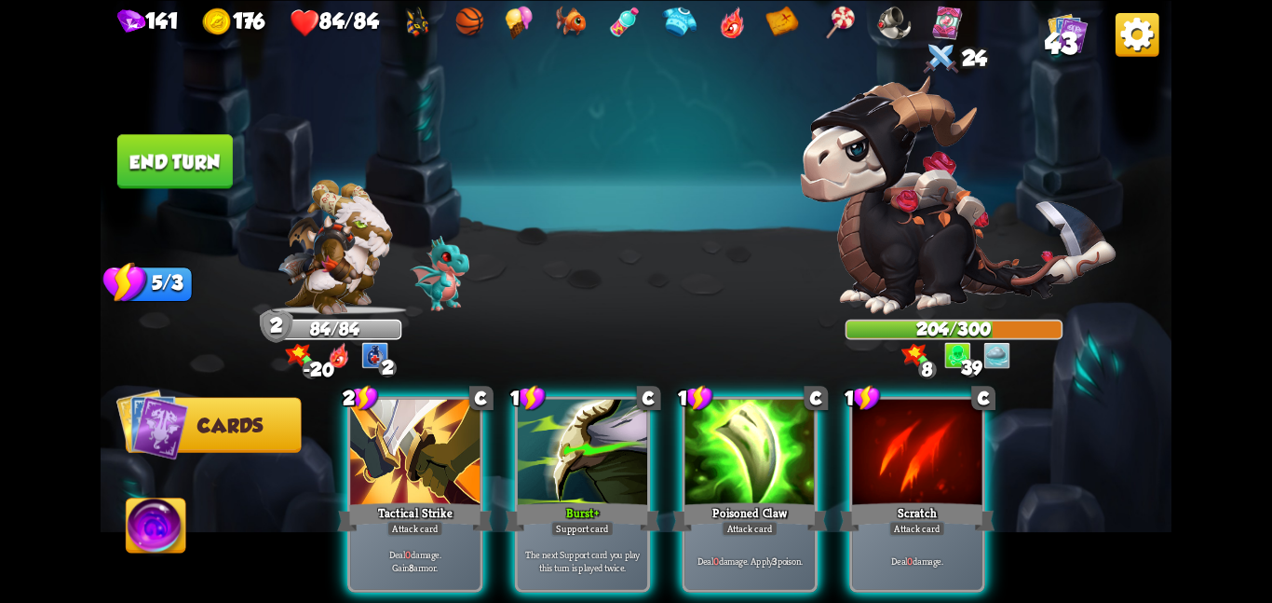
click at [482, 473] on div "2 C Tactical Strike Attack card Deal 0 damage. Gain 8 armor. 1 C Burst + Suppor…" at bounding box center [743, 468] width 857 height 268
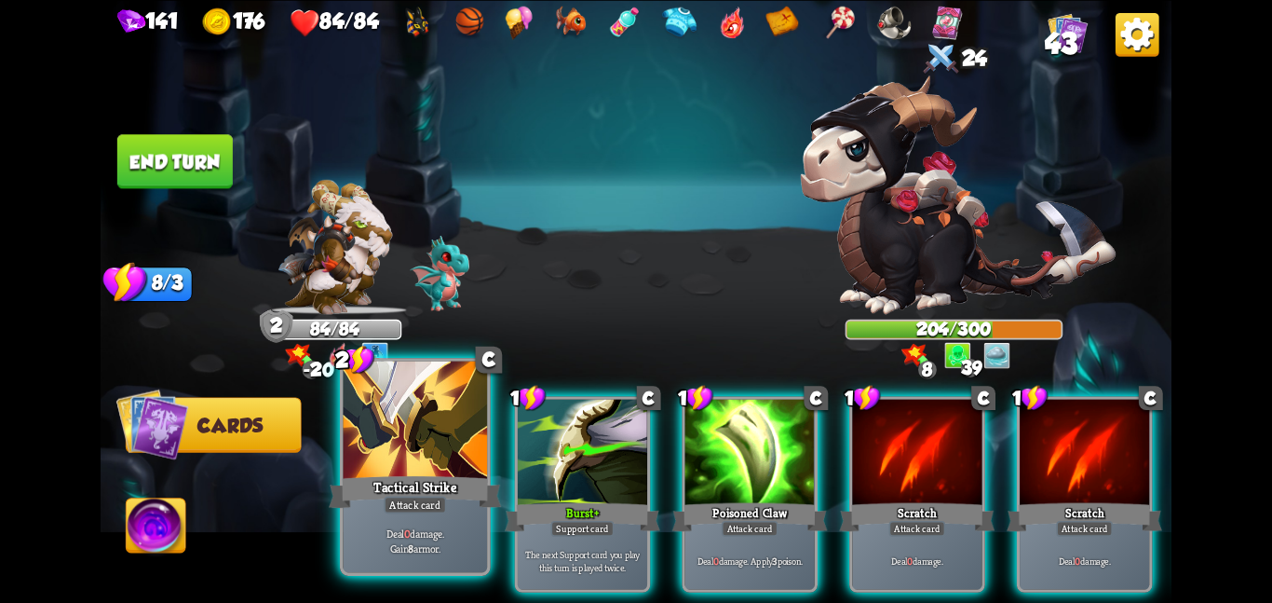
click at [446, 480] on div "Tactical Strike" at bounding box center [415, 491] width 172 height 38
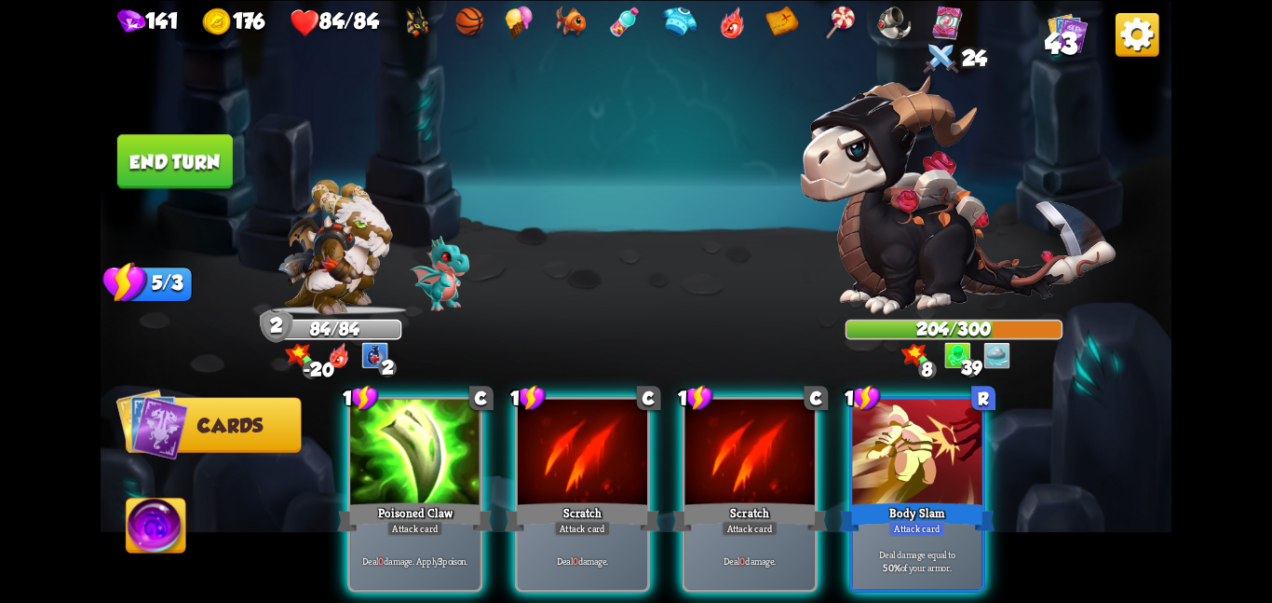
click at [446, 499] on div "Poisoned Claw" at bounding box center [415, 516] width 156 height 34
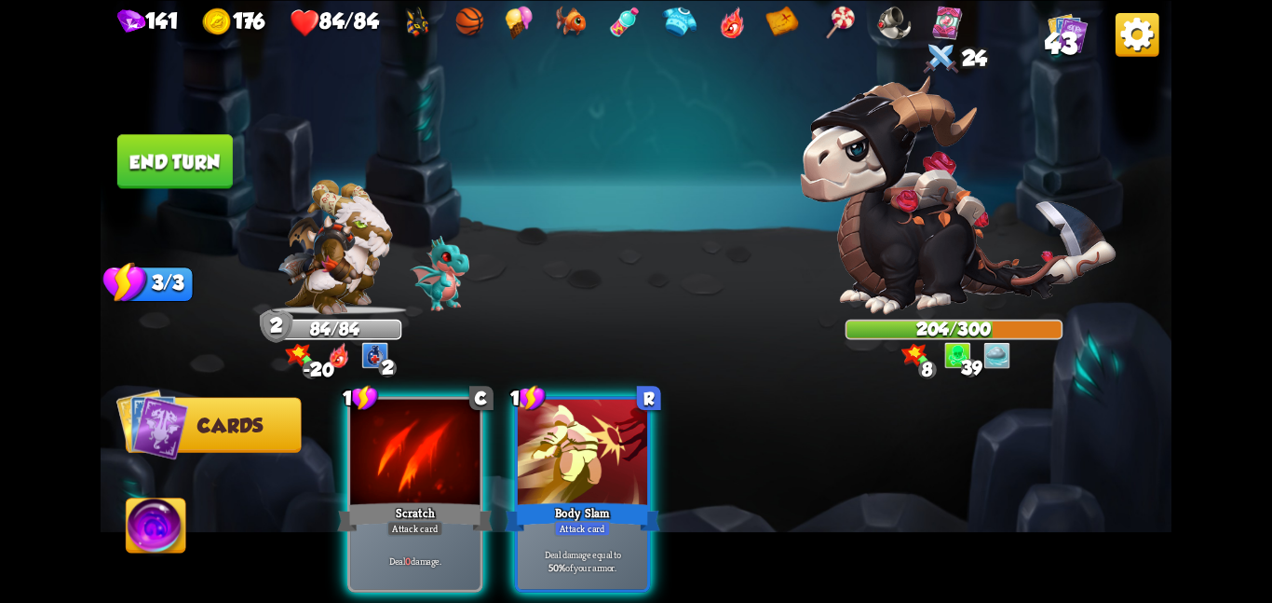
click at [446, 499] on div "Scratch" at bounding box center [415, 516] width 156 height 34
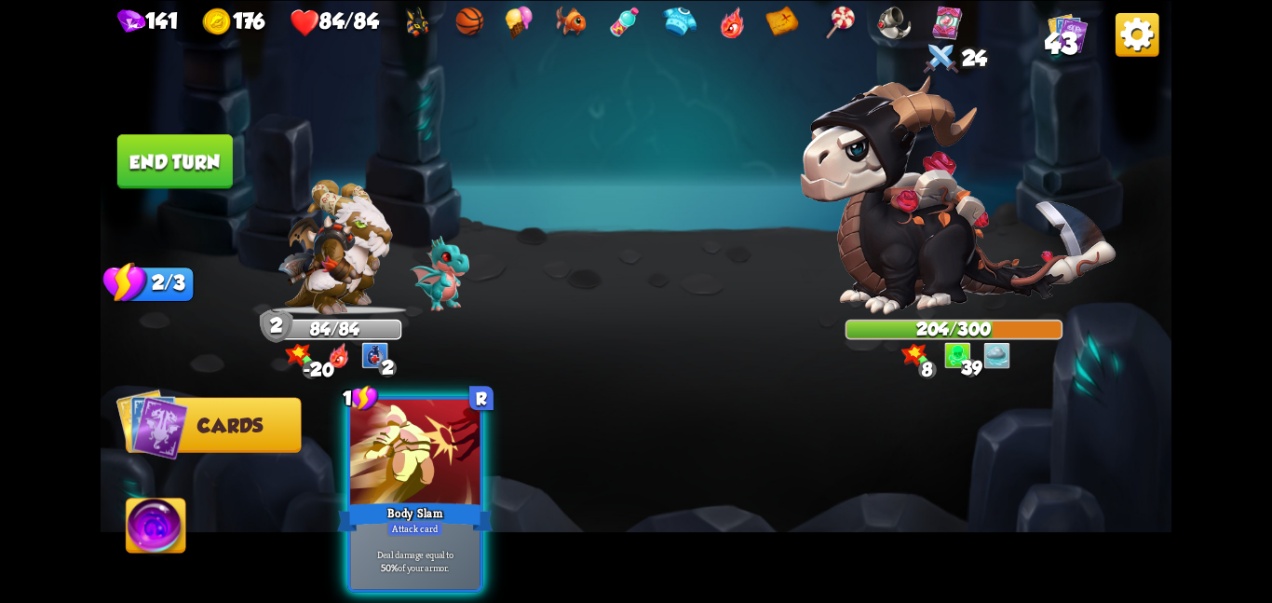
click at [446, 499] on div "Body Slam" at bounding box center [415, 516] width 156 height 34
click at [446, 480] on div "1 R Body Slam Attack card Deal damage equal to 50% of your armor." at bounding box center [743, 468] width 857 height 268
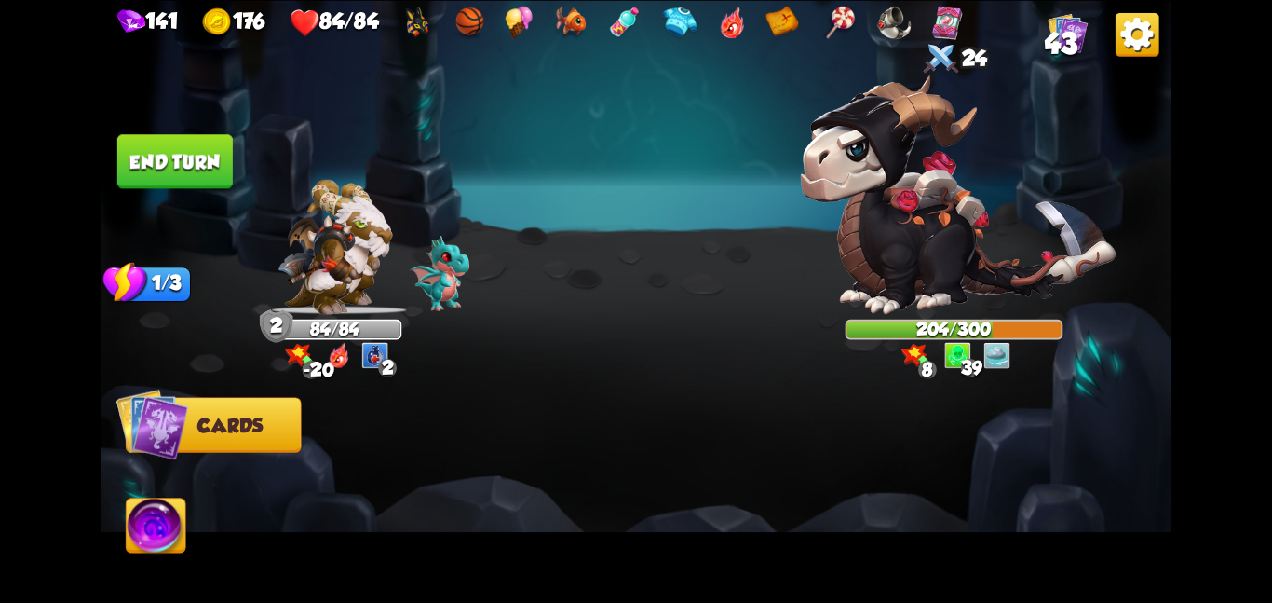
click at [169, 143] on button "End turn" at bounding box center [174, 161] width 115 height 54
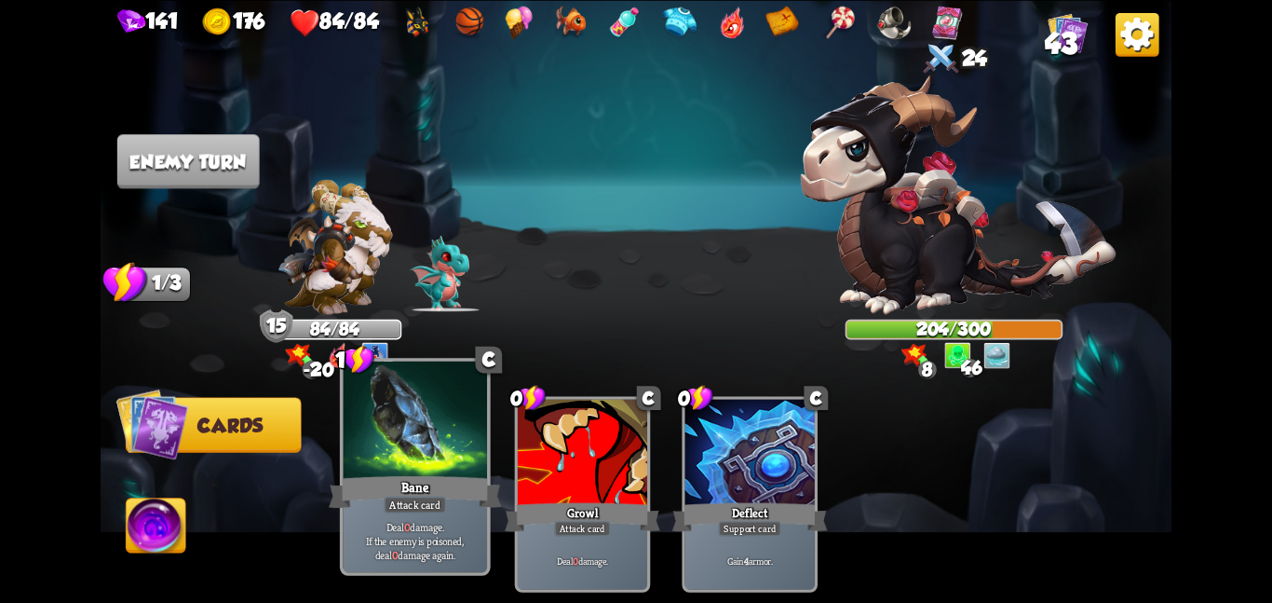
click at [441, 457] on div at bounding box center [415, 420] width 144 height 121
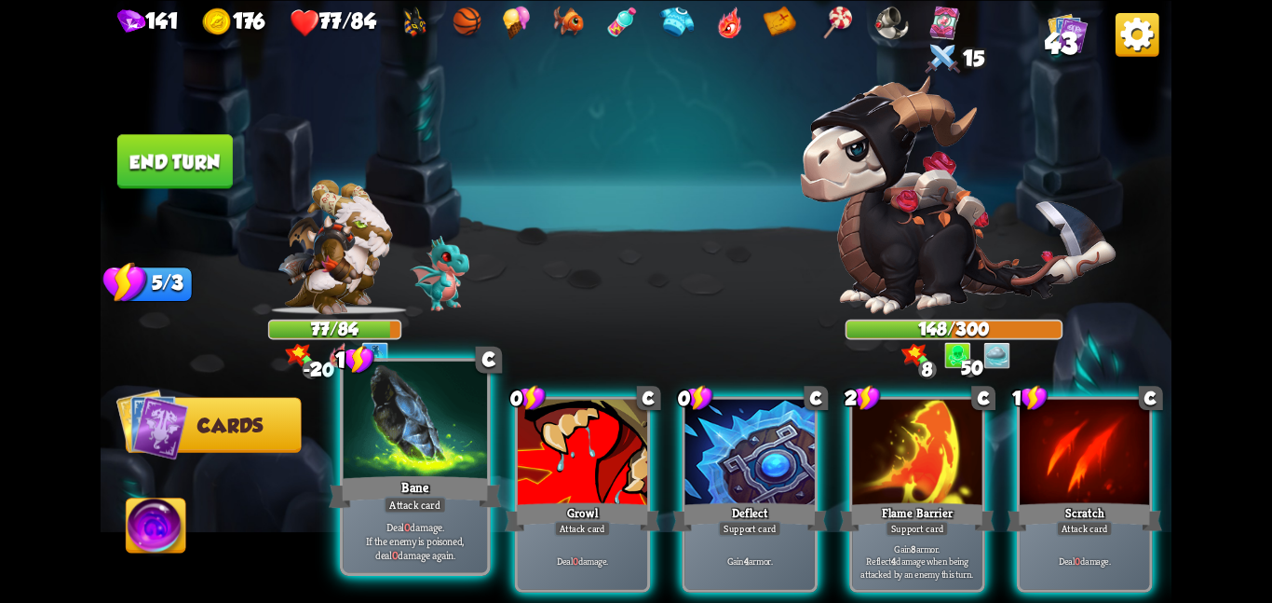
click at [414, 468] on div at bounding box center [415, 420] width 144 height 121
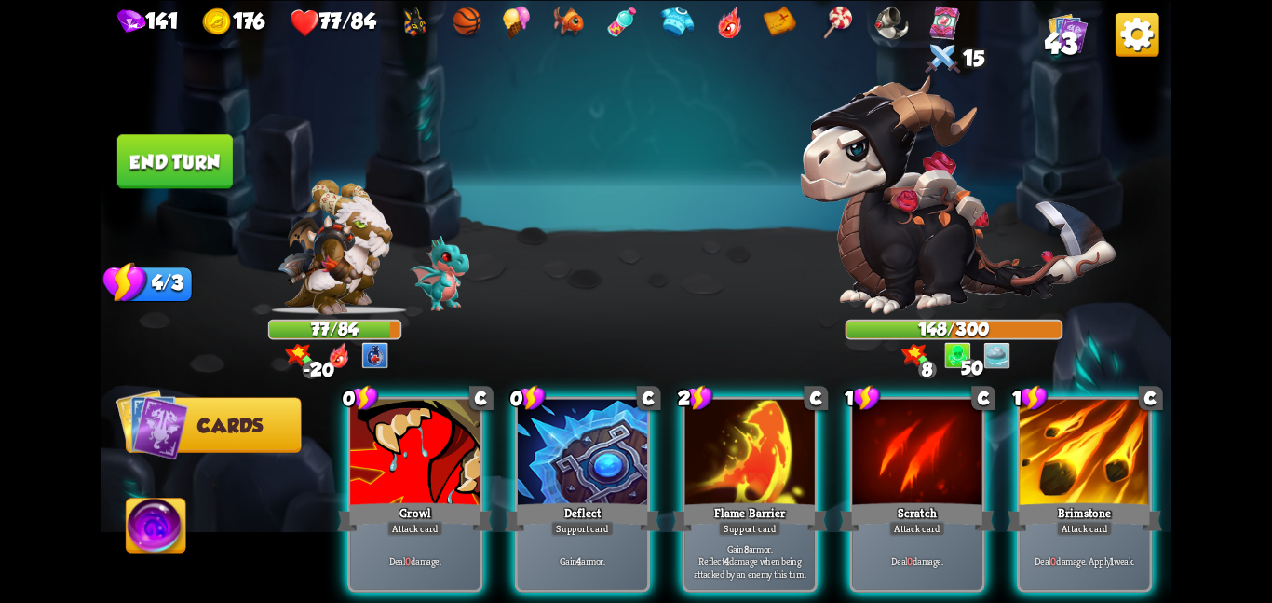
click at [414, 468] on div at bounding box center [414, 453] width 129 height 109
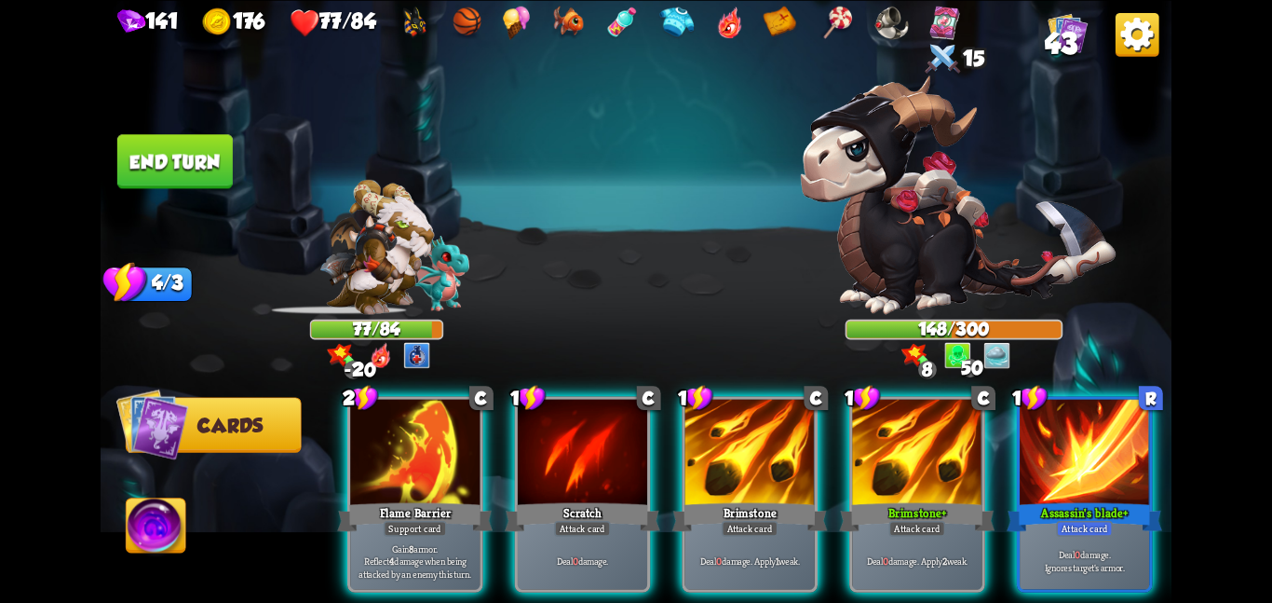
click at [414, 468] on div at bounding box center [414, 453] width 129 height 109
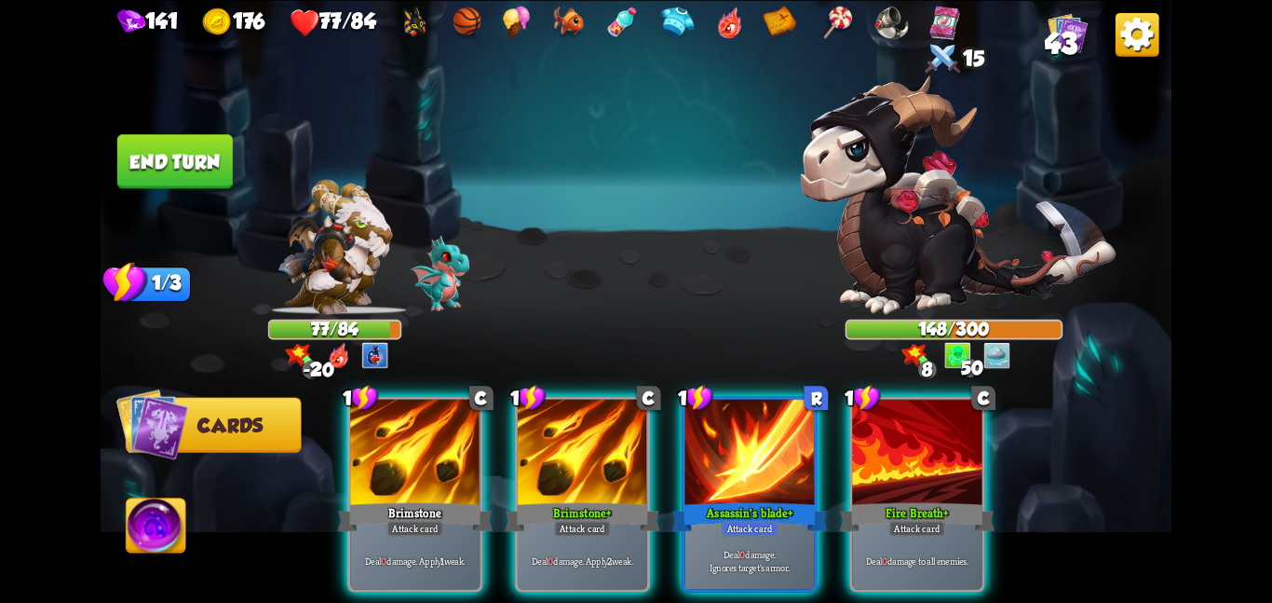
click at [414, 468] on div at bounding box center [414, 453] width 129 height 109
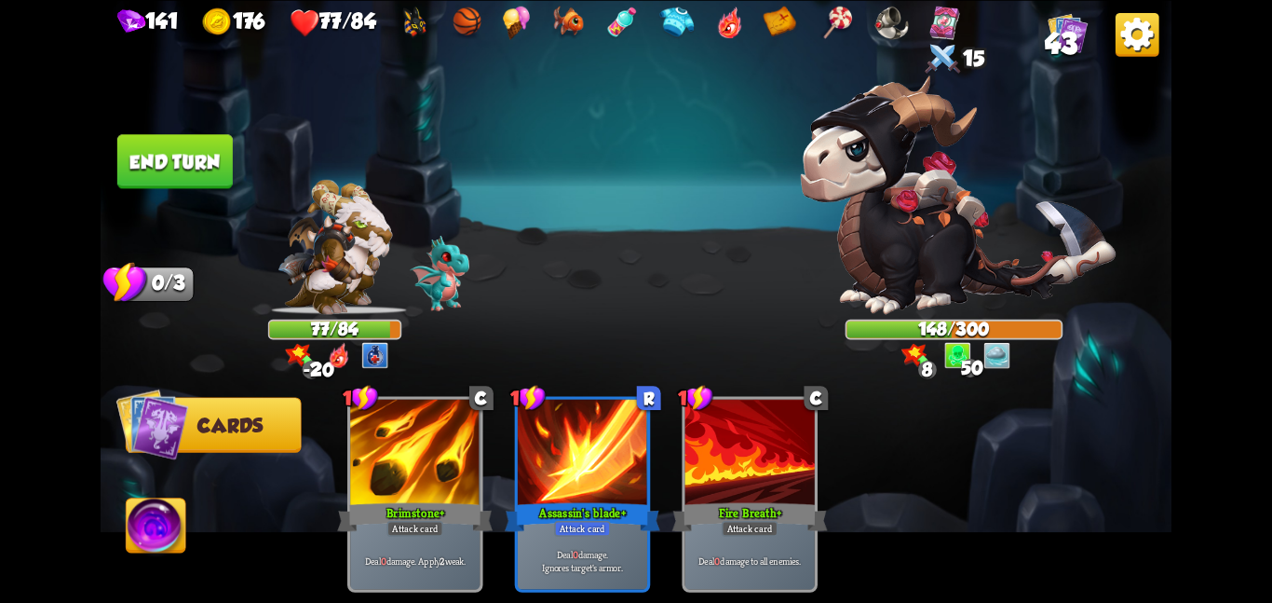
click at [414, 468] on div at bounding box center [414, 453] width 129 height 109
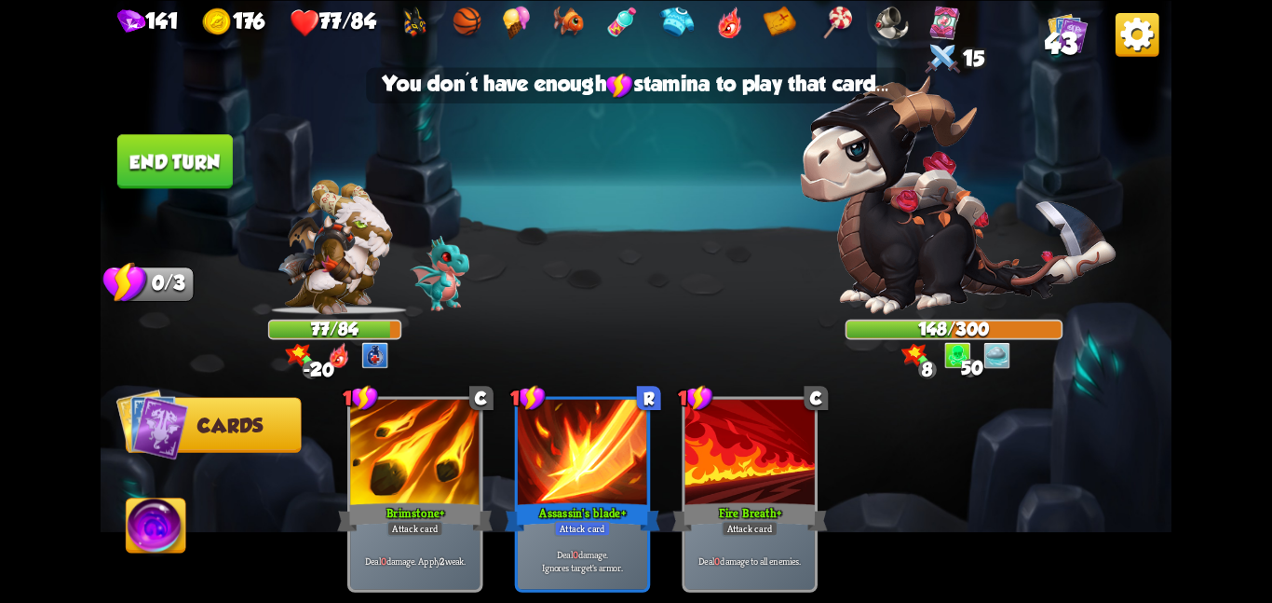
click at [414, 468] on div at bounding box center [414, 453] width 129 height 109
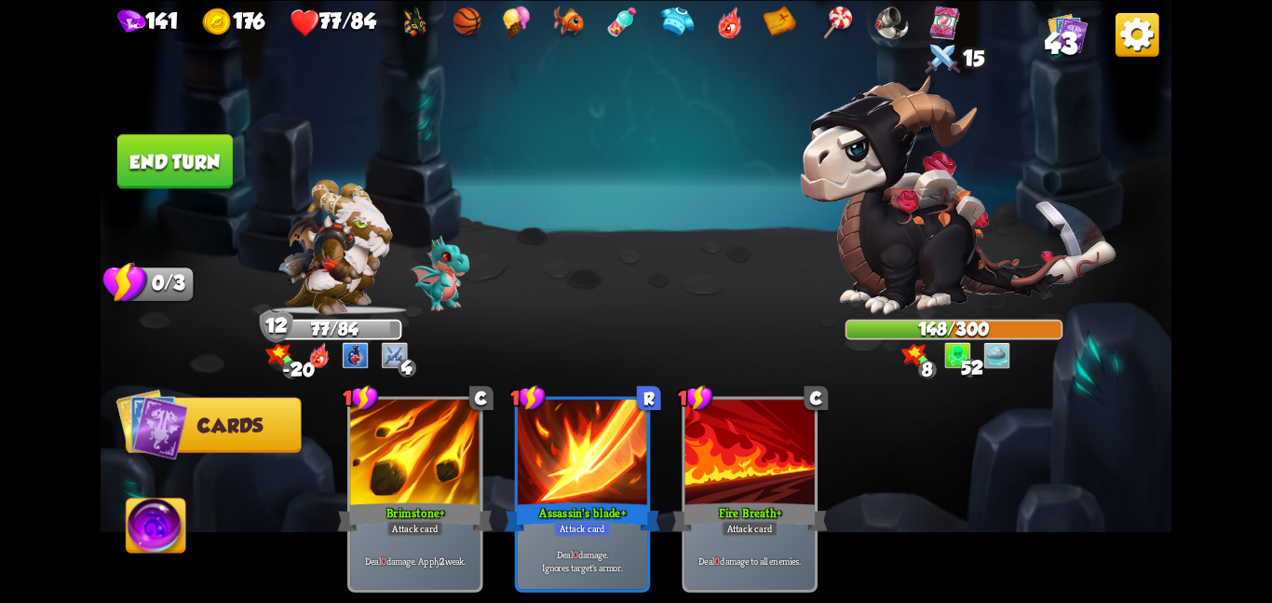
click at [191, 146] on button "End turn" at bounding box center [174, 161] width 115 height 54
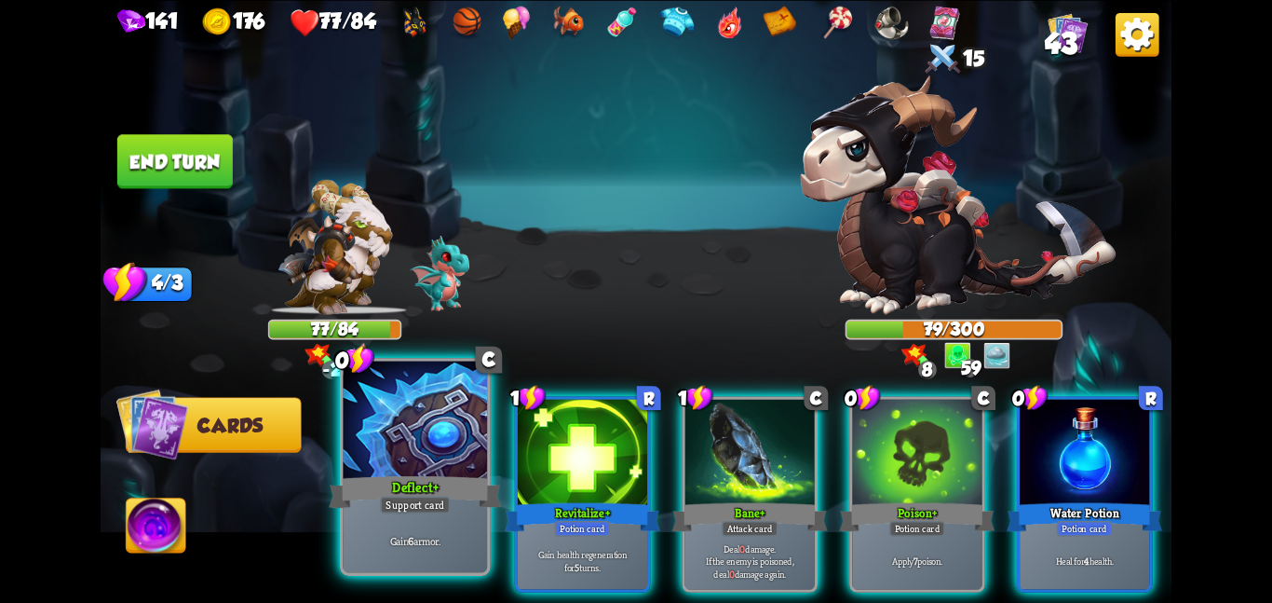
click at [354, 568] on div "Gain 6 armor." at bounding box center [415, 540] width 144 height 62
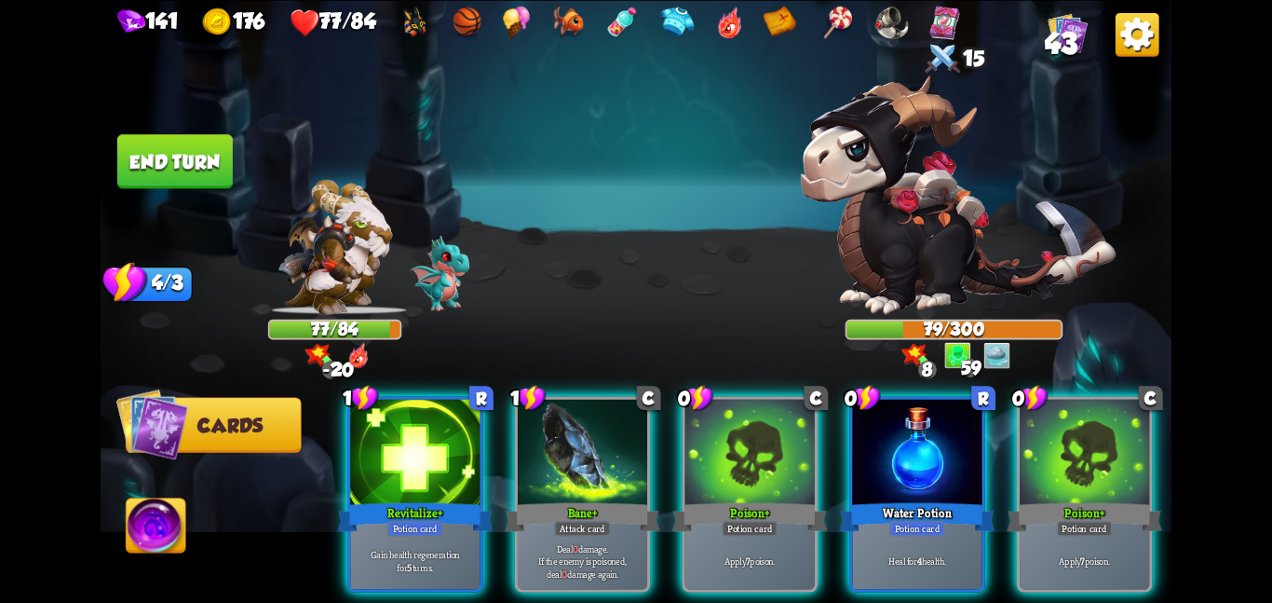
click at [354, 568] on div "Gain health regeneration for 5 turns." at bounding box center [414, 560] width 129 height 57
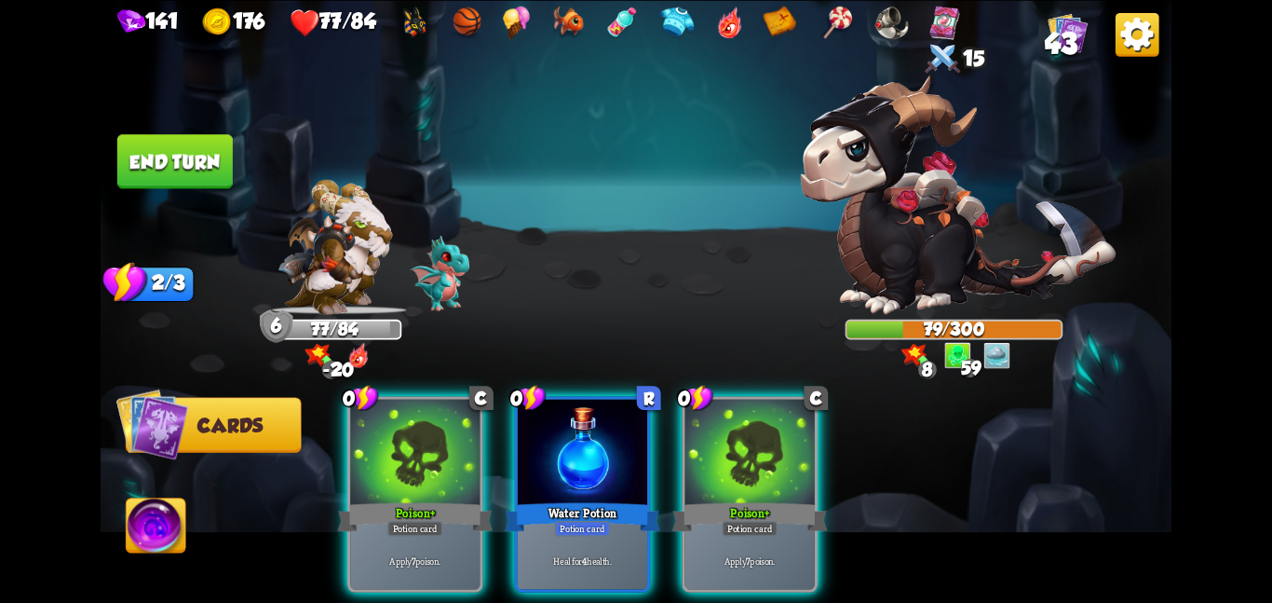
click at [354, 568] on div "Apply 7 poison." at bounding box center [414, 560] width 129 height 57
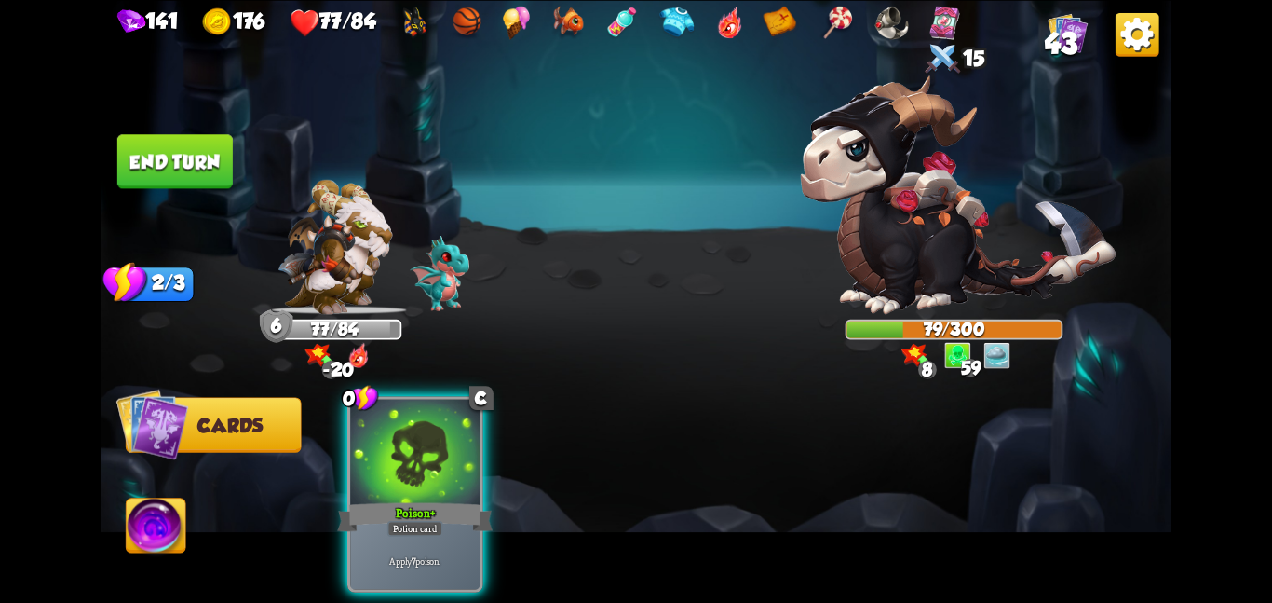
click at [354, 568] on div "Apply 7 poison." at bounding box center [414, 560] width 129 height 57
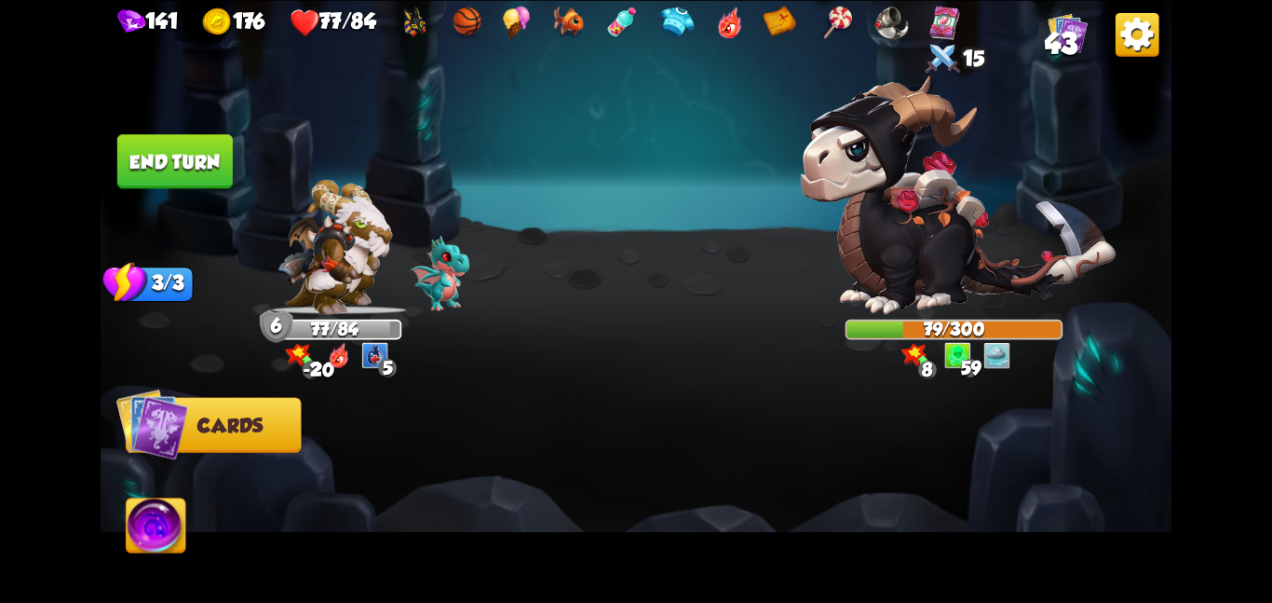
click at [180, 175] on button "End turn" at bounding box center [174, 161] width 115 height 54
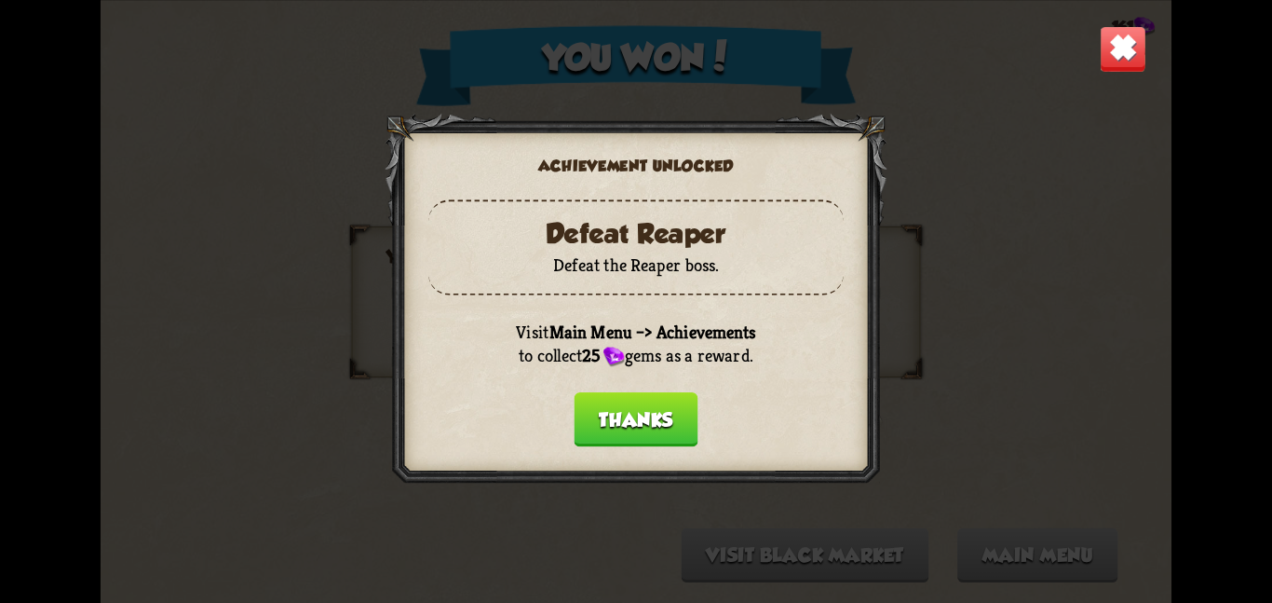
click at [624, 406] on button "Thanks" at bounding box center [637, 419] width 124 height 54
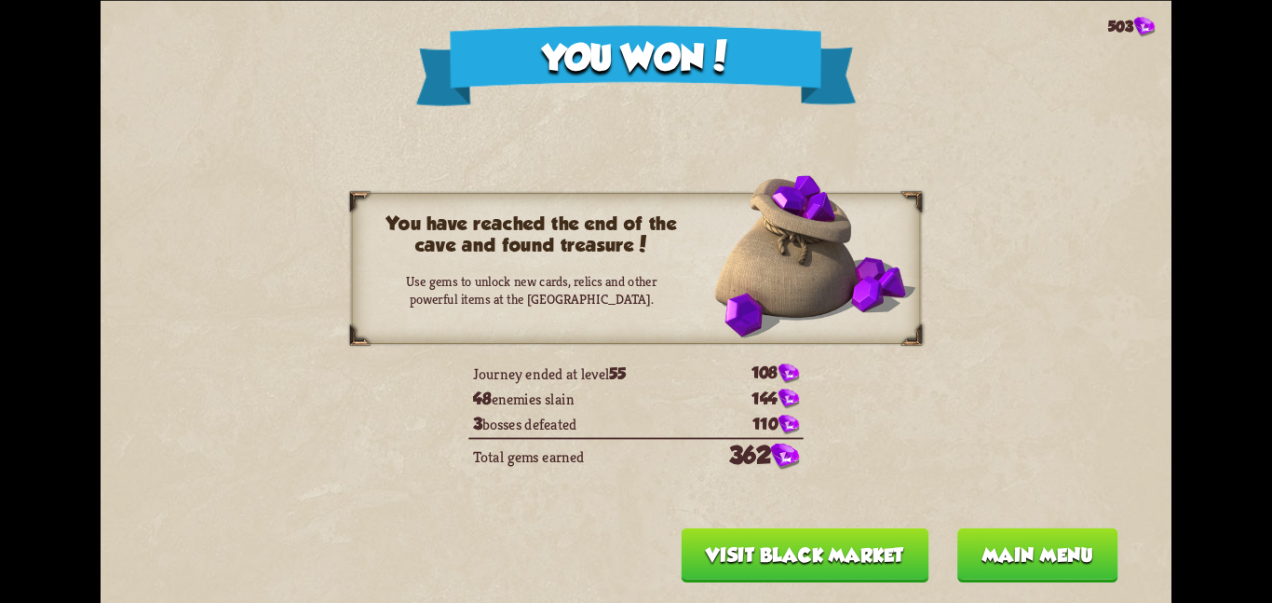
click at [723, 551] on button "Visit Black Market" at bounding box center [806, 554] width 248 height 54
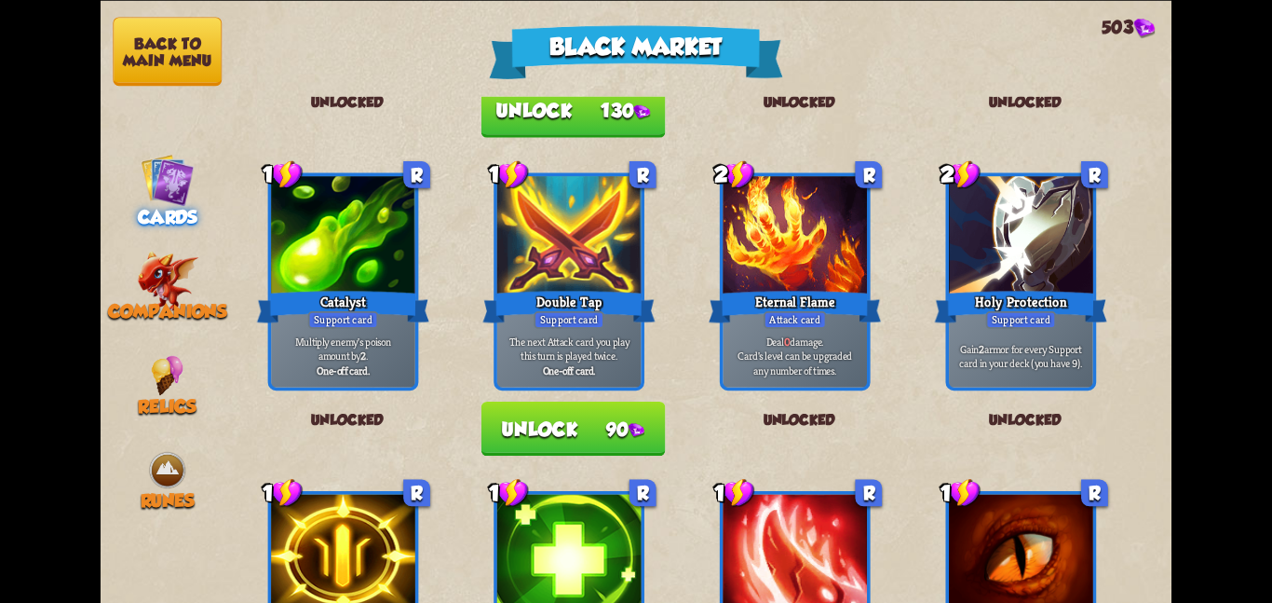
scroll to position [314, 0]
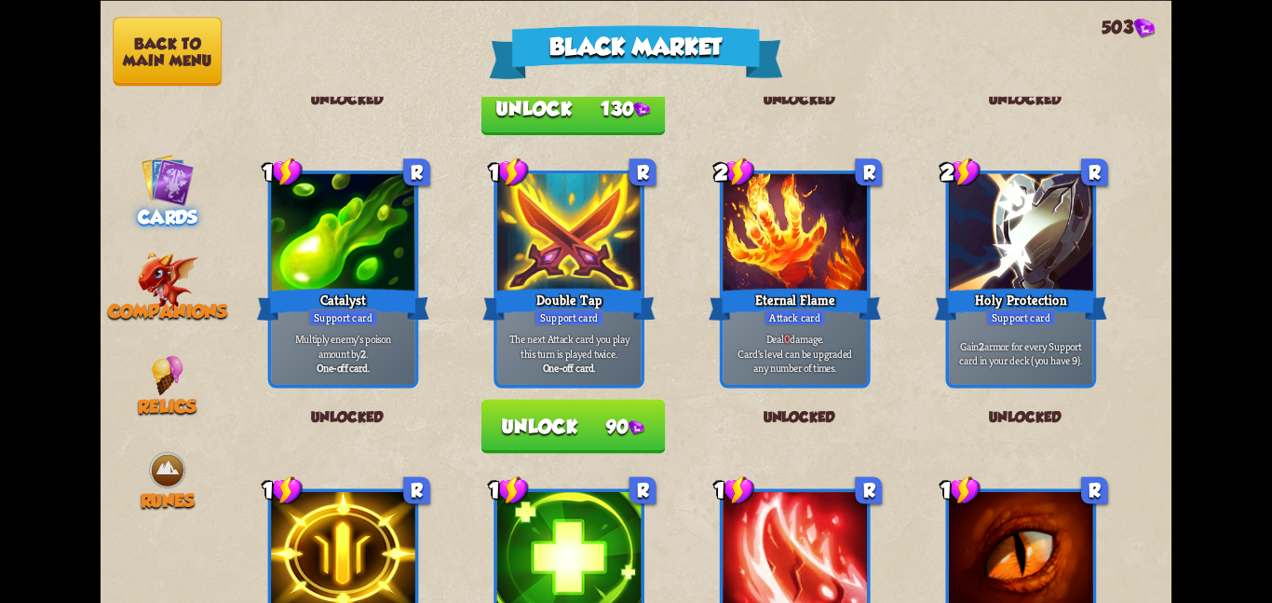
click at [498, 418] on button "Unlock 90" at bounding box center [574, 426] width 184 height 54
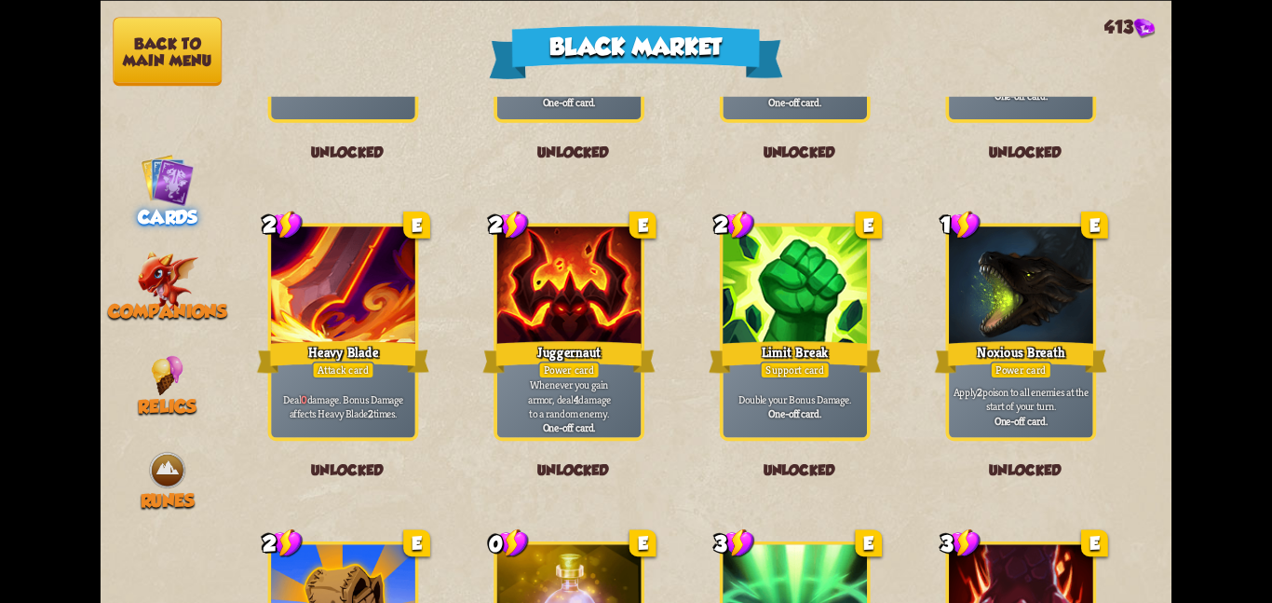
scroll to position [1937, 0]
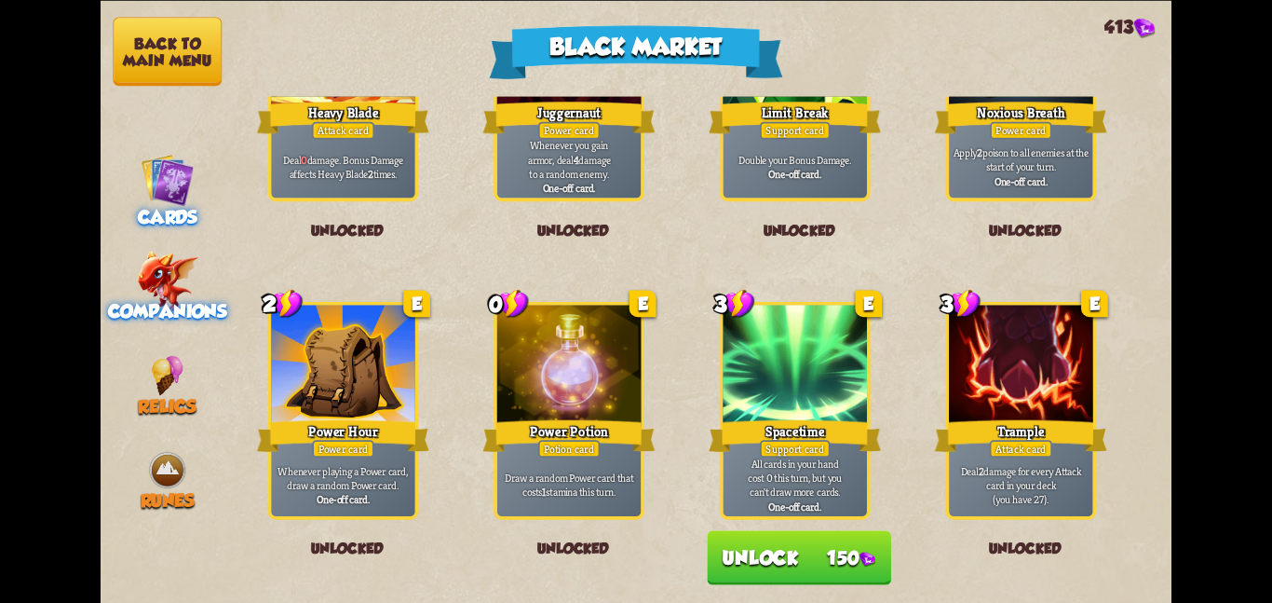
click at [142, 301] on span "Companions" at bounding box center [167, 311] width 119 height 20
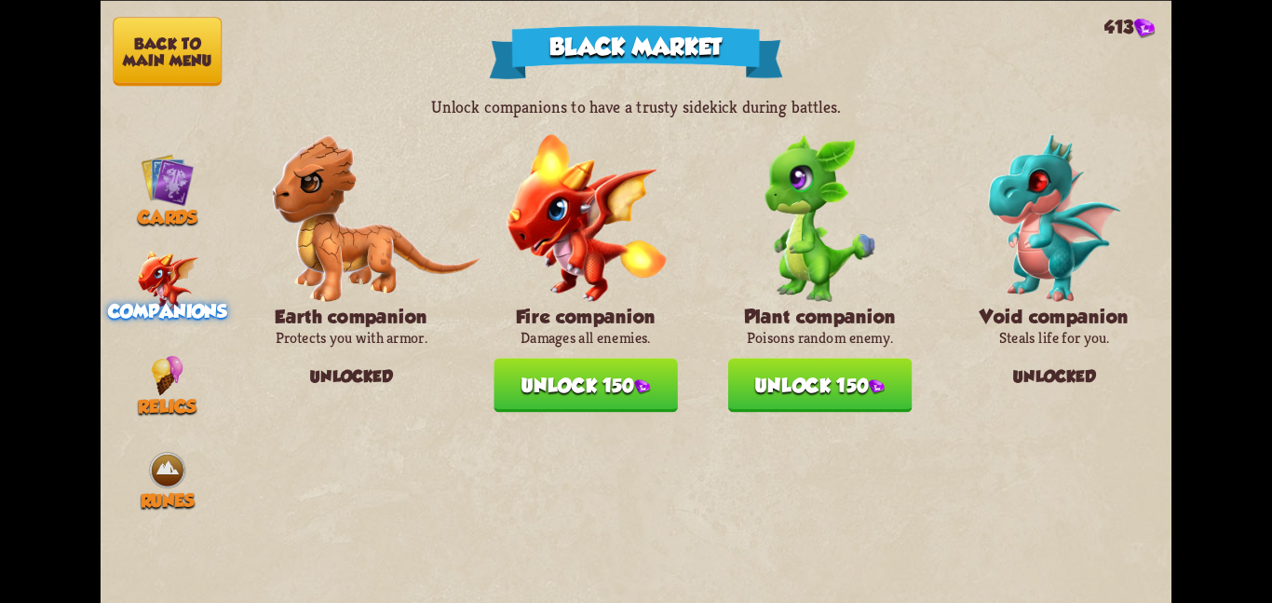
click at [536, 375] on button "Unlock 150" at bounding box center [586, 385] width 184 height 54
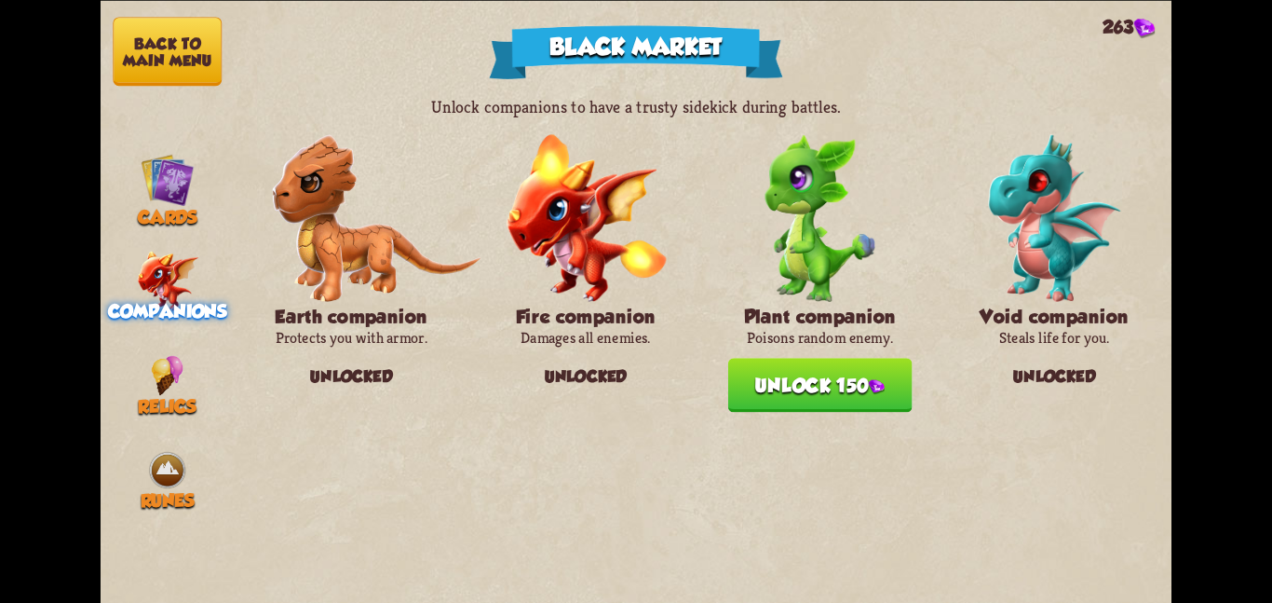
click at [536, 375] on div "Unlocked" at bounding box center [586, 376] width 184 height 42
click at [792, 379] on button "Unlock 150" at bounding box center [820, 385] width 184 height 54
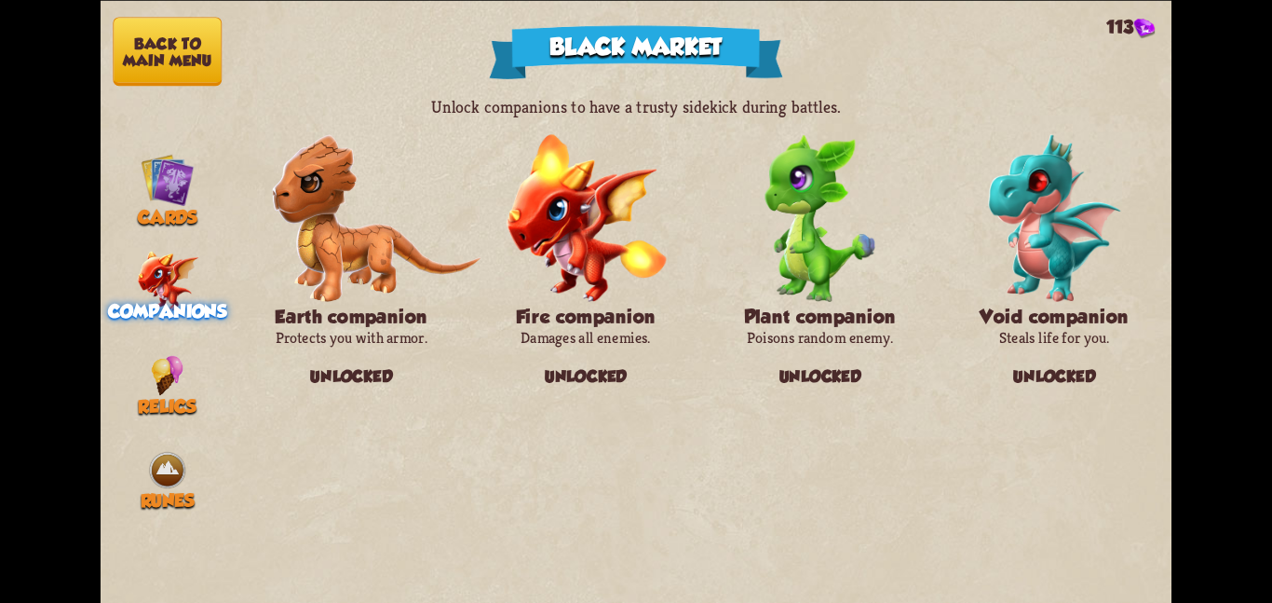
click at [156, 327] on nav "Back to main menu Cards Companions Relics Runes" at bounding box center [168, 301] width 134 height 603
click at [160, 355] on img at bounding box center [167, 375] width 33 height 40
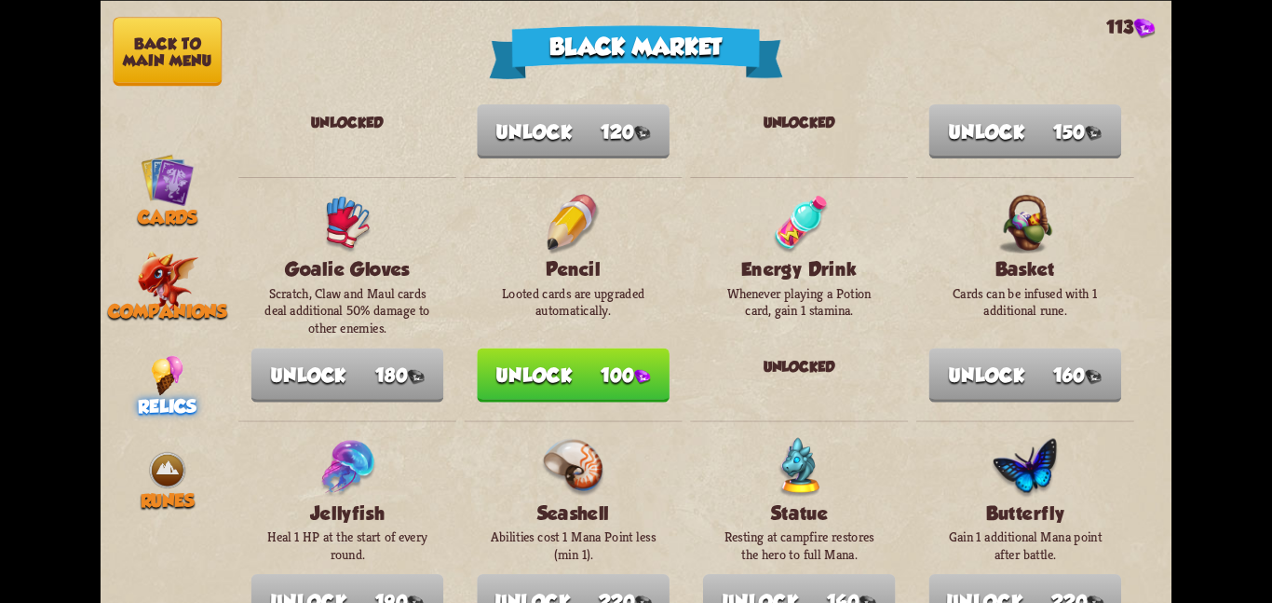
scroll to position [210, 0]
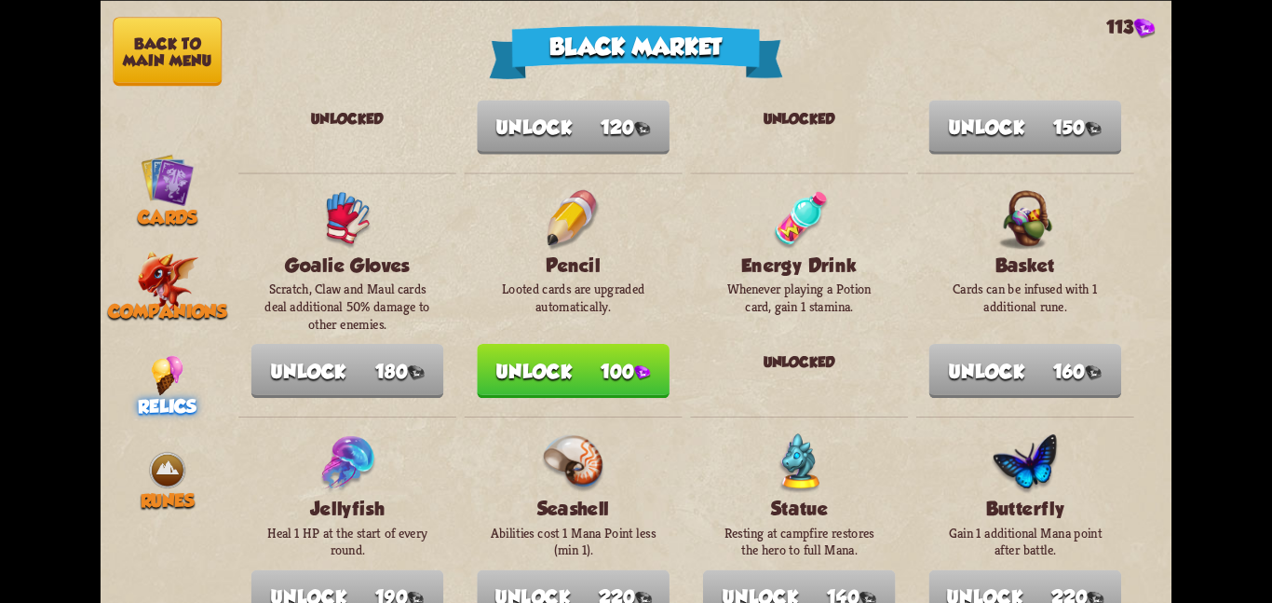
click at [503, 355] on button "Unlock 100" at bounding box center [573, 370] width 193 height 54
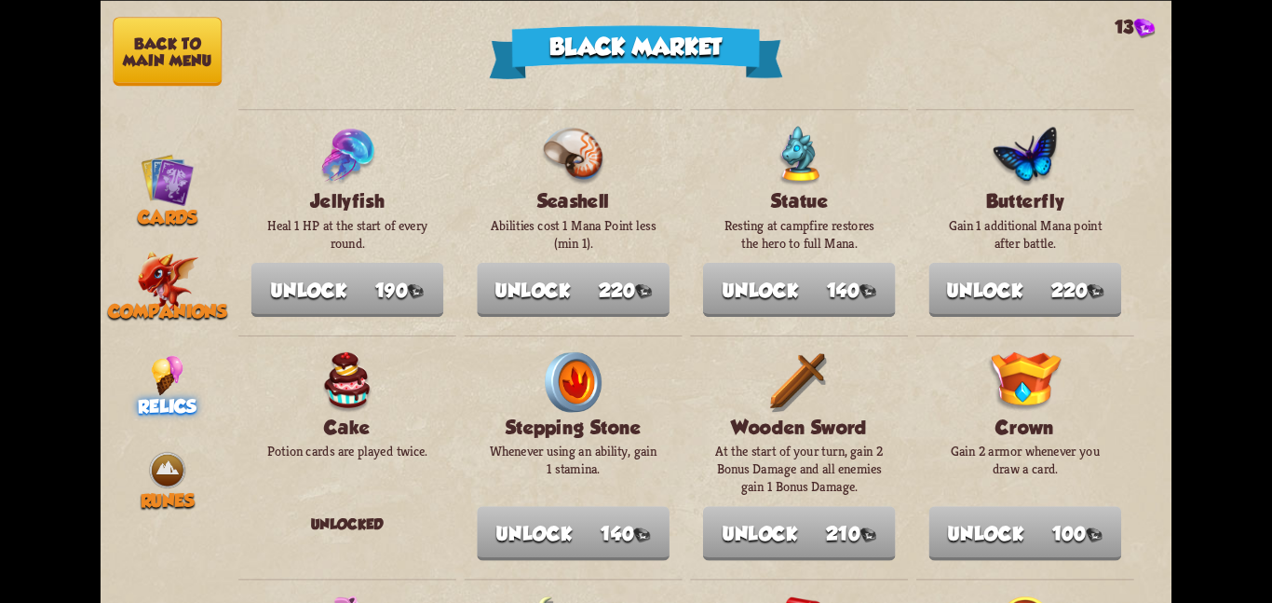
scroll to position [554, 0]
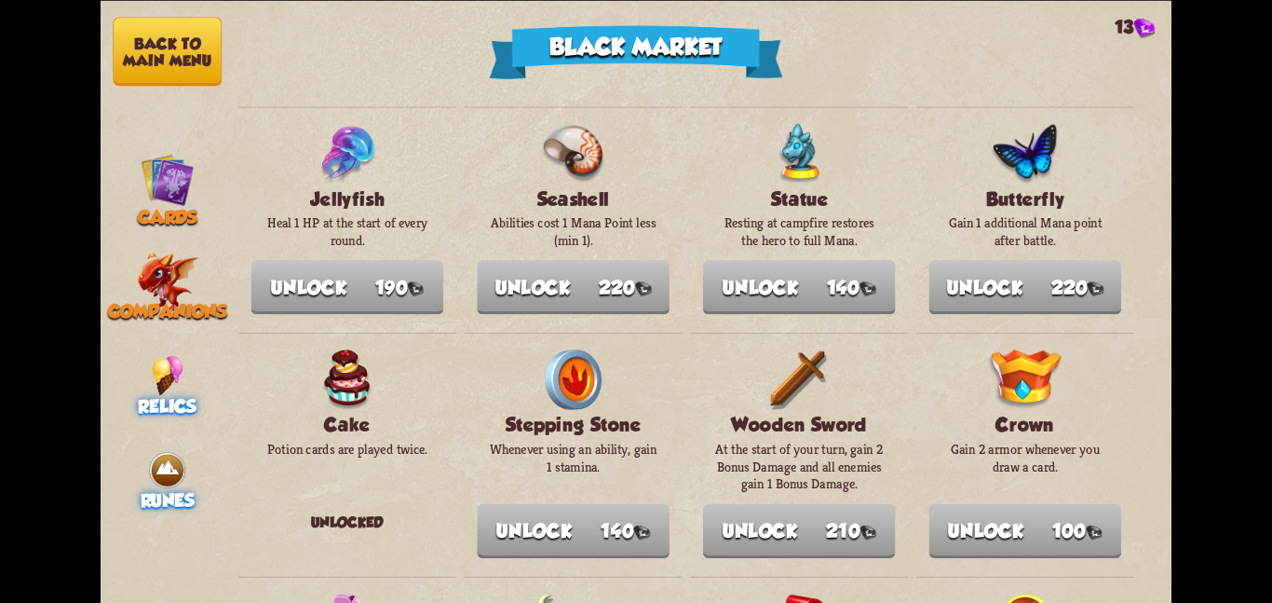
click at [208, 450] on div "Runes" at bounding box center [168, 480] width 134 height 61
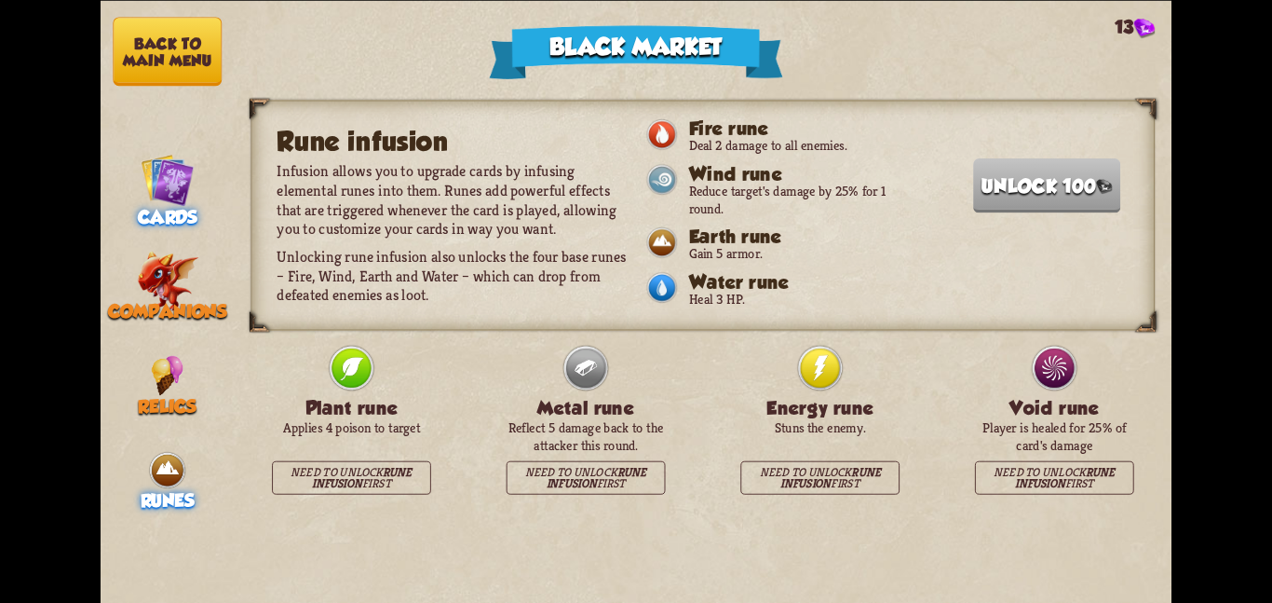
click at [150, 168] on img at bounding box center [168, 180] width 54 height 54
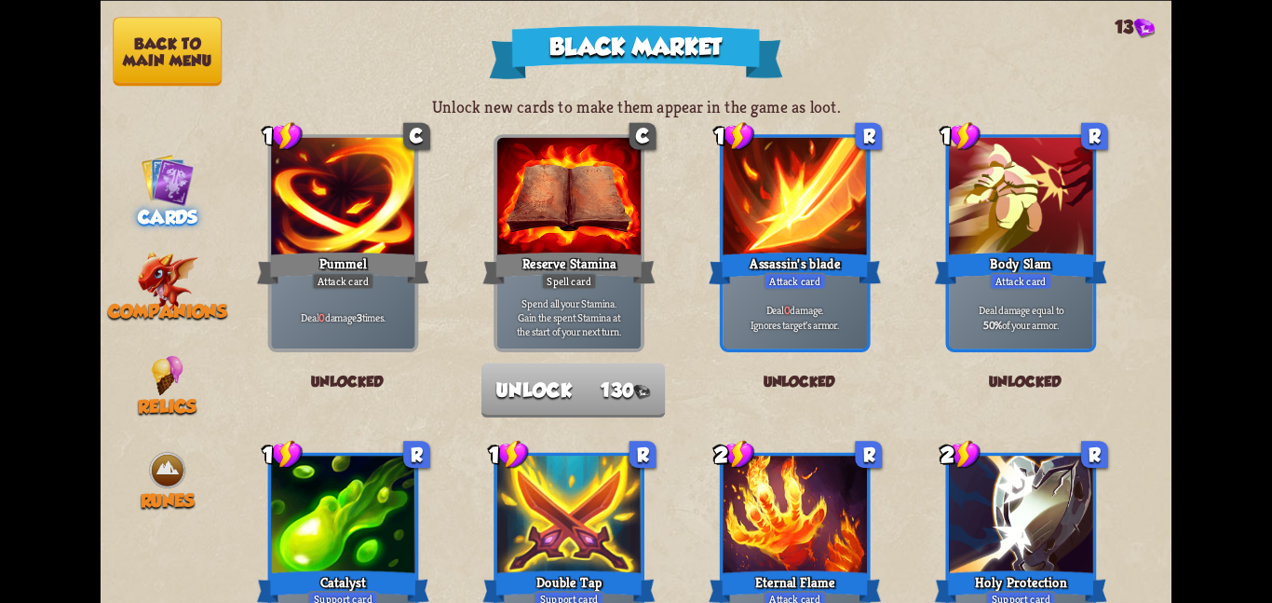
click at [169, 49] on button "Back to main menu" at bounding box center [167, 51] width 109 height 69
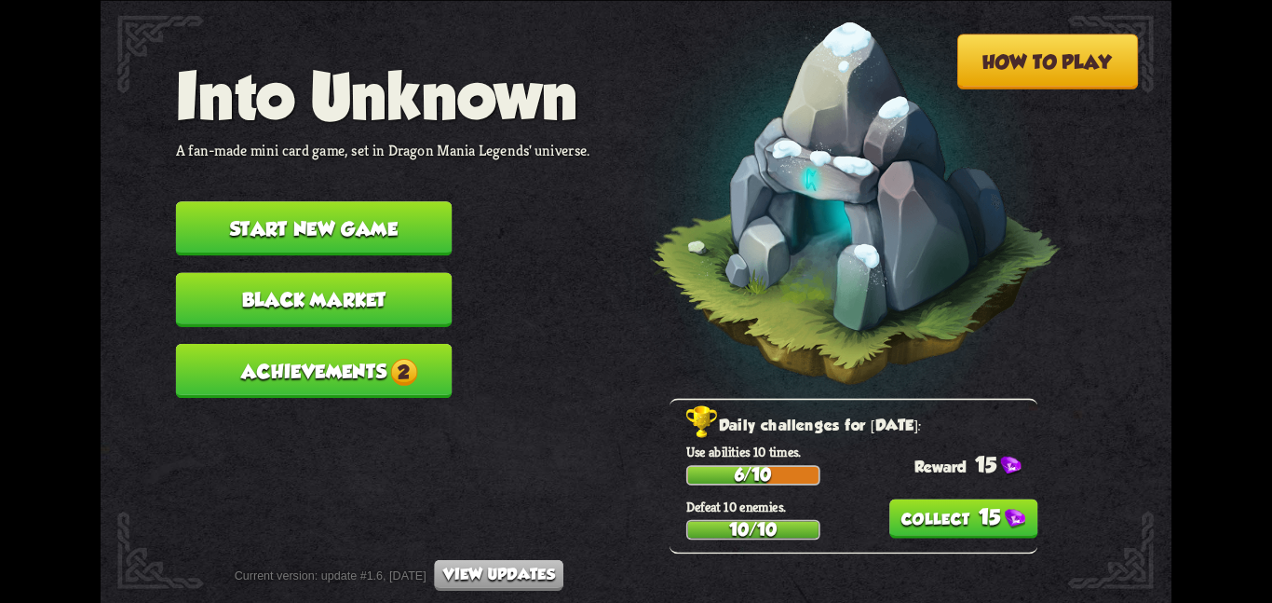
click at [989, 536] on div "Defeat 10 enemies. 10/10 15" at bounding box center [861, 518] width 351 height 42
click at [988, 533] on button "15" at bounding box center [963, 517] width 149 height 39
click at [425, 351] on button "Achievements 2" at bounding box center [314, 370] width 277 height 54
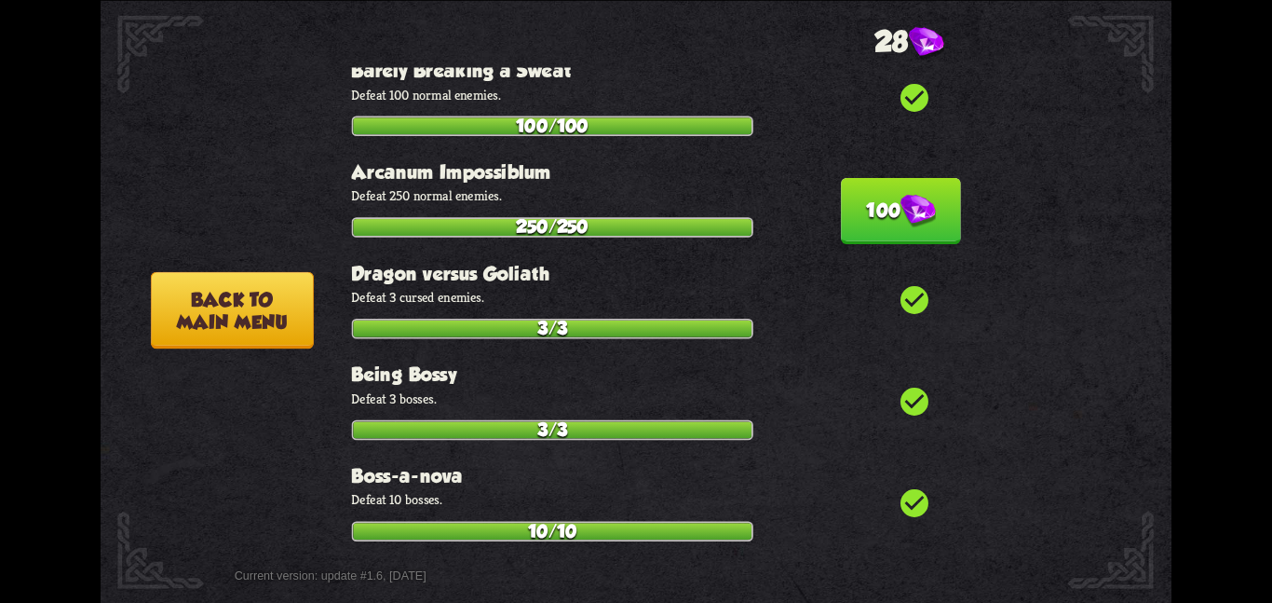
scroll to position [417, 0]
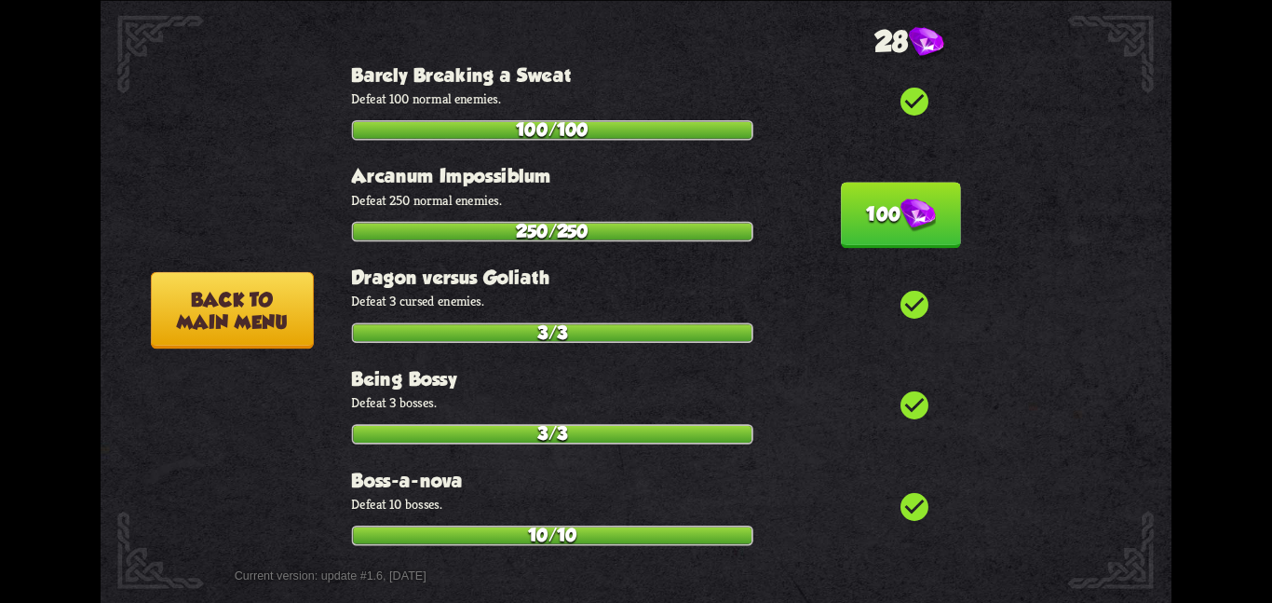
click at [861, 207] on button "100" at bounding box center [900, 215] width 119 height 66
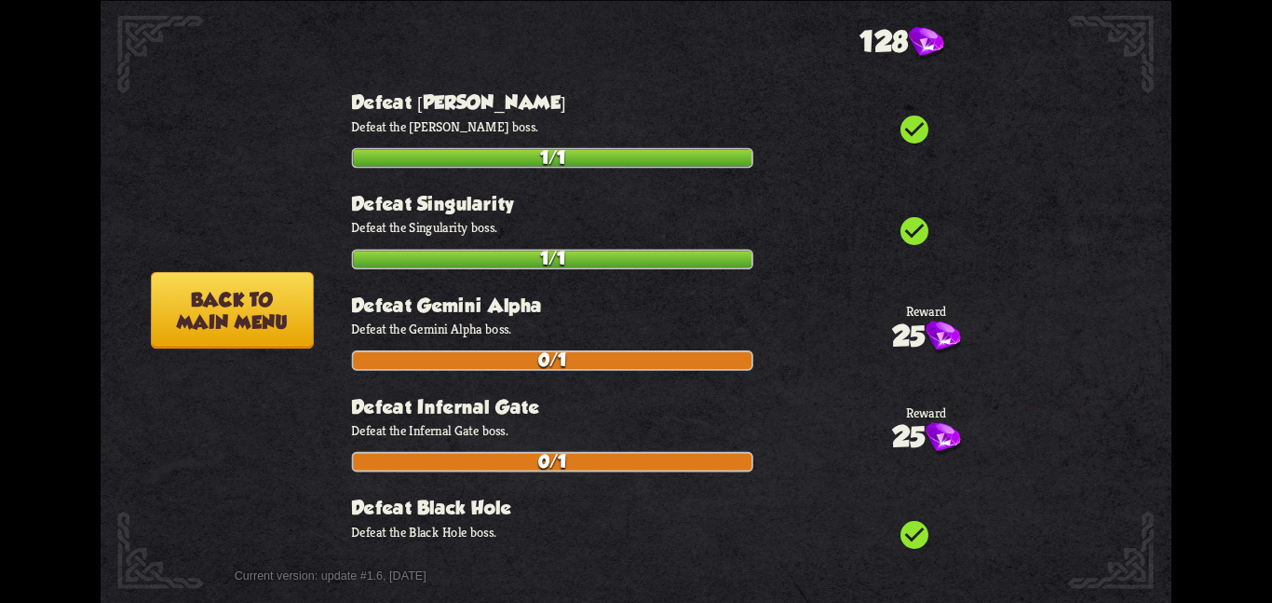
scroll to position [1712, 0]
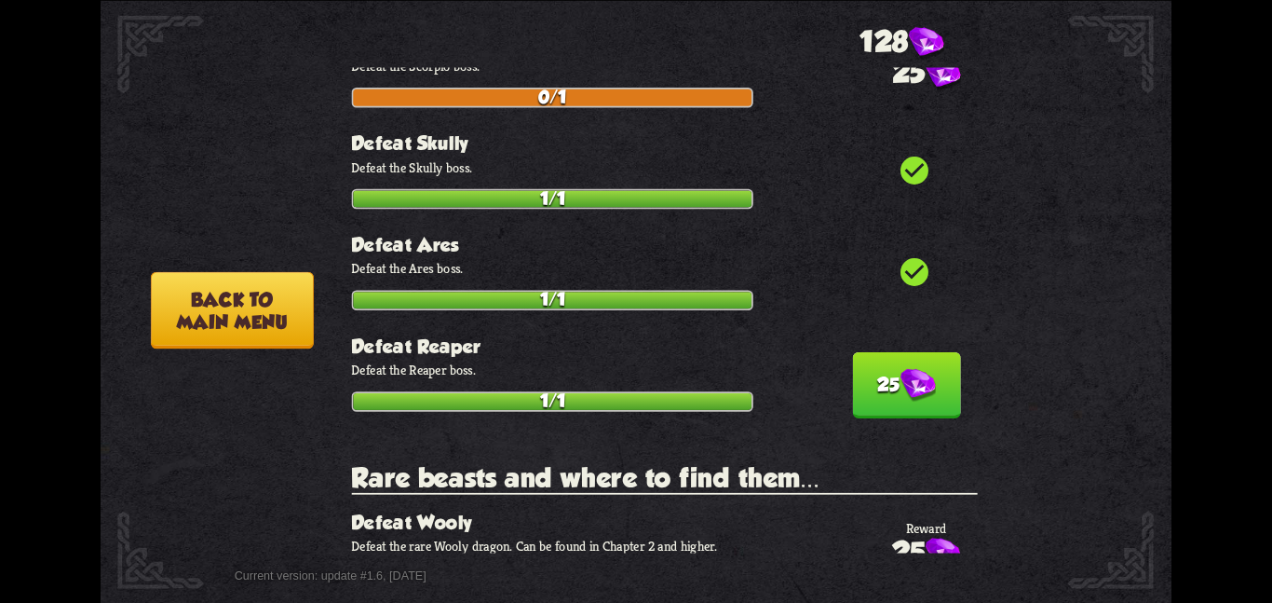
click at [873, 351] on button "25" at bounding box center [906, 384] width 108 height 66
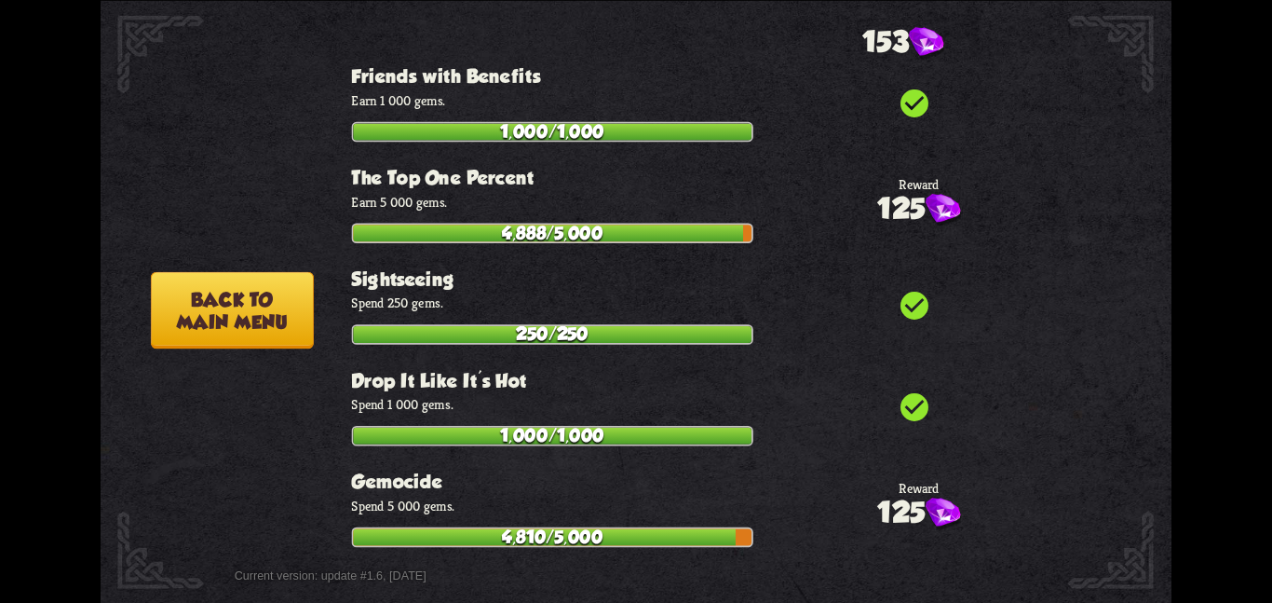
scroll to position [5754, 0]
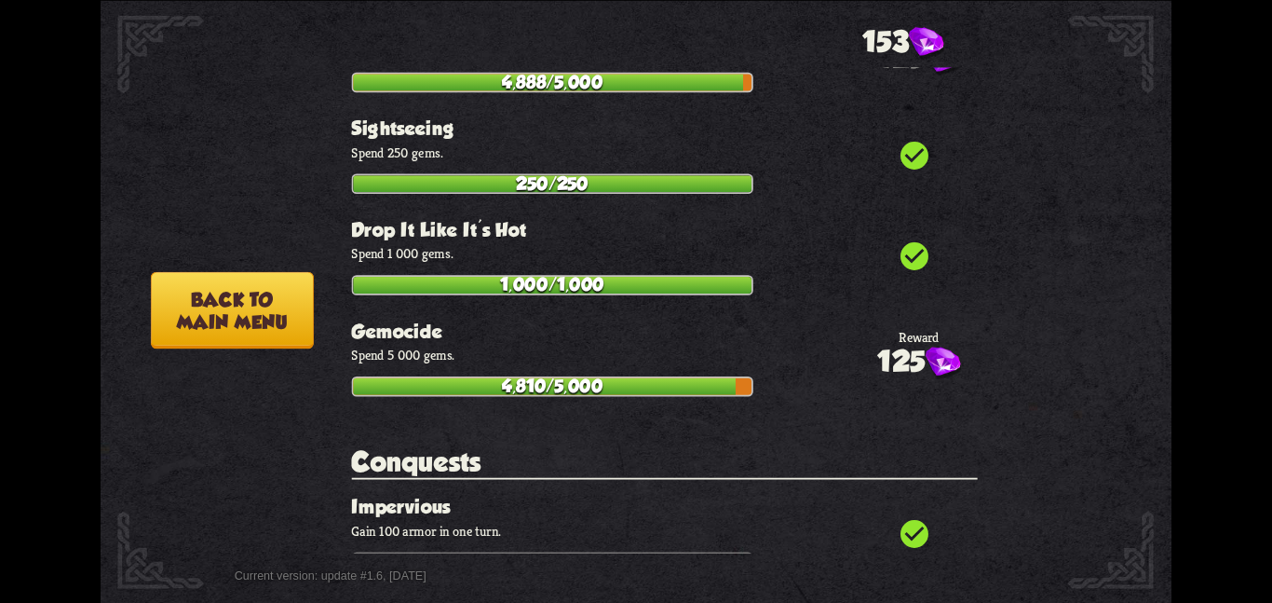
click at [232, 309] on button "Back to main menu" at bounding box center [232, 309] width 163 height 77
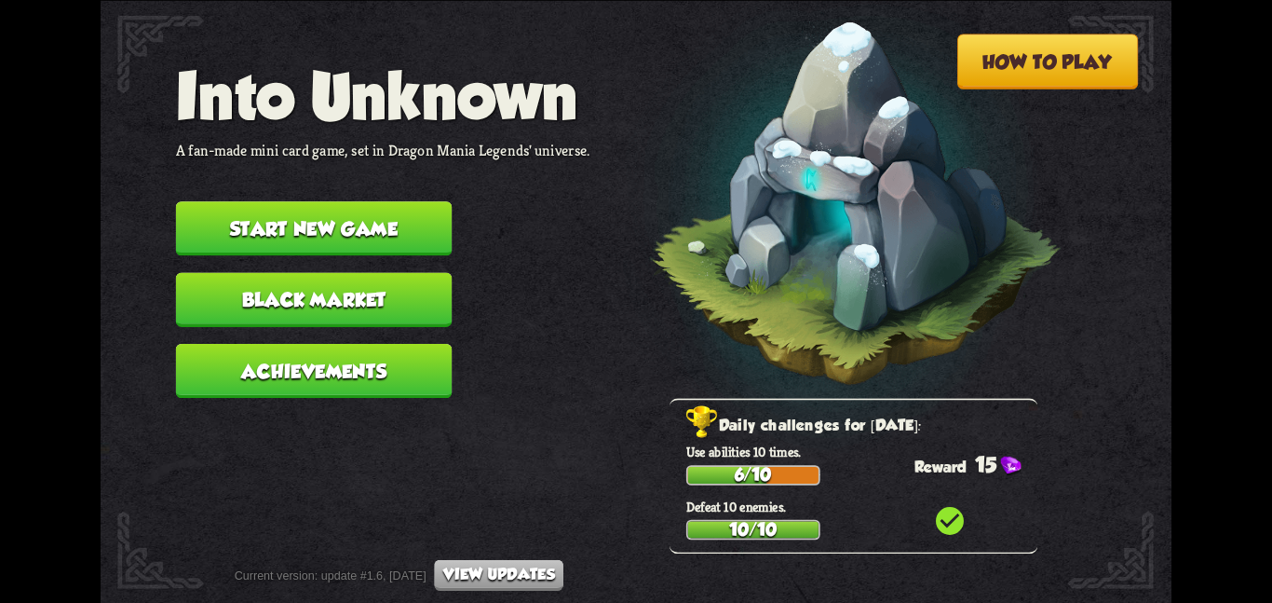
click at [430, 215] on button "Start new game" at bounding box center [314, 228] width 277 height 54
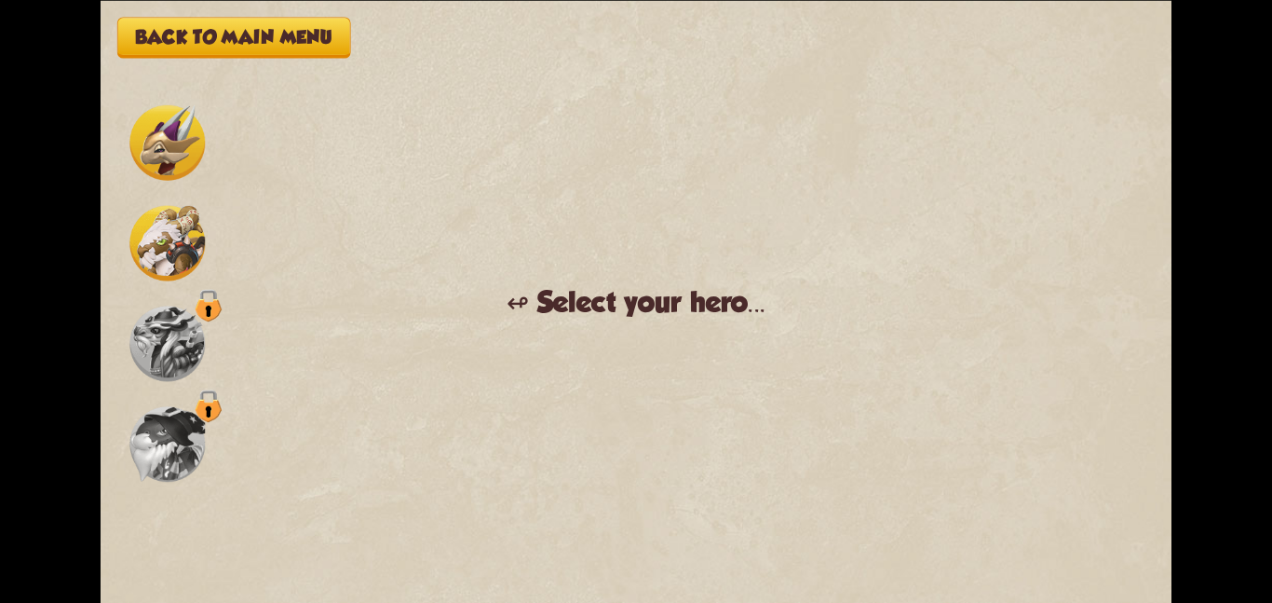
click at [166, 220] on img at bounding box center [166, 242] width 75 height 75
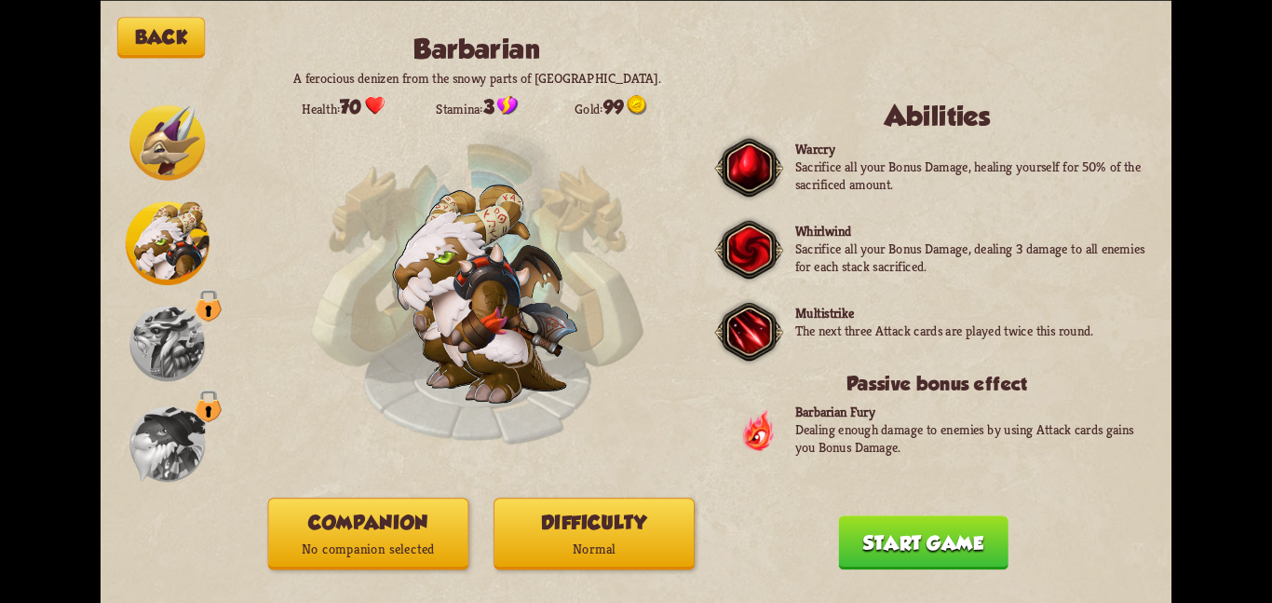
click at [622, 545] on p "Normal" at bounding box center [594, 548] width 199 height 27
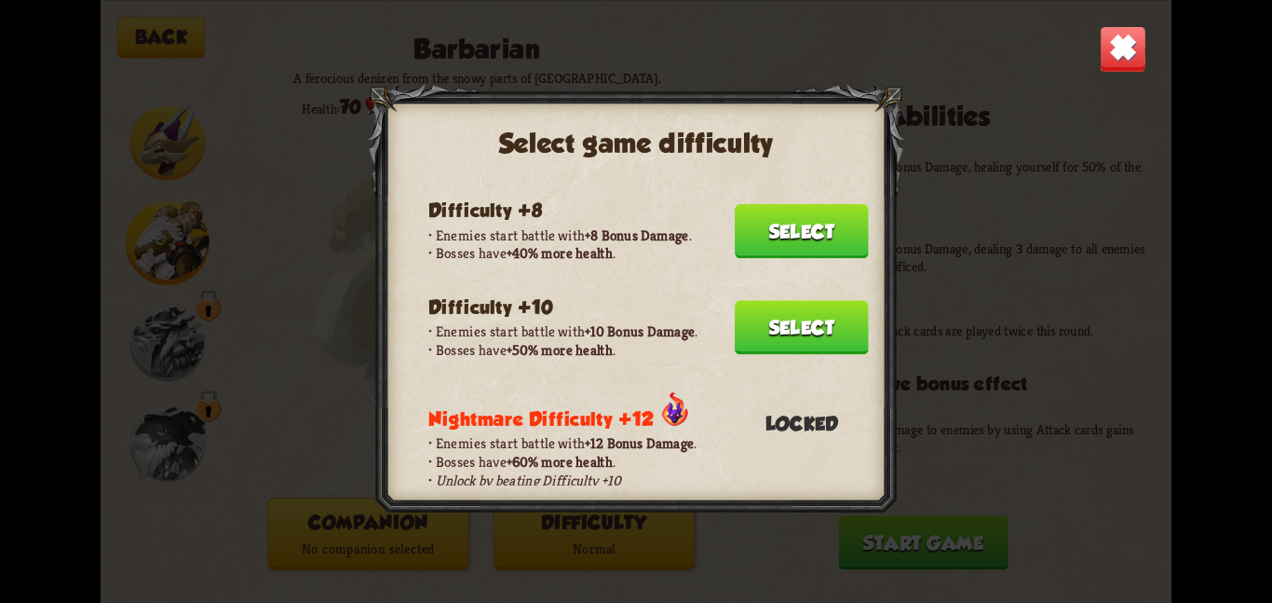
scroll to position [391, 0]
click at [766, 301] on button "Select" at bounding box center [802, 326] width 134 height 54
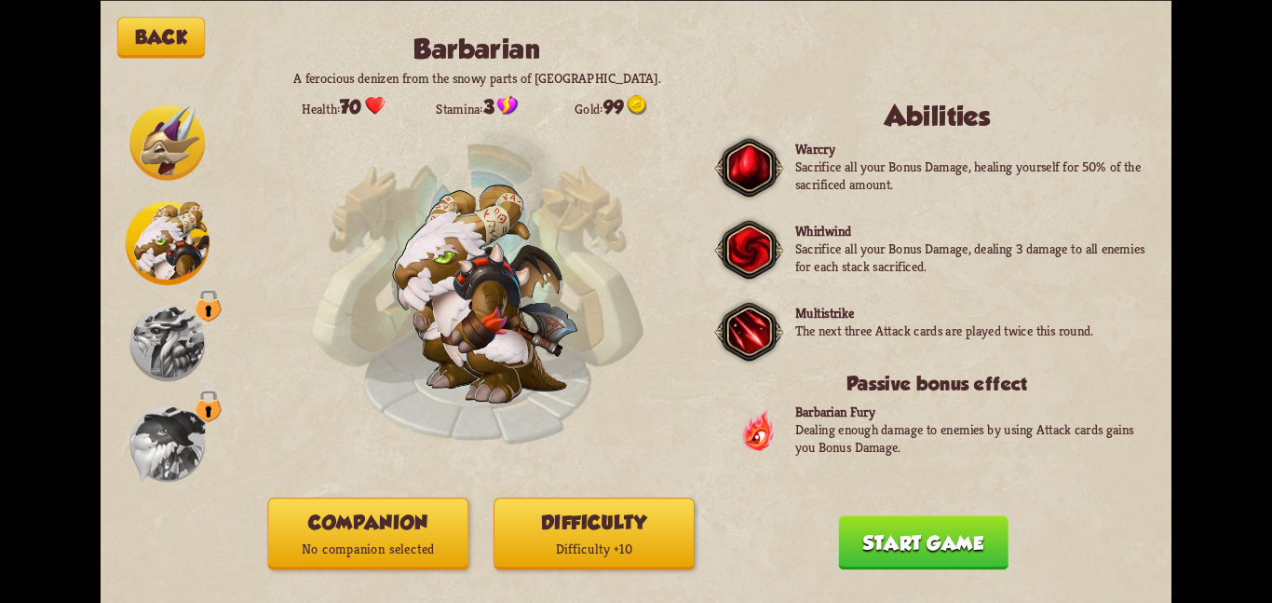
click at [401, 493] on div "Back Barbarian A ferocious denizen from the snowy parts of Northern Dragolandia…" at bounding box center [636, 301] width 1071 height 603
click at [411, 506] on button "Companion No companion selected" at bounding box center [368, 533] width 201 height 72
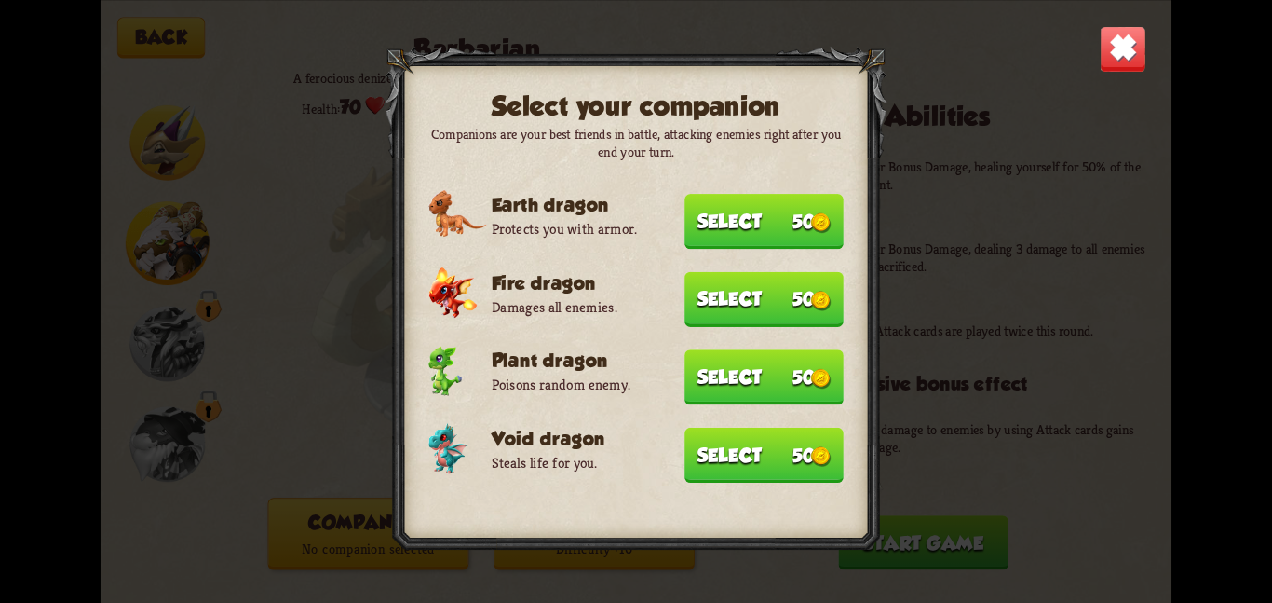
click at [411, 506] on div at bounding box center [636, 301] width 502 height 510
click at [741, 430] on button "Select 50" at bounding box center [764, 454] width 159 height 55
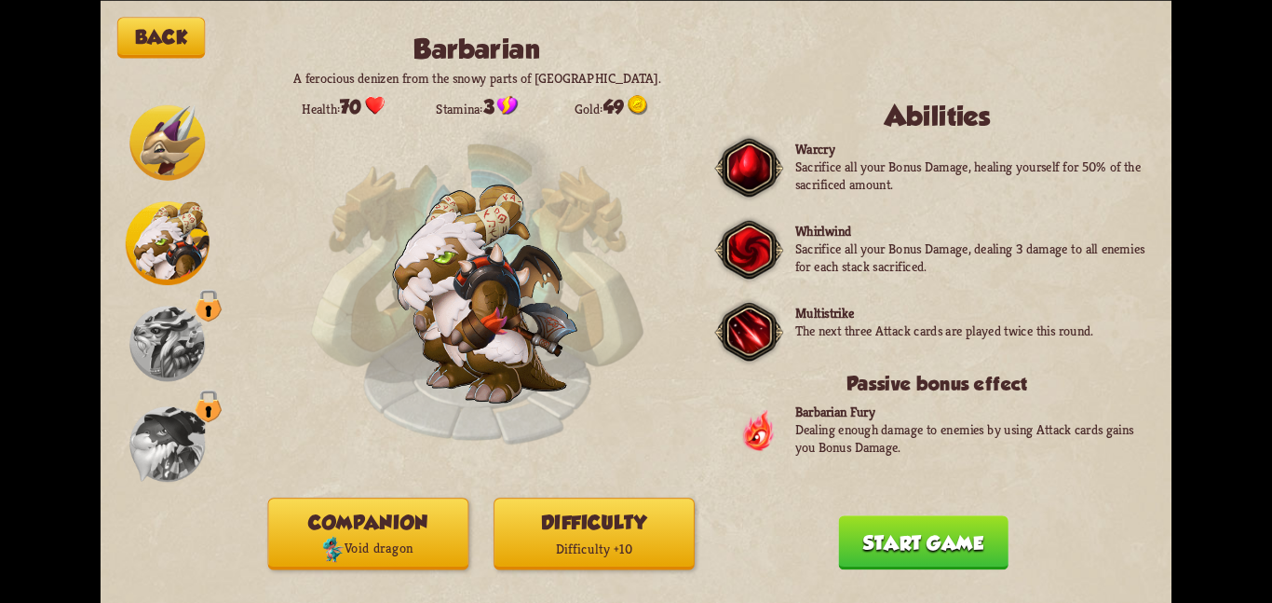
click at [903, 528] on button "Start game" at bounding box center [923, 542] width 170 height 54
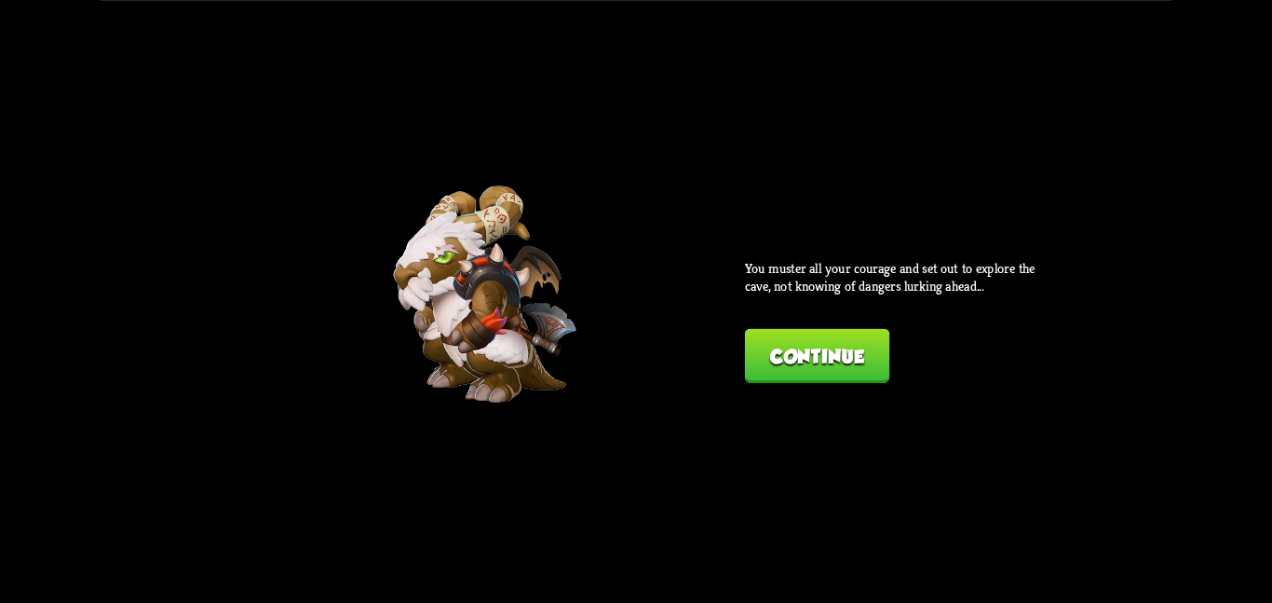
click at [769, 346] on button "Continue" at bounding box center [817, 355] width 144 height 54
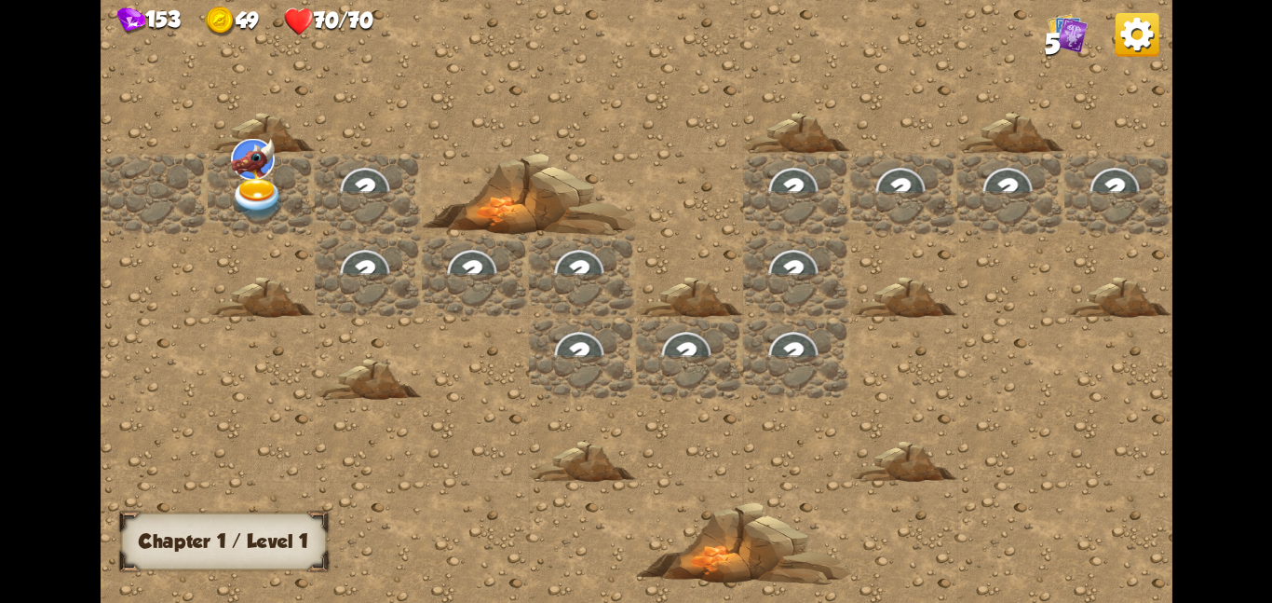
click at [290, 207] on div at bounding box center [261, 193] width 107 height 82
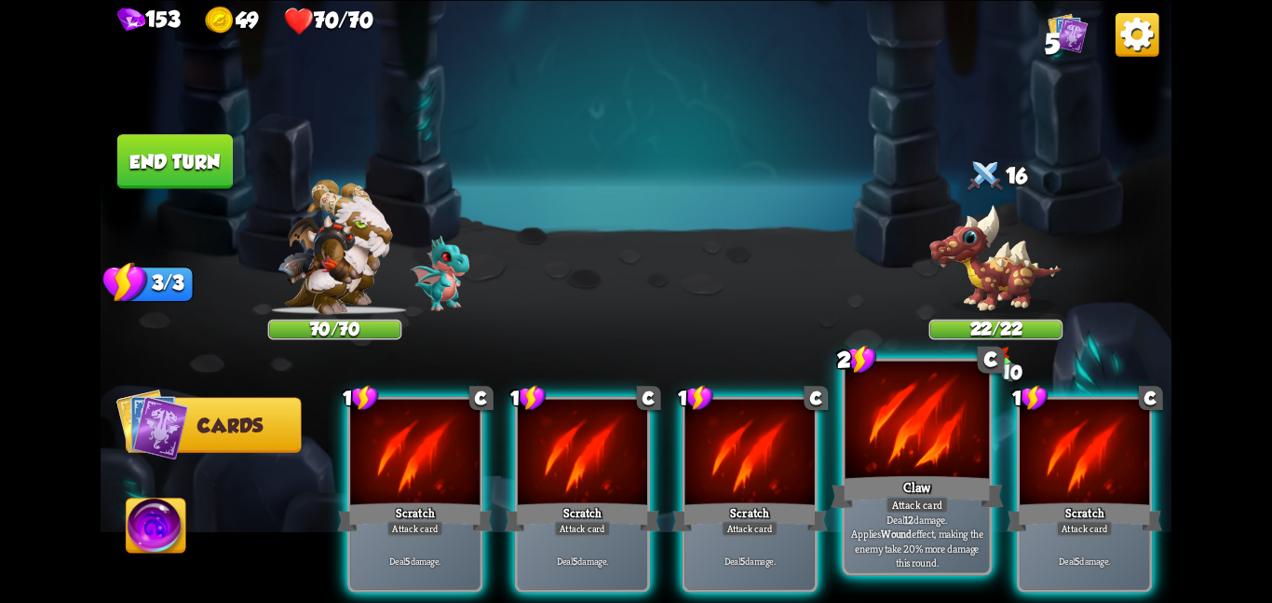
click at [904, 523] on b "12" at bounding box center [908, 519] width 9 height 14
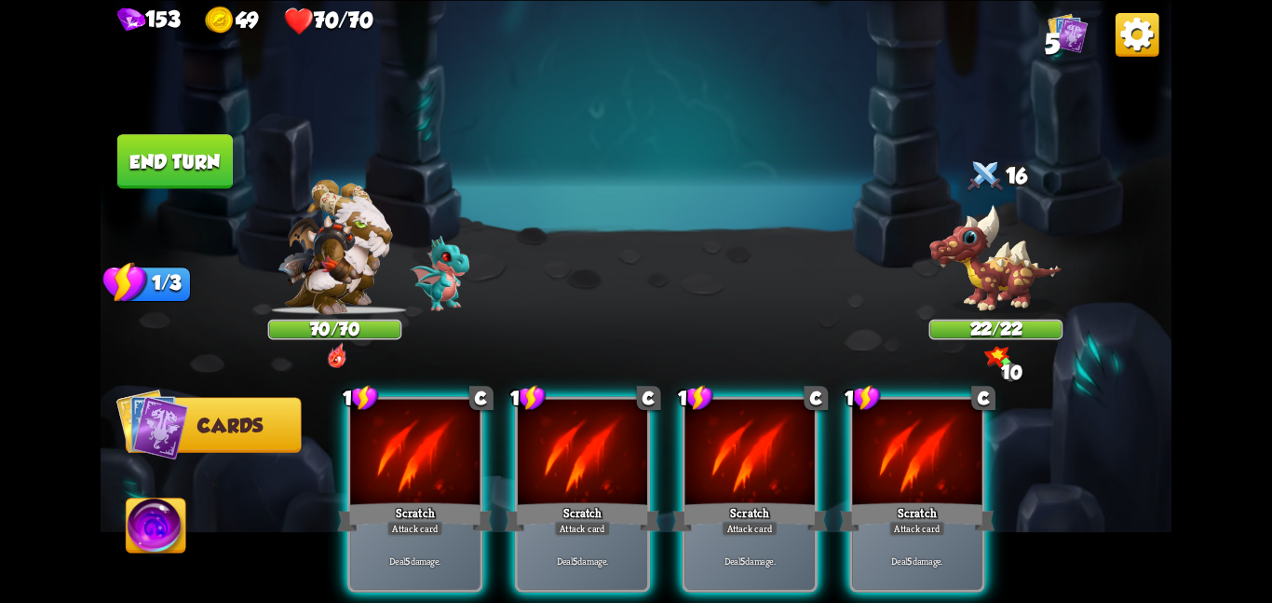
click at [877, 532] on div "Deal 5 damage." at bounding box center [916, 560] width 129 height 57
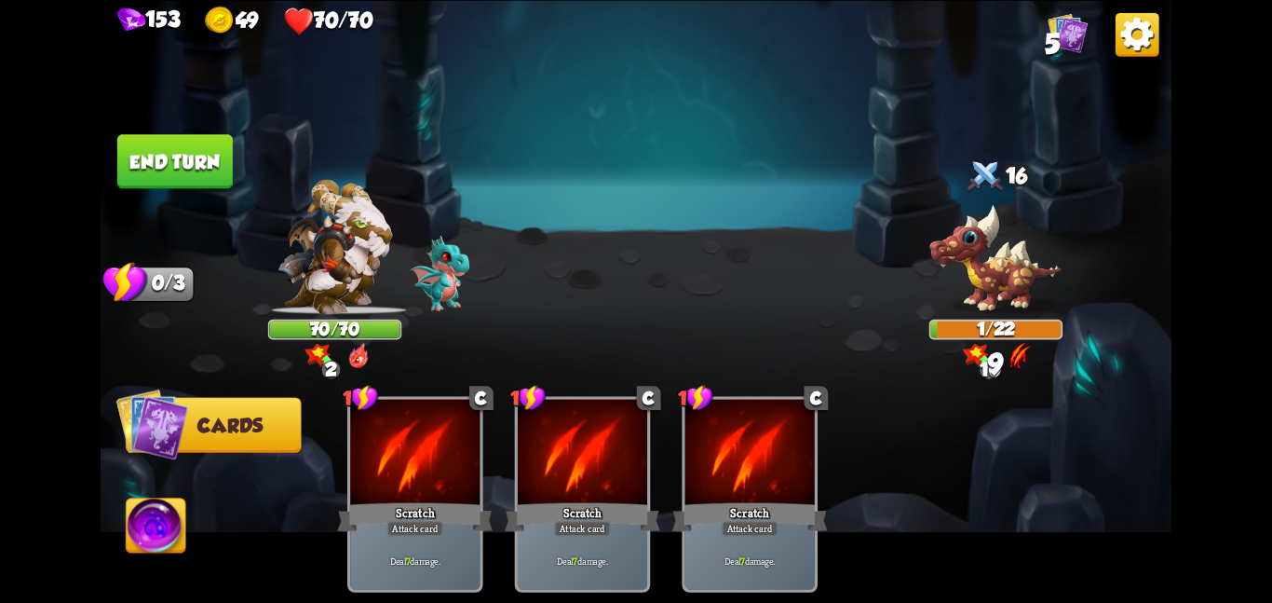
click at [183, 164] on button "End turn" at bounding box center [174, 161] width 115 height 54
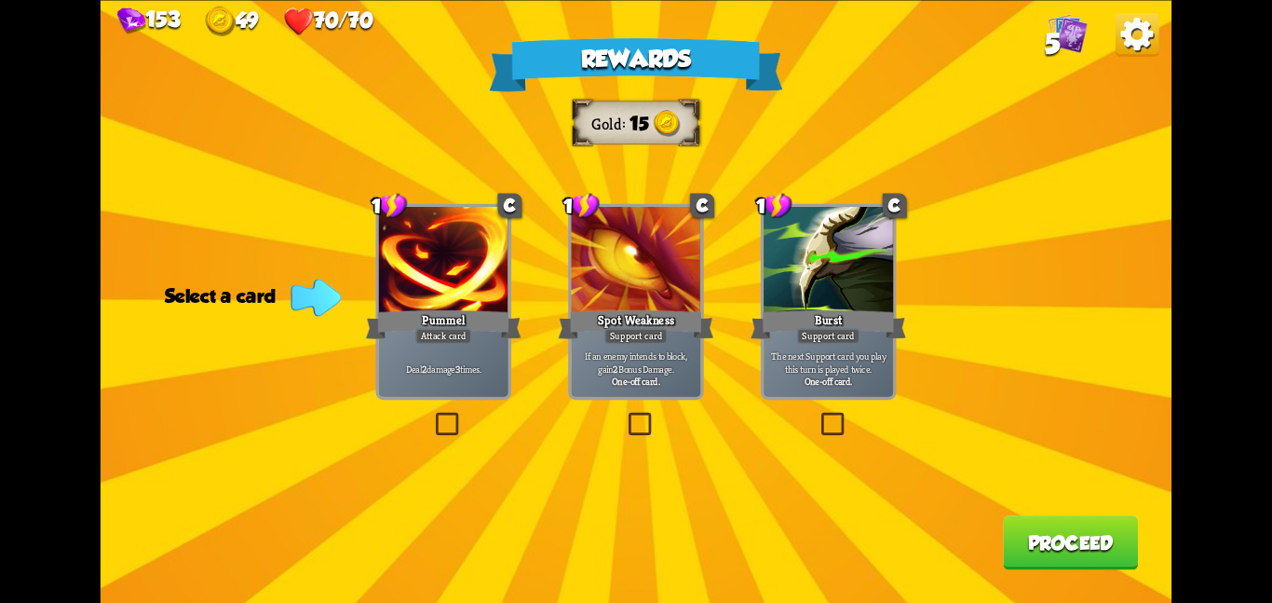
click at [499, 314] on div "Pummel" at bounding box center [444, 323] width 156 height 34
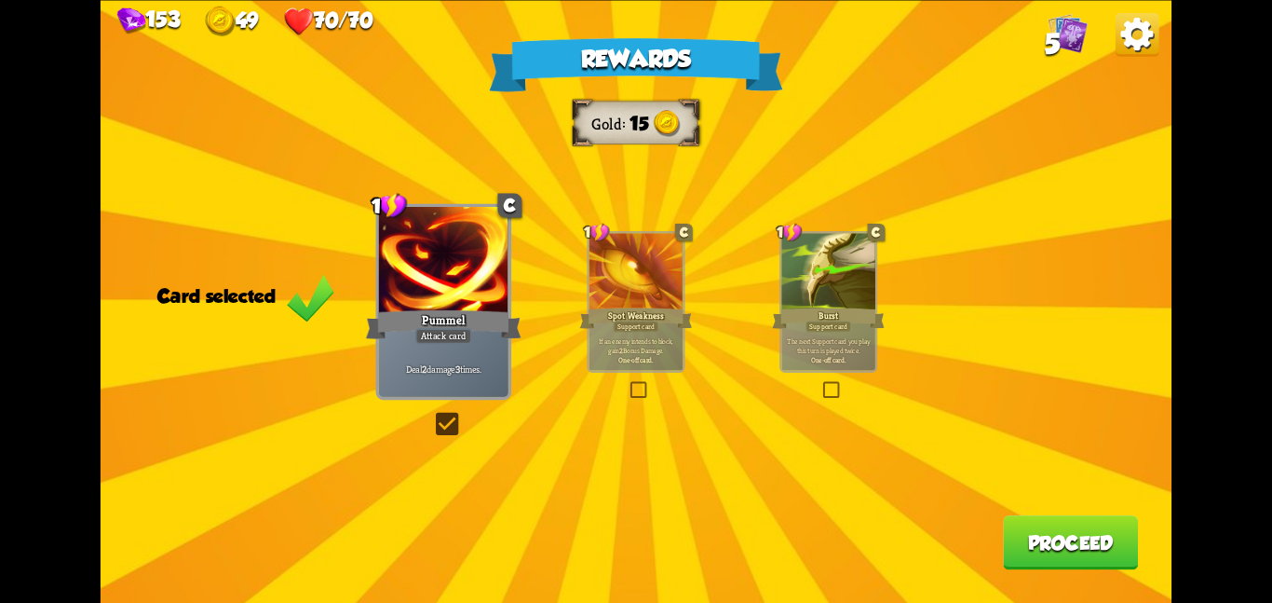
click at [1057, 537] on button "Proceed" at bounding box center [1070, 542] width 135 height 54
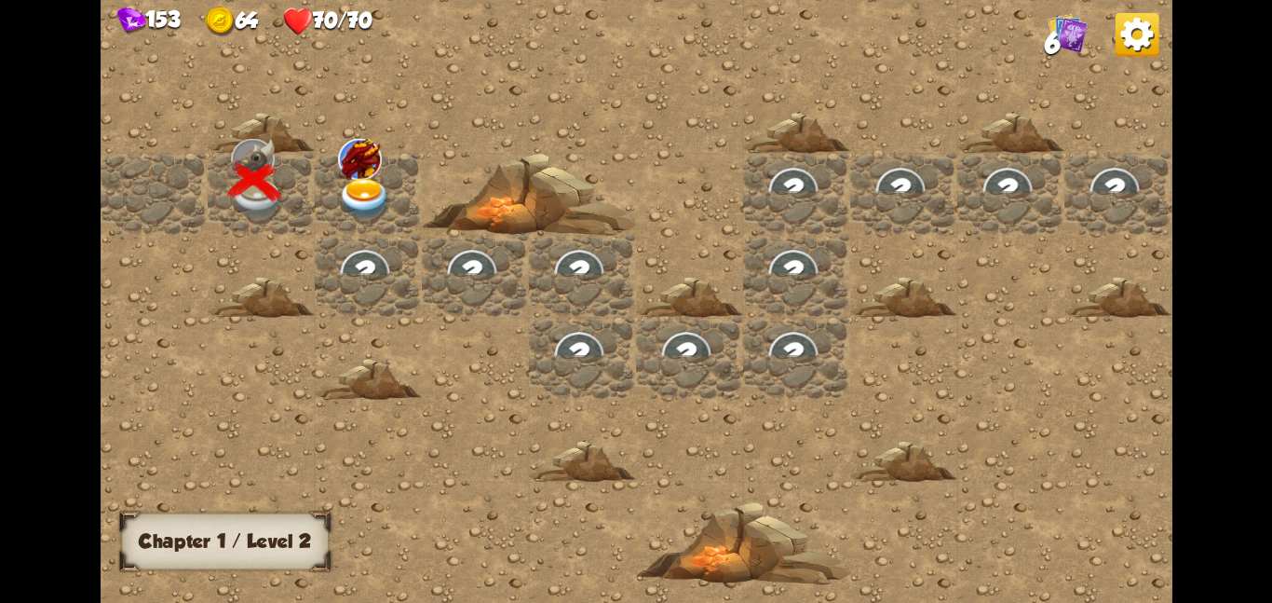
click at [350, 223] on div at bounding box center [368, 193] width 107 height 82
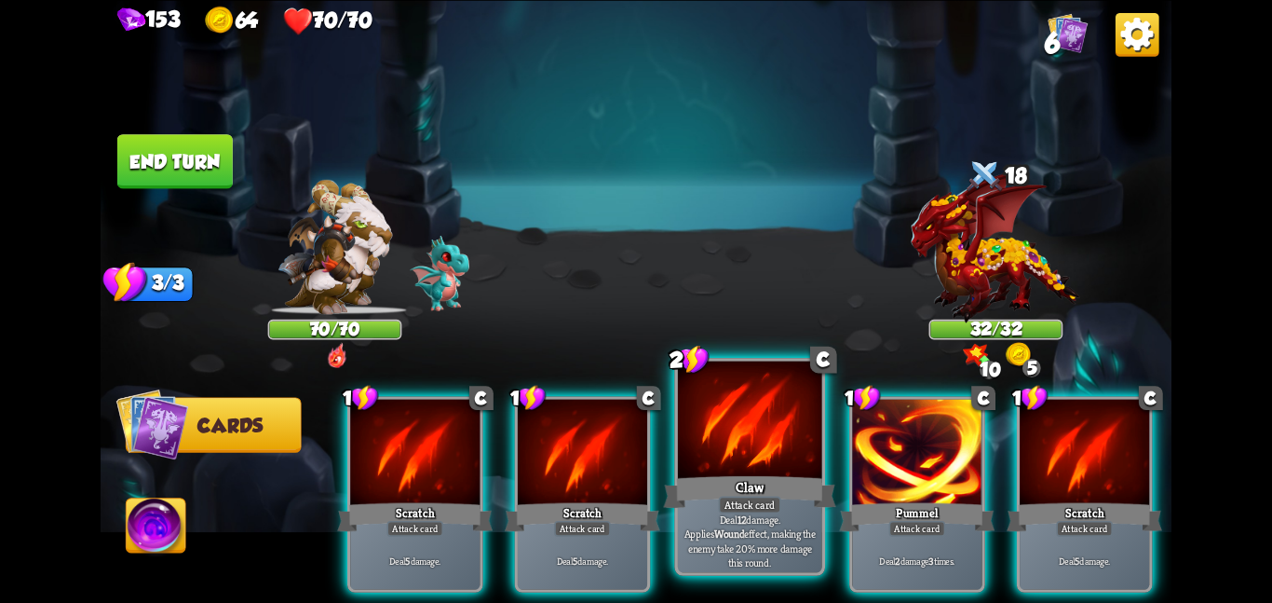
click at [734, 497] on div "Attack card" at bounding box center [750, 505] width 62 height 18
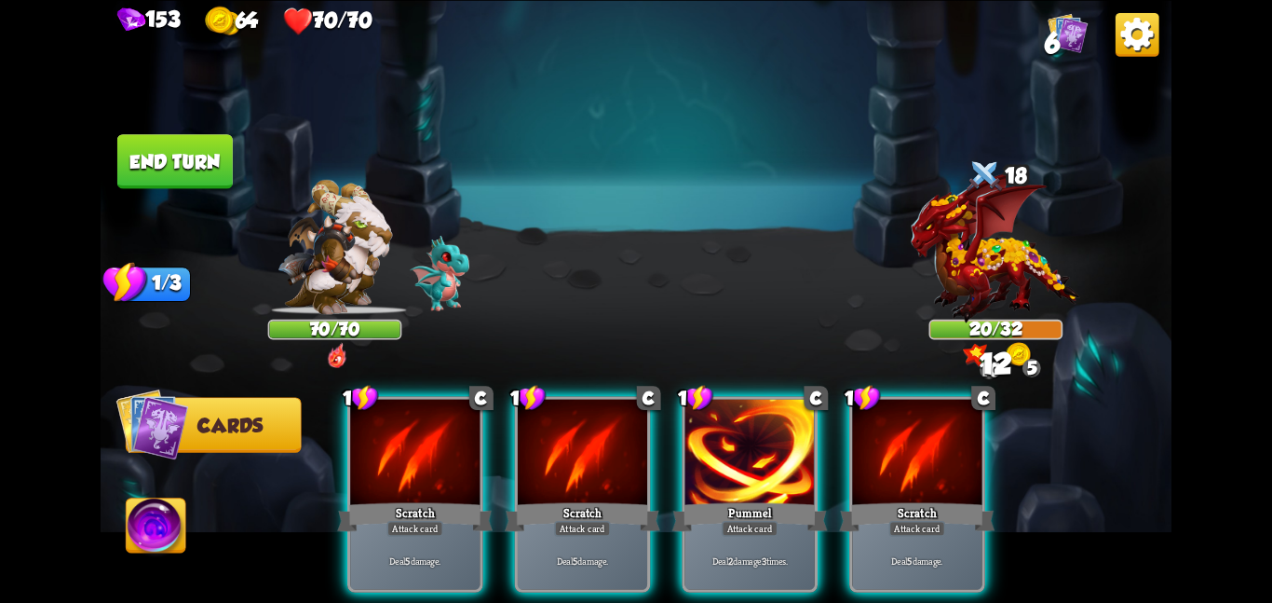
click at [734, 520] on div "Attack card" at bounding box center [750, 528] width 57 height 16
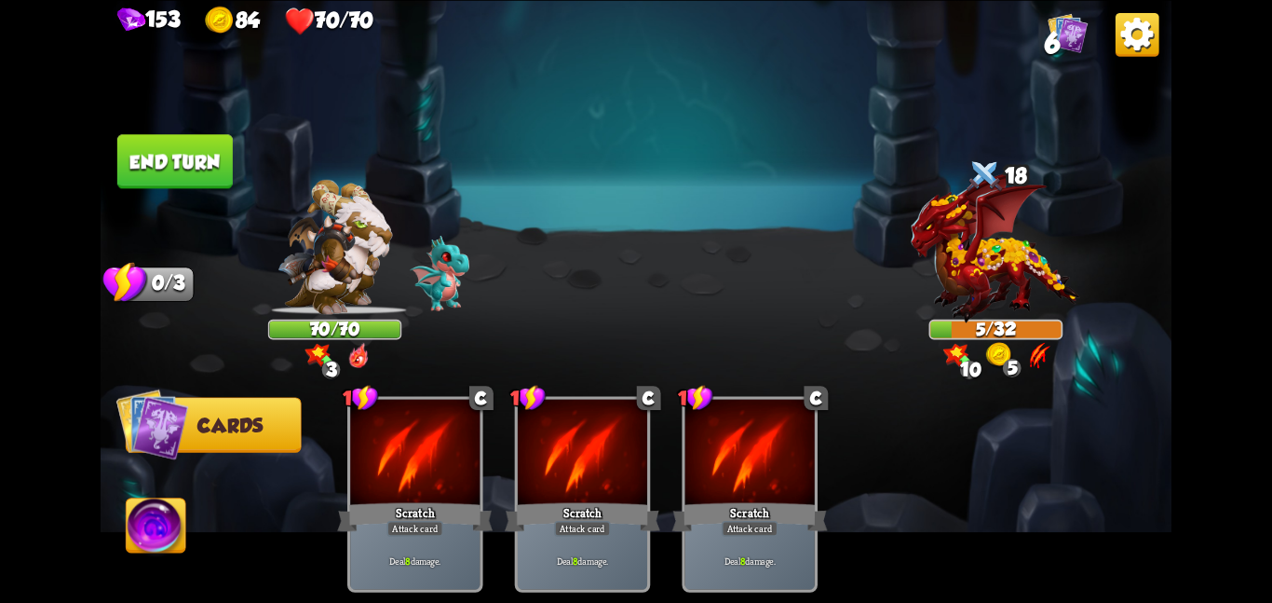
click at [199, 123] on img at bounding box center [636, 301] width 1071 height 603
click at [184, 170] on button "End turn" at bounding box center [174, 161] width 115 height 54
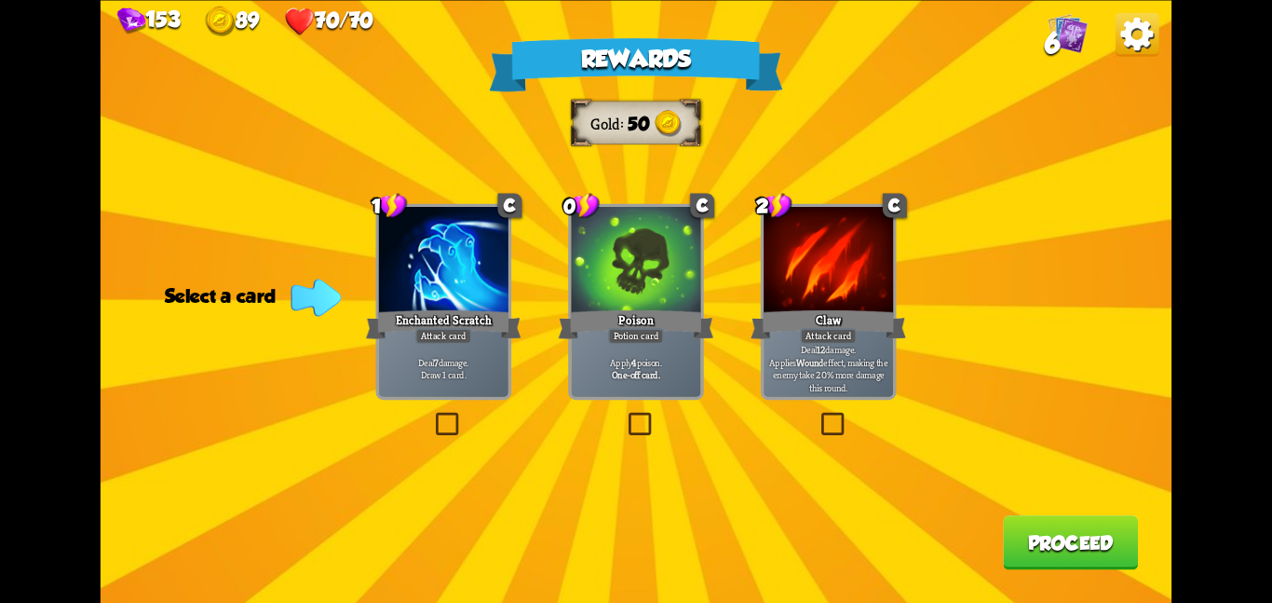
click at [618, 344] on div "Apply 4 poison. One-off card." at bounding box center [635, 368] width 129 height 57
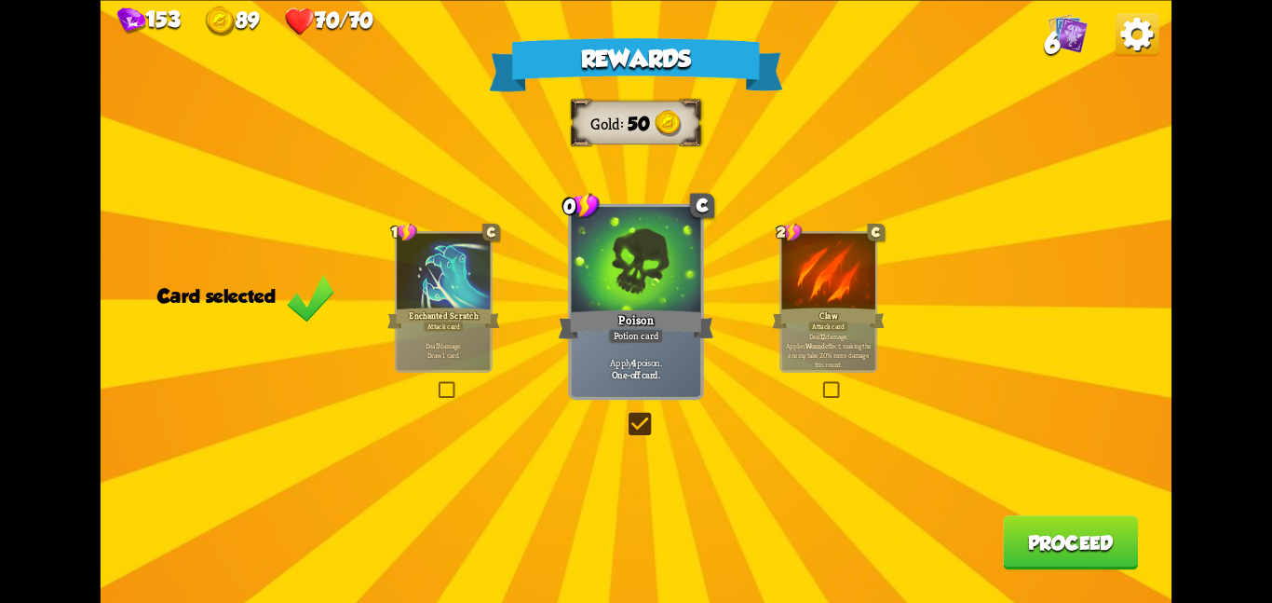
click at [1059, 530] on button "Proceed" at bounding box center [1070, 542] width 135 height 54
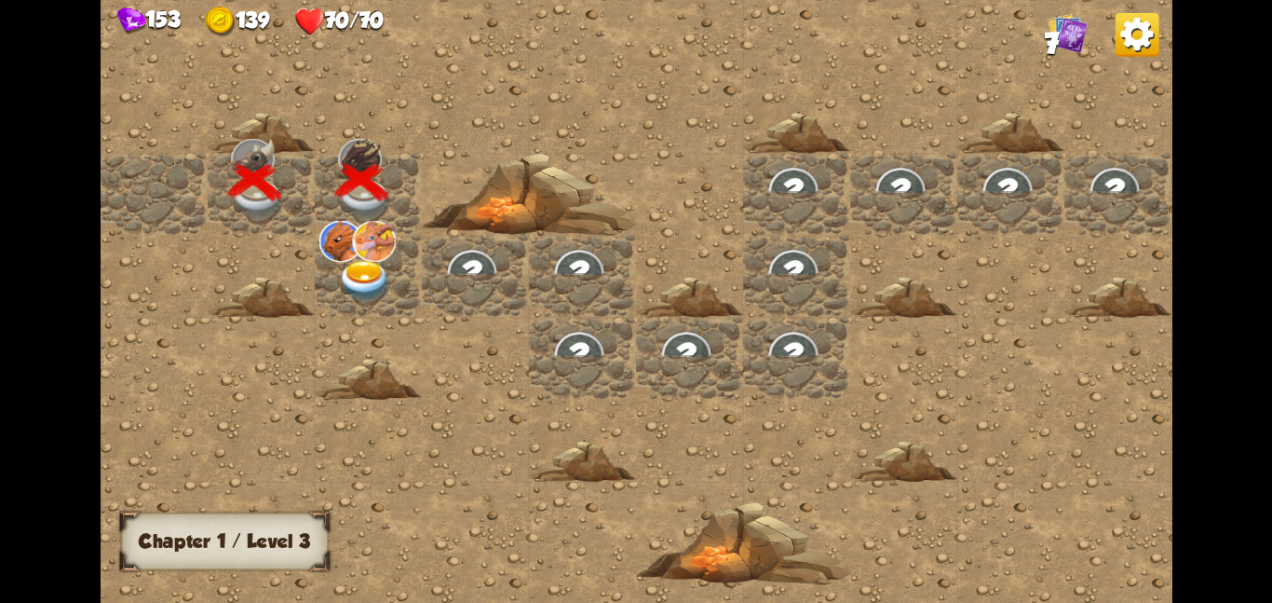
click at [343, 246] on img at bounding box center [341, 240] width 44 height 41
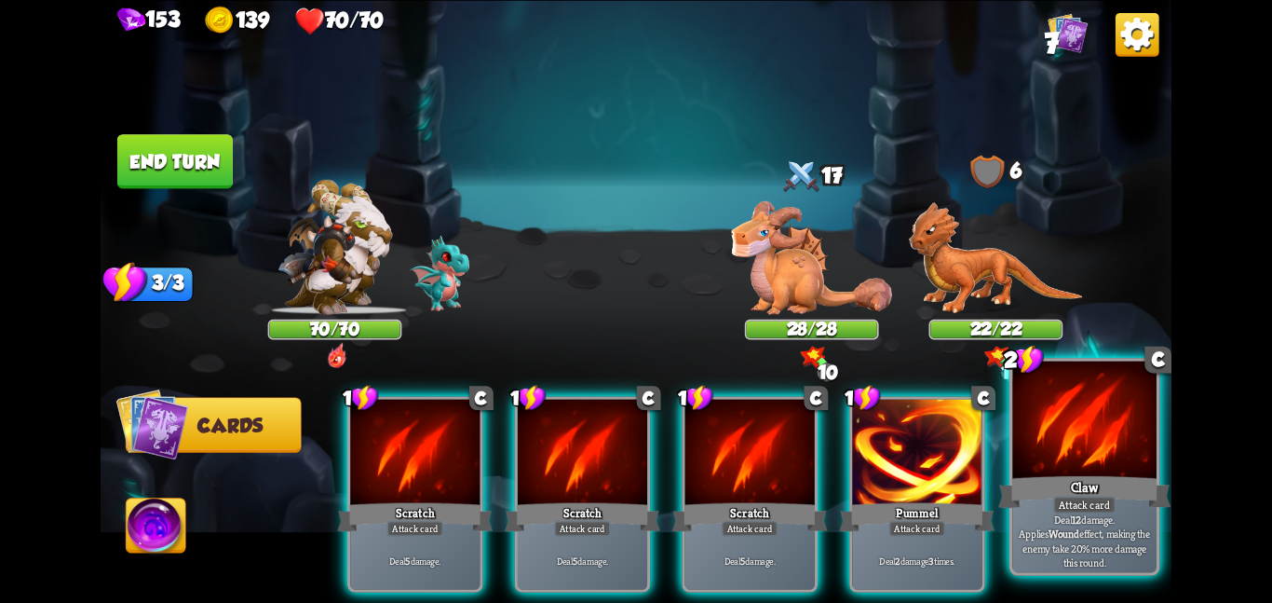
click at [1020, 443] on div at bounding box center [1084, 420] width 144 height 121
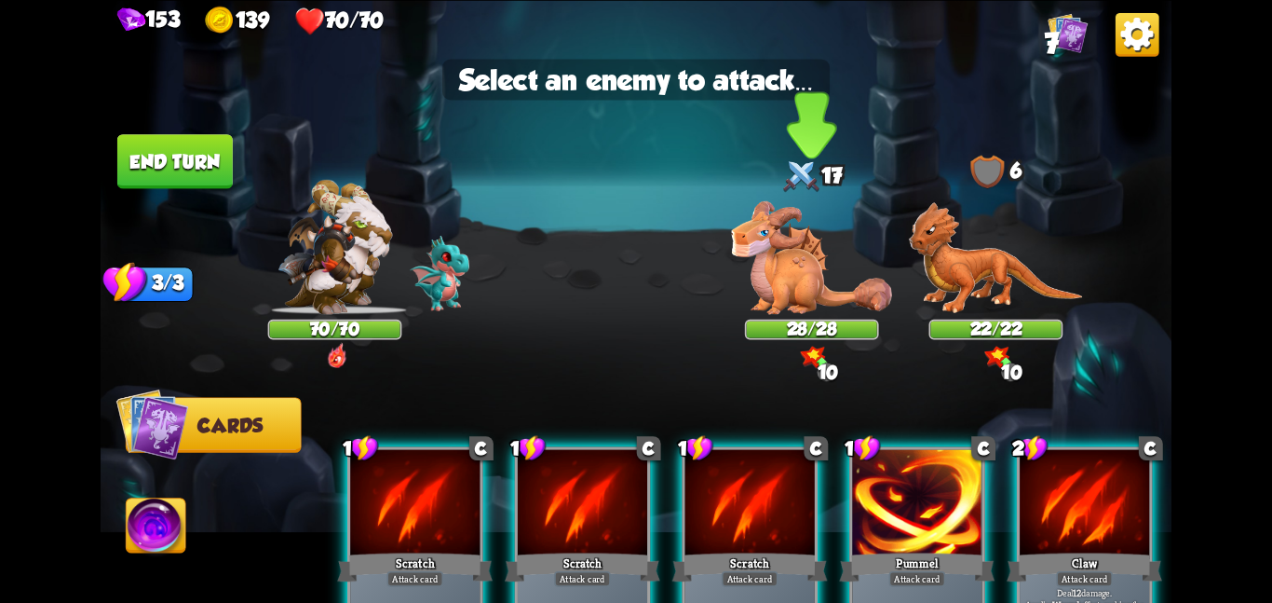
click at [799, 293] on img at bounding box center [811, 256] width 161 height 113
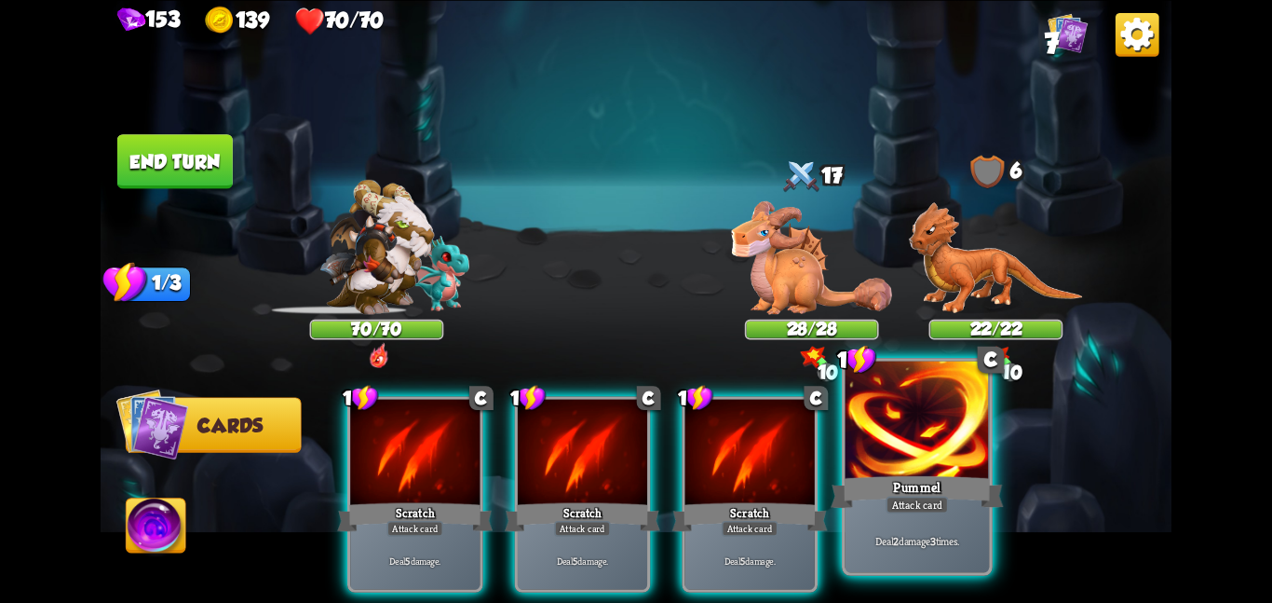
click at [885, 437] on div at bounding box center [918, 420] width 144 height 121
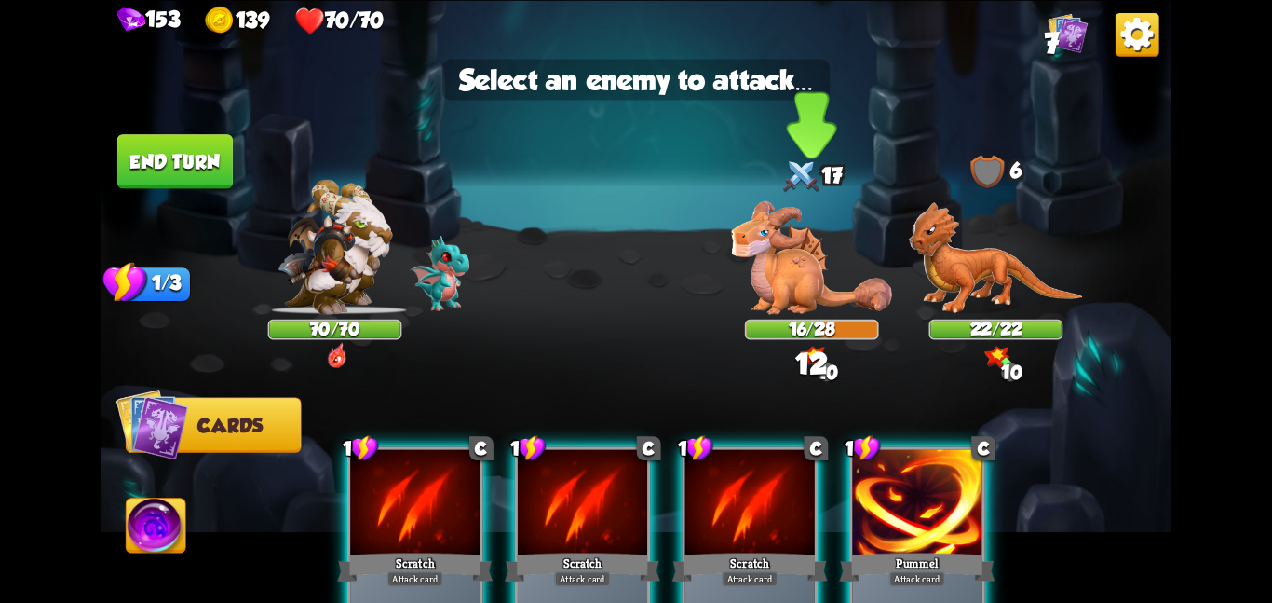
click at [751, 278] on img at bounding box center [811, 256] width 161 height 113
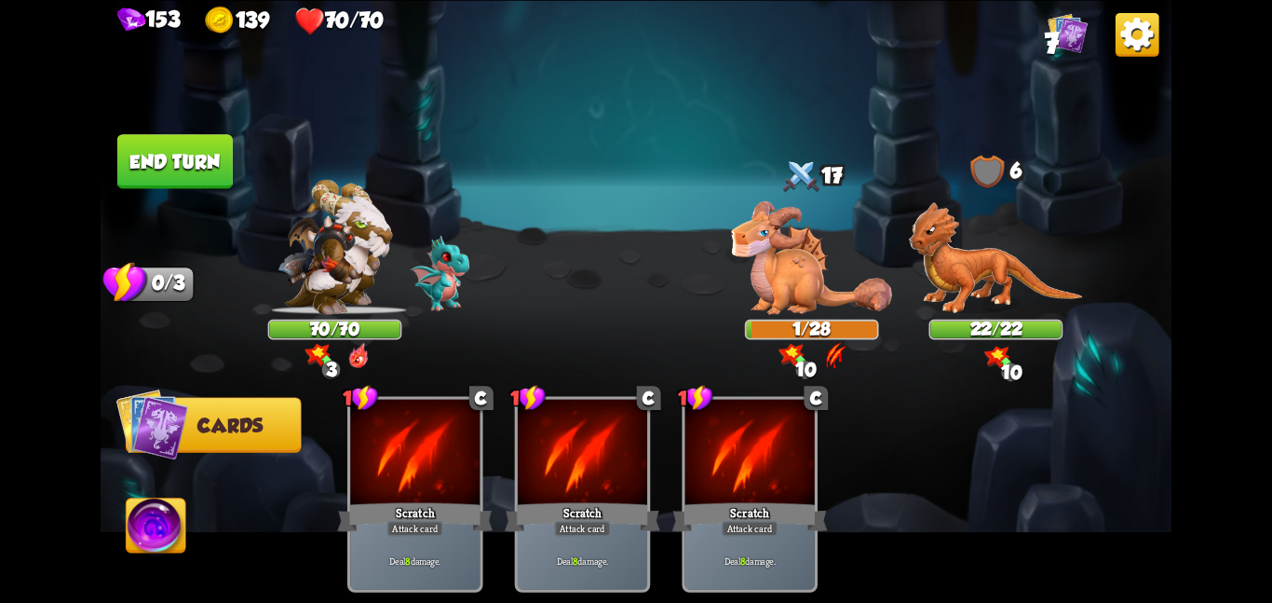
click at [185, 174] on button "End turn" at bounding box center [174, 161] width 115 height 54
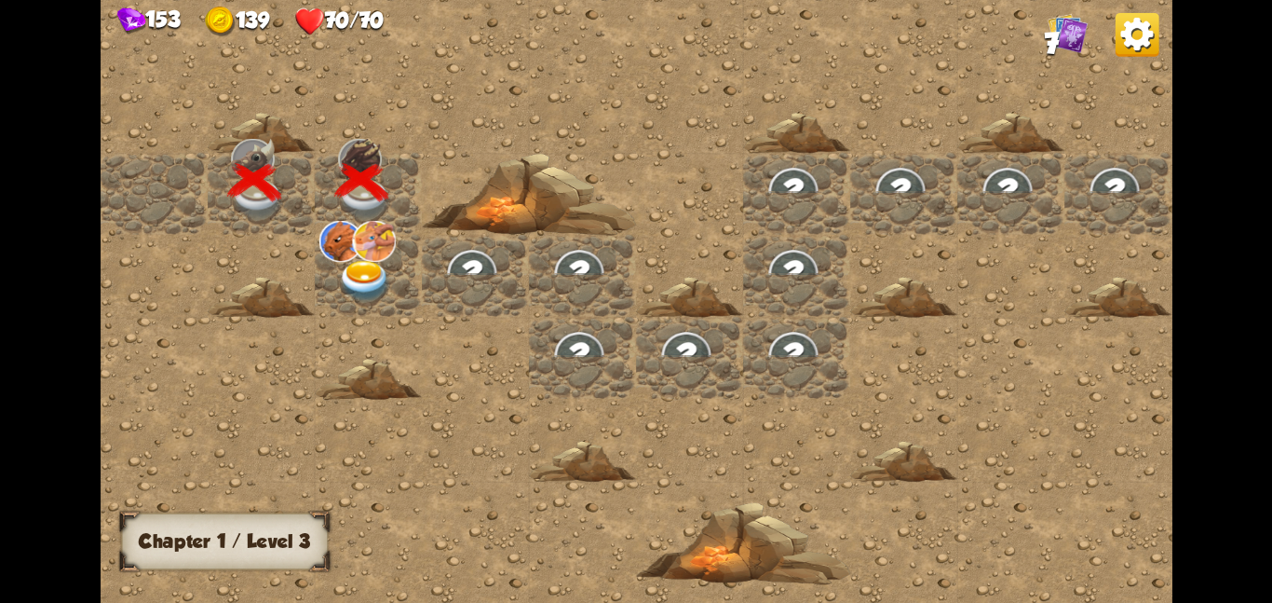
click at [367, 280] on img at bounding box center [365, 281] width 54 height 42
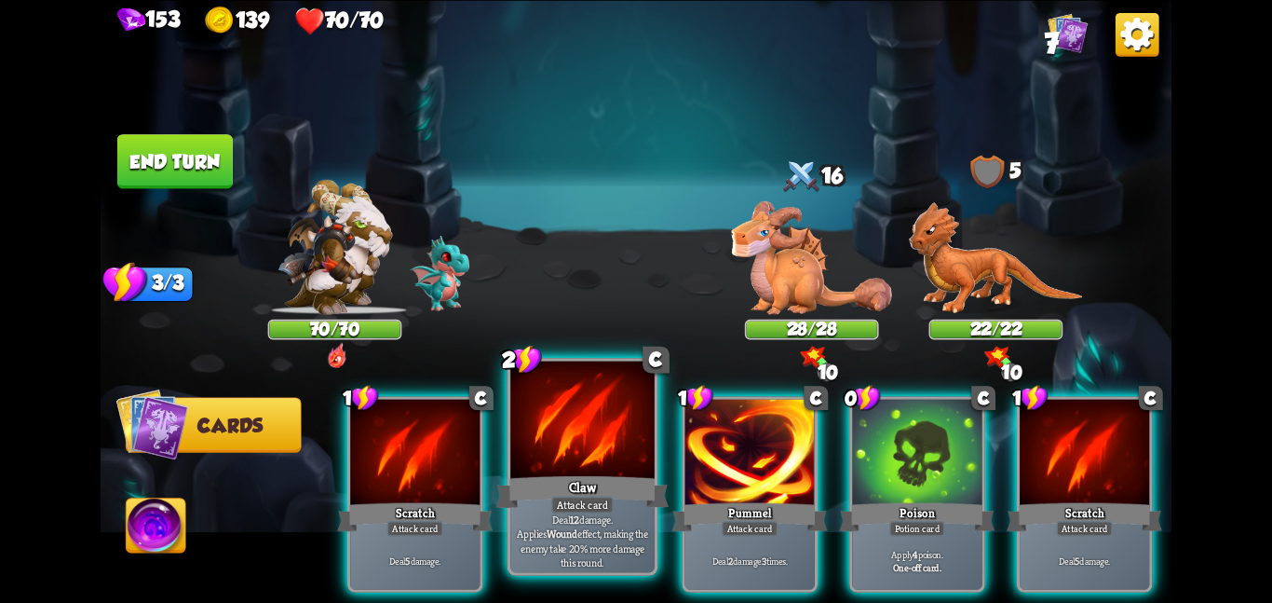
click at [623, 484] on div "Claw" at bounding box center [582, 491] width 172 height 38
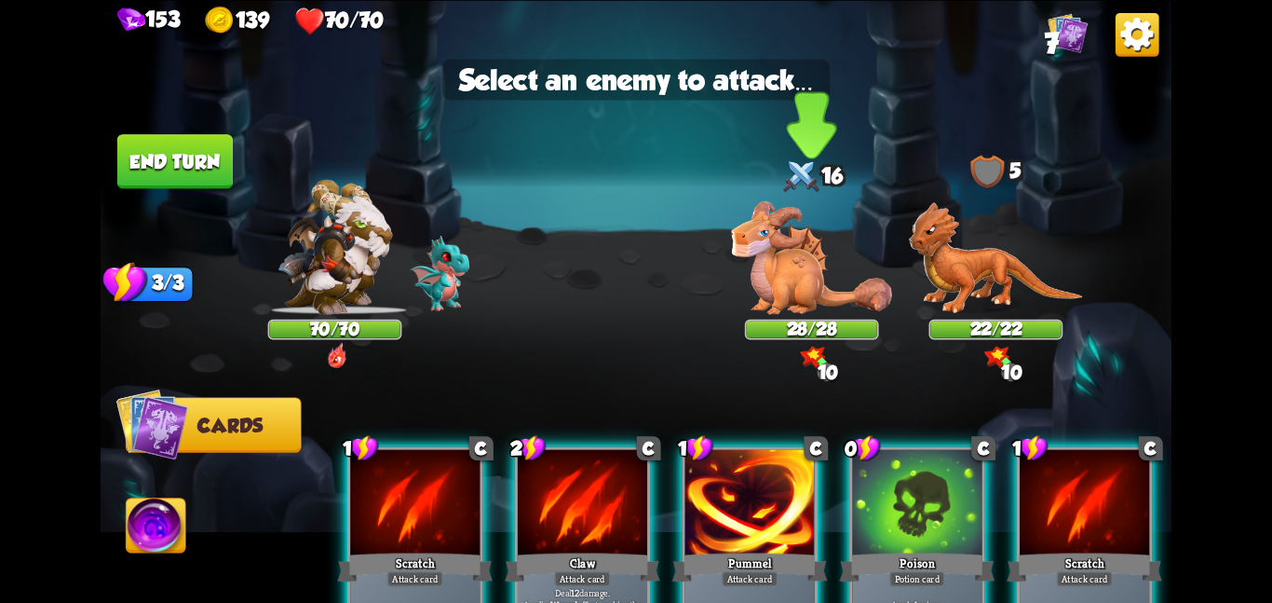
click at [776, 281] on img at bounding box center [811, 256] width 161 height 113
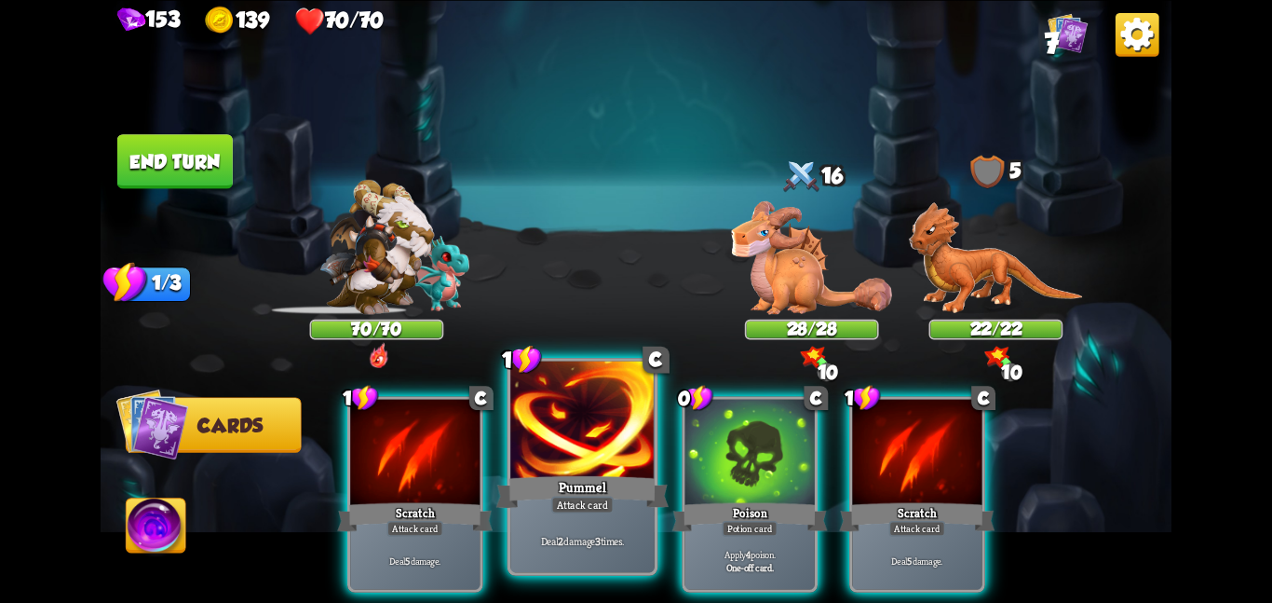
click at [623, 400] on div at bounding box center [582, 420] width 144 height 121
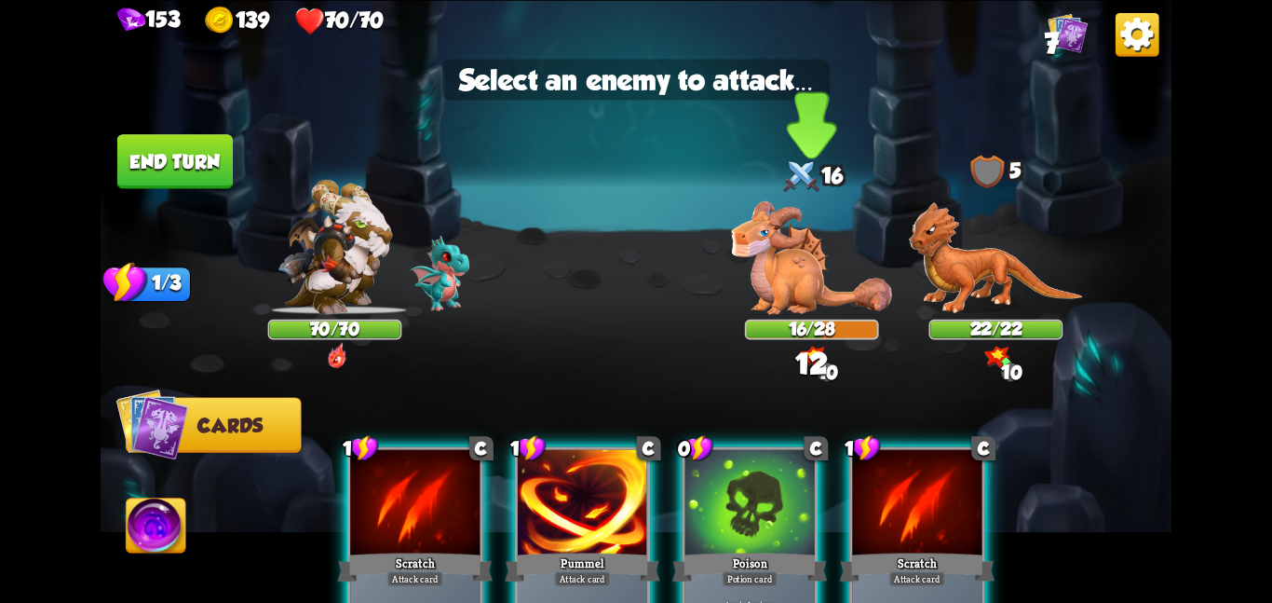
click at [782, 268] on img at bounding box center [811, 256] width 161 height 113
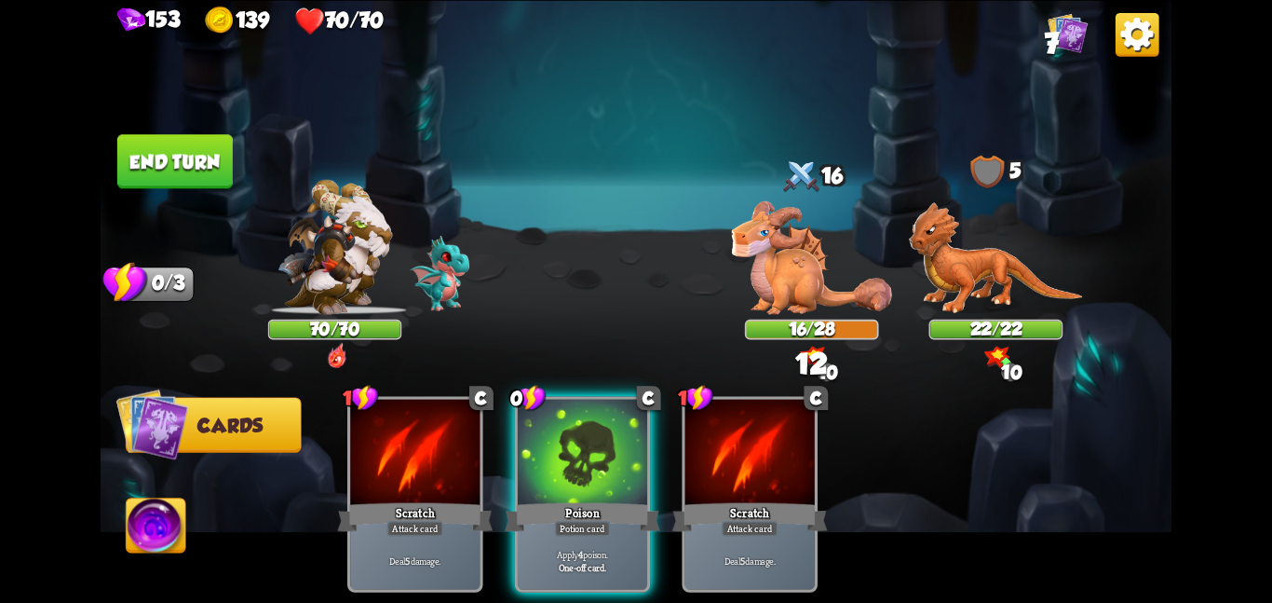
click at [657, 459] on div "1 C Scratch Attack card Deal 5 damage. 0 C Poison Potion card Apply 4 poison. O…" at bounding box center [743, 468] width 857 height 268
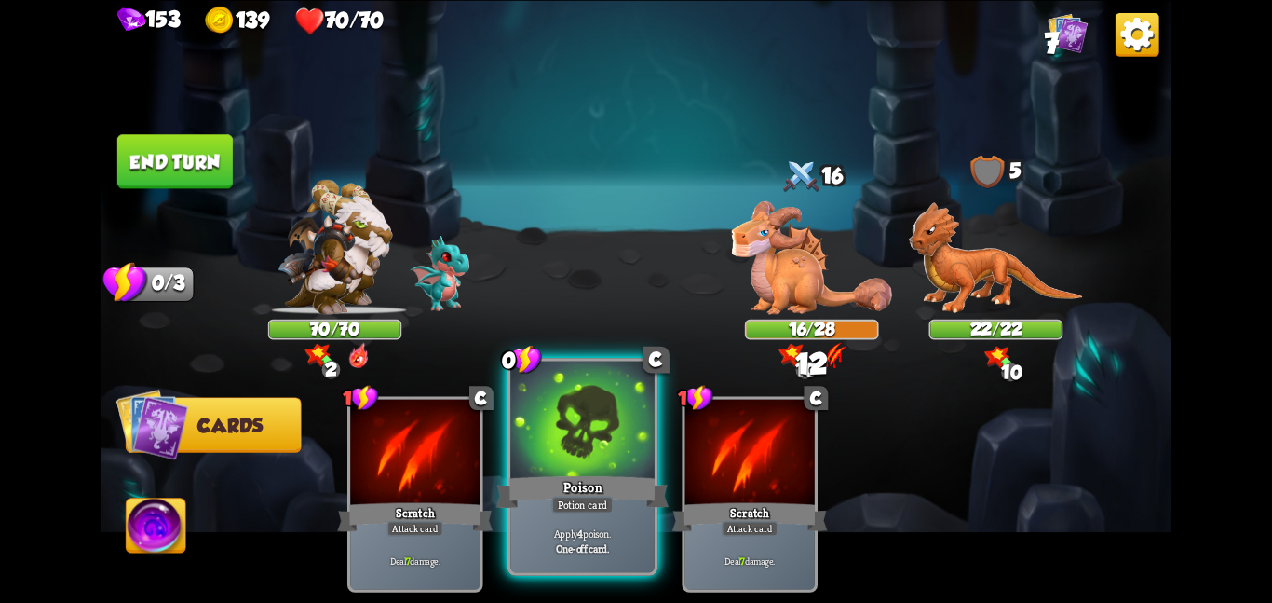
click at [590, 475] on div "Poison" at bounding box center [582, 491] width 172 height 38
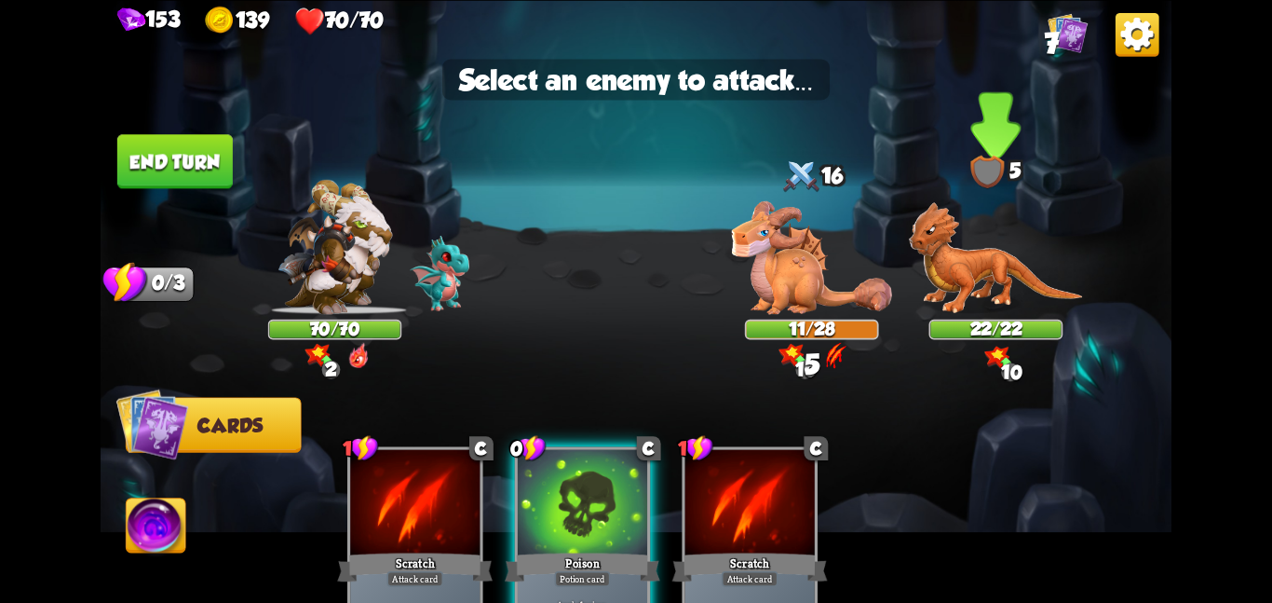
click at [959, 287] on img at bounding box center [996, 257] width 174 height 113
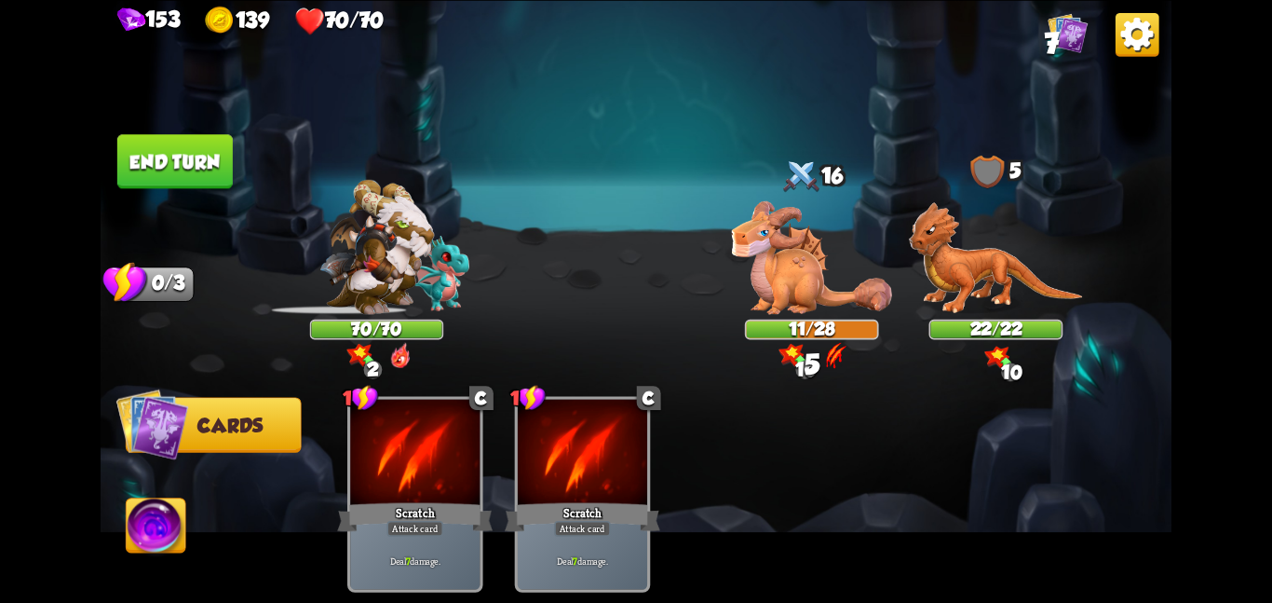
click at [146, 517] on img at bounding box center [157, 528] width 60 height 61
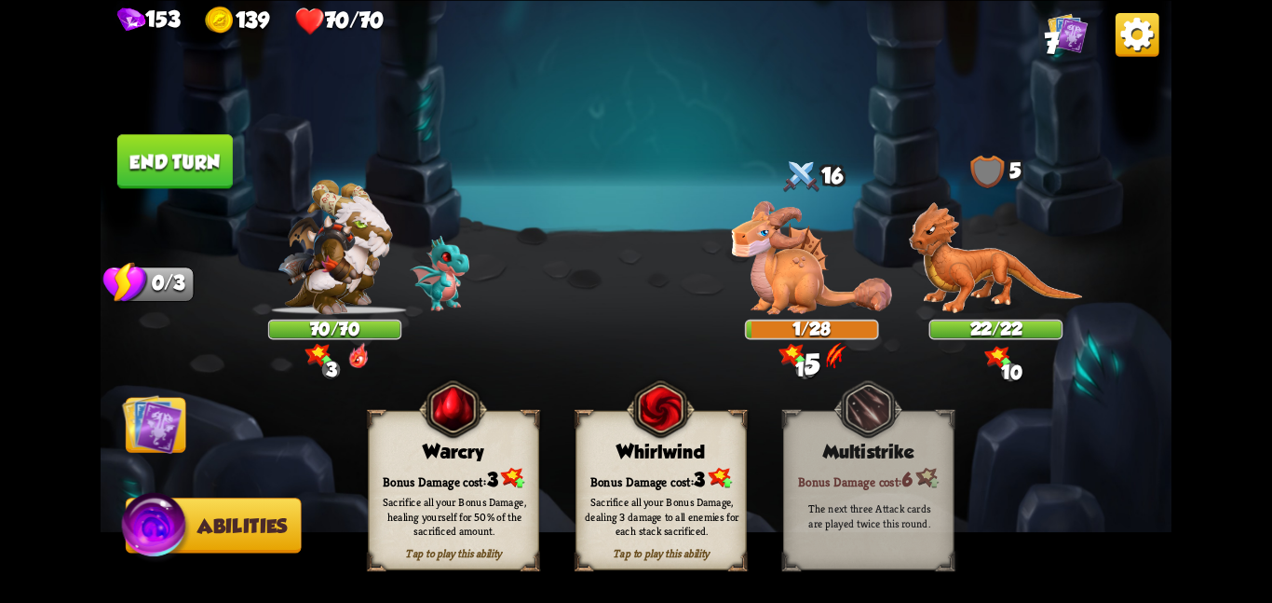
click at [619, 448] on div "Whirlwind" at bounding box center [662, 451] width 170 height 21
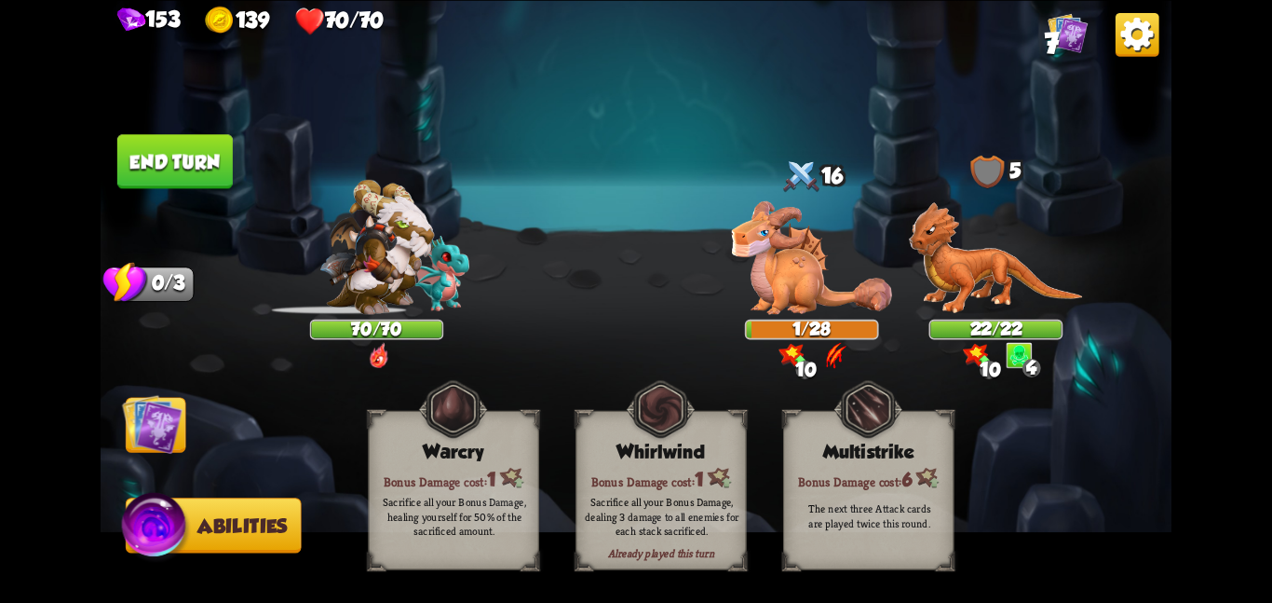
click at [149, 414] on img at bounding box center [152, 423] width 61 height 61
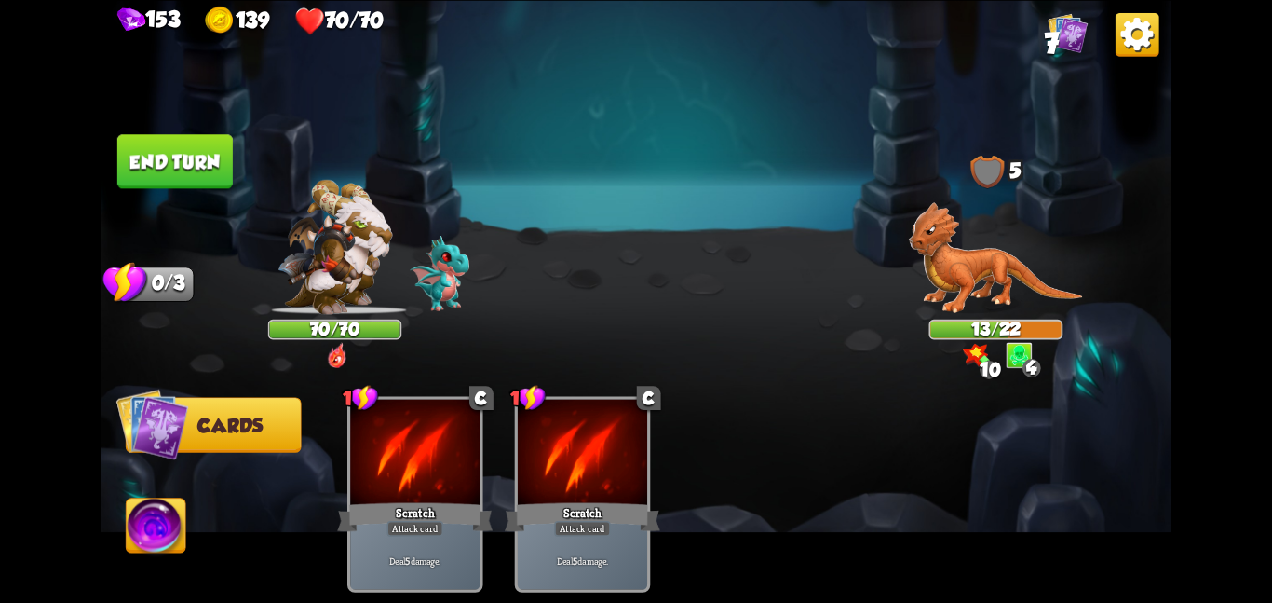
click at [166, 157] on button "End turn" at bounding box center [174, 161] width 115 height 54
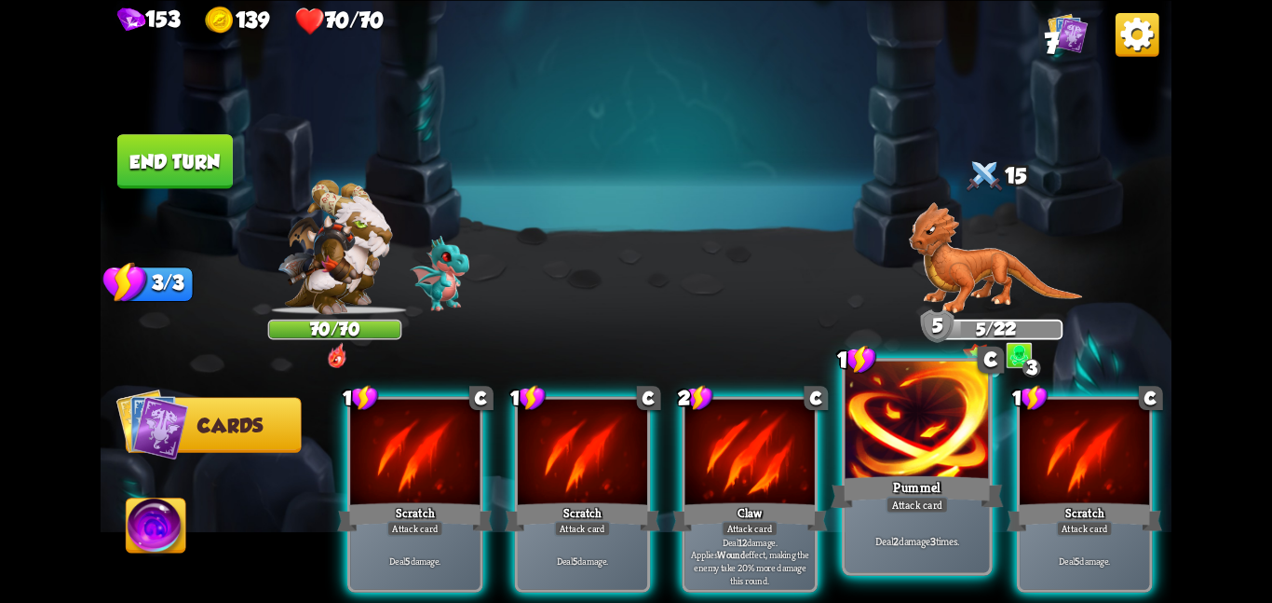
click at [893, 472] on div "Pummel" at bounding box center [917, 491] width 172 height 38
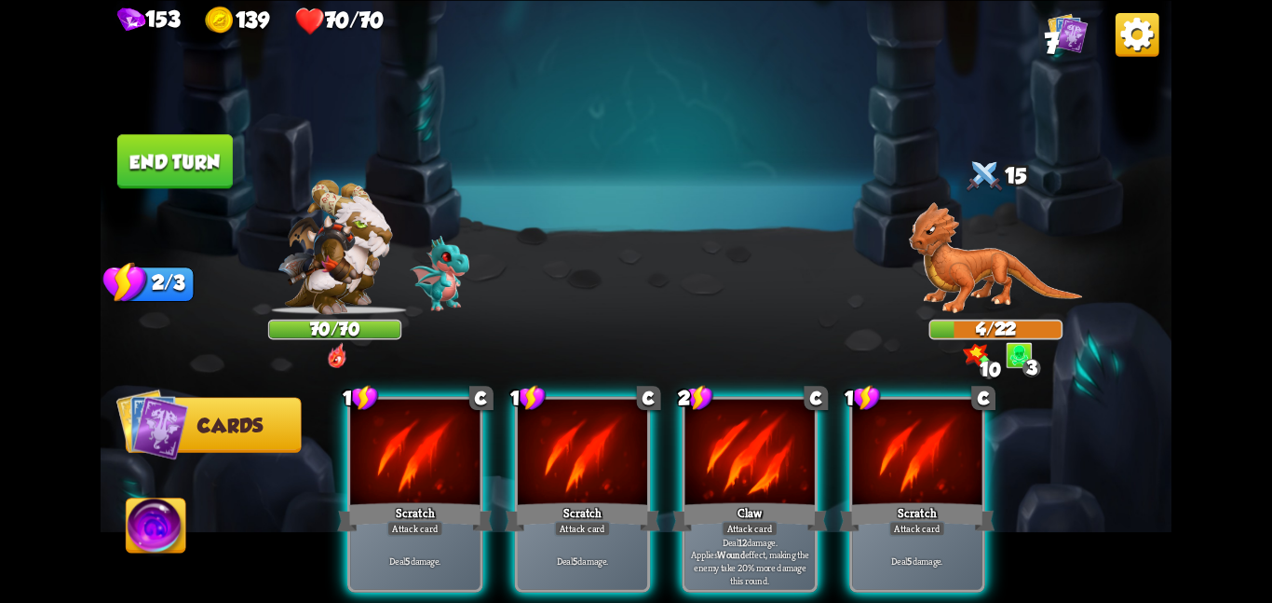
click at [132, 151] on button "End turn" at bounding box center [174, 161] width 115 height 54
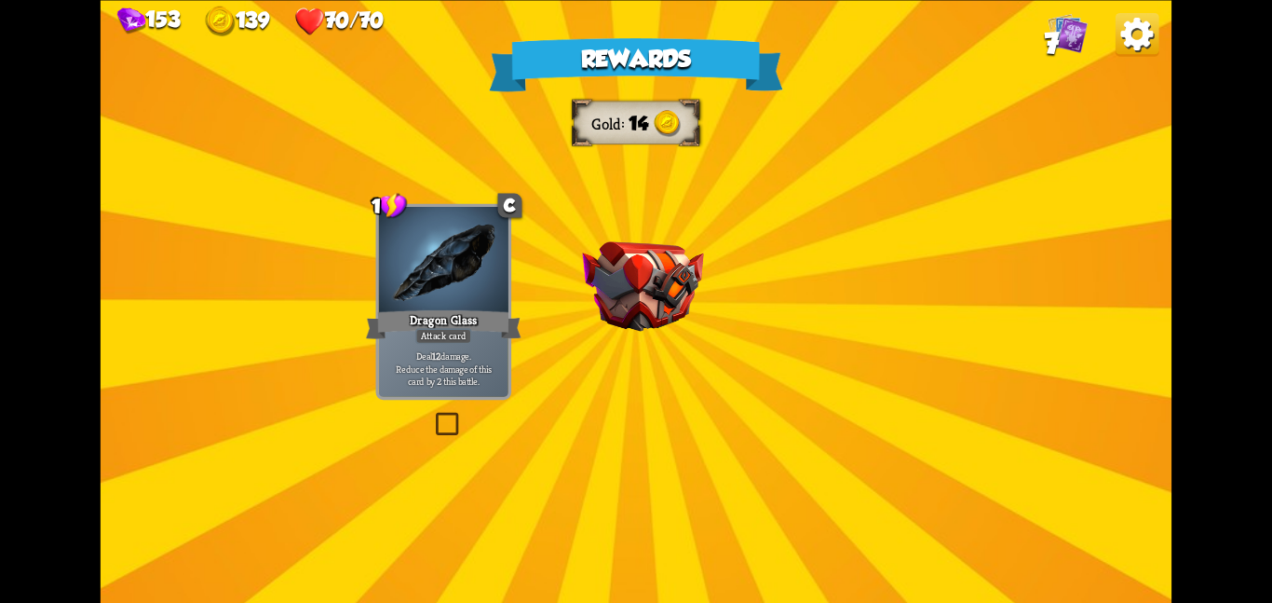
click at [659, 303] on img at bounding box center [642, 286] width 121 height 90
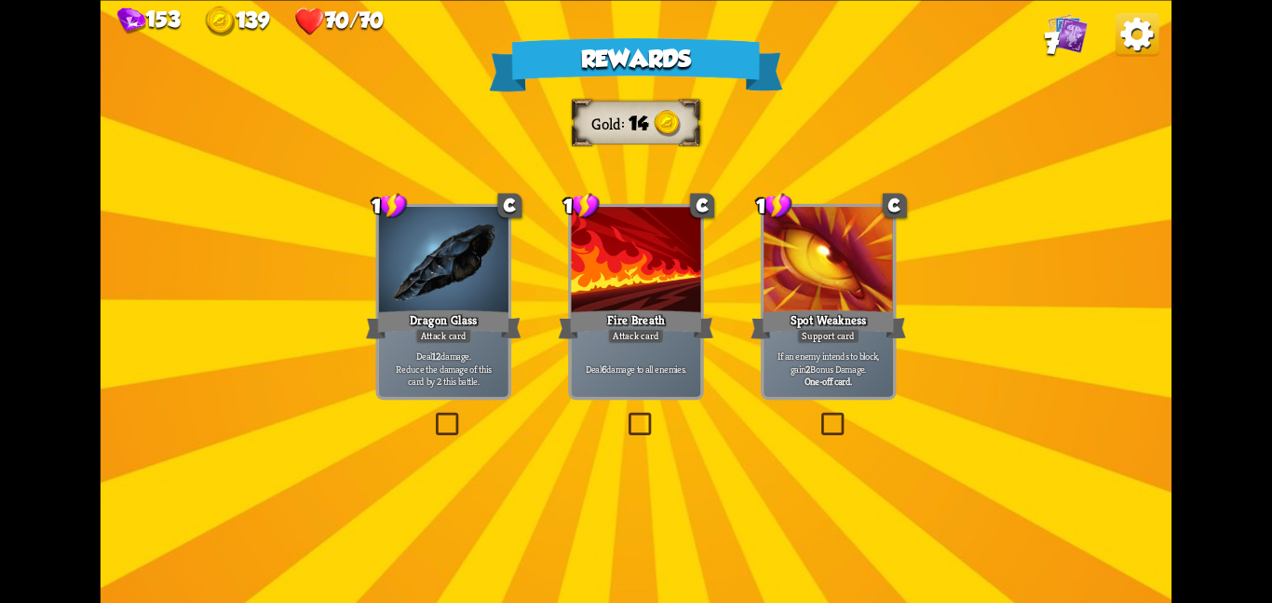
click at [443, 292] on div at bounding box center [443, 261] width 129 height 109
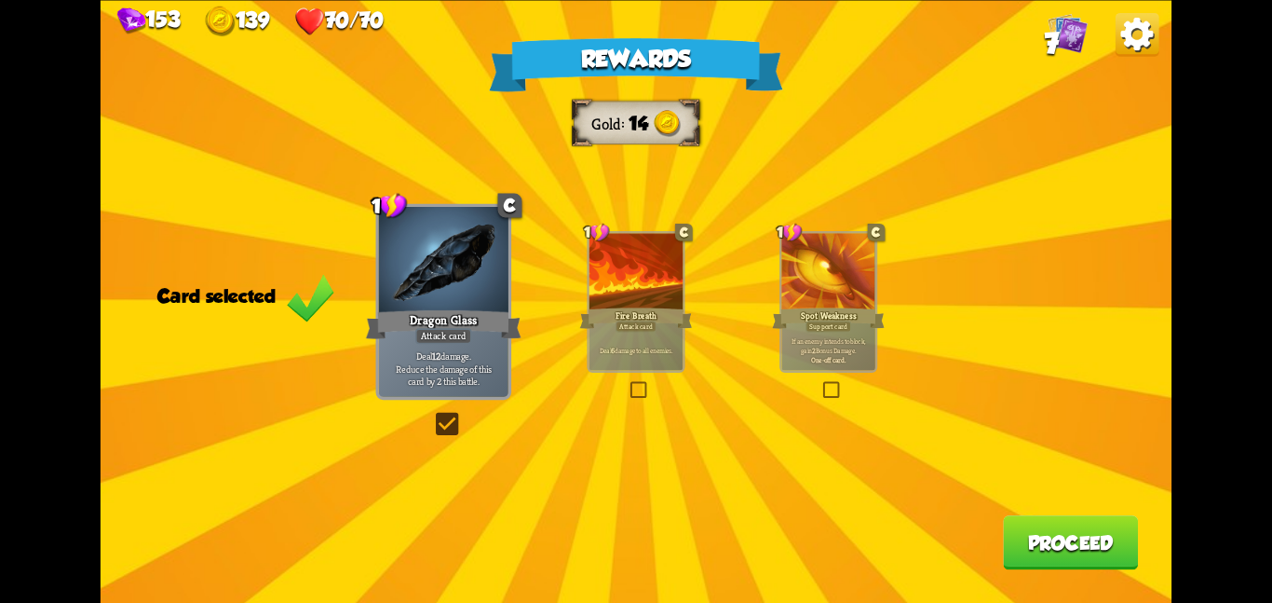
click at [1058, 514] on div "Rewards Gold 14 Card selected 1 C Dragon Glass Attack card Deal 12 damage. Redu…" at bounding box center [636, 301] width 1071 height 603
click at [1031, 521] on button "Proceed" at bounding box center [1070, 542] width 135 height 54
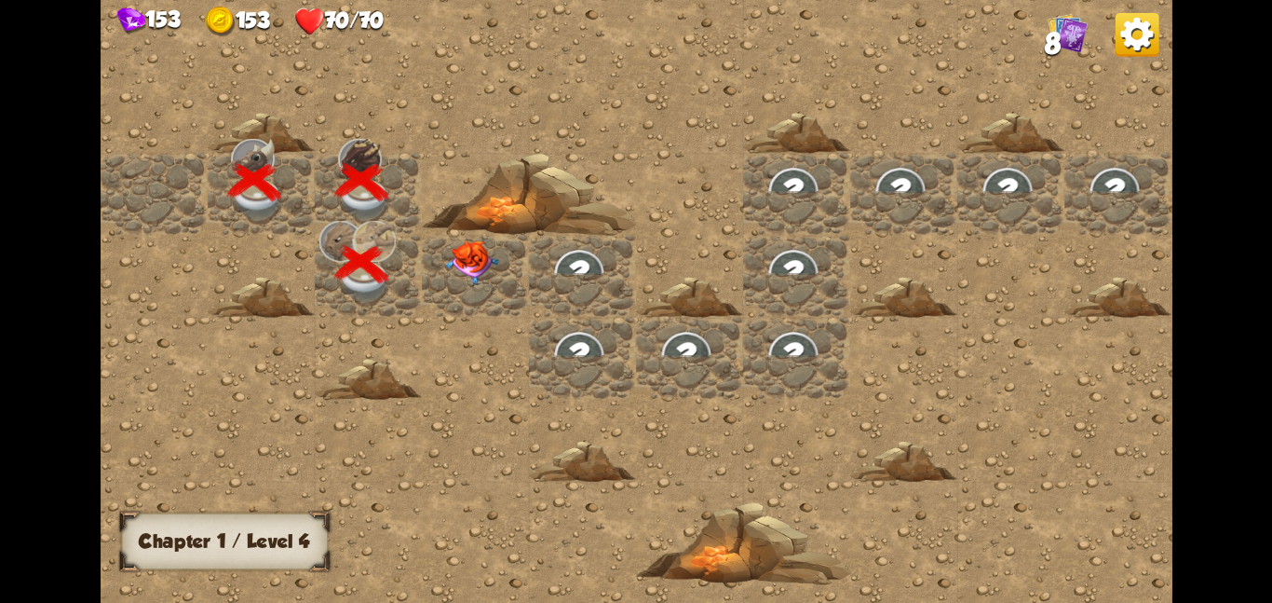
click at [458, 238] on div at bounding box center [475, 275] width 107 height 82
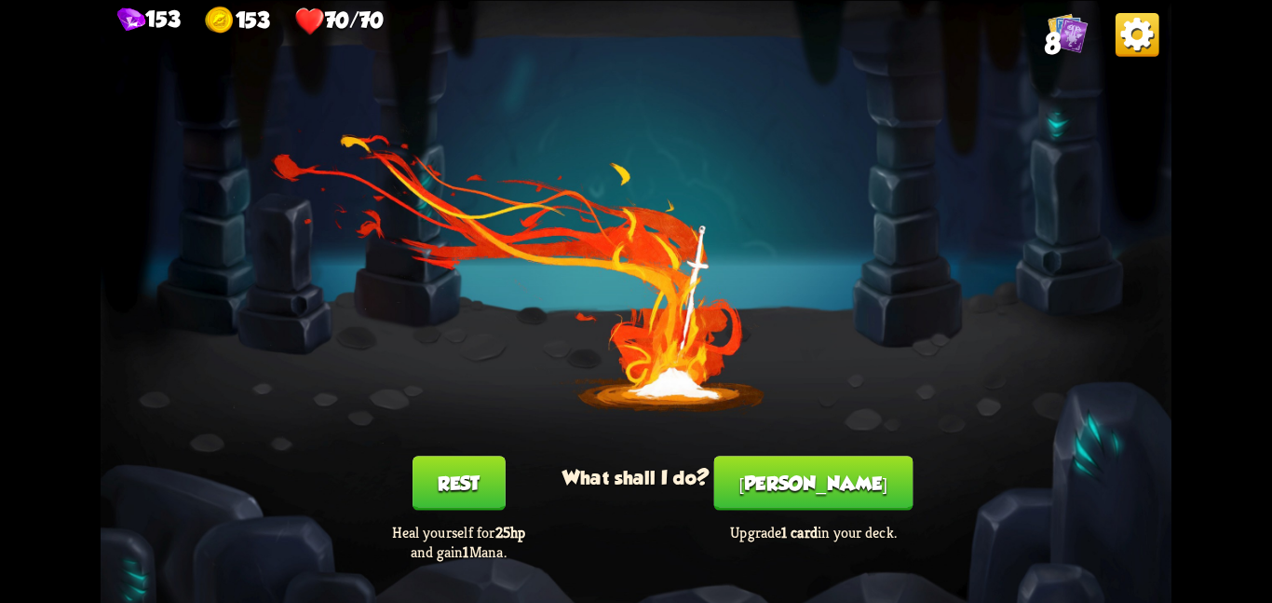
click at [816, 491] on button "[PERSON_NAME]" at bounding box center [813, 482] width 199 height 54
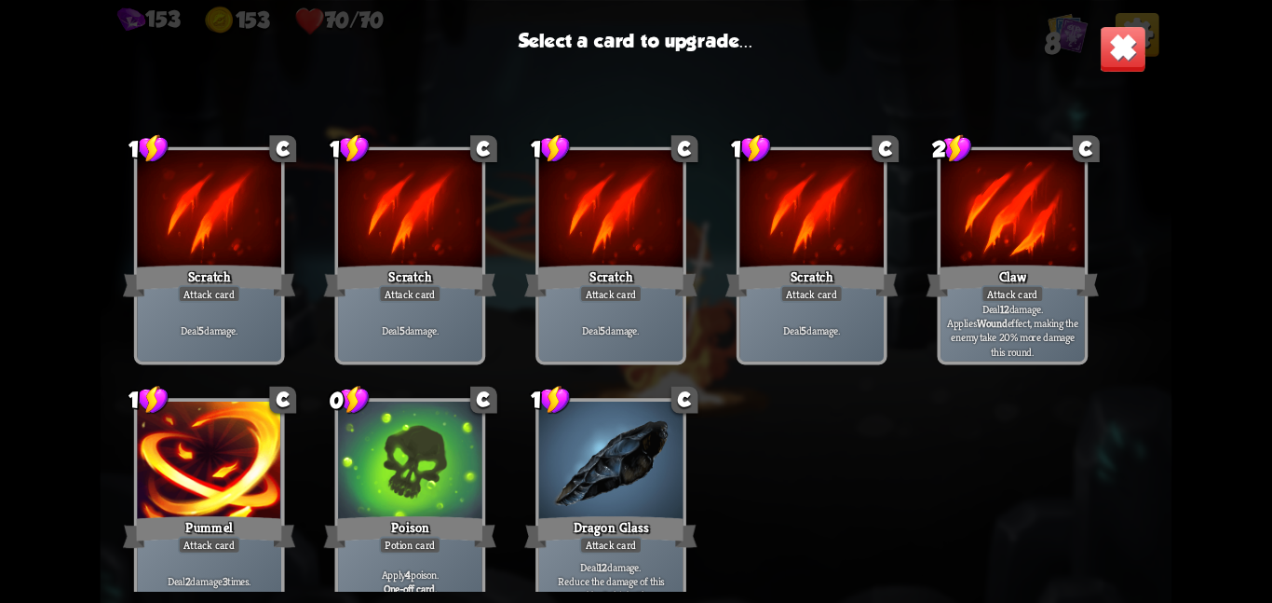
click at [474, 486] on div at bounding box center [410, 461] width 144 height 121
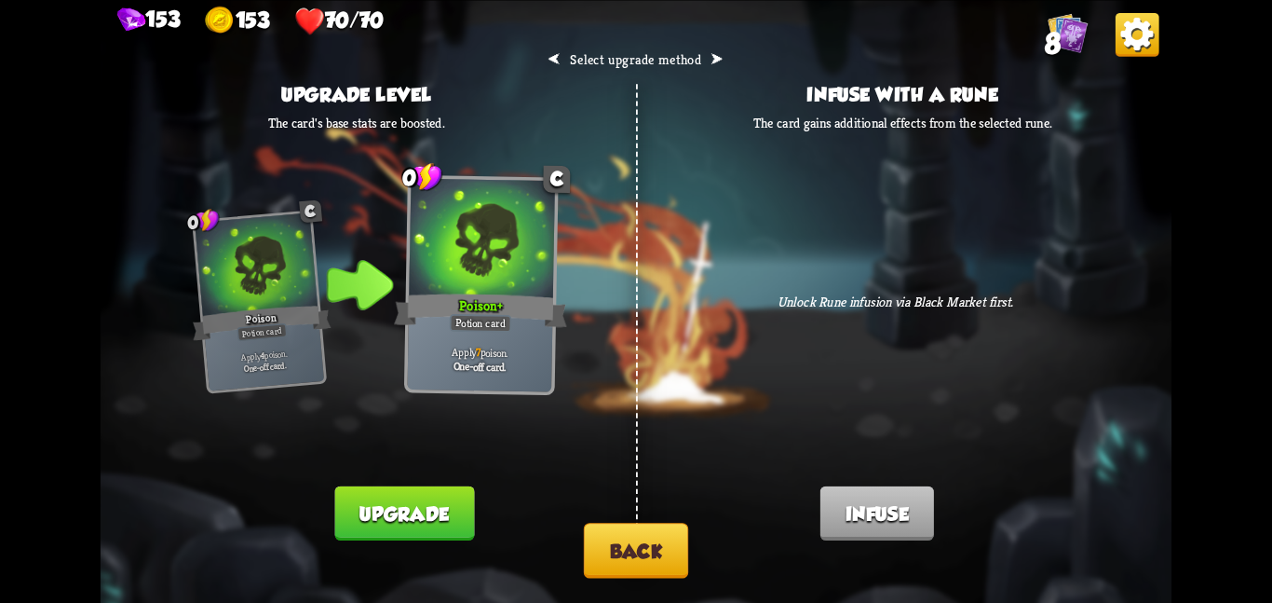
click at [587, 536] on button "Back" at bounding box center [636, 550] width 104 height 55
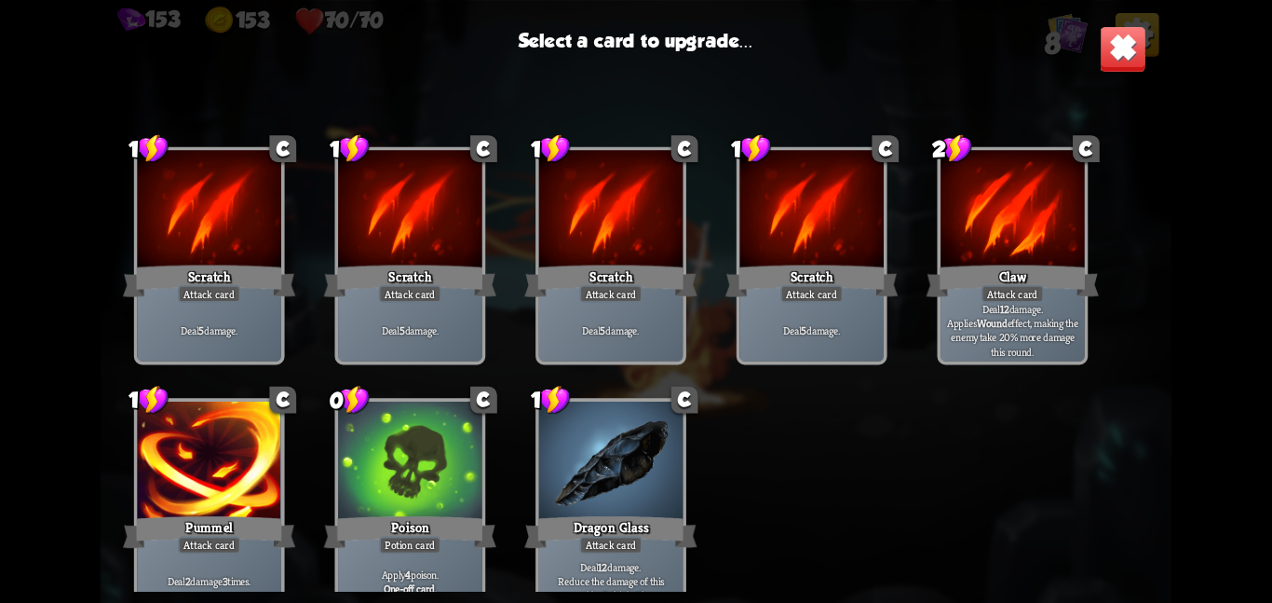
click at [525, 451] on div "1 C Scratch Attack card Deal 5 damage. 1 C Scratch Attack card Deal 5 damage. 1…" at bounding box center [636, 344] width 1071 height 495
click at [548, 451] on div at bounding box center [611, 461] width 144 height 121
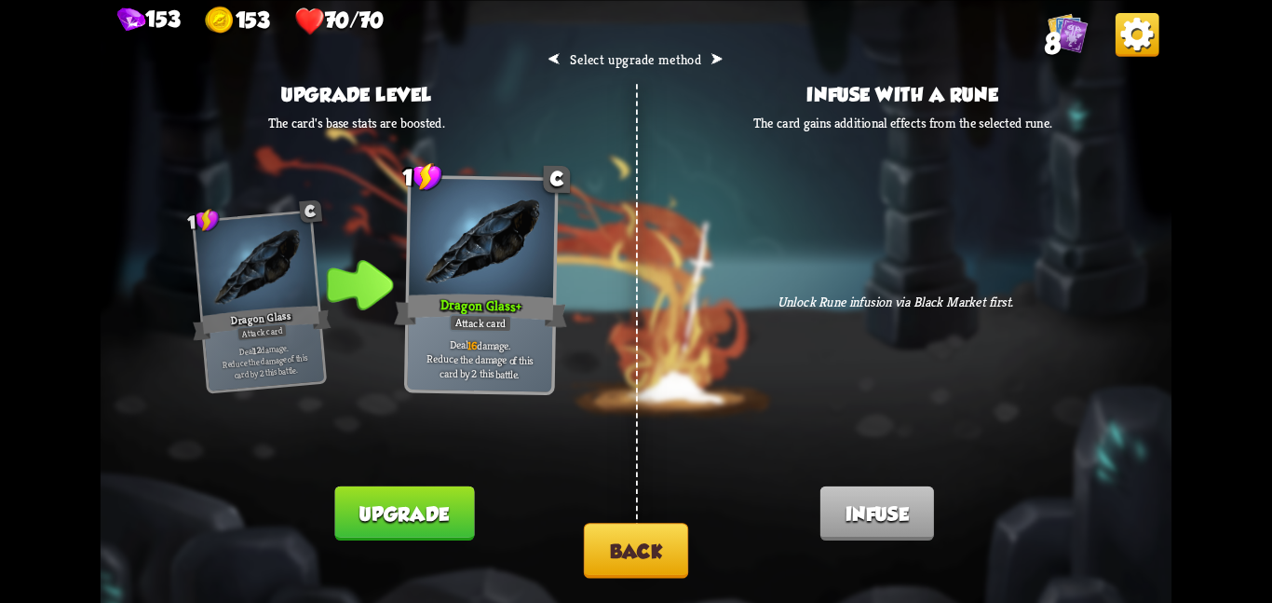
click at [424, 486] on button "Upgrade" at bounding box center [405, 512] width 140 height 54
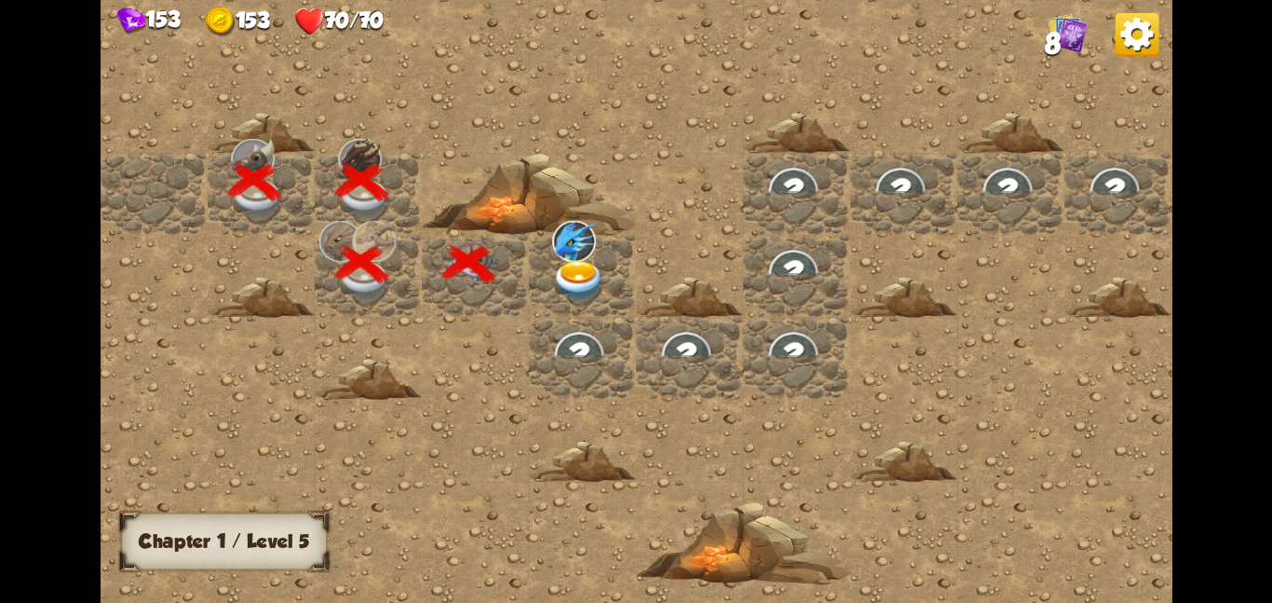
click at [577, 266] on img at bounding box center [579, 281] width 54 height 42
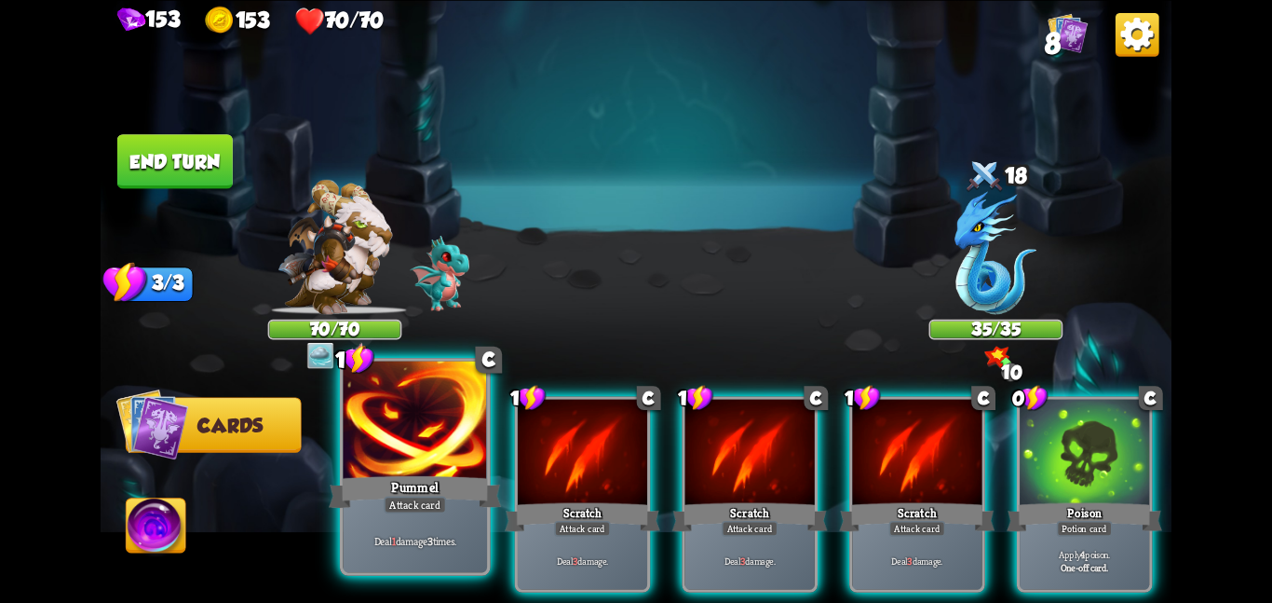
click at [428, 417] on div at bounding box center [415, 420] width 144 height 121
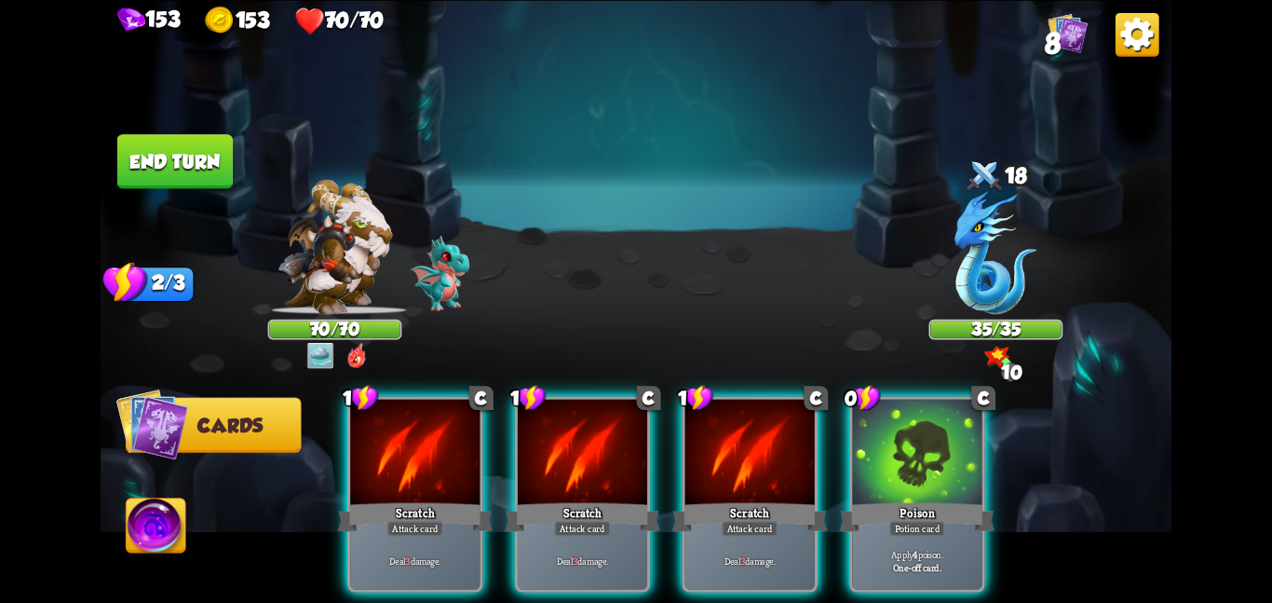
click at [428, 417] on div at bounding box center [414, 453] width 129 height 109
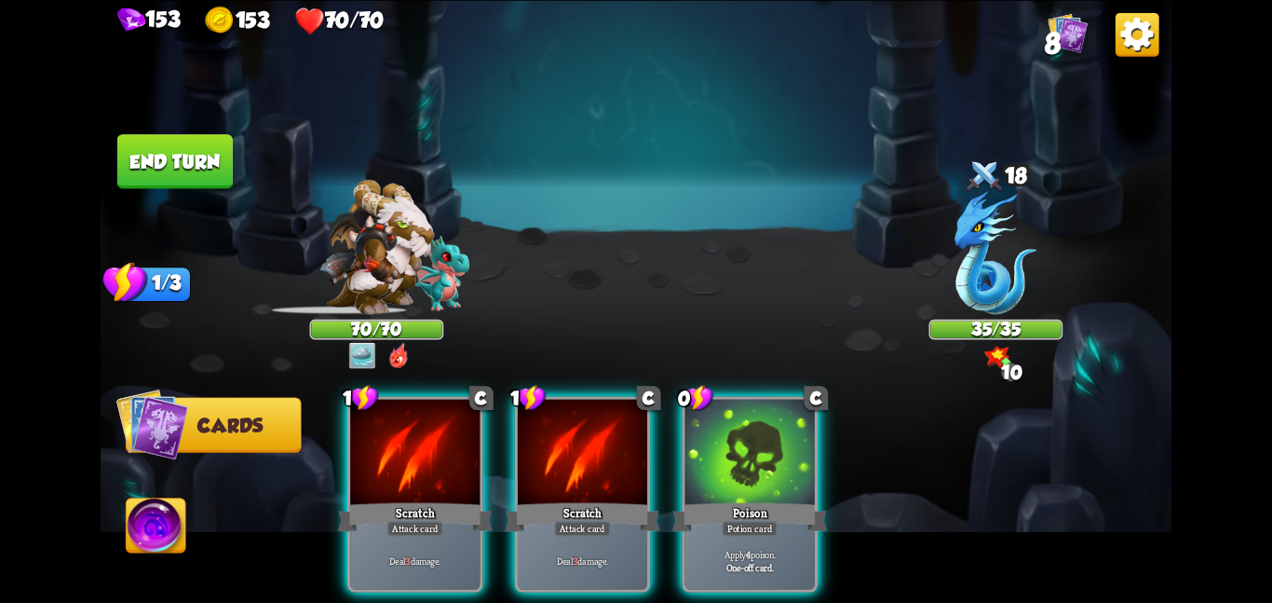
click at [428, 417] on div at bounding box center [414, 453] width 129 height 109
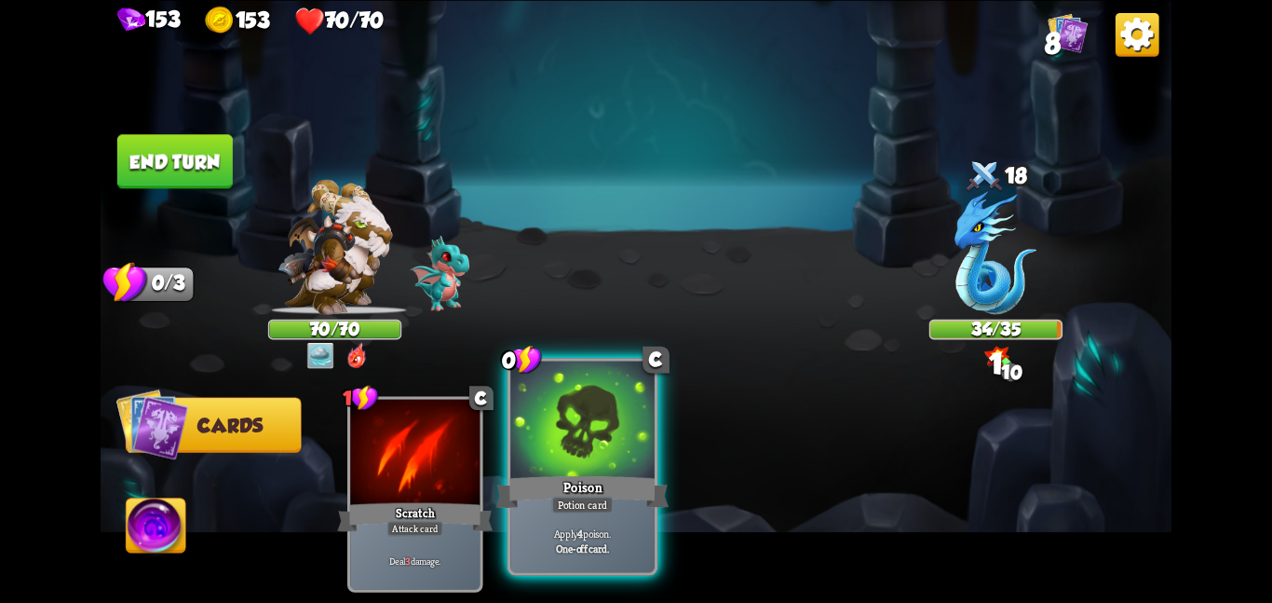
click at [623, 404] on div at bounding box center [582, 420] width 144 height 121
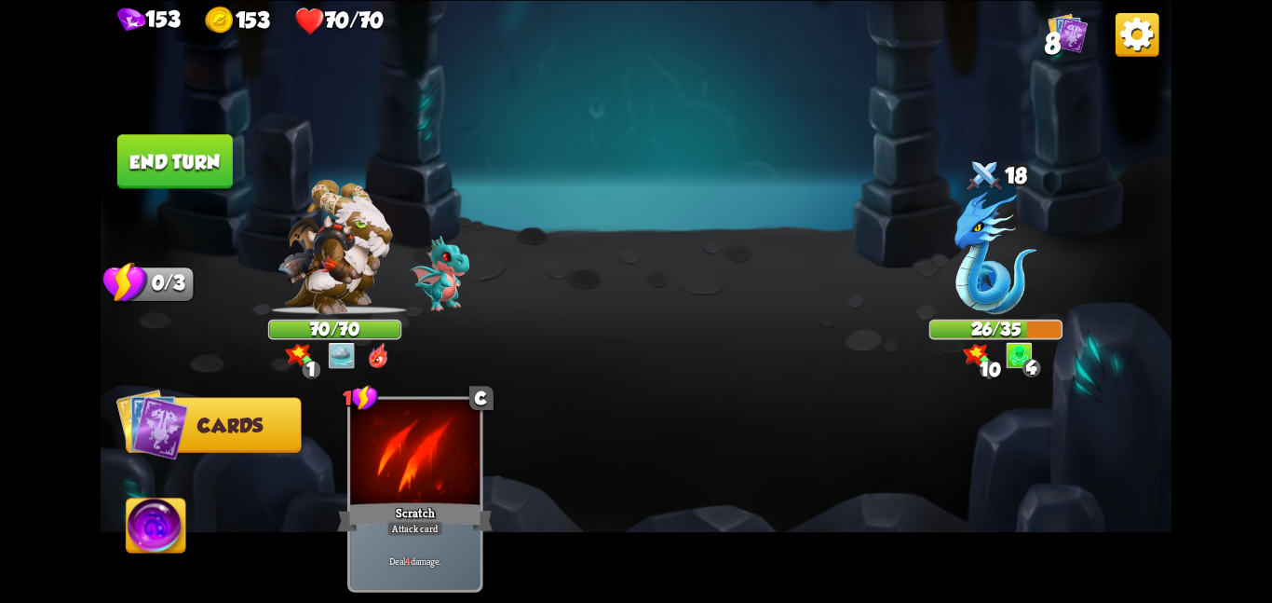
click at [189, 136] on button "End turn" at bounding box center [174, 161] width 115 height 54
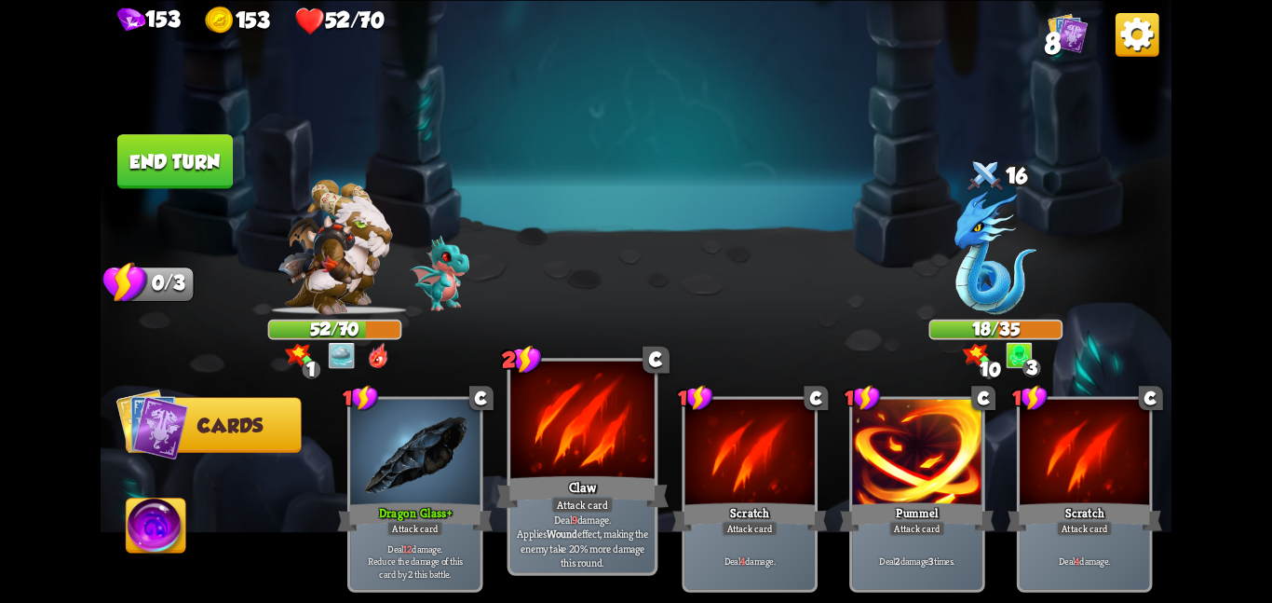
click at [542, 442] on div at bounding box center [582, 420] width 144 height 121
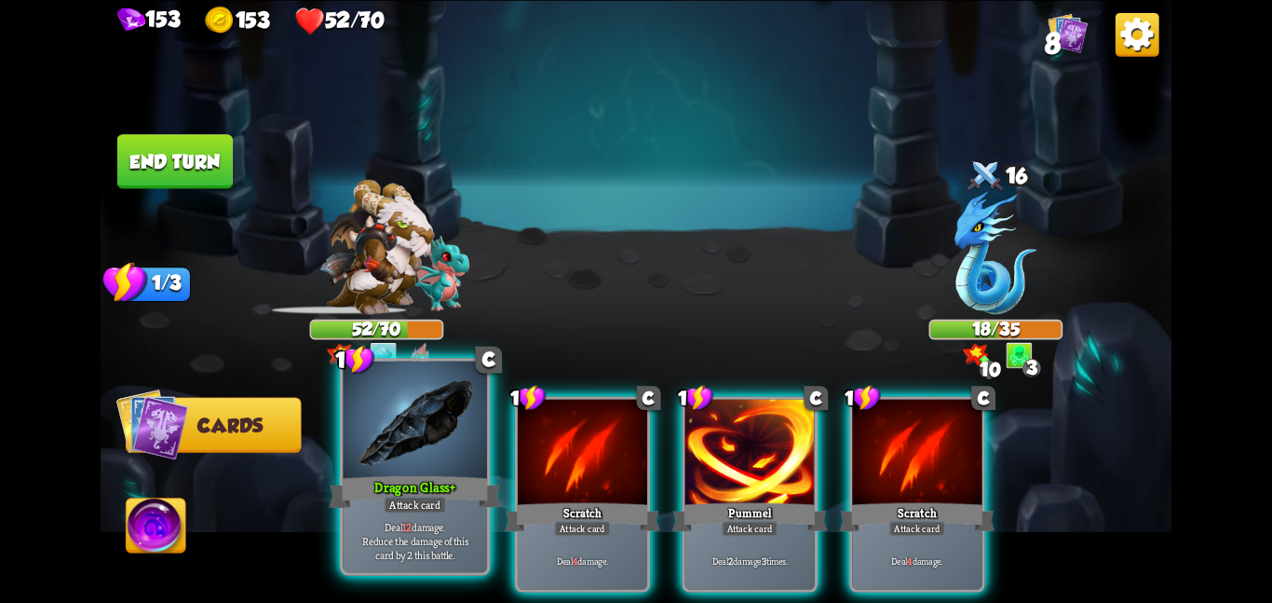
click at [412, 457] on div at bounding box center [415, 420] width 144 height 121
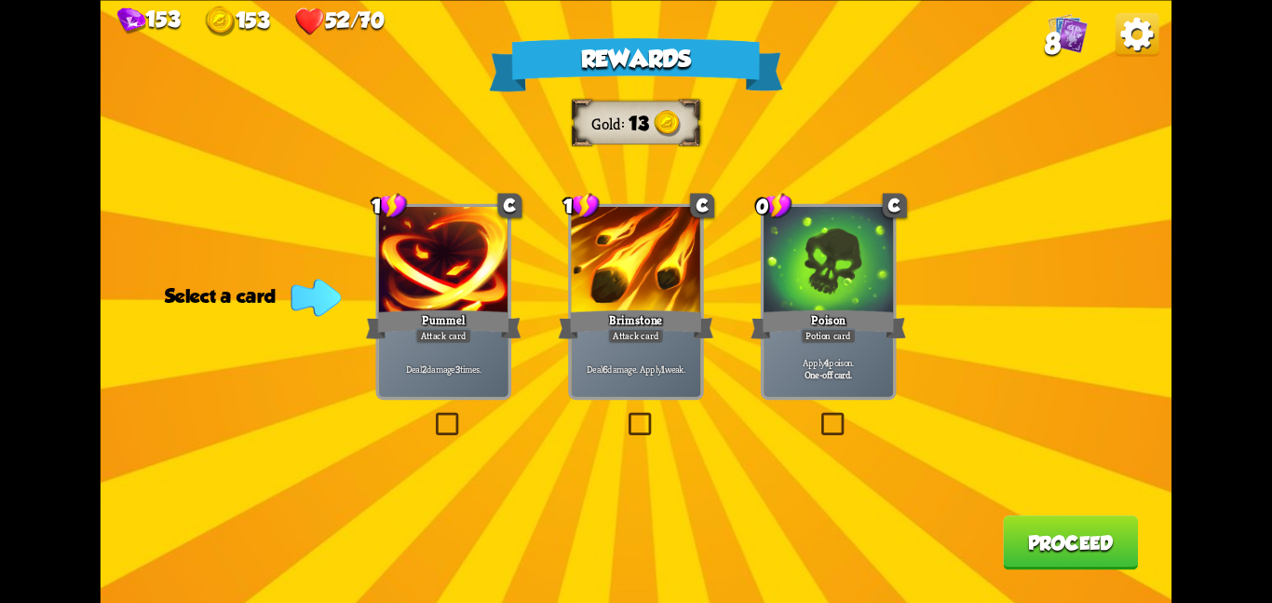
click at [597, 251] on div at bounding box center [635, 261] width 129 height 109
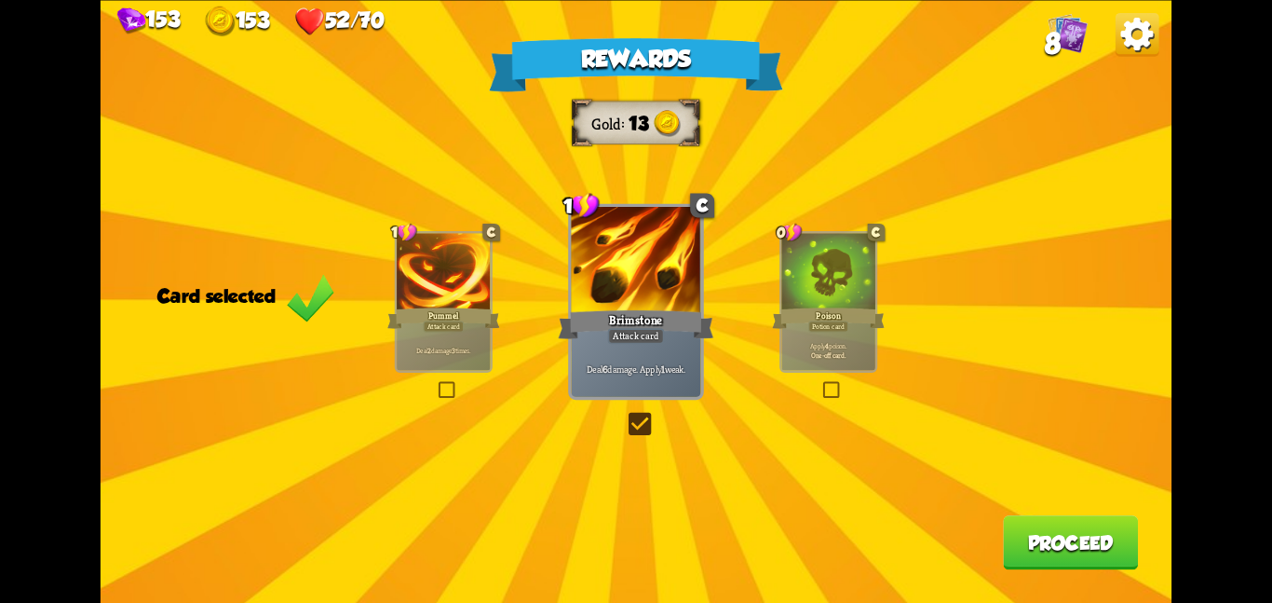
click at [1065, 553] on button "Proceed" at bounding box center [1070, 542] width 135 height 54
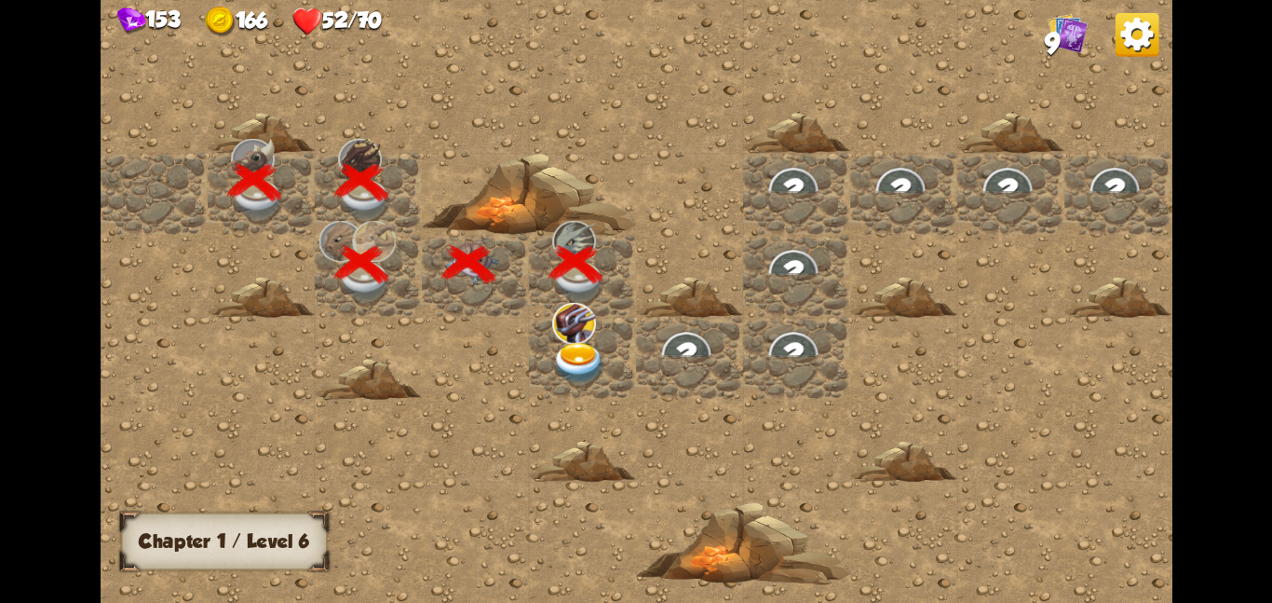
click at [591, 352] on img at bounding box center [579, 363] width 54 height 42
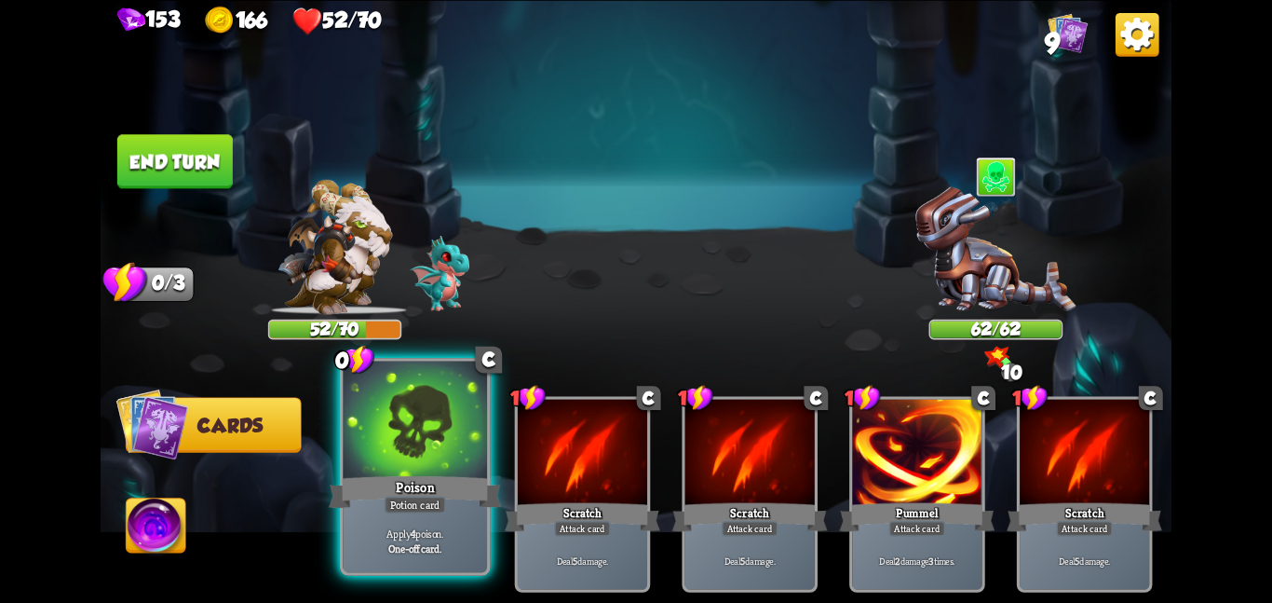
click at [415, 422] on div at bounding box center [415, 420] width 144 height 121
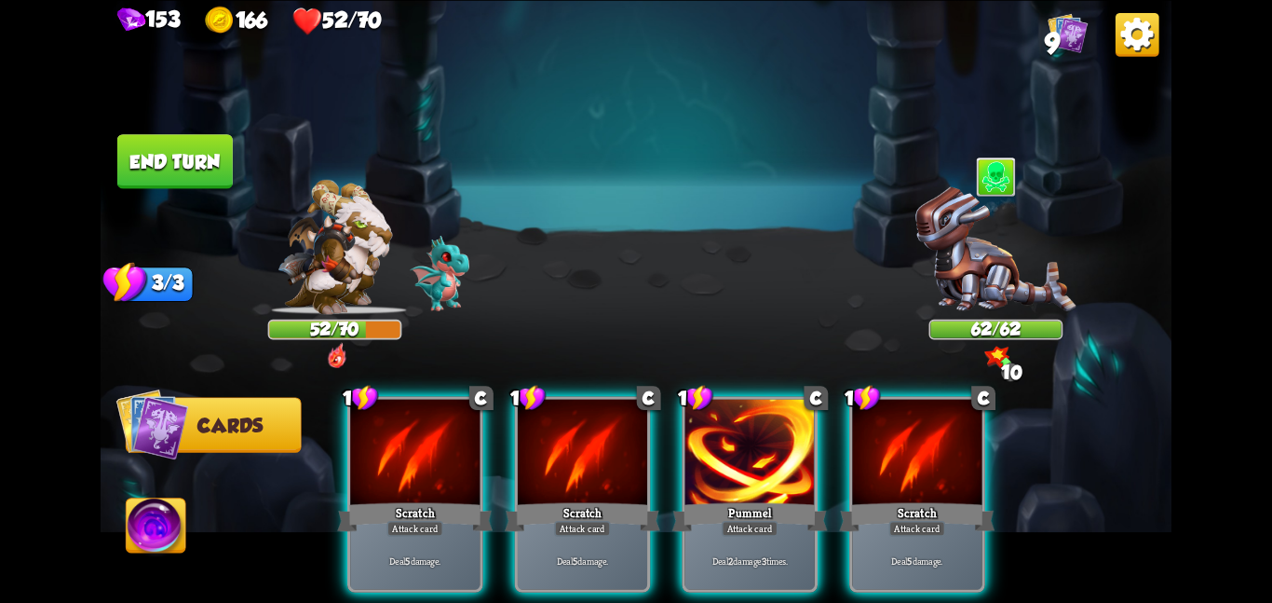
click at [825, 436] on div "1 C Scratch Attack card Deal 5 damage. 1 C Scratch Attack card Deal 5 damage. 1…" at bounding box center [743, 468] width 857 height 268
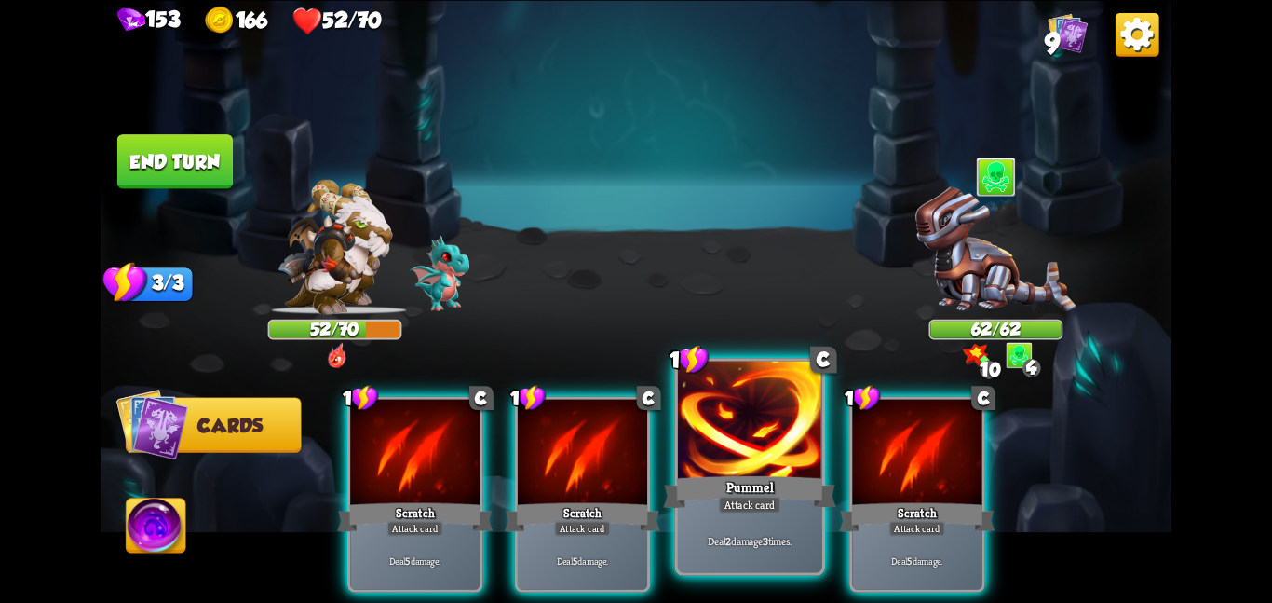
click at [791, 441] on div at bounding box center [750, 420] width 144 height 121
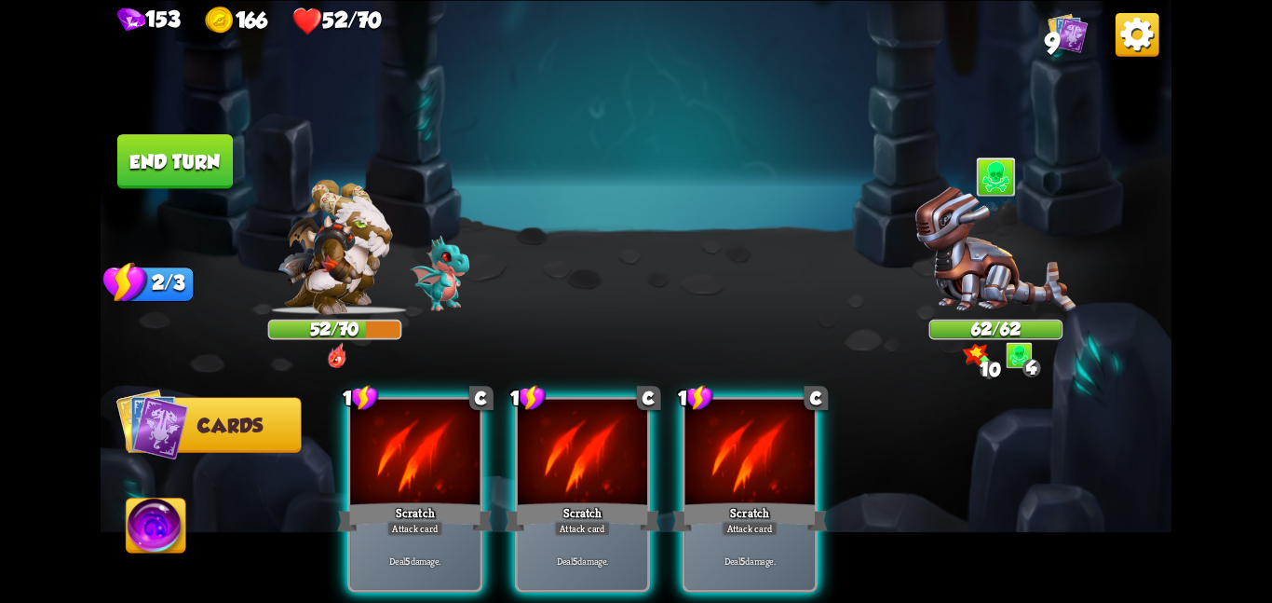
click at [791, 441] on div at bounding box center [750, 453] width 129 height 109
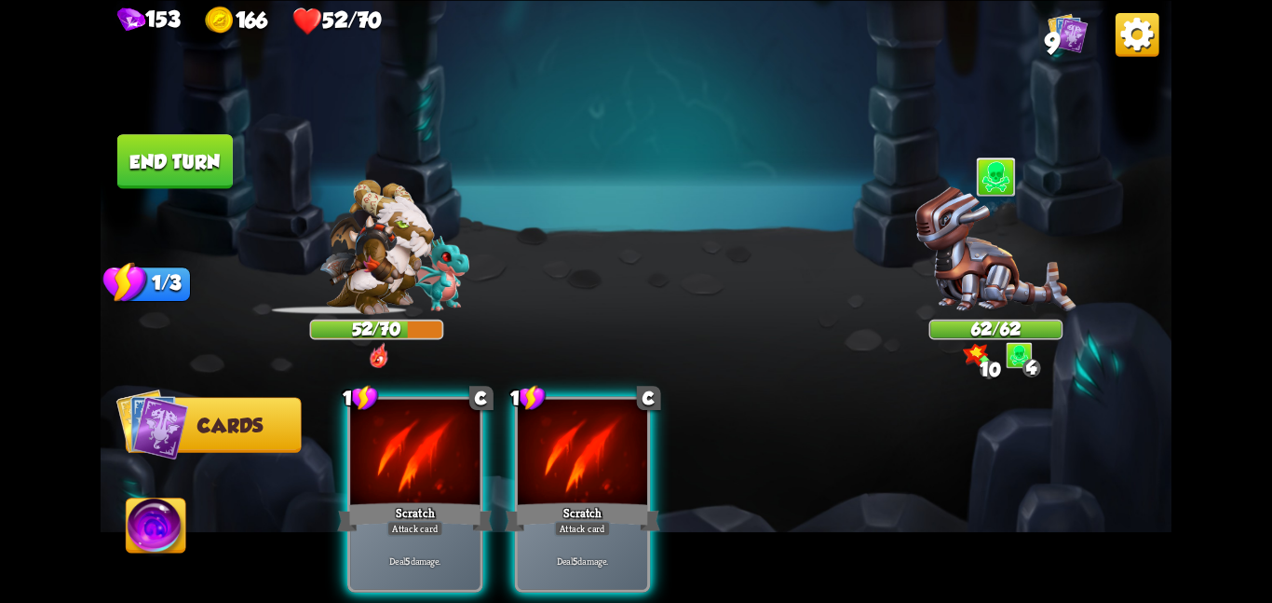
click at [791, 441] on div "1 C Scratch Attack card Deal 5 damage. 1 C Scratch Attack card Deal 5 damage." at bounding box center [743, 468] width 857 height 268
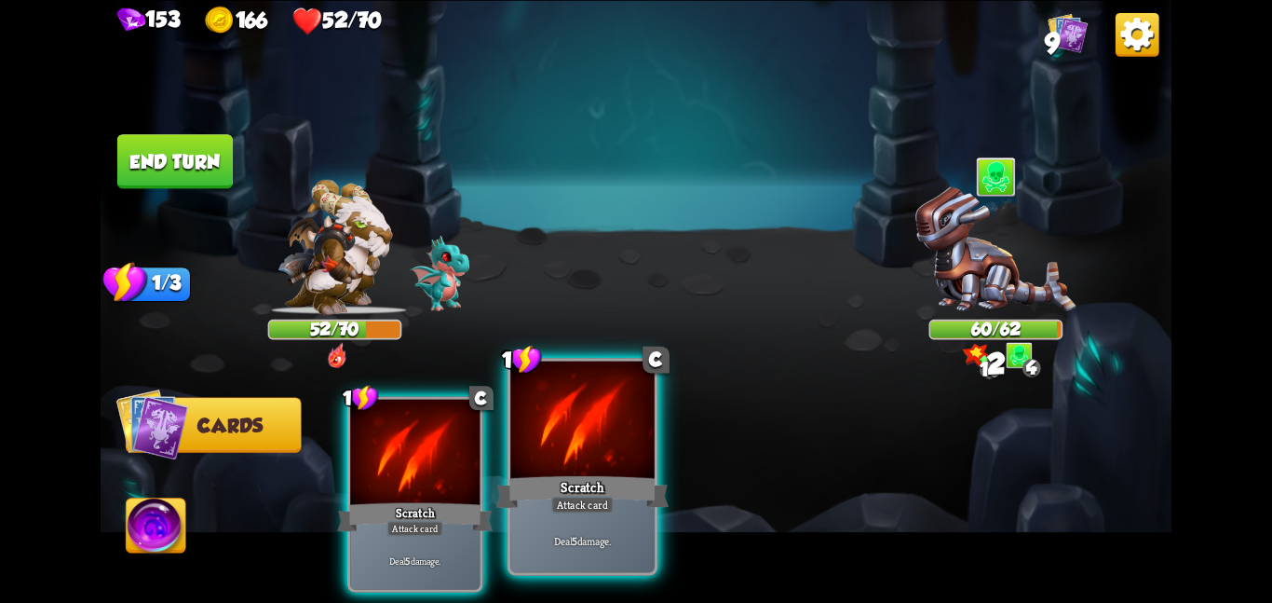
click at [639, 450] on div at bounding box center [582, 420] width 144 height 121
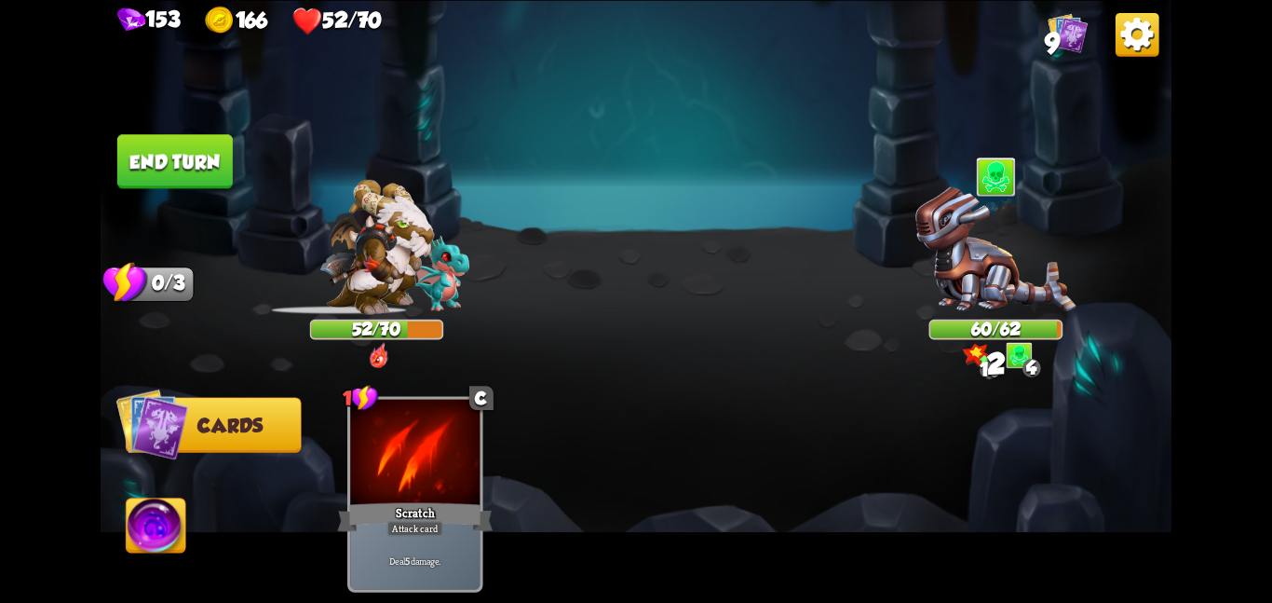
click at [197, 171] on button "End turn" at bounding box center [174, 161] width 115 height 54
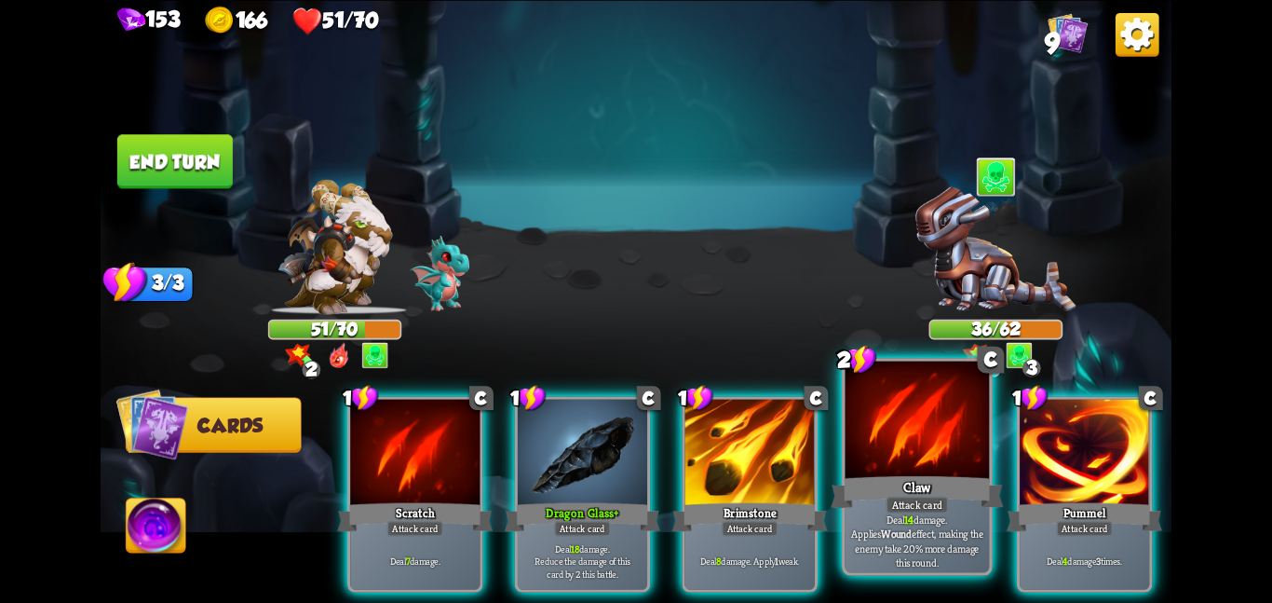
click at [910, 425] on div at bounding box center [918, 420] width 144 height 121
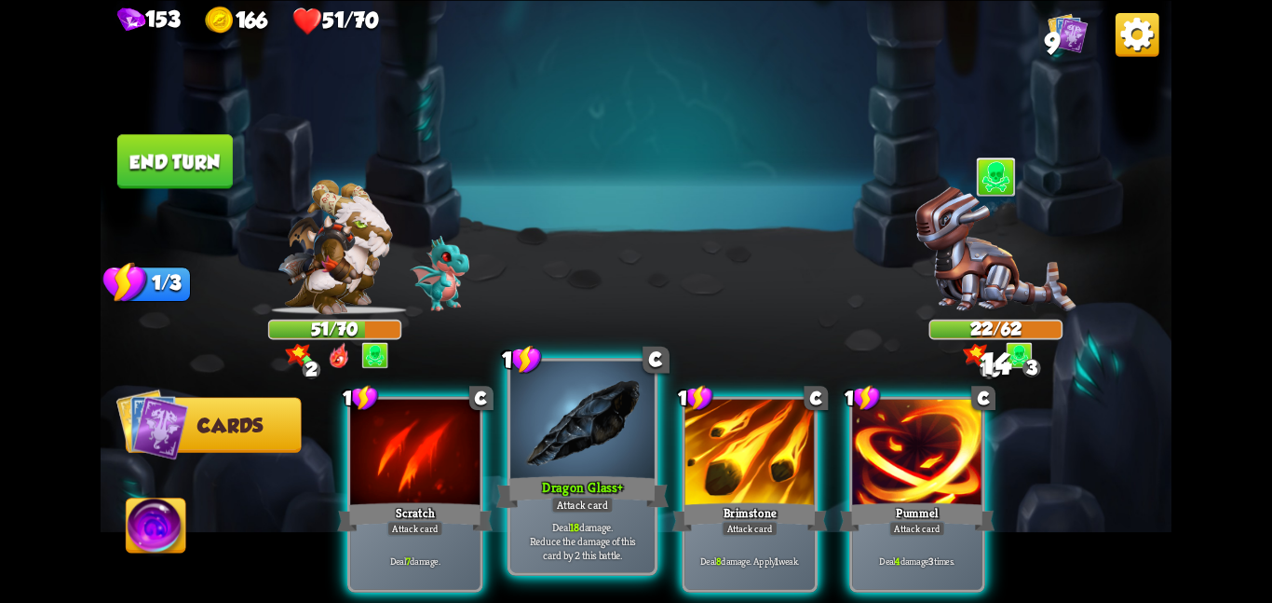
click at [585, 426] on div at bounding box center [582, 420] width 144 height 121
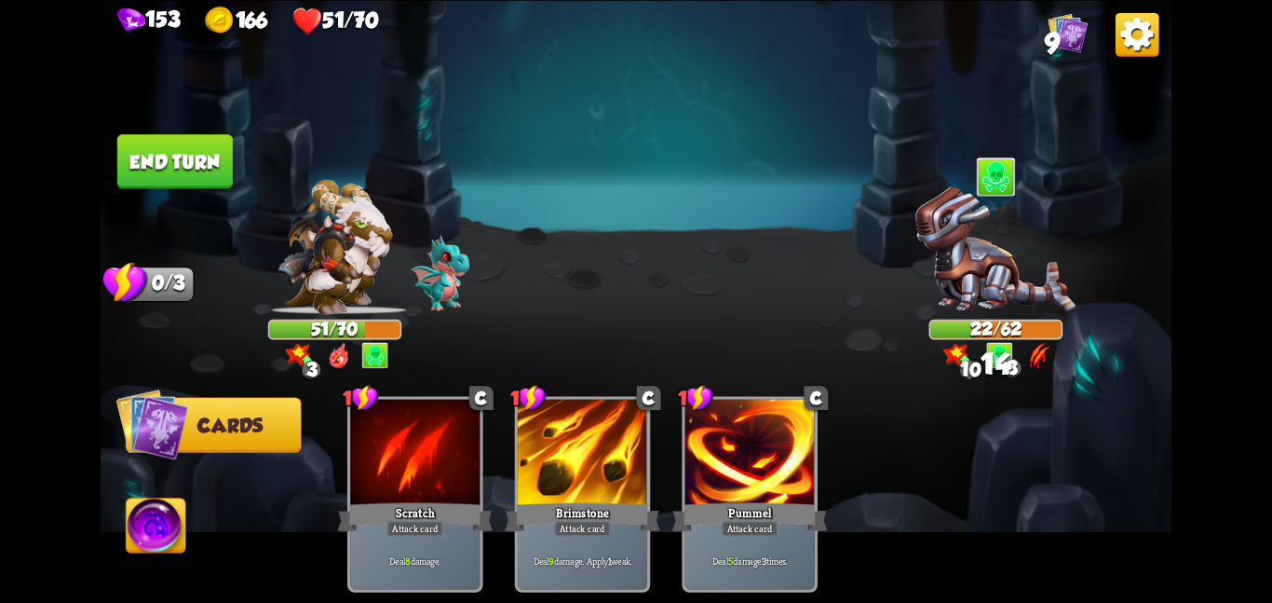
click at [185, 163] on button "End turn" at bounding box center [174, 161] width 115 height 54
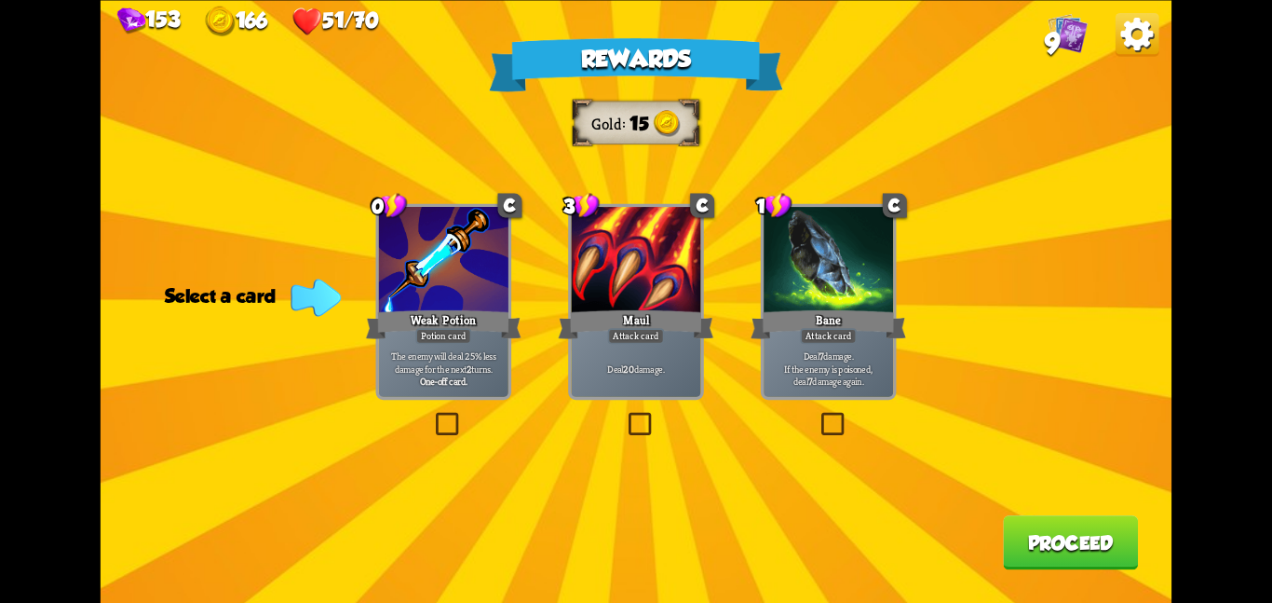
click at [685, 330] on div "Maul" at bounding box center [637, 323] width 156 height 34
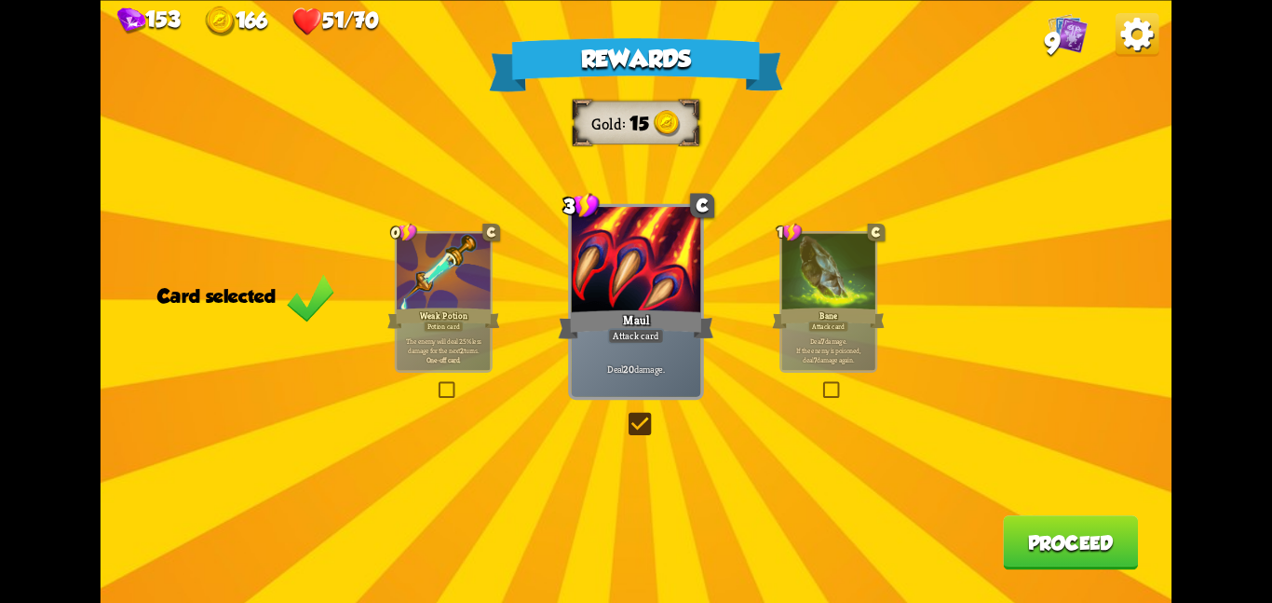
click at [812, 317] on div "Bane" at bounding box center [828, 317] width 113 height 25
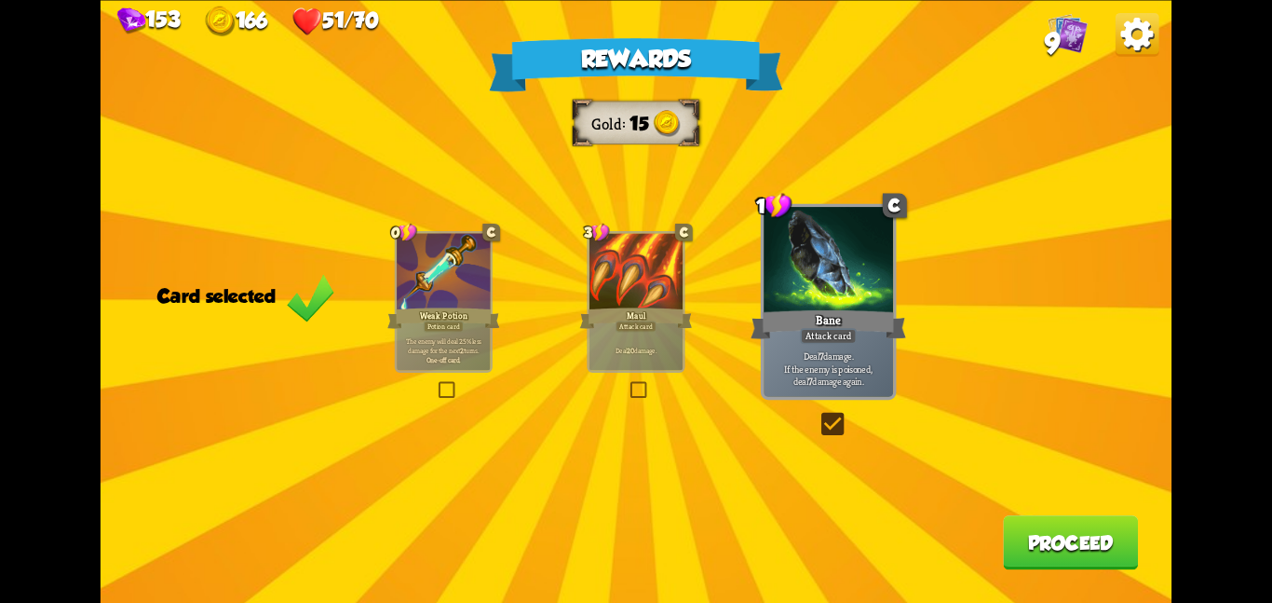
click at [1030, 533] on button "Proceed" at bounding box center [1070, 542] width 135 height 54
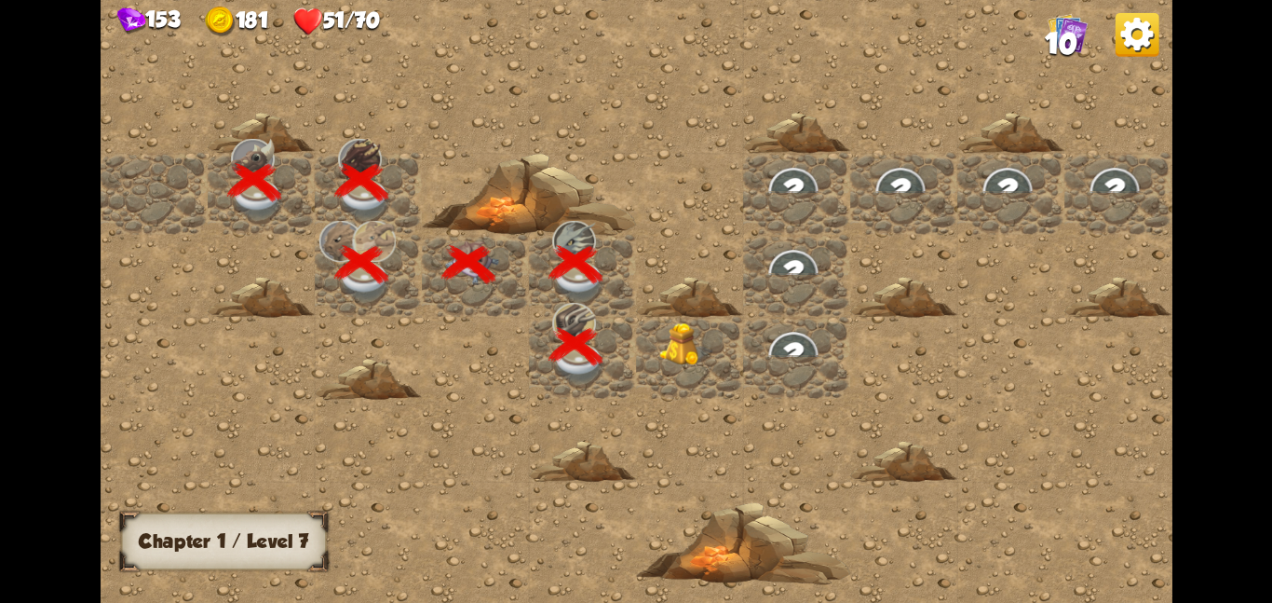
click at [705, 366] on div at bounding box center [689, 357] width 107 height 82
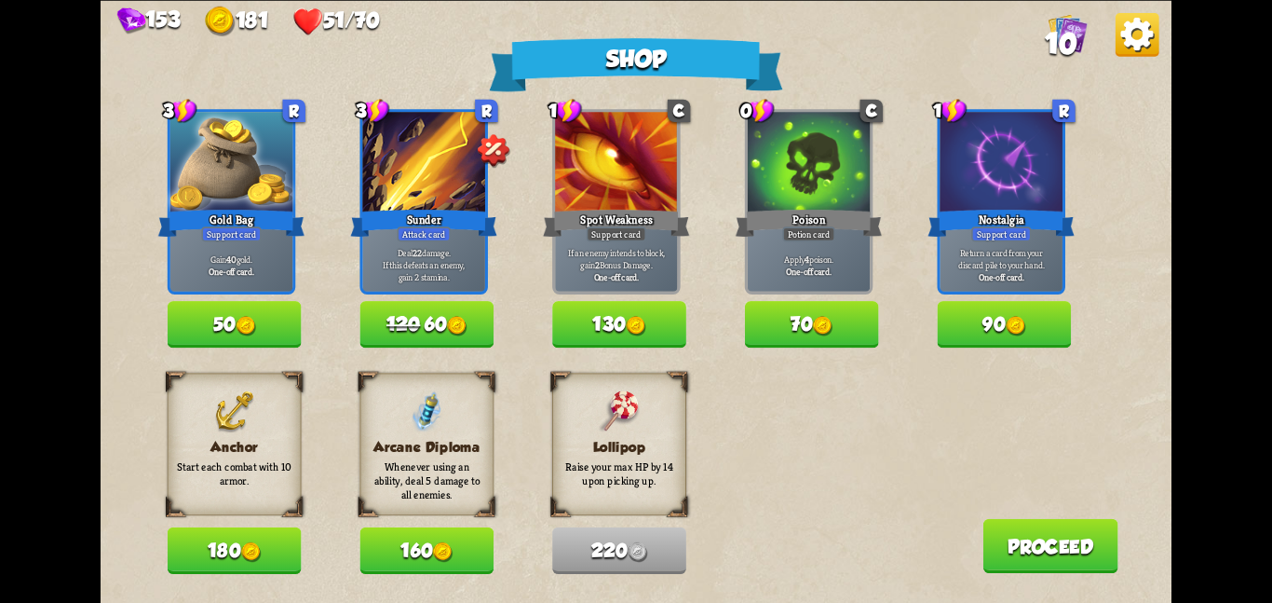
click at [250, 538] on button "180" at bounding box center [235, 550] width 134 height 47
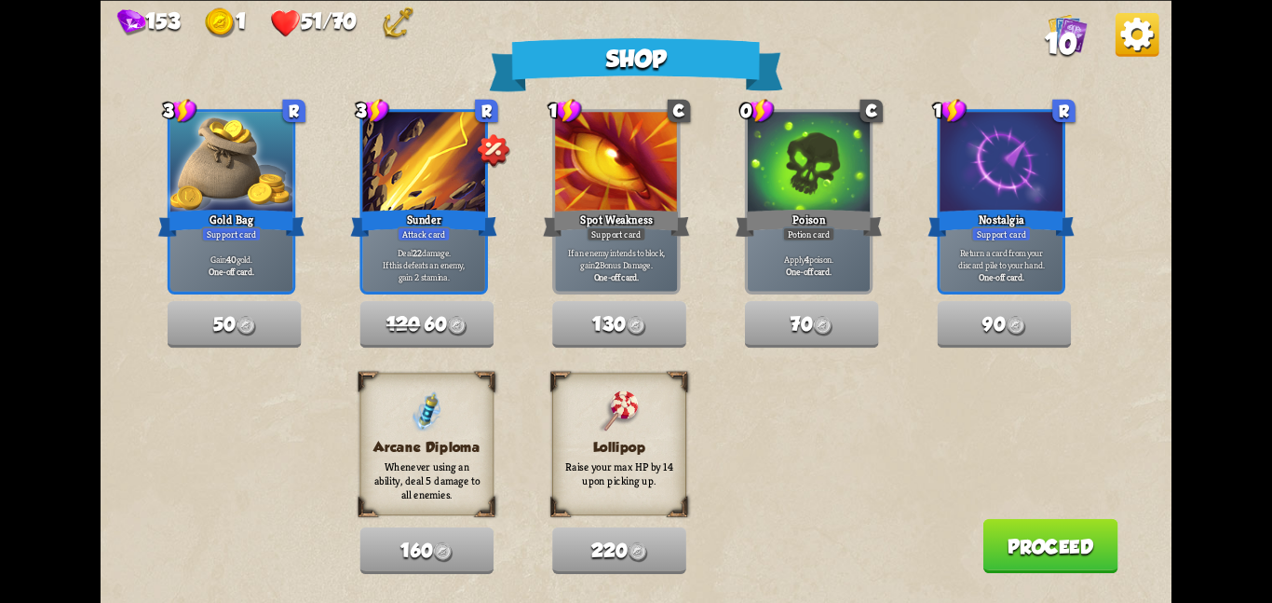
click at [1002, 553] on button "Proceed" at bounding box center [1050, 545] width 135 height 54
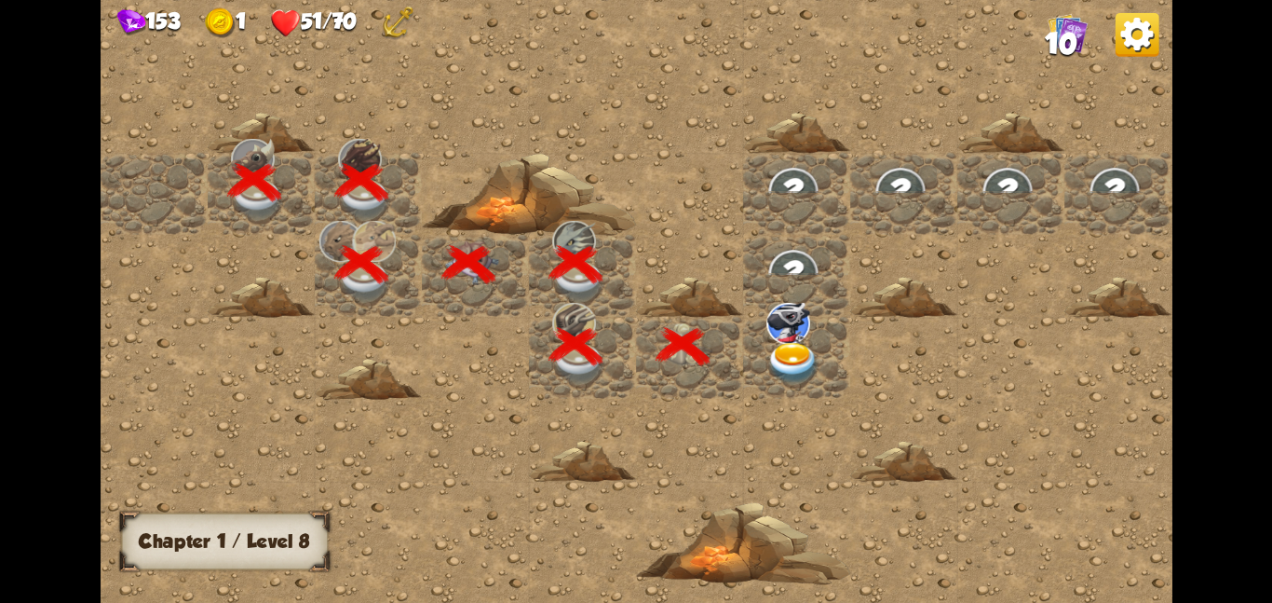
click at [819, 360] on img at bounding box center [794, 363] width 54 height 42
